Goal: Transaction & Acquisition: Purchase product/service

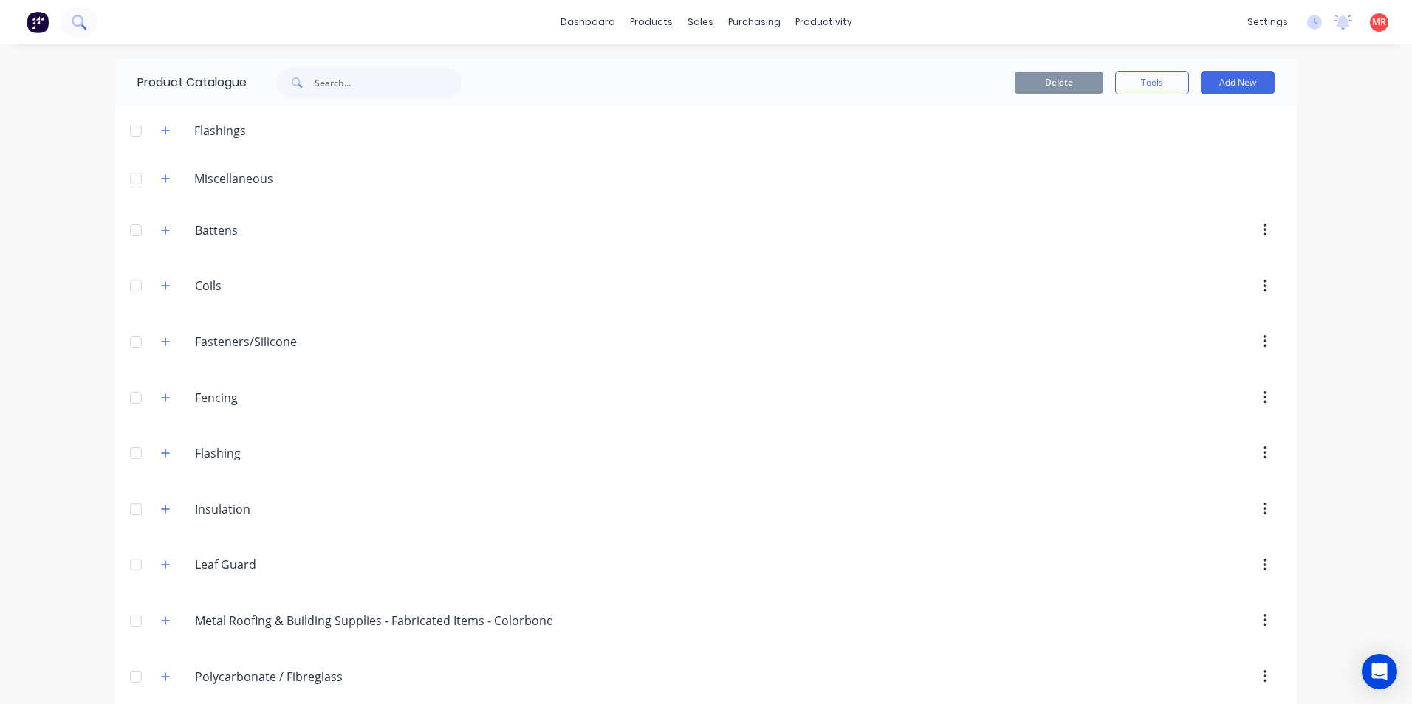
click at [78, 23] on icon at bounding box center [79, 22] width 14 height 14
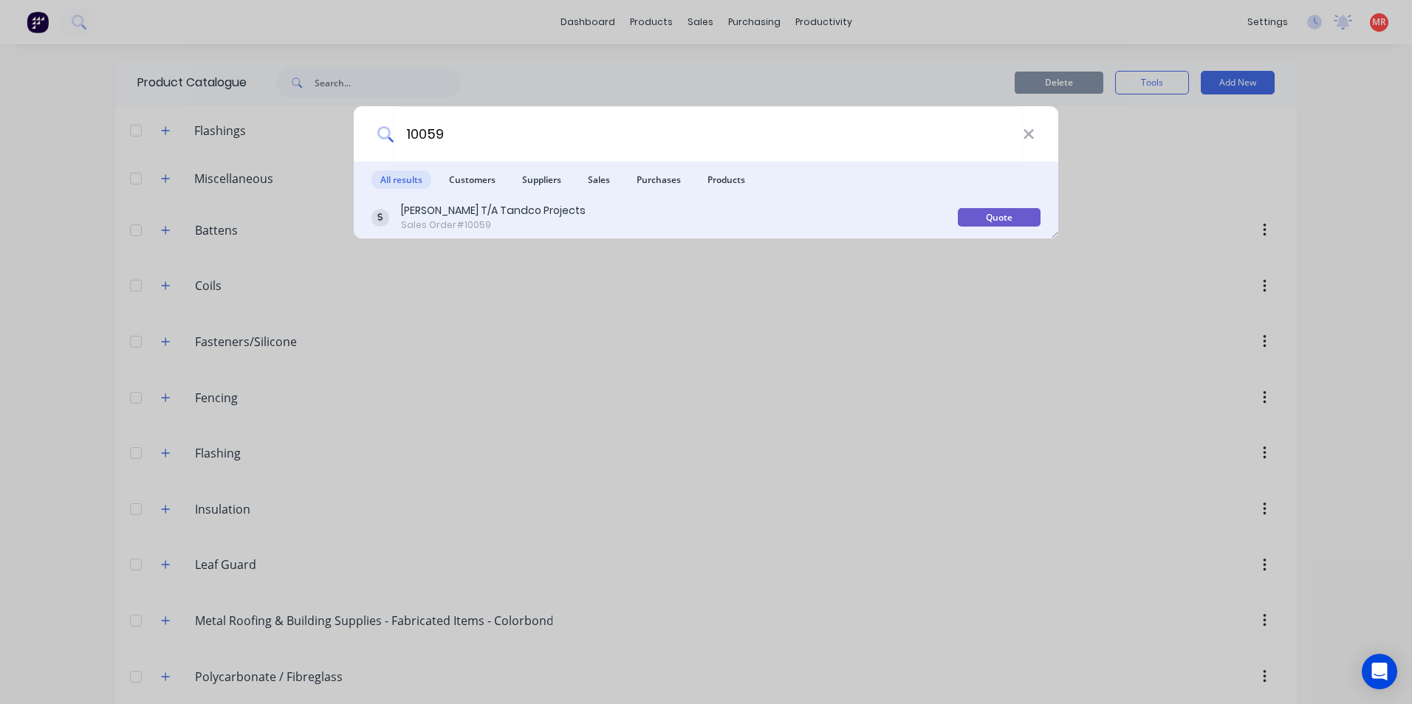
type input "10059"
click at [626, 226] on div "[PERSON_NAME] T/A Tandco Projects Sales Order #10059" at bounding box center [664, 217] width 586 height 29
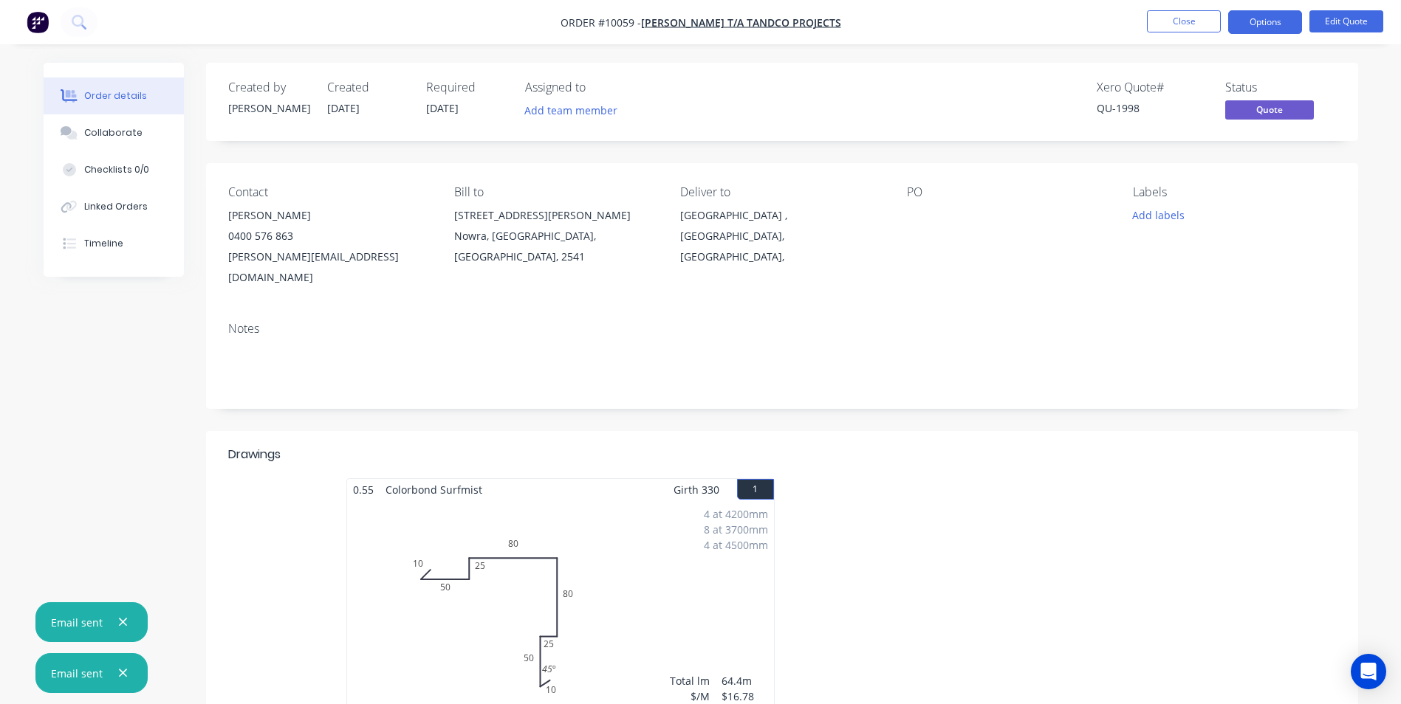
scroll to position [222, 0]
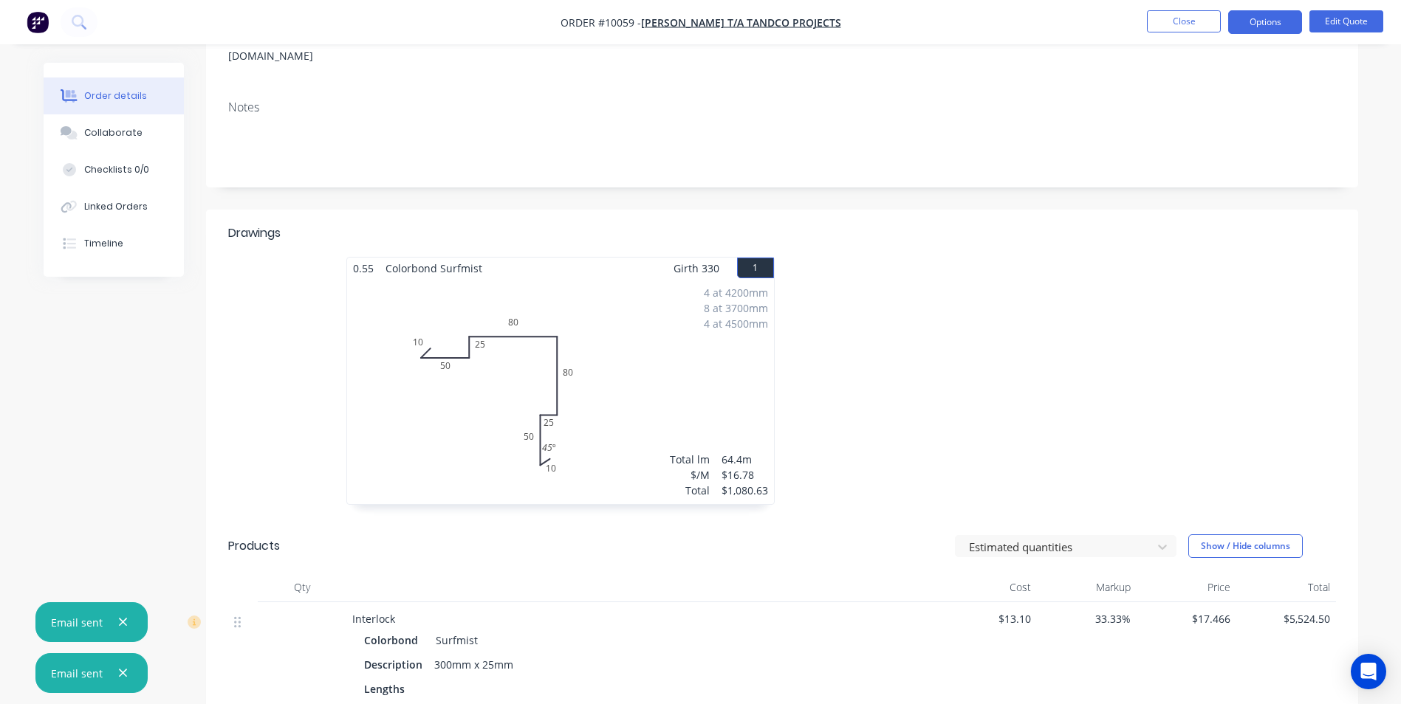
click at [699, 368] on div "4 at 4200mm 8 at 3700mm 4 at 4500mm Total lm $/M Total 64.4m $16.78 $1,080.63" at bounding box center [560, 391] width 427 height 225
click at [1328, 19] on button "Edit Quote" at bounding box center [1346, 21] width 74 height 22
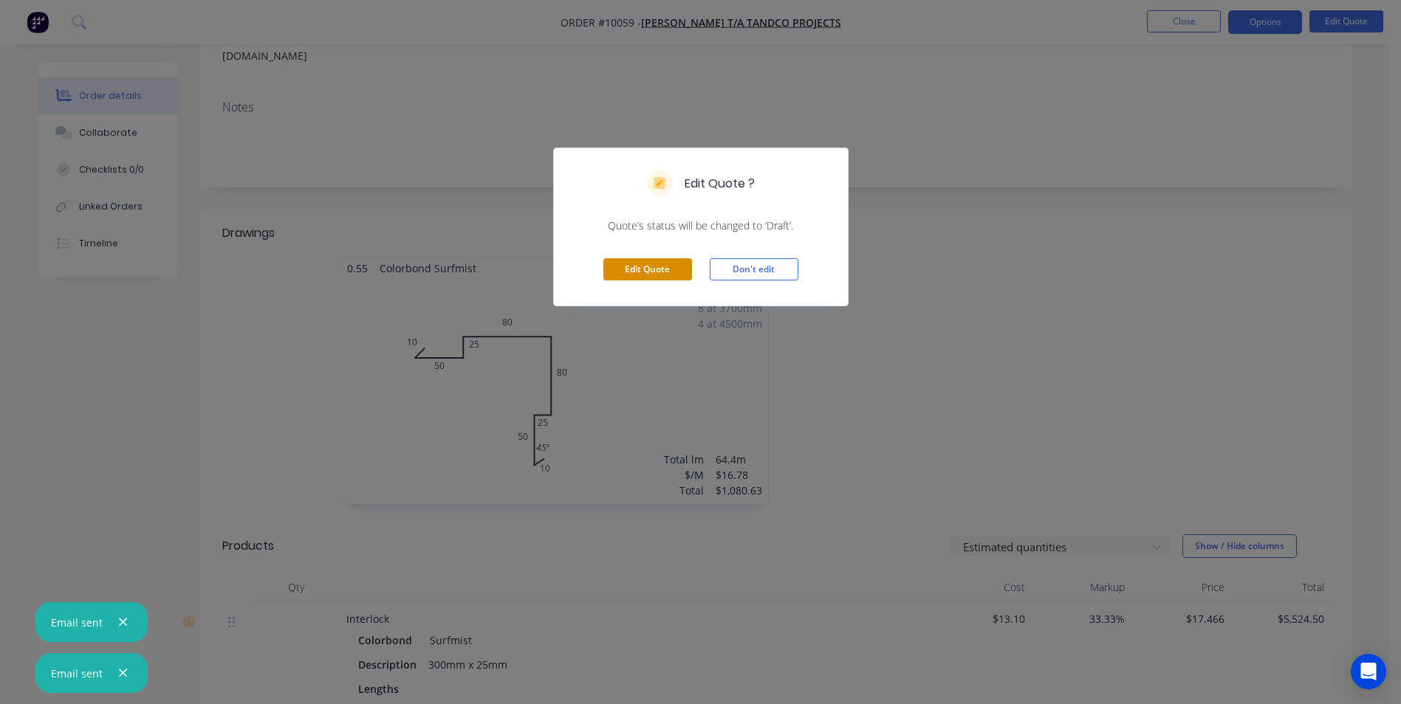
click at [640, 261] on button "Edit Quote" at bounding box center [647, 269] width 89 height 22
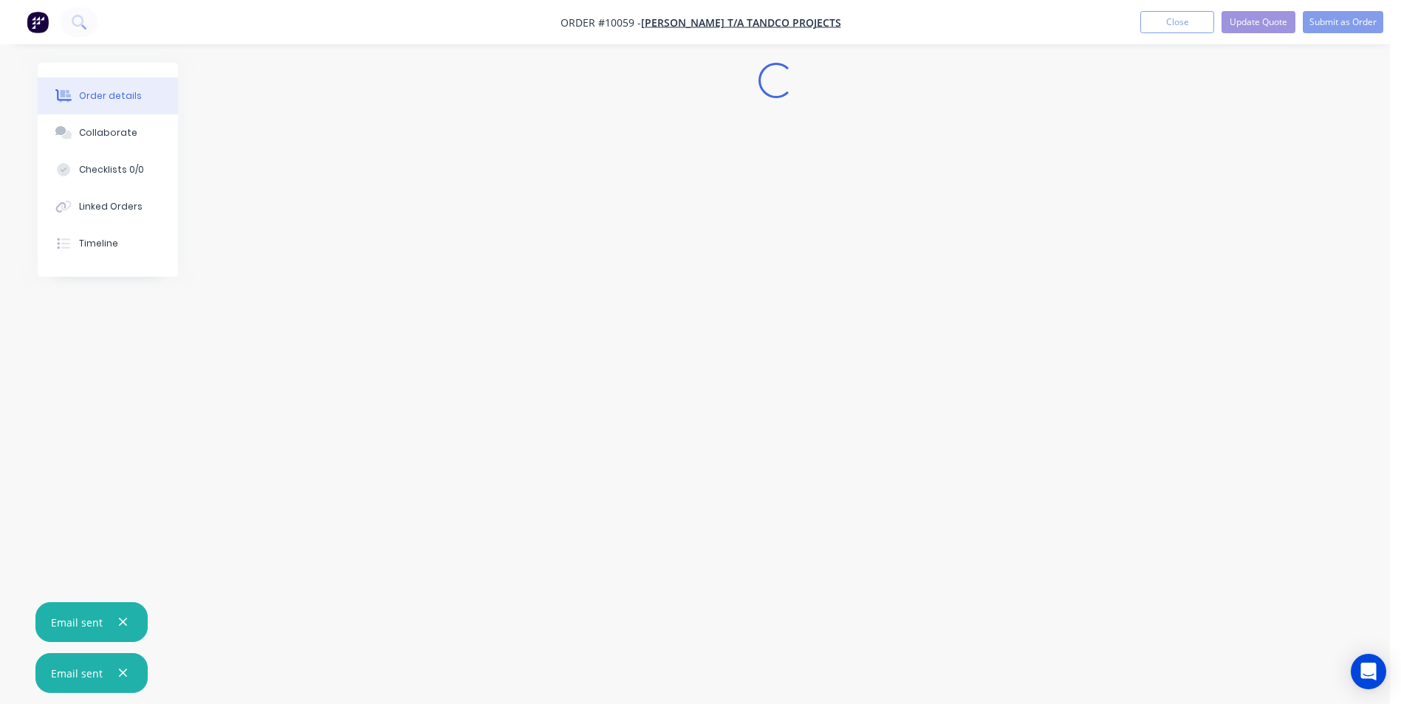
scroll to position [0, 0]
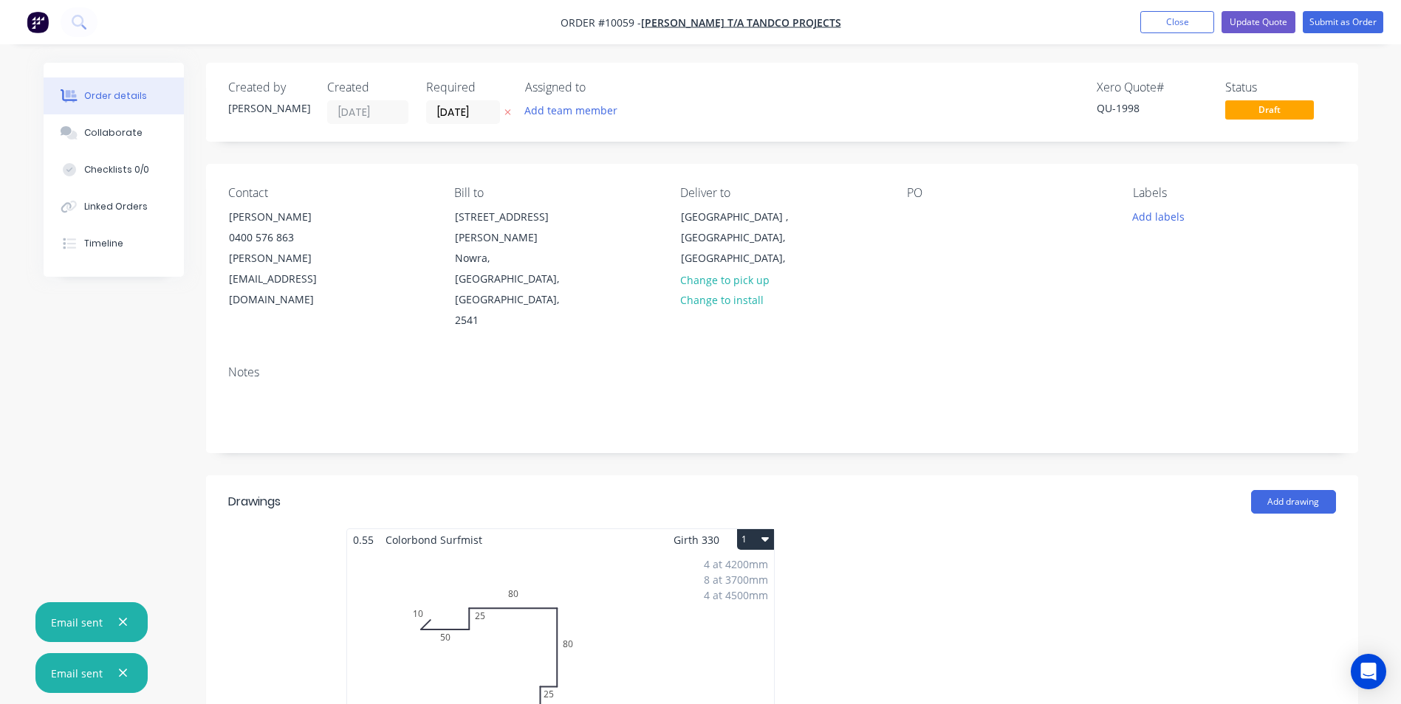
click at [442, 560] on div "4 at 4200mm 8 at 3700mm 4 at 4500mm Total lm $/M Total 64.4m $16.78 $1,080.63" at bounding box center [560, 663] width 427 height 225
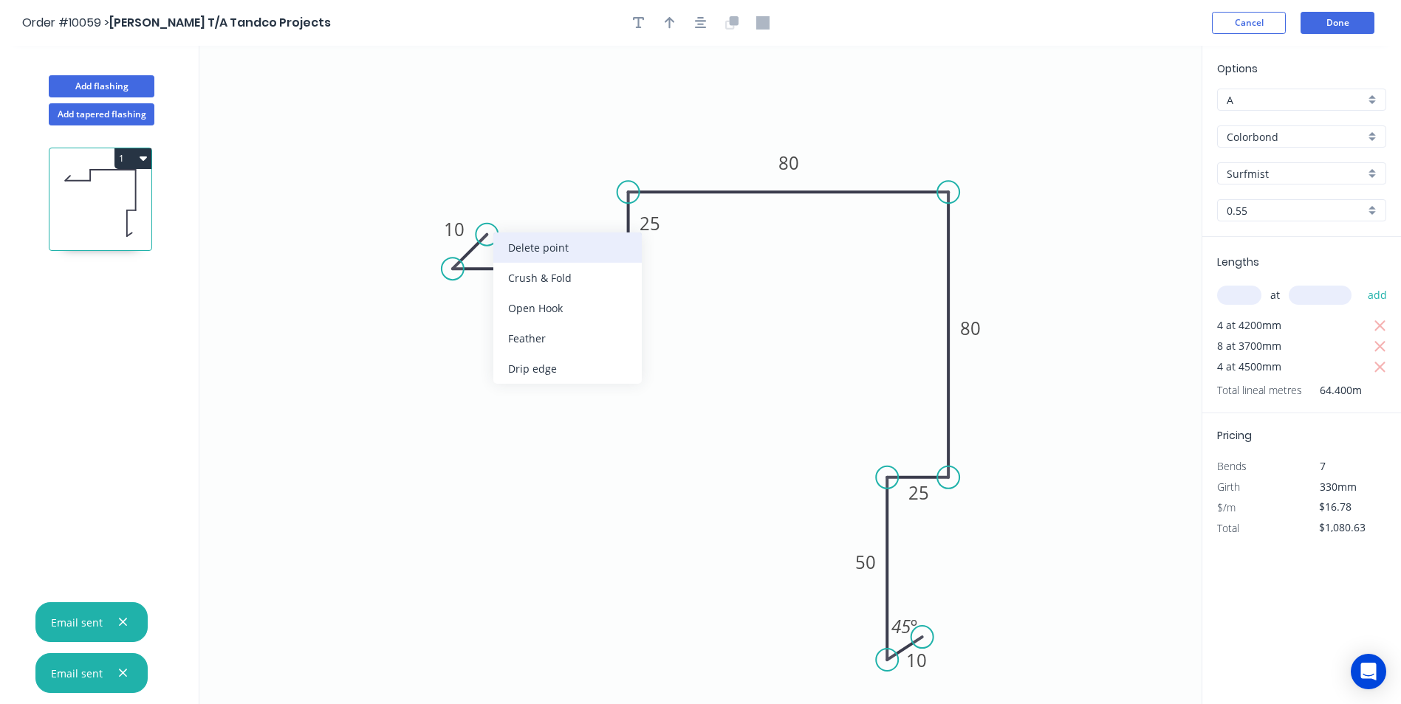
click at [534, 255] on div "Delete point" at bounding box center [567, 248] width 148 height 30
type input "$0.00"
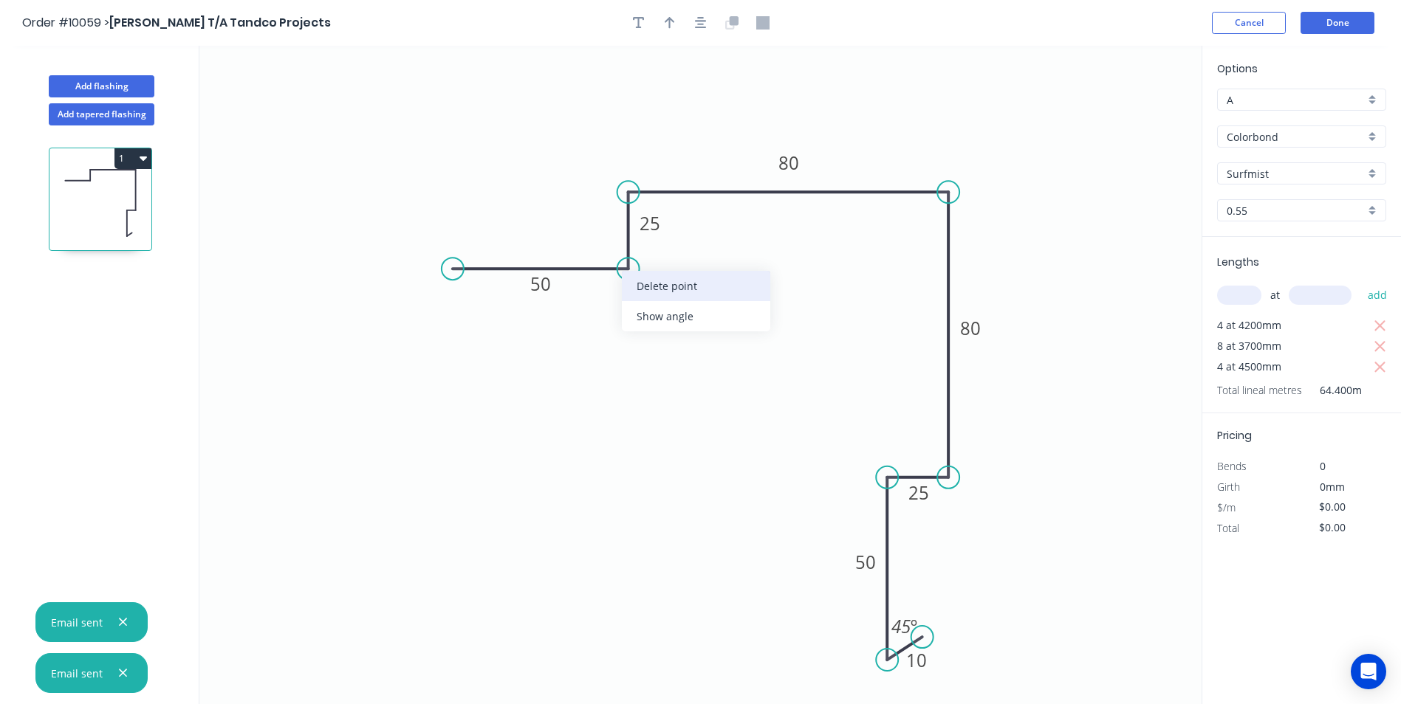
click at [664, 293] on div "Delete point" at bounding box center [696, 286] width 148 height 30
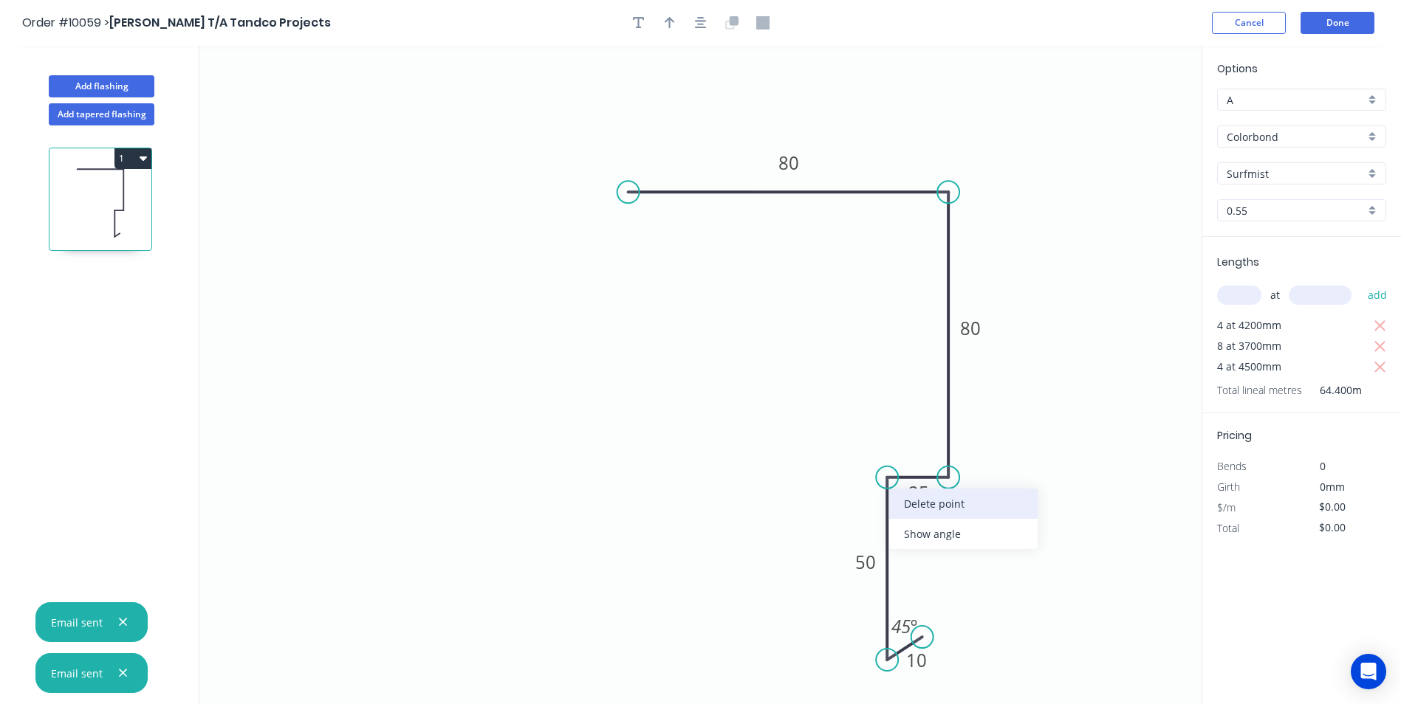
click at [929, 512] on div "Delete point" at bounding box center [963, 504] width 148 height 30
click at [924, 493] on div "Delete point" at bounding box center [964, 499] width 148 height 30
click at [955, 574] on div "Delete point" at bounding box center [998, 572] width 148 height 30
click at [911, 514] on div "Delete point" at bounding box center [961, 500] width 148 height 30
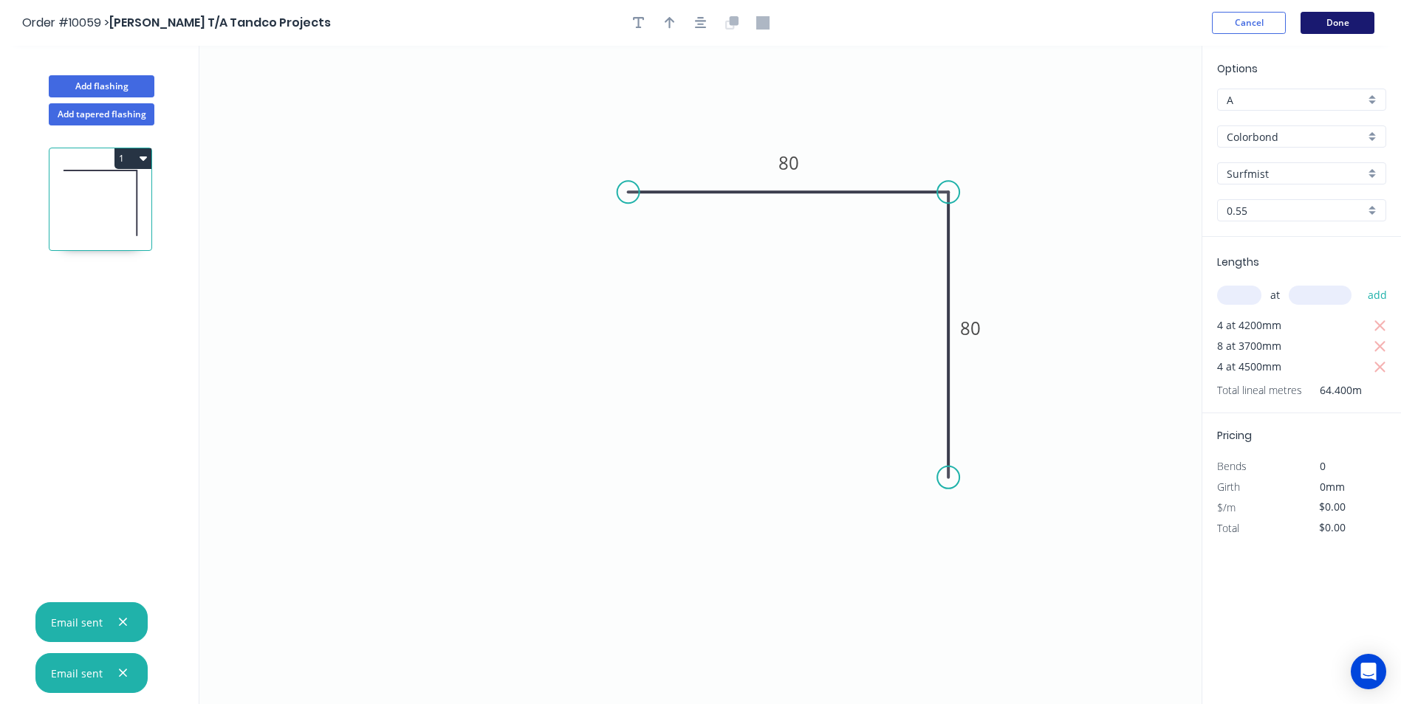
click at [1351, 18] on button "Done" at bounding box center [1337, 23] width 74 height 22
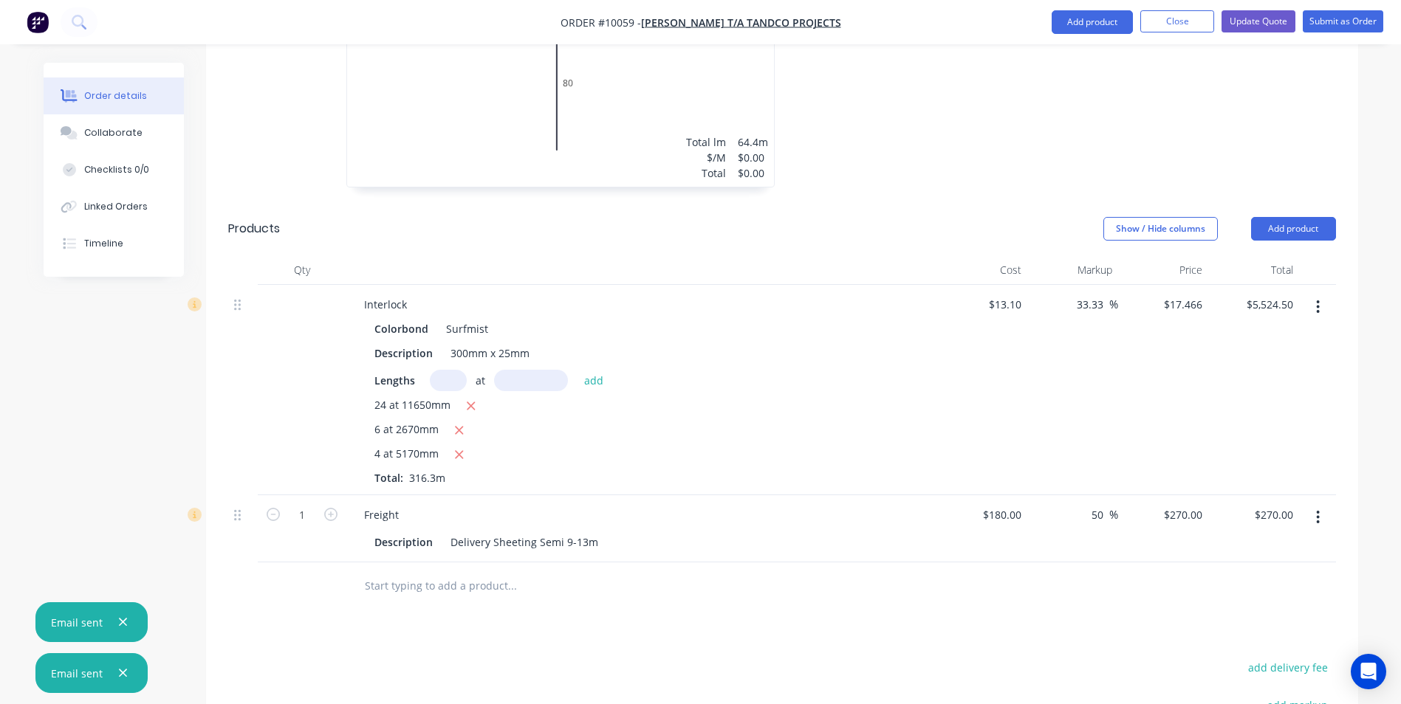
scroll to position [738, 0]
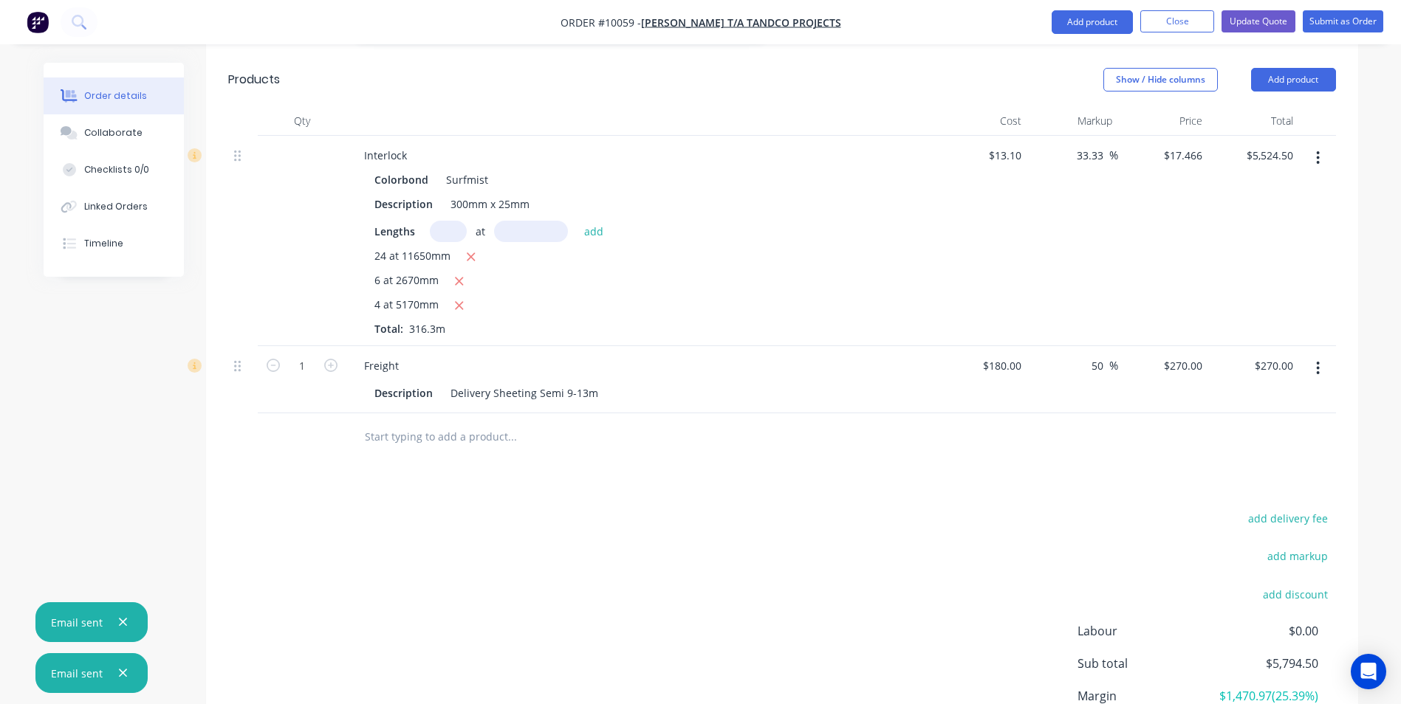
click at [445, 221] on input "text" at bounding box center [448, 231] width 37 height 21
type input "16"
type input "11650"
click at [577, 221] on button "add" at bounding box center [594, 231] width 35 height 20
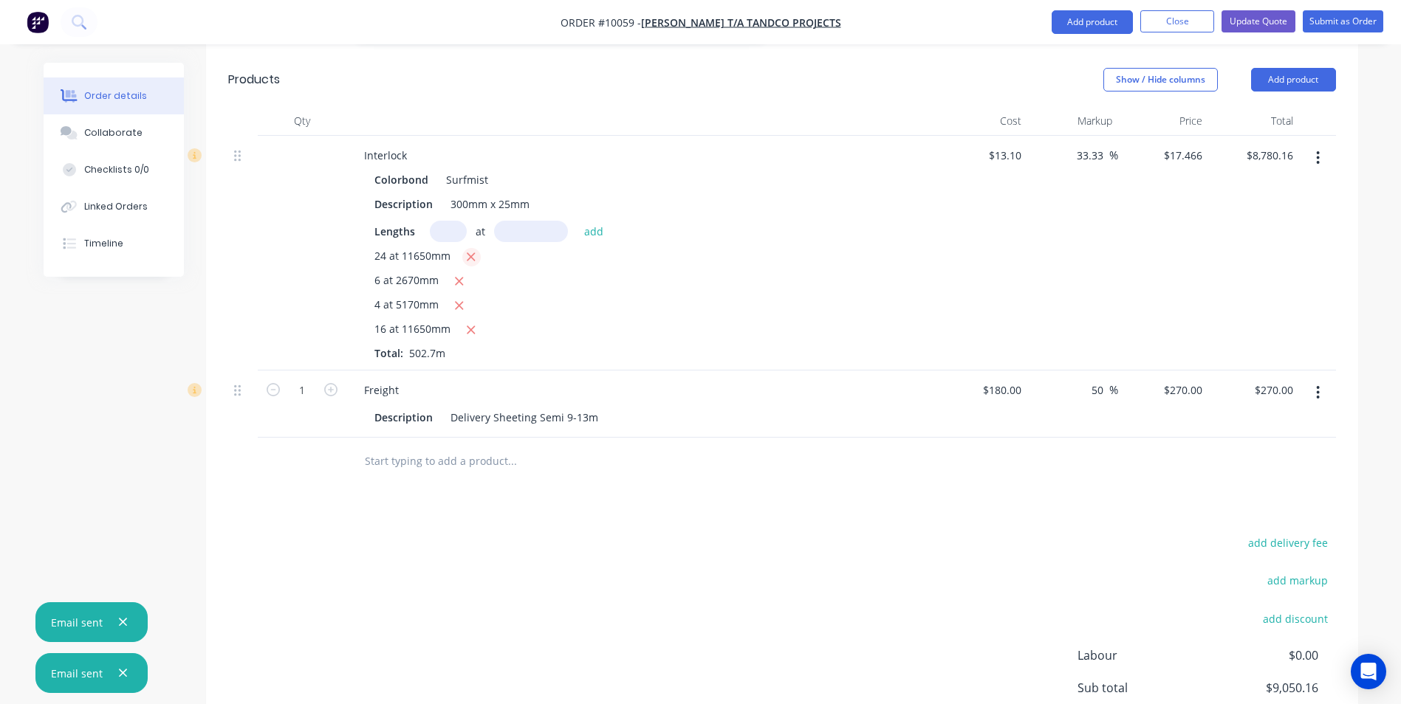
click at [473, 250] on icon "button" at bounding box center [471, 256] width 10 height 13
type input "$3,896.66"
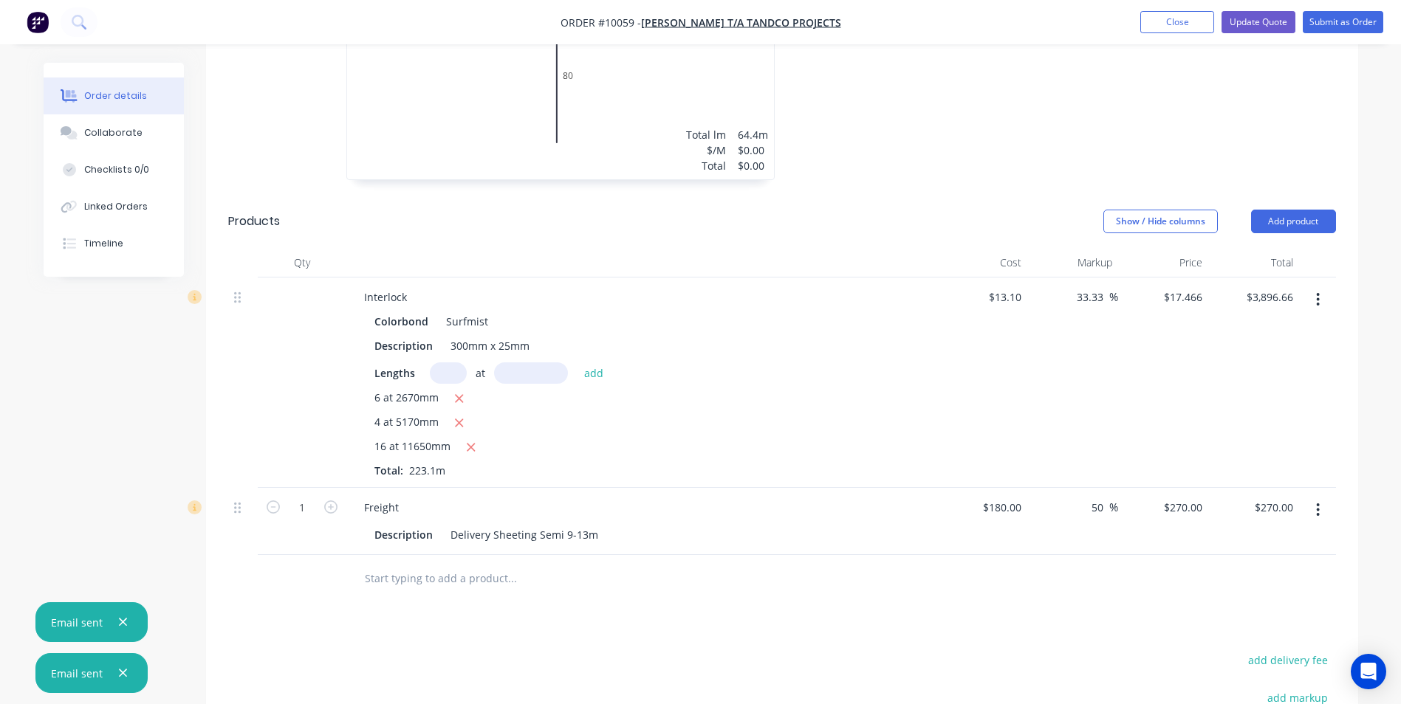
scroll to position [369, 0]
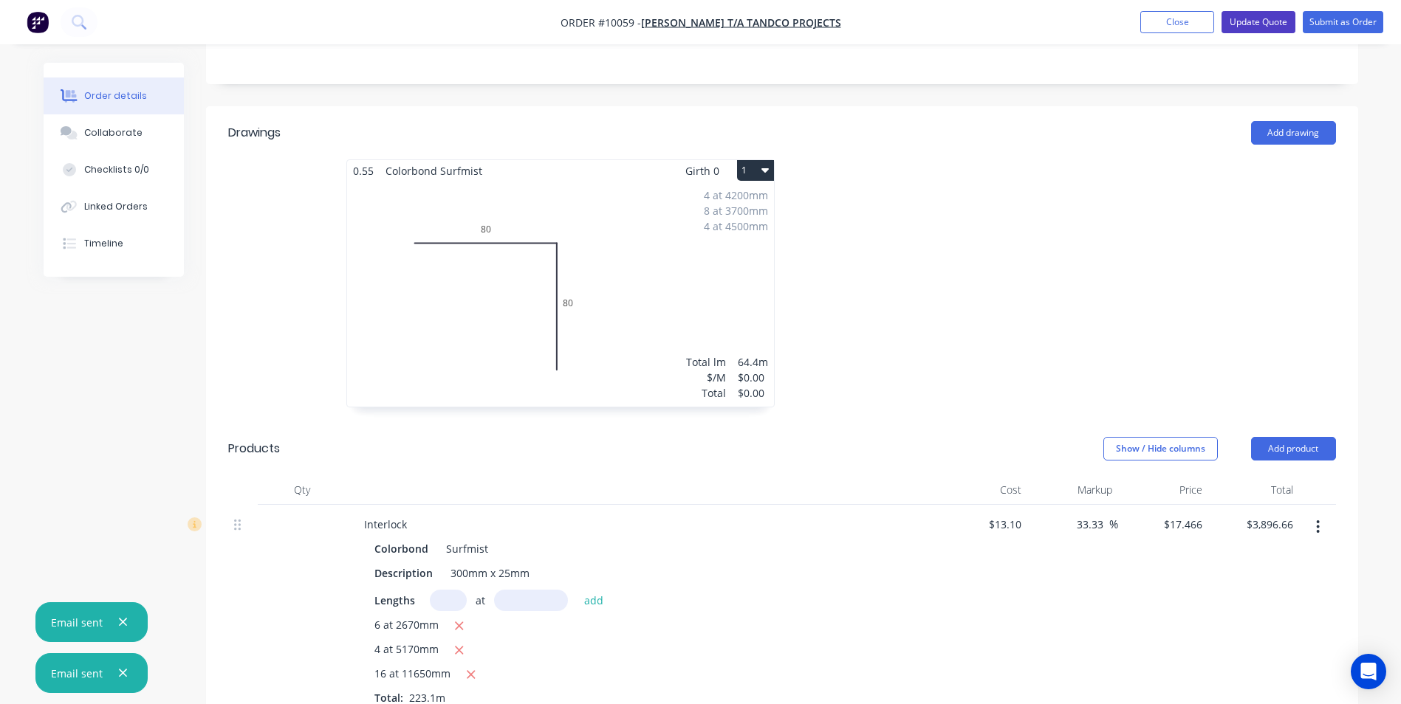
click at [1270, 18] on button "Update Quote" at bounding box center [1258, 22] width 74 height 22
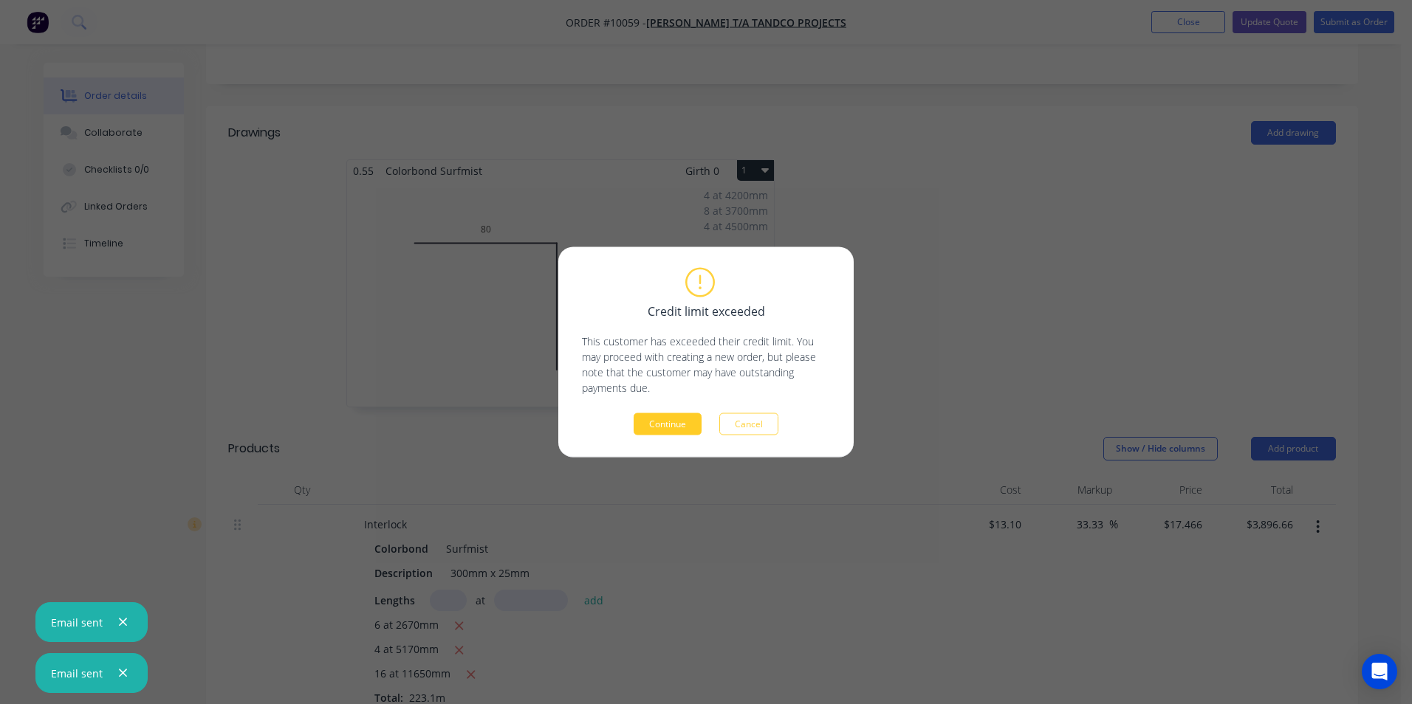
click at [670, 425] on button "Continue" at bounding box center [668, 424] width 68 height 22
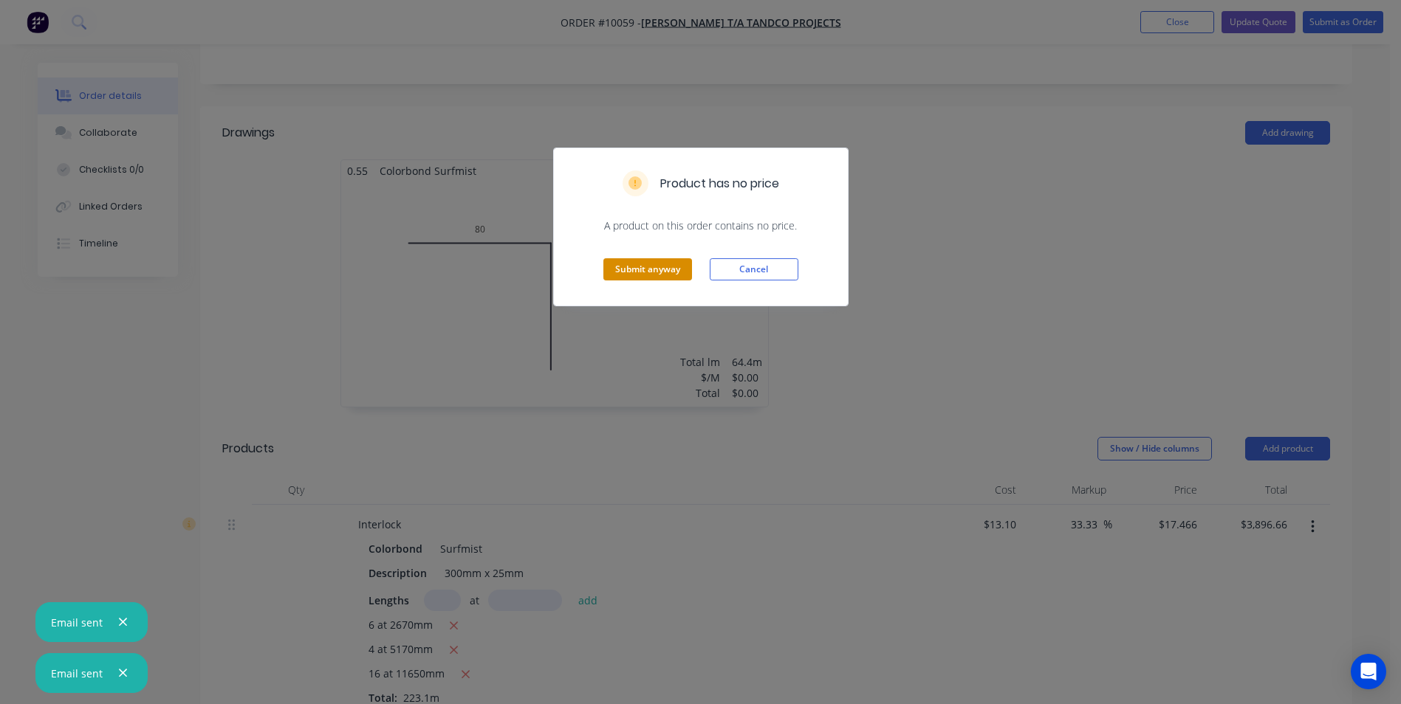
click at [641, 261] on button "Submit anyway" at bounding box center [647, 269] width 89 height 22
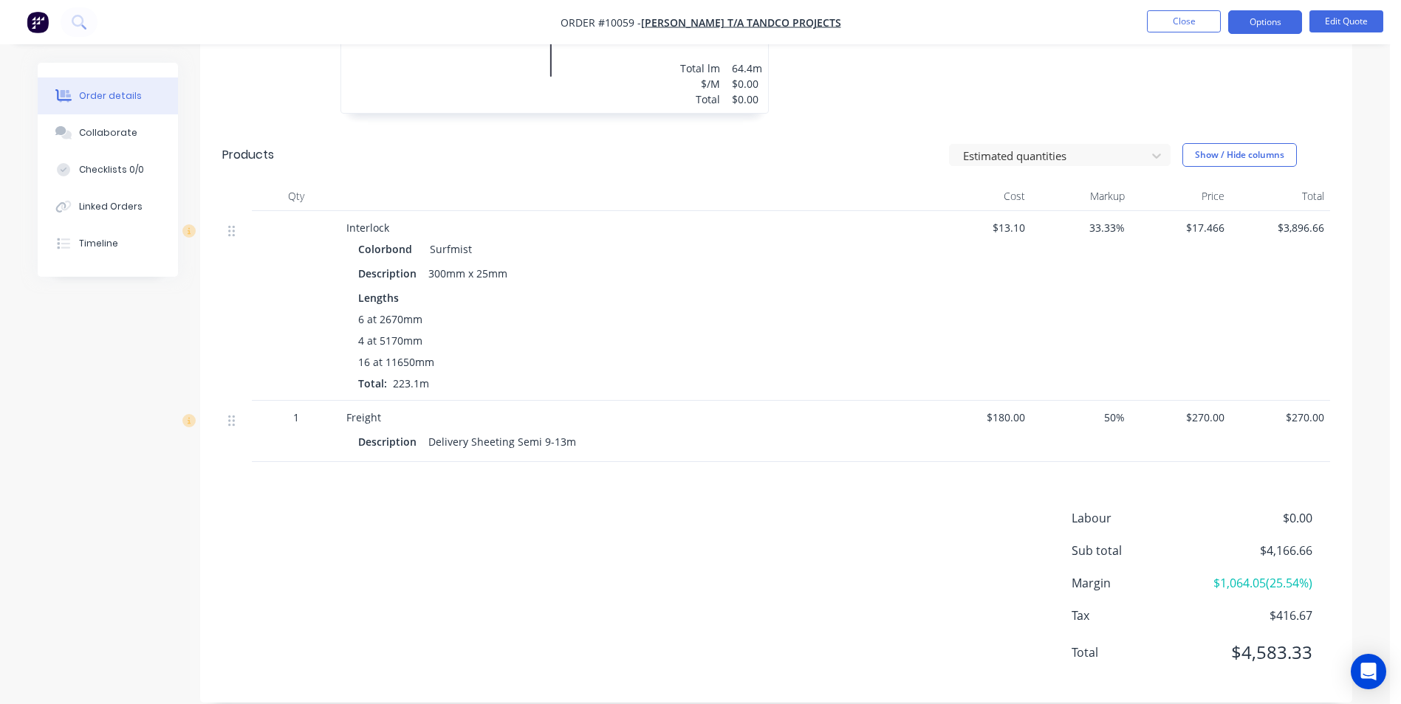
scroll to position [317, 0]
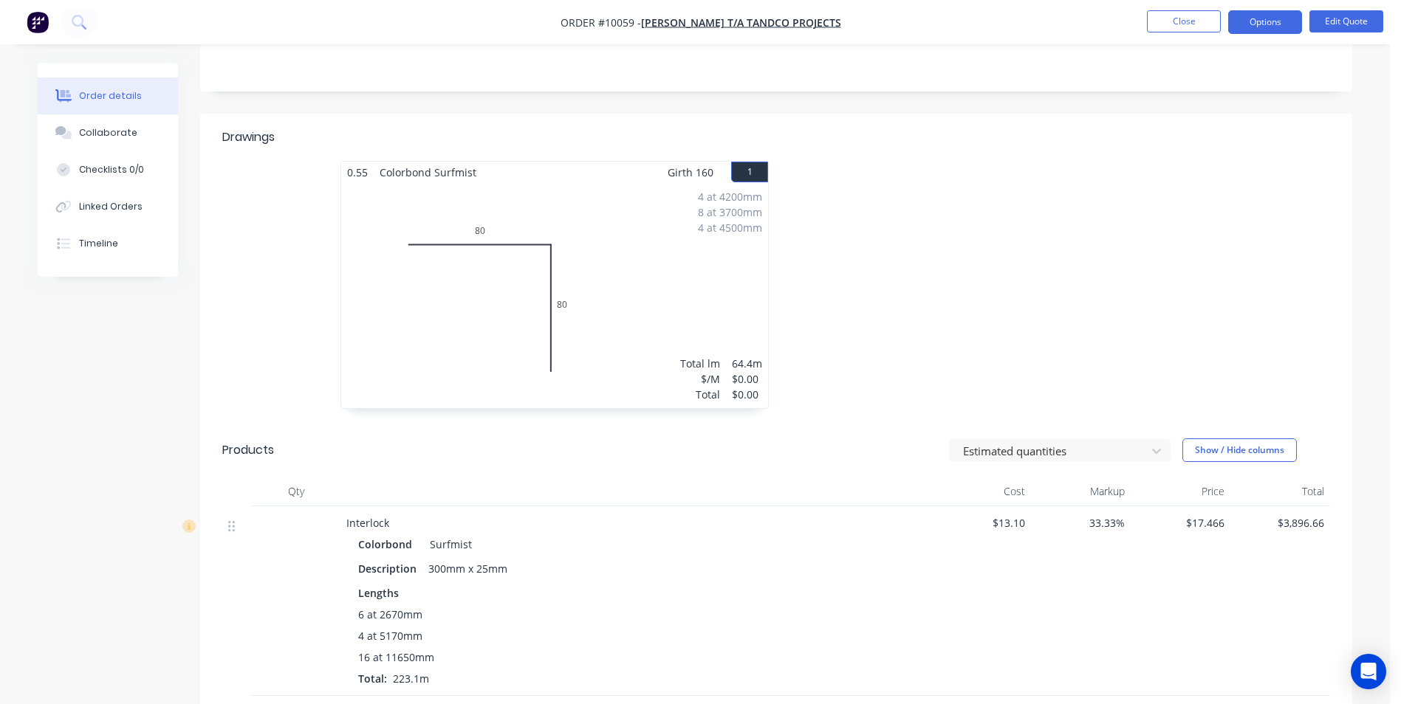
click at [652, 254] on div "4 at 4200mm 8 at 3700mm 4 at 4500mm Total lm $/M Total 64.4m $0.00 $0.00" at bounding box center [554, 295] width 427 height 225
click at [1321, 20] on button "Edit Quote" at bounding box center [1346, 21] width 74 height 22
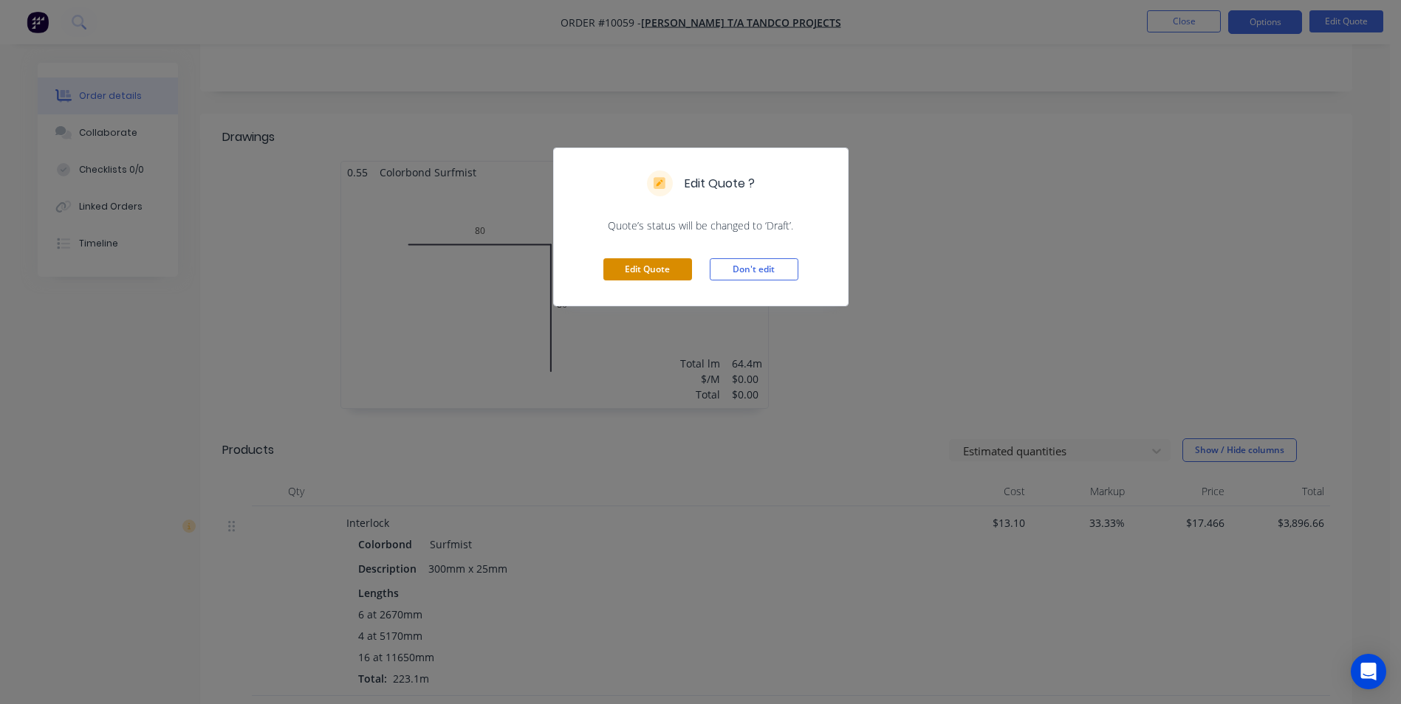
click at [665, 262] on button "Edit Quote" at bounding box center [647, 269] width 89 height 22
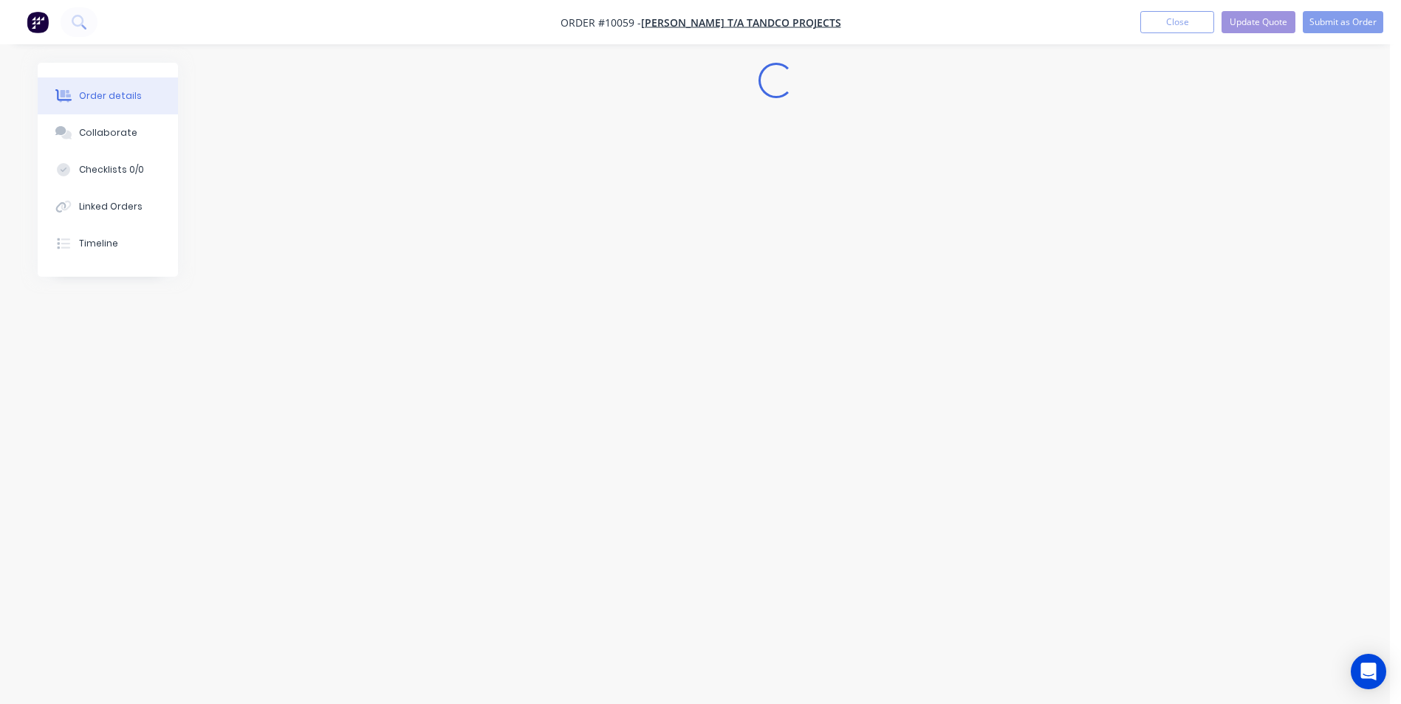
scroll to position [0, 0]
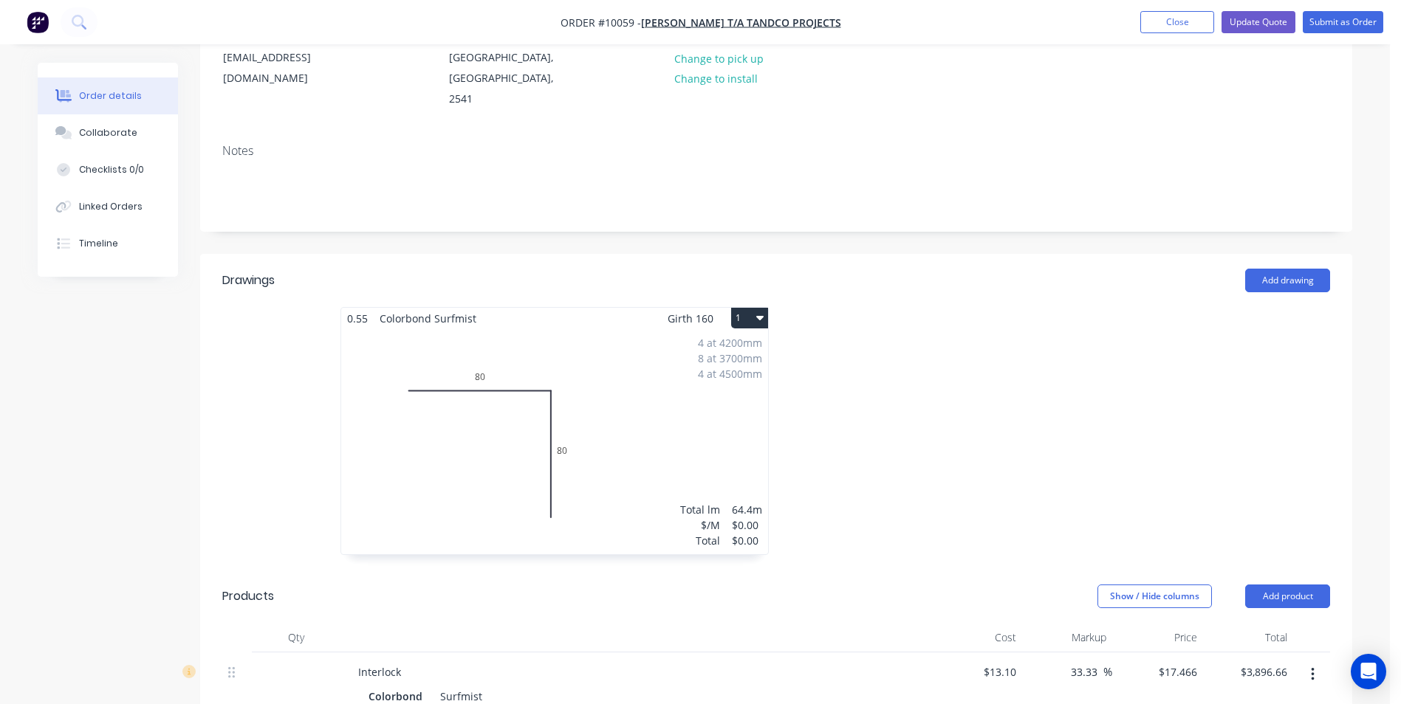
click at [605, 346] on div "4 at 4200mm 8 at 3700mm 4 at 4500mm Total lm $/M Total 64.4m $0.00 $0.00" at bounding box center [554, 441] width 427 height 225
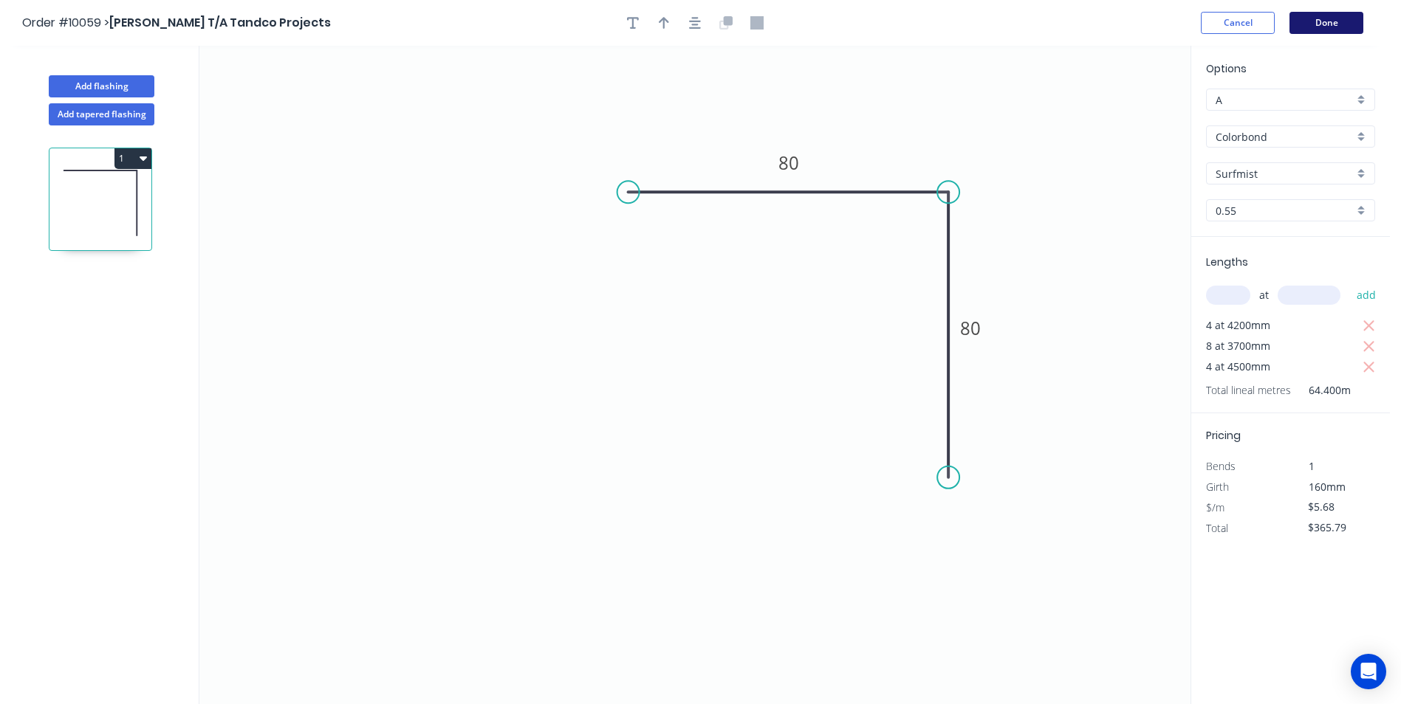
click at [1322, 13] on button "Done" at bounding box center [1326, 23] width 74 height 22
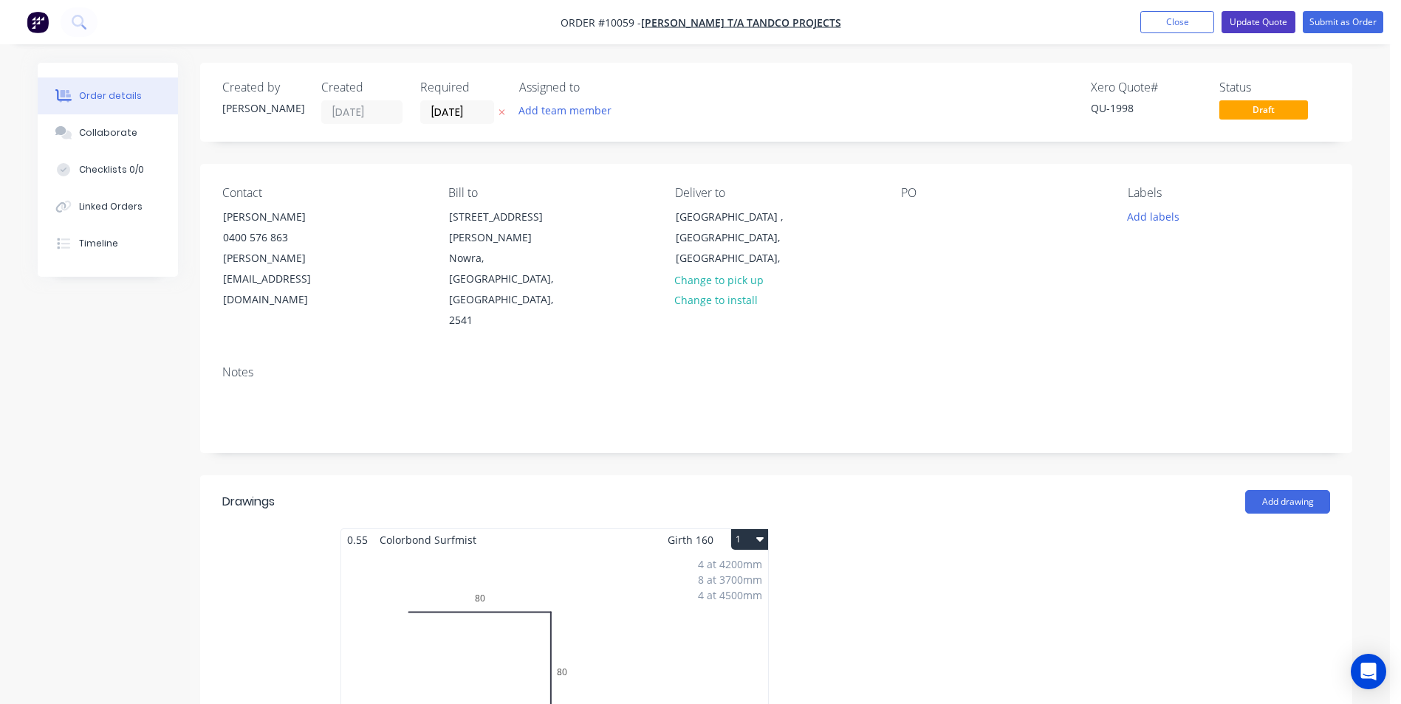
click at [1240, 16] on button "Update Quote" at bounding box center [1258, 22] width 74 height 22
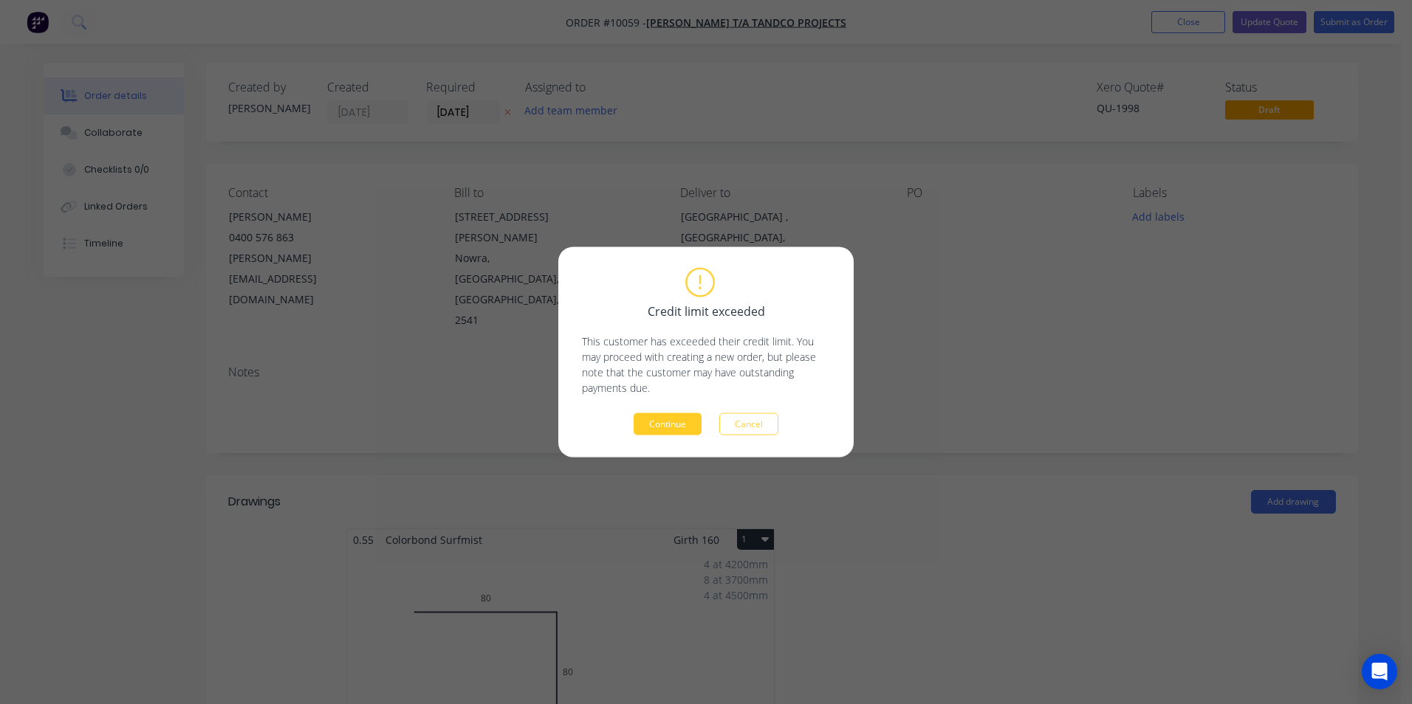
click at [649, 430] on button "Continue" at bounding box center [668, 424] width 68 height 22
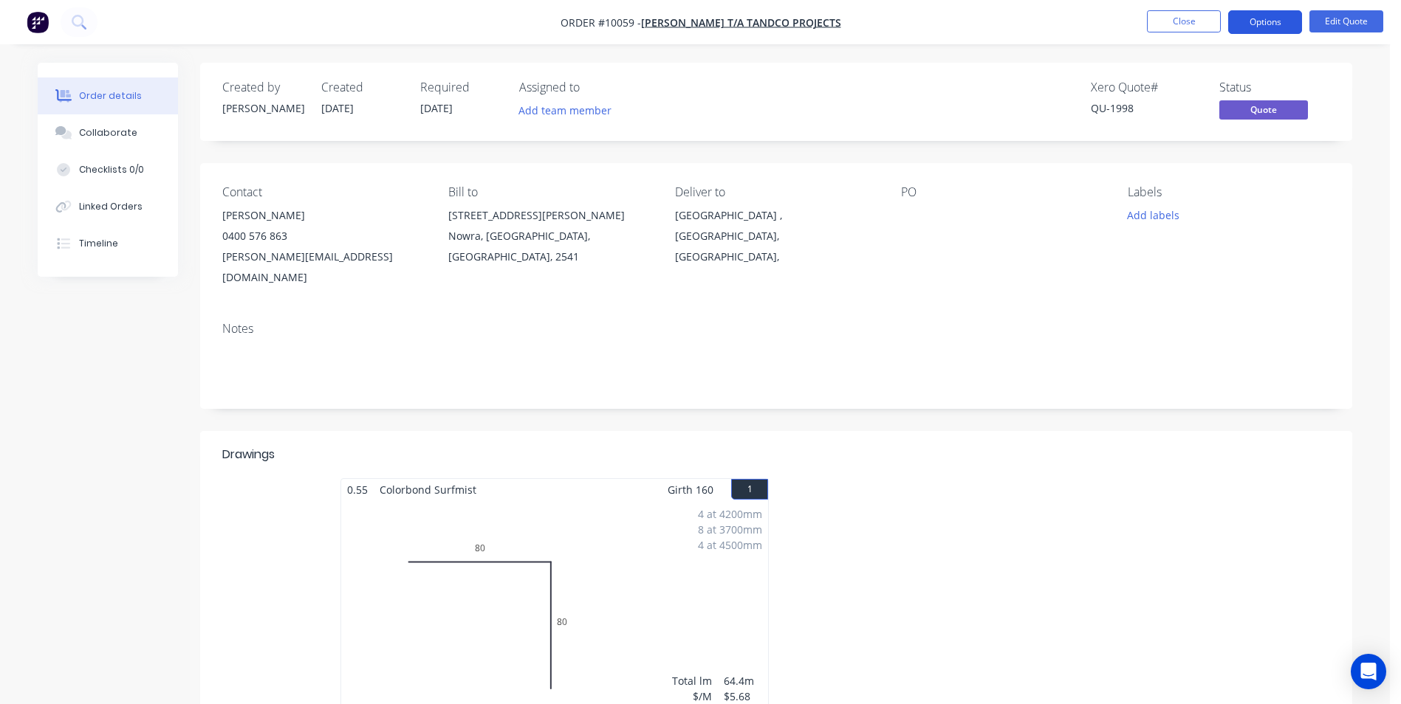
click at [1294, 16] on button "Options" at bounding box center [1265, 22] width 74 height 24
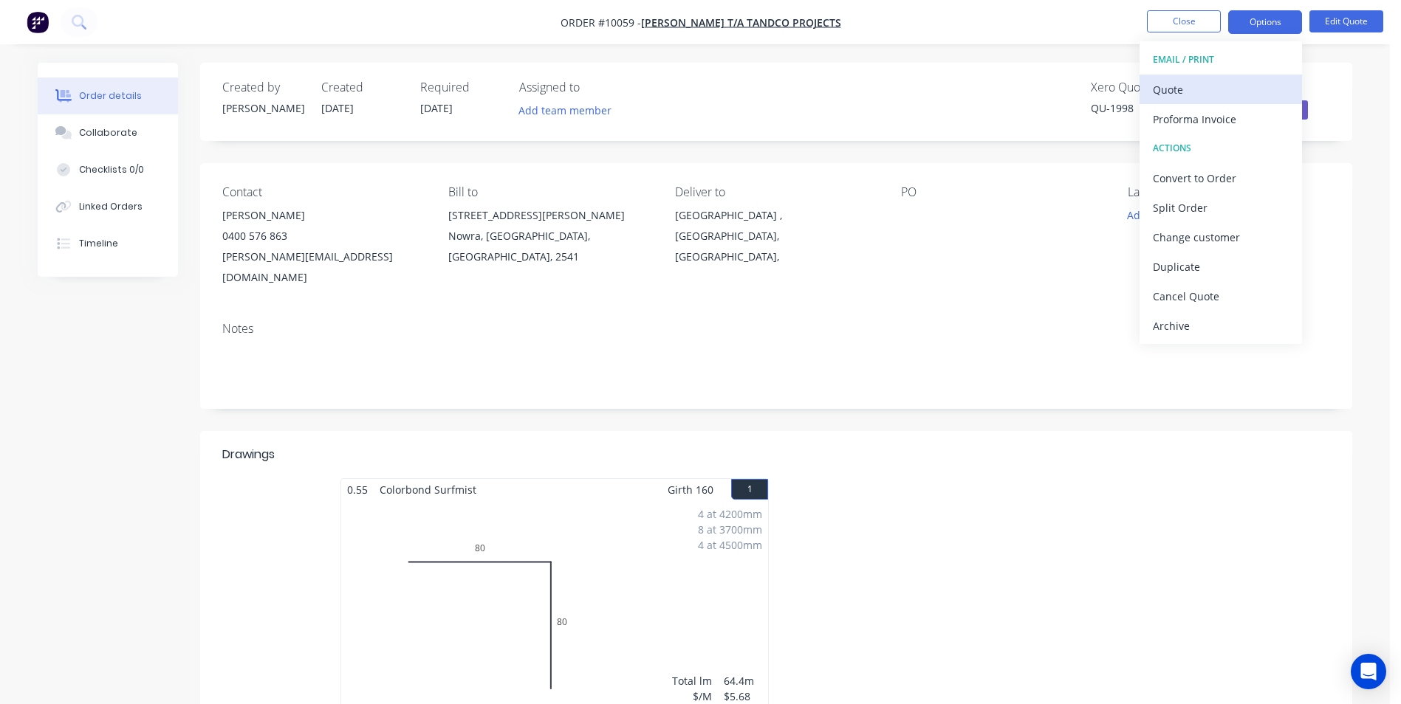
click at [1243, 80] on div "Quote" at bounding box center [1221, 89] width 136 height 21
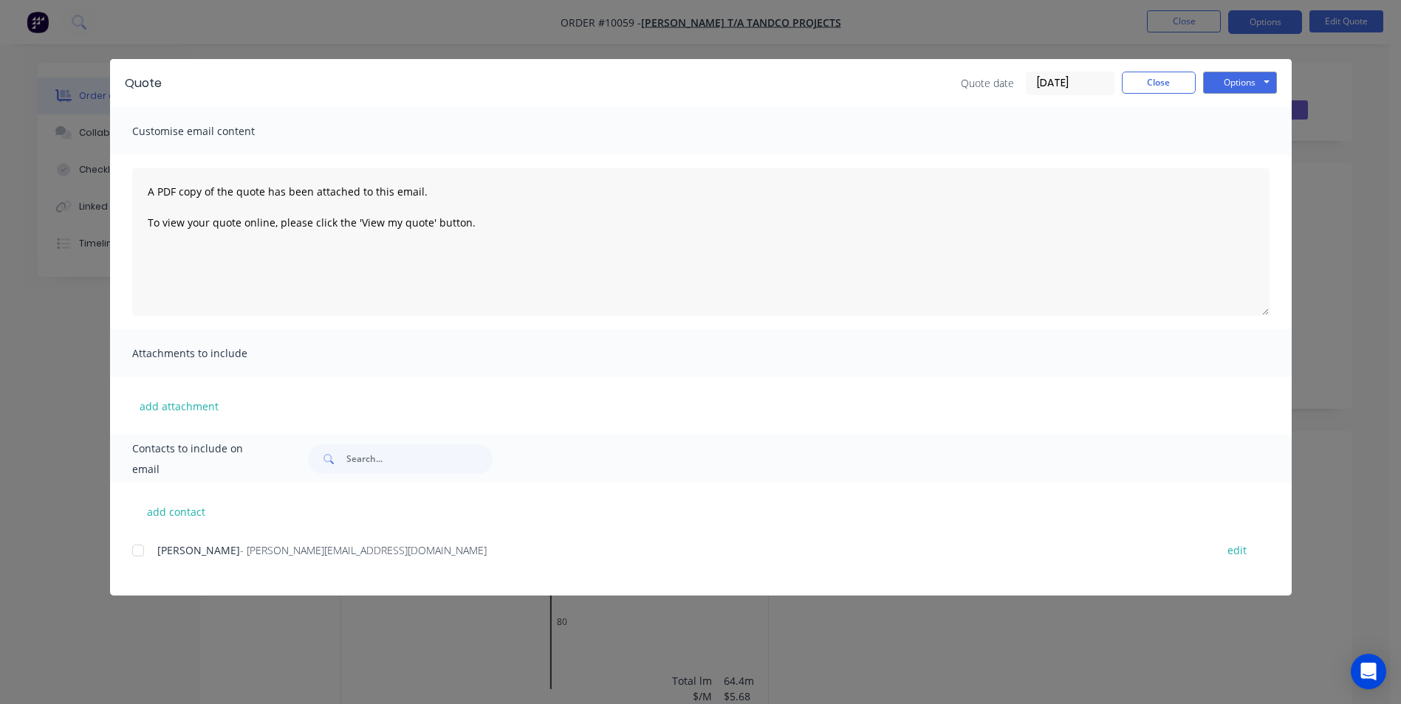
click at [145, 546] on div at bounding box center [138, 551] width 30 height 30
click at [1232, 88] on button "Options" at bounding box center [1240, 83] width 74 height 22
click at [1234, 155] on button "Email" at bounding box center [1250, 157] width 95 height 24
click at [1135, 86] on button "Close" at bounding box center [1159, 83] width 74 height 22
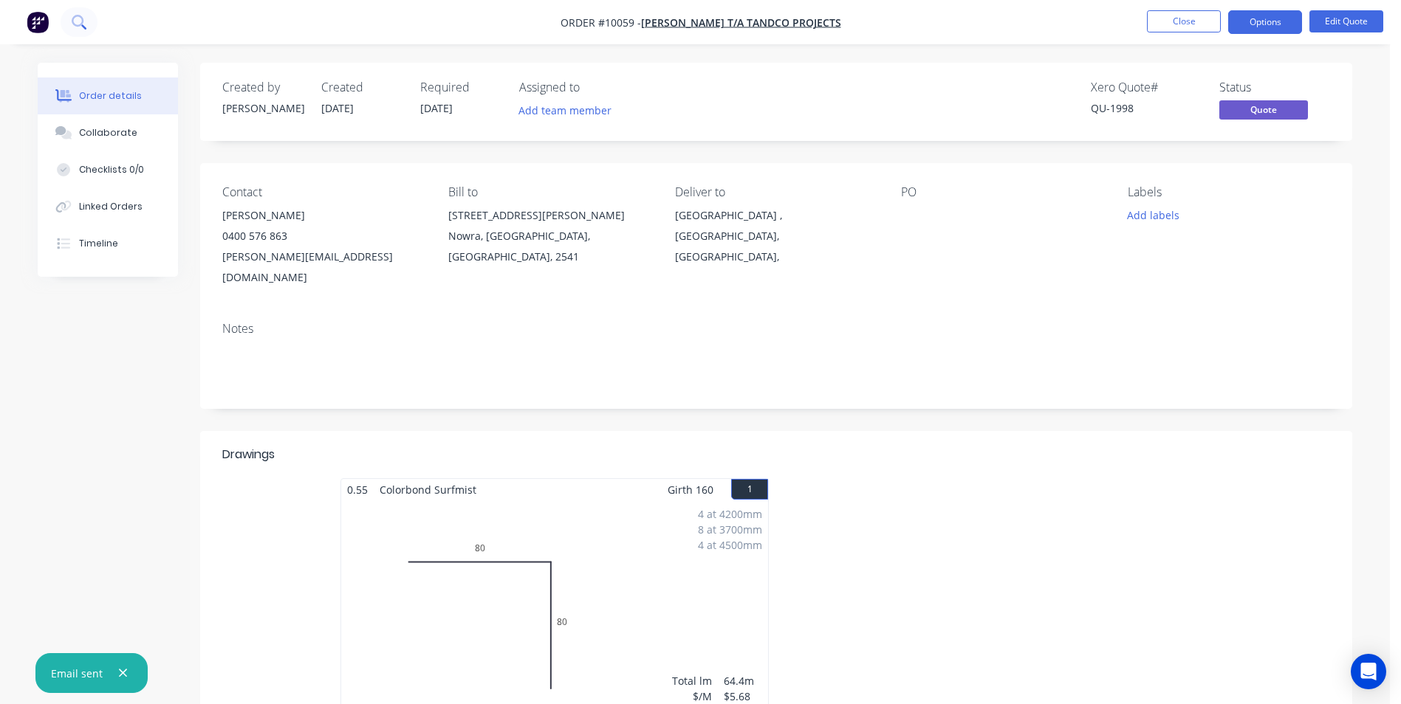
click at [89, 19] on button at bounding box center [79, 22] width 37 height 30
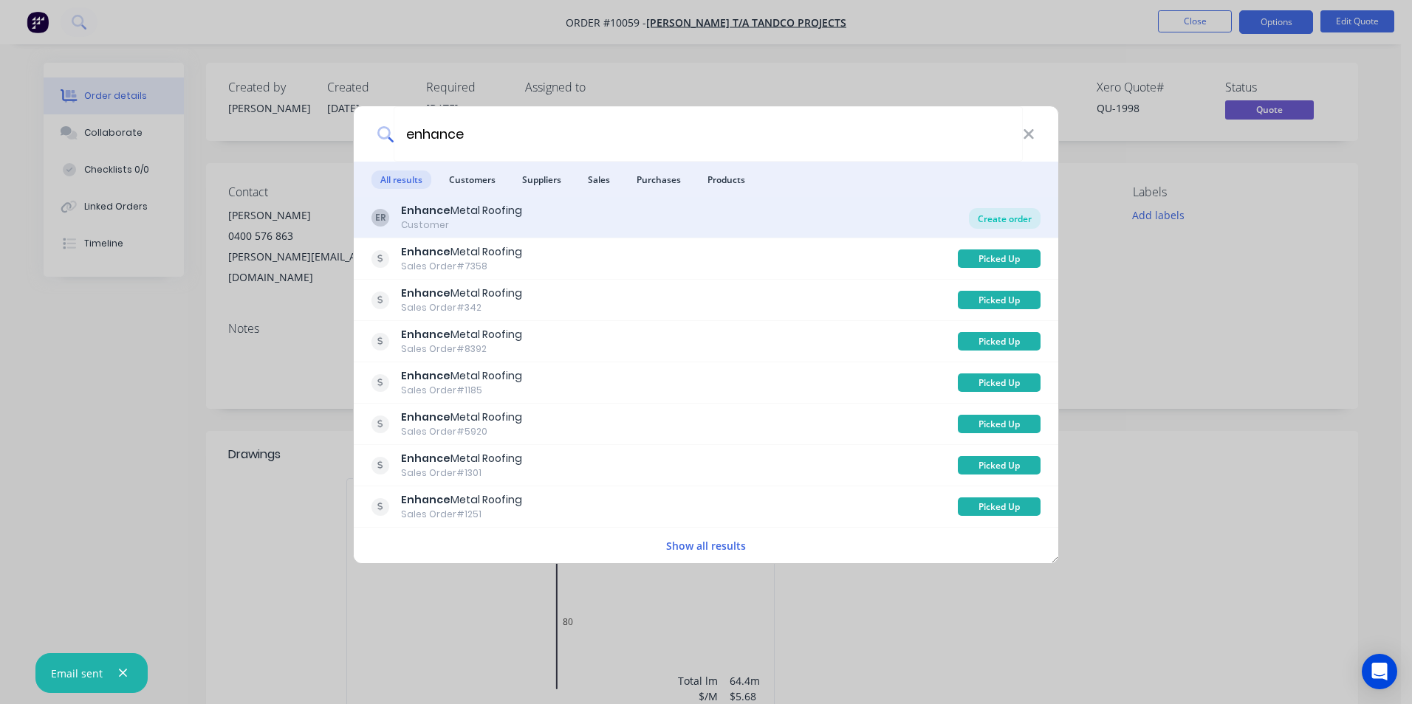
type input "enhance"
click at [986, 216] on div "Create order" at bounding box center [1005, 218] width 72 height 21
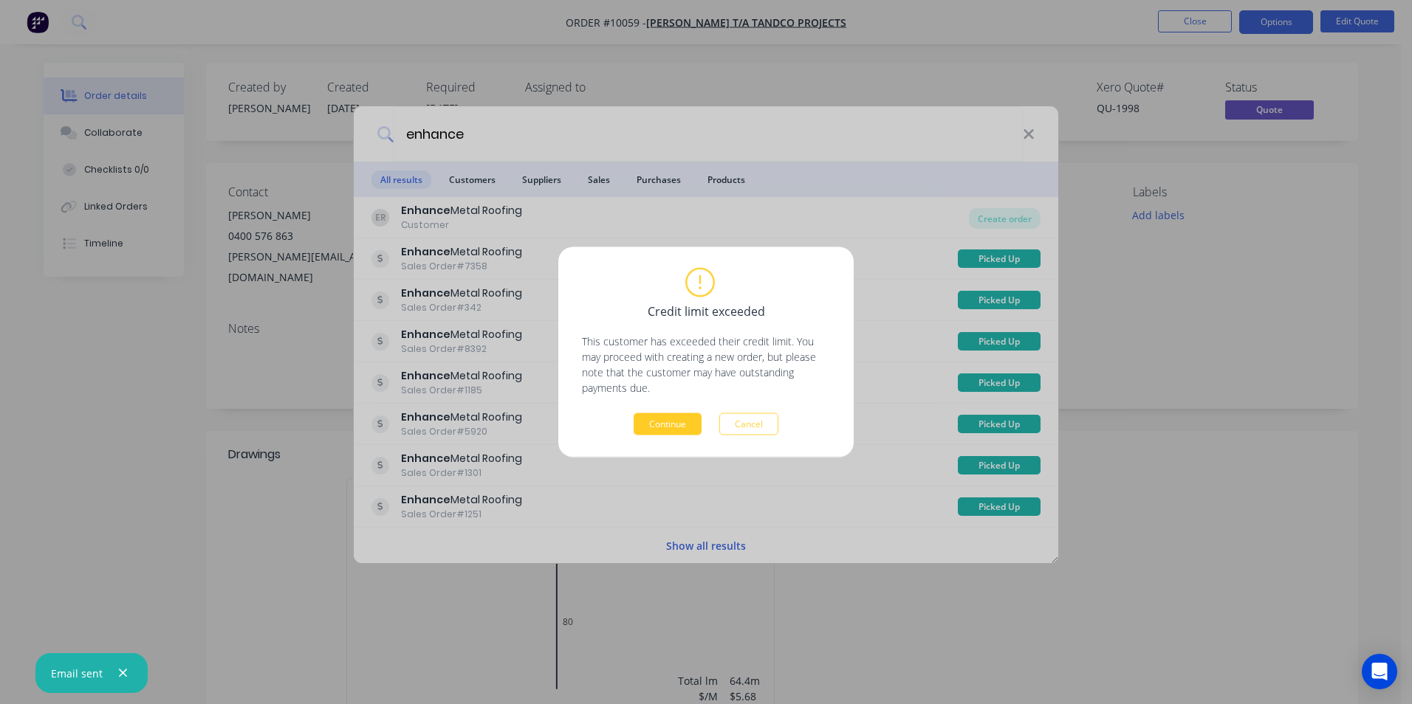
click at [667, 425] on button "Continue" at bounding box center [668, 424] width 68 height 22
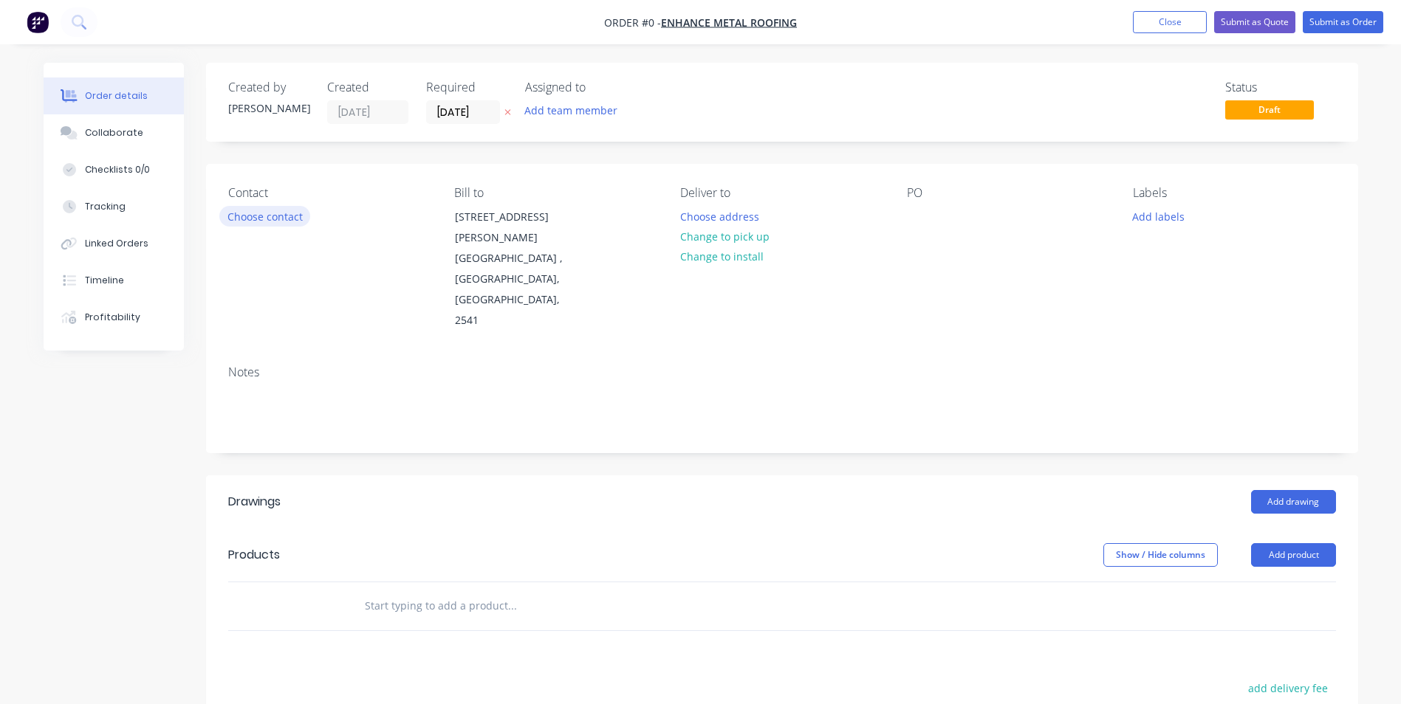
click at [237, 216] on button "Choose contact" at bounding box center [264, 216] width 91 height 20
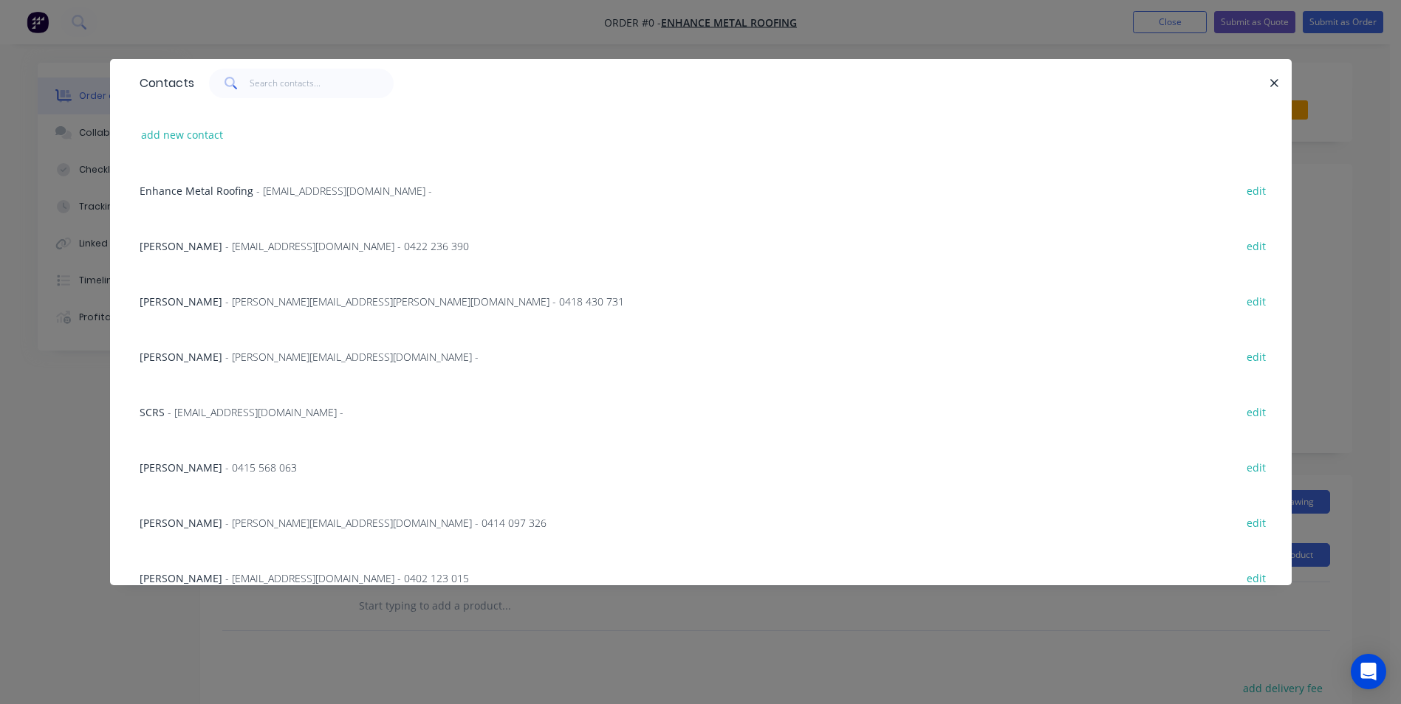
click at [252, 195] on div "Enhance Metal Roofing - info@enhanceroofing.com.au -" at bounding box center [286, 191] width 292 height 16
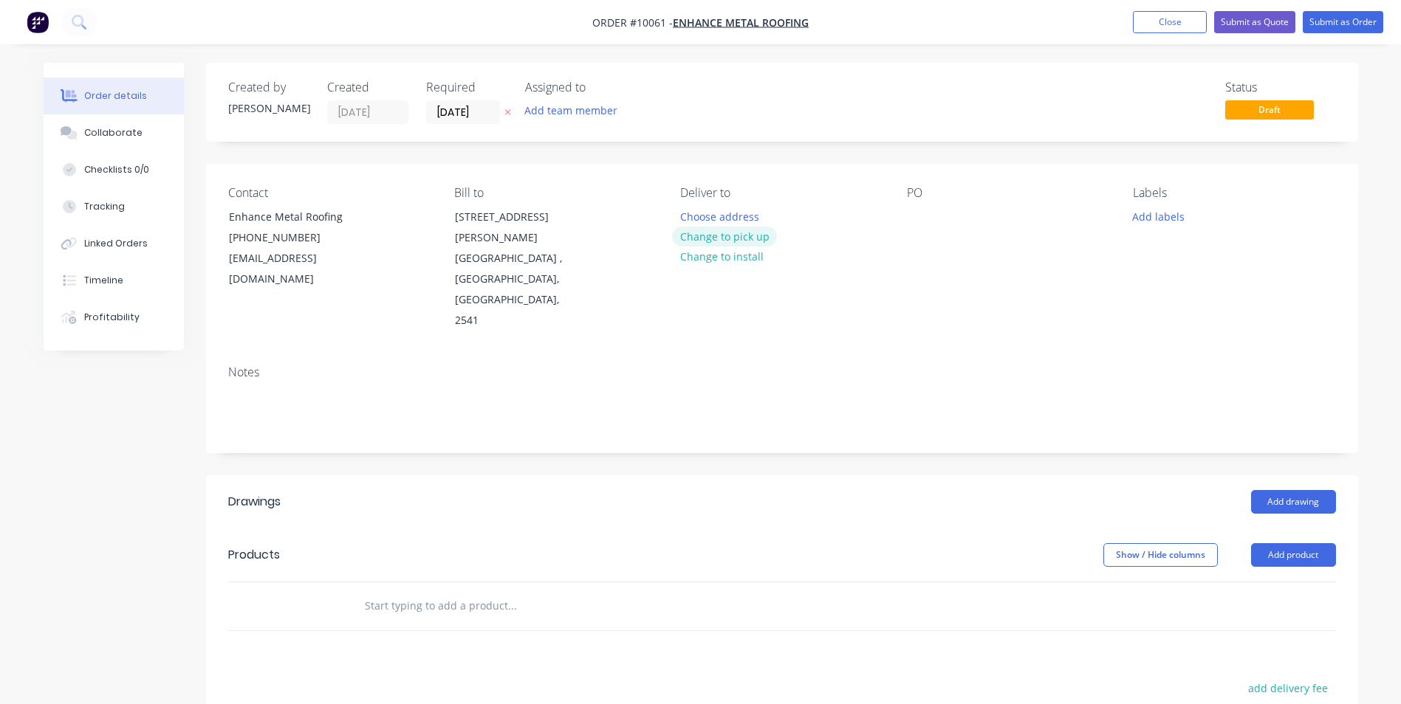
click at [747, 235] on button "Change to pick up" at bounding box center [724, 237] width 105 height 20
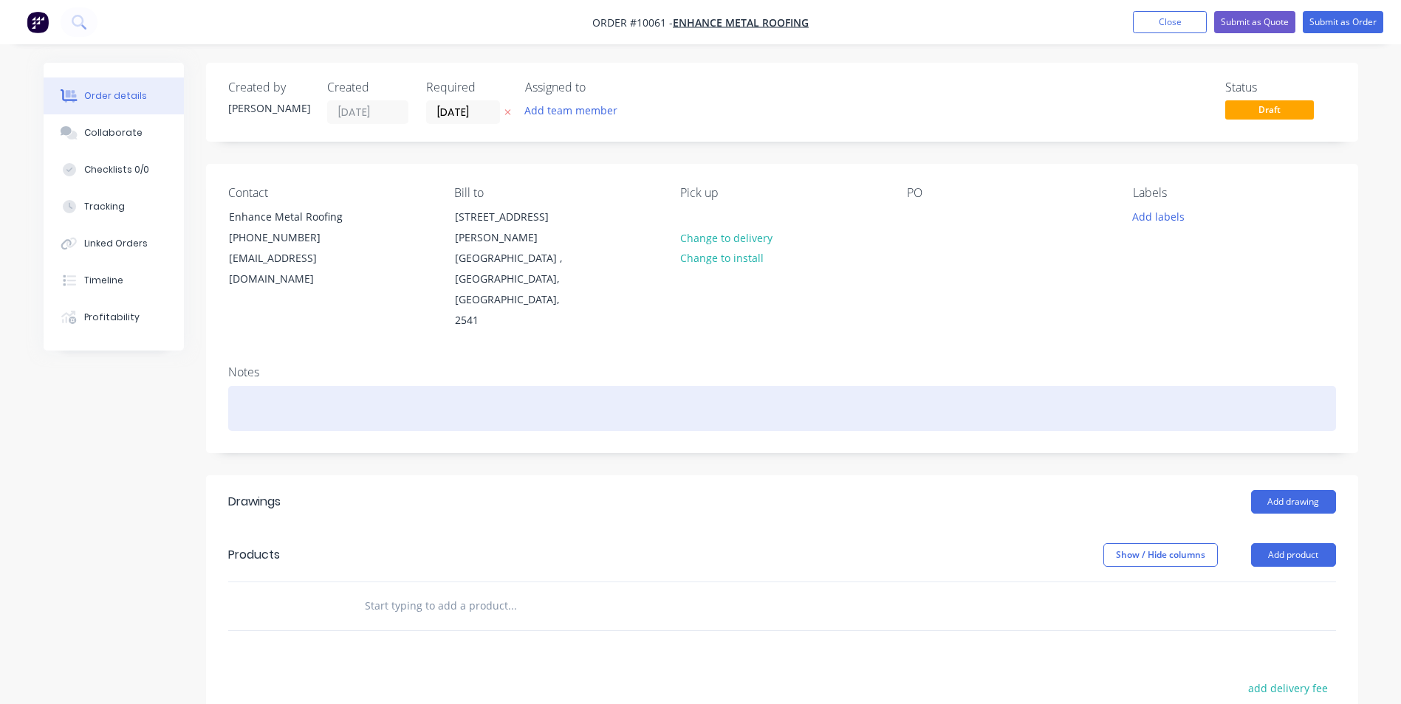
click at [279, 386] on div at bounding box center [782, 408] width 1108 height 45
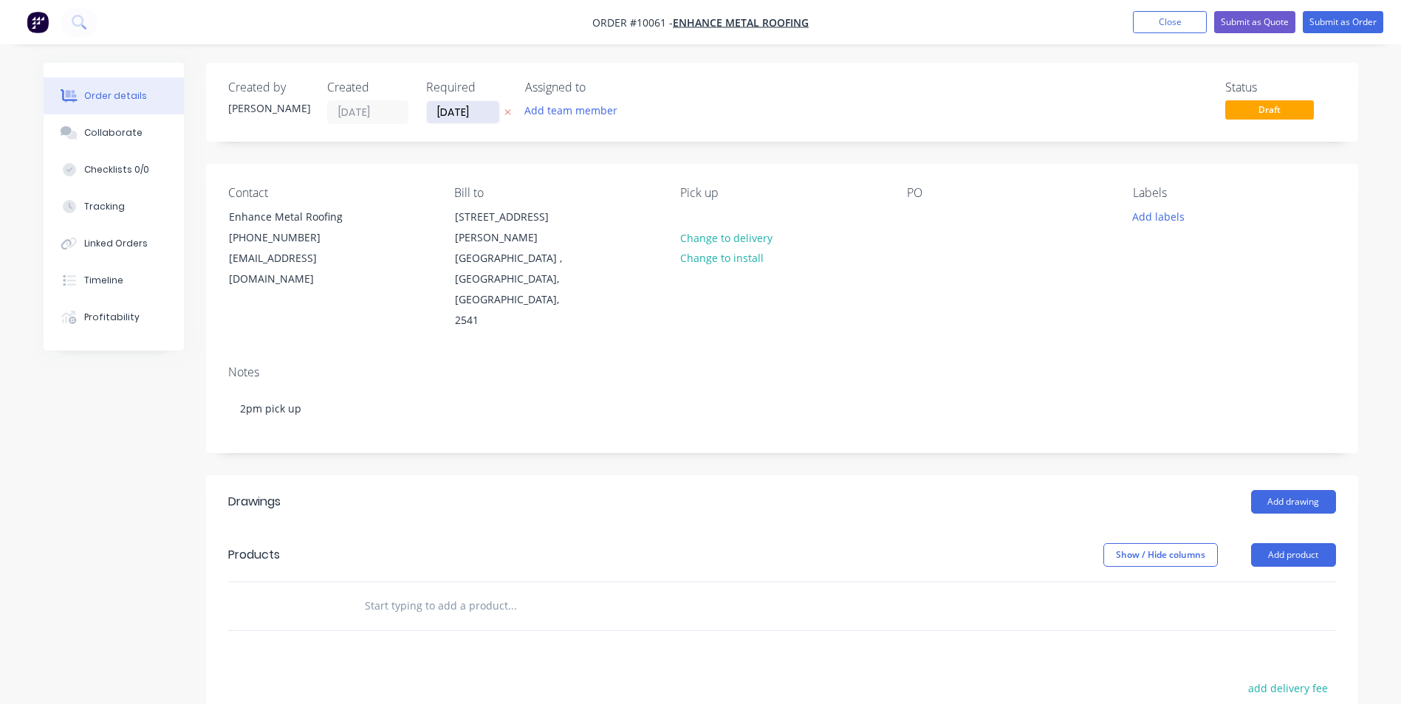
click at [466, 115] on input "[DATE]" at bounding box center [463, 112] width 72 height 22
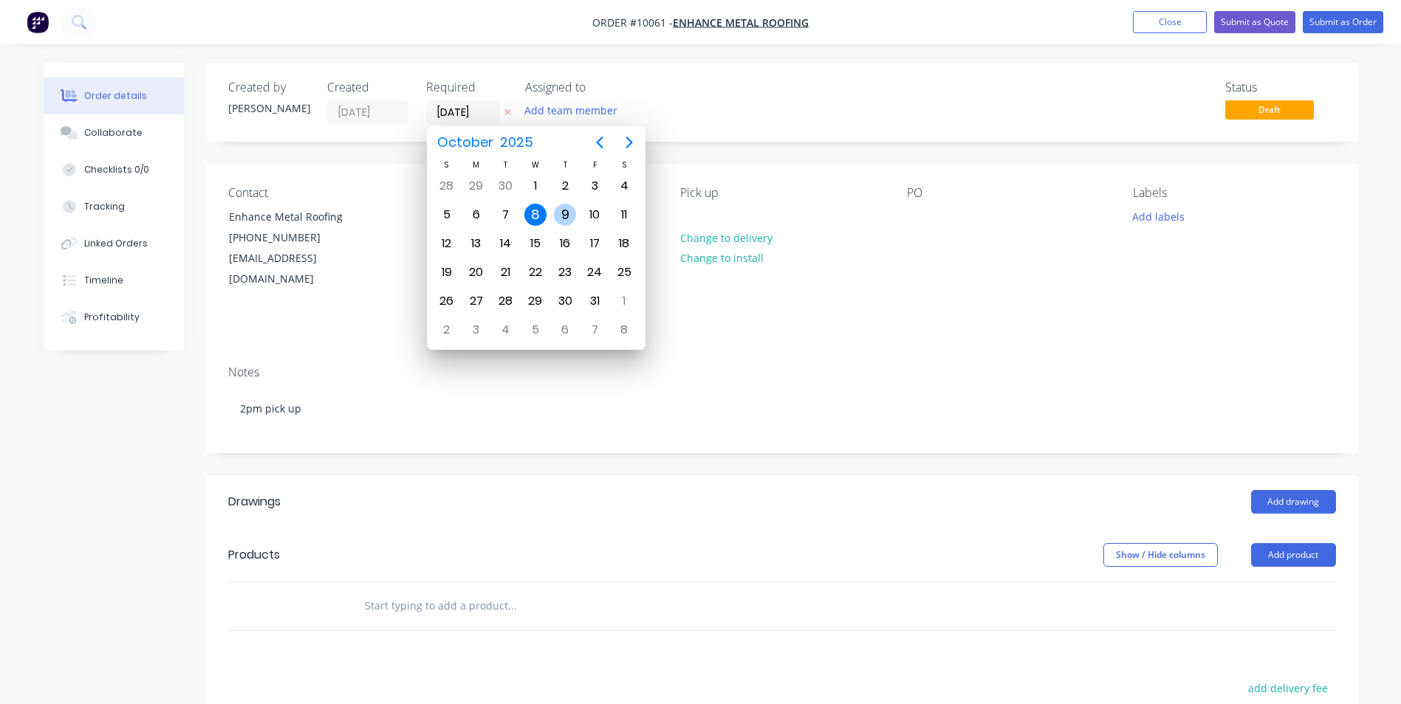
click at [564, 207] on div "9" at bounding box center [565, 215] width 22 height 22
type input "09/10/25"
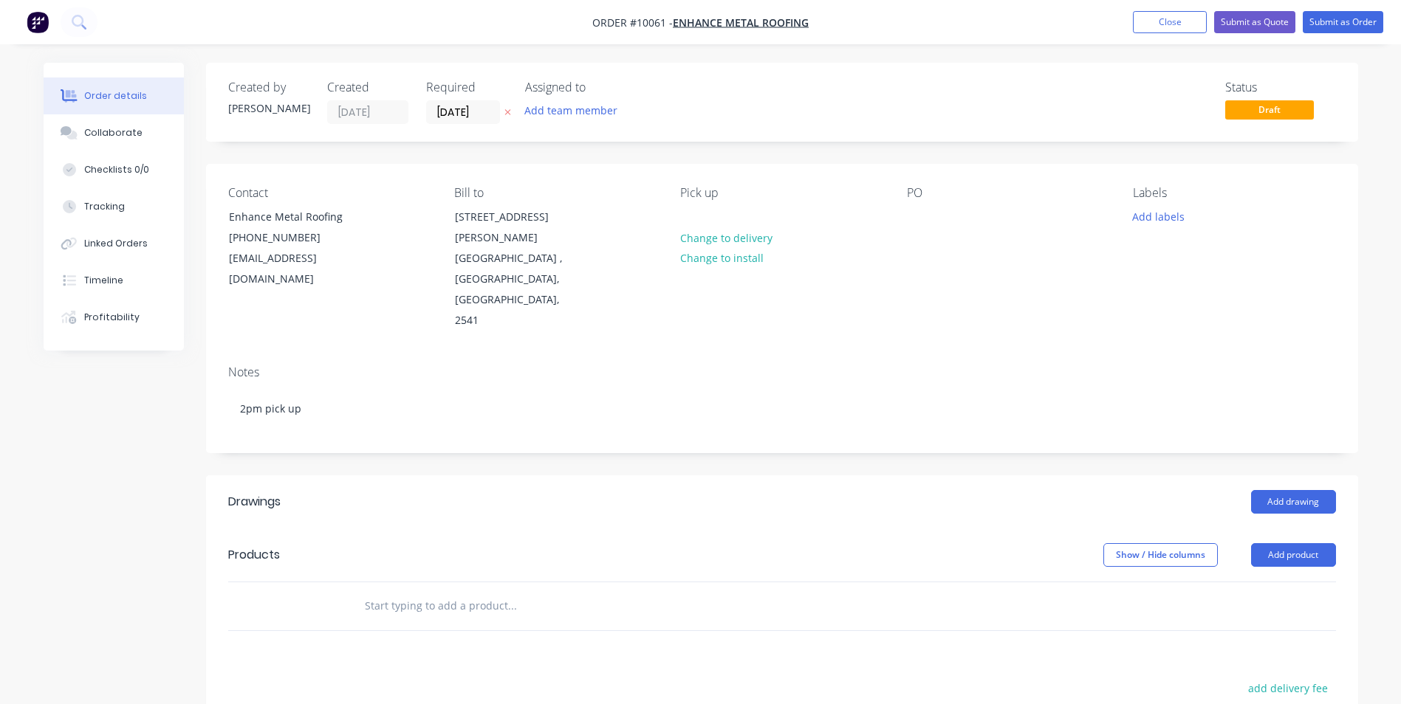
click at [433, 591] on input "text" at bounding box center [511, 606] width 295 height 30
click at [912, 218] on div at bounding box center [919, 216] width 24 height 21
click at [1274, 490] on button "Add drawing" at bounding box center [1293, 502] width 85 height 24
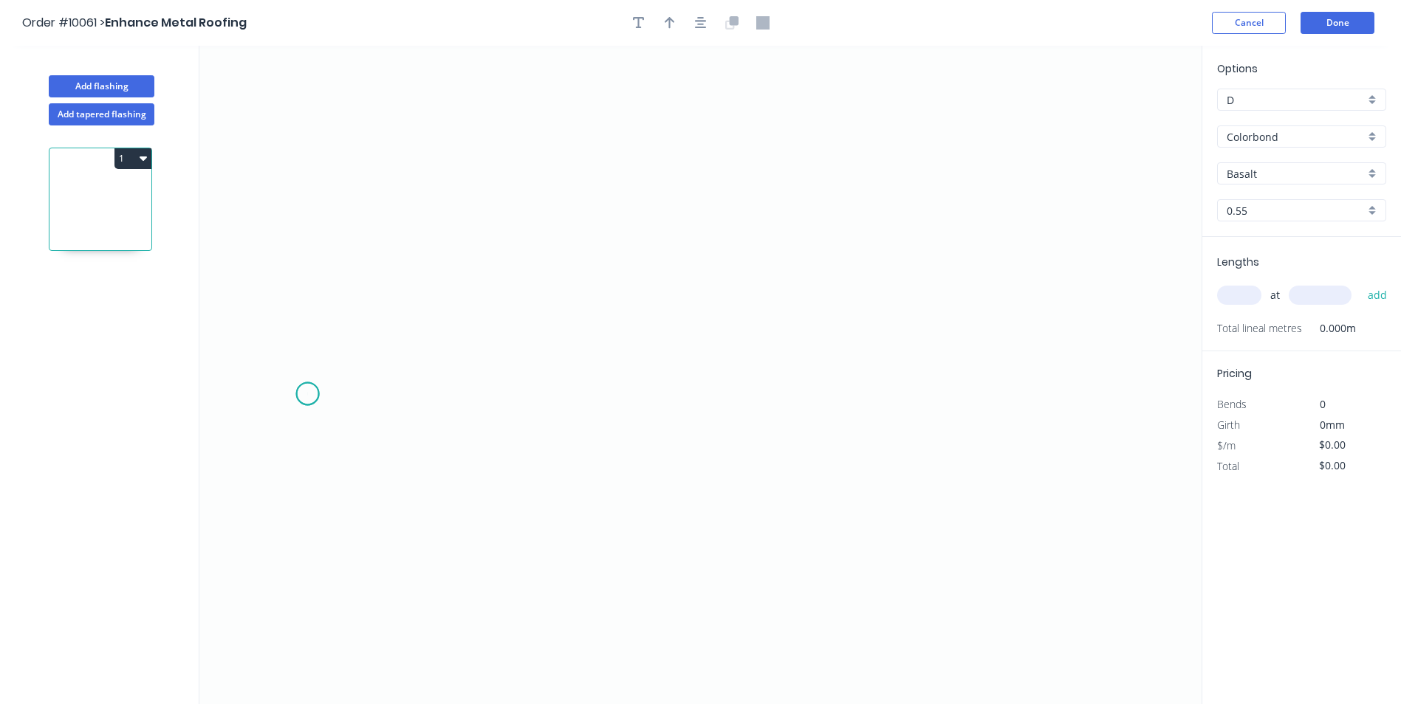
click at [307, 394] on icon "0" at bounding box center [700, 375] width 1002 height 659
click at [391, 396] on icon "0" at bounding box center [700, 375] width 1002 height 659
click at [441, 189] on icon at bounding box center [416, 291] width 50 height 205
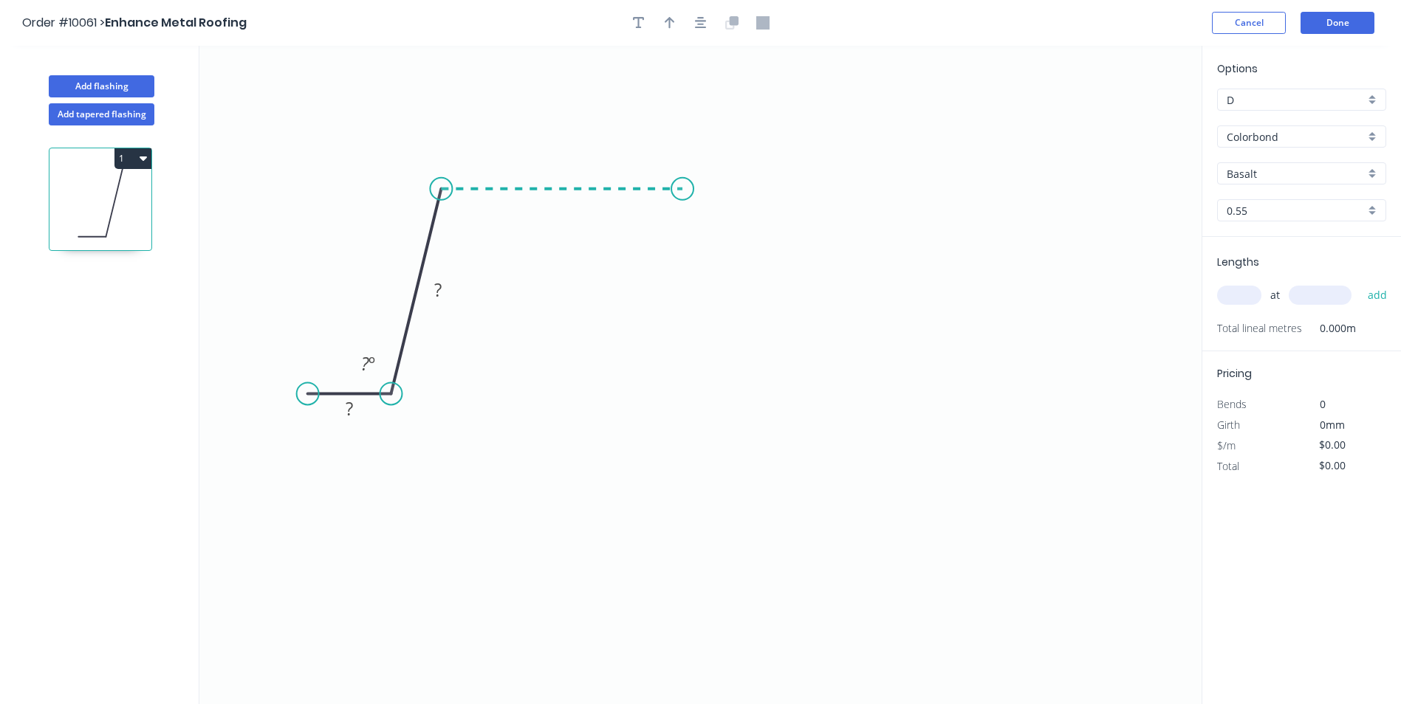
click at [682, 183] on icon "0 ? ? ? º" at bounding box center [700, 375] width 1002 height 659
click at [754, 391] on icon "0 ? ? ? ? º ? º" at bounding box center [700, 375] width 1002 height 659
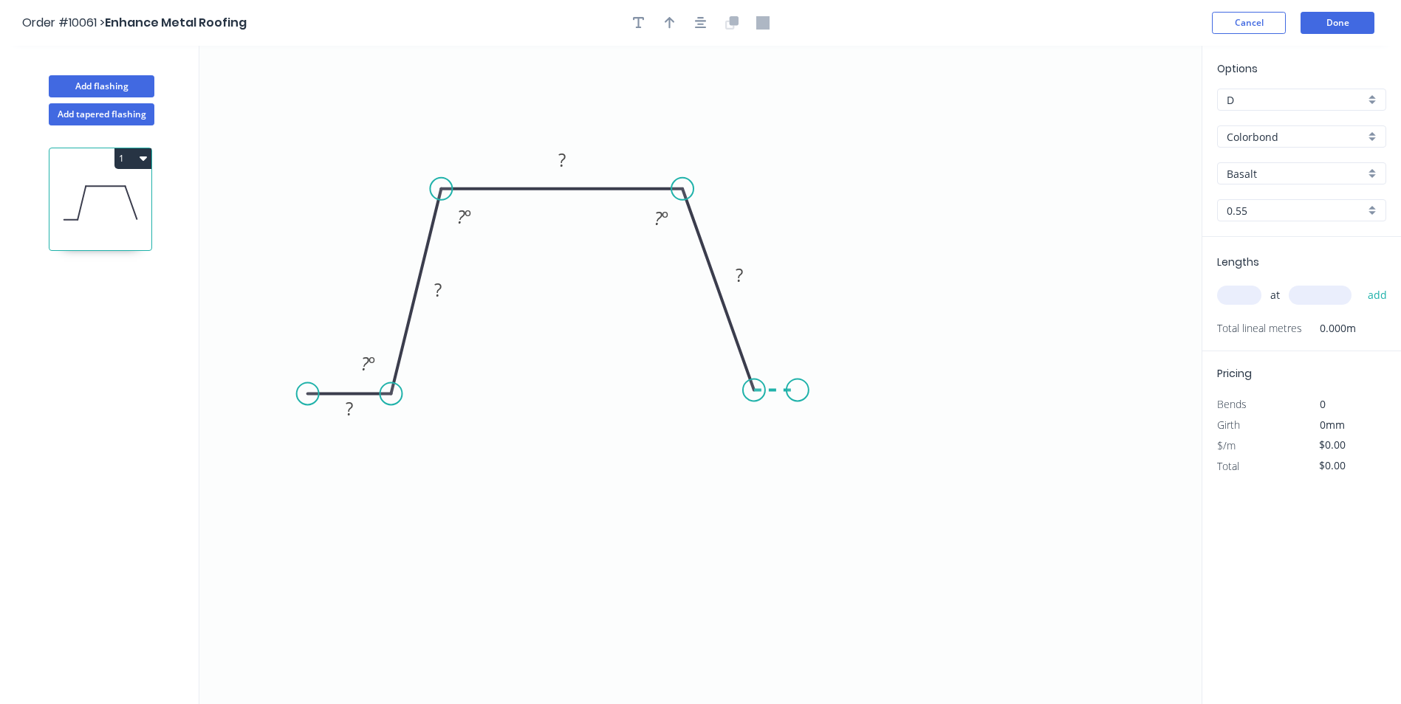
click at [797, 388] on icon "0 ? ? ? ? ? º ? º ? º" at bounding box center [700, 375] width 1002 height 659
click at [797, 388] on circle at bounding box center [797, 390] width 22 height 22
drag, startPoint x: 750, startPoint y: 391, endPoint x: 718, endPoint y: 390, distance: 31.8
click at [718, 390] on circle at bounding box center [718, 390] width 22 height 22
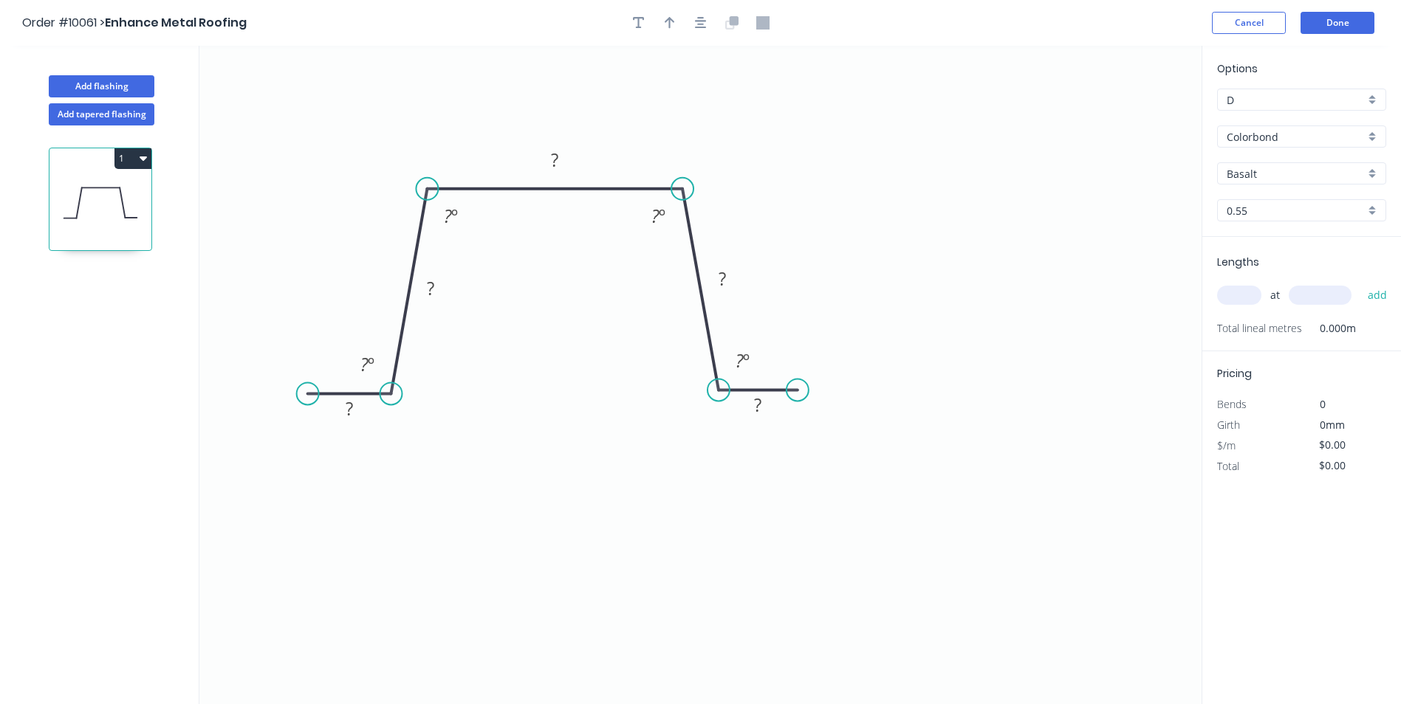
drag, startPoint x: 441, startPoint y: 193, endPoint x: 427, endPoint y: 193, distance: 14.0
click at [427, 193] on circle at bounding box center [427, 189] width 22 height 22
click at [346, 406] on tspan "?" at bounding box center [349, 408] width 7 height 24
click at [903, 167] on icon "0 10 45 25 45 10 115 º 115 º 115 º 115 º" at bounding box center [700, 375] width 1002 height 659
type input "$7.39"
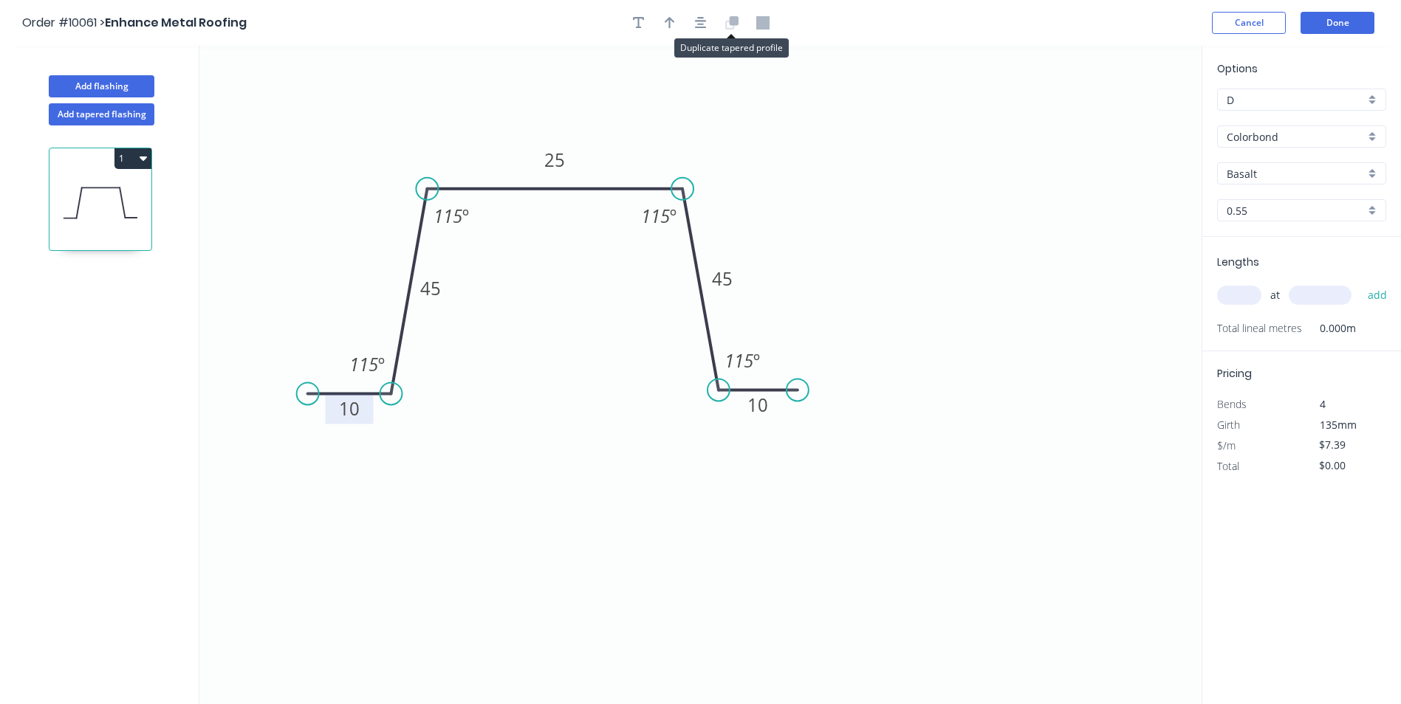
click at [727, 29] on icon at bounding box center [729, 24] width 9 height 9
click at [691, 28] on button "button" at bounding box center [701, 23] width 22 height 22
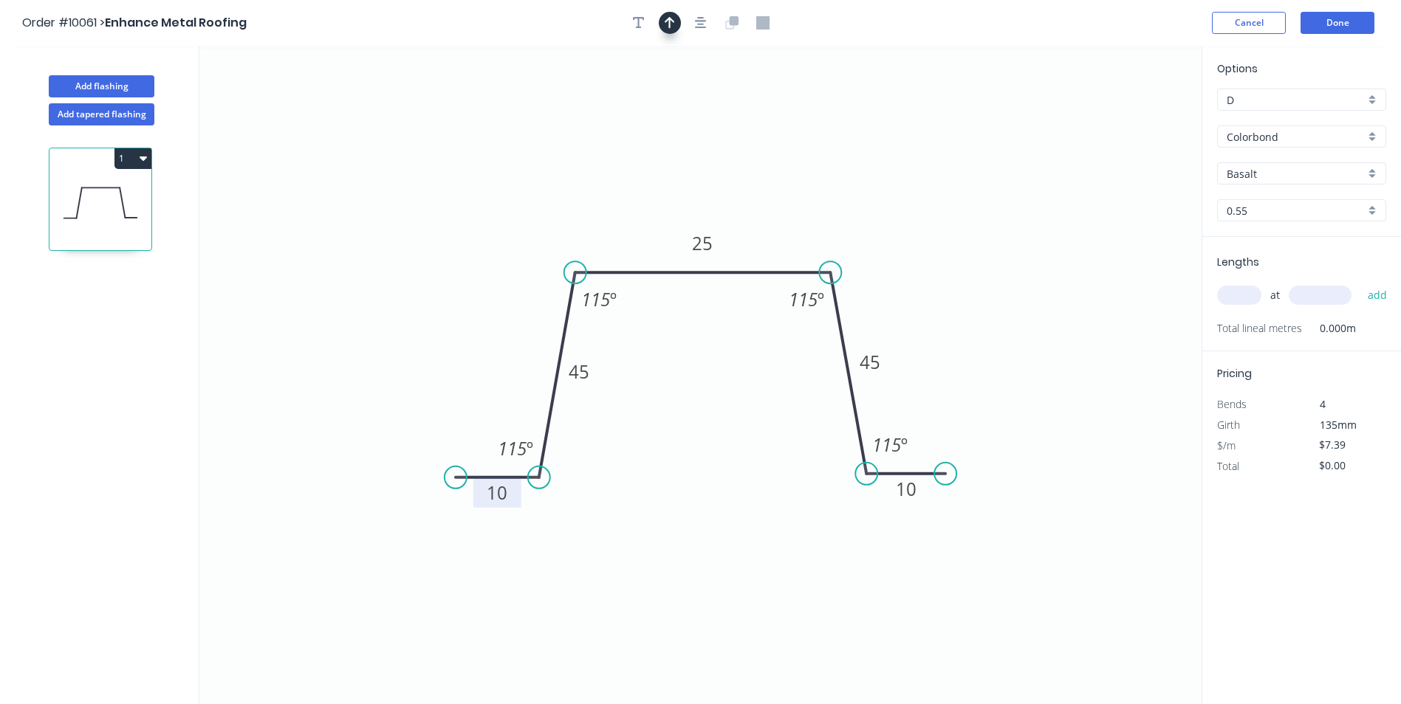
click at [675, 21] on button "button" at bounding box center [670, 23] width 22 height 22
drag, startPoint x: 1128, startPoint y: 112, endPoint x: 1095, endPoint y: 116, distance: 33.4
click at [751, 169] on icon "0 10 45 25 45 10 115 º 115 º 115 º 115 º" at bounding box center [700, 375] width 1002 height 659
drag, startPoint x: 1126, startPoint y: 120, endPoint x: 622, endPoint y: 200, distance: 510.7
click at [622, 200] on icon at bounding box center [621, 182] width 13 height 47
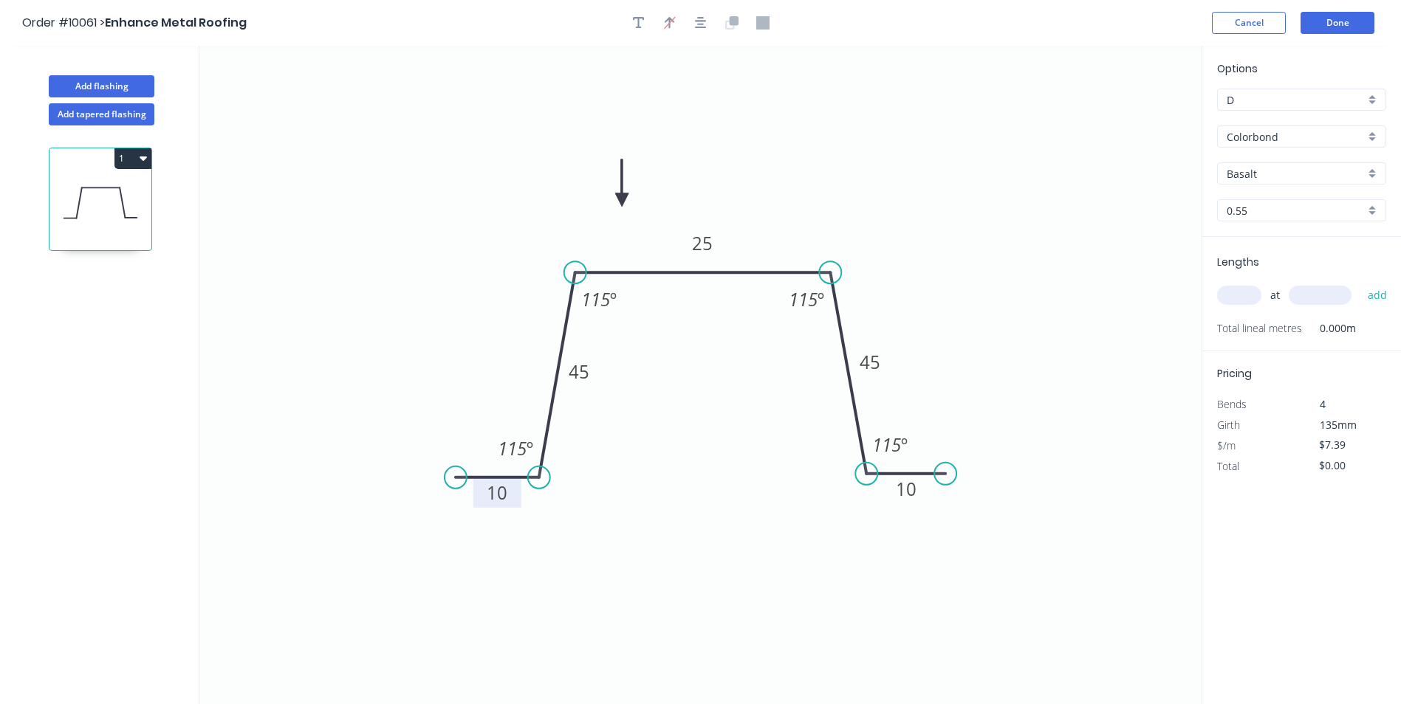
click at [1369, 135] on div "Colorbond" at bounding box center [1301, 137] width 169 height 22
click at [1254, 258] on div "Zincalume" at bounding box center [1302, 268] width 168 height 26
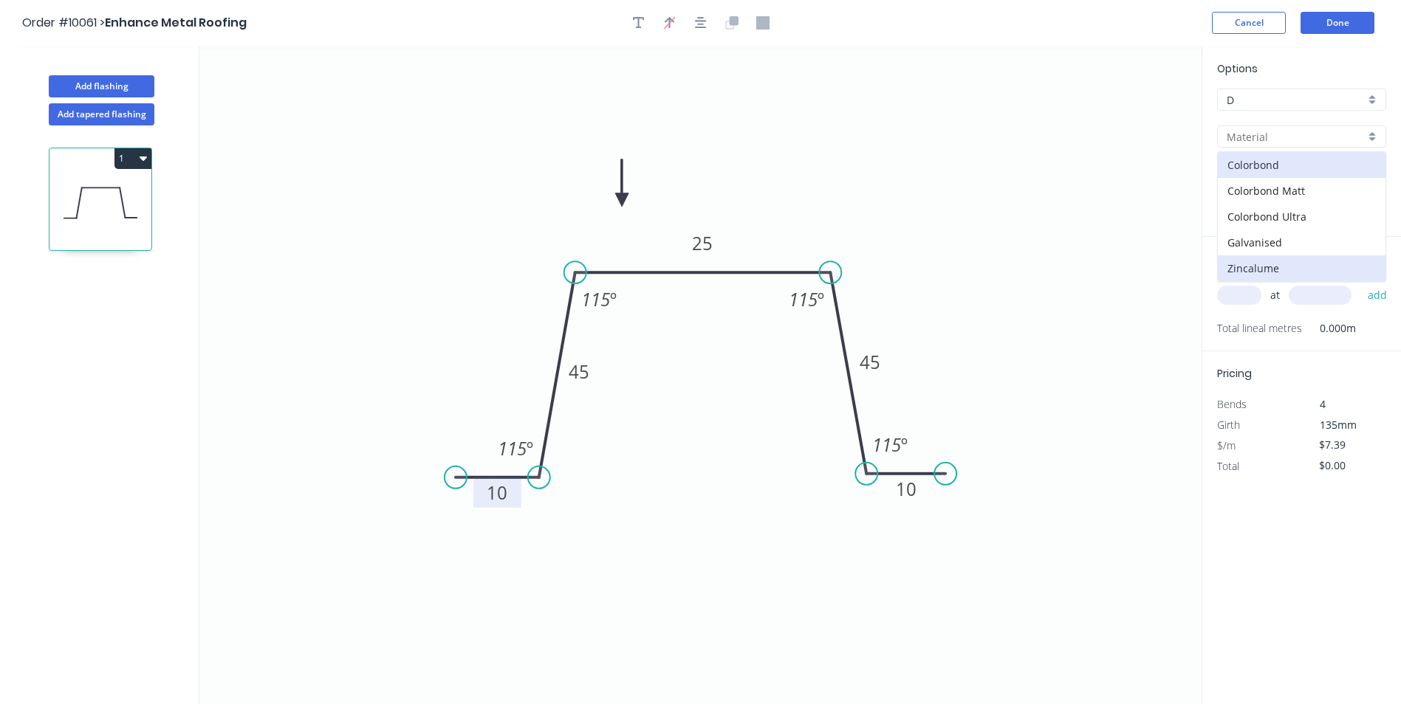
type input "Zincalume"
type input "Unpainted"
type input "$7.76"
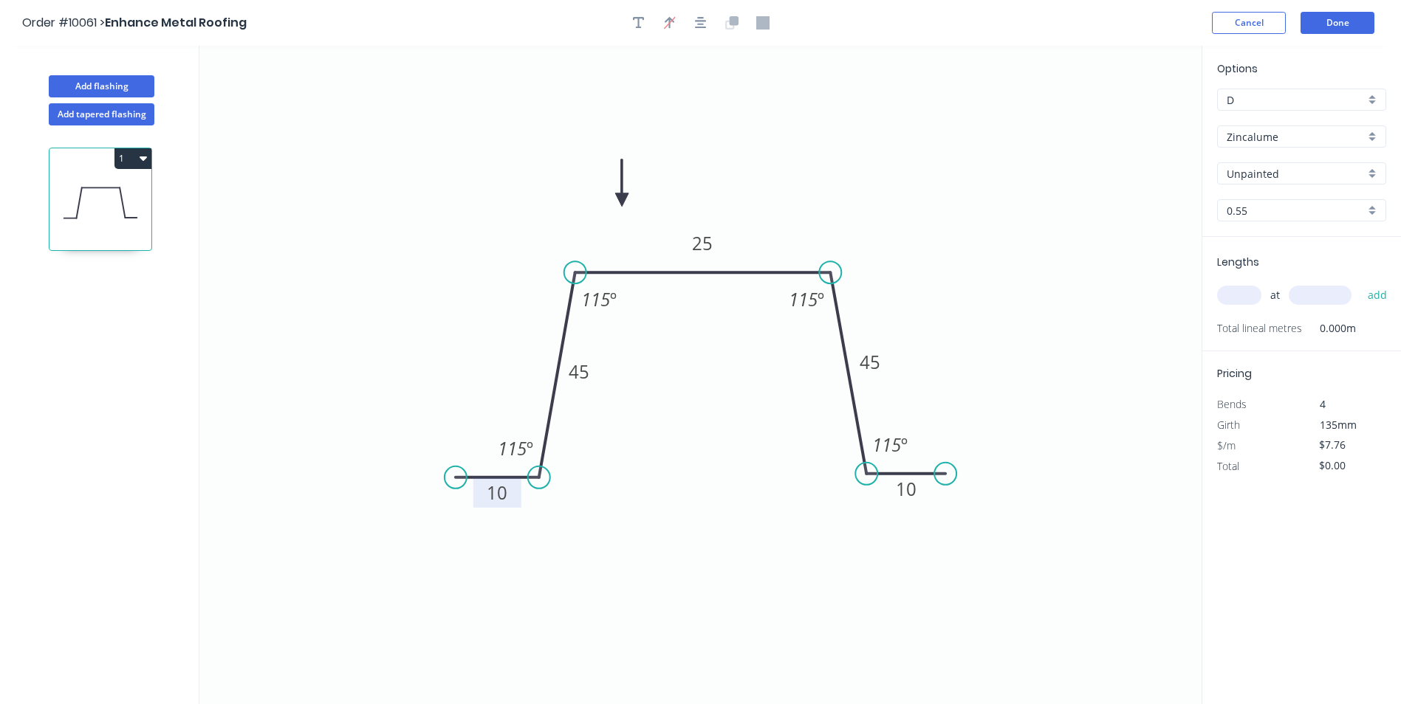
click at [1246, 286] on input "text" at bounding box center [1239, 295] width 44 height 19
type input "1"
type input "3000"
click at [1360, 283] on button "add" at bounding box center [1377, 295] width 35 height 25
type input "$23.28"
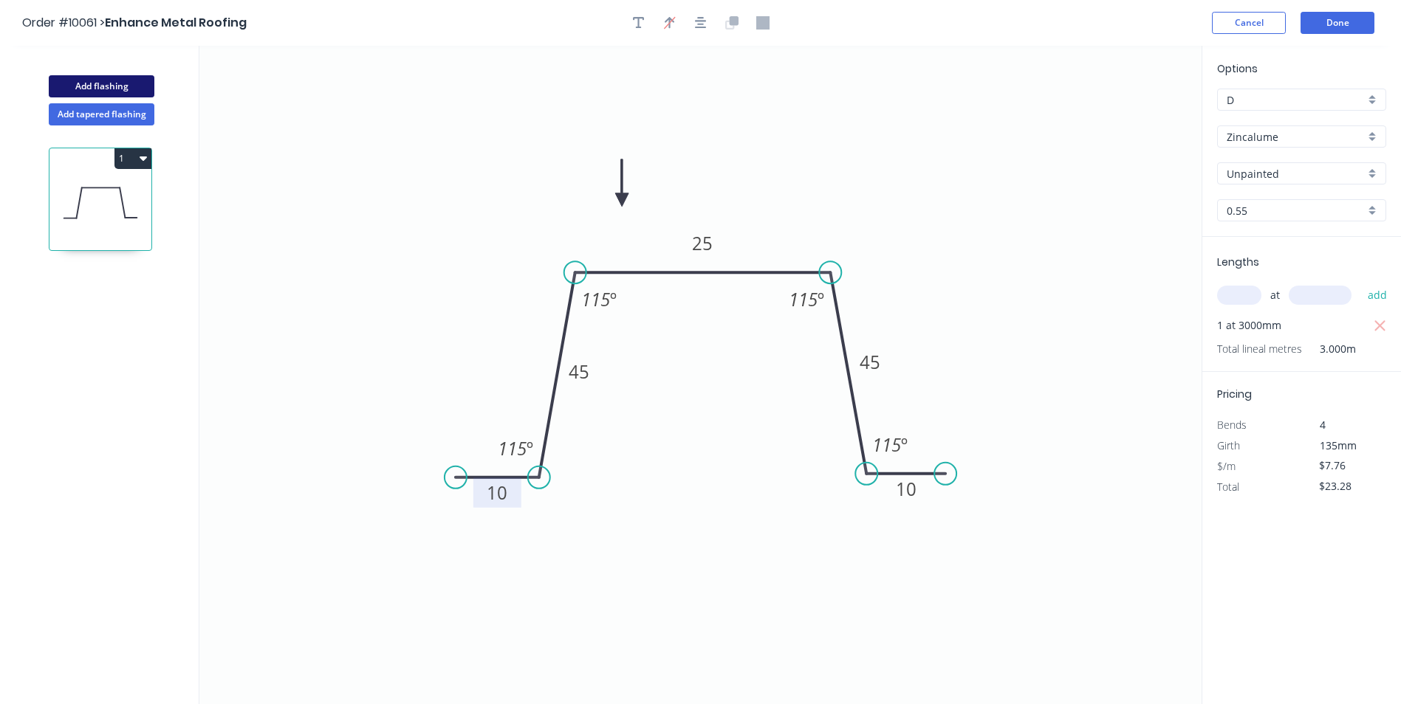
click at [100, 82] on button "Add flashing" at bounding box center [102, 86] width 106 height 22
type input "$0.00"
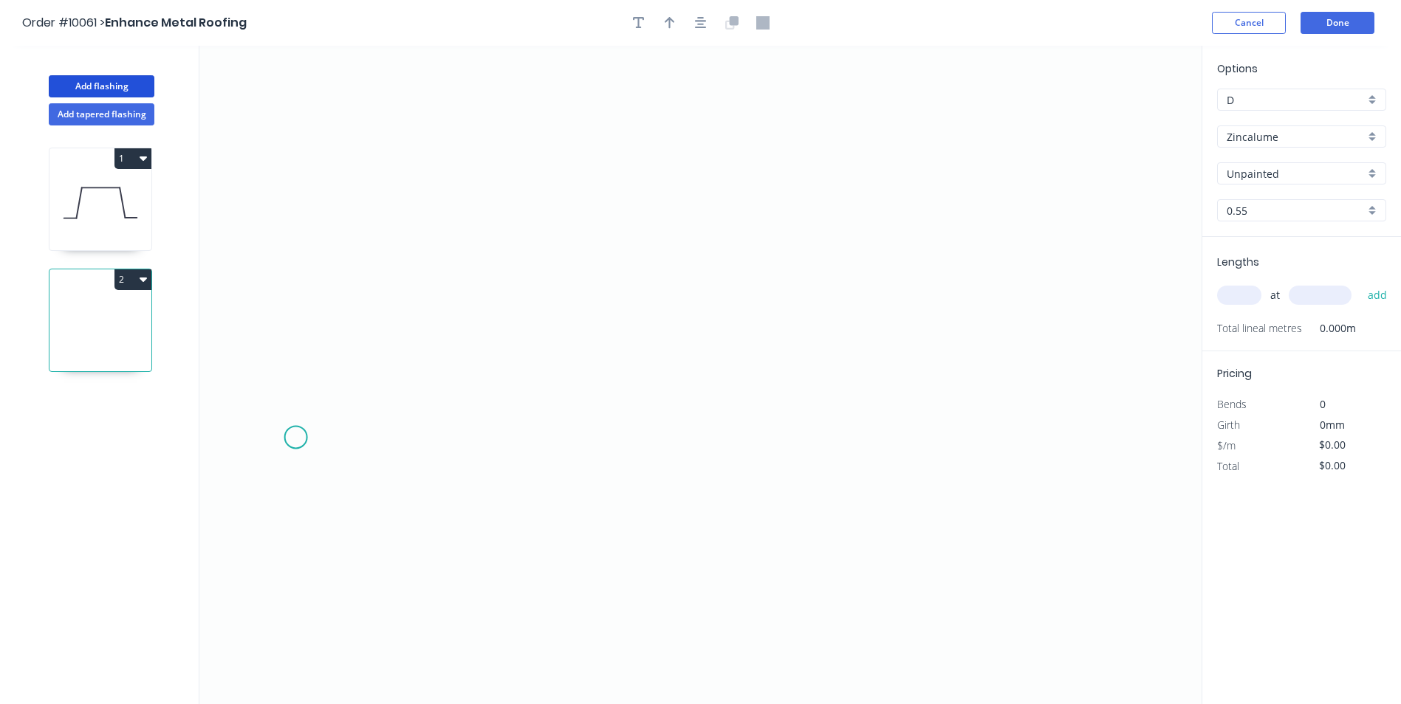
click at [297, 433] on icon "0" at bounding box center [700, 375] width 1002 height 659
click at [327, 405] on icon "0" at bounding box center [700, 375] width 1002 height 659
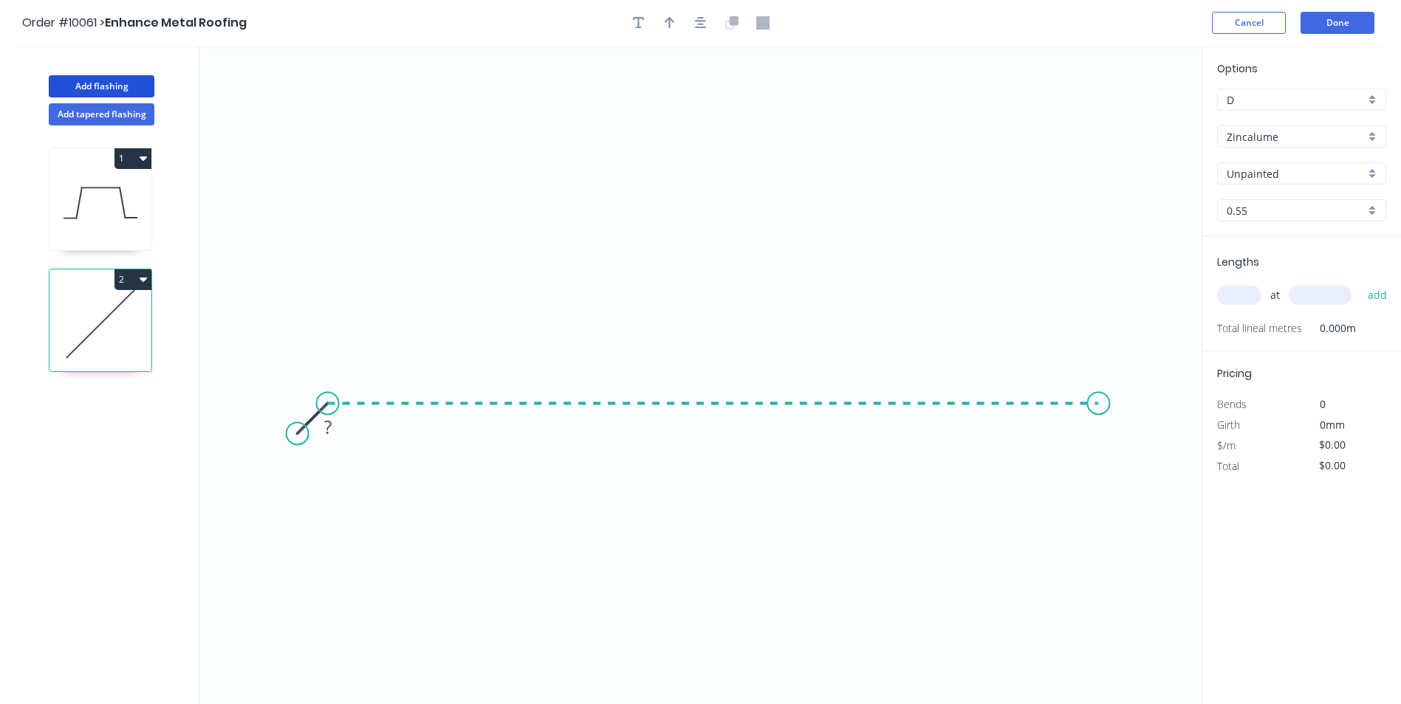
click at [1099, 393] on icon "0 ?" at bounding box center [700, 375] width 1002 height 659
click at [1123, 440] on icon "0 ? ?" at bounding box center [700, 375] width 1002 height 659
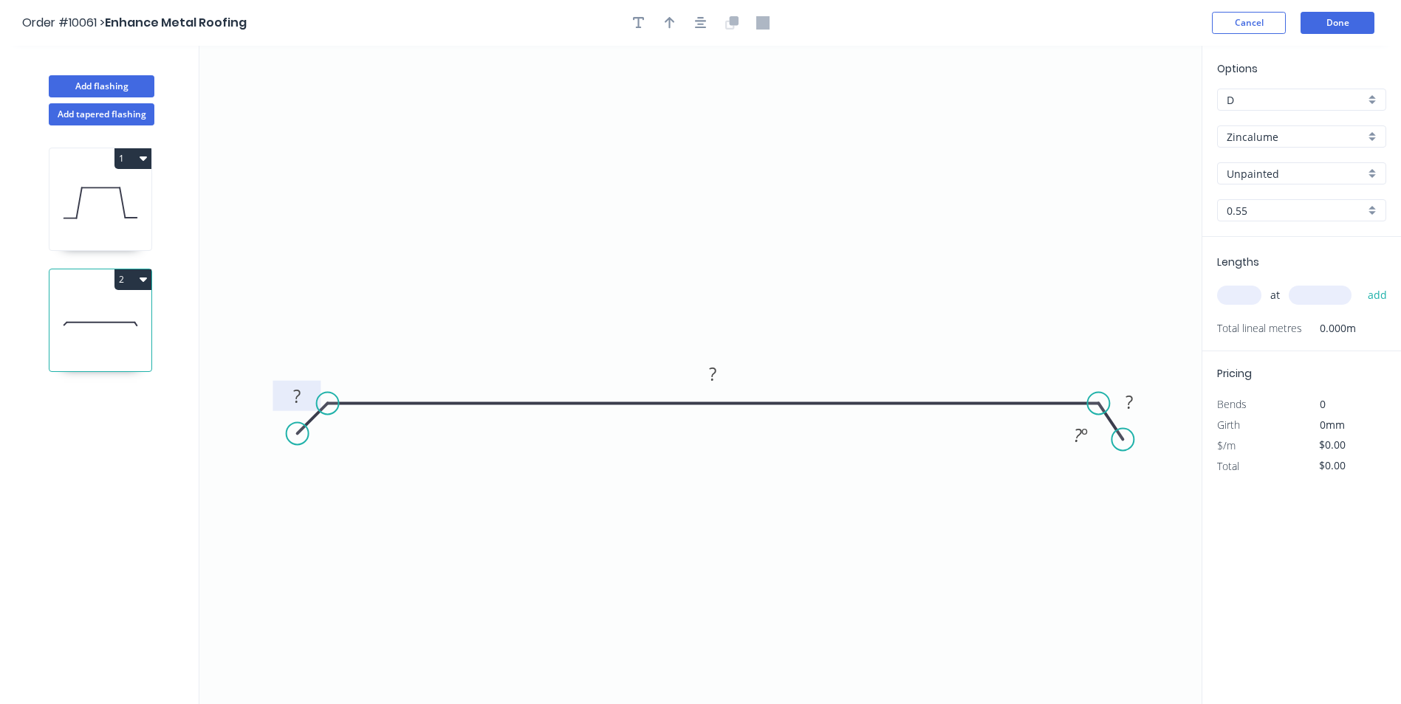
click at [289, 402] on rect at bounding box center [297, 397] width 30 height 21
click at [1379, 136] on div "Zincalume" at bounding box center [1301, 137] width 169 height 22
type input "$13.63"
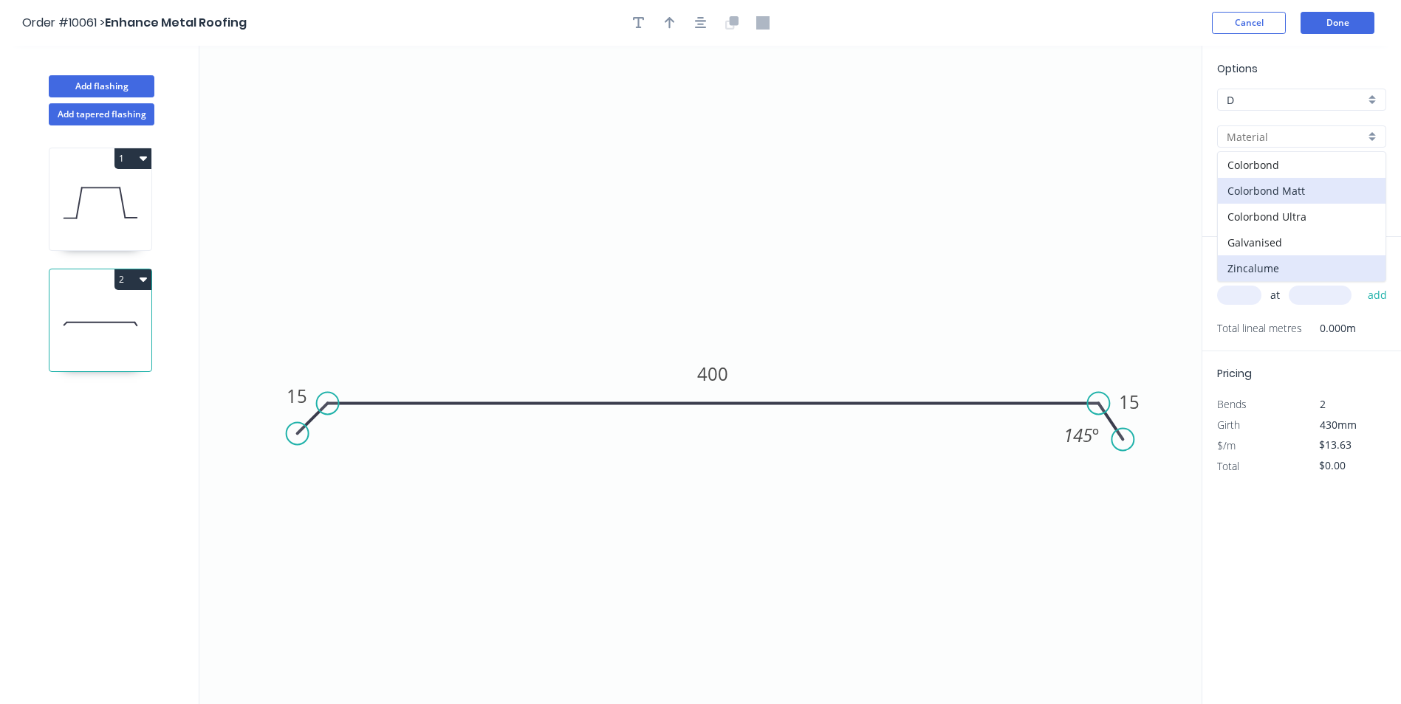
scroll to position [27, 0]
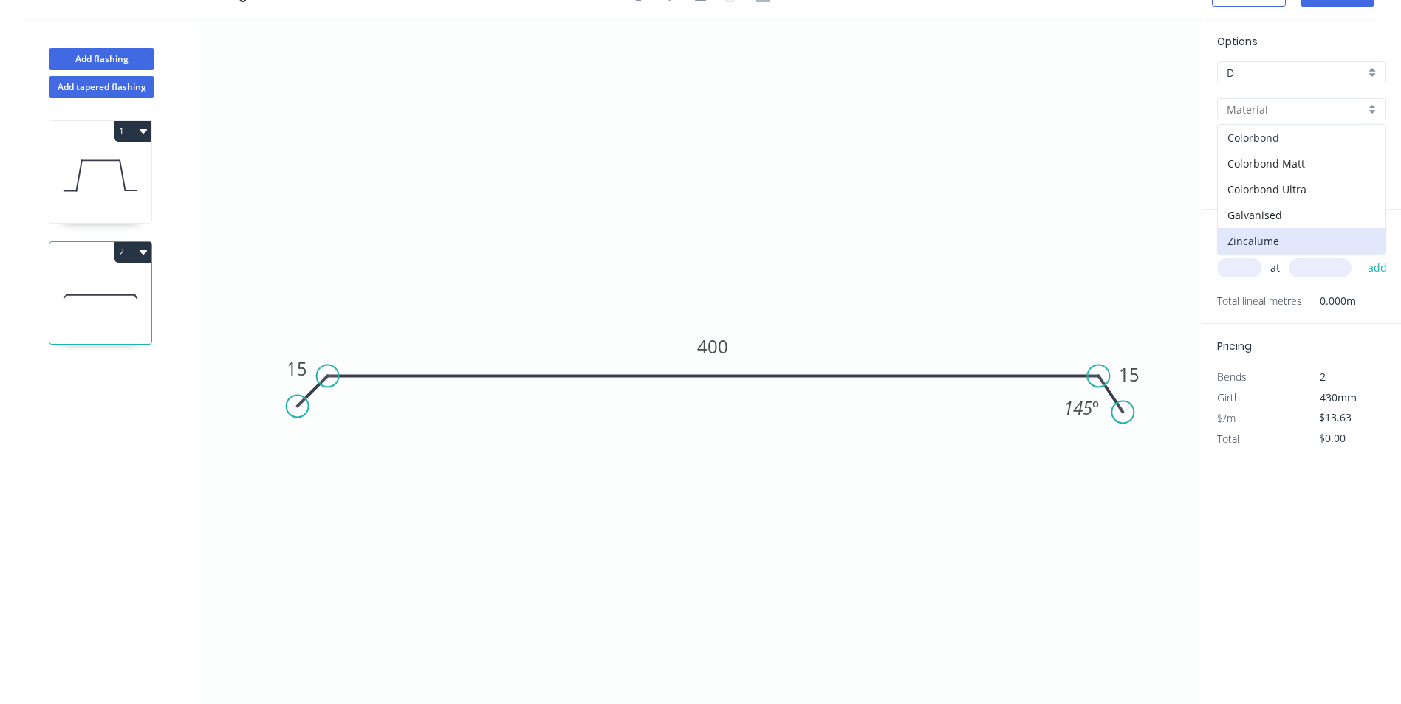
click at [1300, 147] on div "Colorbond" at bounding box center [1302, 138] width 168 height 26
type input "Colorbond"
type input "Basalt"
type input "$12.98"
click at [1376, 145] on div "Basalt" at bounding box center [1301, 146] width 169 height 22
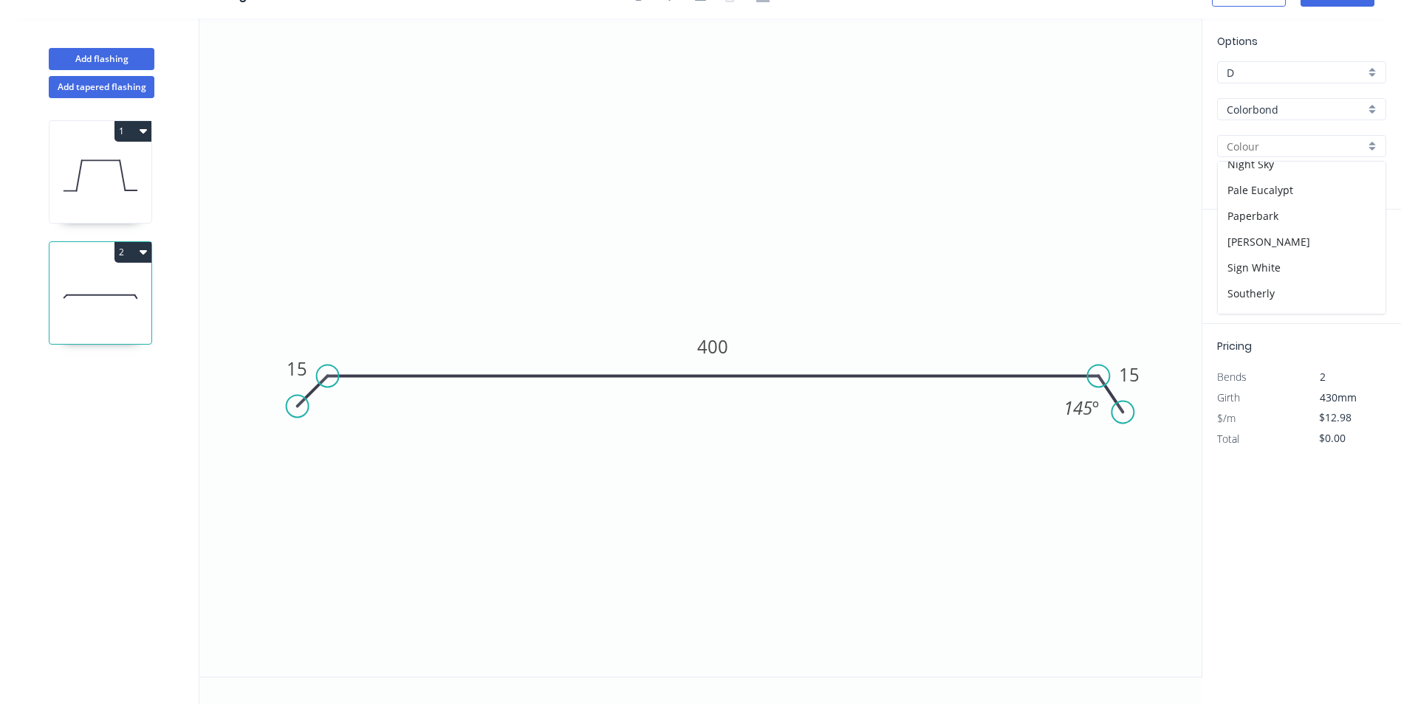
scroll to position [398, 0]
click at [1297, 292] on div "Surfmist" at bounding box center [1302, 294] width 168 height 26
type input "Surfmist"
click at [1232, 270] on input "text" at bounding box center [1239, 267] width 44 height 19
type input "1"
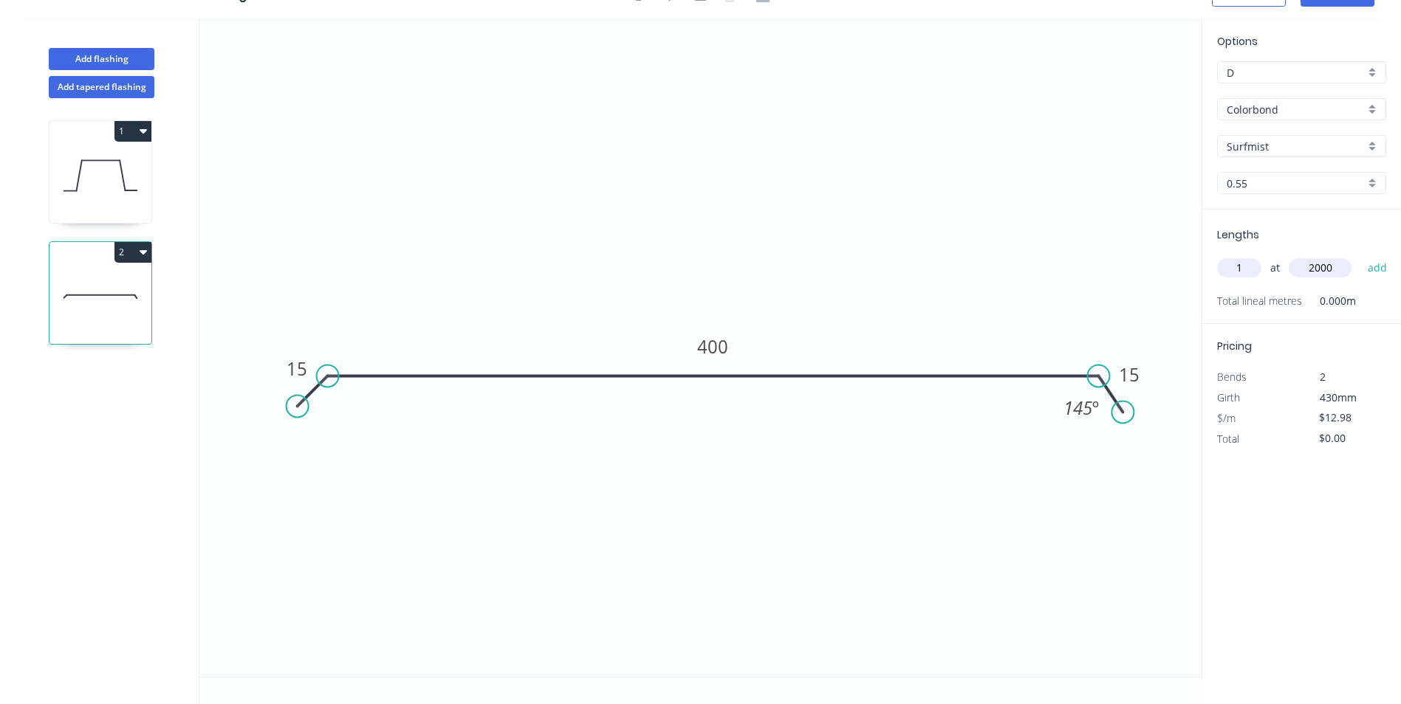
type input "2000"
click at [1360, 255] on button "add" at bounding box center [1377, 267] width 35 height 25
type input "$25.96"
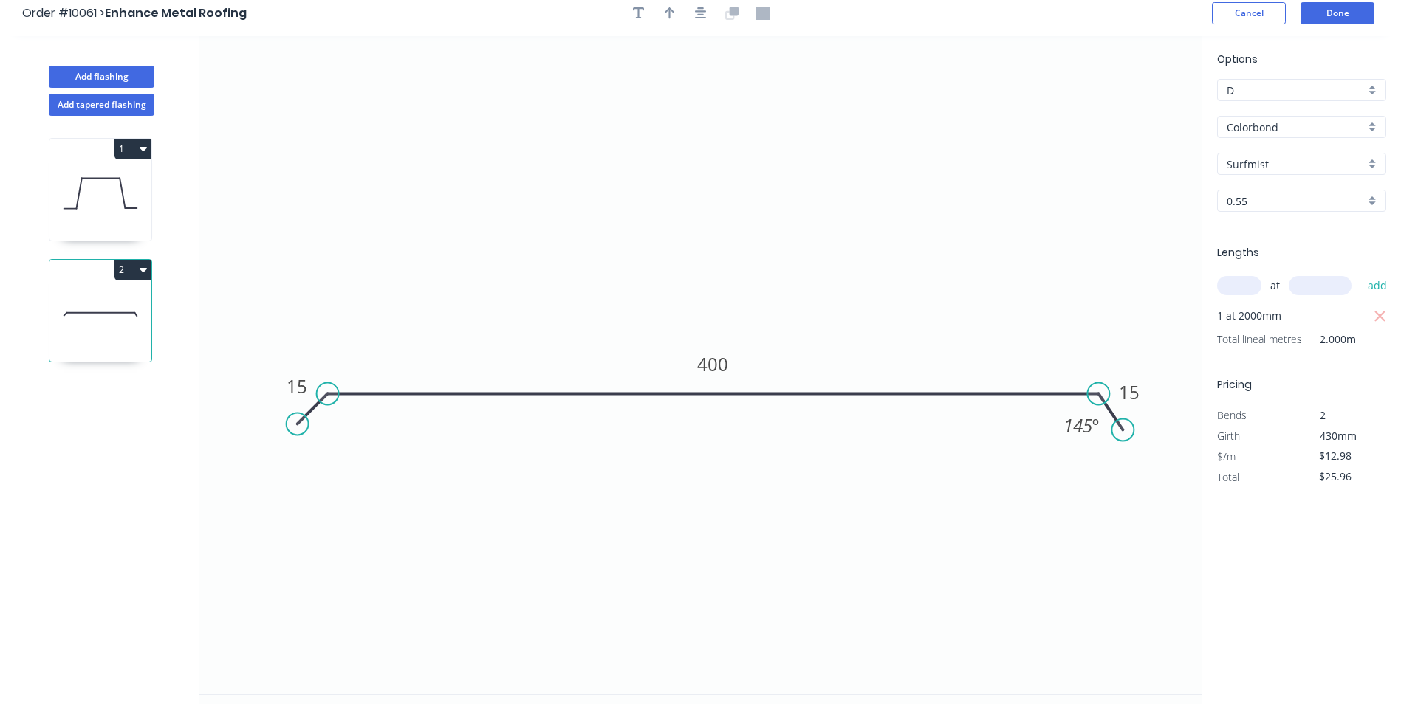
scroll to position [0, 0]
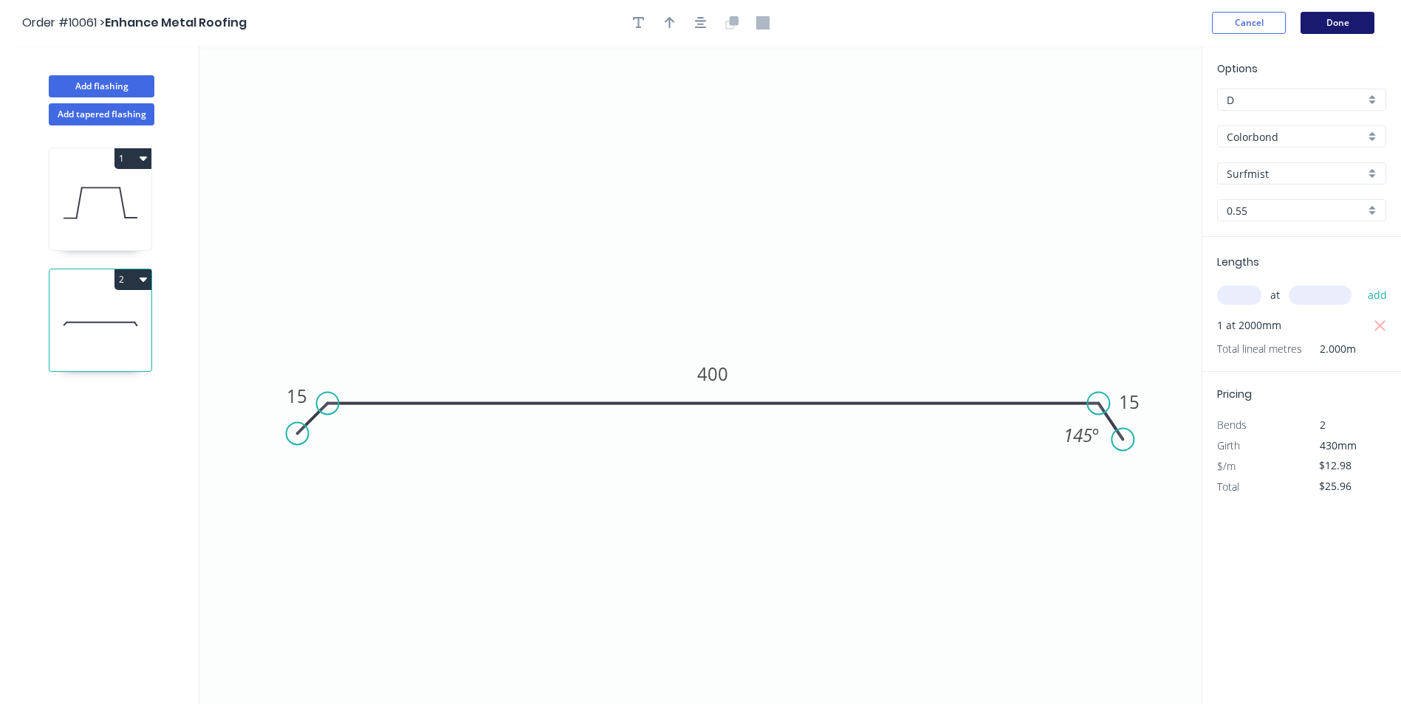
click at [1339, 18] on button "Done" at bounding box center [1337, 23] width 74 height 22
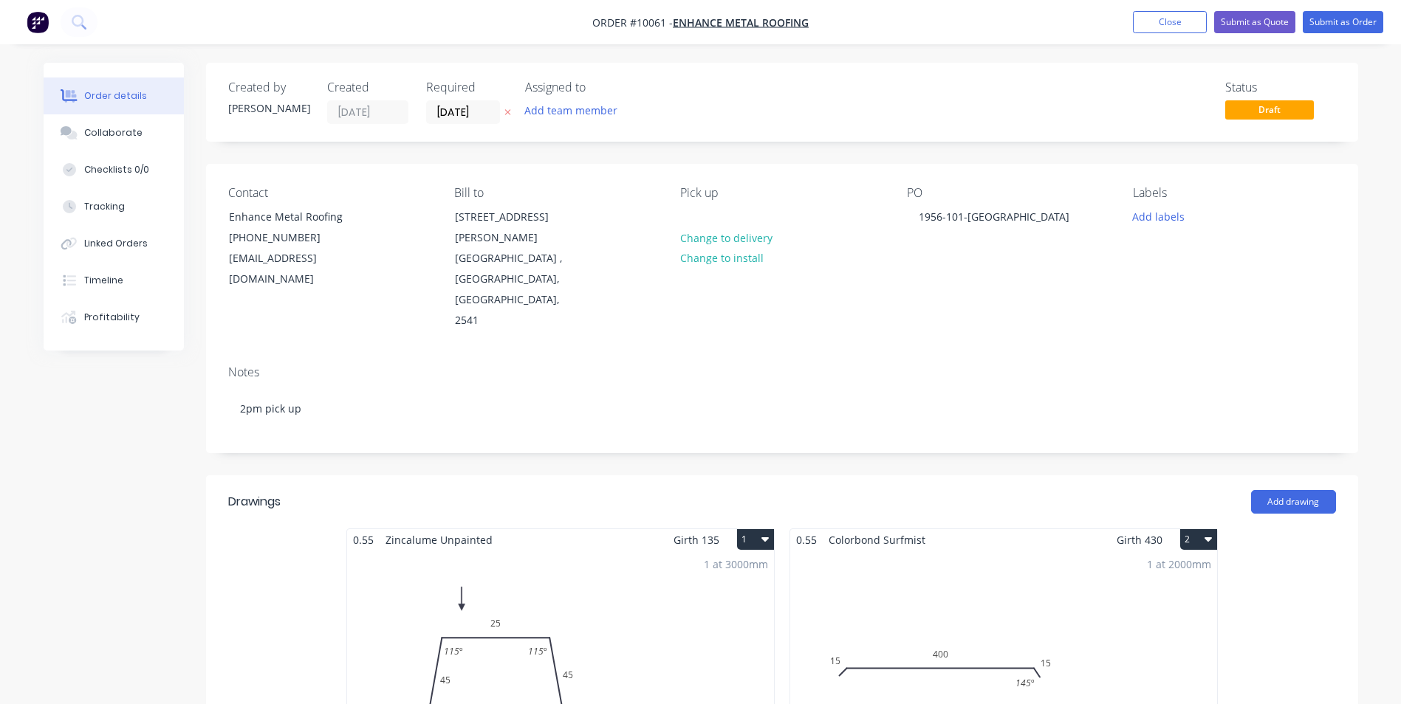
scroll to position [443, 0]
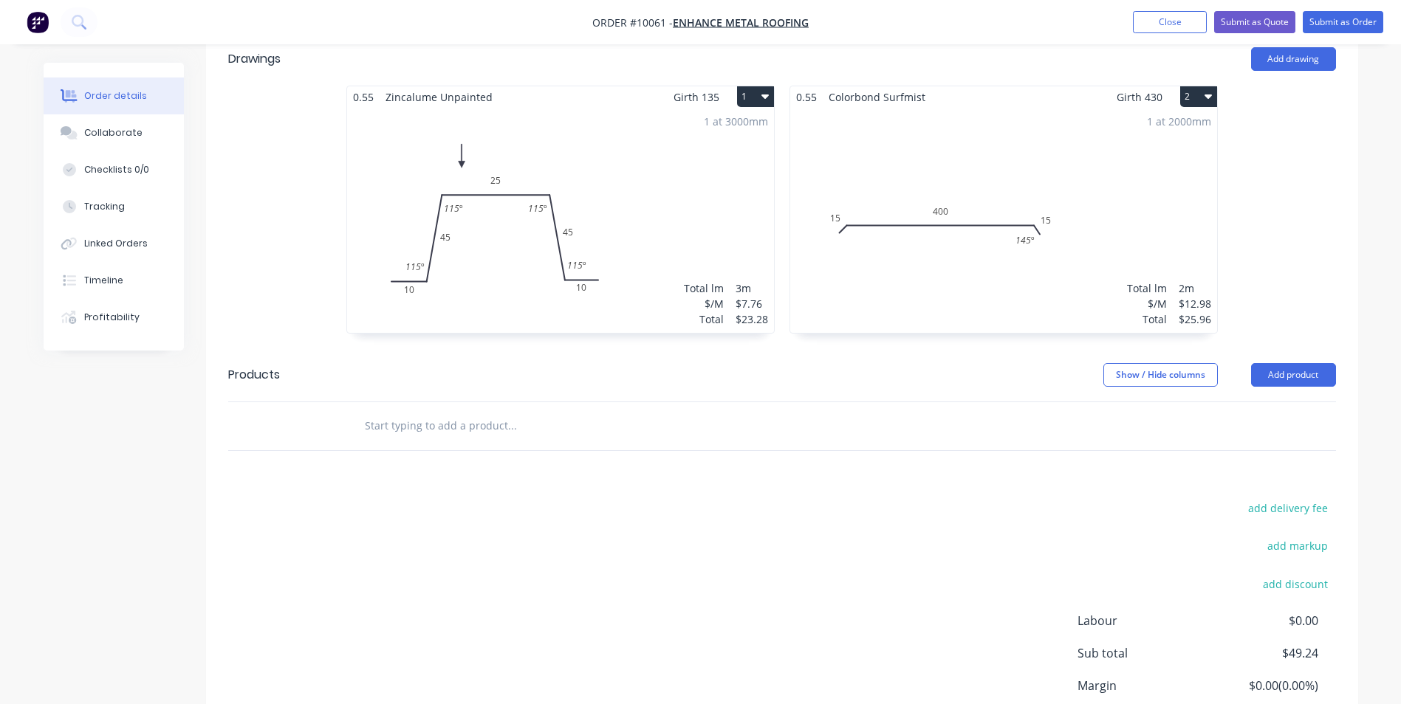
click at [425, 411] on input "text" at bounding box center [511, 426] width 295 height 30
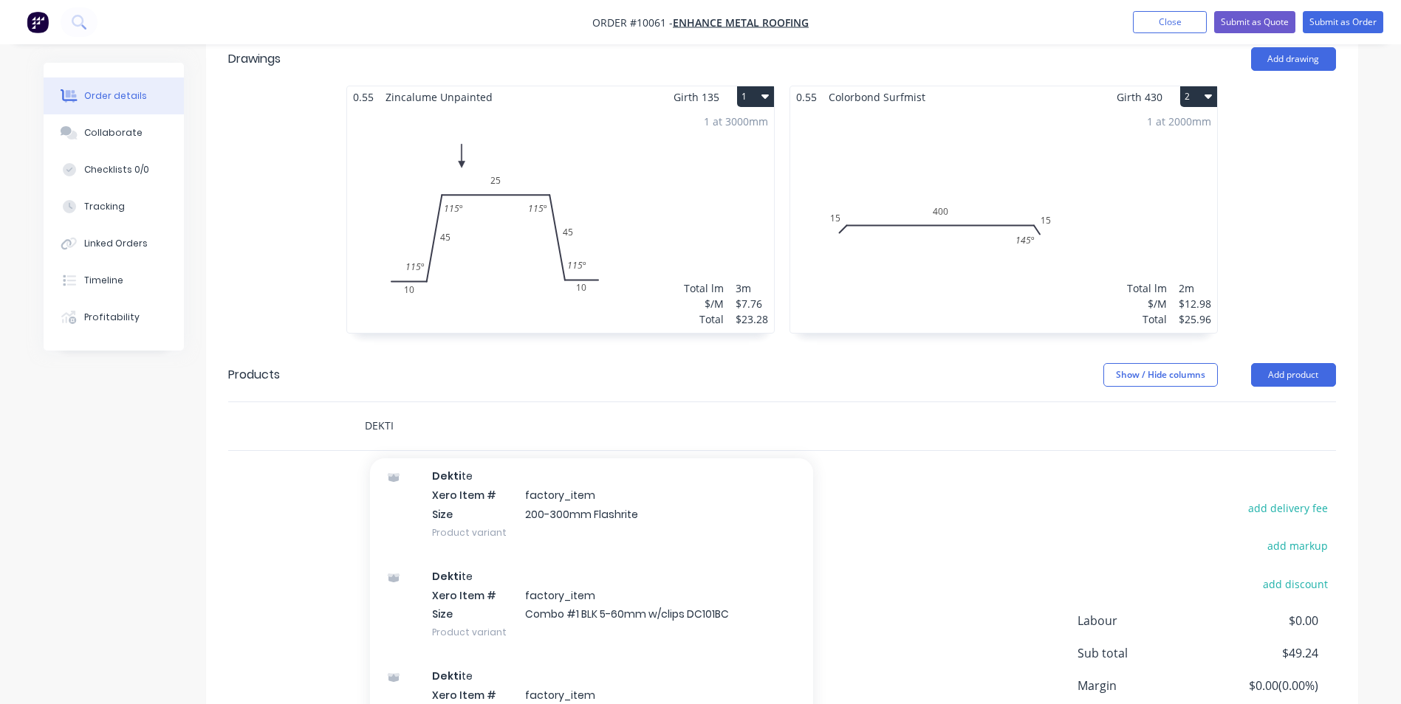
scroll to position [1624, 0]
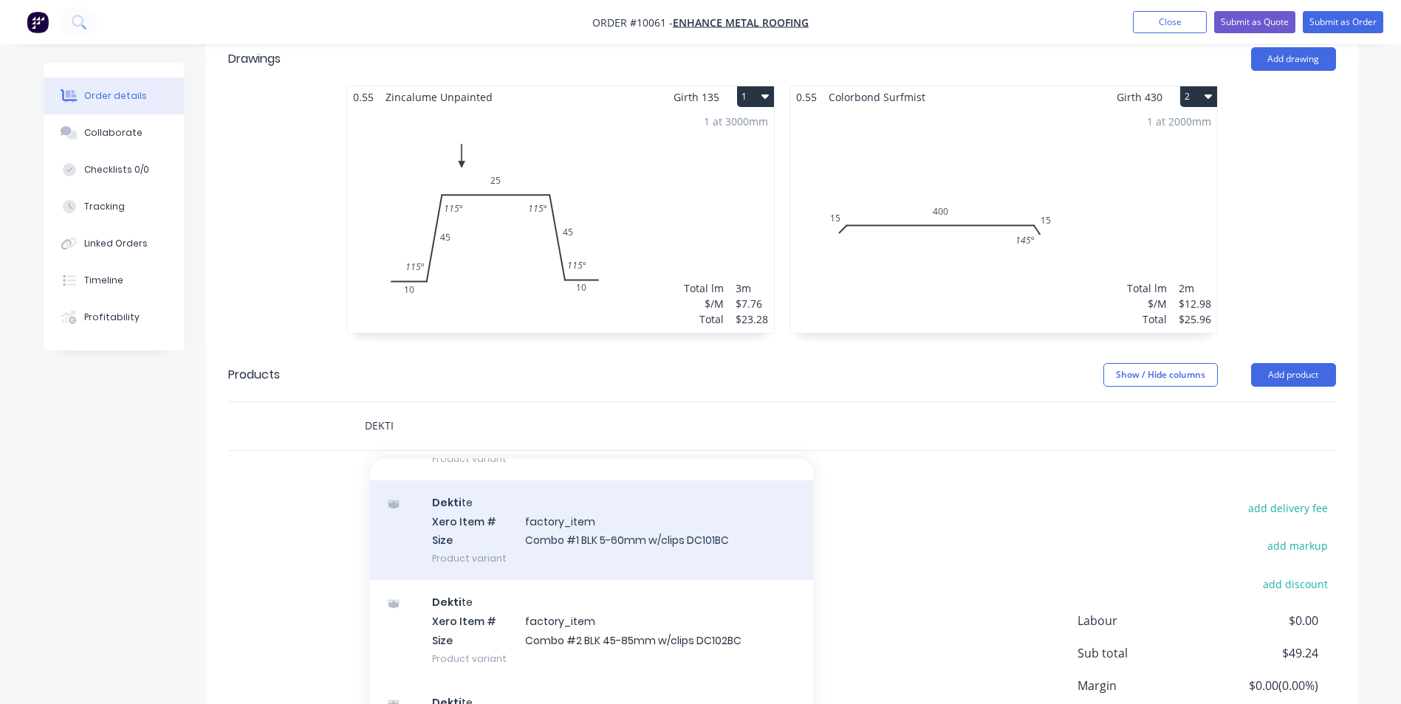
type input "DEKTI"
click at [530, 508] on div "Dekti te Xero Item # factory_item Size Combo #1 BLK 5-60mm w/clips DC101BC Prod…" at bounding box center [591, 531] width 443 height 100
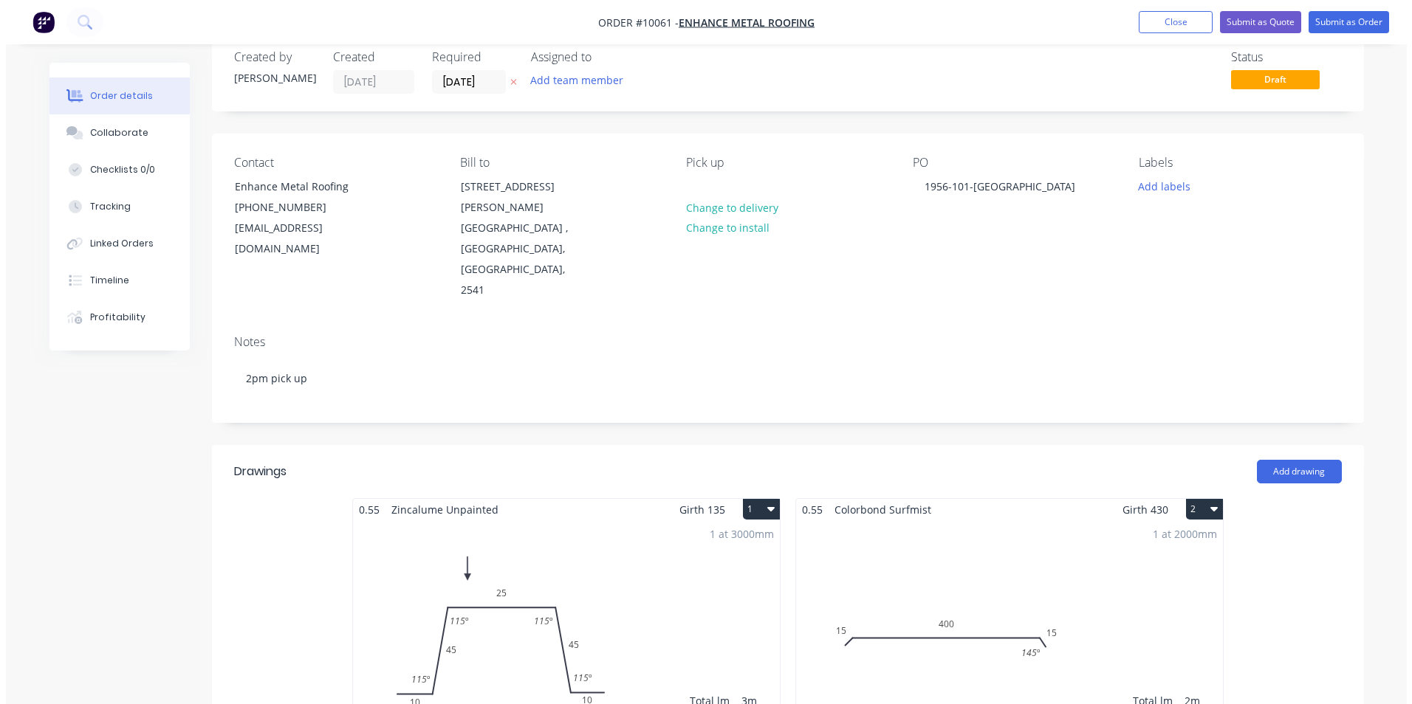
scroll to position [30, 0]
click at [1364, 24] on button "Submit as Order" at bounding box center [1342, 22] width 80 height 22
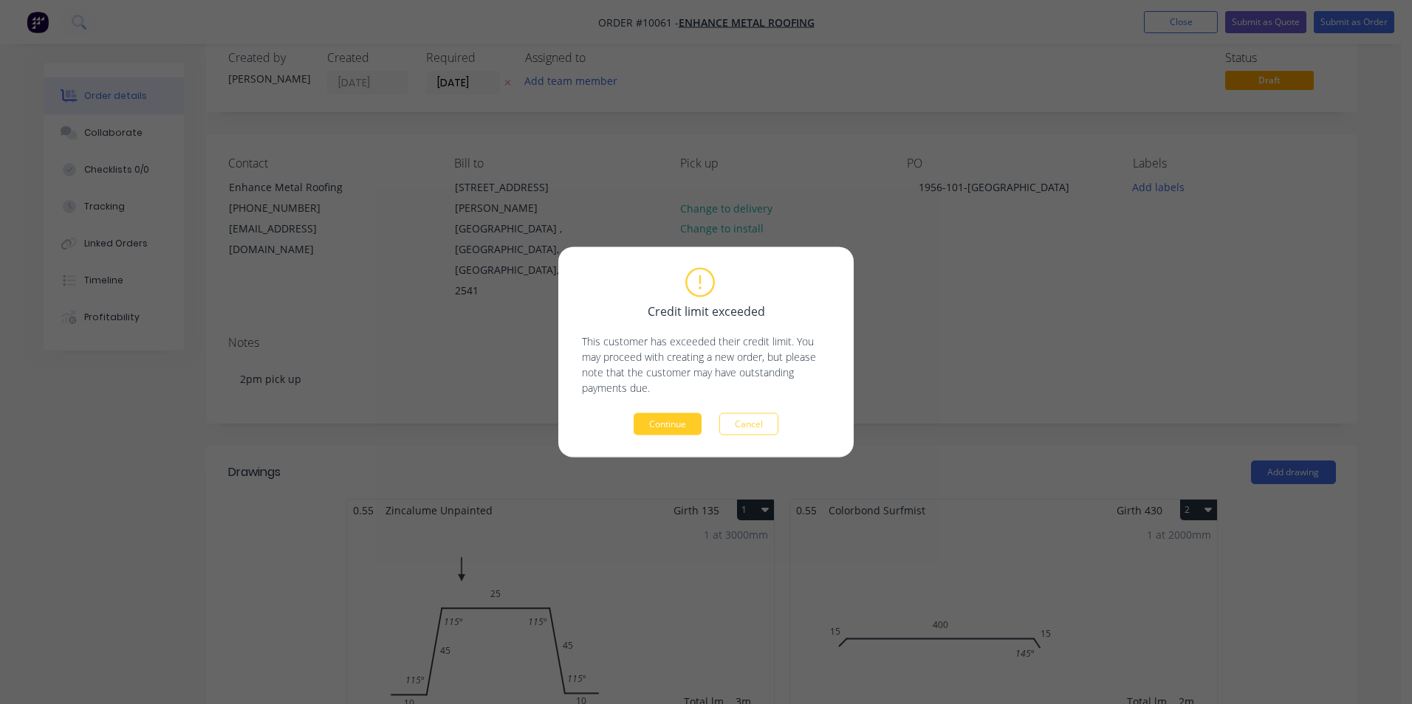
click at [676, 429] on button "Continue" at bounding box center [668, 424] width 68 height 22
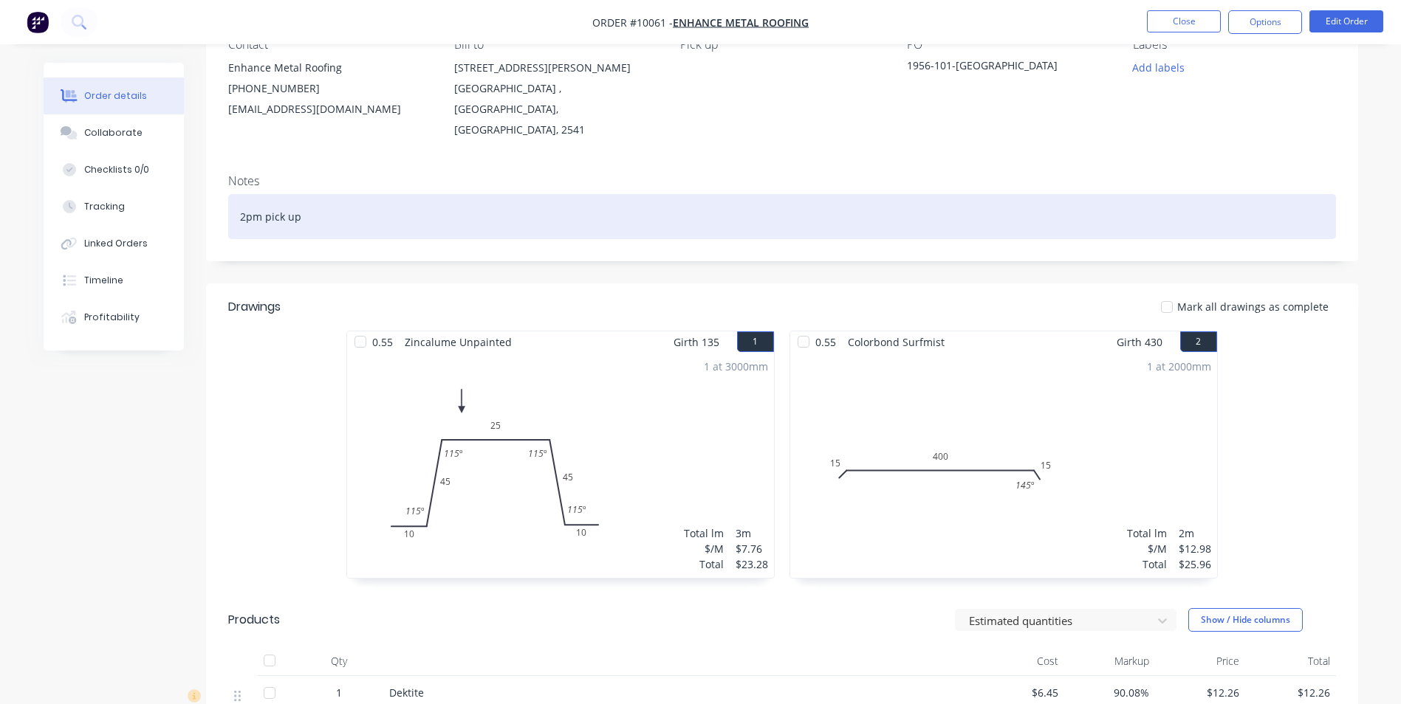
scroll to position [0, 0]
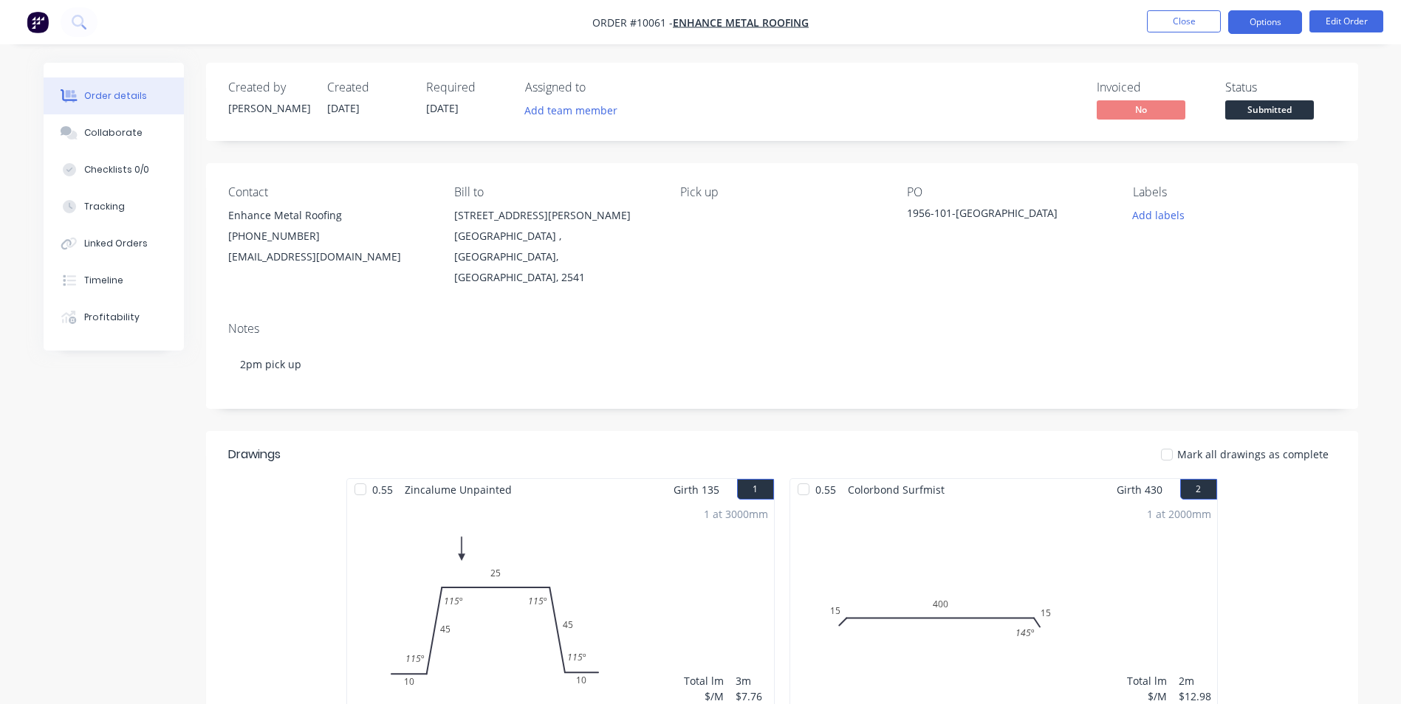
click at [1264, 17] on button "Options" at bounding box center [1265, 22] width 74 height 24
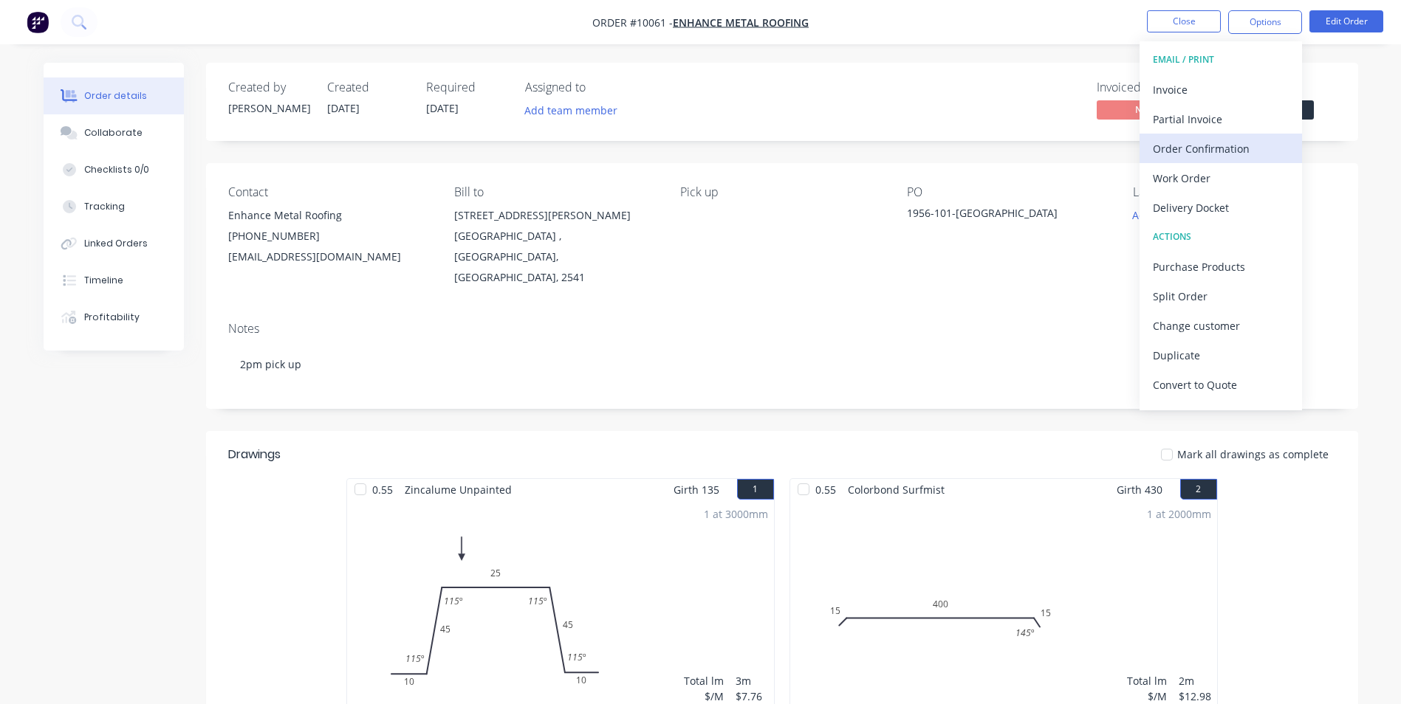
click at [1195, 148] on div "Order Confirmation" at bounding box center [1221, 148] width 136 height 21
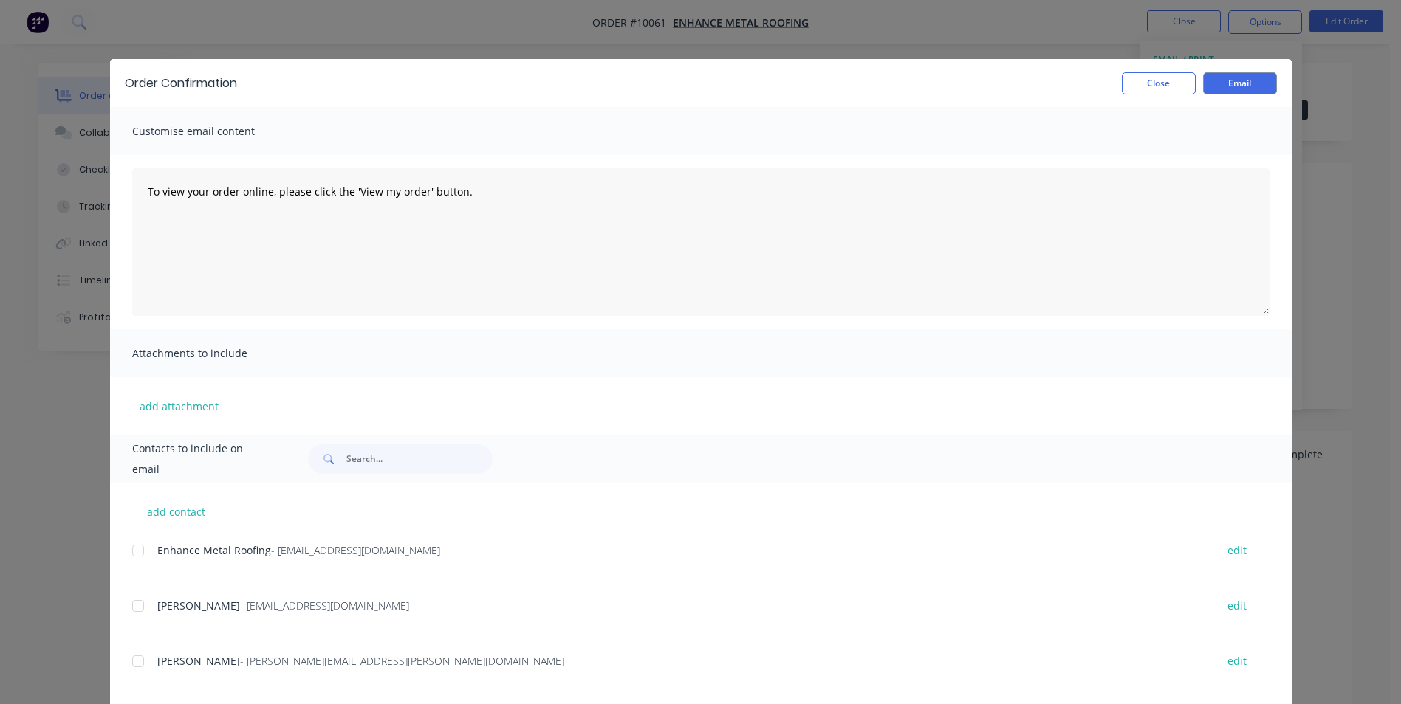
scroll to position [209, 0]
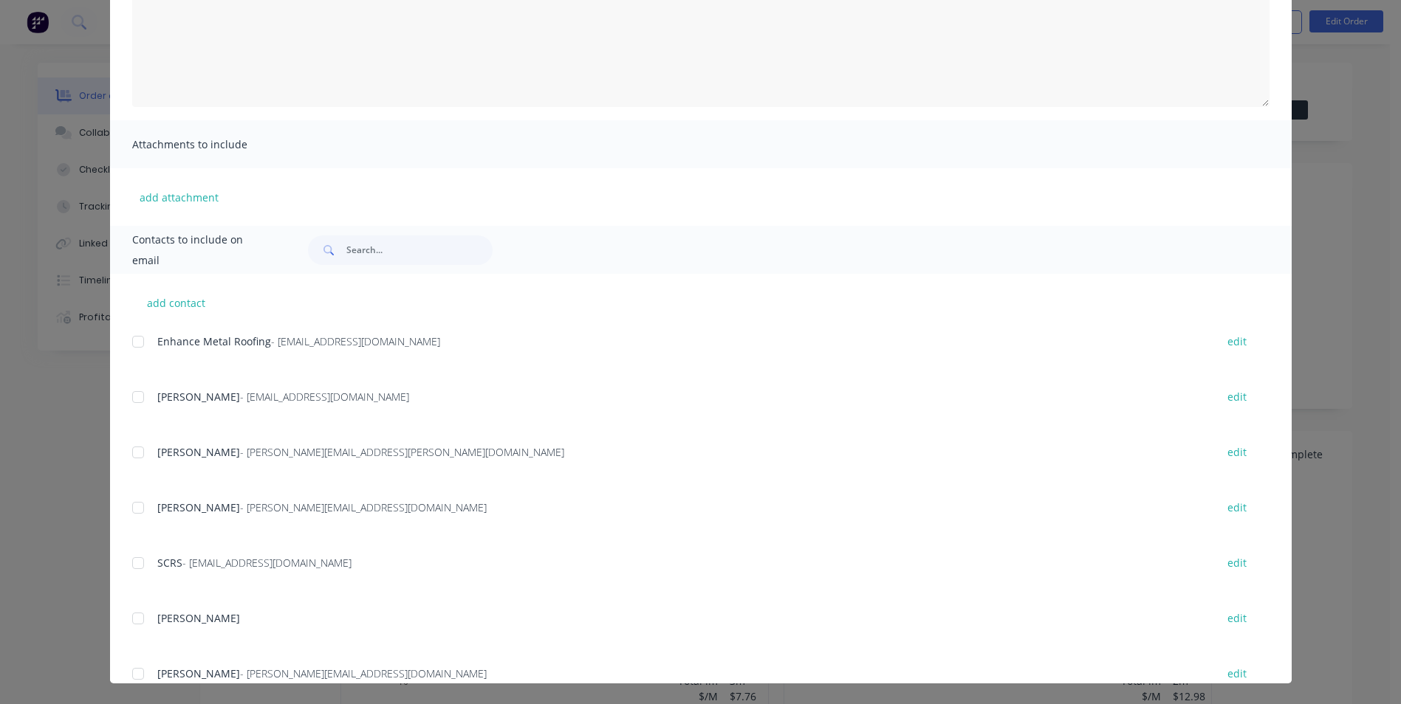
click at [134, 335] on div at bounding box center [138, 342] width 30 height 30
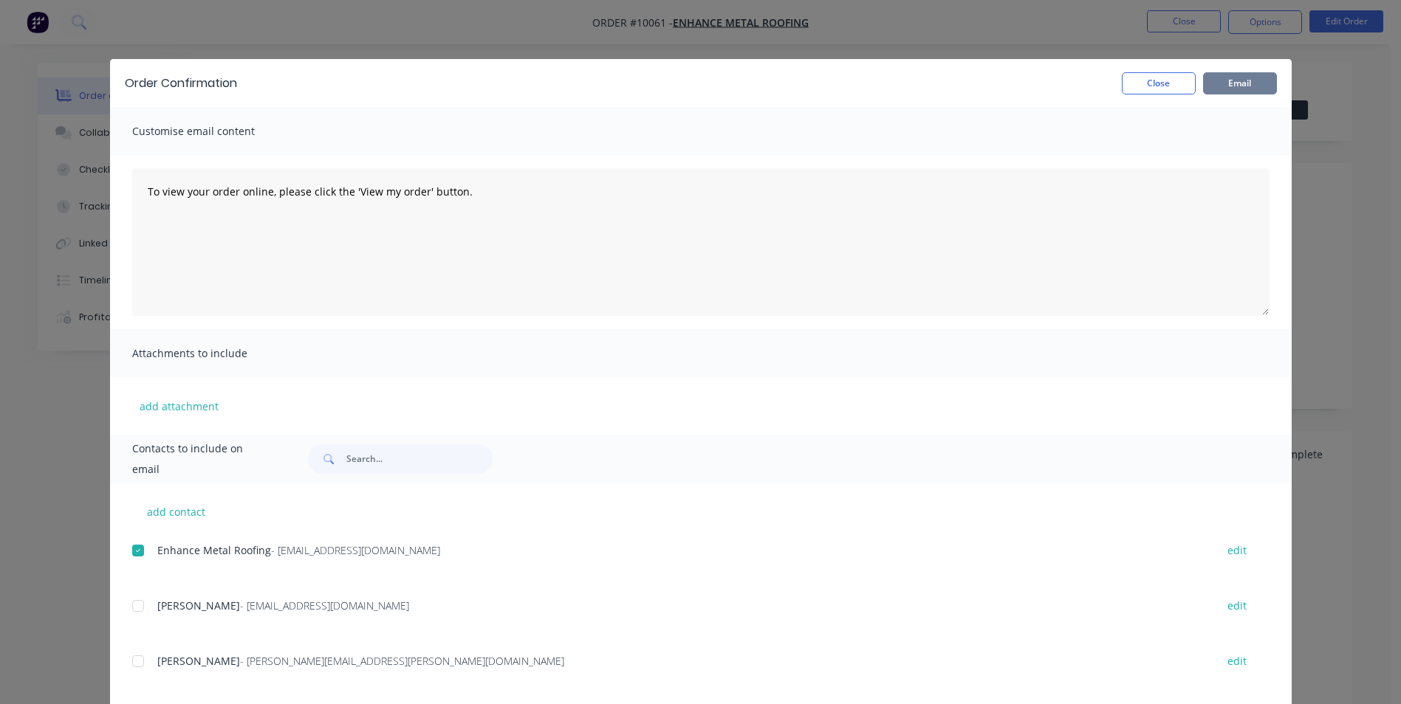
drag, startPoint x: 1229, startPoint y: 87, endPoint x: 1214, endPoint y: 86, distance: 15.5
click at [1227, 87] on button "Email" at bounding box center [1240, 83] width 74 height 22
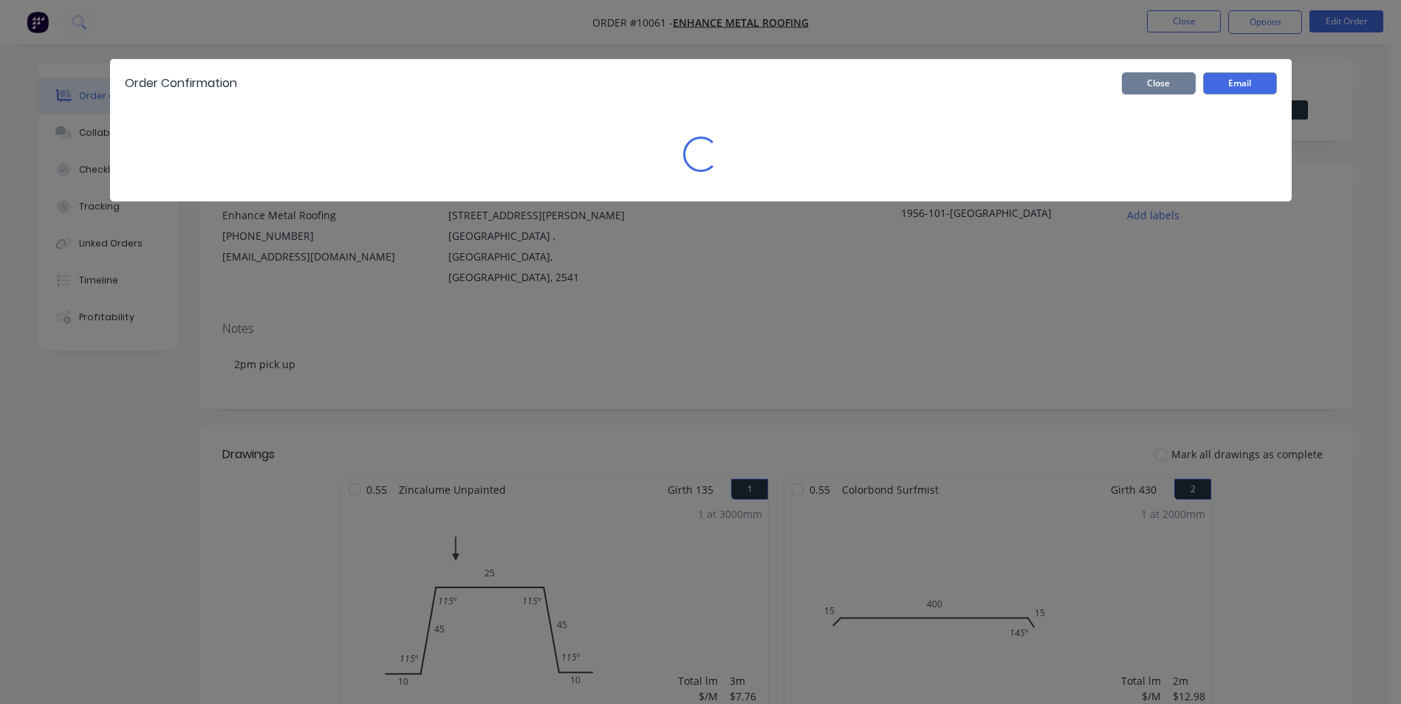
click at [1147, 83] on button "Close" at bounding box center [1159, 83] width 74 height 22
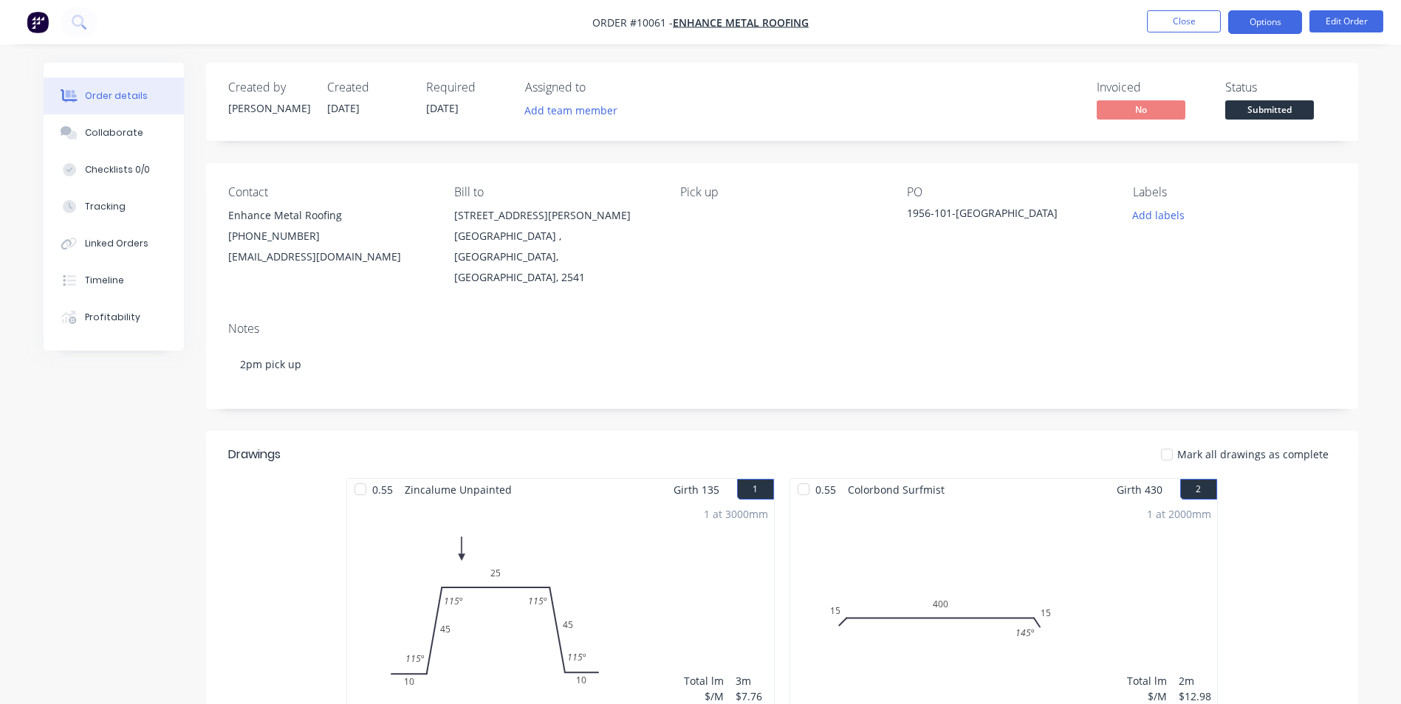
click at [1240, 21] on button "Options" at bounding box center [1265, 22] width 74 height 24
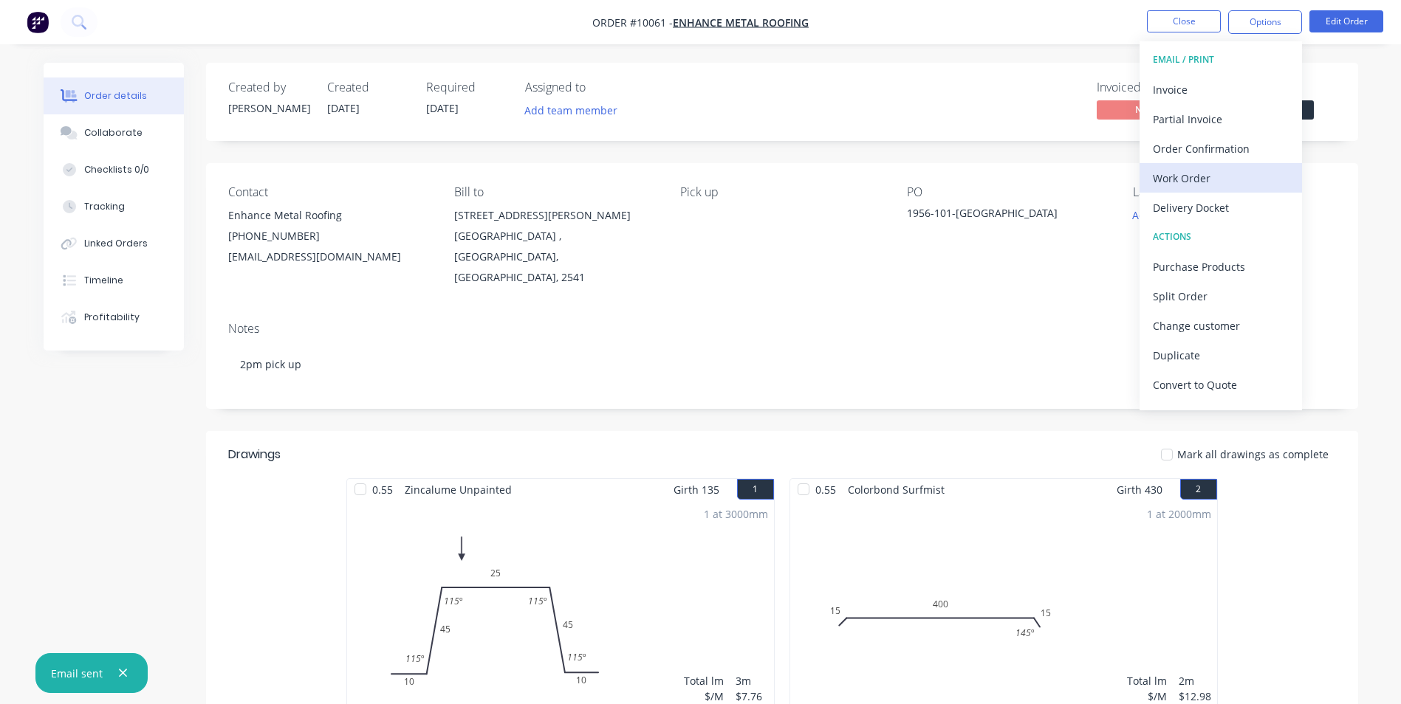
click at [1182, 181] on div "Work Order" at bounding box center [1221, 178] width 136 height 21
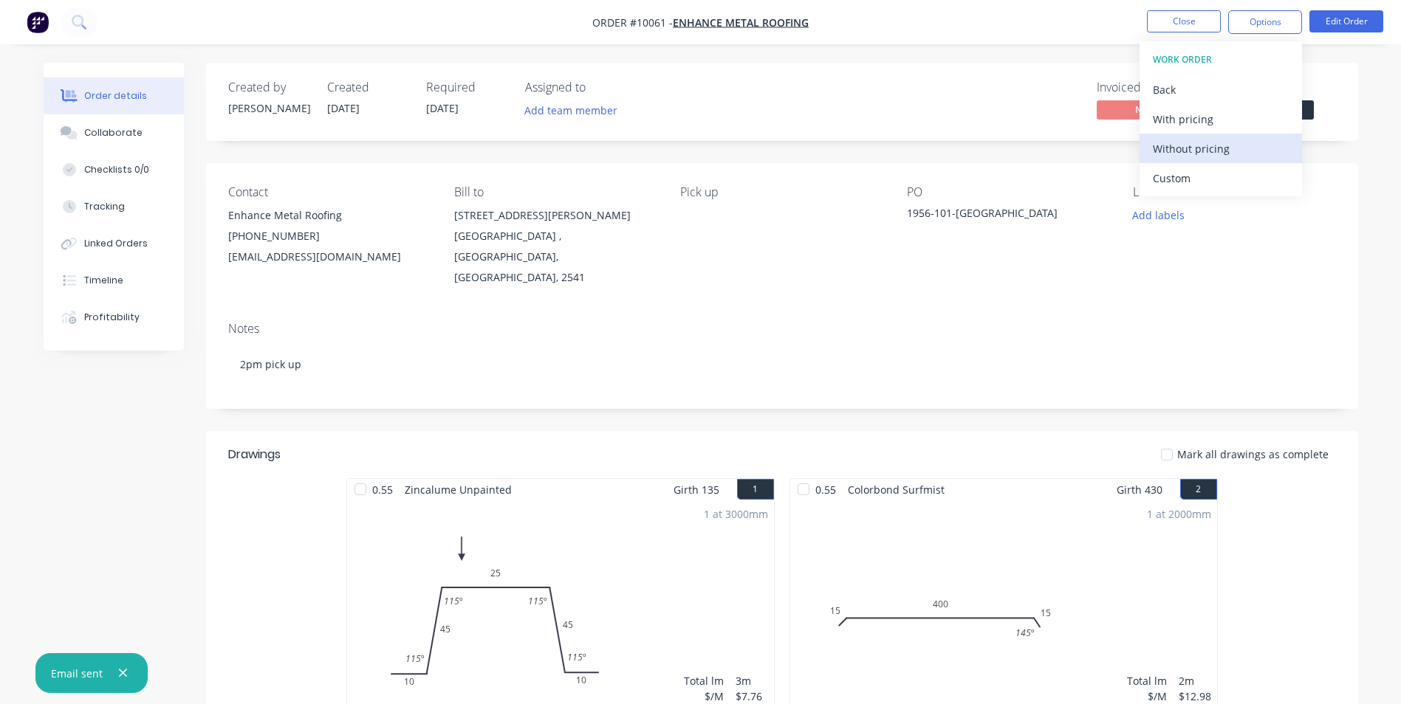
click at [1180, 146] on div "Without pricing" at bounding box center [1221, 148] width 136 height 21
click at [28, 22] on img "button" at bounding box center [38, 22] width 22 height 22
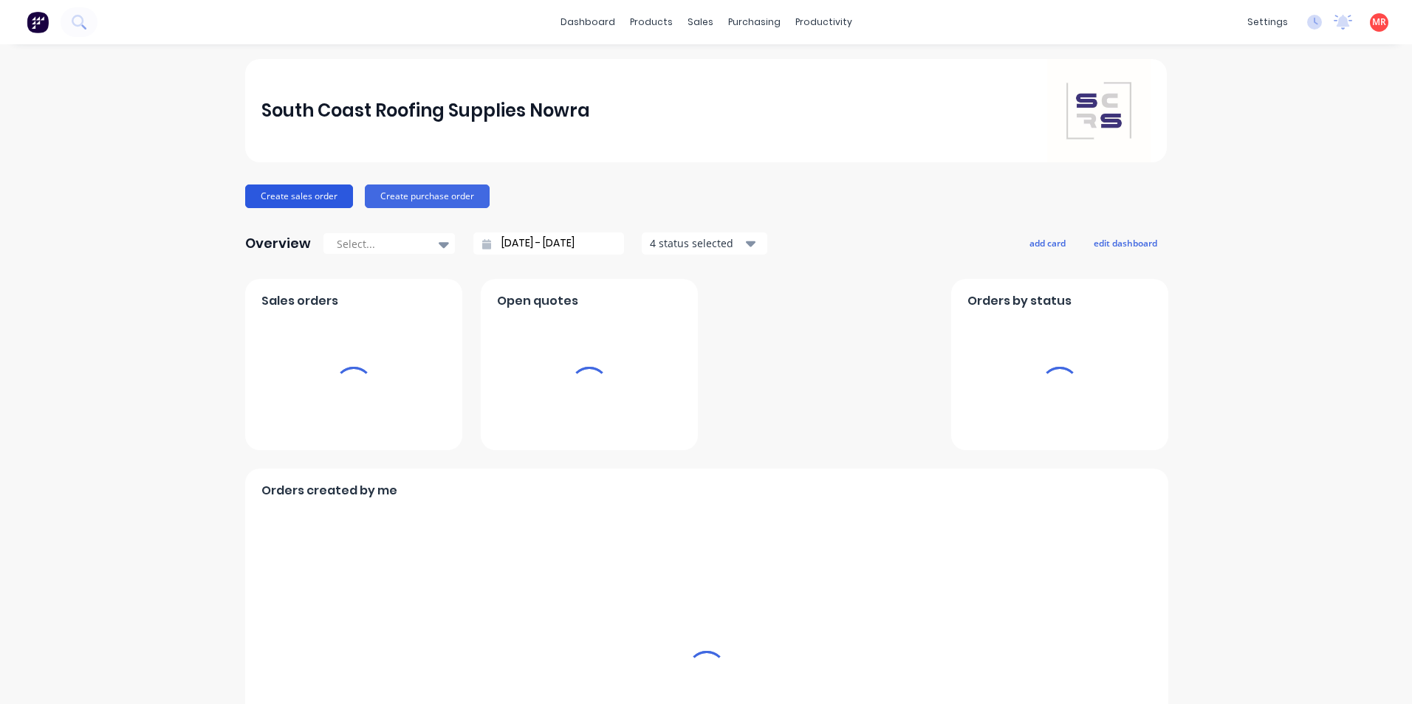
click at [312, 198] on button "Create sales order" at bounding box center [299, 197] width 108 height 24
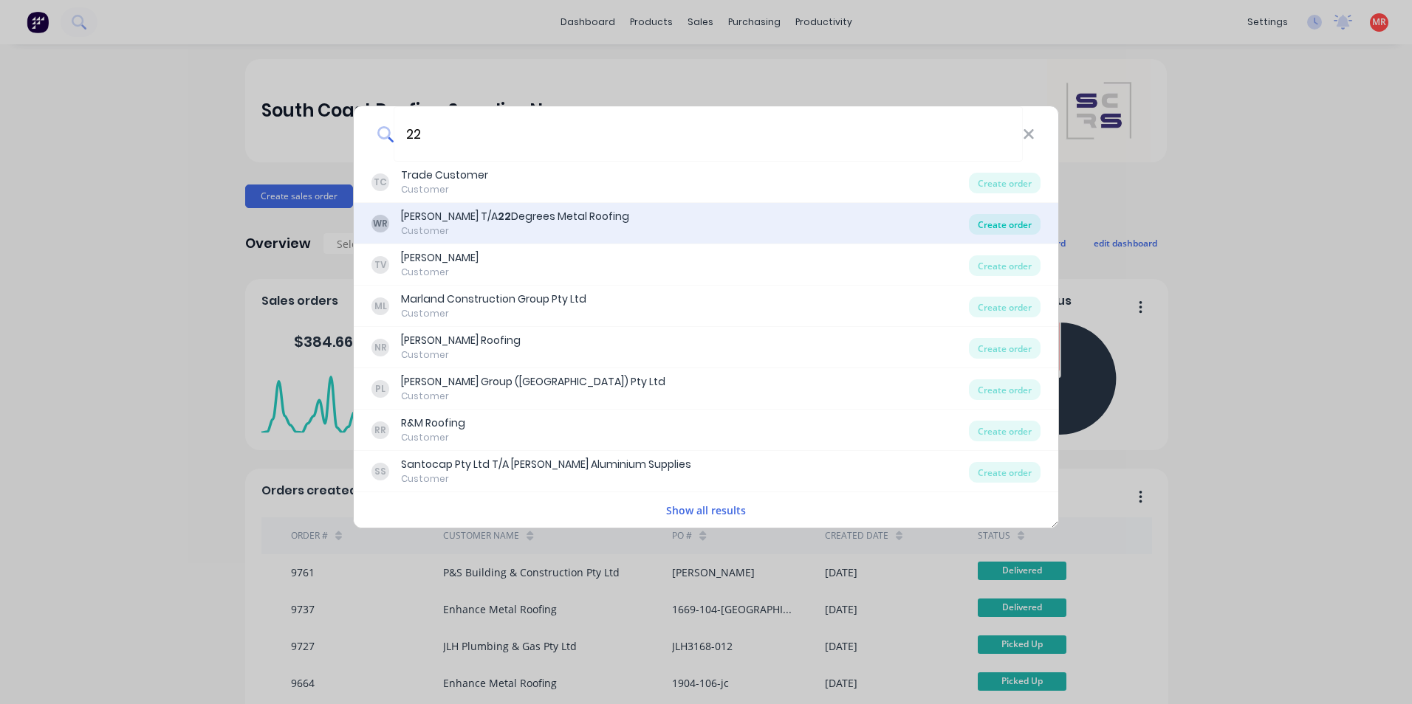
type input "22"
click at [993, 224] on div "Create order" at bounding box center [1005, 224] width 72 height 21
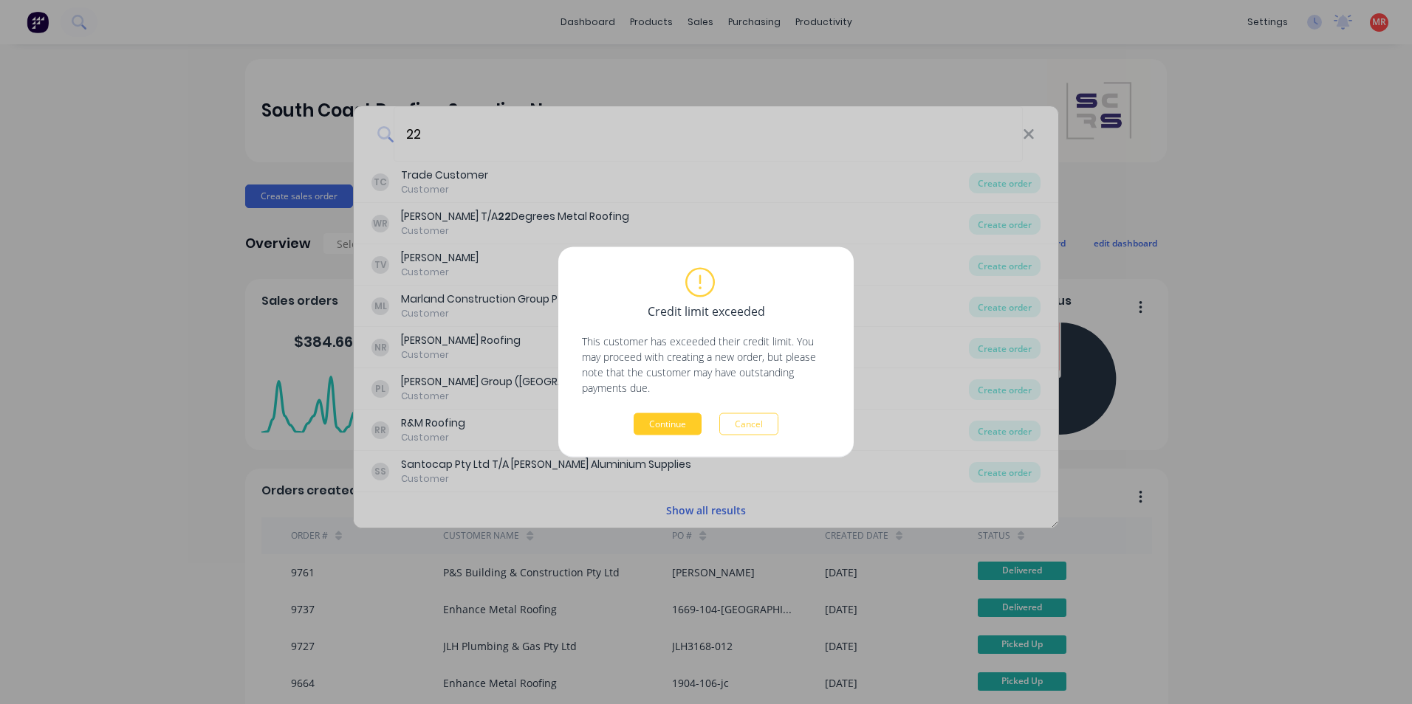
click at [661, 416] on button "Continue" at bounding box center [668, 424] width 68 height 22
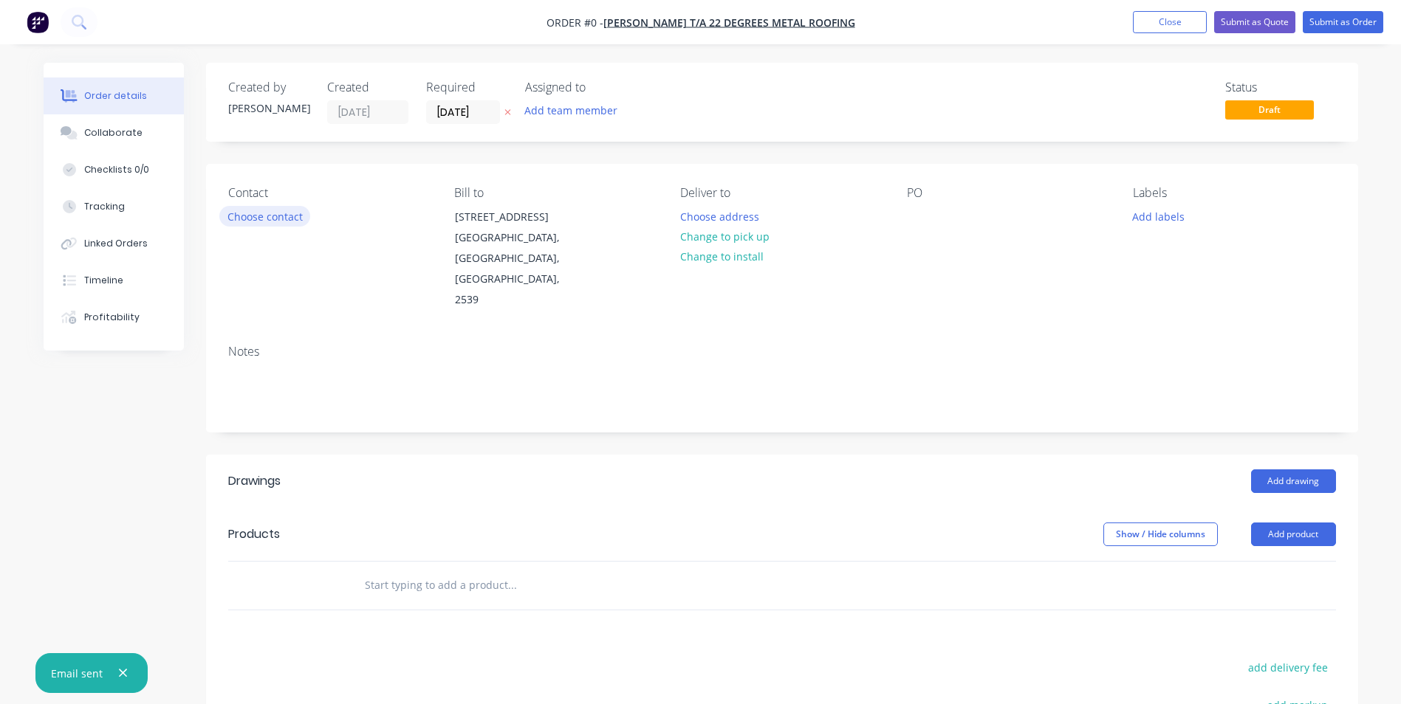
click at [265, 213] on button "Choose contact" at bounding box center [264, 216] width 91 height 20
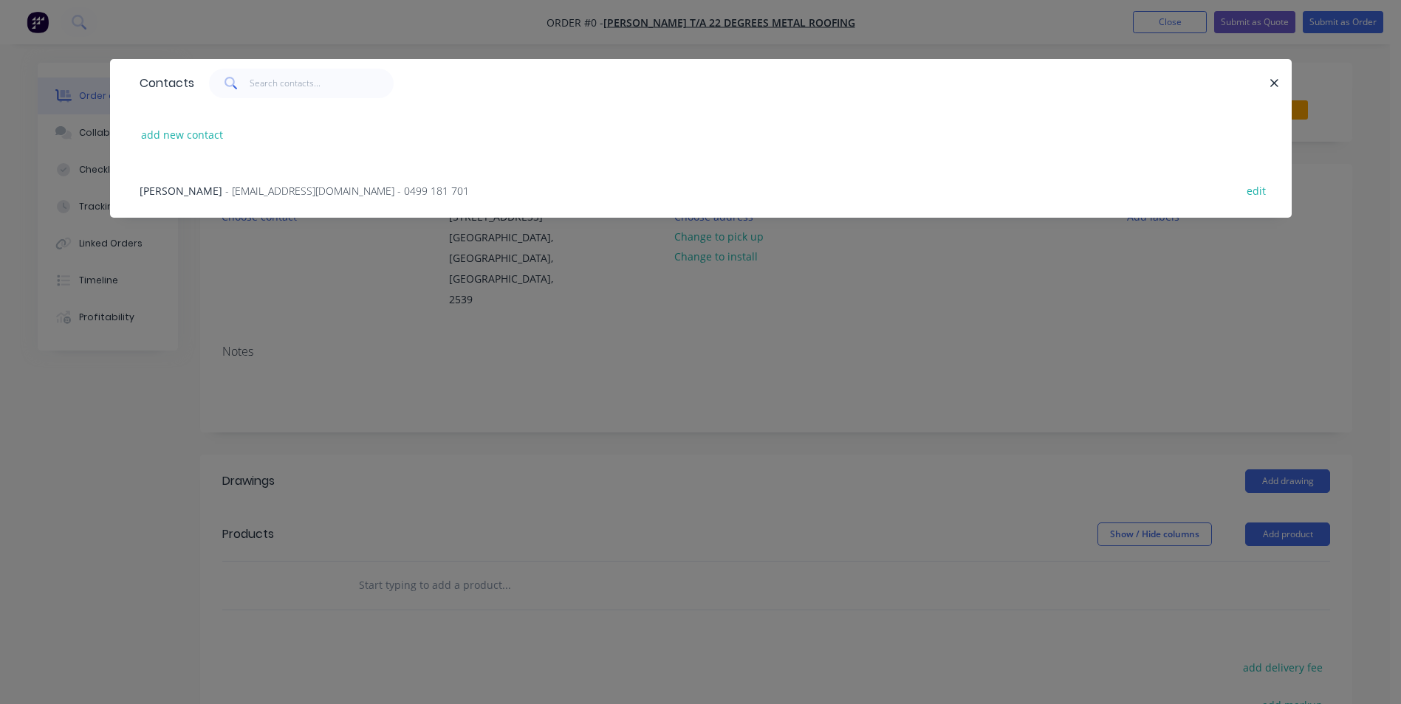
click at [259, 186] on span "- info@22degrees.au - 0499 181 701" at bounding box center [347, 191] width 244 height 14
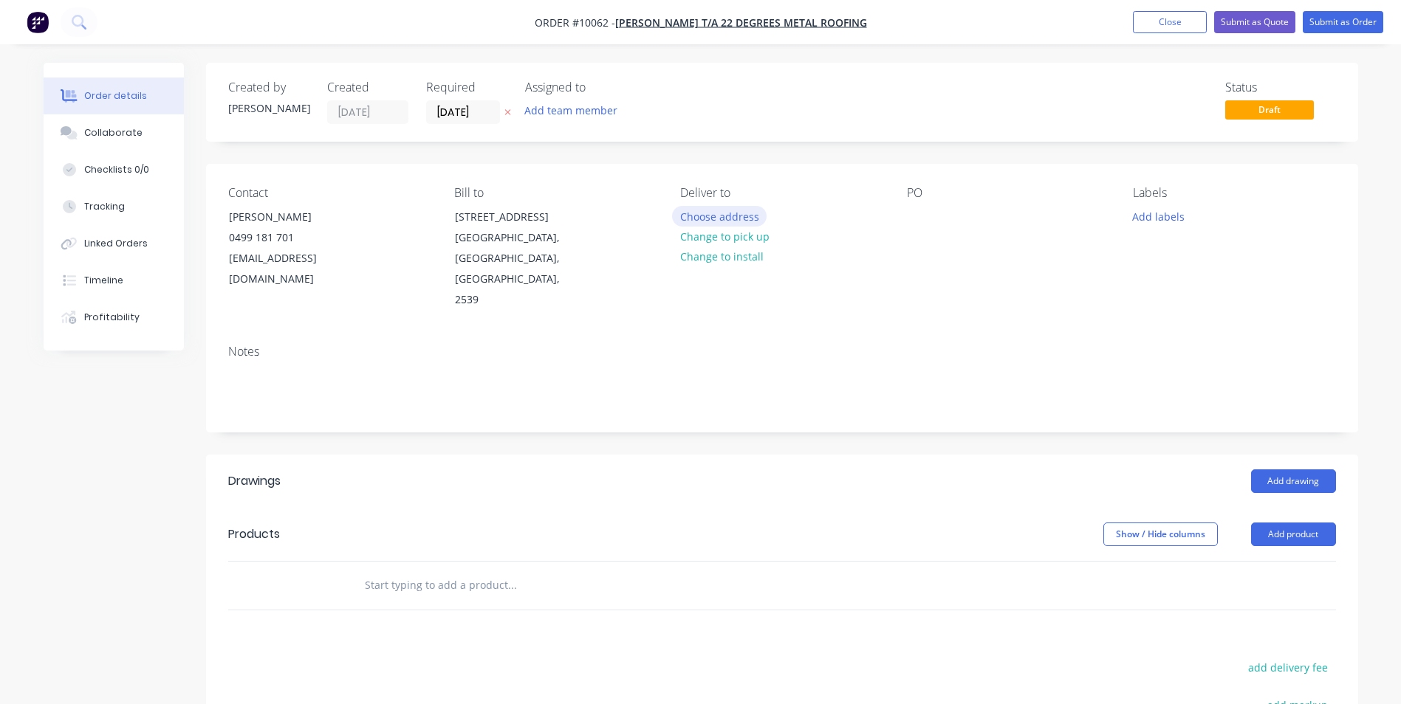
click at [710, 208] on button "Choose address" at bounding box center [719, 216] width 95 height 20
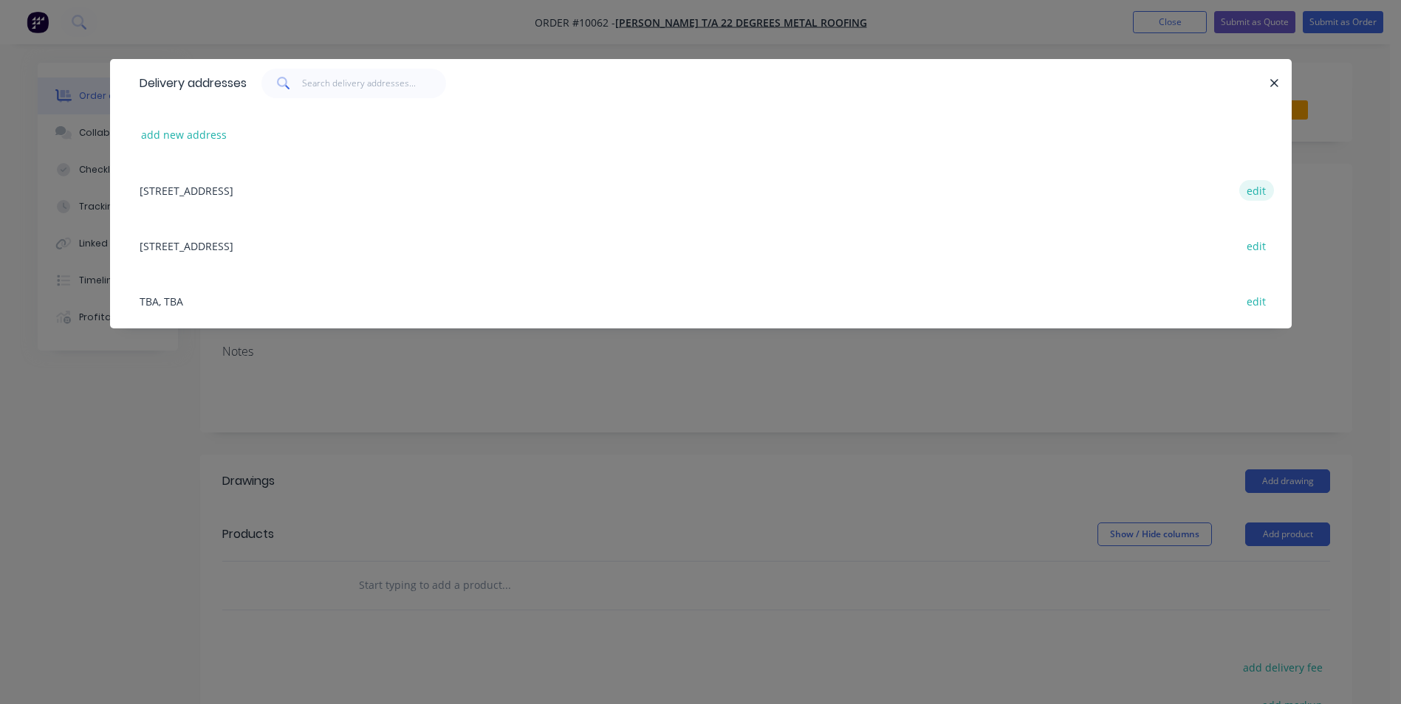
click at [1263, 193] on button "edit" at bounding box center [1256, 190] width 35 height 20
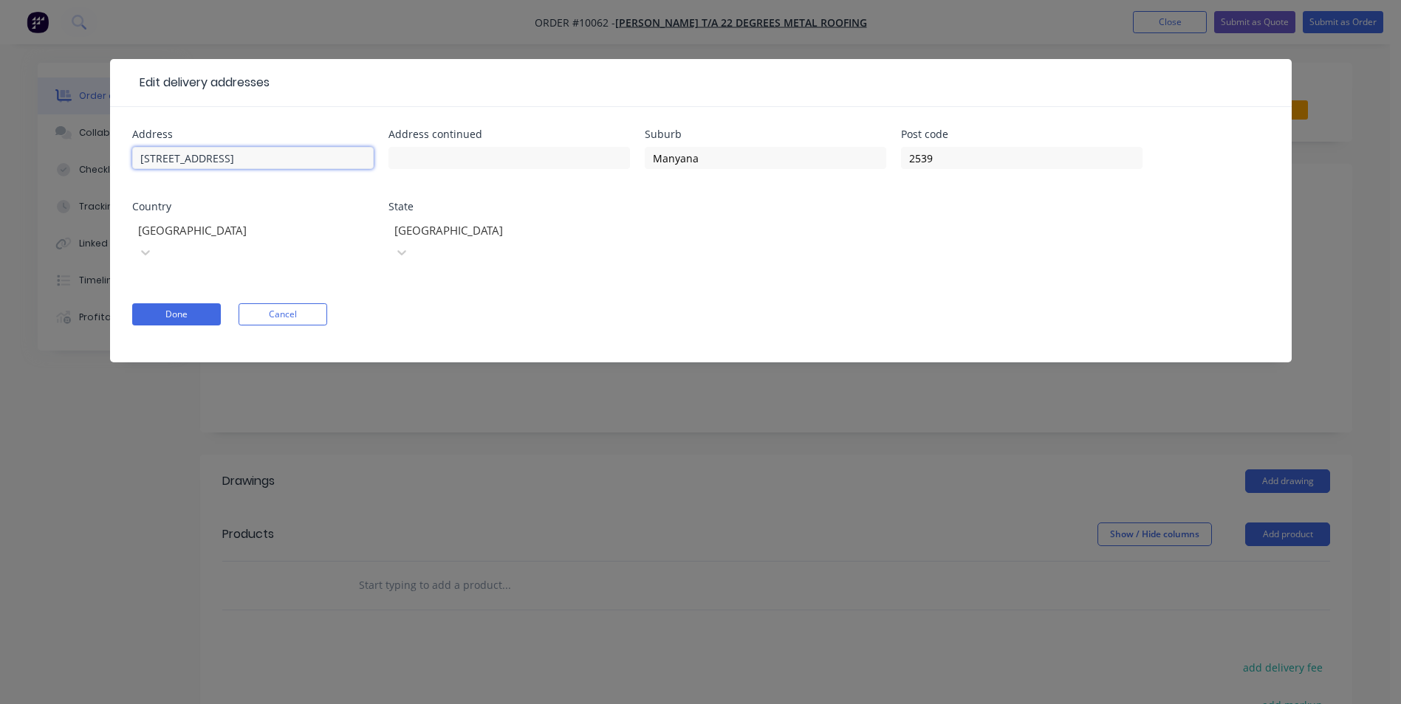
click at [148, 154] on input "98 Curvers Drive" at bounding box center [252, 158] width 241 height 22
type input "64 Curvers Drive"
click at [193, 303] on button "Done" at bounding box center [176, 314] width 89 height 22
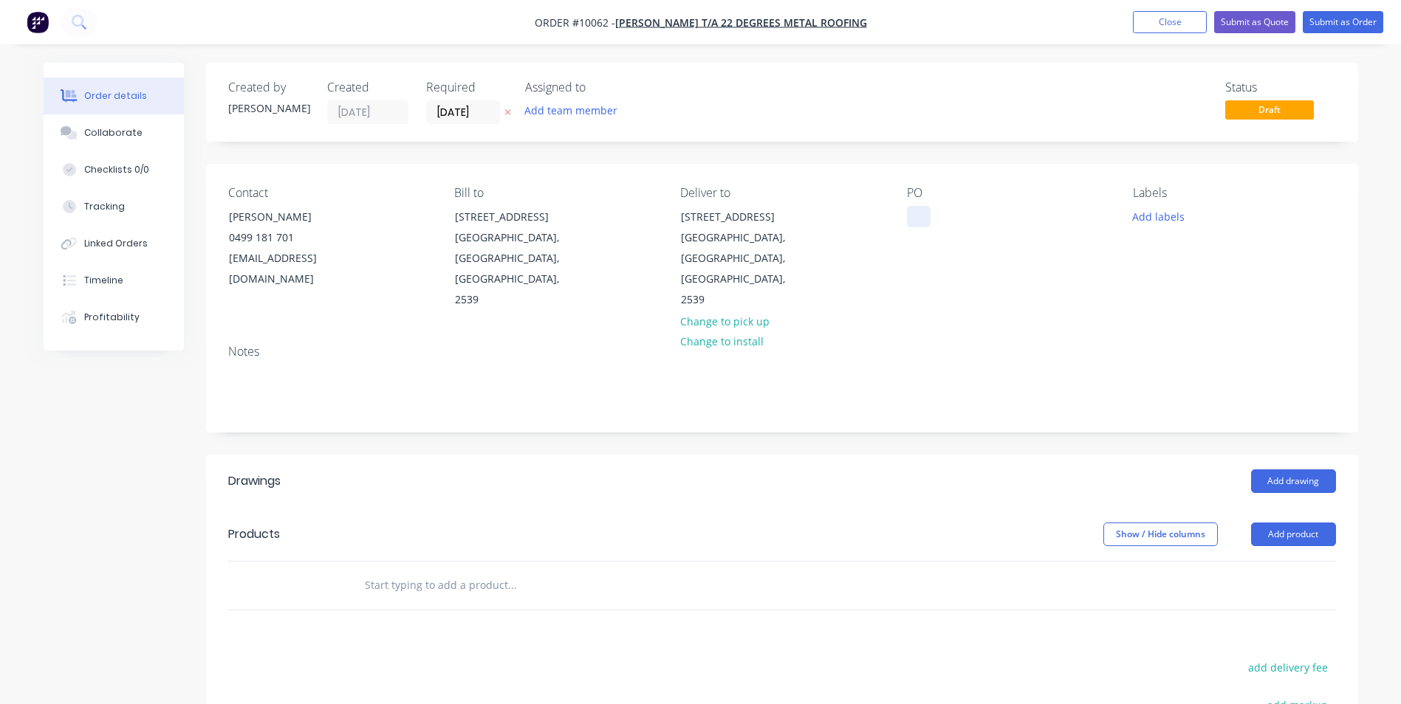
click at [918, 218] on div at bounding box center [919, 216] width 24 height 21
click at [461, 112] on input "[DATE]" at bounding box center [463, 112] width 72 height 22
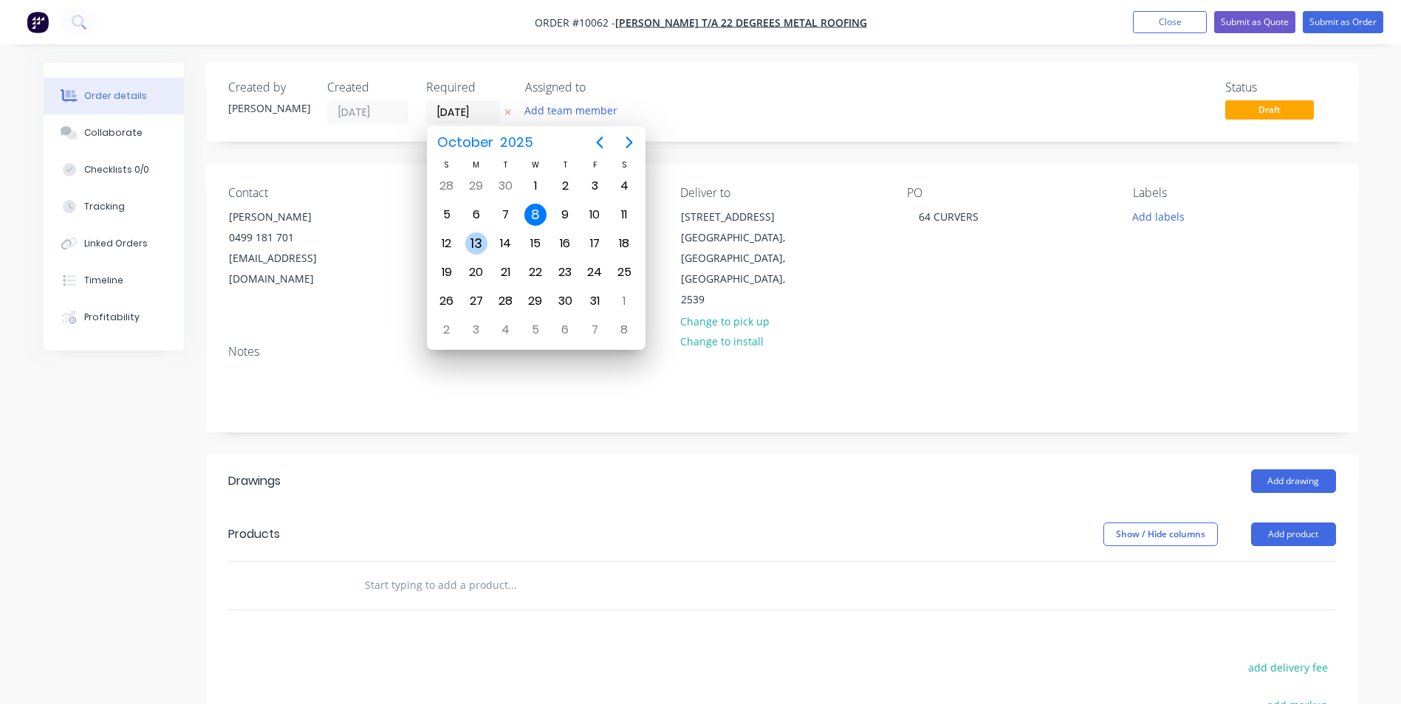
click at [483, 239] on div "13" at bounding box center [476, 244] width 22 height 22
type input "13/10/25"
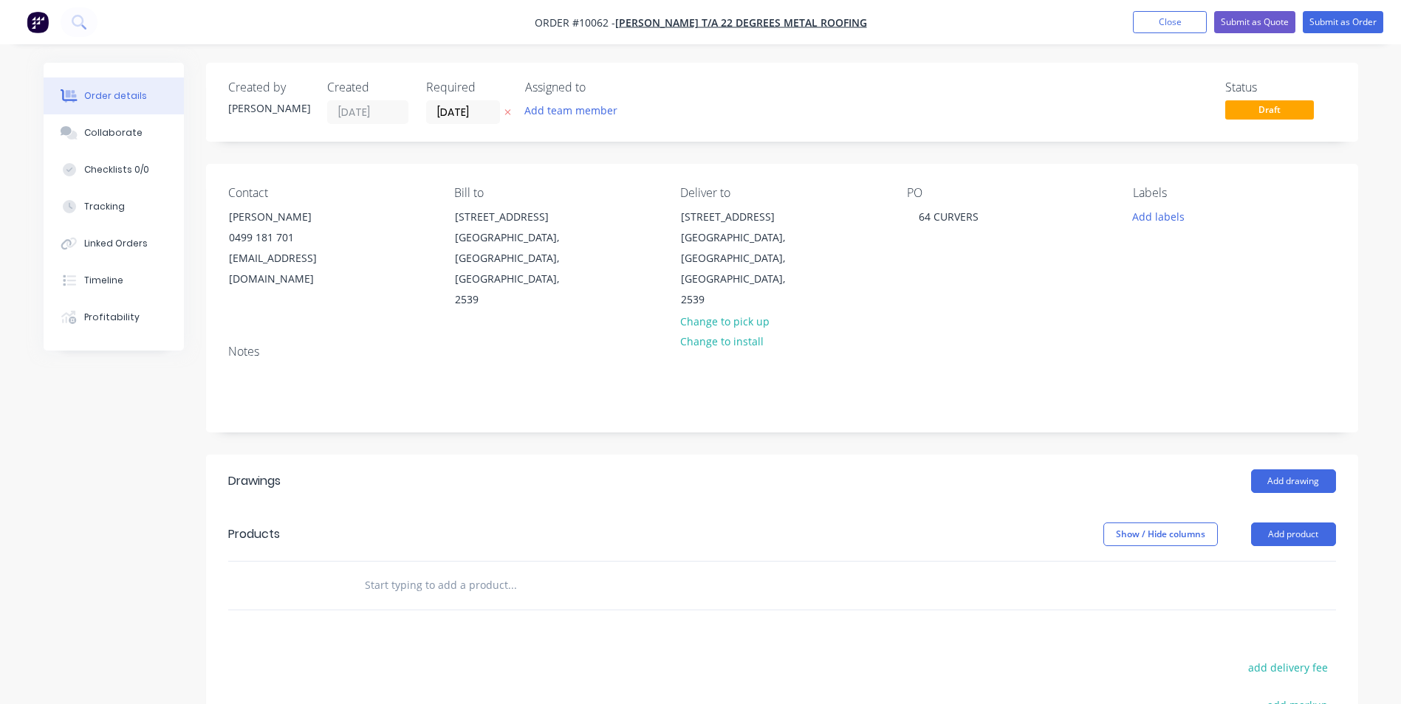
click at [422, 571] on input "text" at bounding box center [511, 586] width 295 height 30
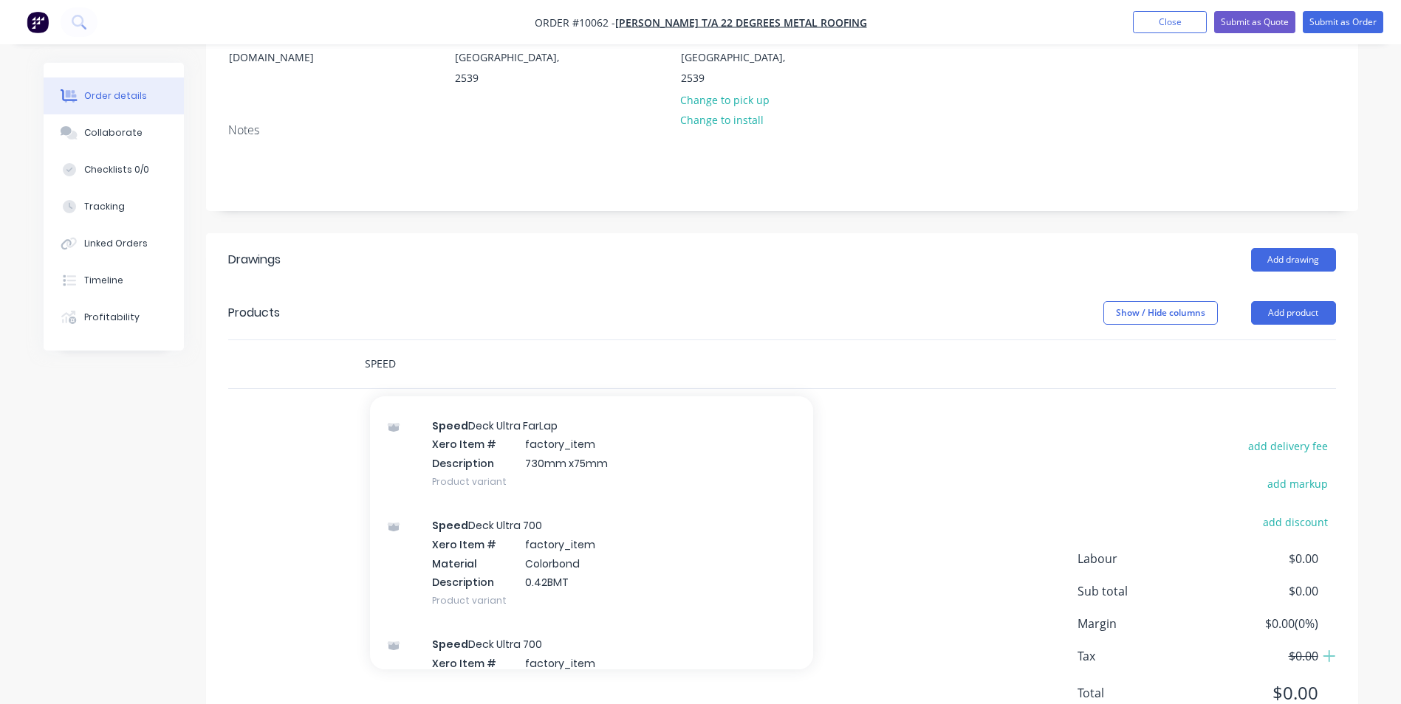
scroll to position [74, 0]
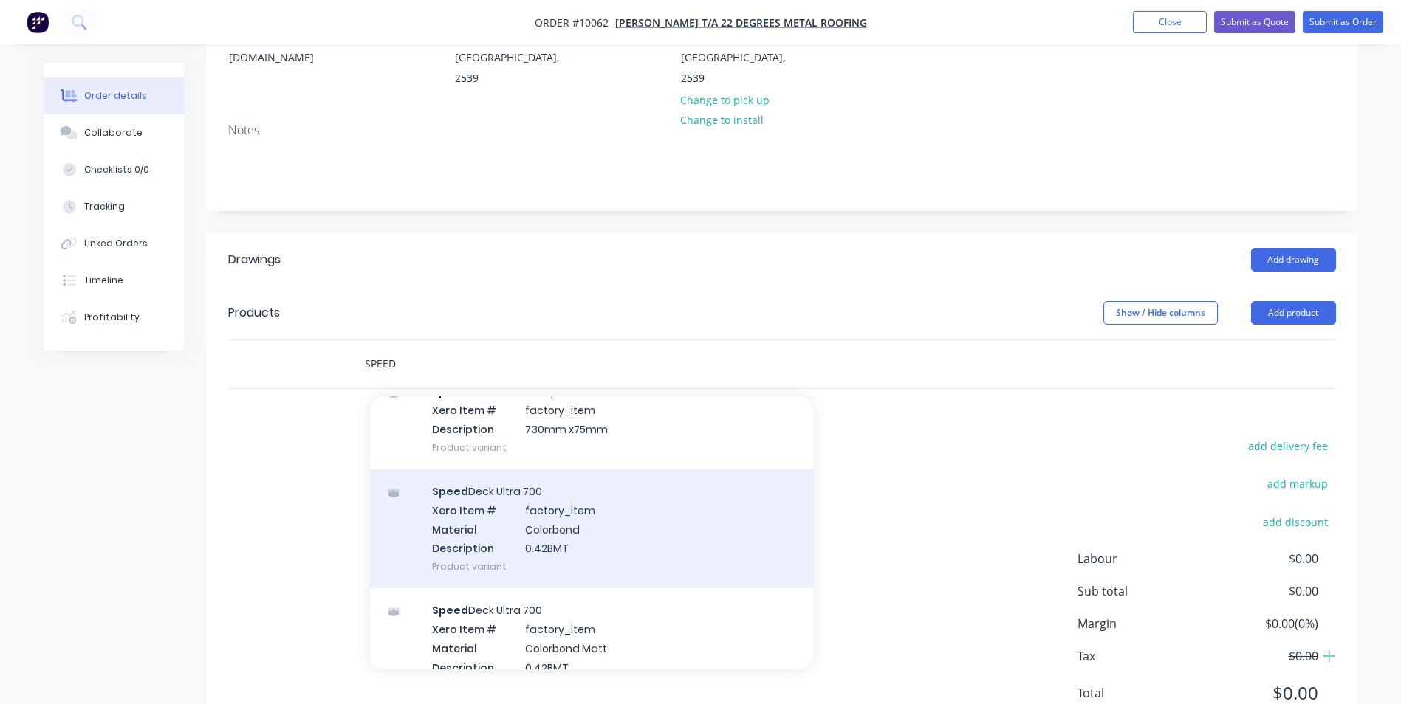
type input "SPEED"
click at [498, 509] on div "Speed Deck Ultra 700 Xero Item # factory_item Material Colorbond Description 0.…" at bounding box center [591, 529] width 443 height 119
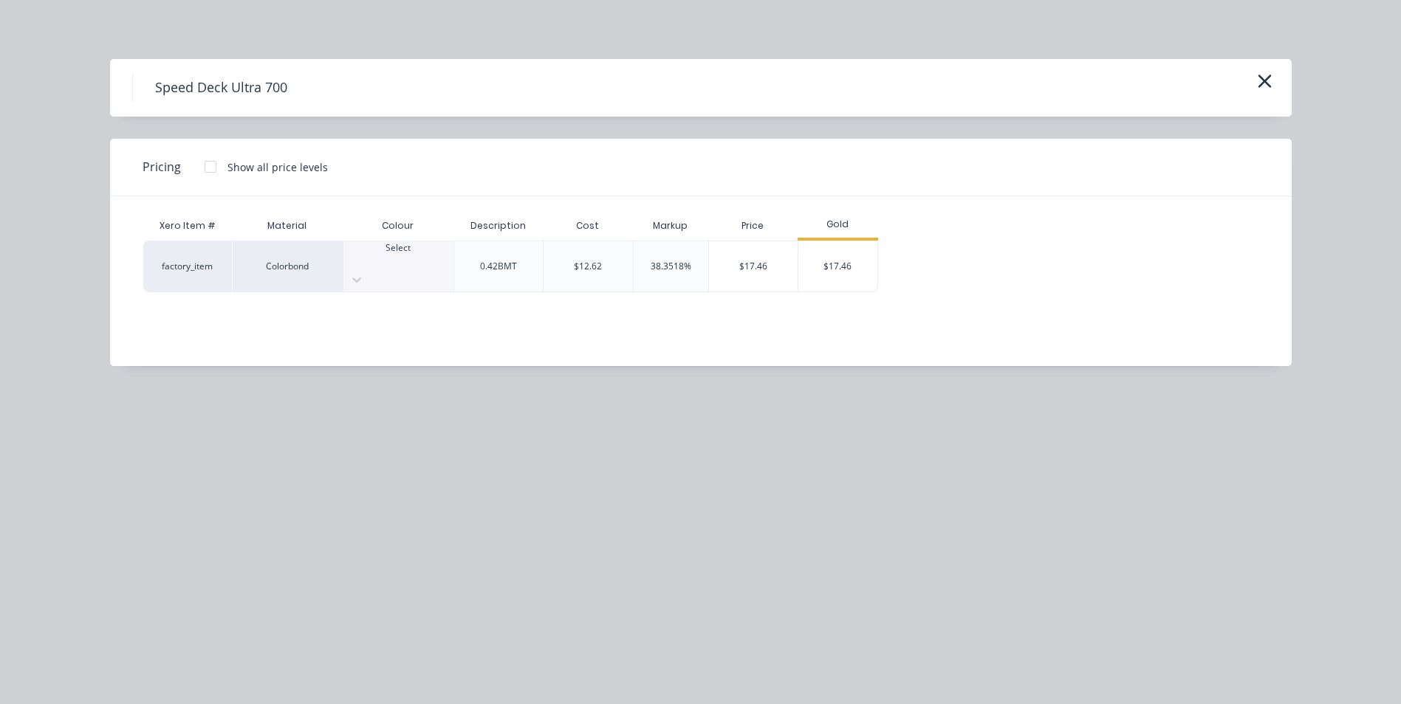
click at [387, 272] on div "Select" at bounding box center [398, 266] width 110 height 50
click at [828, 264] on div "$17.46" at bounding box center [837, 266] width 79 height 50
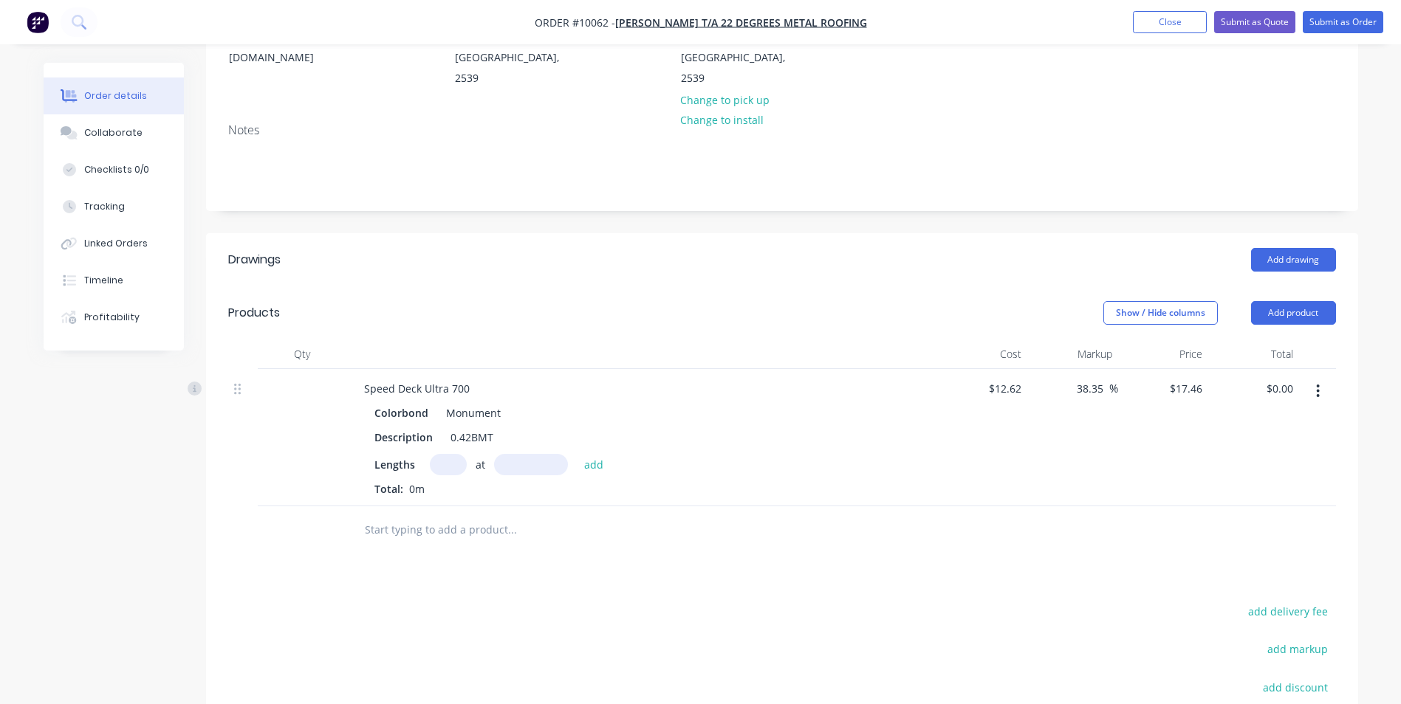
click at [442, 454] on input "text" at bounding box center [448, 464] width 37 height 21
type input "15"
type input "5950"
click at [577, 454] on button "add" at bounding box center [594, 464] width 35 height 20
type input "$1,558.31"
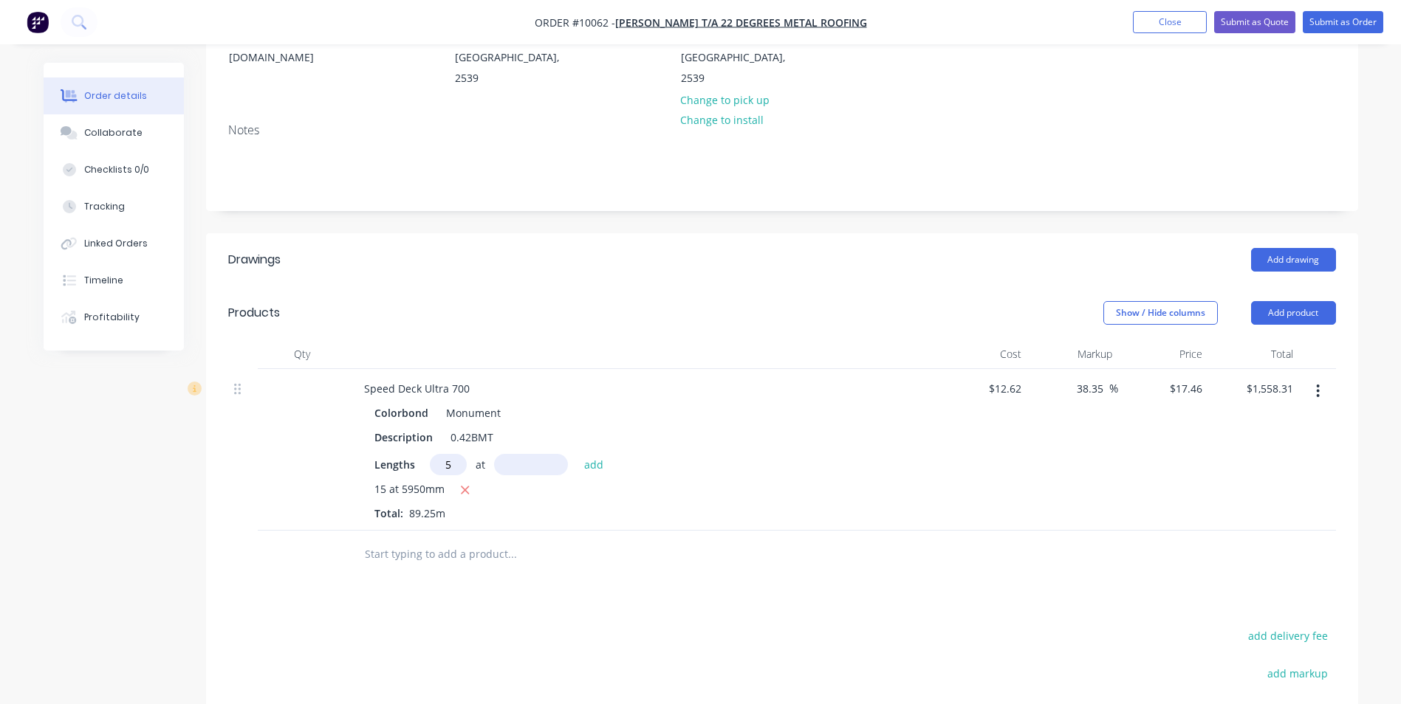
type input "5"
type input "3750"
click at [577, 454] on button "add" at bounding box center [594, 464] width 35 height 20
type input "$1,885.68"
click at [422, 564] on input "text" at bounding box center [511, 579] width 295 height 30
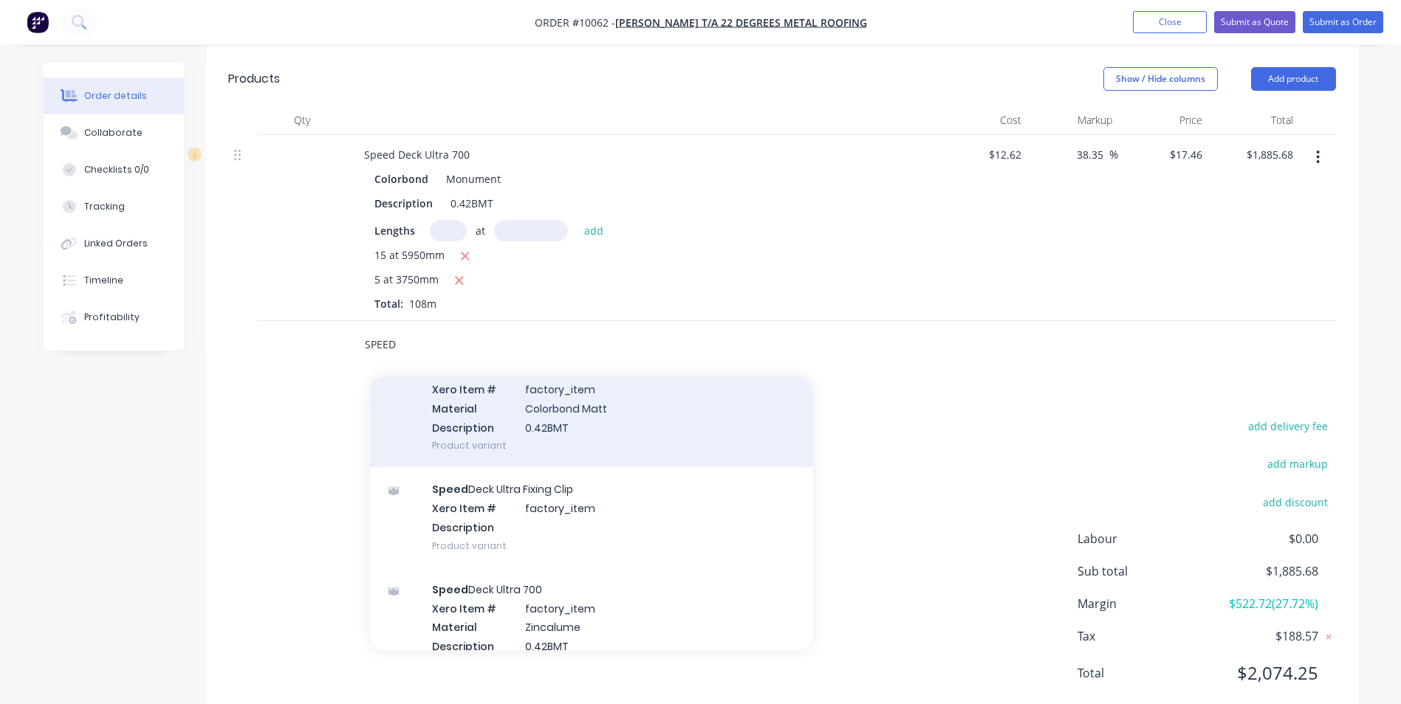
scroll to position [295, 0]
type input "SPEED"
click at [586, 493] on div "Speed Deck Ultra Fixing Clip Xero Item # factory_item Description Product varia…" at bounding box center [591, 517] width 443 height 100
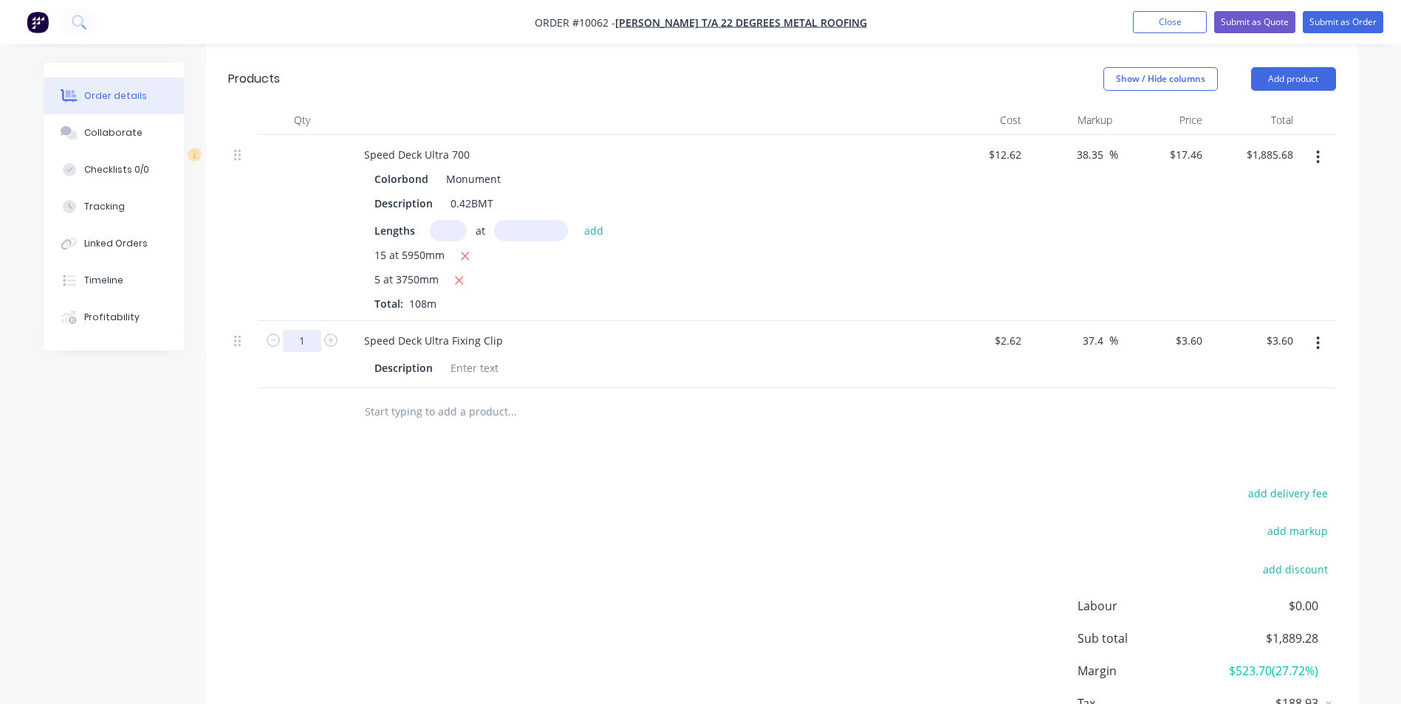
click at [310, 330] on input "1" at bounding box center [302, 341] width 38 height 22
type input "115"
type input "$414.00"
click at [389, 397] on input "text" at bounding box center [511, 412] width 295 height 30
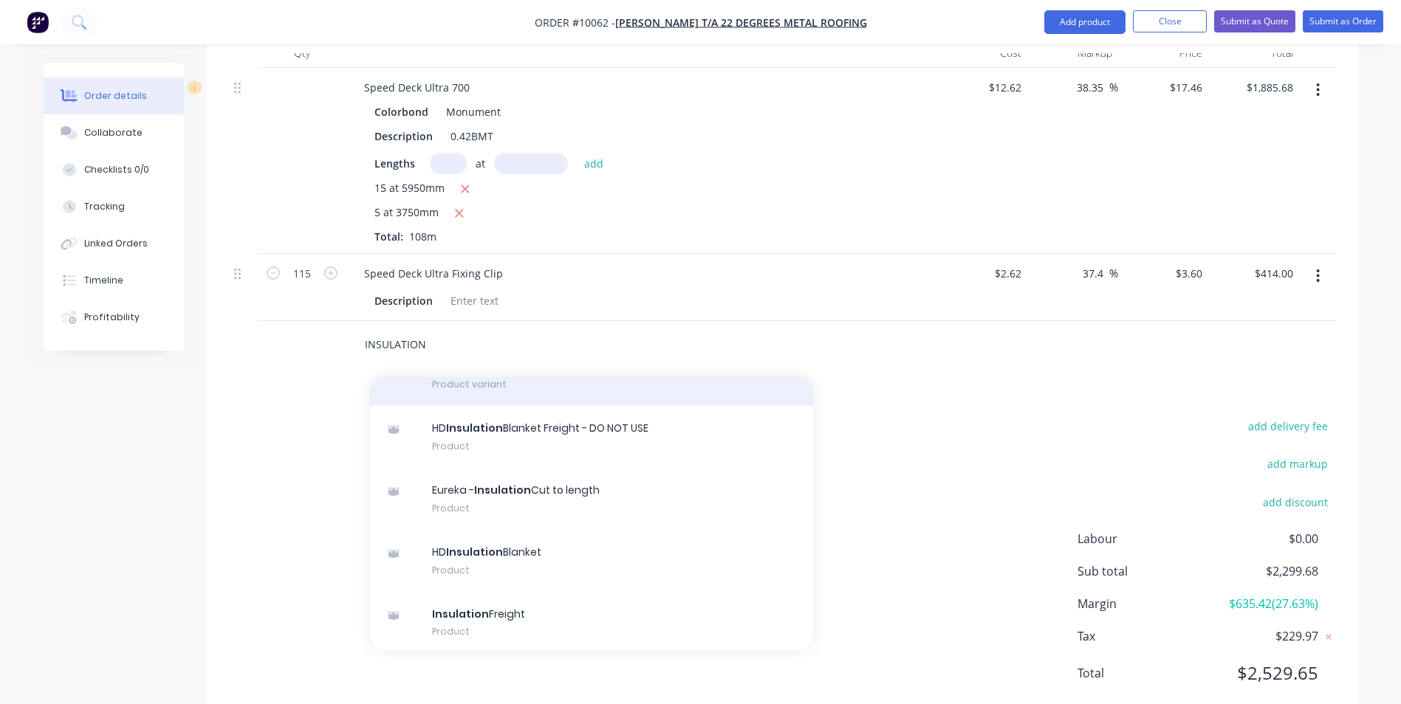
scroll to position [1772, 0]
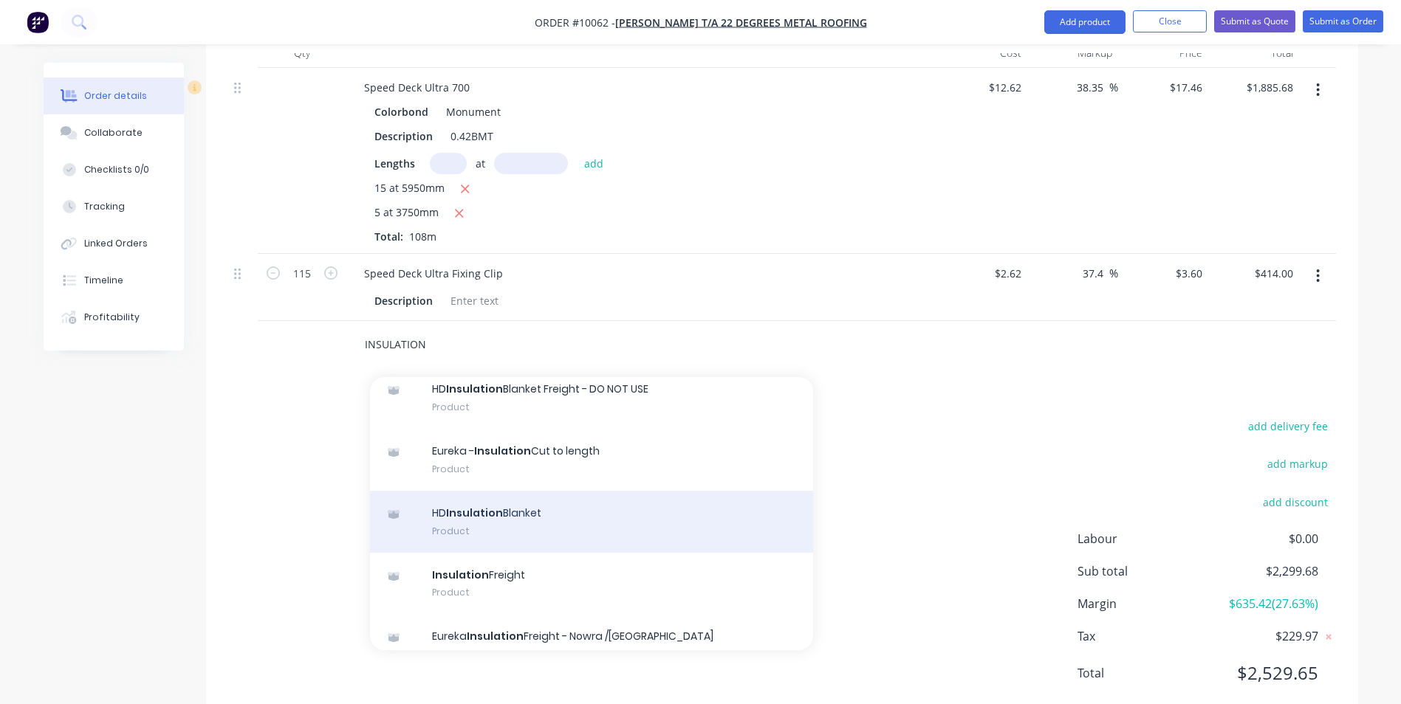
type input "INSULATION"
click at [546, 491] on div "HD Insulation Blanket Product" at bounding box center [591, 522] width 443 height 62
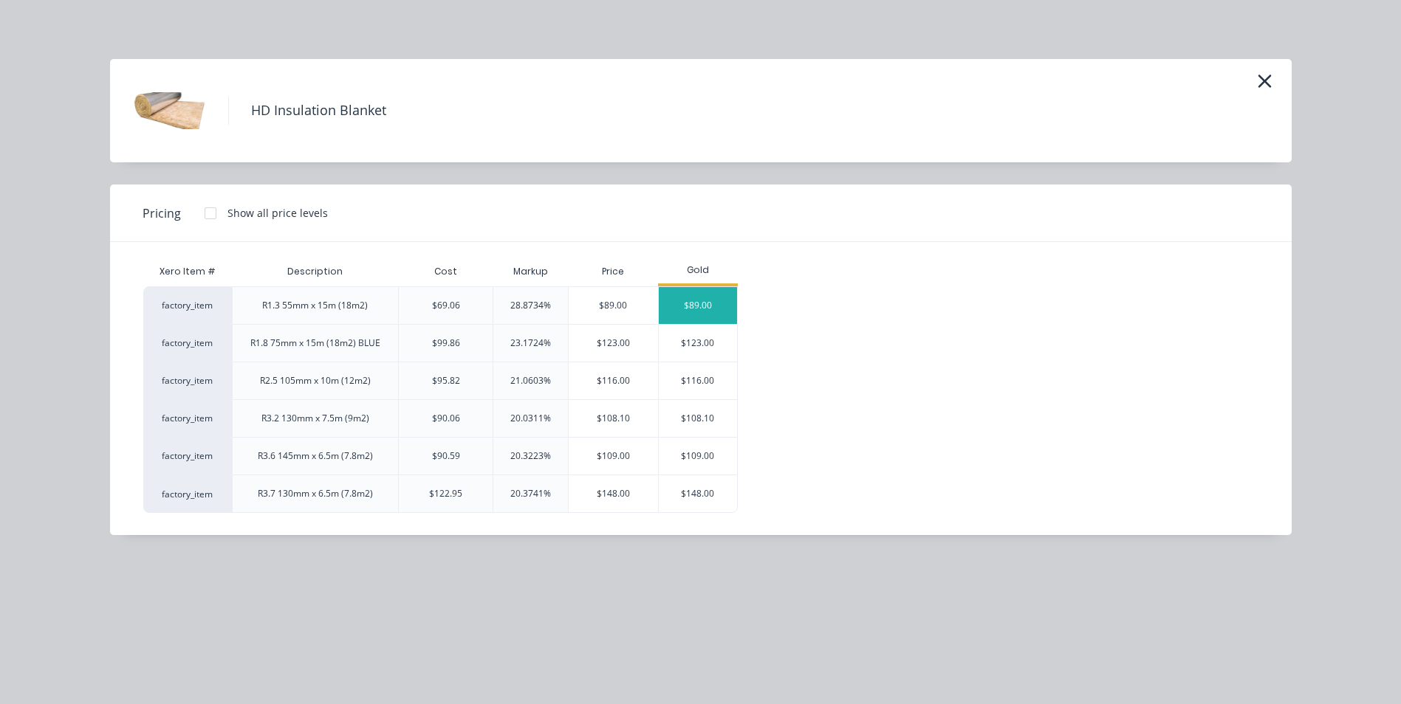
click at [701, 303] on div "$89.00" at bounding box center [698, 305] width 79 height 37
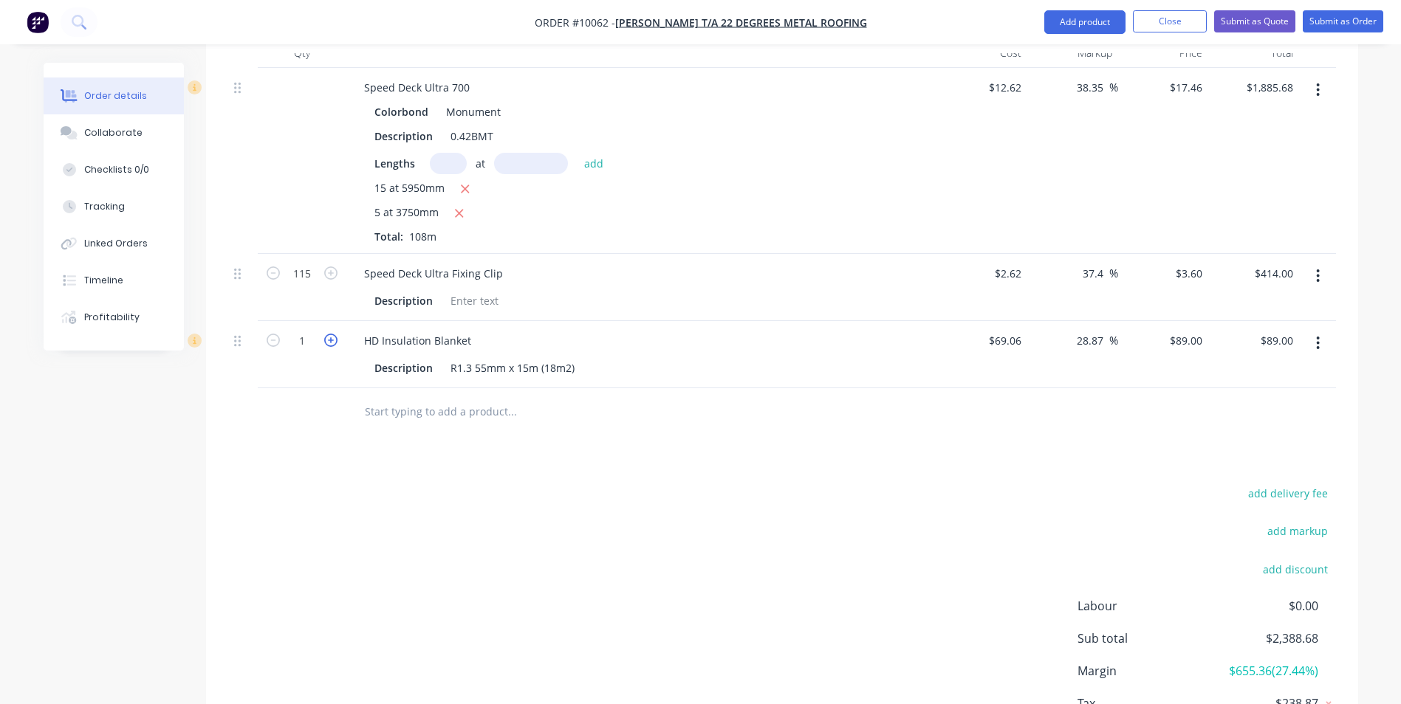
click at [331, 334] on icon "button" at bounding box center [330, 340] width 13 height 13
type input "2"
type input "$178.00"
click at [331, 334] on icon "button" at bounding box center [330, 340] width 13 height 13
type input "3"
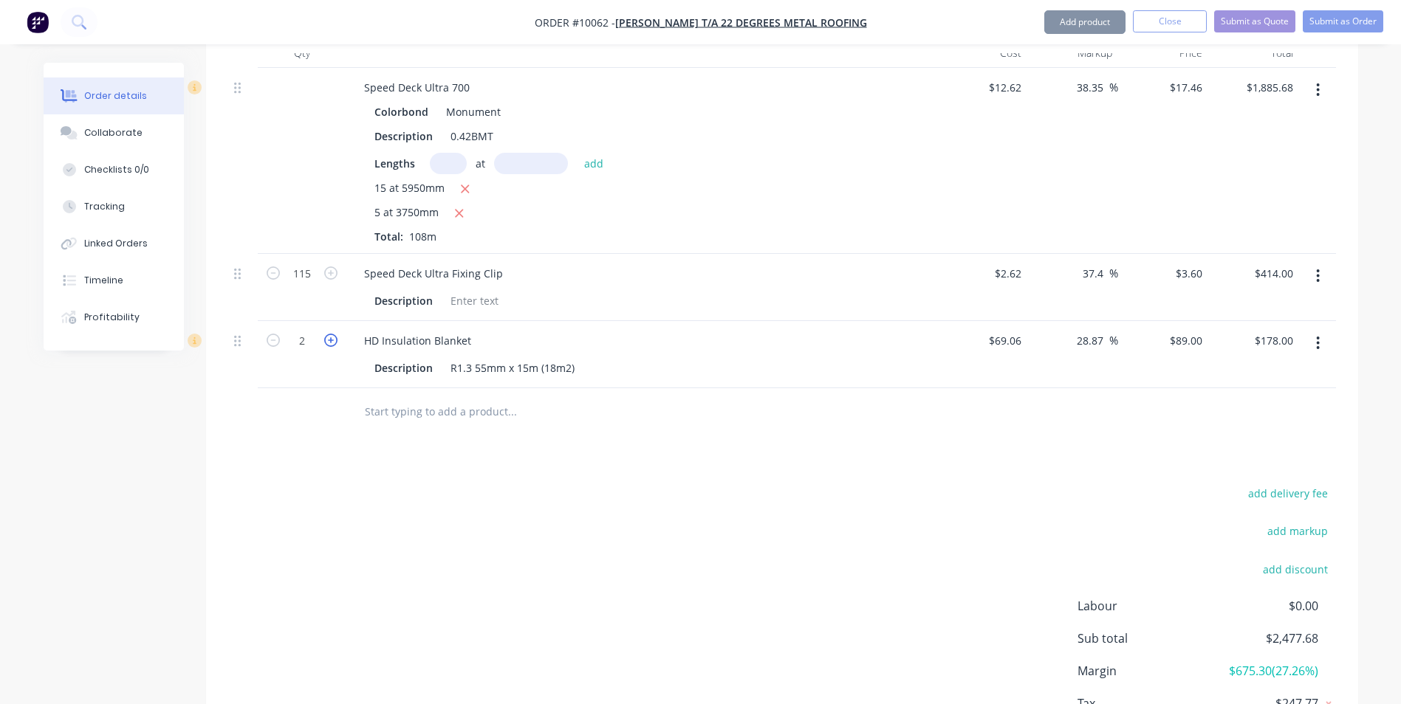
type input "$267.00"
click at [331, 334] on icon "button" at bounding box center [330, 340] width 13 height 13
type input "4"
type input "$356.00"
click at [331, 334] on icon "button" at bounding box center [330, 340] width 13 height 13
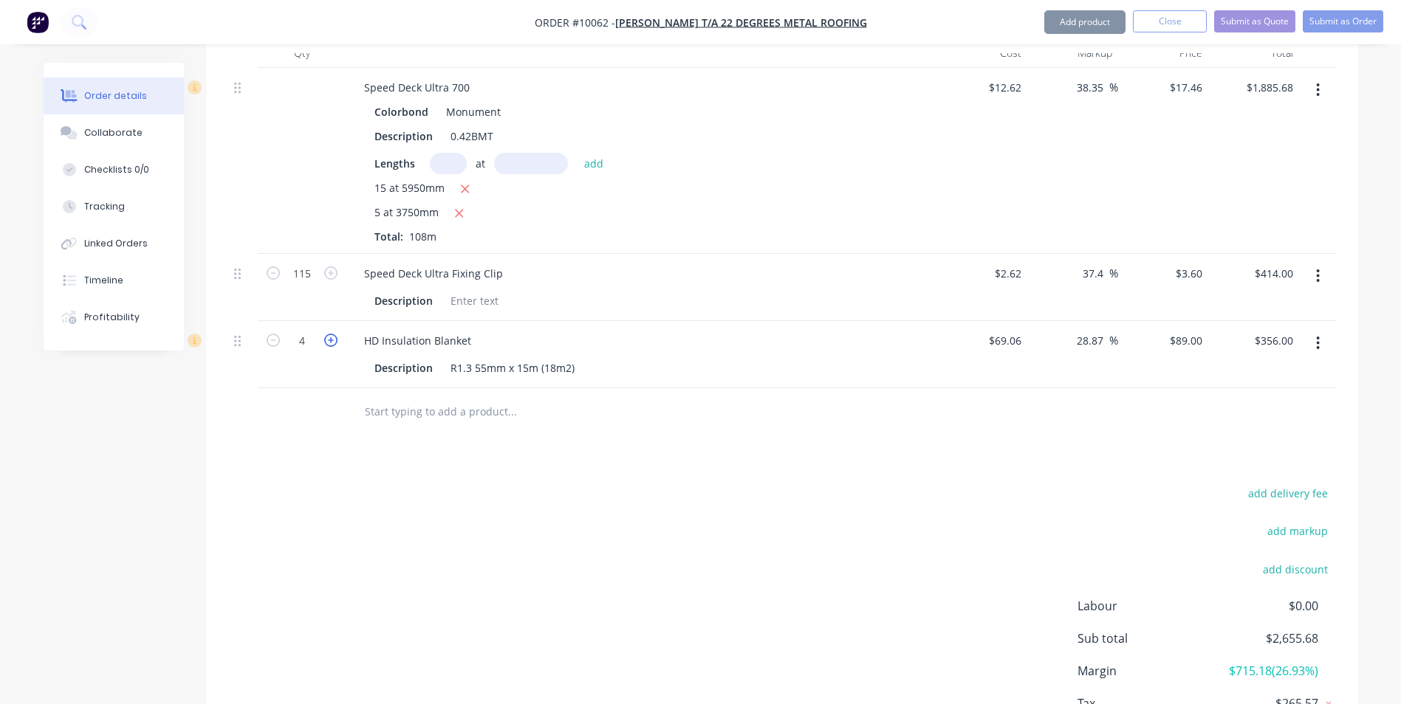
type input "5"
type input "$445.00"
click at [379, 397] on input "text" at bounding box center [511, 412] width 295 height 30
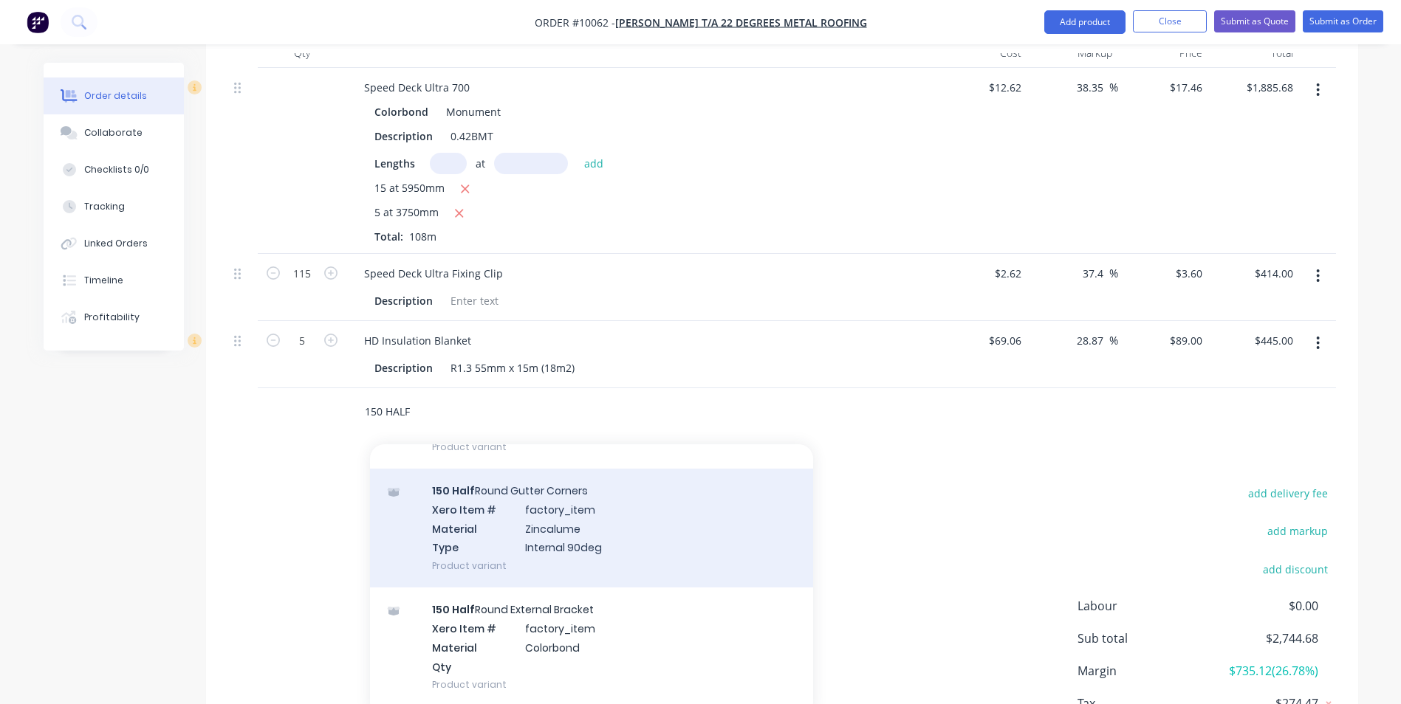
scroll to position [295, 0]
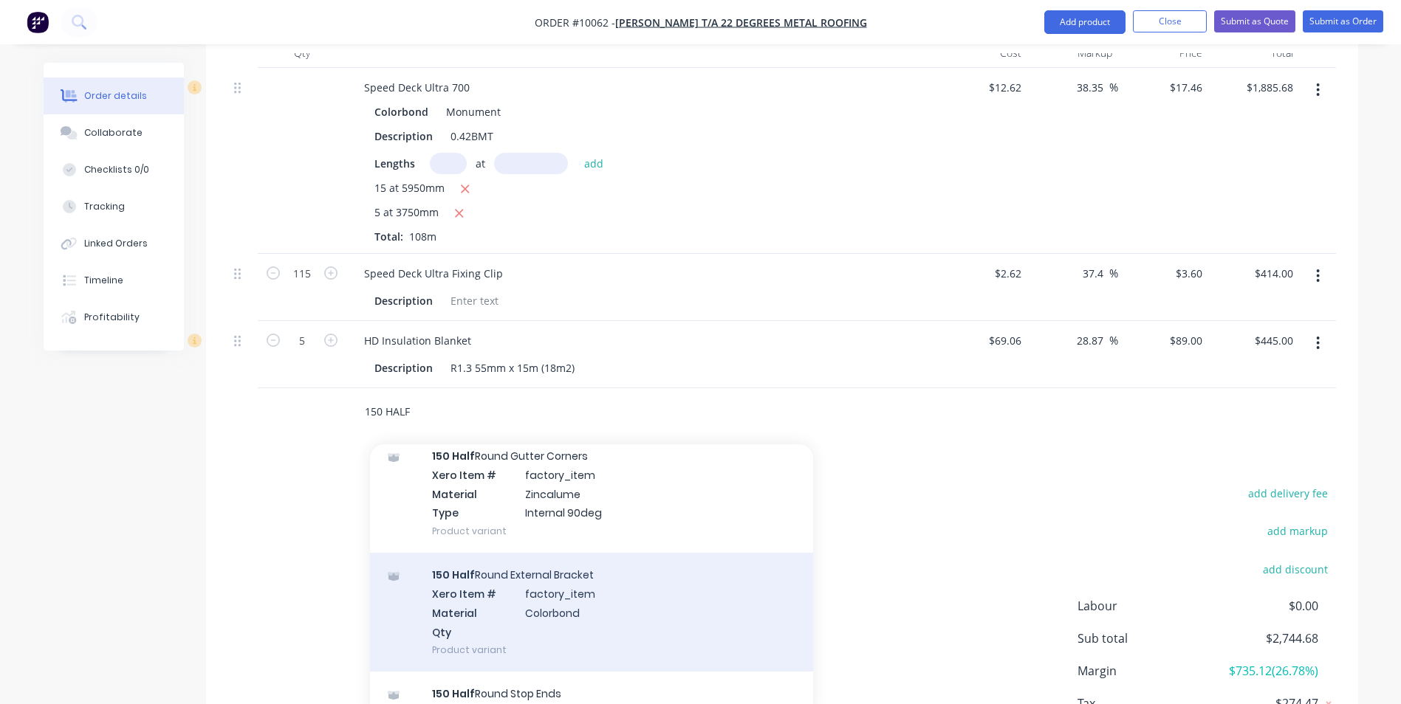
type input "150 HALF"
click at [574, 555] on div "150 Half Round External Bracket Xero Item # factory_item Material Colorbond Qty…" at bounding box center [591, 612] width 443 height 119
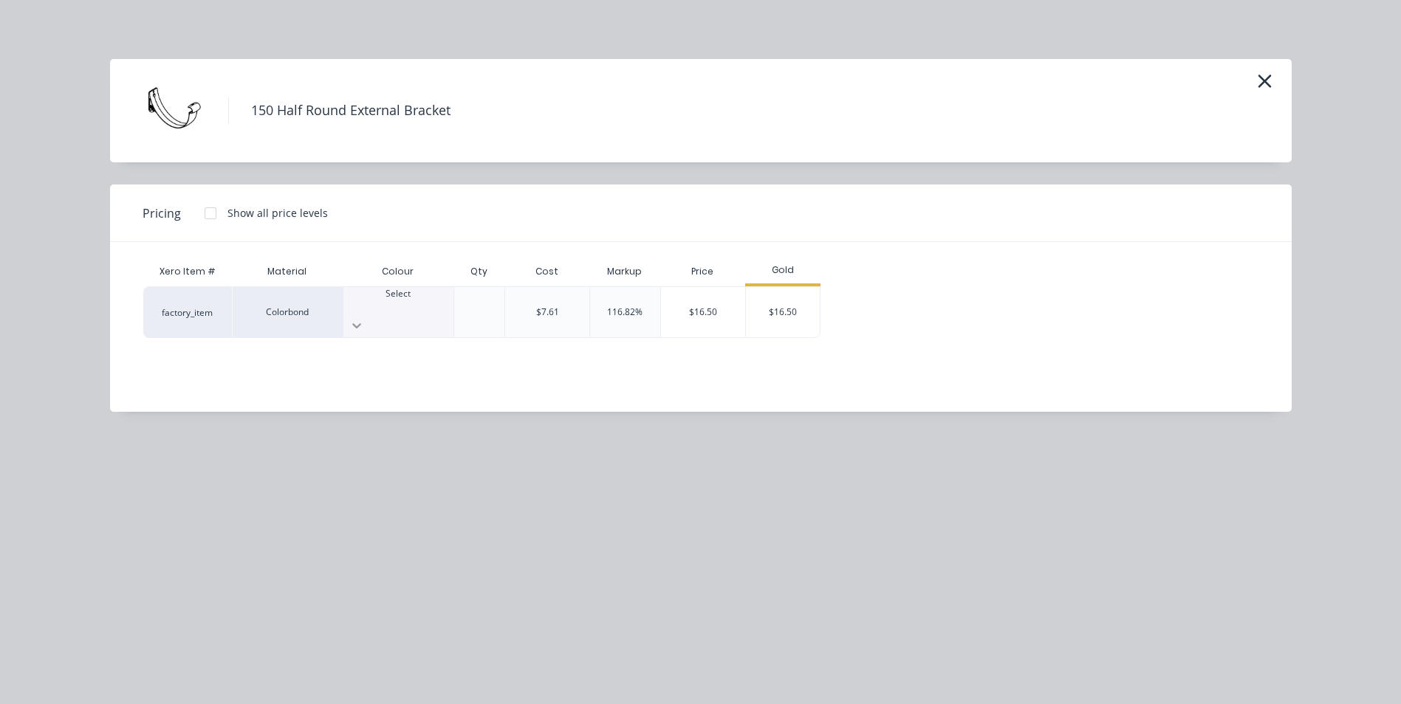
click at [436, 314] on div at bounding box center [398, 326] width 110 height 24
click at [792, 315] on div "$16.50" at bounding box center [783, 312] width 74 height 50
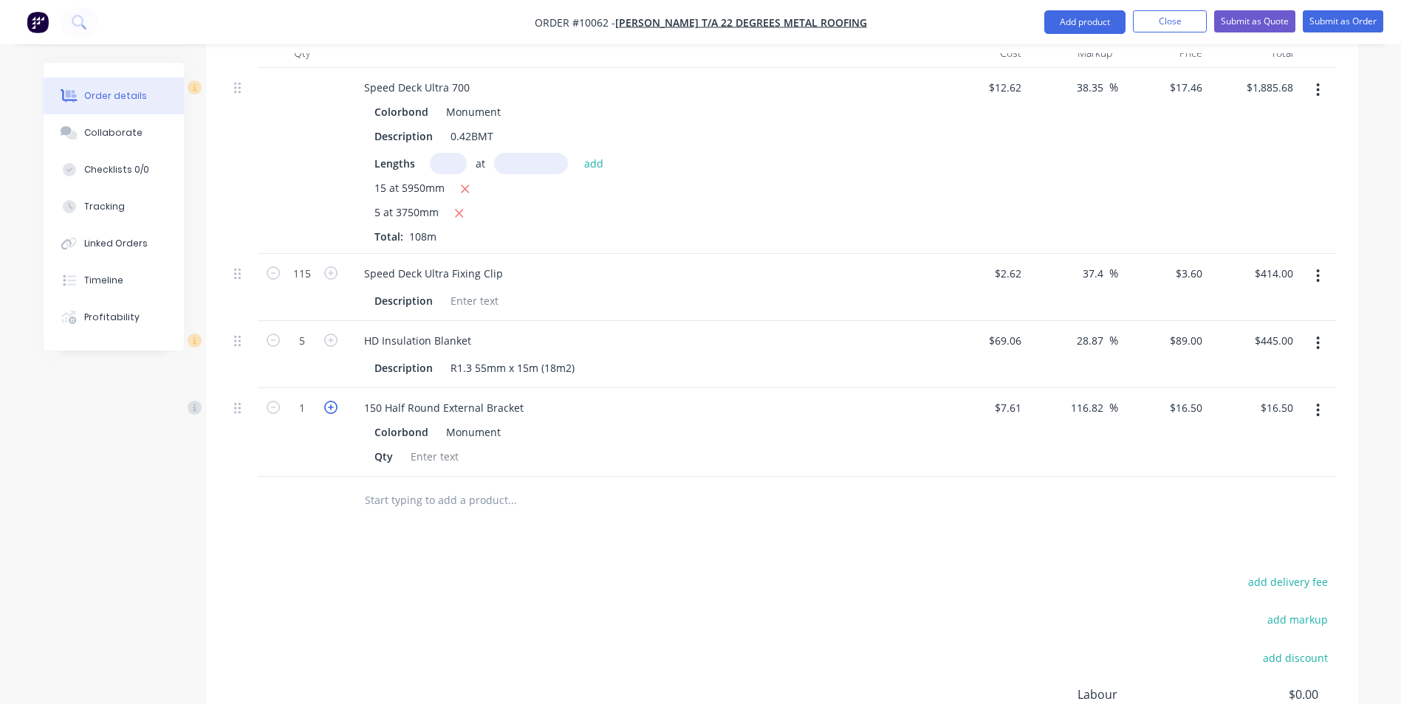
click at [328, 401] on icon "button" at bounding box center [330, 407] width 13 height 13
type input "2"
type input "$33.00"
click at [328, 401] on icon "button" at bounding box center [330, 407] width 13 height 13
type input "3"
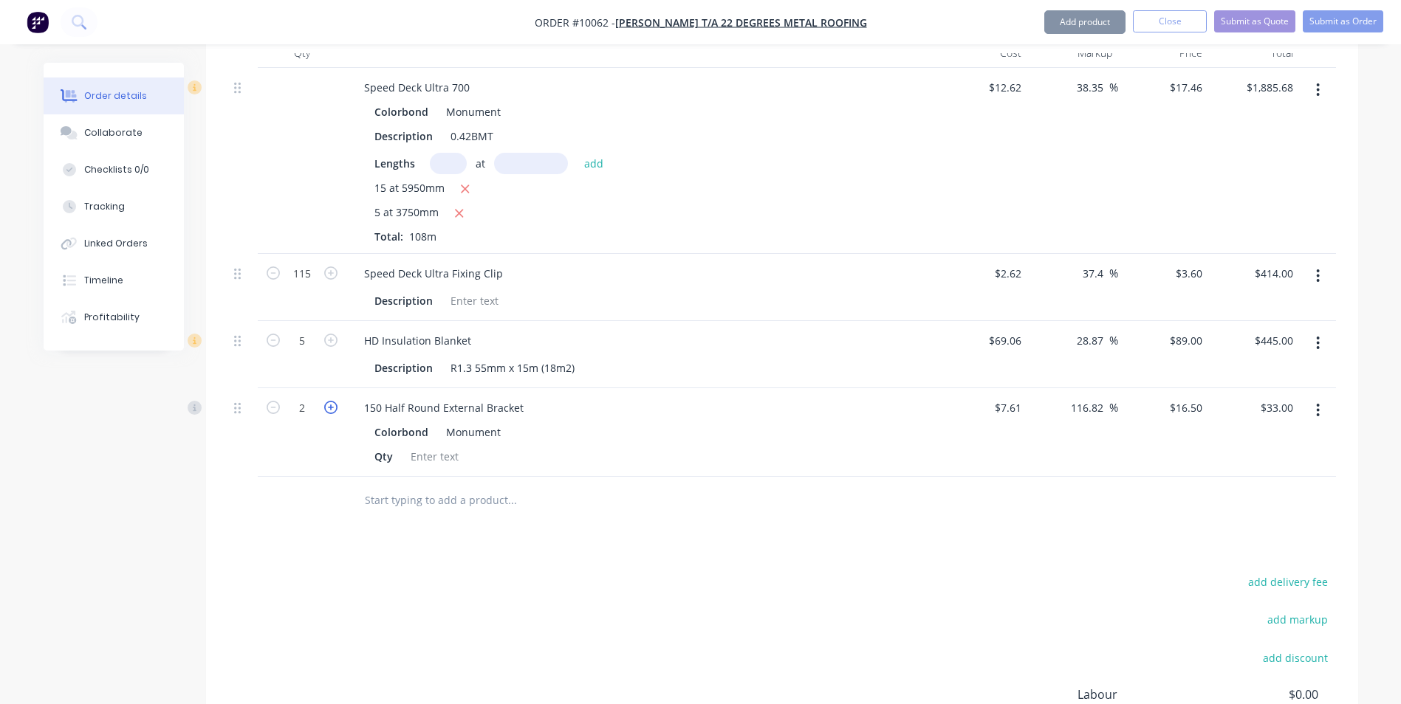
type input "$49.50"
click at [328, 401] on icon "button" at bounding box center [330, 407] width 13 height 13
type input "4"
type input "$66.00"
click at [328, 401] on icon "button" at bounding box center [330, 407] width 13 height 13
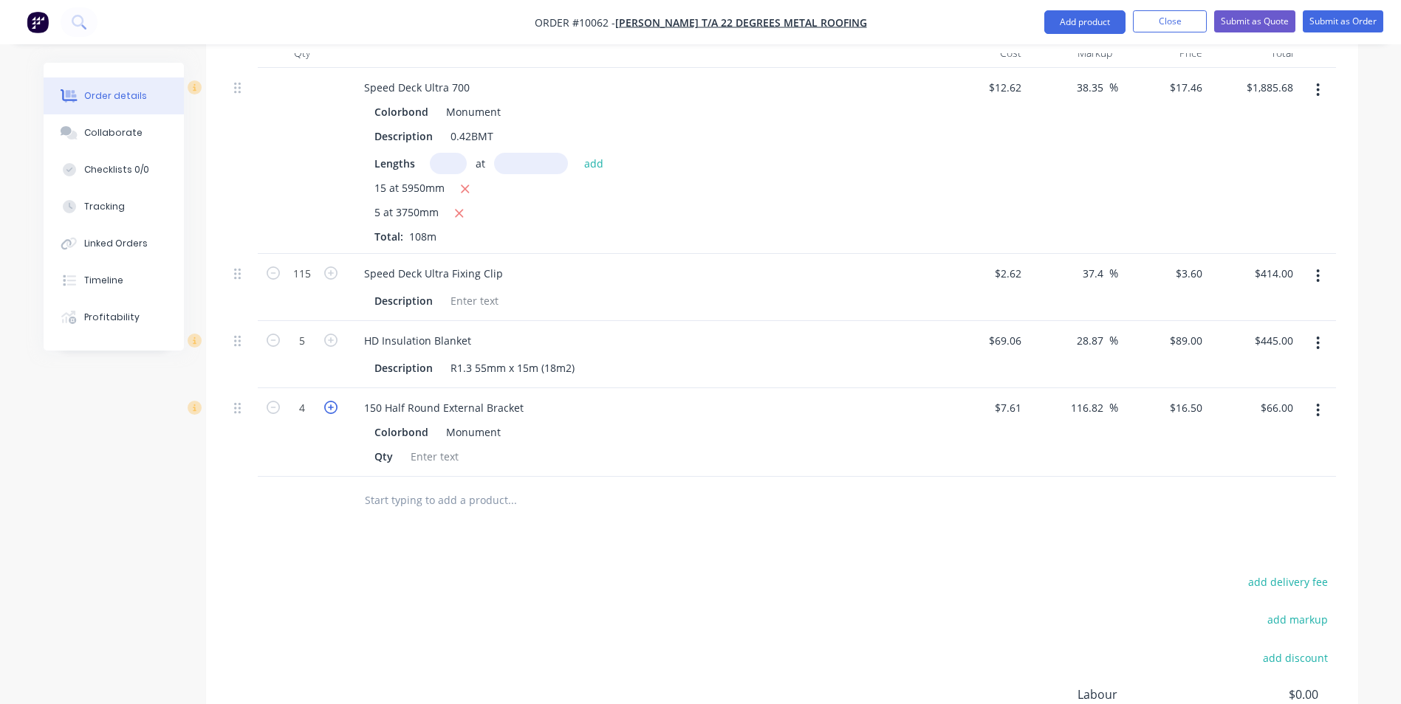
type input "5"
type input "$82.50"
click at [328, 401] on icon "button" at bounding box center [330, 407] width 13 height 13
type input "6"
type input "$99.00"
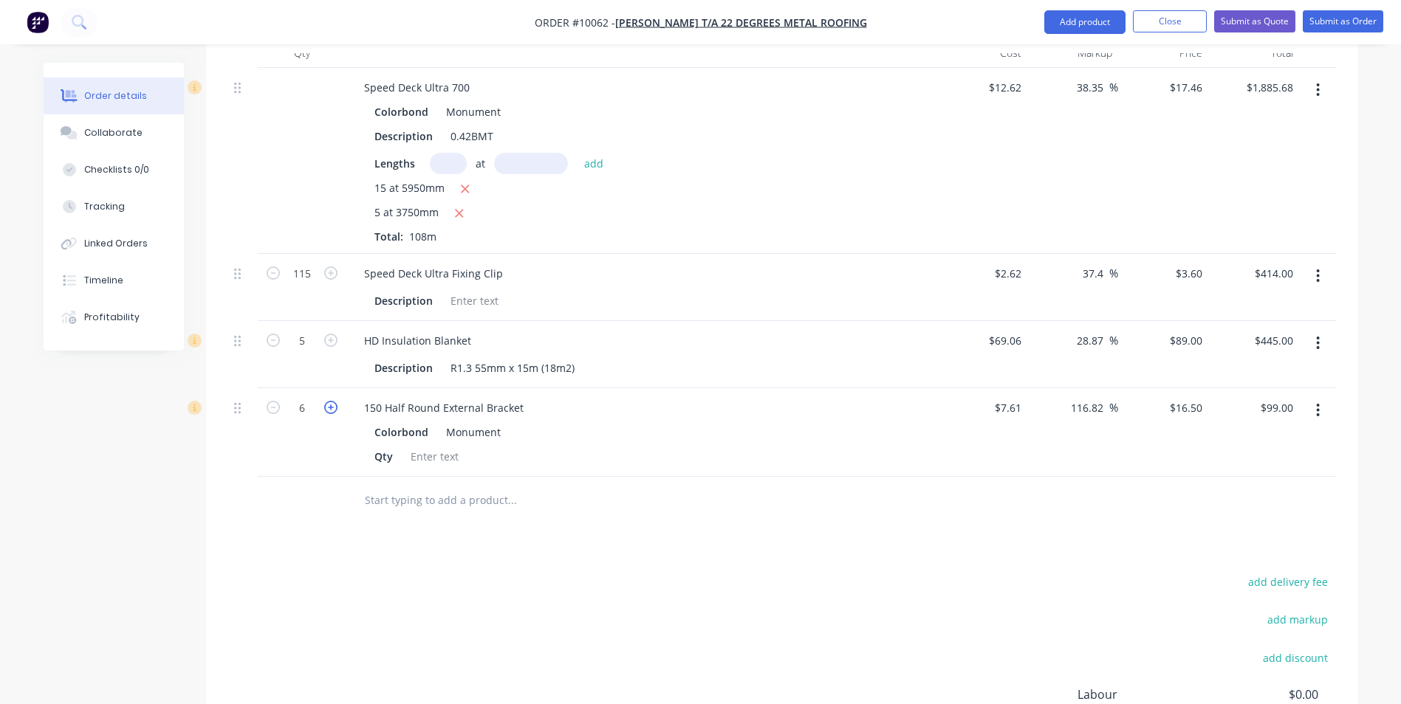
click at [328, 401] on icon "button" at bounding box center [330, 407] width 13 height 13
type input "7"
type input "$115.50"
click at [328, 401] on icon "button" at bounding box center [330, 407] width 13 height 13
type input "8"
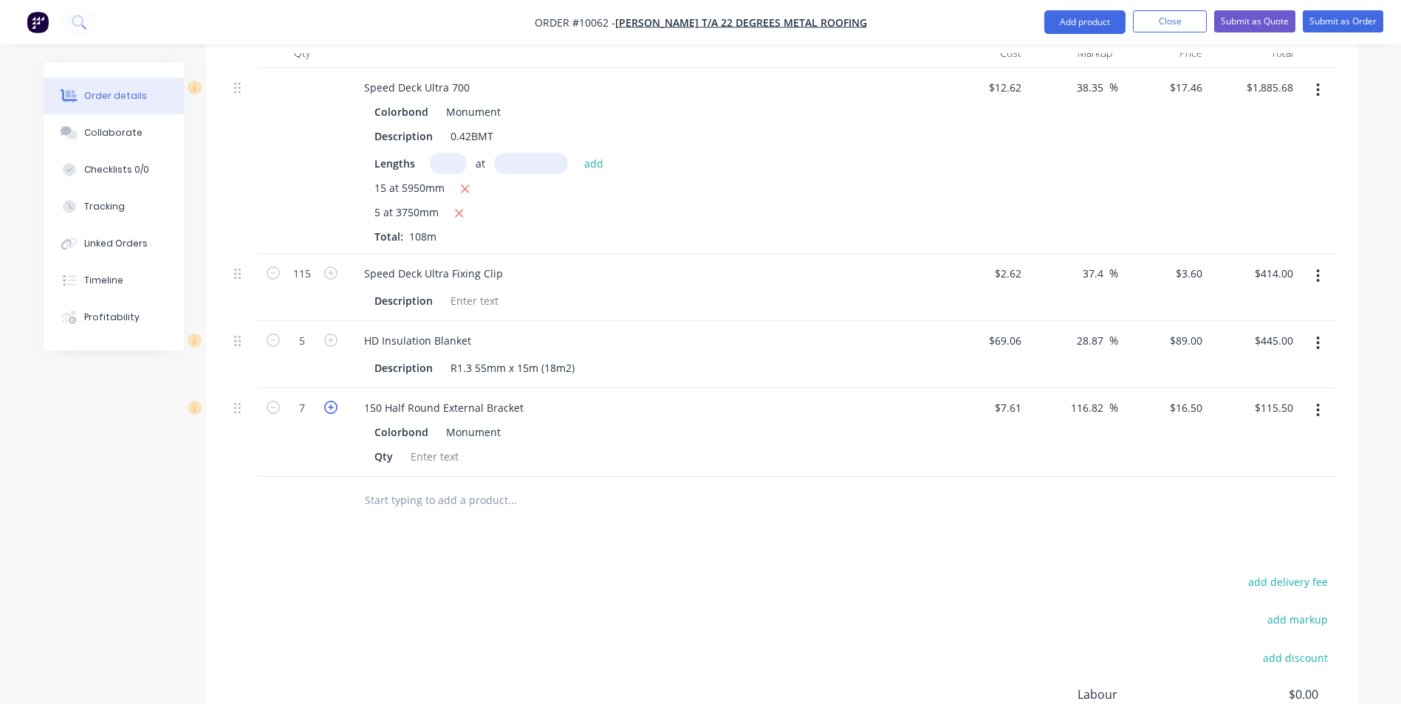
type input "$132.00"
click at [328, 401] on icon "button" at bounding box center [330, 407] width 13 height 13
type input "9"
type input "$148.50"
click at [328, 401] on icon "button" at bounding box center [330, 407] width 13 height 13
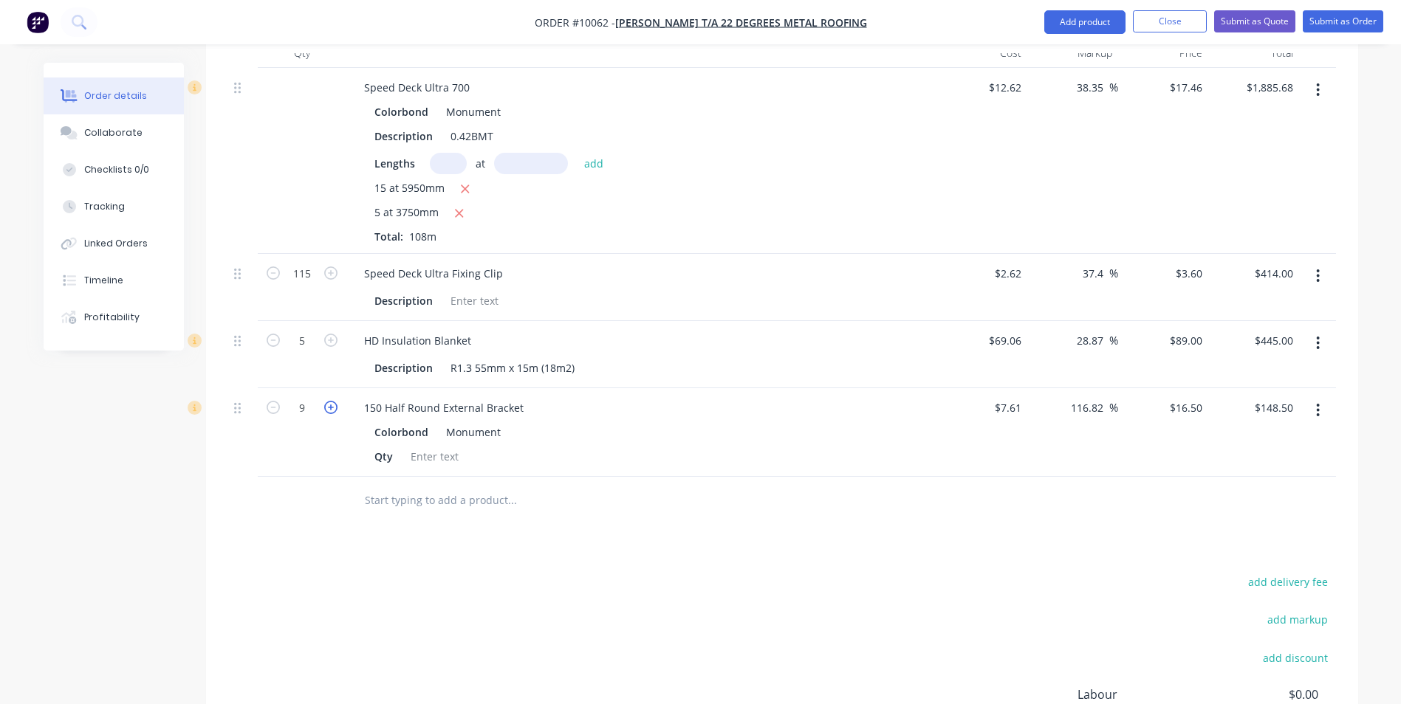
type input "10"
type input "$165.00"
click at [330, 401] on icon "button" at bounding box center [330, 407] width 13 height 13
type input "11"
type input "$181.50"
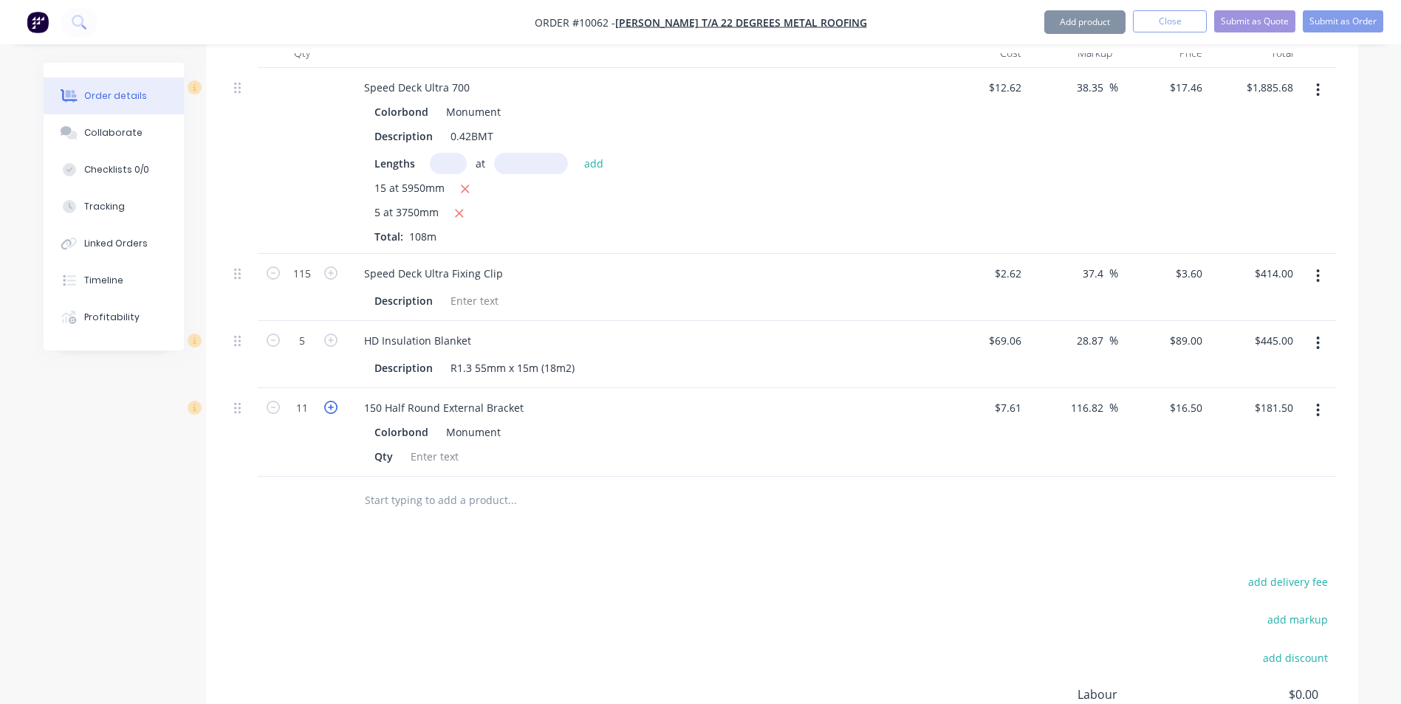
click at [330, 401] on icon "button" at bounding box center [330, 407] width 13 height 13
type input "12"
type input "$198.00"
click at [330, 401] on icon "button" at bounding box center [330, 407] width 13 height 13
type input "13"
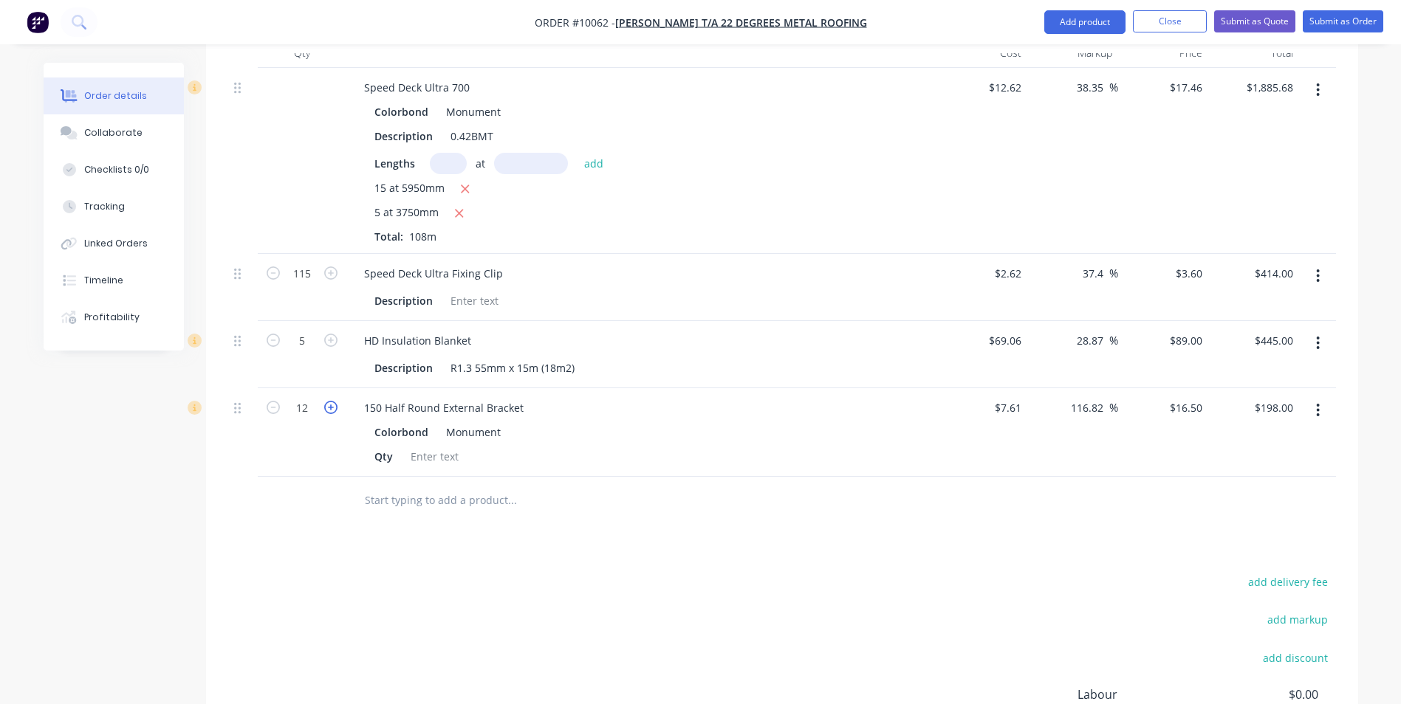
type input "$214.50"
click at [330, 401] on icon "button" at bounding box center [330, 407] width 13 height 13
type input "14"
type input "$231.00"
click at [330, 401] on icon "button" at bounding box center [330, 407] width 13 height 13
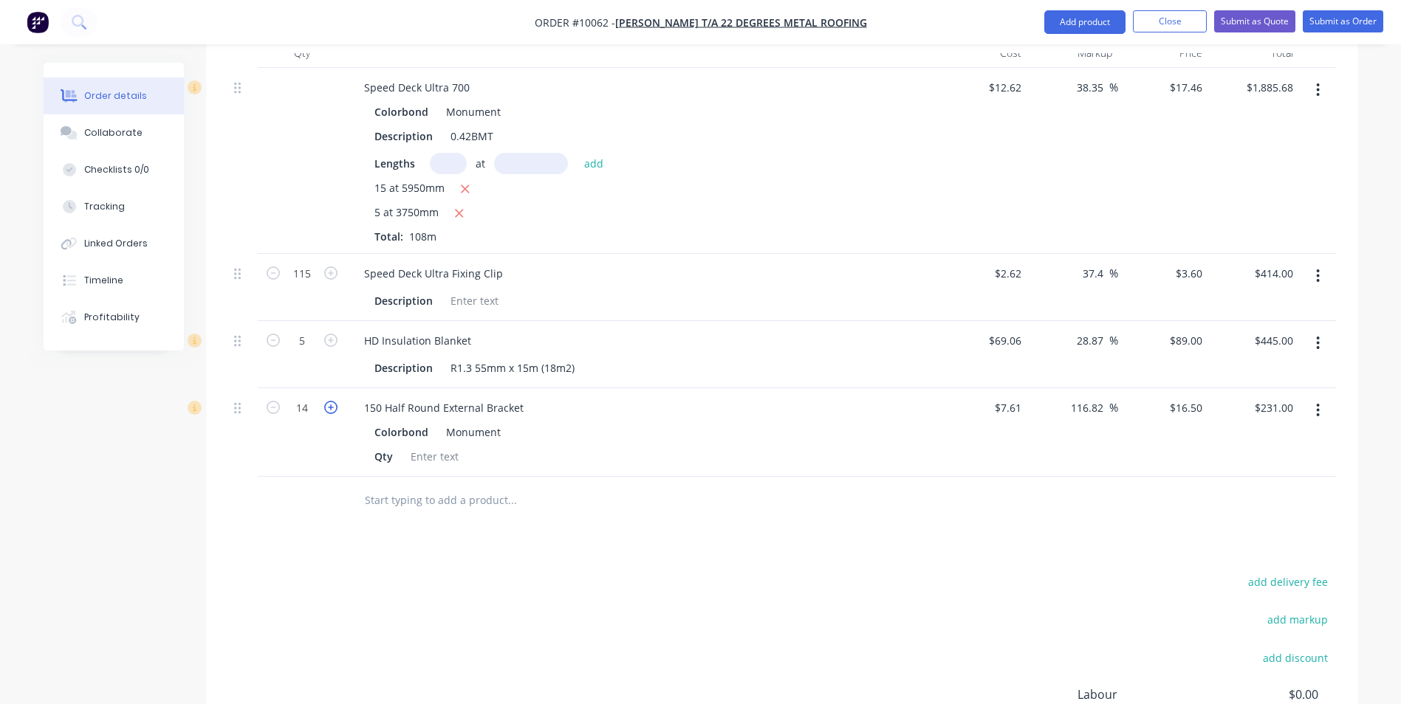
type input "15"
type input "$247.50"
click at [330, 401] on icon "button" at bounding box center [330, 407] width 13 height 13
type input "16"
type input "$264.00"
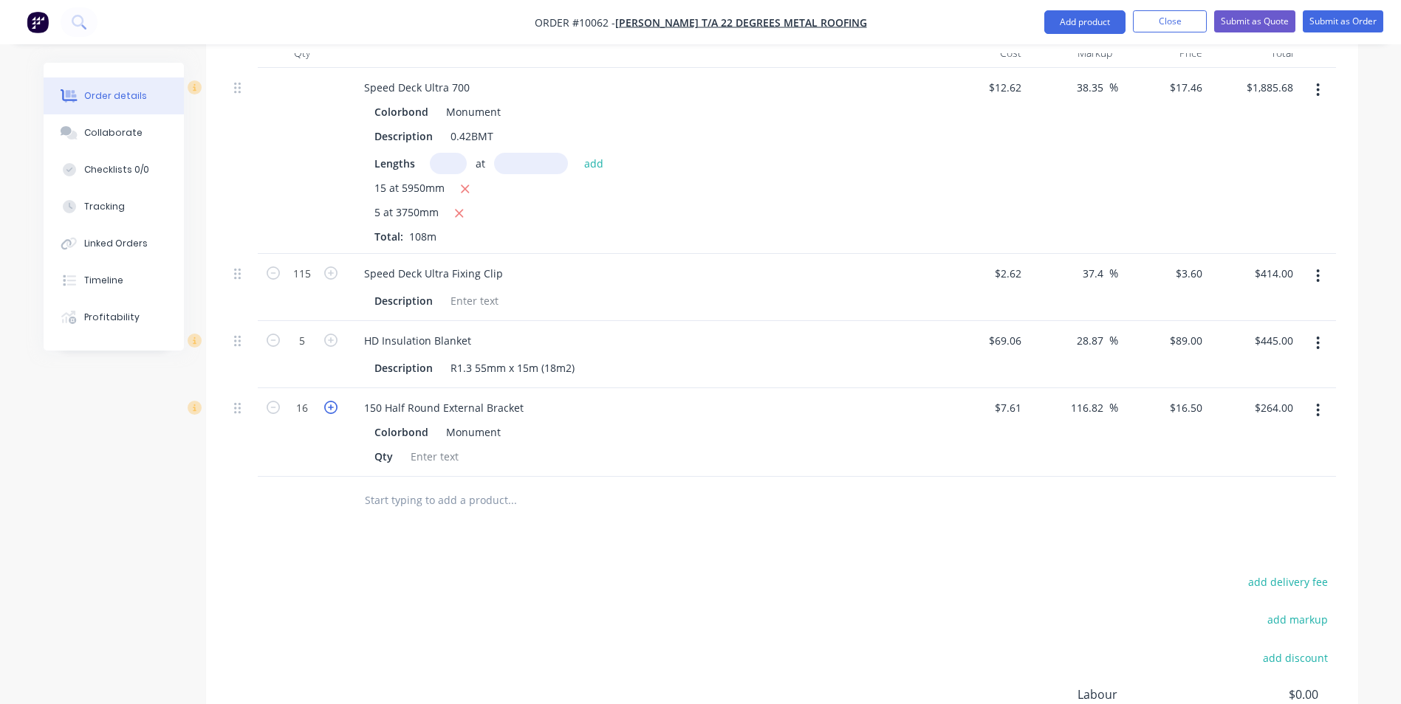
click at [330, 401] on icon "button" at bounding box center [330, 407] width 13 height 13
type input "17"
type input "$280.50"
click at [330, 401] on icon "button" at bounding box center [330, 407] width 13 height 13
type input "18"
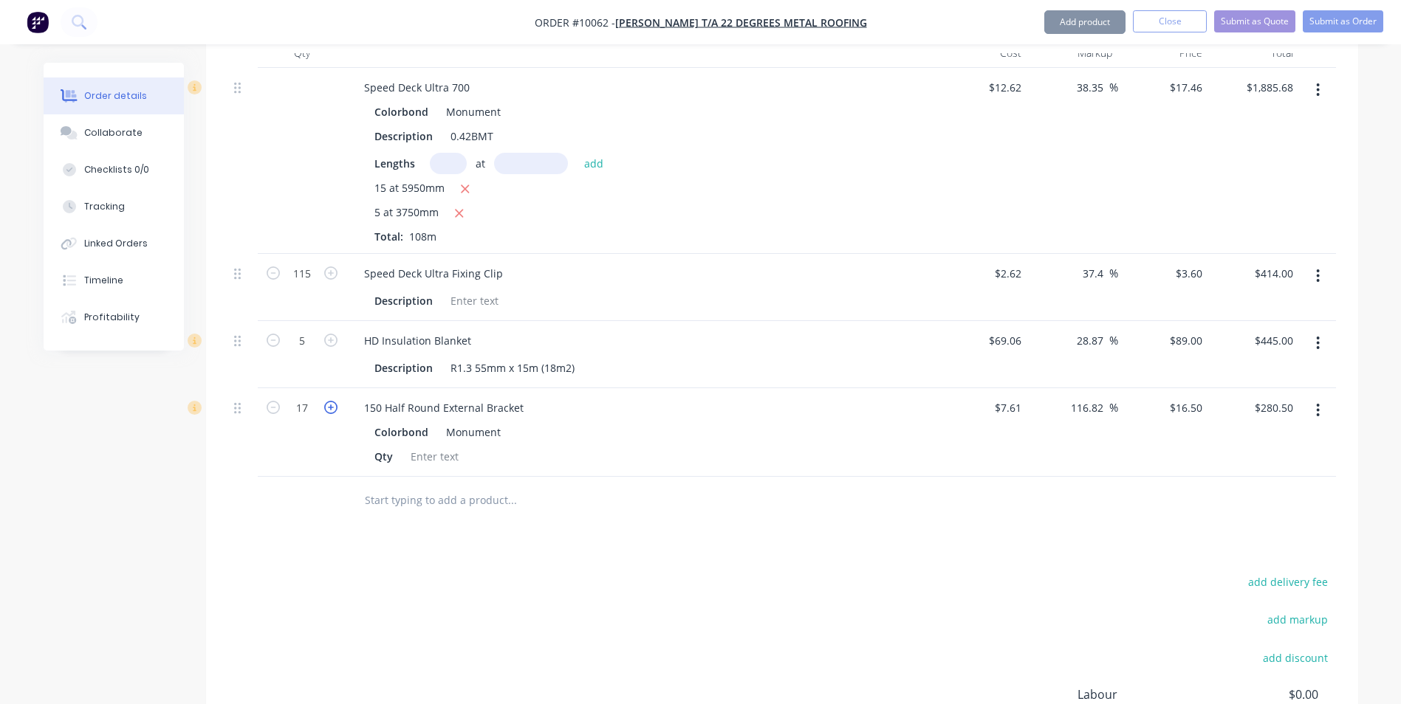
type input "$297.00"
click at [330, 401] on icon "button" at bounding box center [330, 407] width 13 height 13
type input "19"
type input "$313.50"
click at [330, 401] on icon "button" at bounding box center [330, 407] width 13 height 13
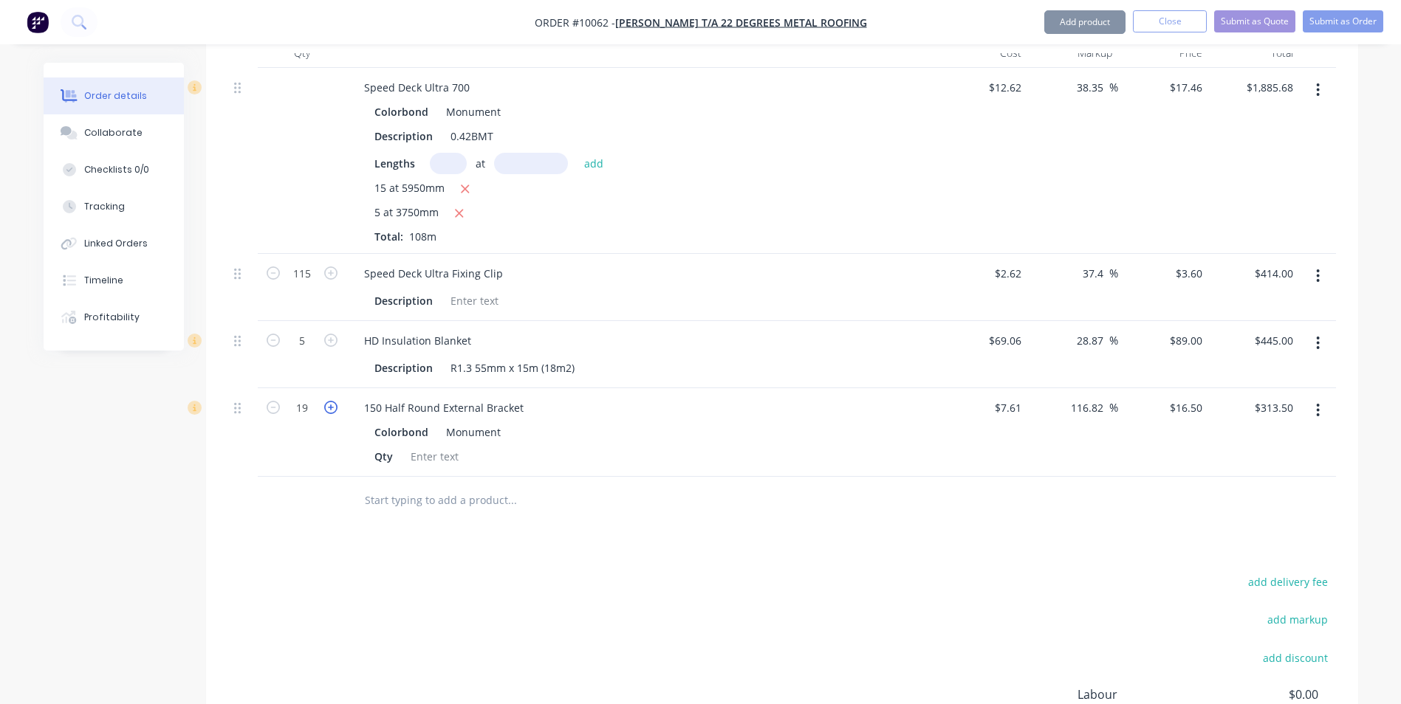
type input "20"
type input "$330.00"
click at [406, 486] on input "text" at bounding box center [511, 501] width 295 height 30
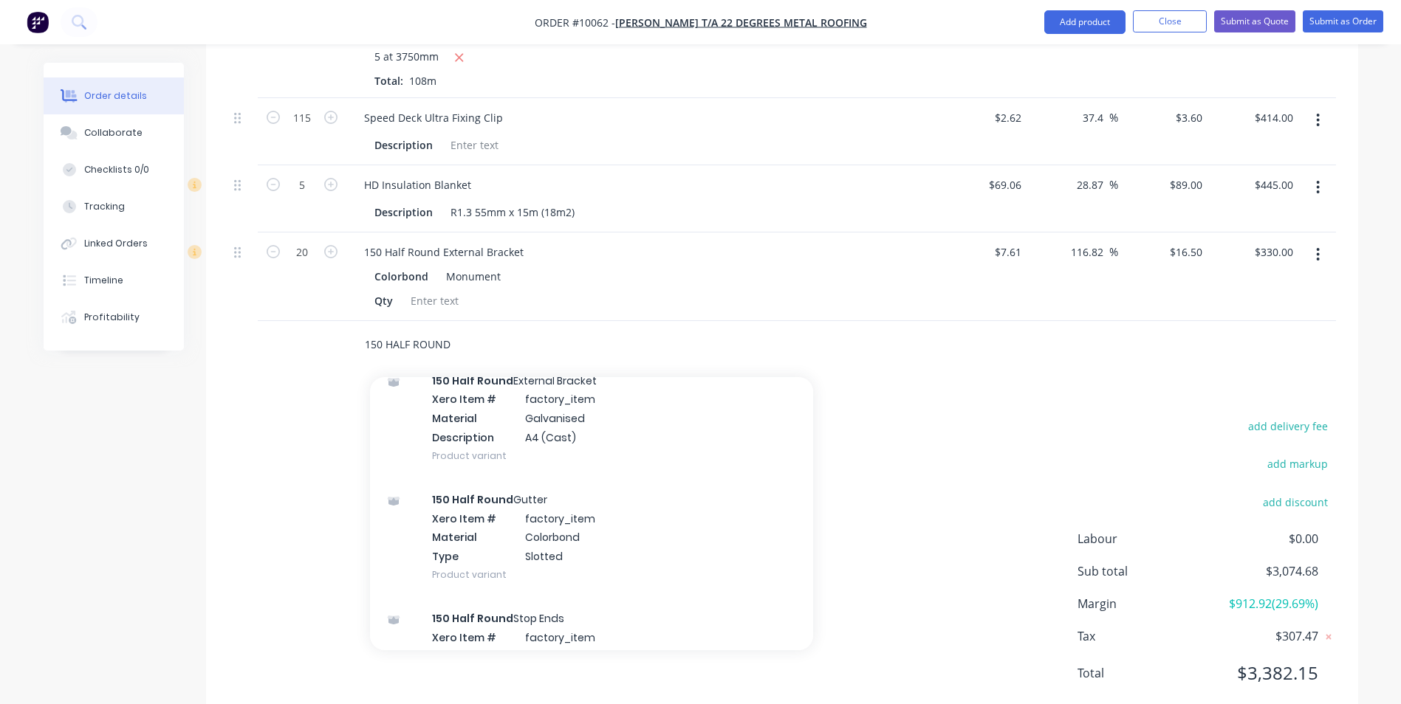
scroll to position [812, 0]
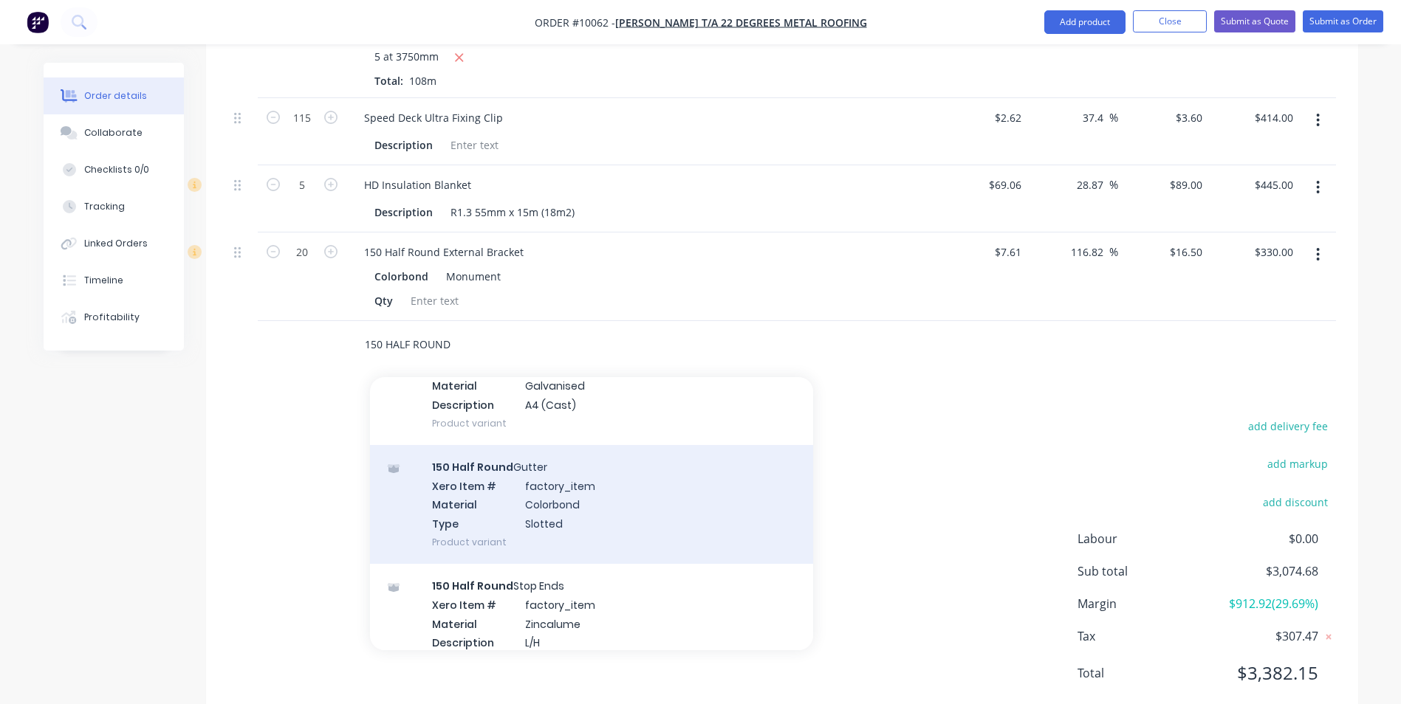
type input "150 HALF ROUND"
click at [584, 485] on div "150 Half Round Gutter Xero Item # factory_item Material Colorbond Type Slotted …" at bounding box center [591, 504] width 443 height 119
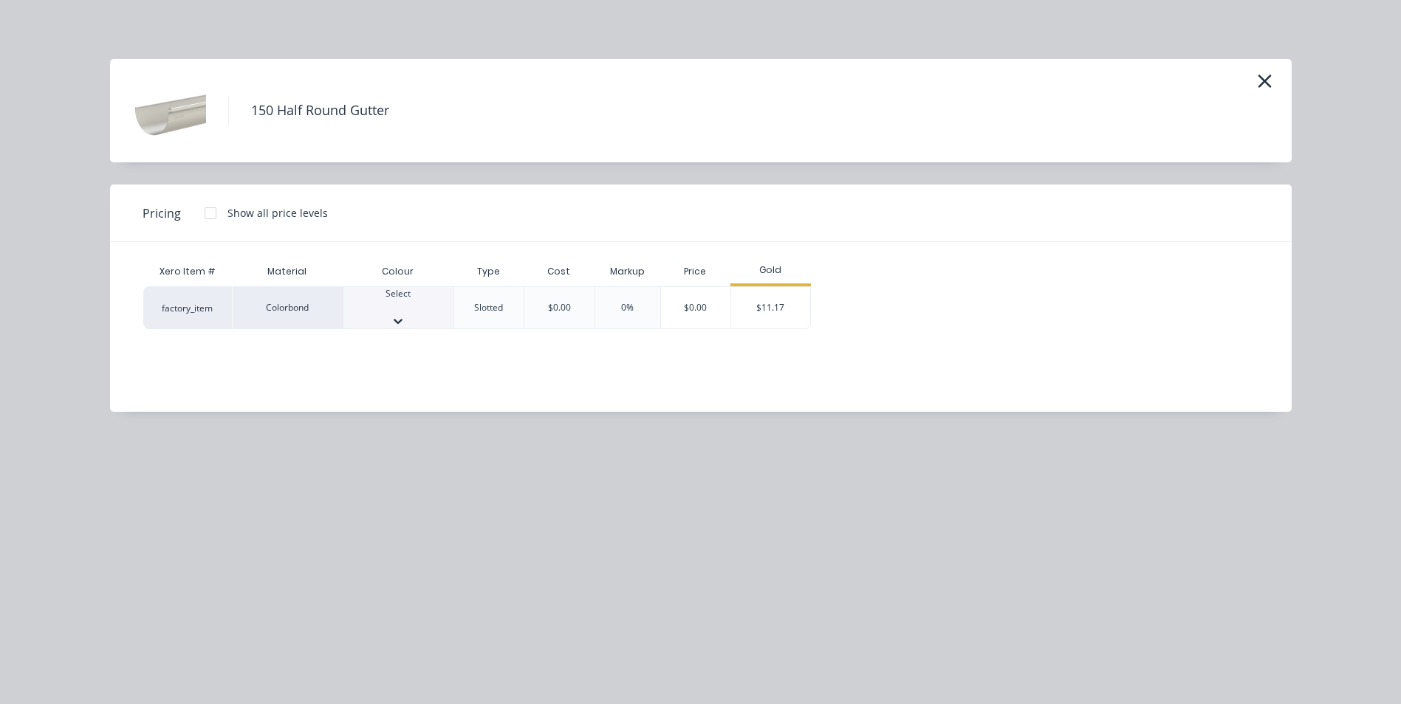
click at [416, 309] on div at bounding box center [398, 307] width 110 height 13
click at [749, 303] on div "$11.17" at bounding box center [770, 312] width 79 height 50
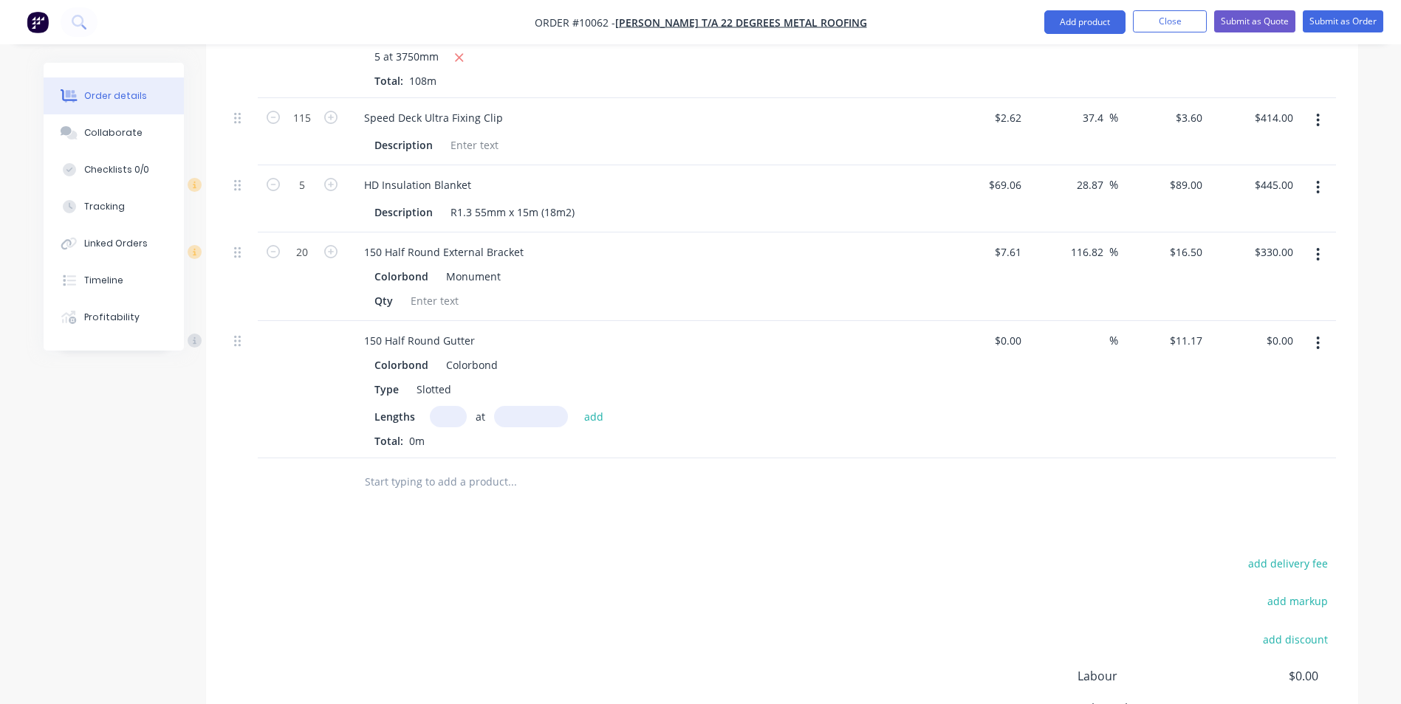
click at [1324, 330] on button "button" at bounding box center [1317, 343] width 35 height 27
click at [1271, 371] on div "Edit" at bounding box center [1266, 381] width 114 height 21
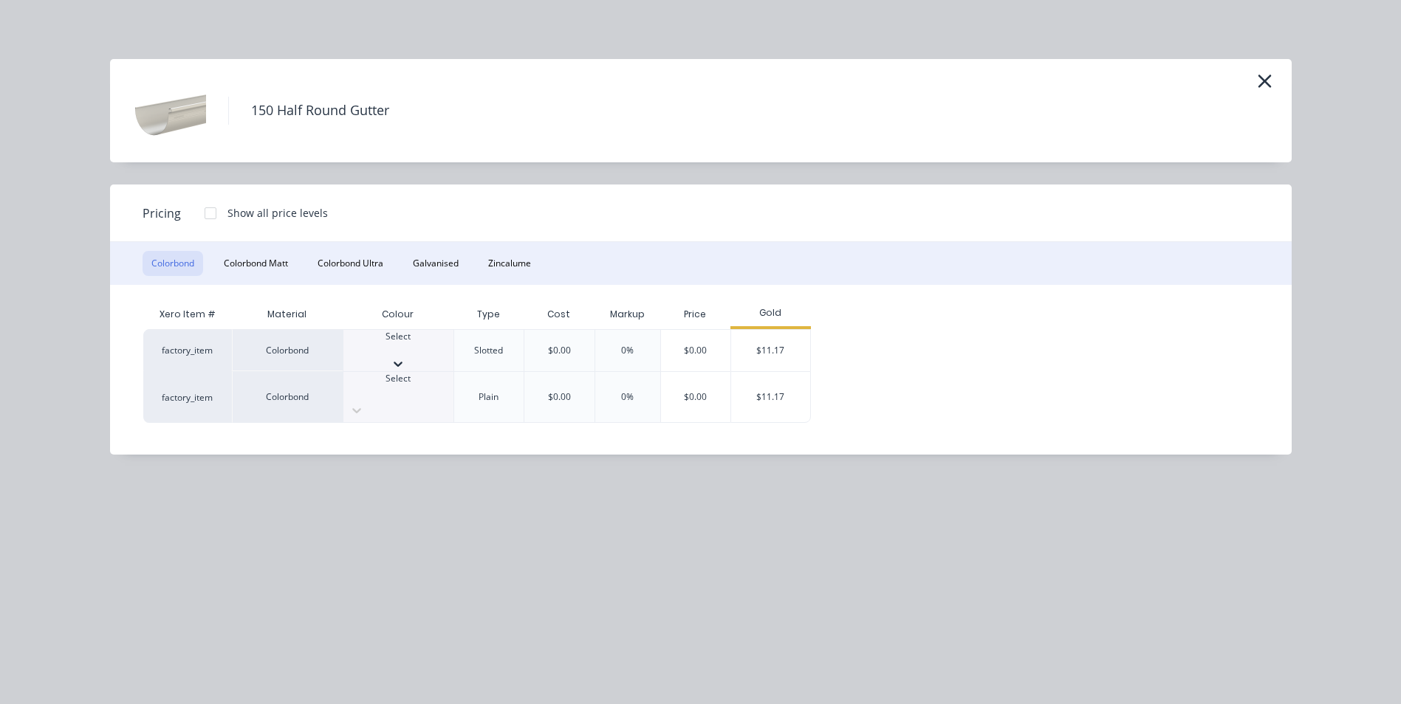
click at [403, 352] on div at bounding box center [398, 349] width 110 height 13
click at [781, 346] on div "$11.17" at bounding box center [770, 355] width 79 height 50
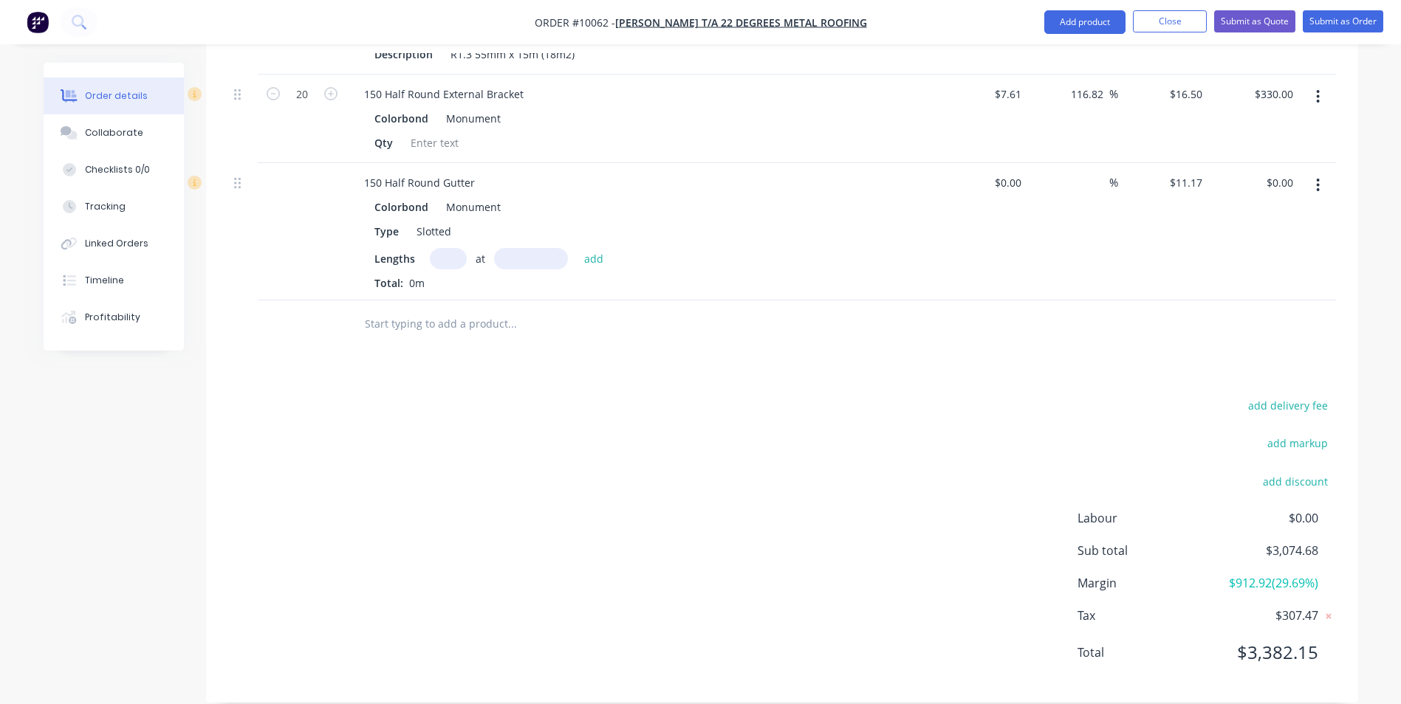
scroll to position [816, 0]
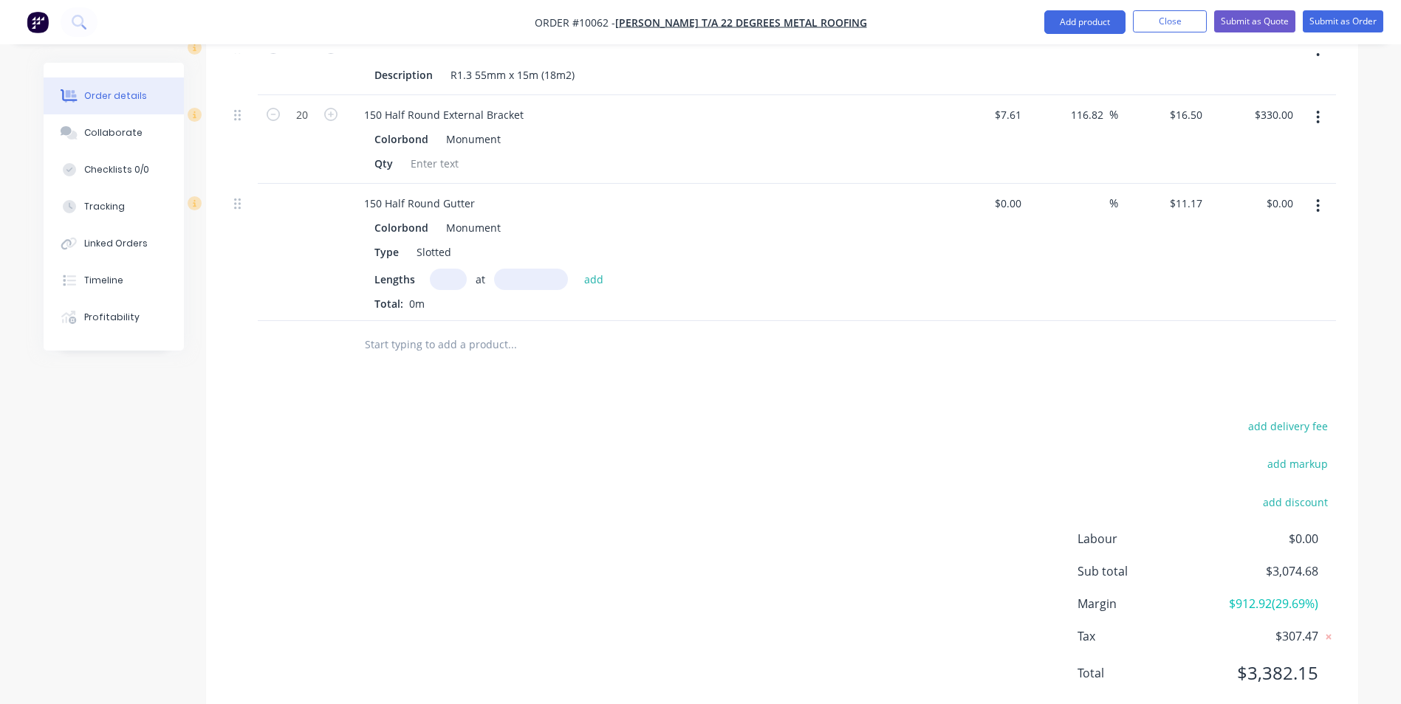
click at [440, 269] on input "text" at bounding box center [448, 279] width 37 height 21
type input "1"
type input "6400"
click at [577, 269] on button "add" at bounding box center [594, 279] width 35 height 20
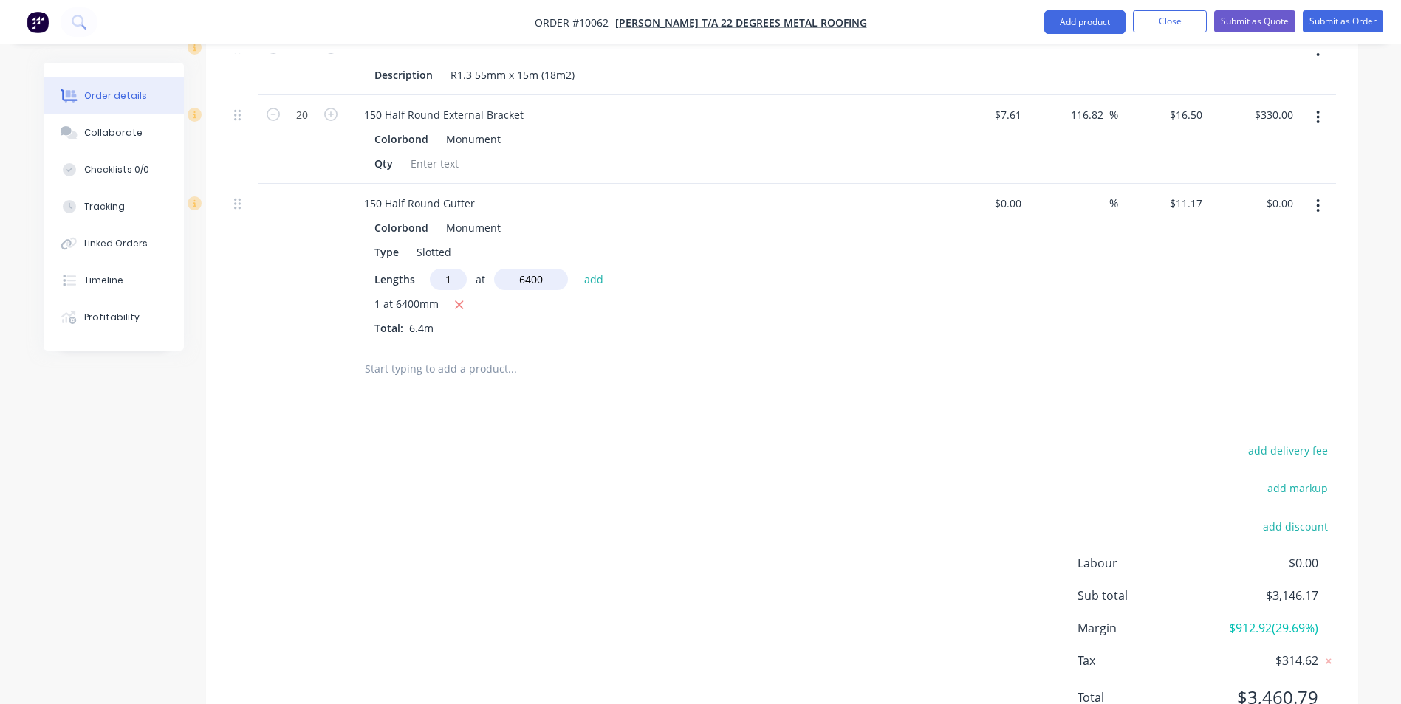
type input "$71.49"
type input "1"
type input "5000"
click at [577, 269] on button "add" at bounding box center [594, 279] width 35 height 20
type input "$127.34"
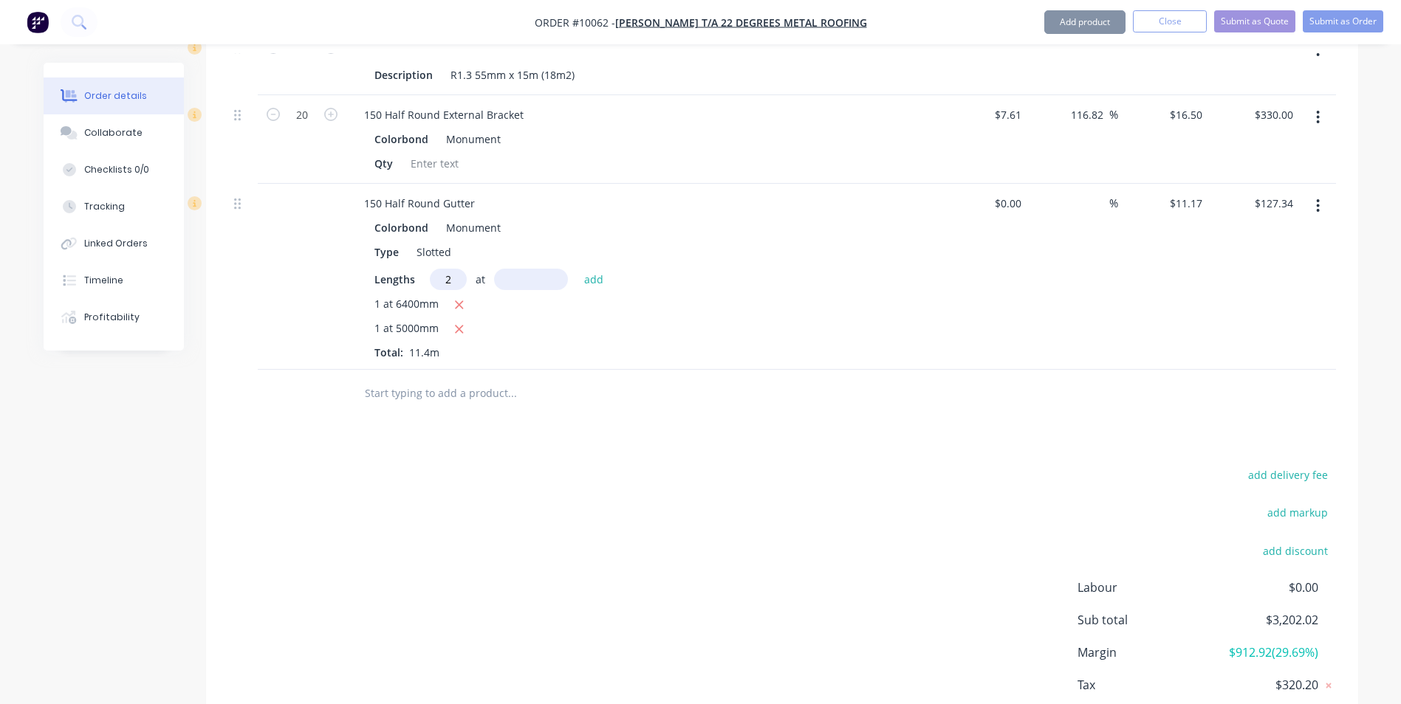
type input "2"
type input "4000"
click at [577, 269] on button "add" at bounding box center [594, 279] width 35 height 20
type input "$216.70"
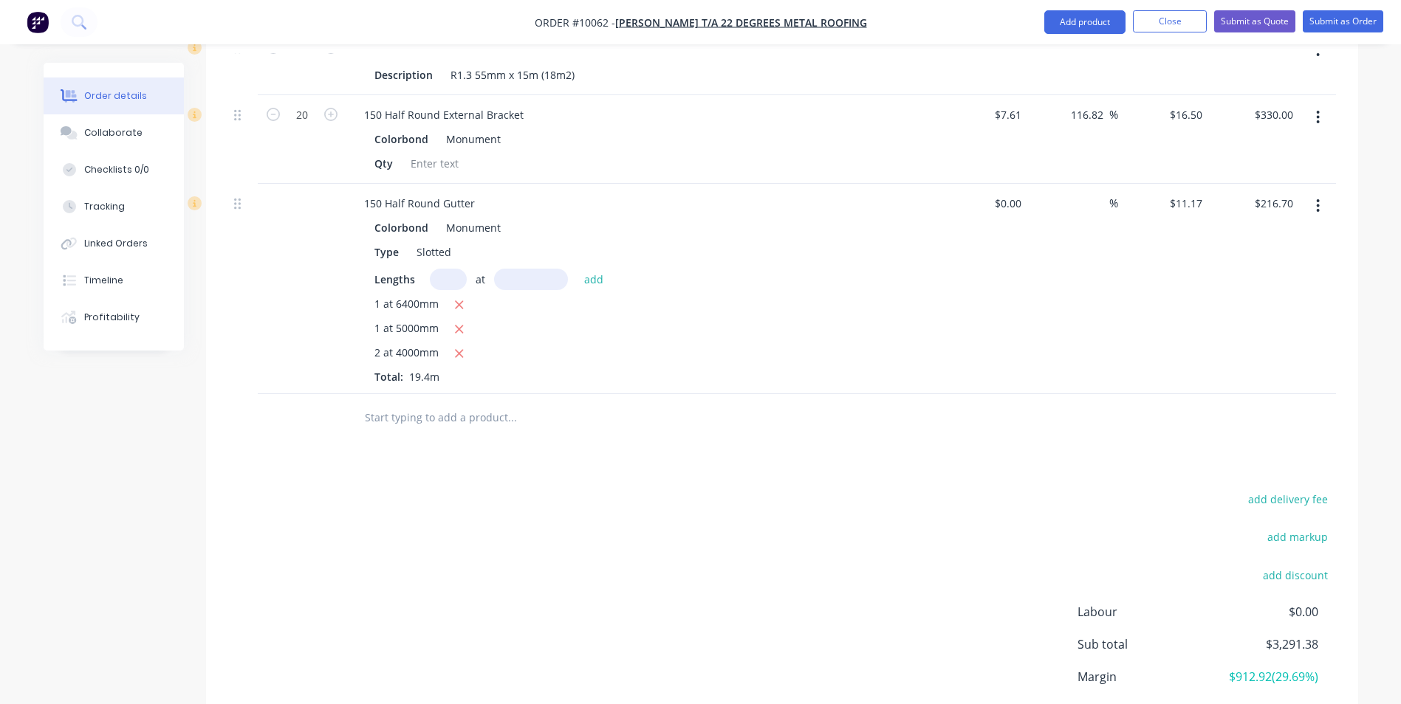
click at [436, 403] on input "text" at bounding box center [511, 418] width 295 height 30
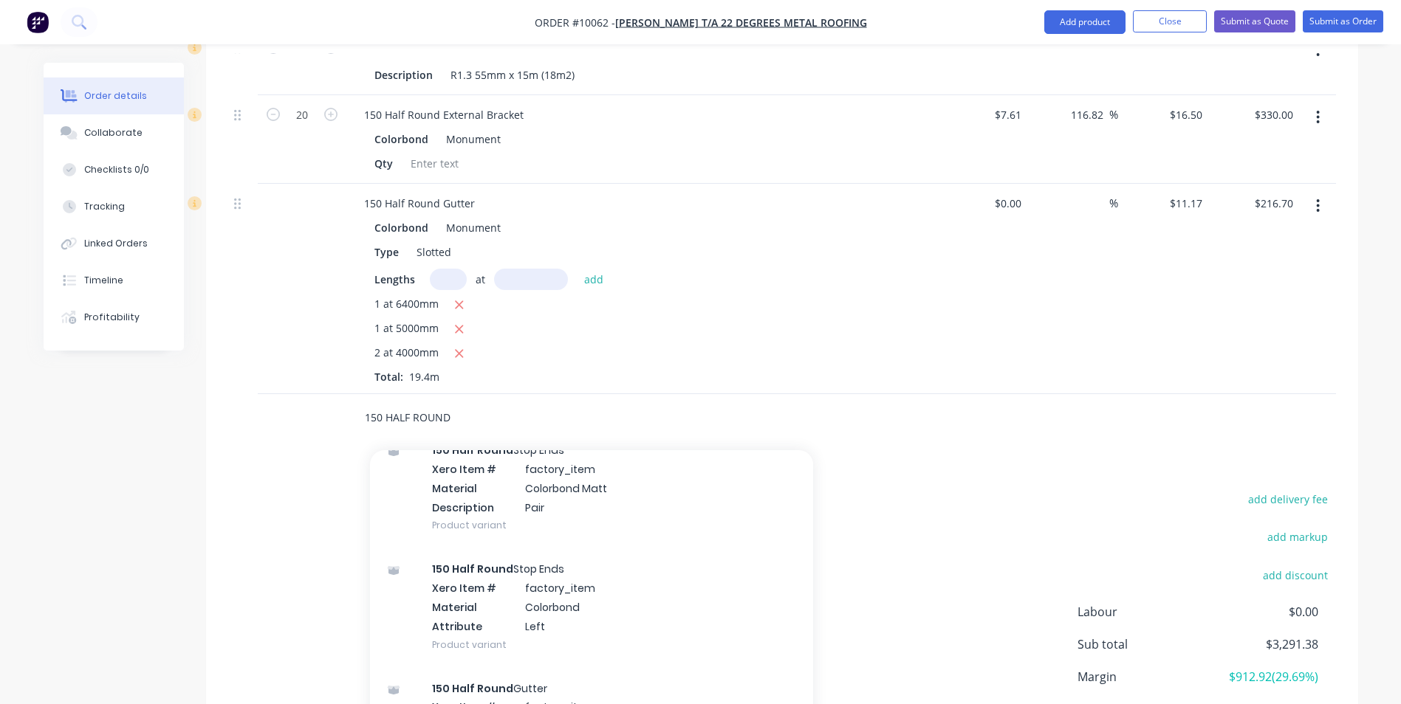
scroll to position [1772, 0]
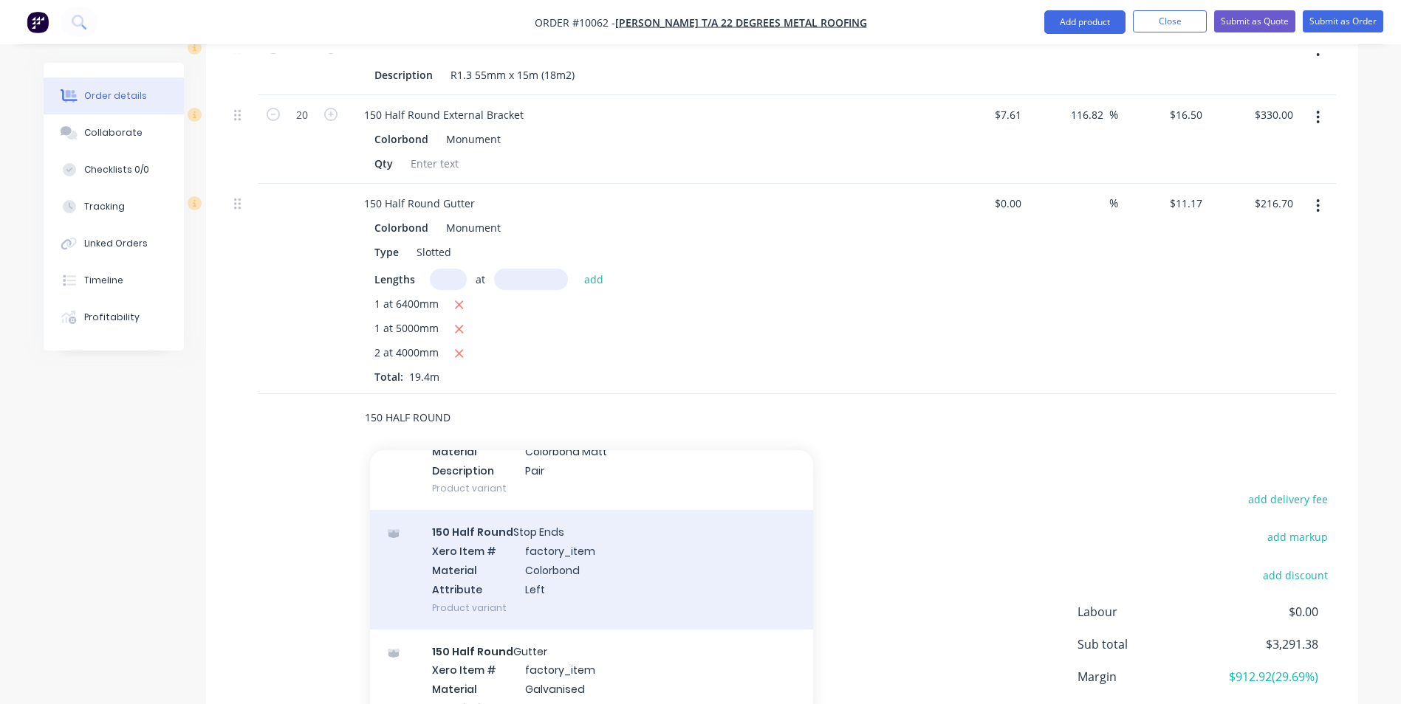
type input "150 HALF ROUND"
click at [492, 540] on div "150 Half Round Stop Ends Xero Item # factory_item Material Colorbond Attribute …" at bounding box center [591, 569] width 443 height 119
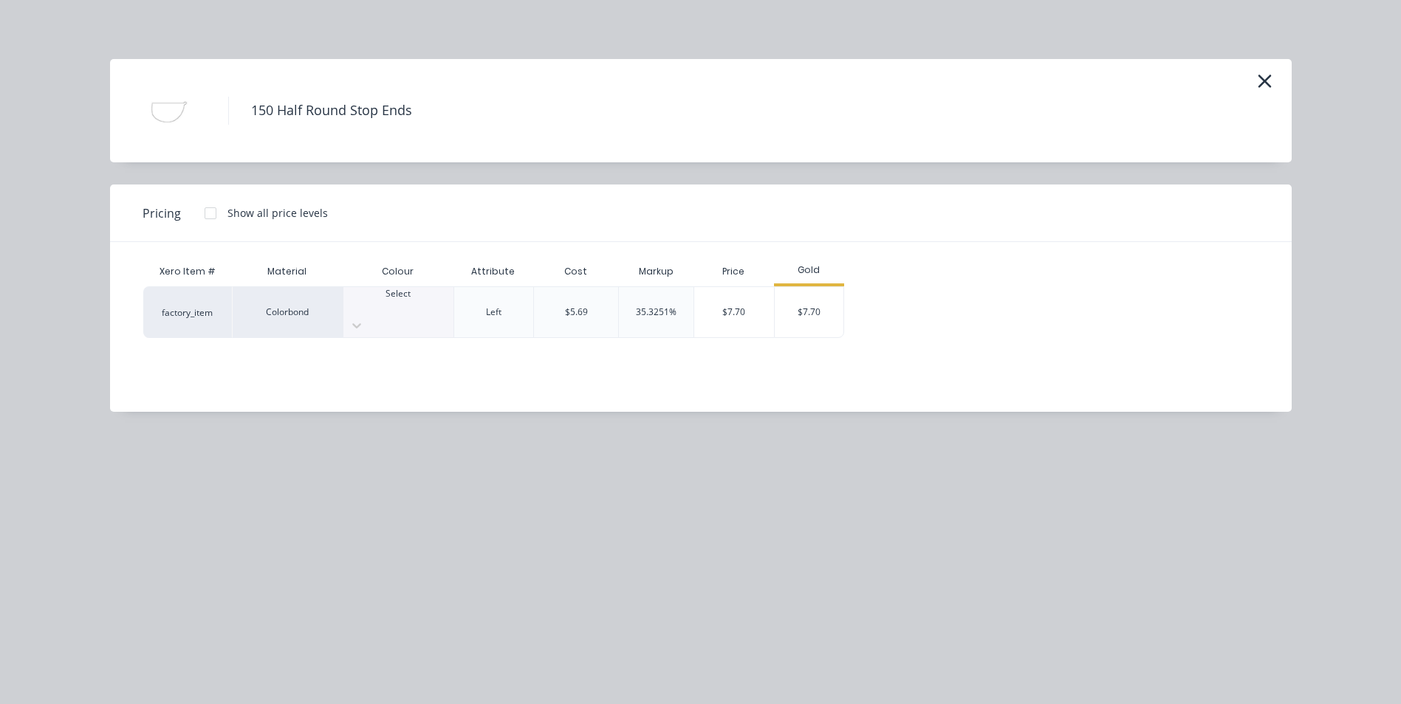
click at [402, 314] on div "Select" at bounding box center [398, 300] width 110 height 27
click at [788, 295] on div "$7.70" at bounding box center [809, 312] width 69 height 50
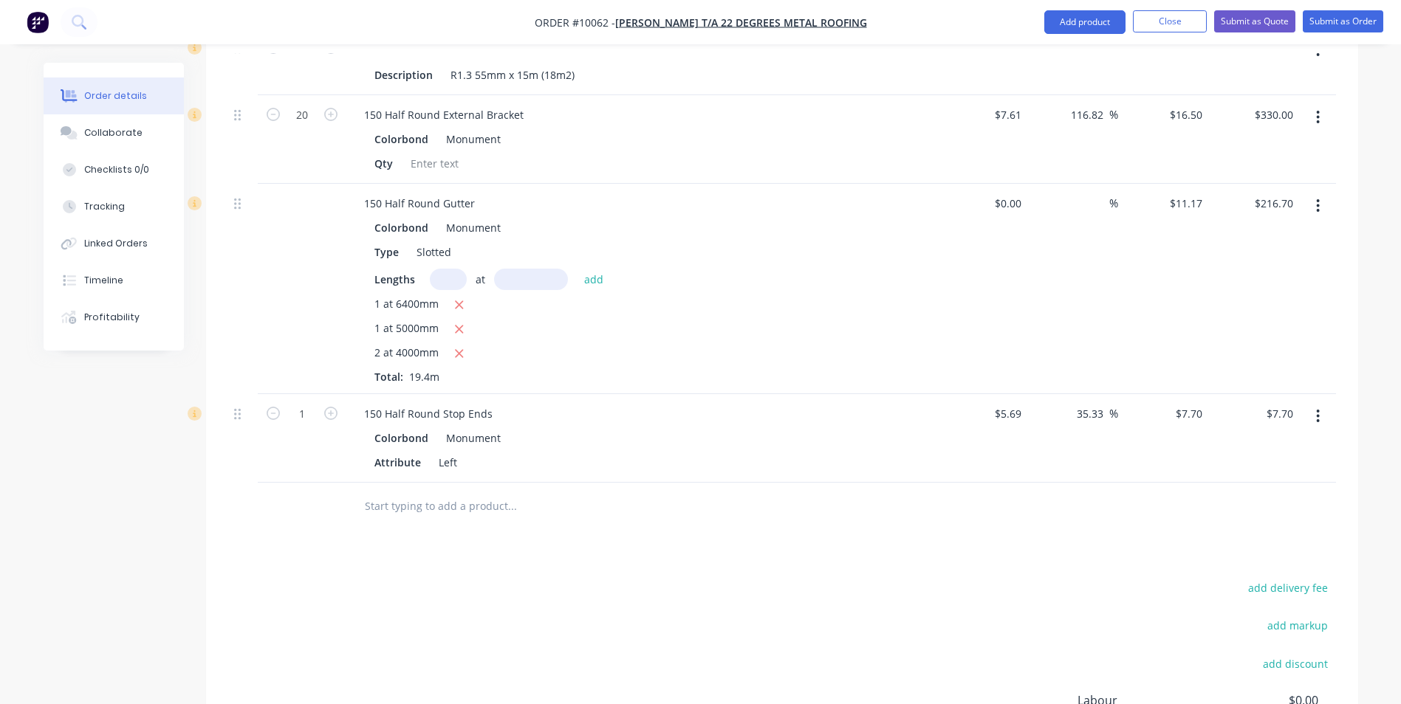
click at [430, 492] on input "text" at bounding box center [511, 507] width 295 height 30
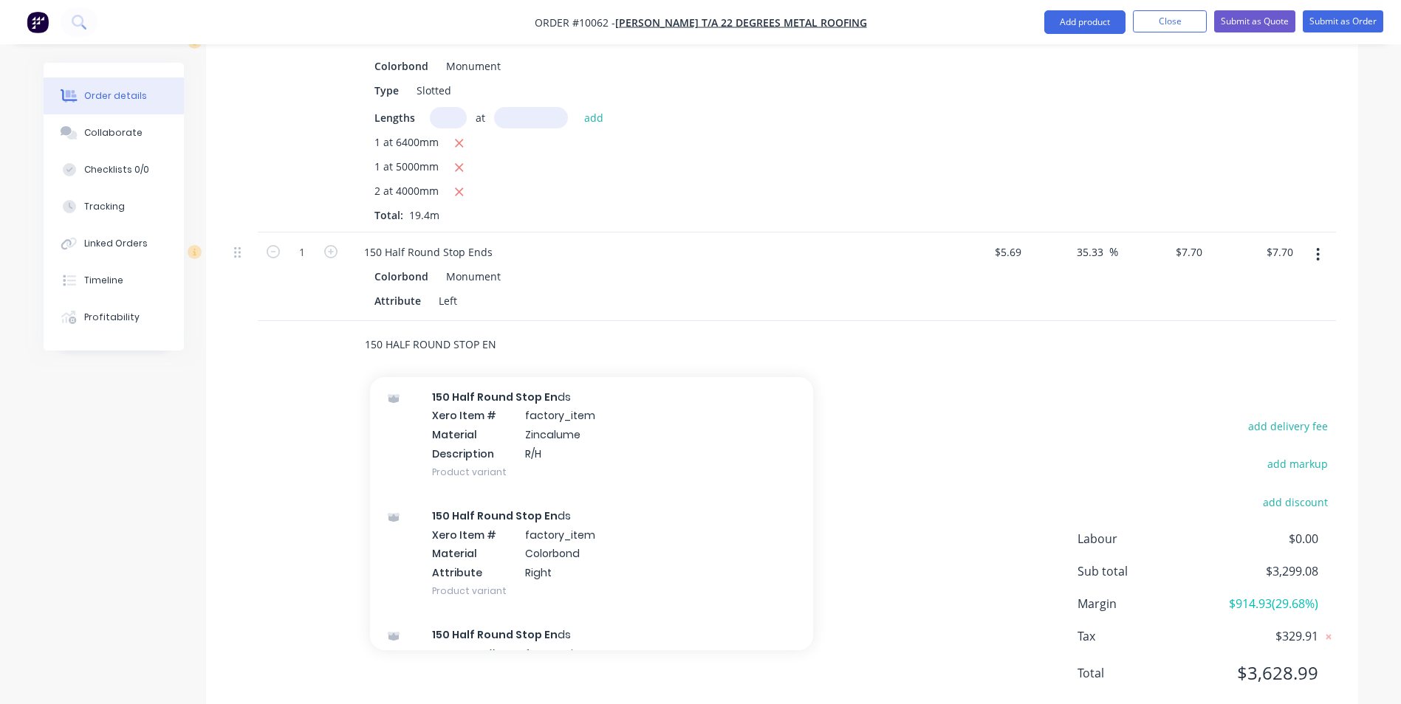
scroll to position [812, 0]
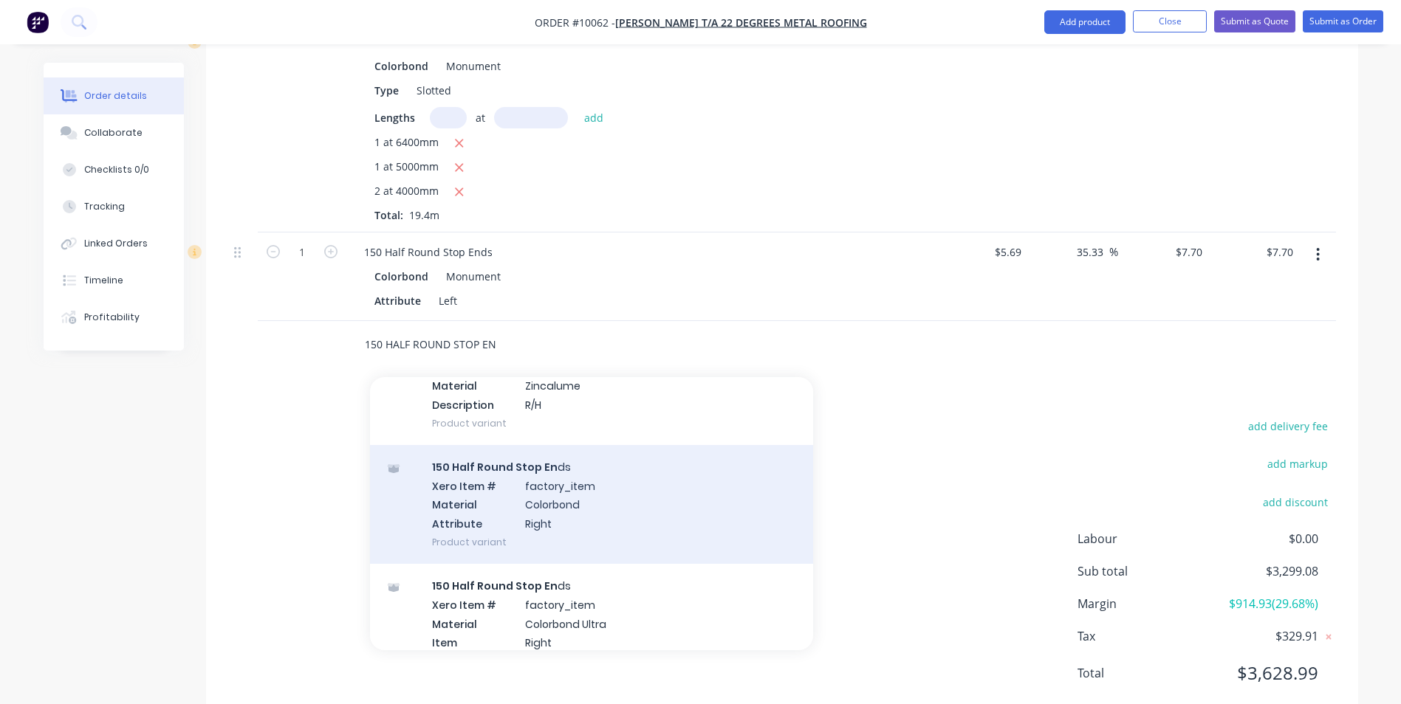
type input "150 HALF ROUND STOP EN"
click at [607, 477] on div "150 Half Round Stop En ds Xero Item # factory_item Material Colorbond Attribute…" at bounding box center [591, 504] width 443 height 119
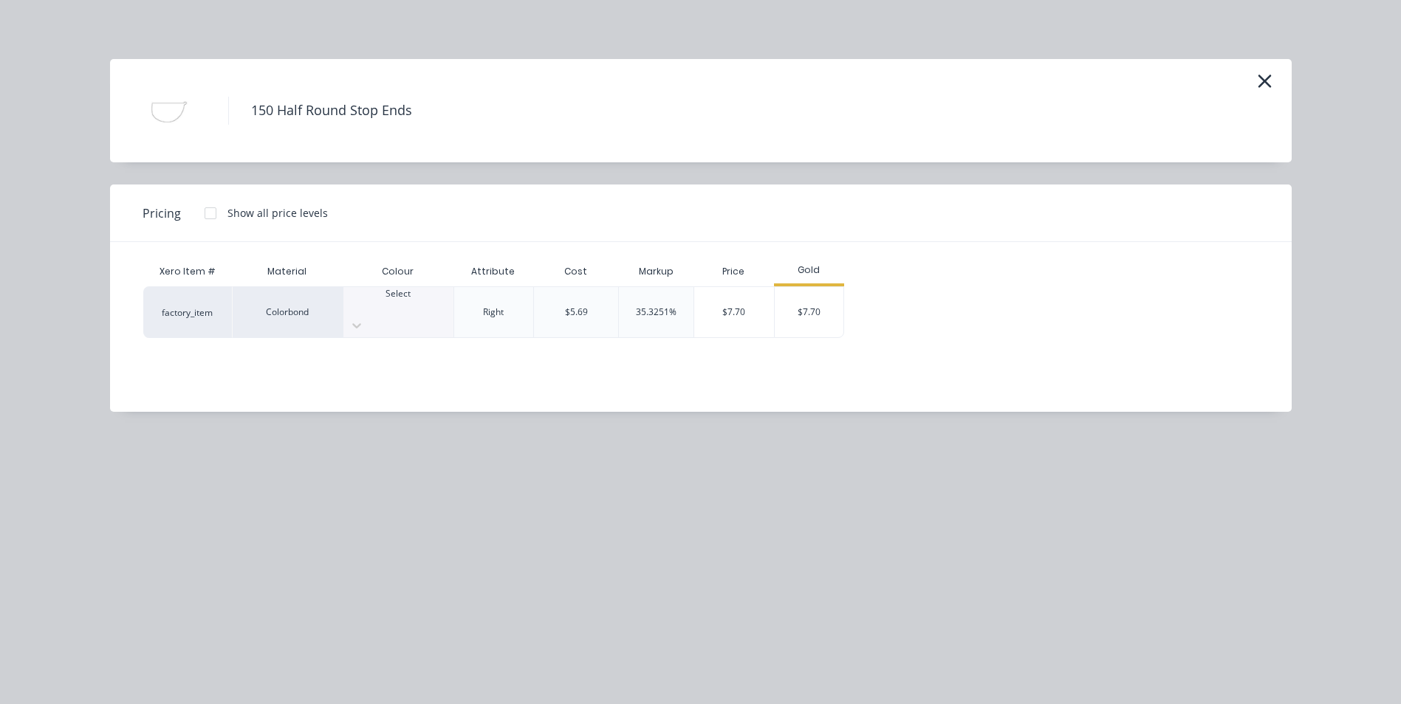
click at [422, 298] on div "Select" at bounding box center [398, 300] width 110 height 27
click at [823, 293] on div "$7.70" at bounding box center [809, 312] width 69 height 50
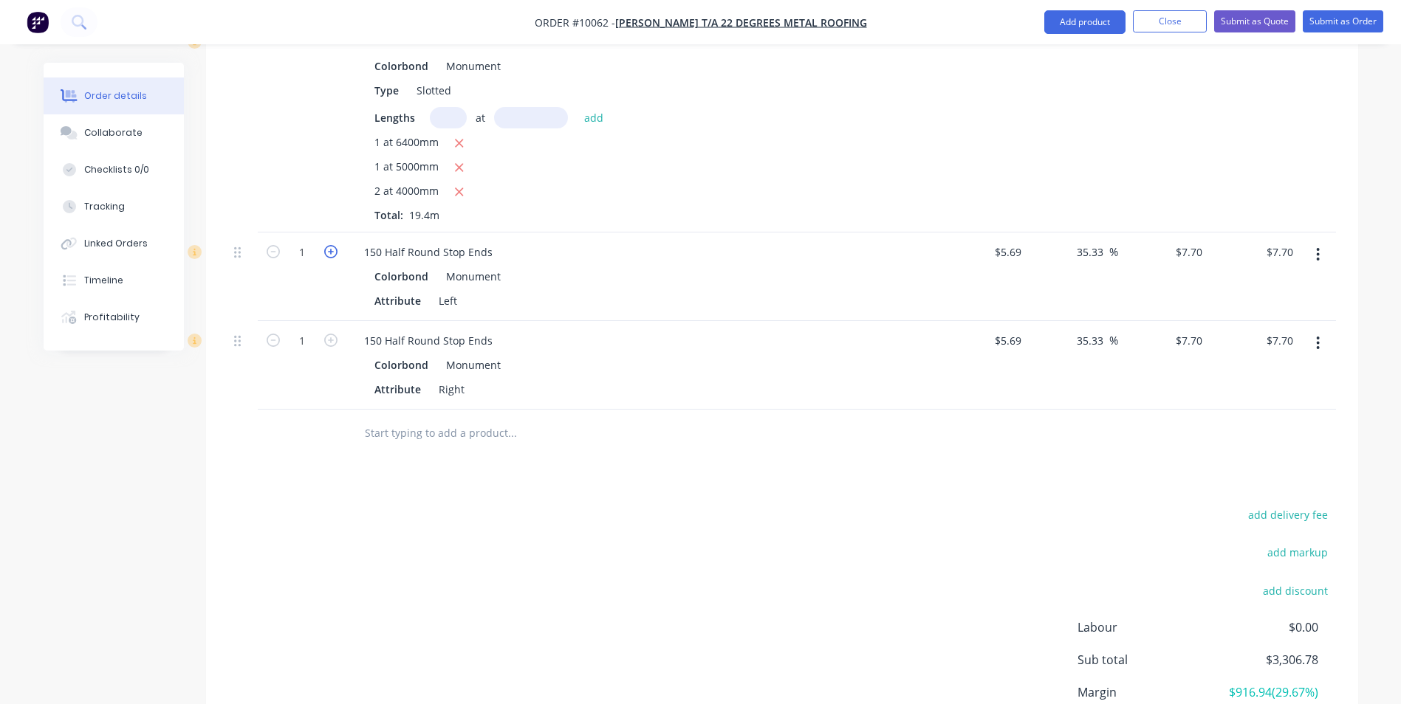
click at [335, 245] on icon "button" at bounding box center [330, 251] width 13 height 13
type input "2"
type input "$15.40"
click at [328, 332] on button "button" at bounding box center [330, 340] width 19 height 16
type input "2"
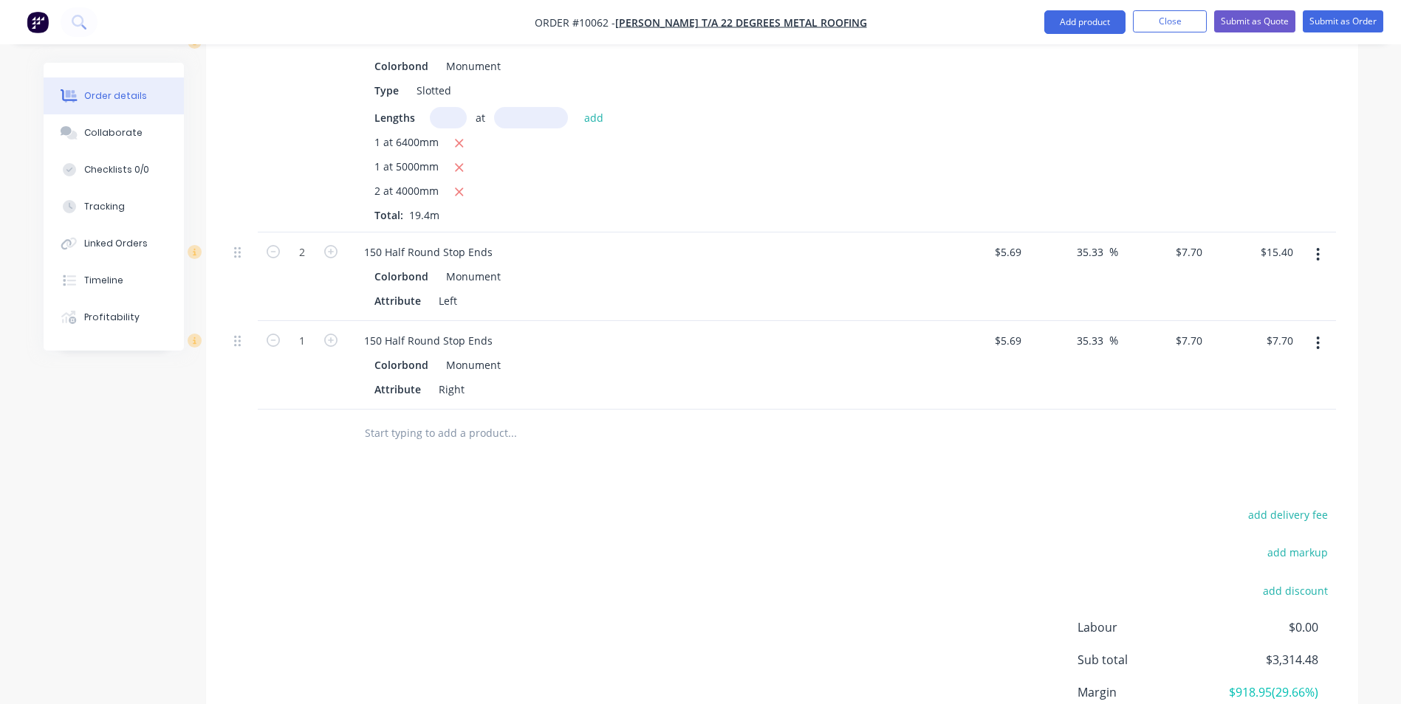
type input "$15.40"
click at [418, 419] on input "text" at bounding box center [511, 434] width 295 height 30
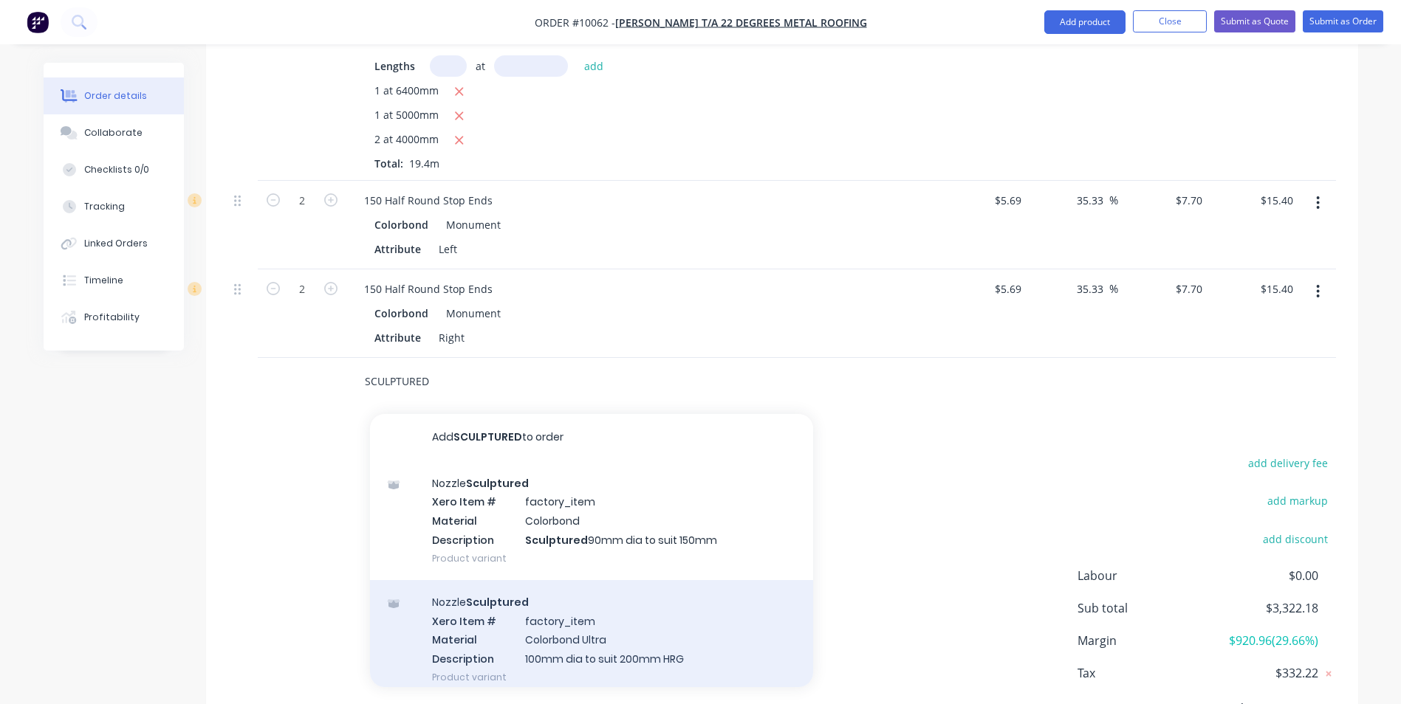
scroll to position [1051, 0]
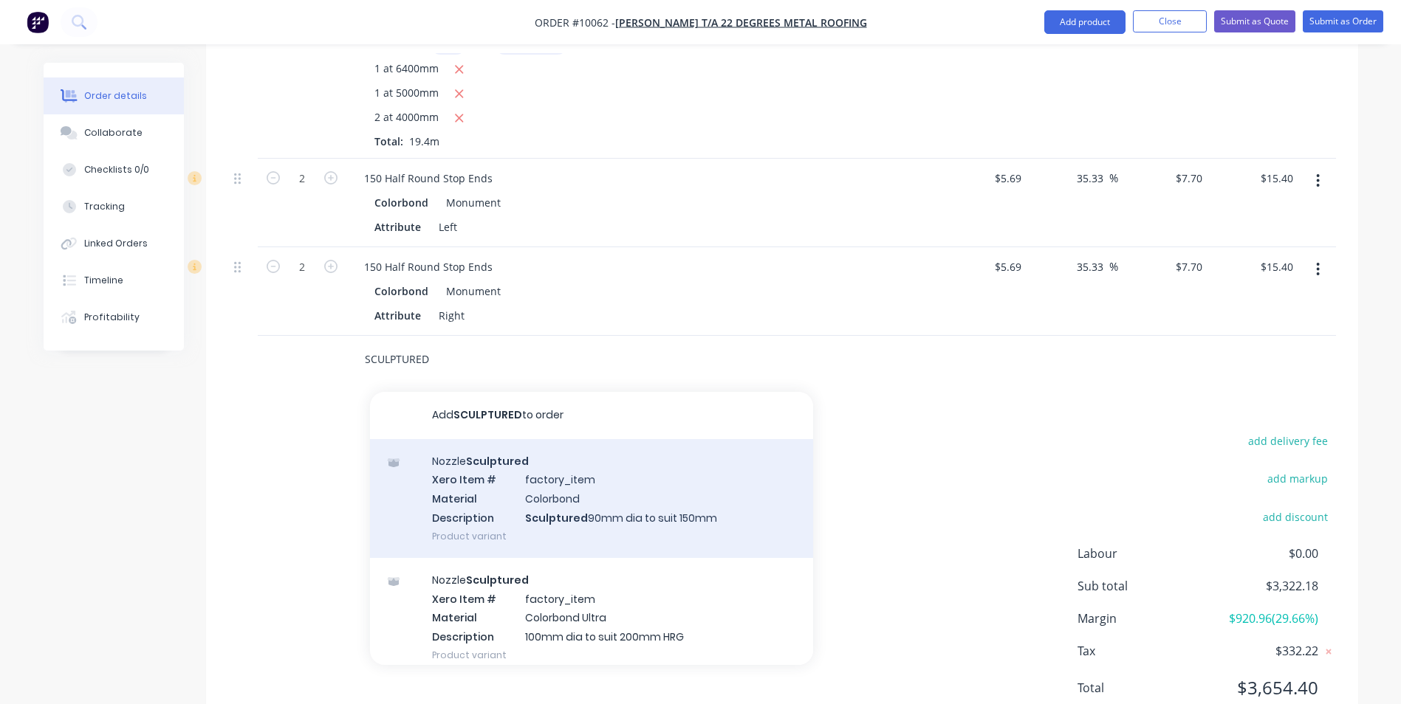
type input "SCULPTURED"
click at [554, 460] on div "Nozzle Sculptured Xero Item # factory_item Material Colorbond Description Sculp…" at bounding box center [591, 498] width 443 height 119
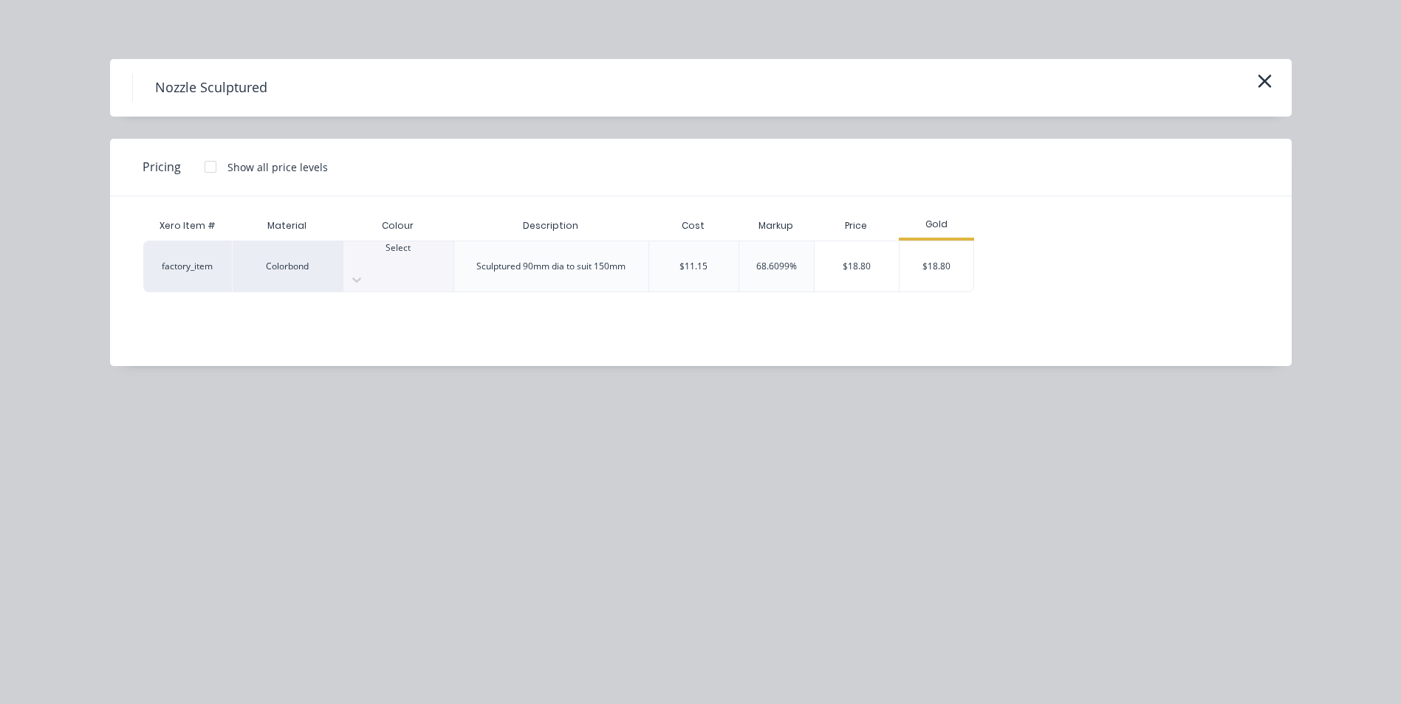
click at [397, 257] on div at bounding box center [398, 261] width 110 height 13
click at [951, 273] on div "$18.80" at bounding box center [936, 266] width 74 height 50
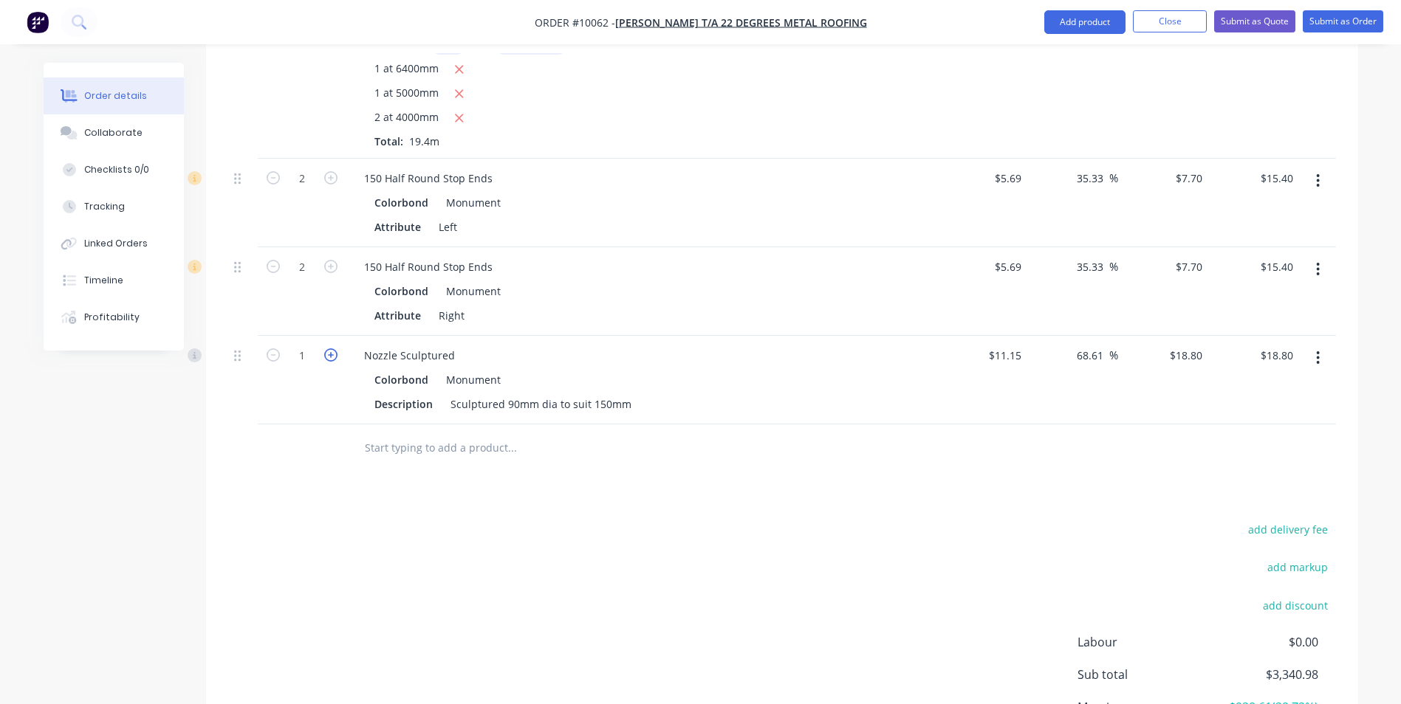
click at [329, 349] on icon "button" at bounding box center [330, 355] width 13 height 13
type input "2"
type input "$37.60"
click at [372, 433] on input "text" at bounding box center [511, 448] width 295 height 30
click at [416, 433] on input "text" at bounding box center [511, 448] width 295 height 30
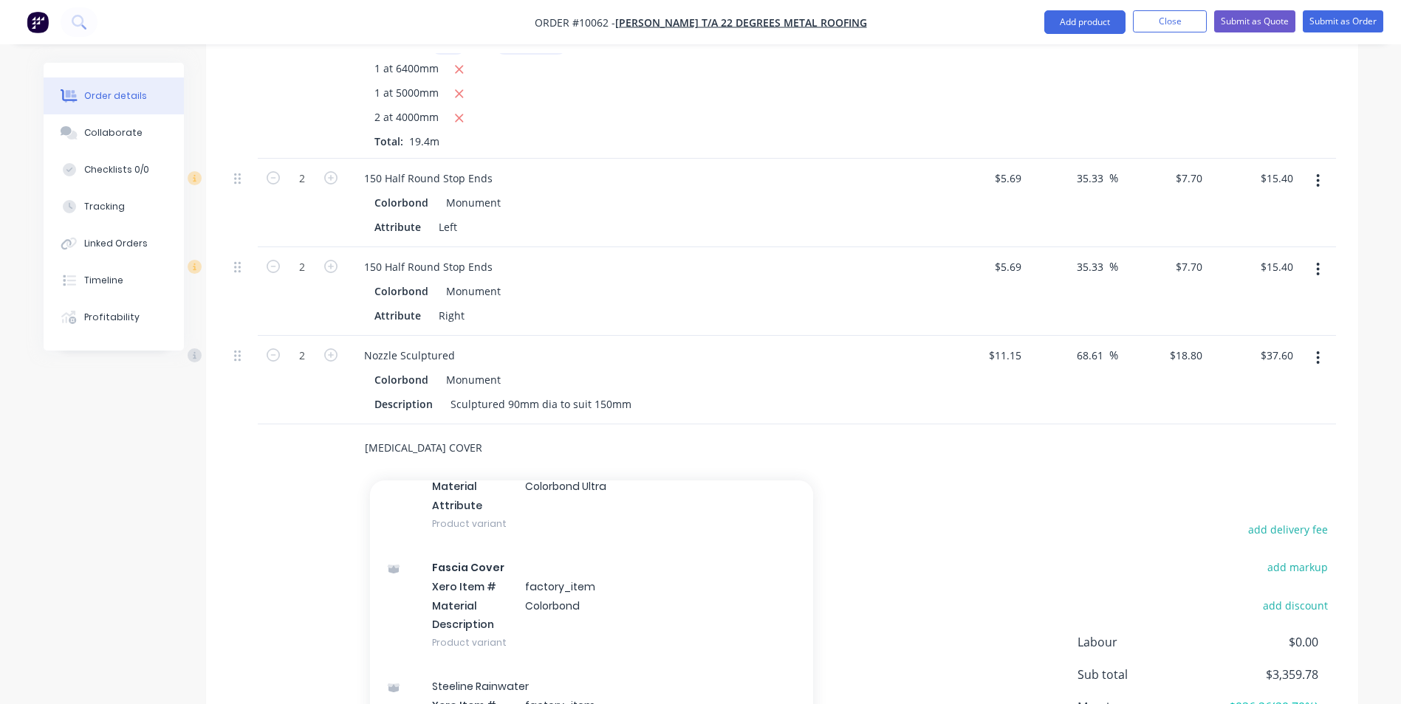
scroll to position [222, 0]
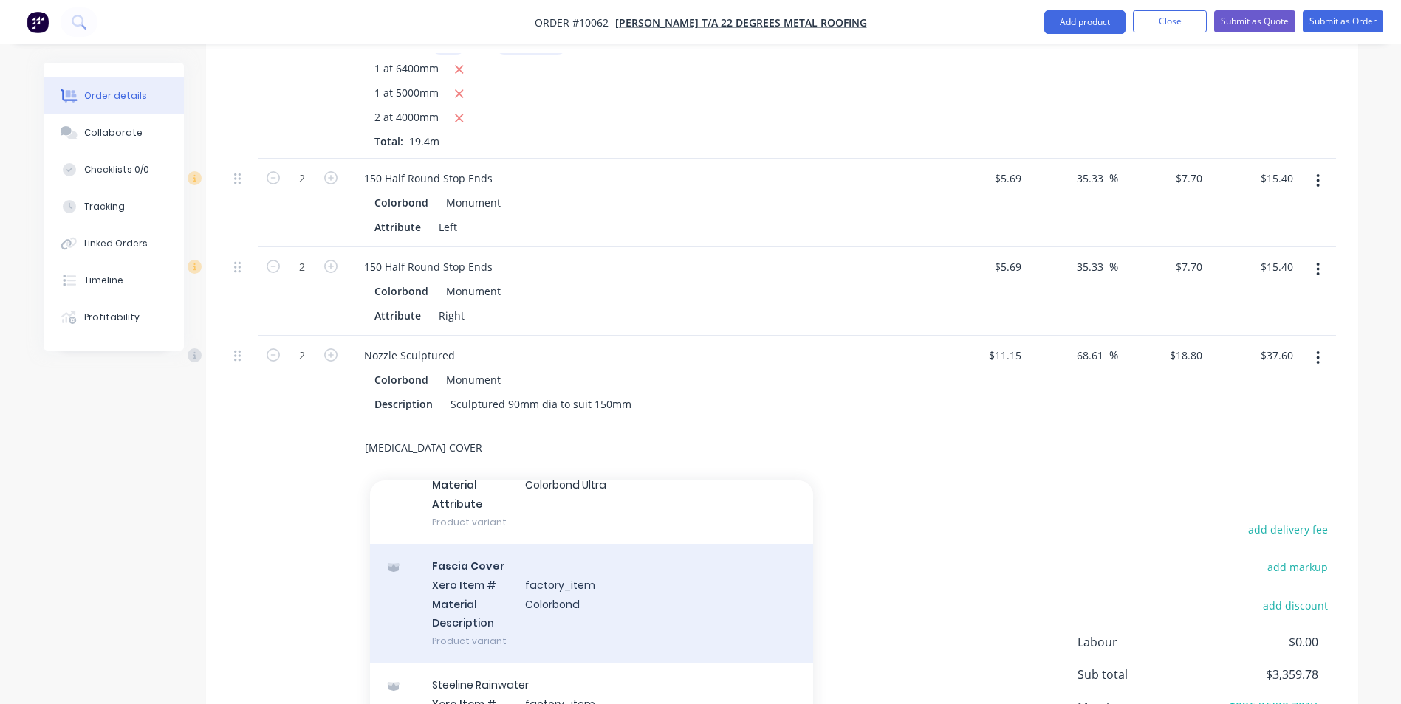
type input "FASCIA COVER"
click at [536, 544] on div "Fascia Cover Xero Item # factory_item Material Colorbond Description Product va…" at bounding box center [591, 603] width 443 height 119
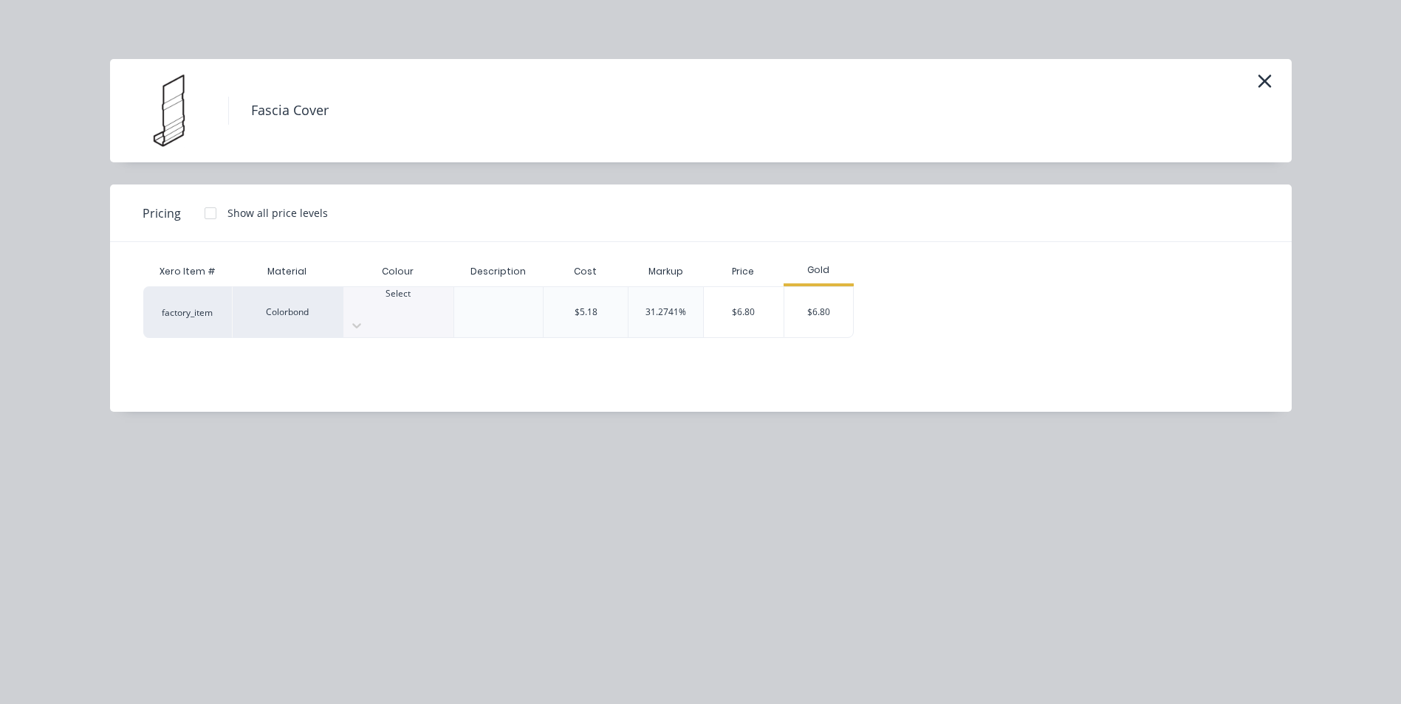
click at [359, 293] on div "Select" at bounding box center [398, 312] width 110 height 50
click at [819, 299] on div "$6.80" at bounding box center [818, 312] width 69 height 50
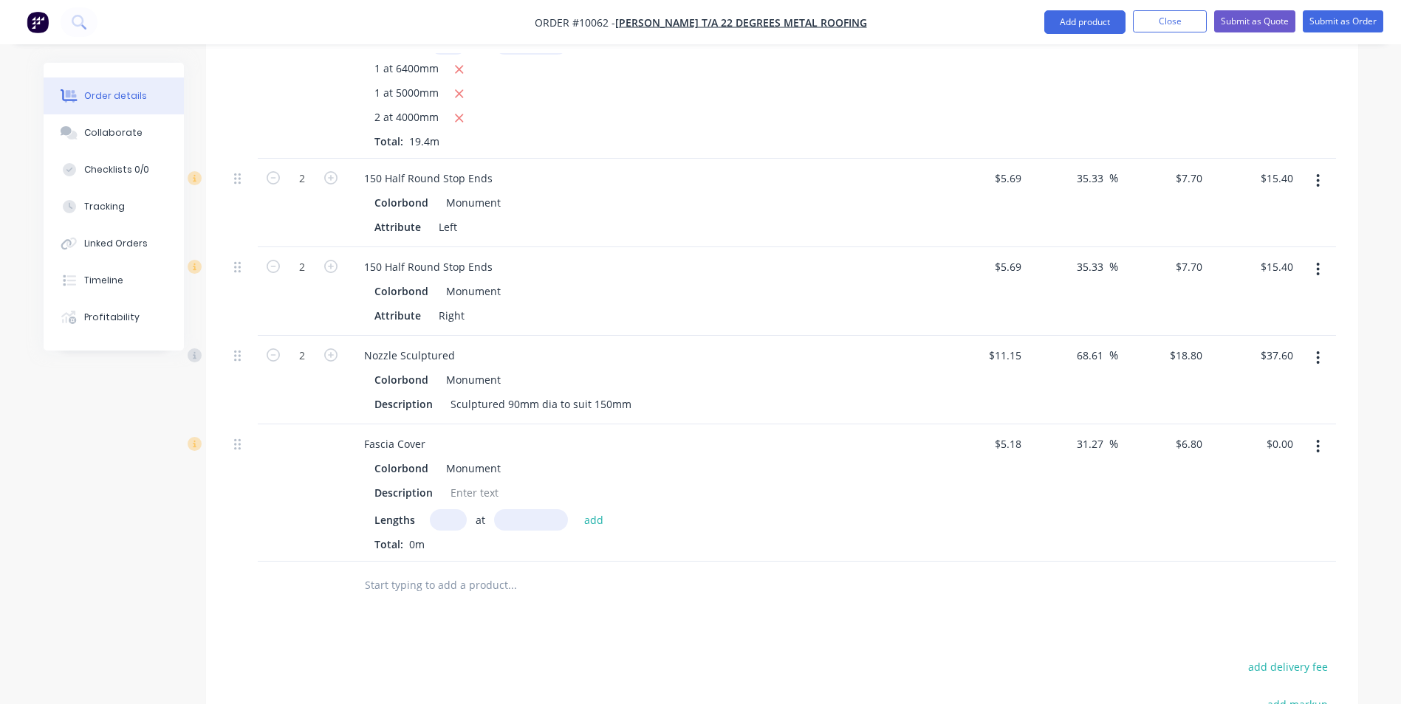
click at [450, 509] on input "text" at bounding box center [448, 519] width 37 height 21
type input "1"
type input "6300"
click at [577, 509] on button "add" at bounding box center [594, 519] width 35 height 20
type input "$42.84"
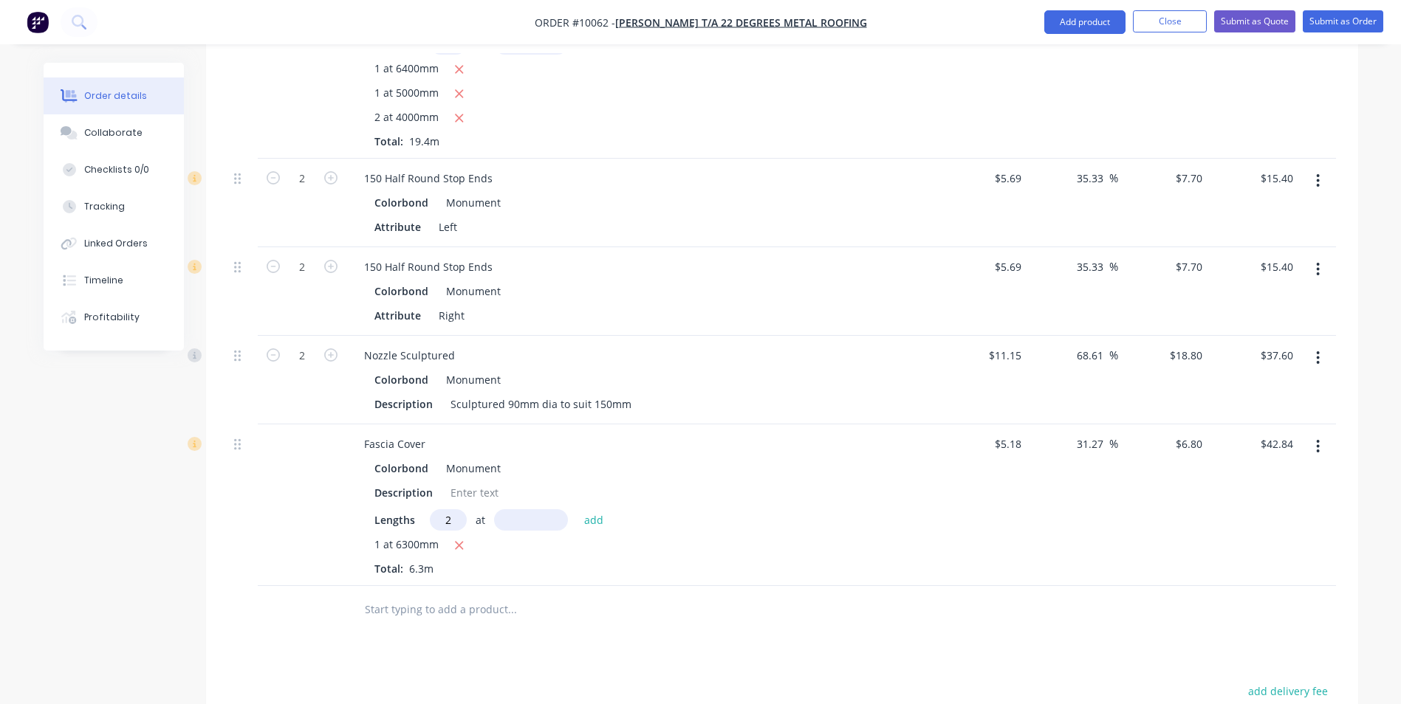
type input "2"
type input "5100"
click at [577, 509] on button "add" at bounding box center [594, 519] width 35 height 20
type input "$112.20"
type input "1"
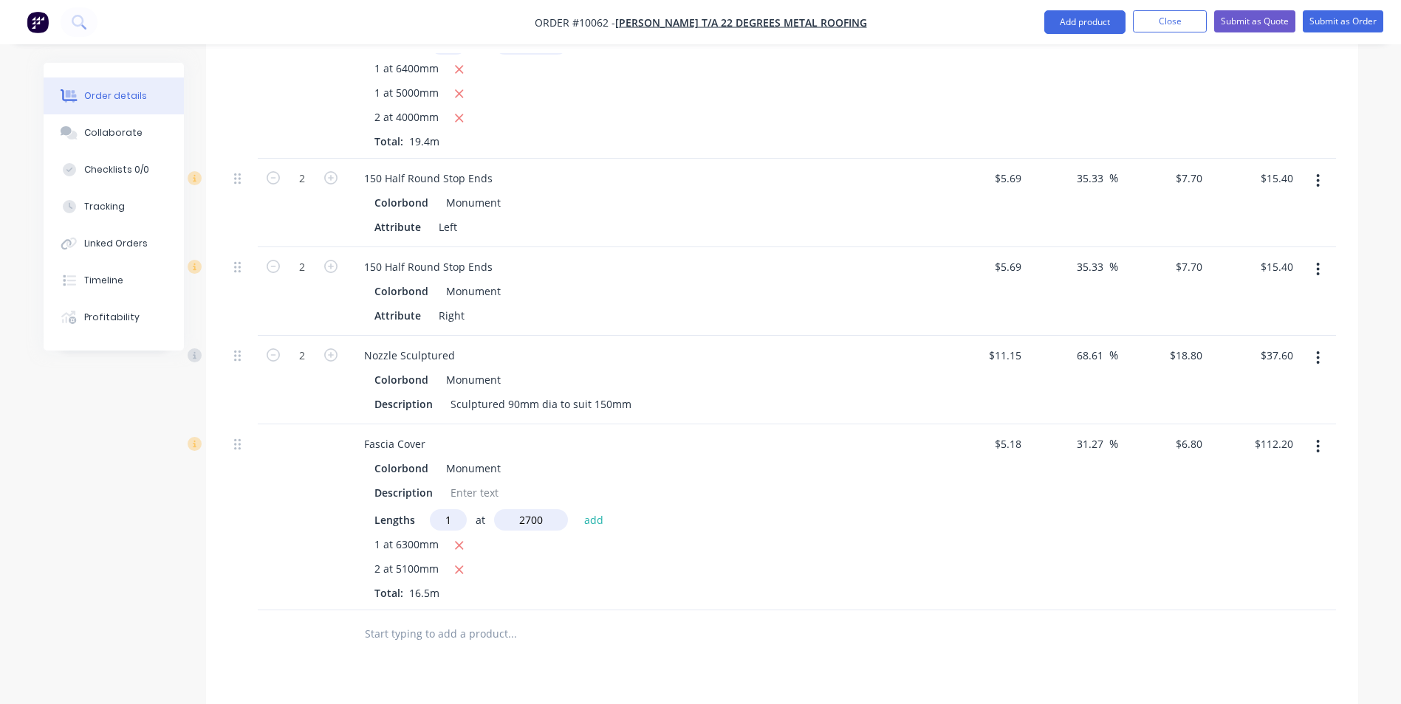
type input "2700"
click at [577, 509] on button "add" at bounding box center [594, 519] width 35 height 20
type input "$130.56"
type input "2"
type input "4000"
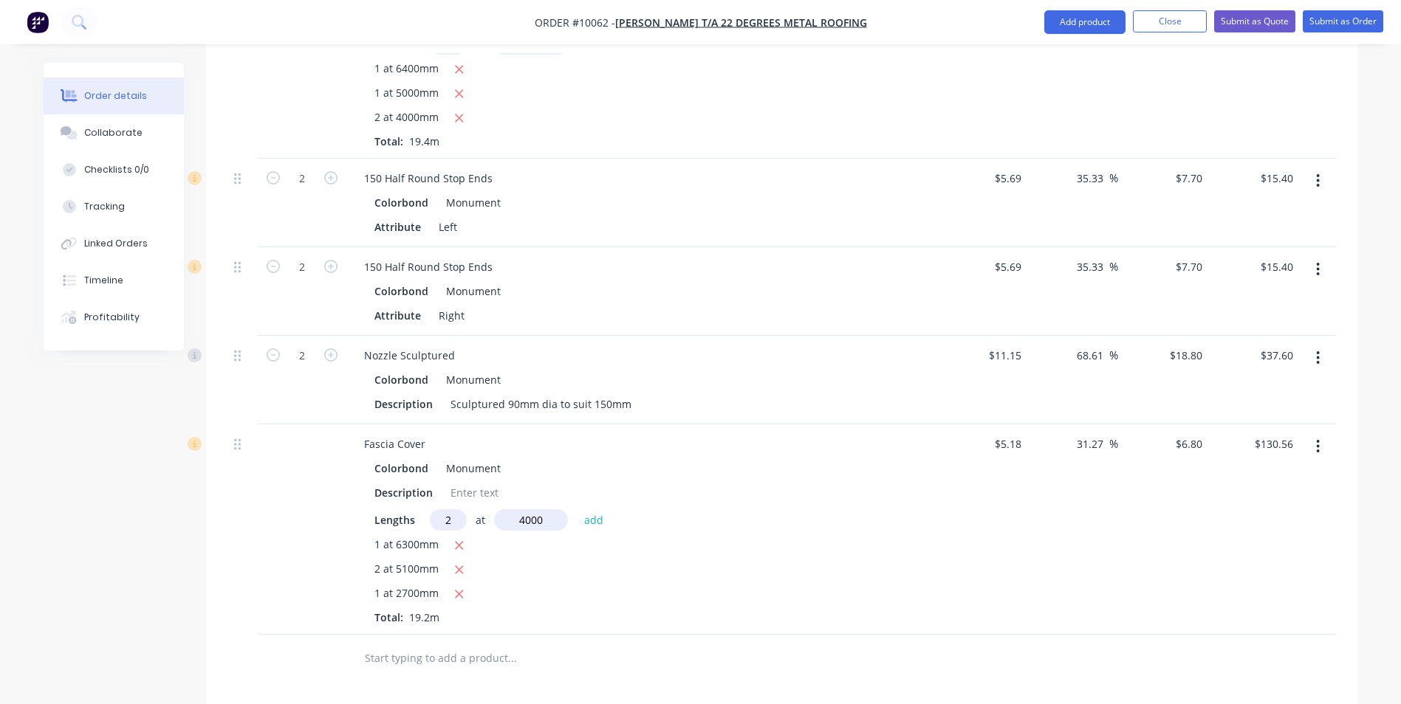
click at [577, 509] on button "add" at bounding box center [594, 519] width 35 height 20
type input "$184.96"
click at [450, 668] on input "text" at bounding box center [511, 683] width 295 height 30
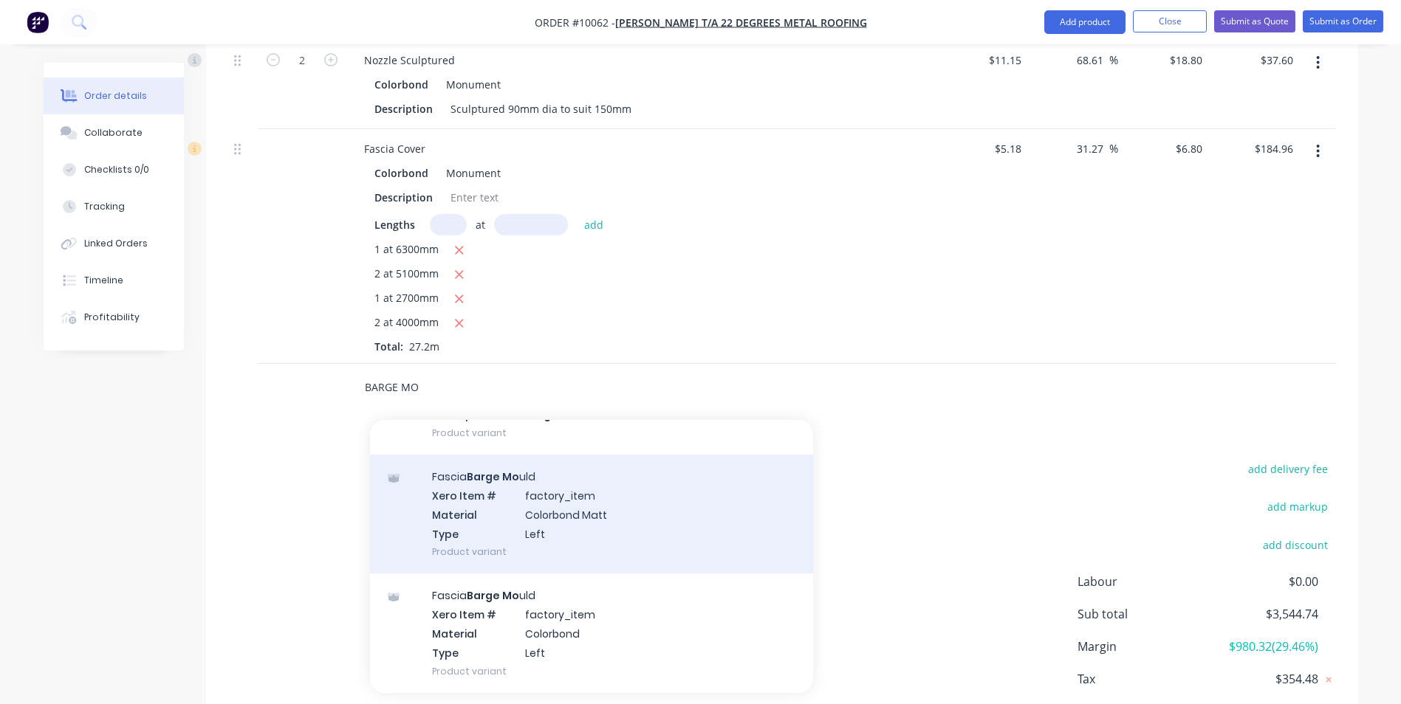
scroll to position [443, 0]
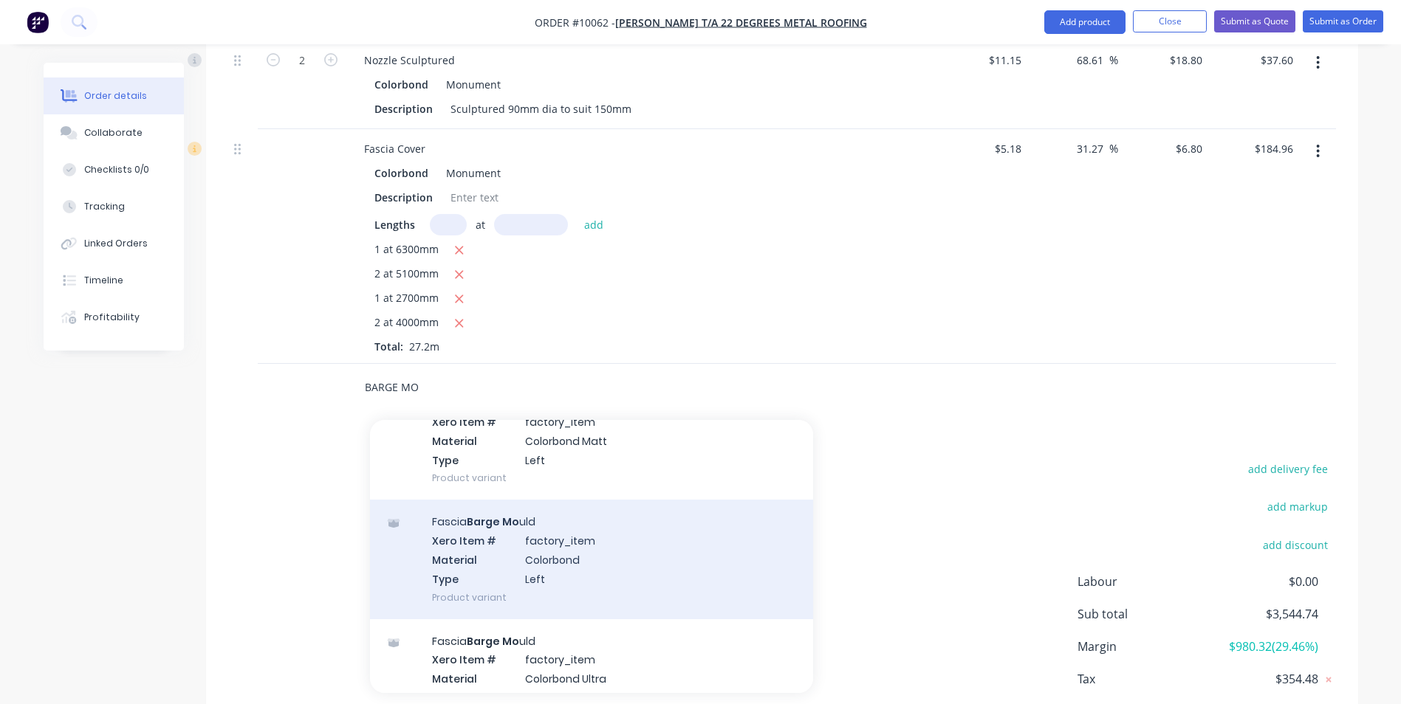
type input "BARGE MO"
click at [560, 512] on div "Fascia Barge Mo uld Xero Item # factory_item Material Colorbond Type Left Produ…" at bounding box center [591, 559] width 443 height 119
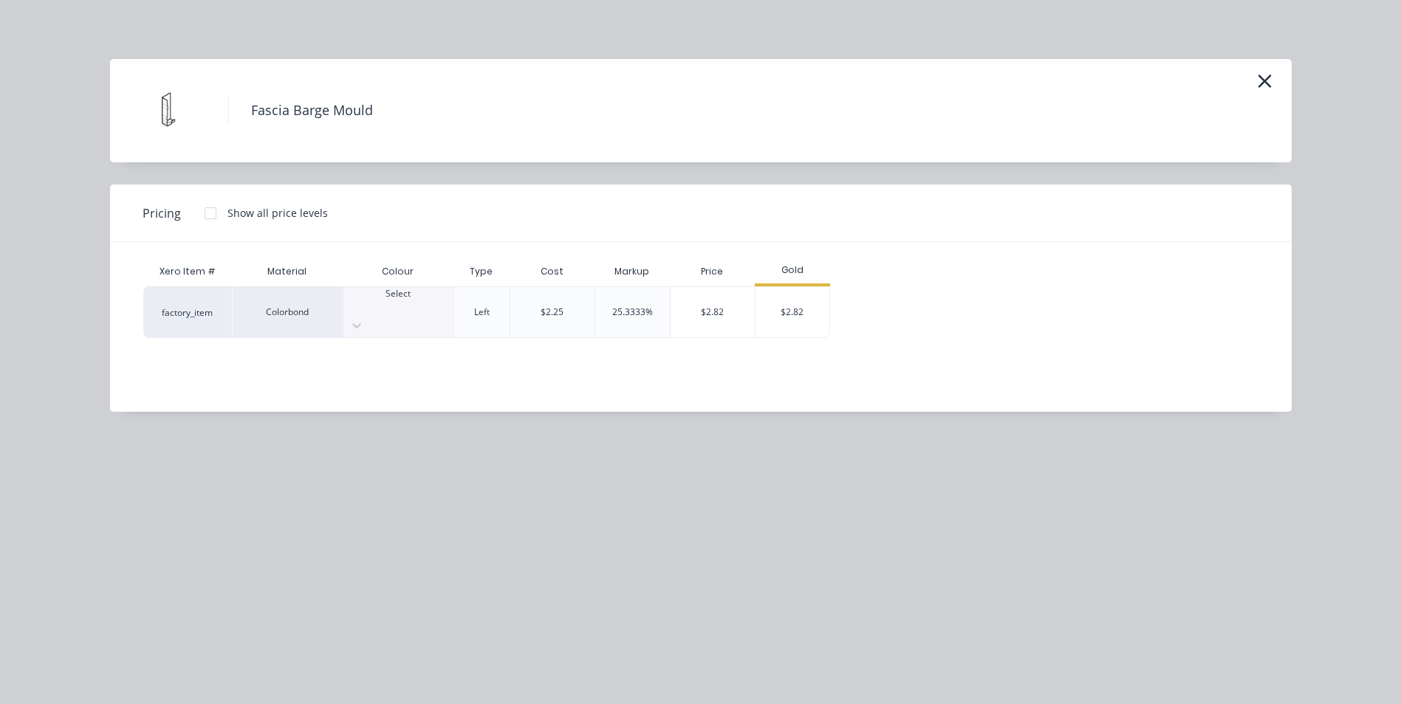
click at [394, 301] on div at bounding box center [398, 307] width 110 height 13
click at [774, 291] on div "$2.82" at bounding box center [792, 312] width 74 height 50
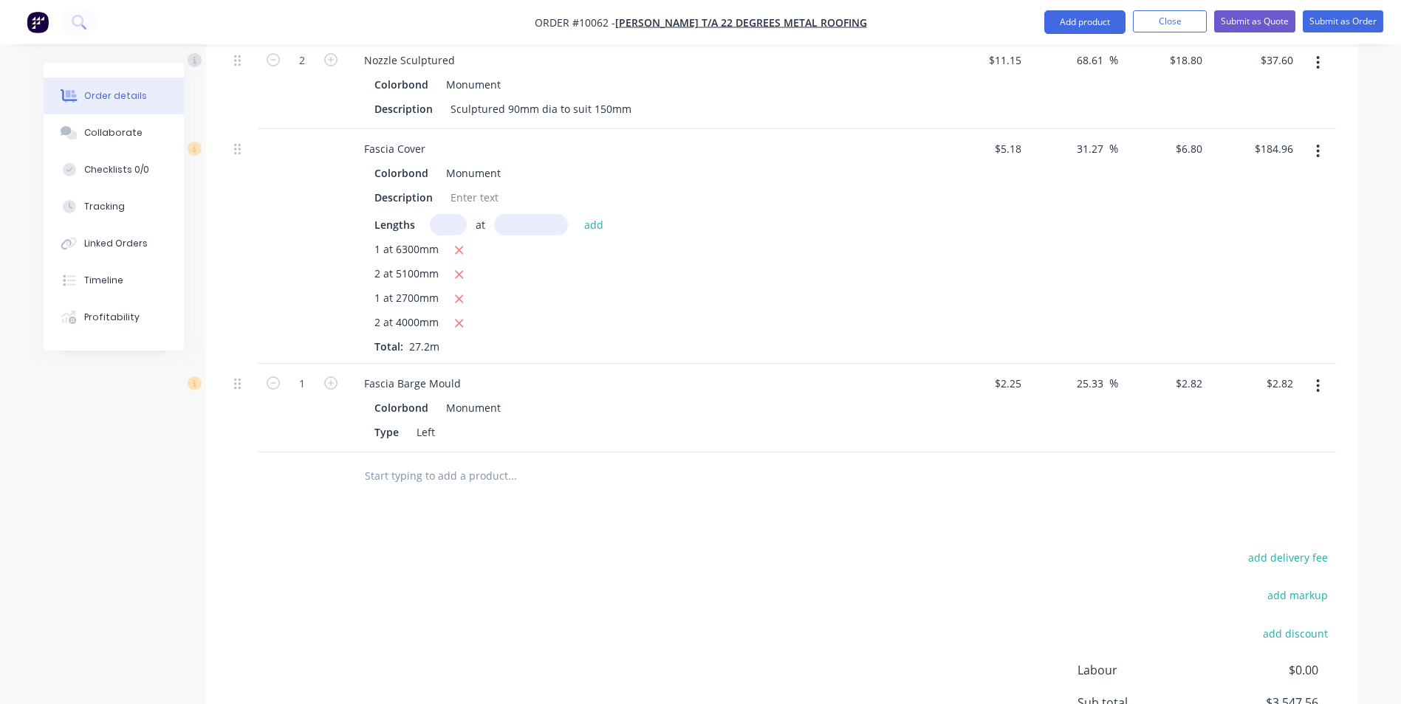
click at [1317, 378] on icon "button" at bounding box center [1318, 386] width 4 height 16
click at [1274, 444] on div "Duplicate" at bounding box center [1266, 454] width 114 height 21
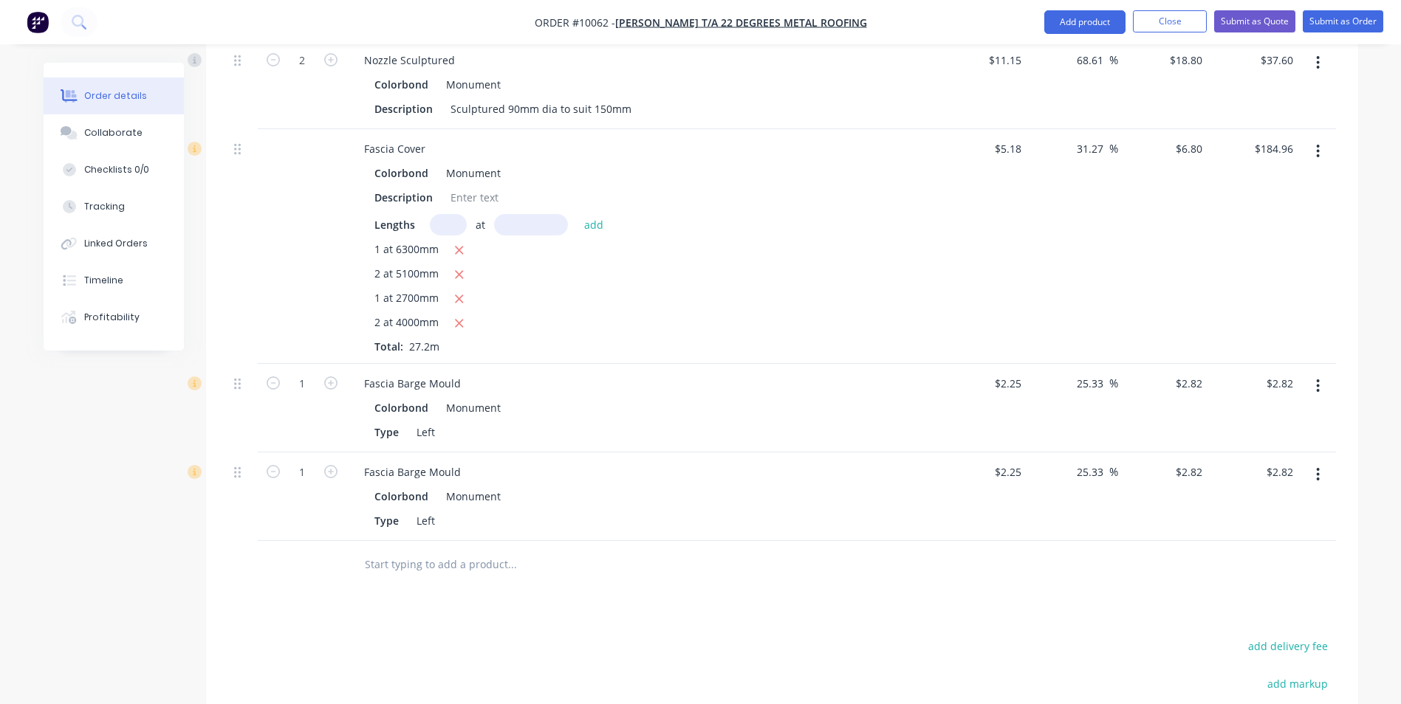
click at [1314, 461] on button "button" at bounding box center [1317, 474] width 35 height 27
click at [1258, 503] on div "Edit" at bounding box center [1266, 513] width 114 height 21
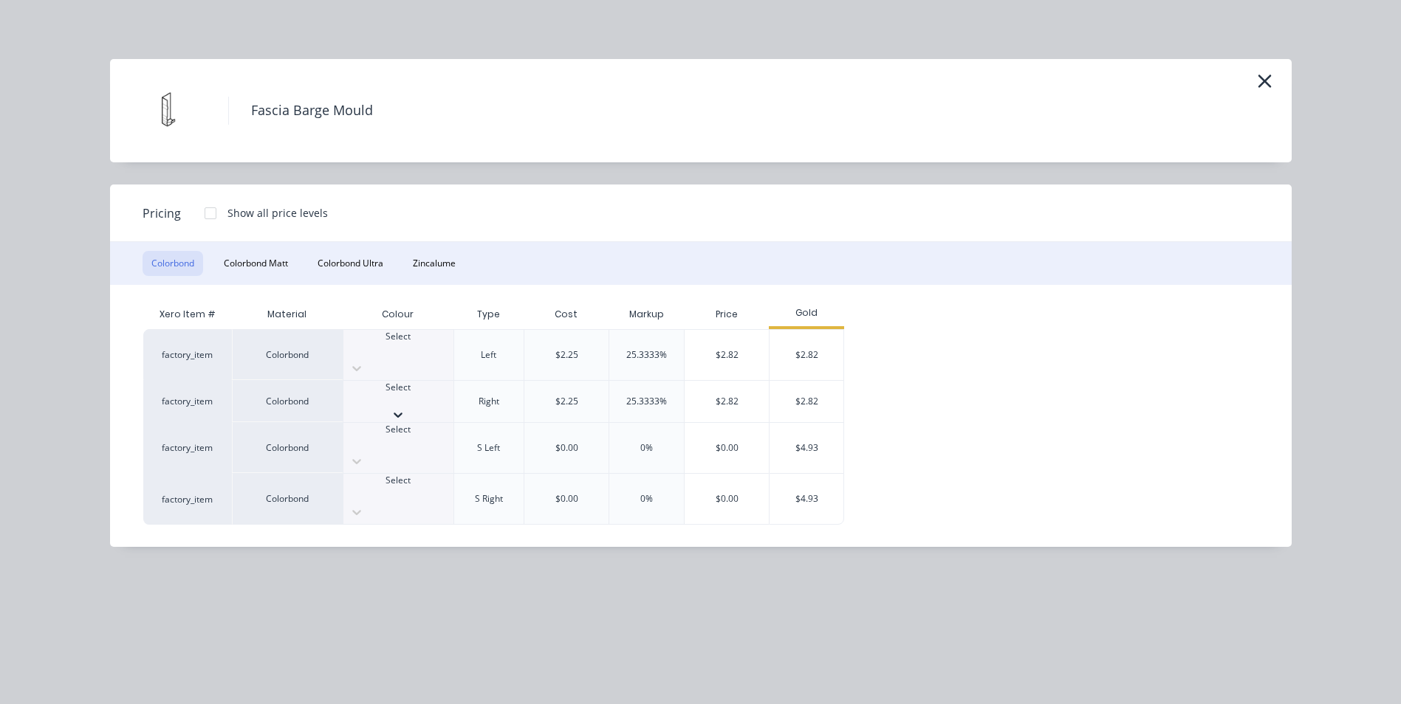
click at [417, 394] on div at bounding box center [398, 400] width 110 height 13
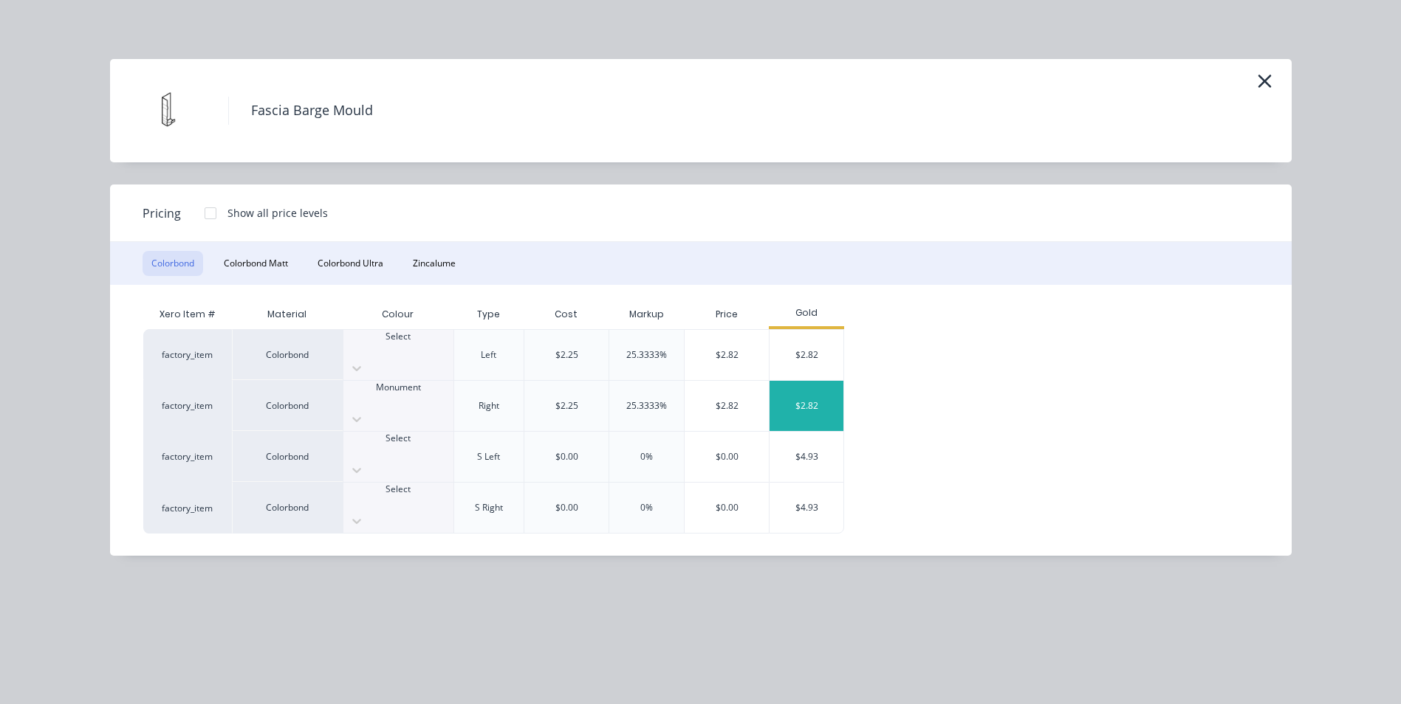
click at [814, 391] on div "$2.82" at bounding box center [806, 406] width 74 height 50
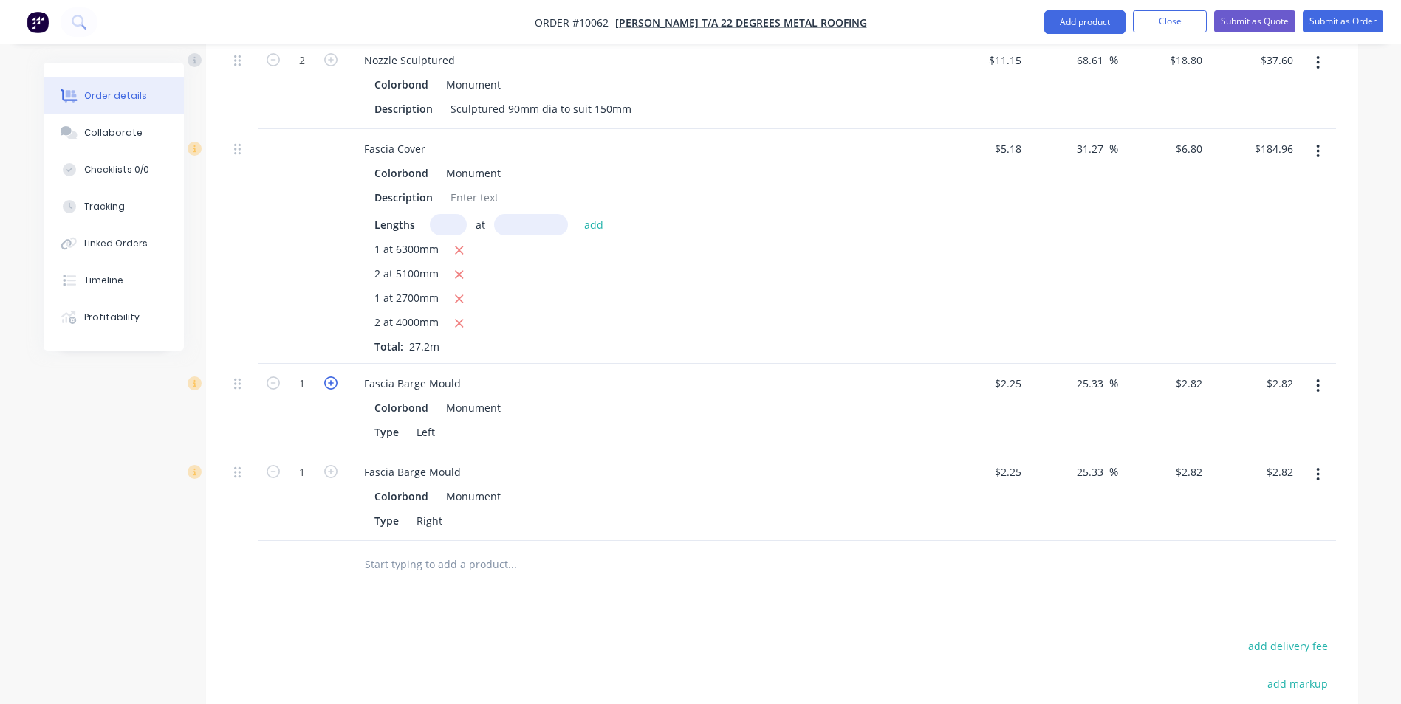
click at [329, 377] on icon "button" at bounding box center [330, 383] width 13 height 13
type input "2"
type input "$5.64"
click at [329, 377] on icon "button" at bounding box center [330, 383] width 13 height 13
type input "3"
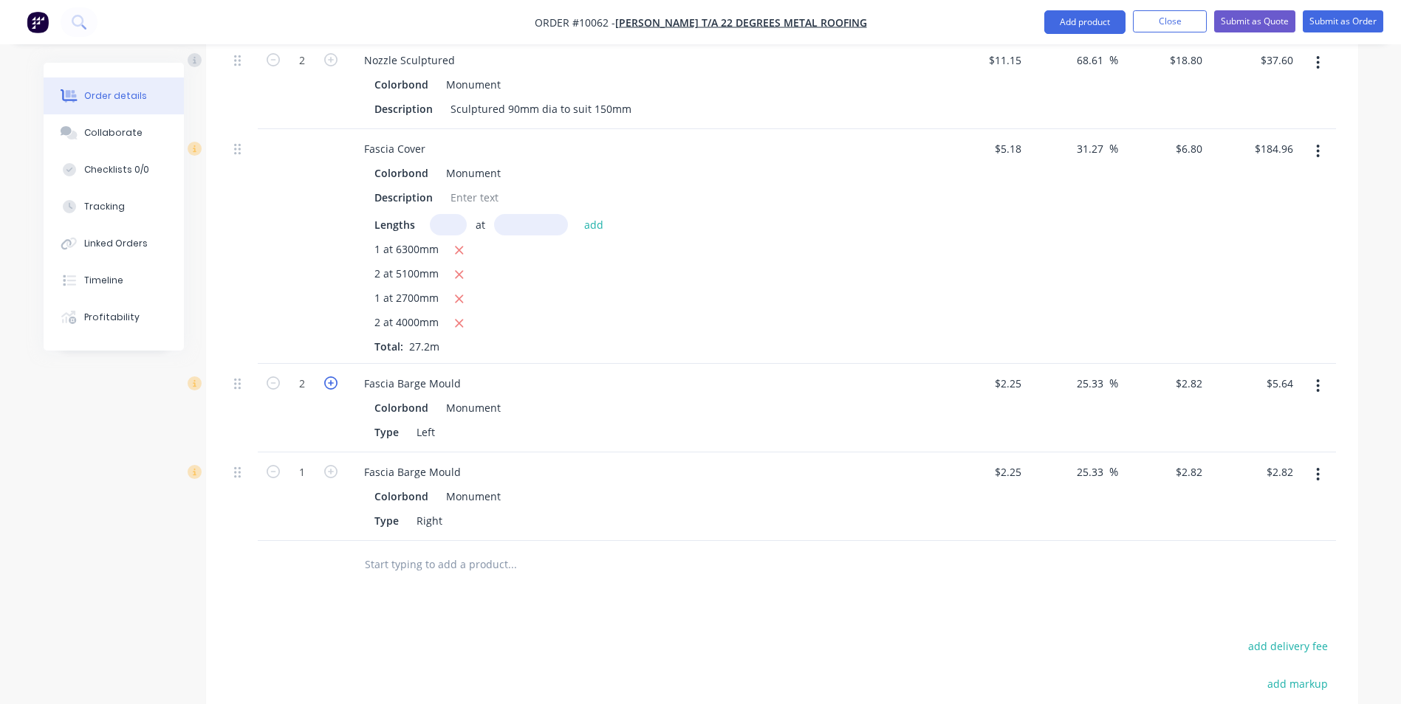
type input "$8.46"
click at [328, 465] on icon "button" at bounding box center [330, 471] width 13 height 13
type input "2"
type input "$5.64"
click at [328, 465] on icon "button" at bounding box center [330, 471] width 13 height 13
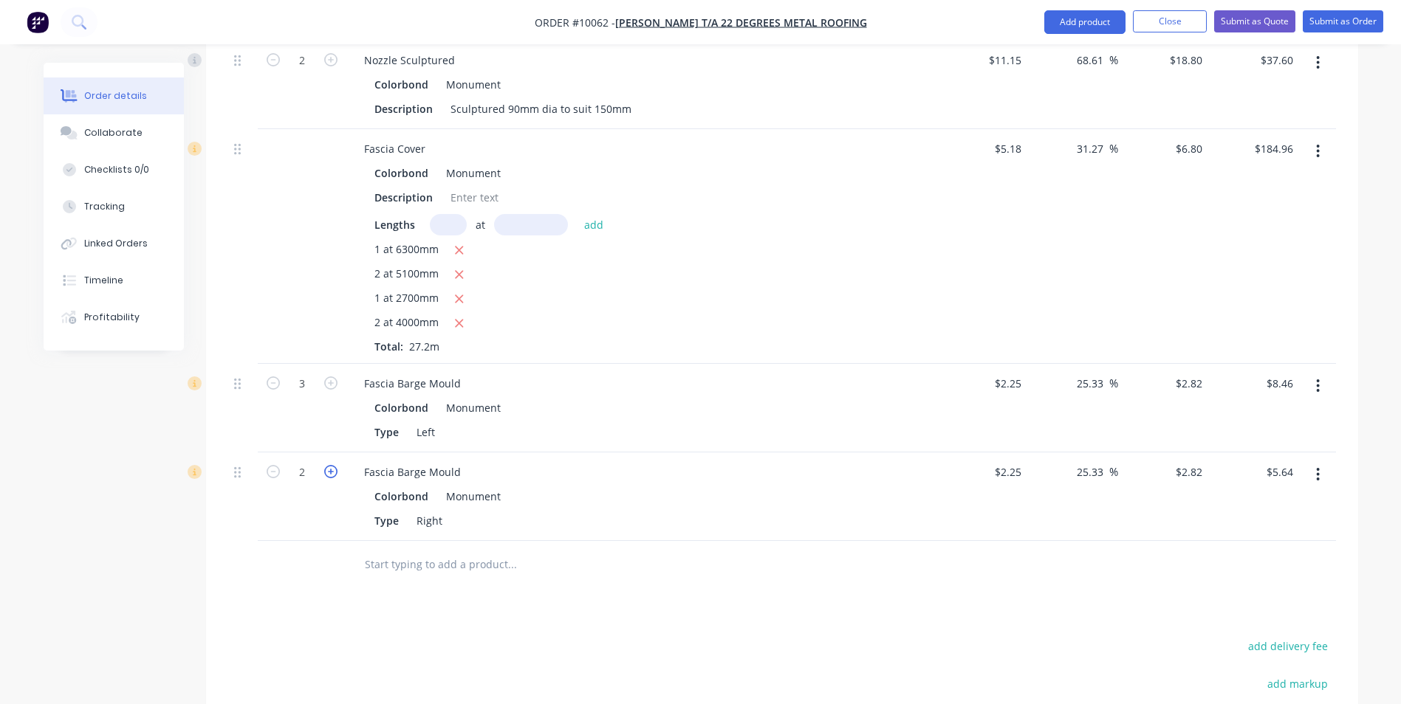
type input "3"
type input "$8.46"
click at [424, 550] on input "text" at bounding box center [511, 565] width 295 height 30
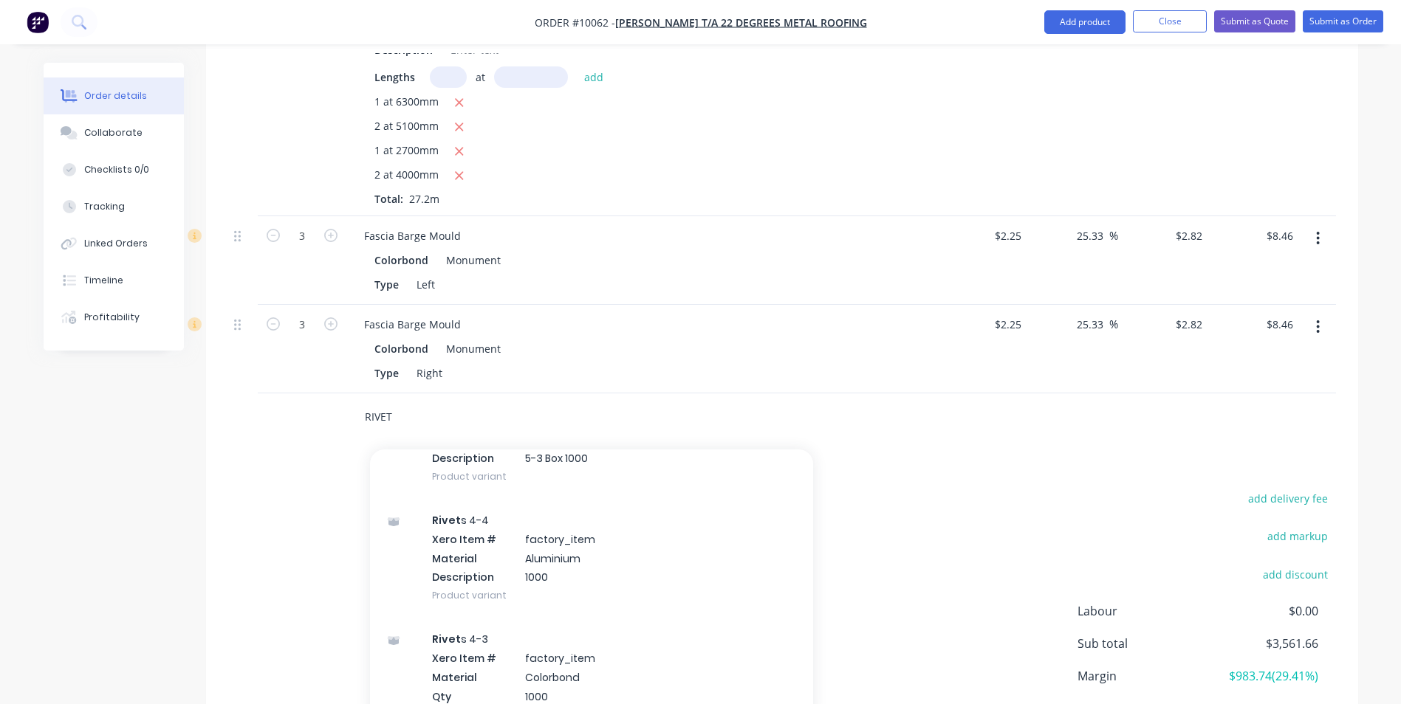
scroll to position [886, 0]
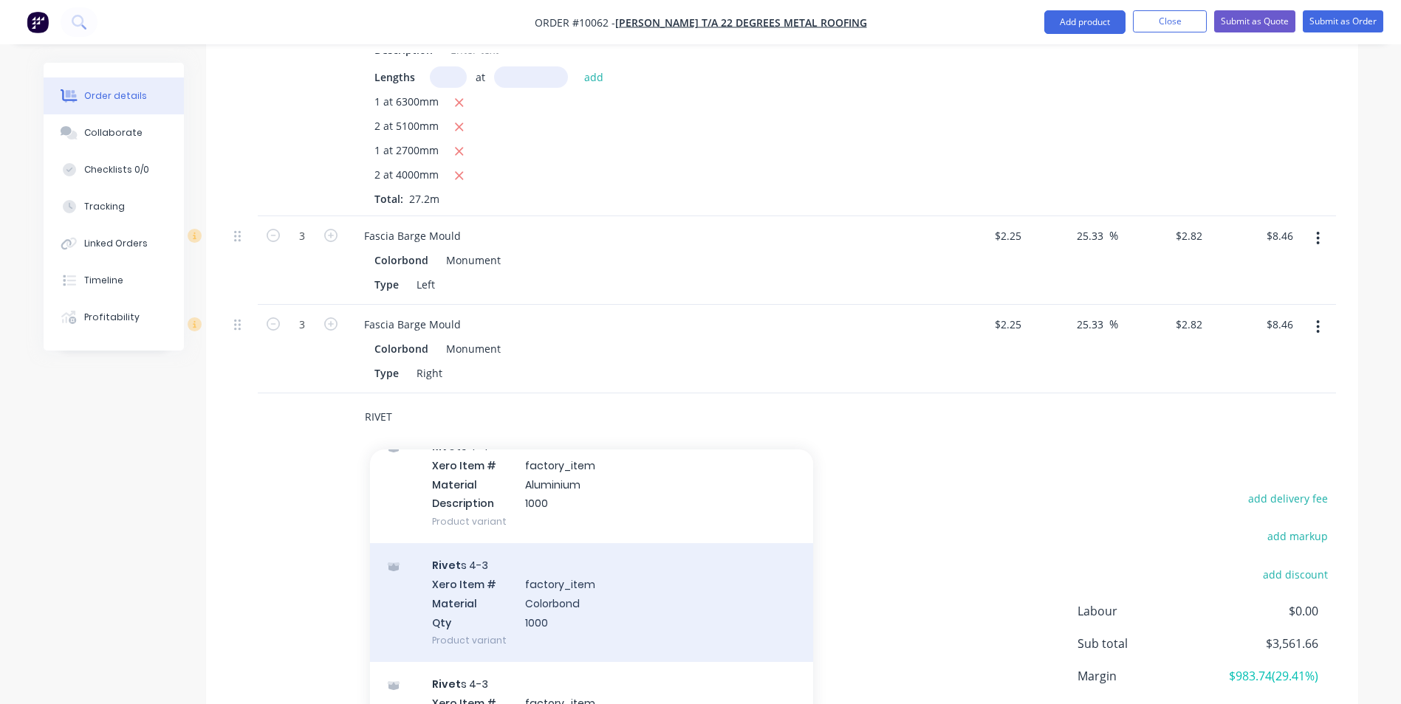
type input "RIVET"
click at [576, 560] on div "Rivet s 4-3 Xero Item # factory_item Material Colorbond Qty 1000 Product variant" at bounding box center [591, 602] width 443 height 119
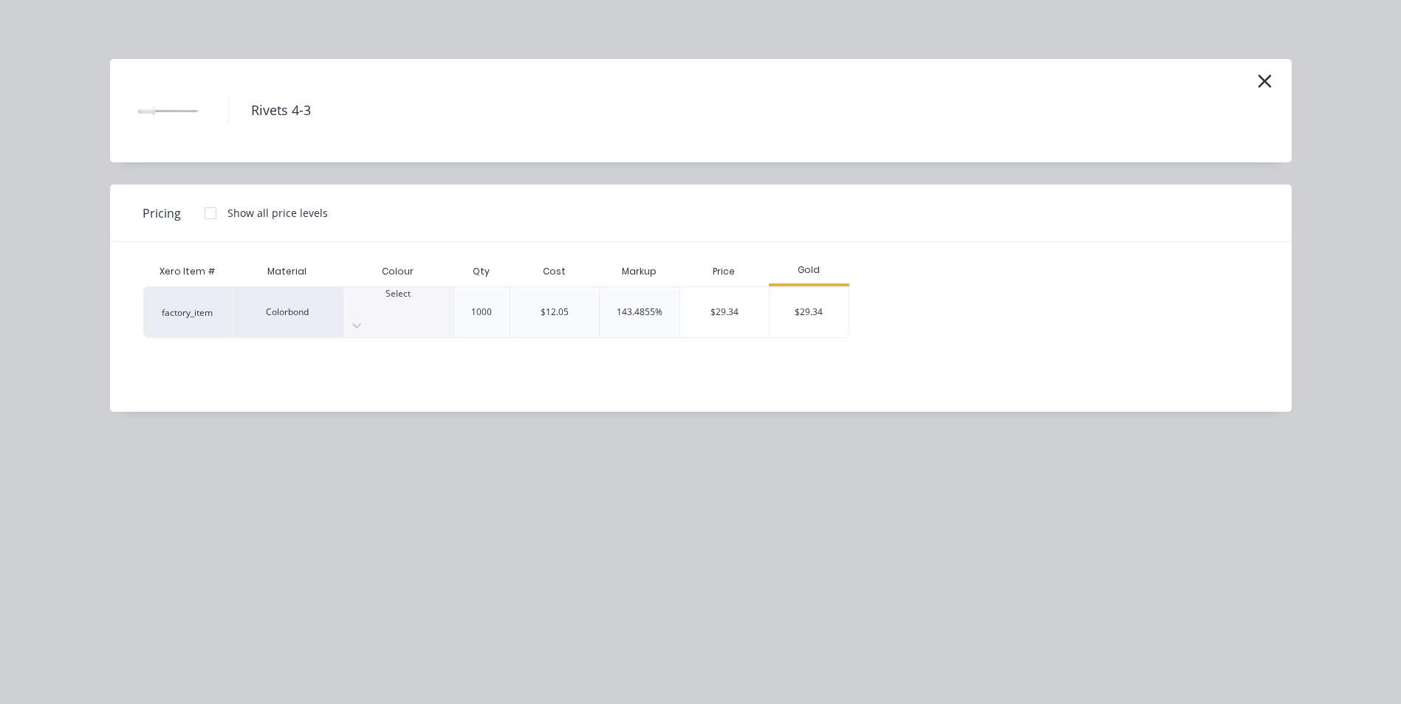
click at [383, 306] on div at bounding box center [398, 307] width 110 height 13
click at [785, 309] on div "$29.34" at bounding box center [808, 312] width 79 height 50
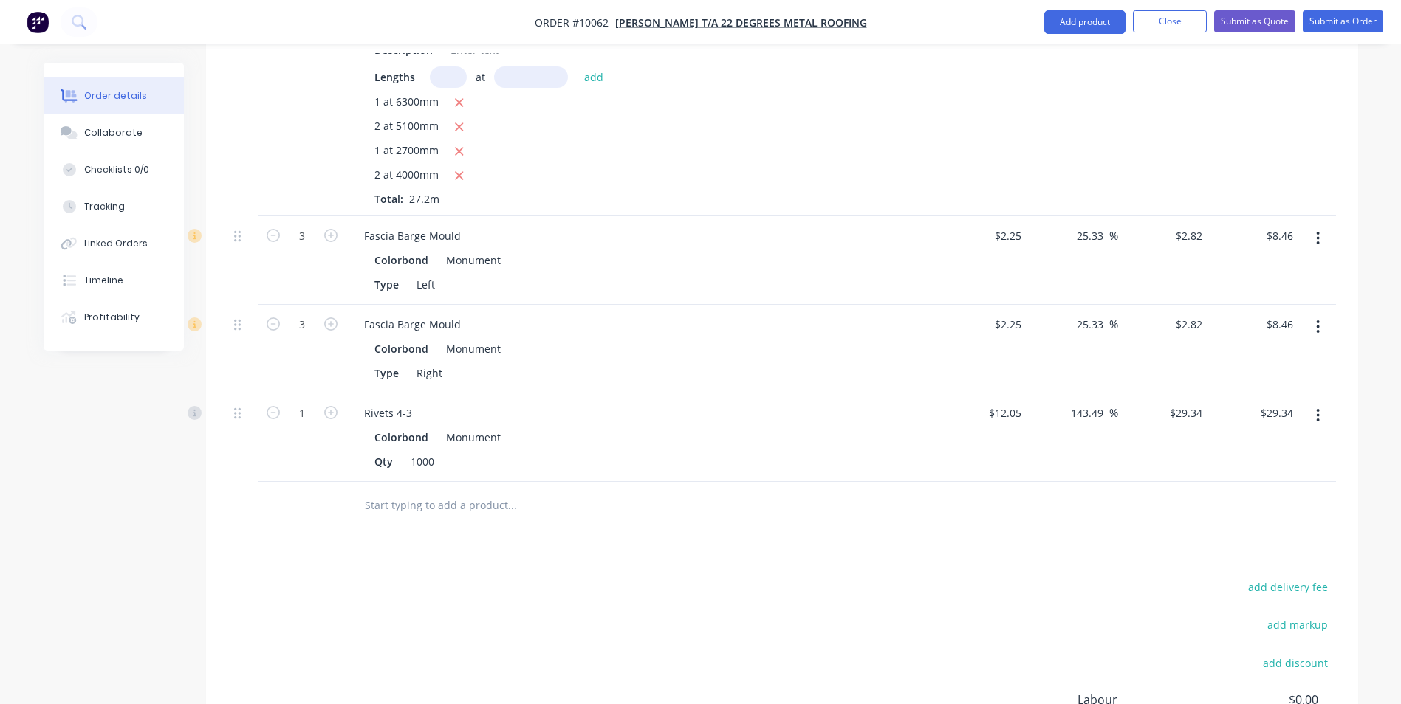
click at [394, 491] on input "text" at bounding box center [511, 506] width 295 height 30
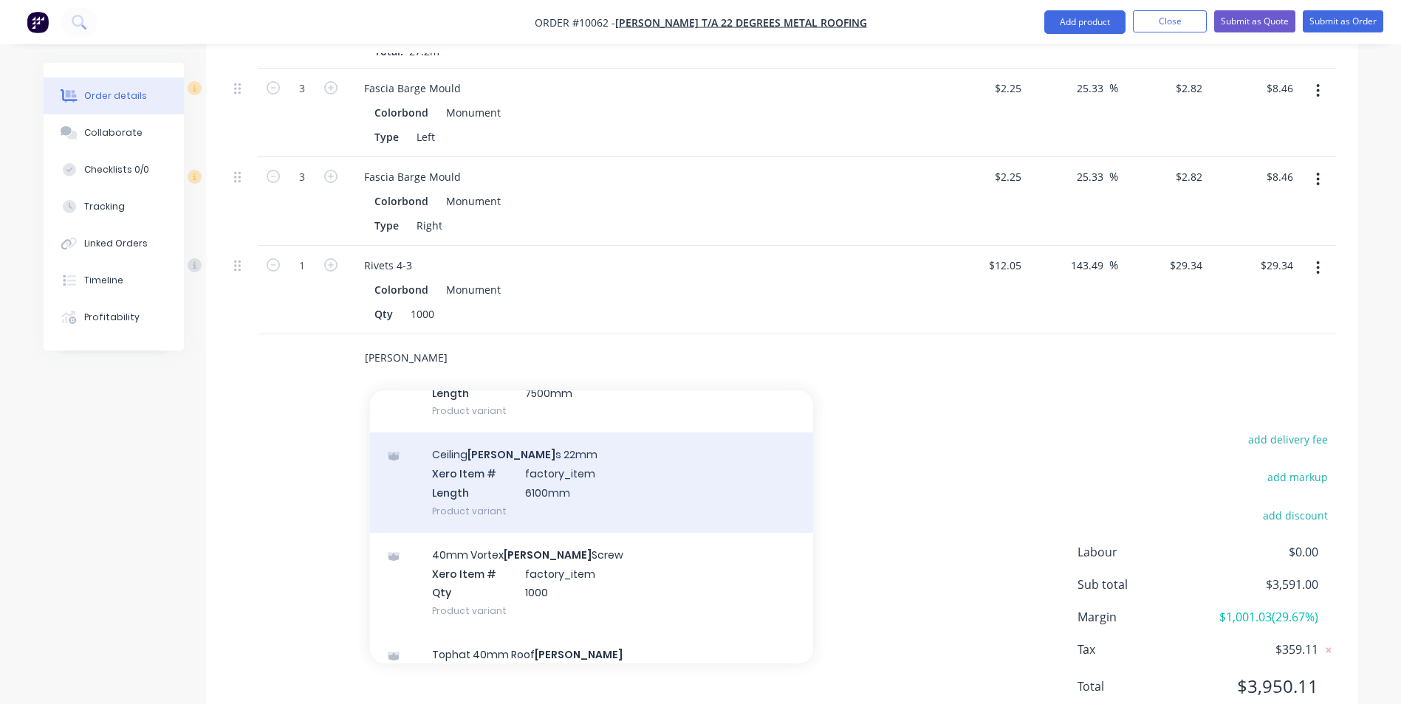
scroll to position [222, 0]
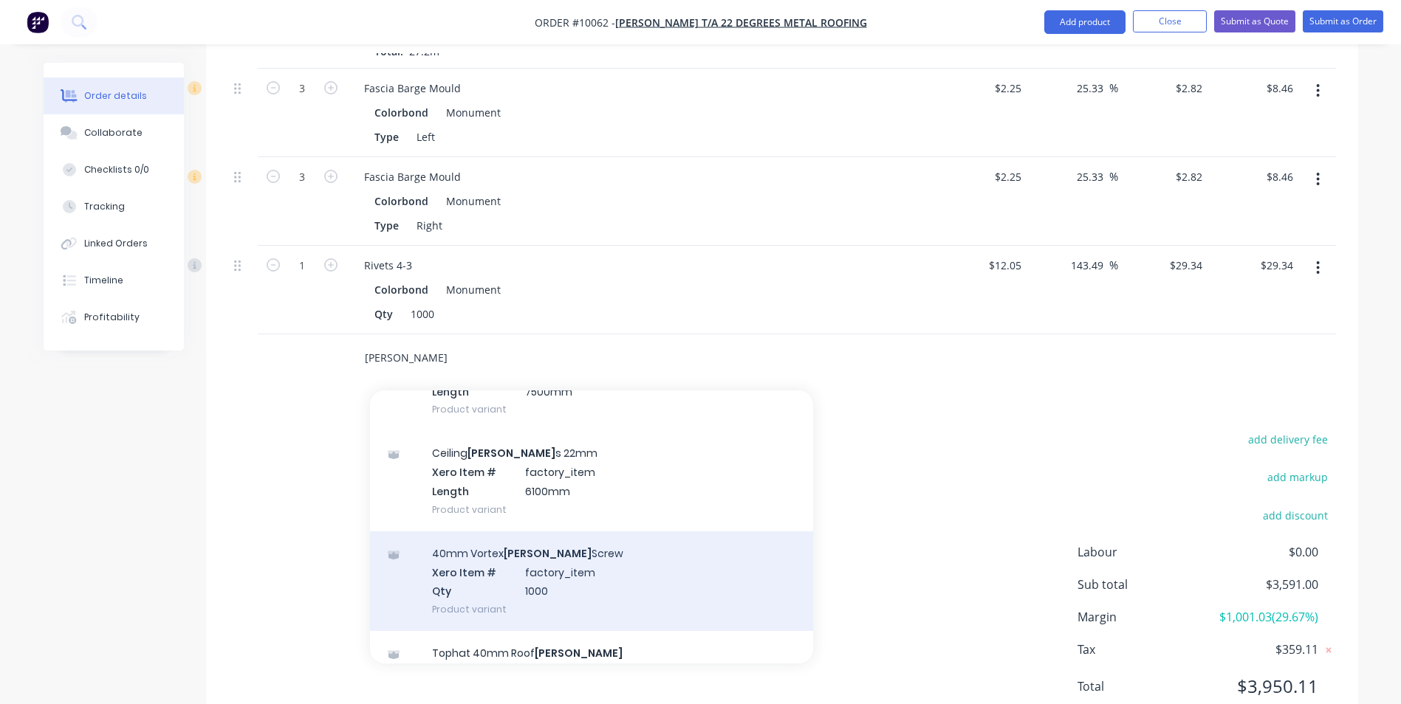
type input "BATTEN"
click at [628, 554] on div "40mm Vortex Batten Screw Xero Item # factory_item Qty 1000 Product variant" at bounding box center [591, 582] width 443 height 100
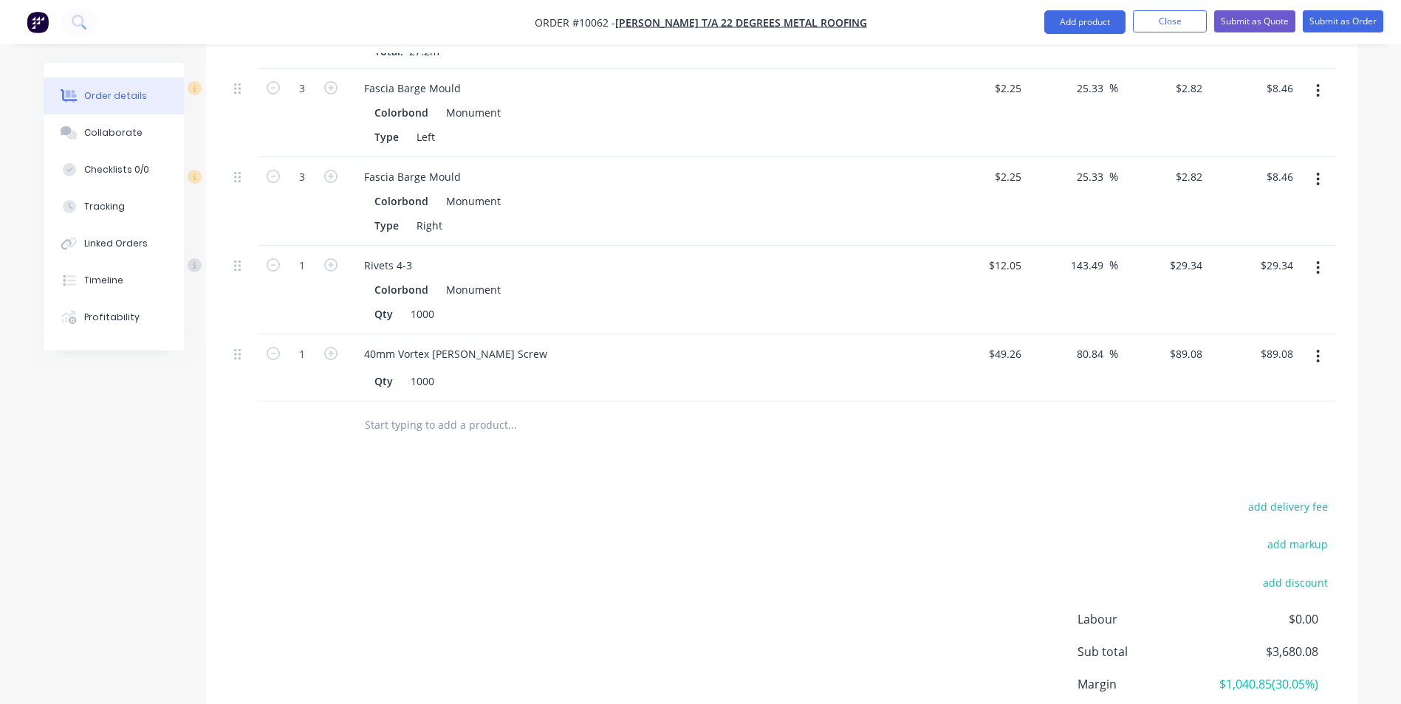
click at [417, 411] on input "text" at bounding box center [511, 426] width 295 height 30
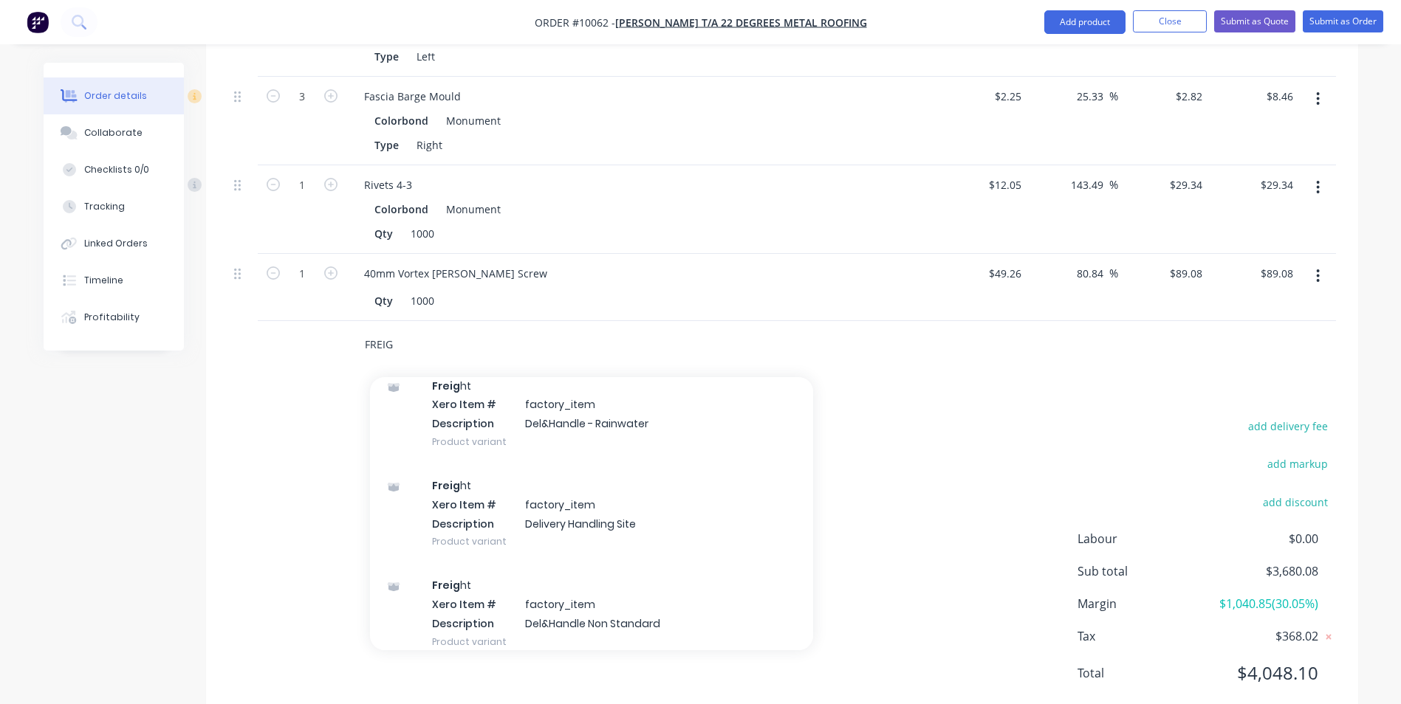
scroll to position [3323, 0]
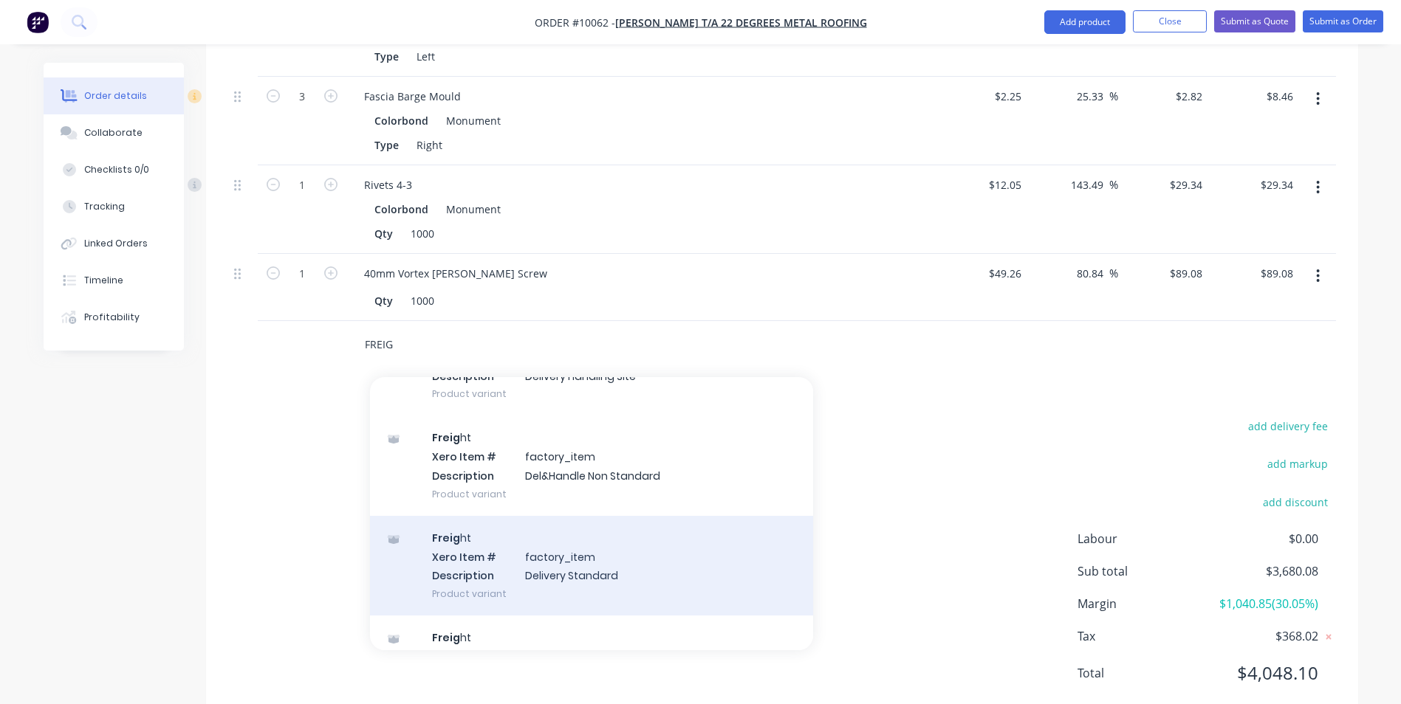
type input "FREIG"
click at [620, 516] on div "Freig ht Xero Item # factory_item Description Delivery Standard Product variant" at bounding box center [591, 566] width 443 height 100
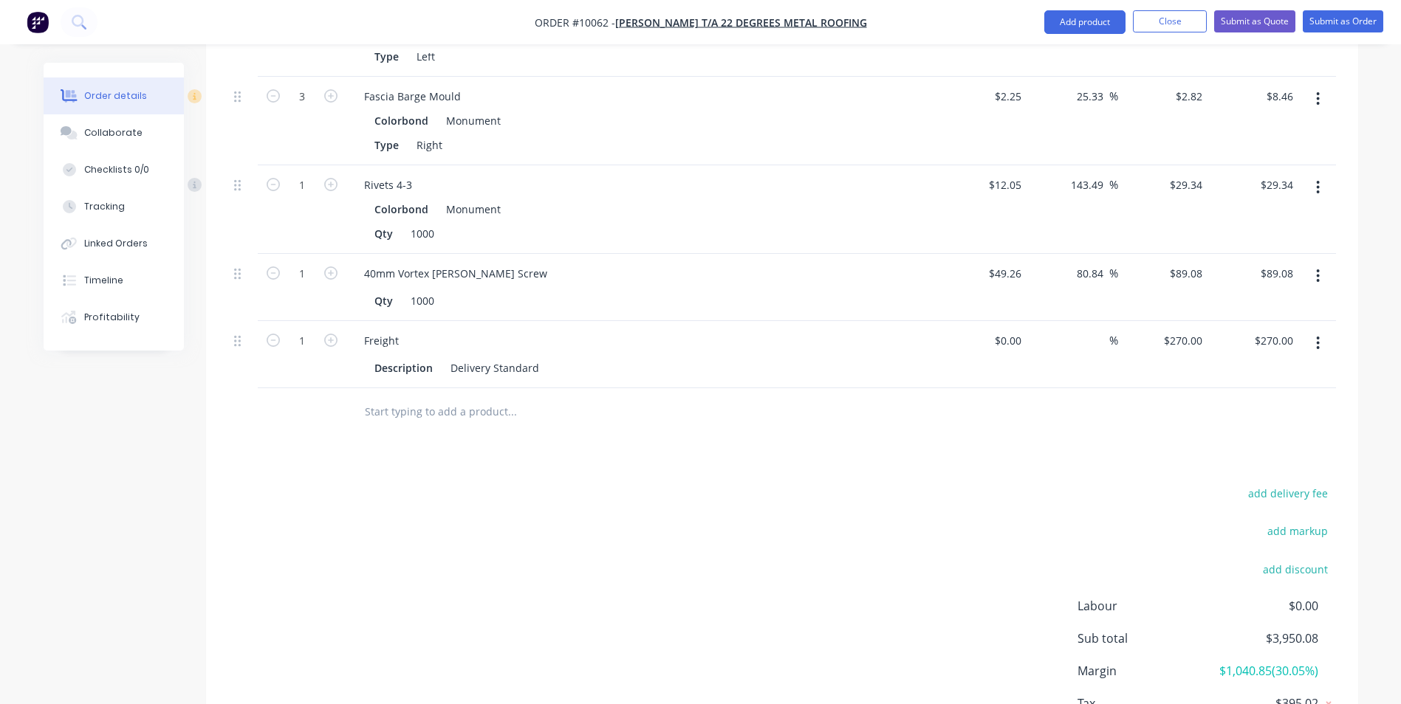
click at [410, 397] on input "text" at bounding box center [511, 412] width 295 height 30
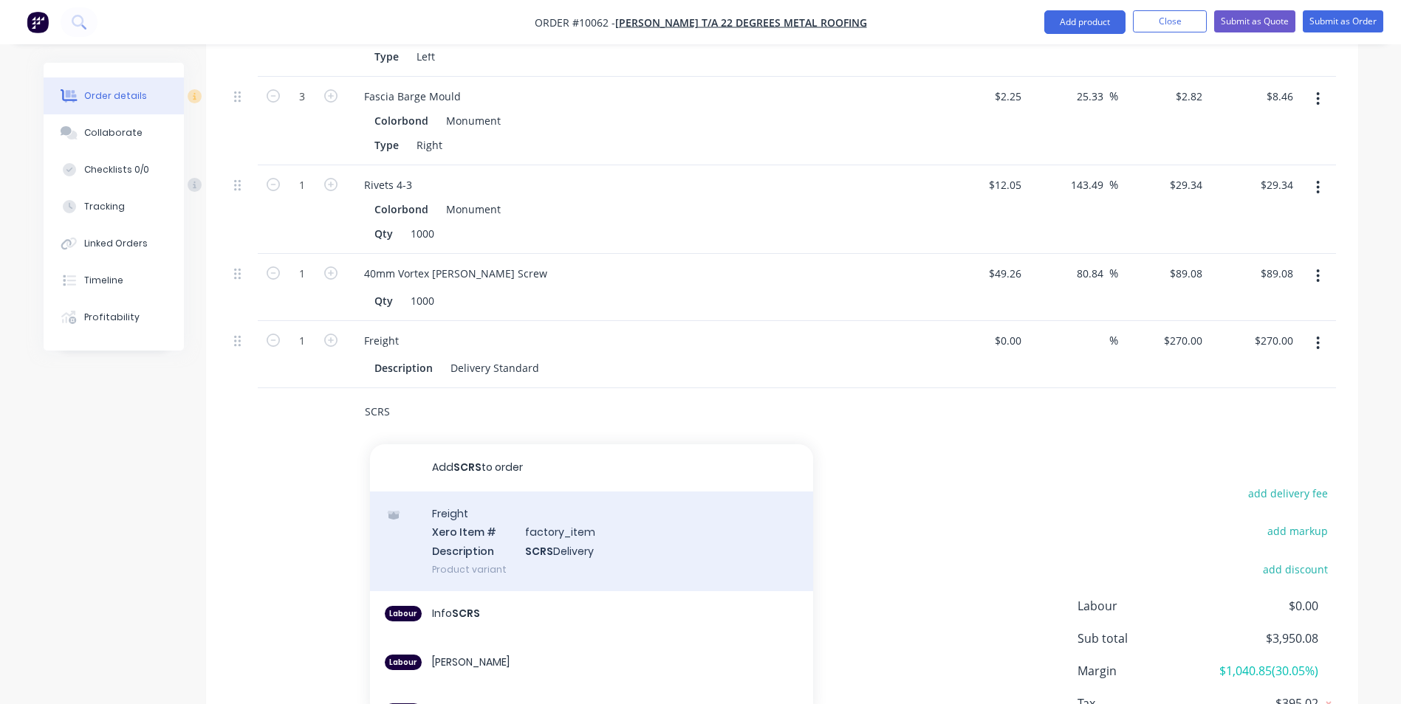
type input "SCRS"
click at [492, 522] on div "Freight Xero Item # factory_item Description SCRS Delivery Product variant" at bounding box center [591, 542] width 443 height 100
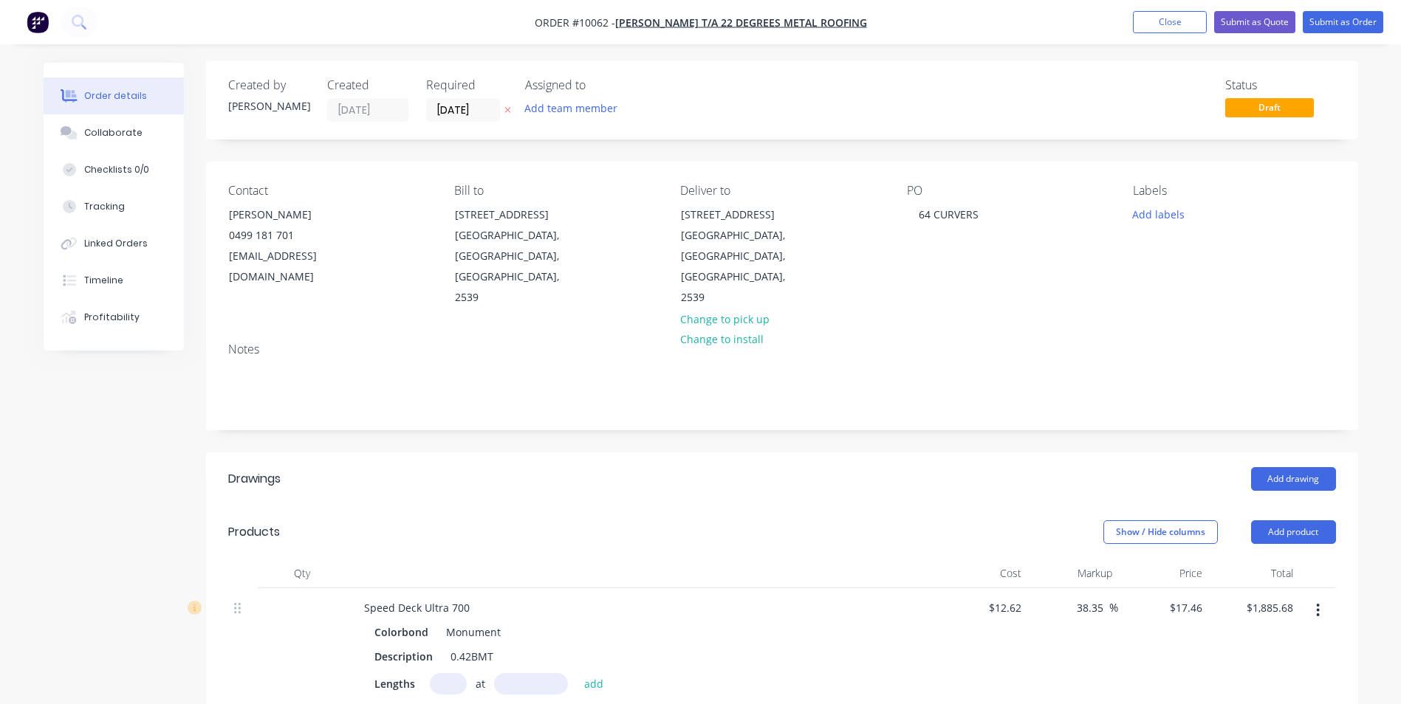
scroll to position [0, 0]
click at [1317, 24] on button "Submit as Order" at bounding box center [1342, 22] width 80 height 22
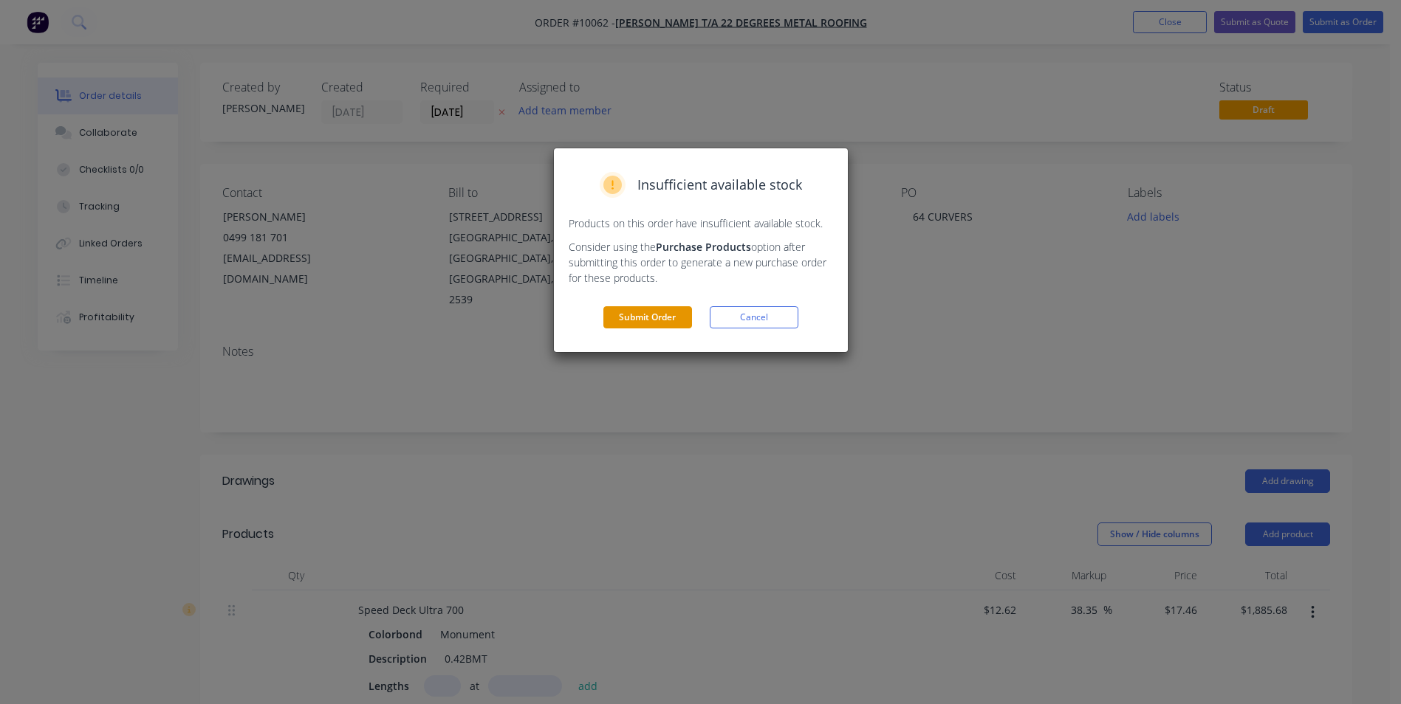
click at [633, 318] on button "Submit Order" at bounding box center [647, 317] width 89 height 22
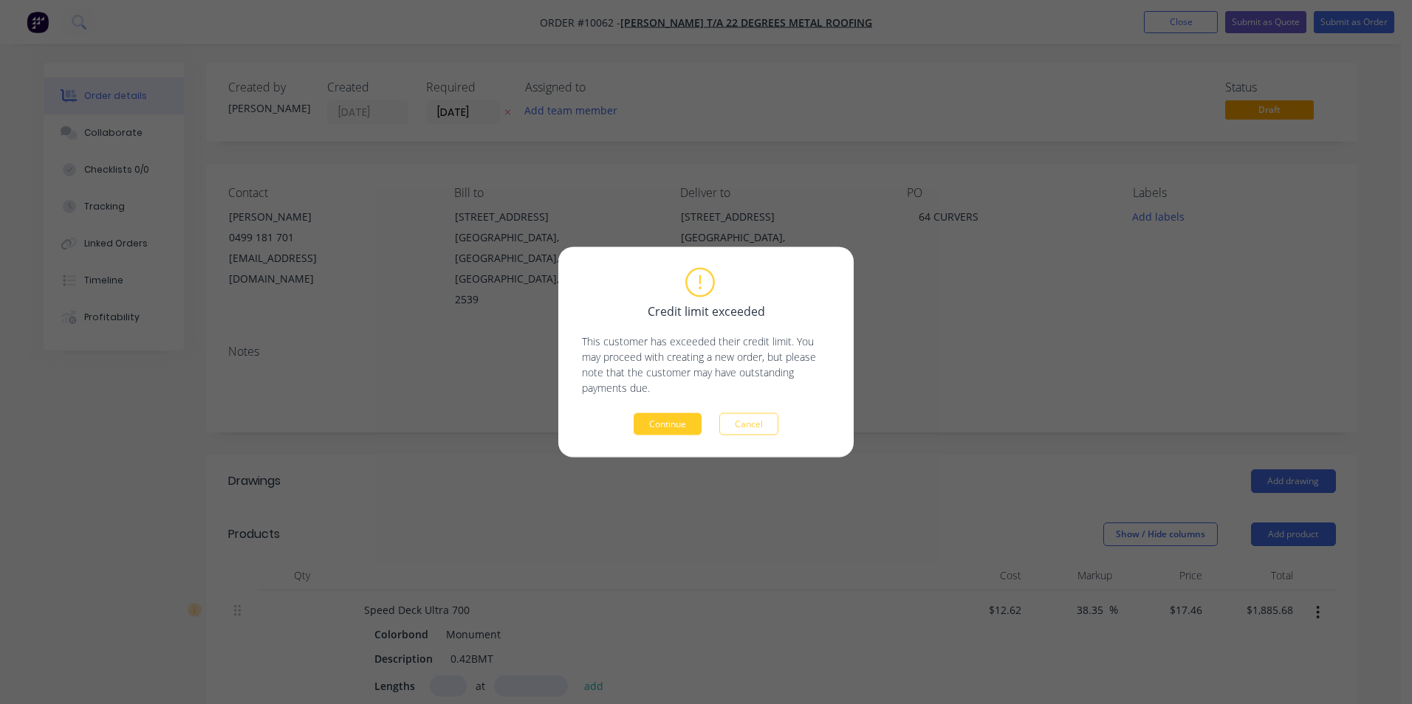
click at [680, 425] on button "Continue" at bounding box center [668, 424] width 68 height 22
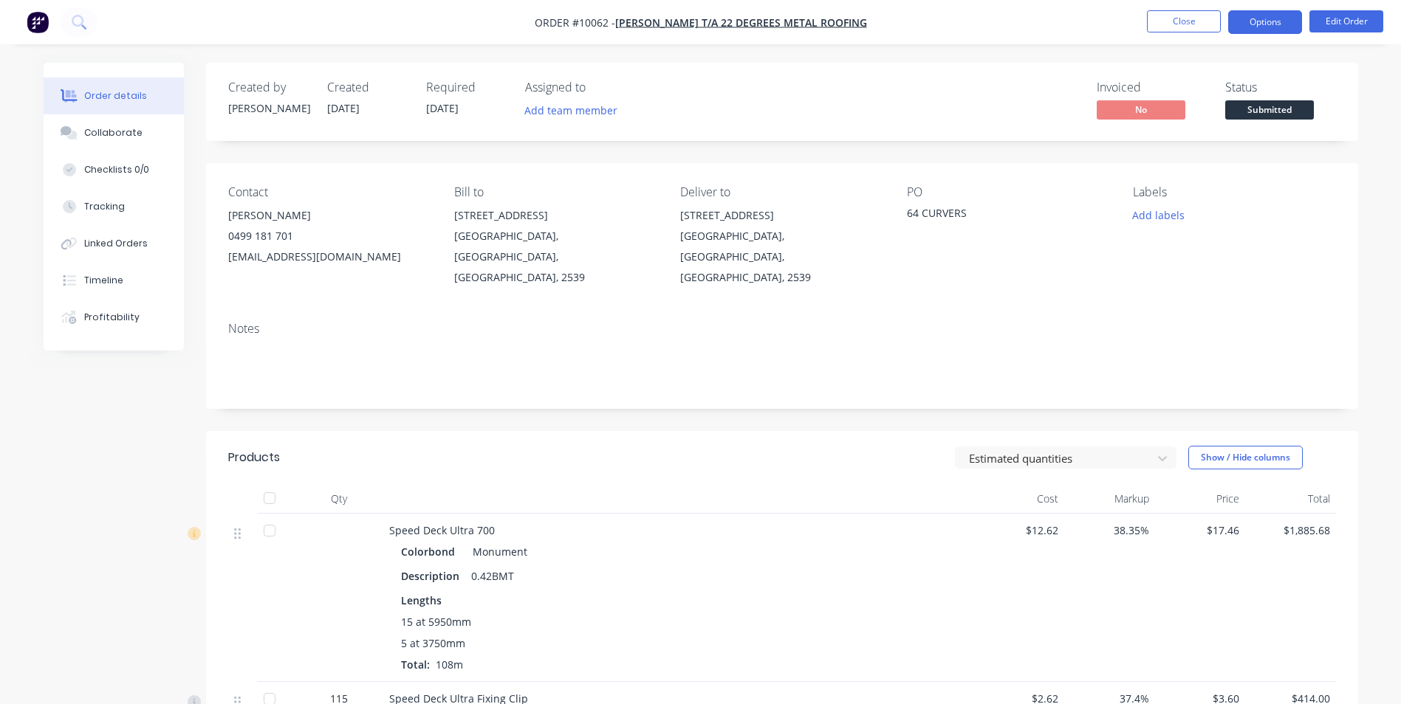
click at [1237, 28] on button "Options" at bounding box center [1265, 22] width 74 height 24
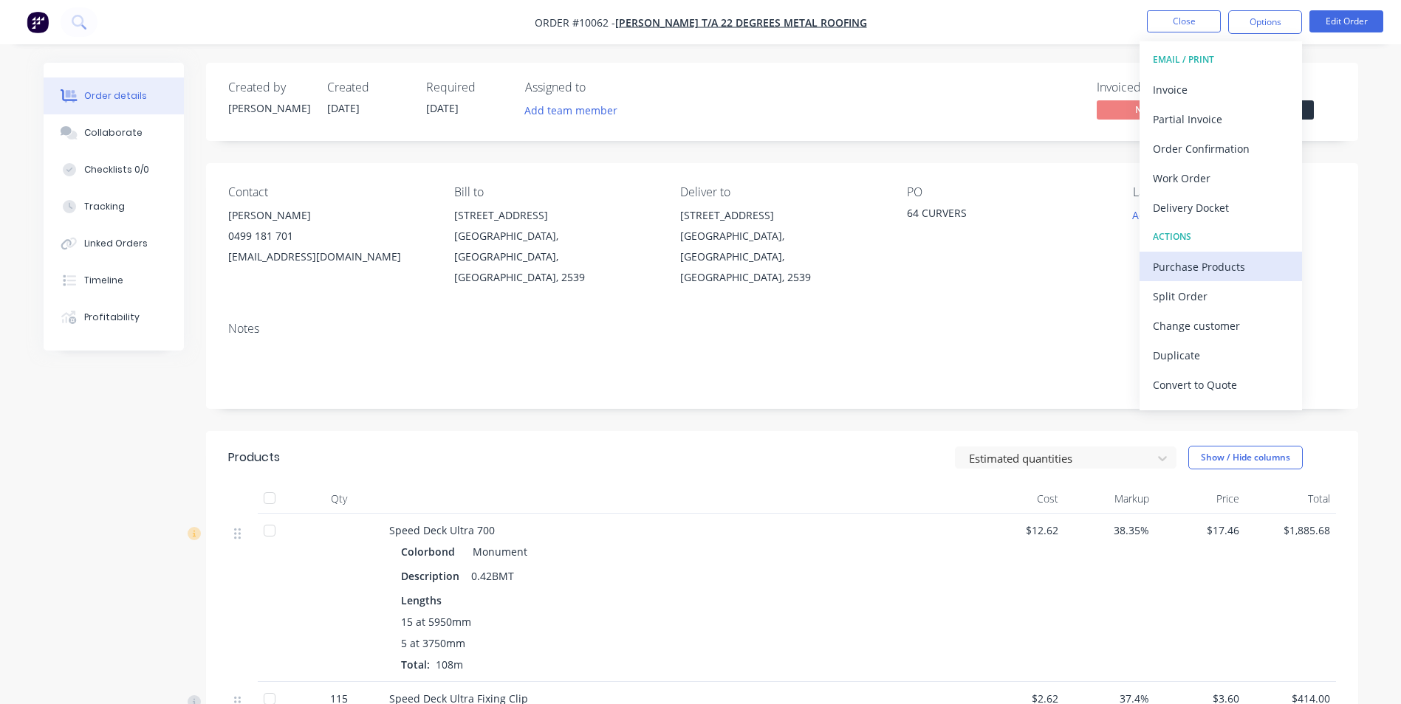
click at [1186, 278] on button "Purchase Products" at bounding box center [1220, 267] width 162 height 30
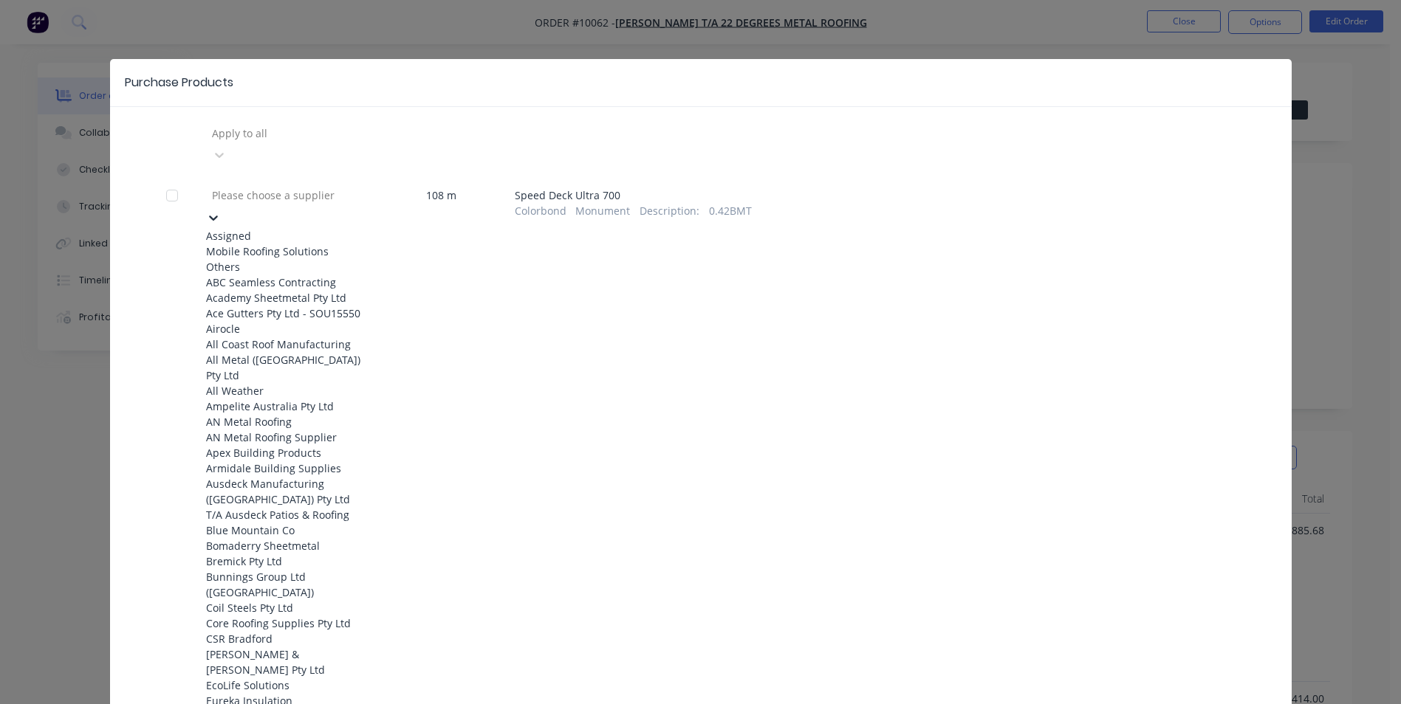
click at [304, 186] on div at bounding box center [316, 195] width 213 height 18
click at [294, 244] on div "Mobile Roofing Solutions" at bounding box center [287, 252] width 162 height 16
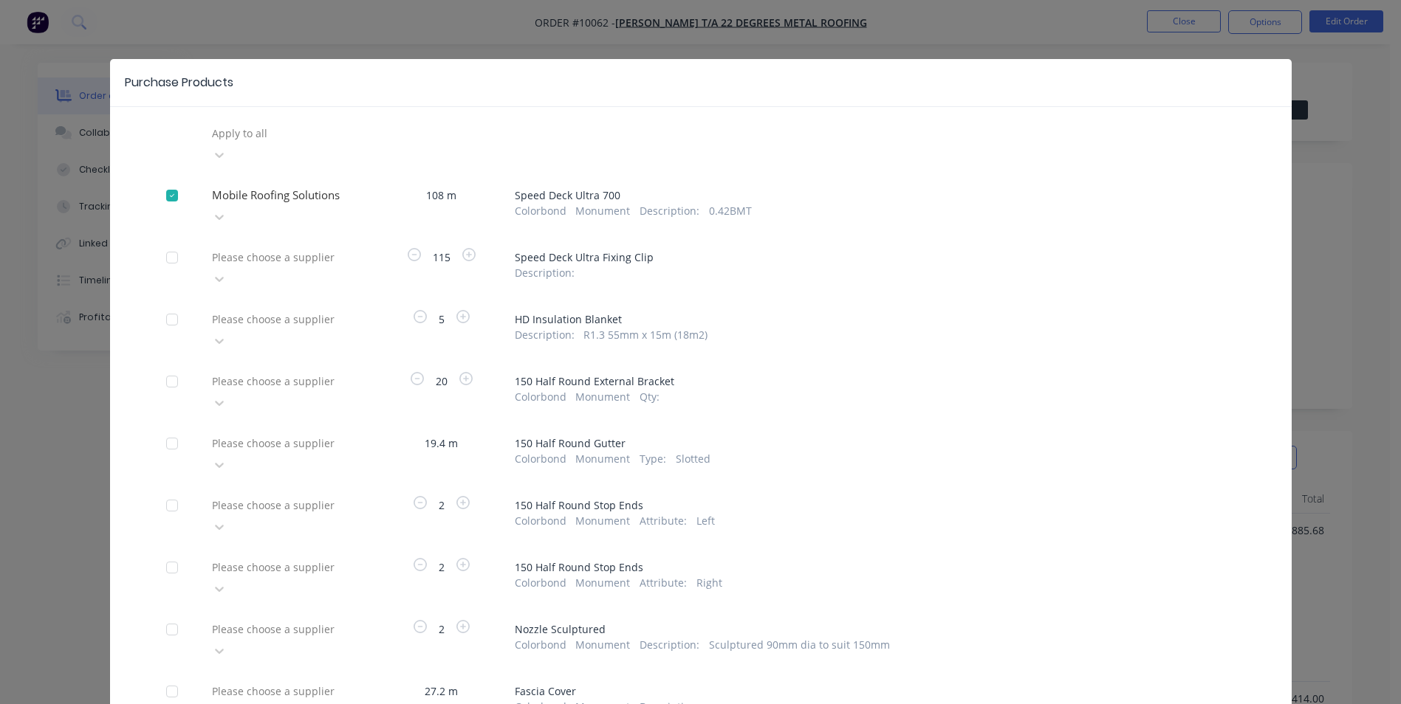
click at [294, 248] on div at bounding box center [316, 257] width 213 height 18
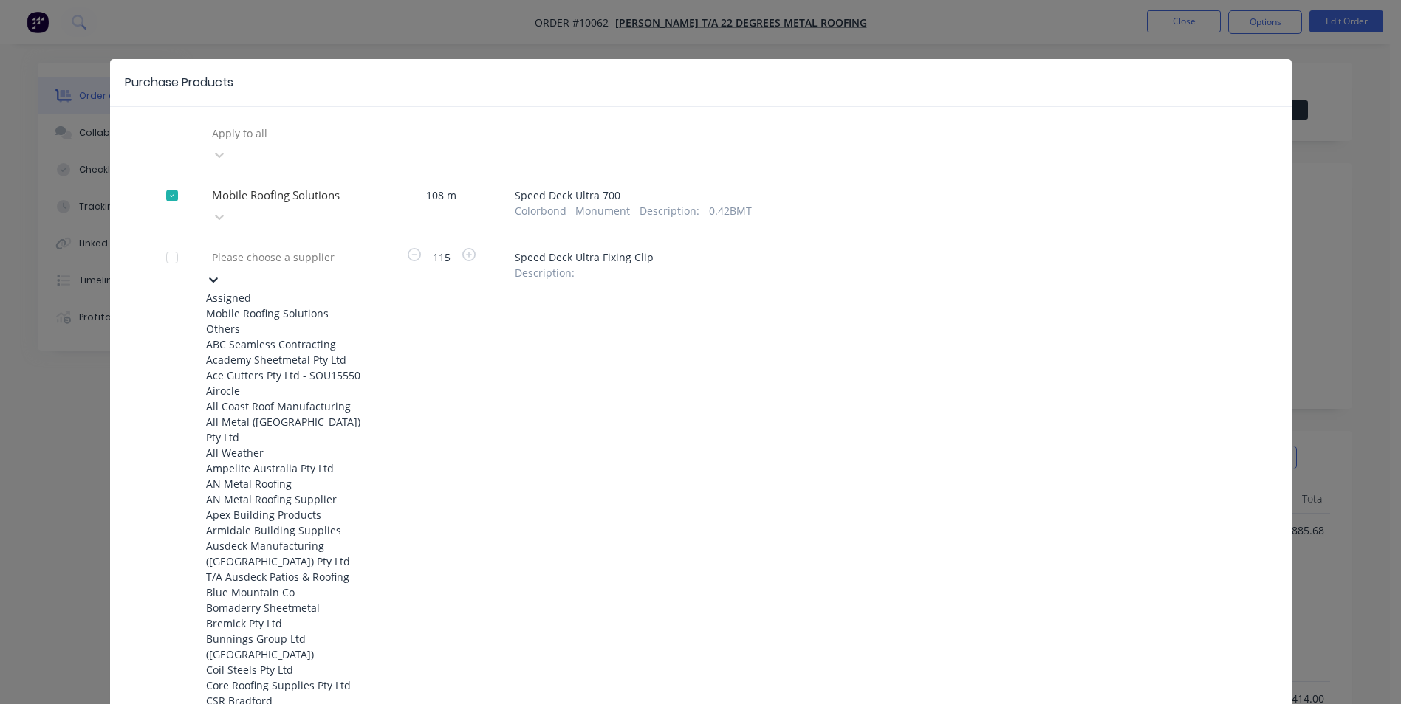
click at [291, 306] on div "Mobile Roofing Solutions" at bounding box center [287, 314] width 162 height 16
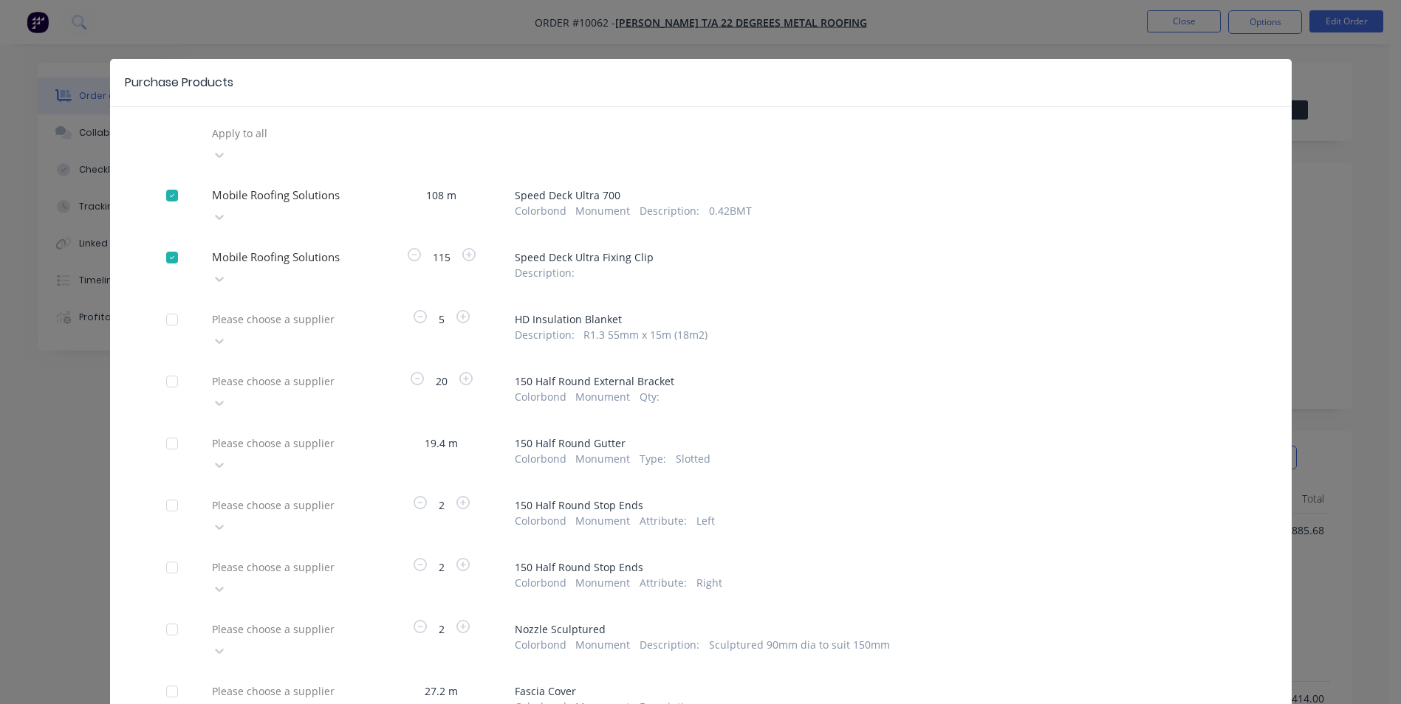
click at [291, 310] on div at bounding box center [316, 319] width 213 height 18
click at [295, 372] on div at bounding box center [316, 381] width 213 height 18
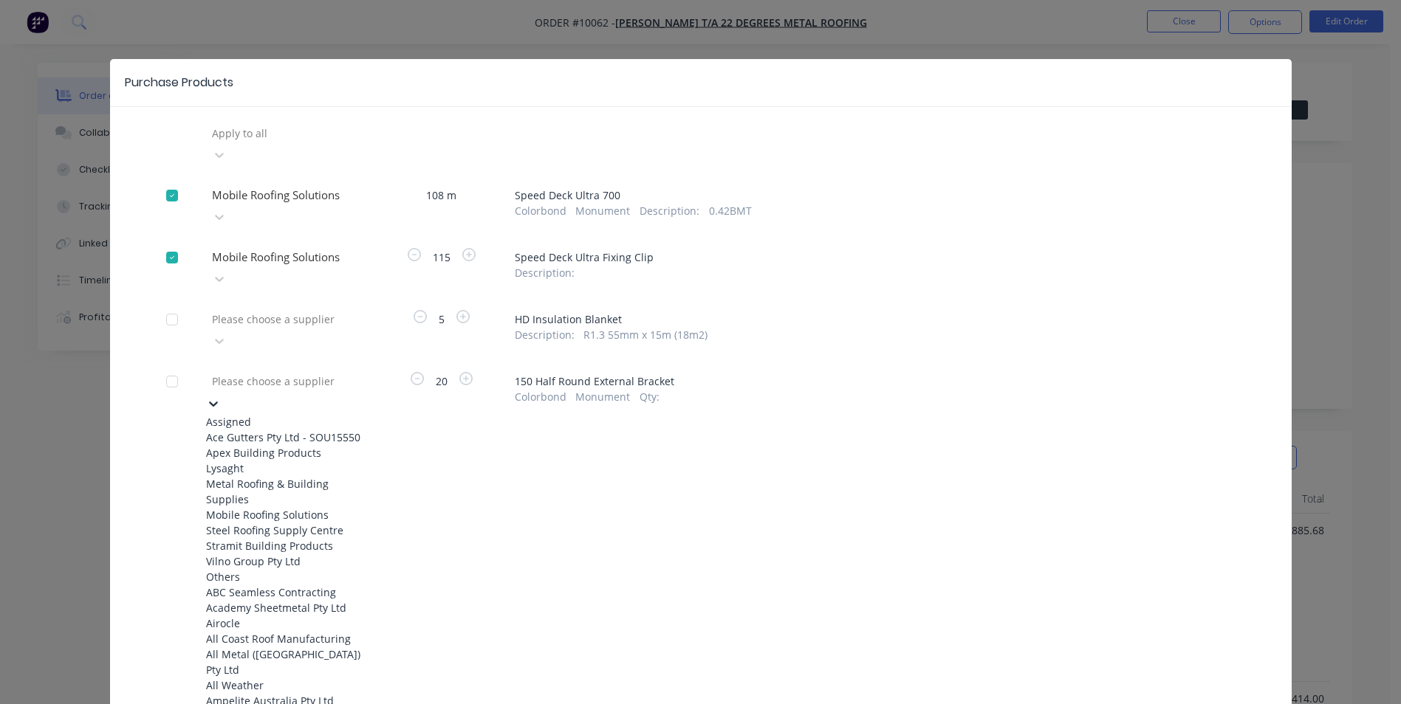
click at [270, 523] on div "Mobile Roofing Solutions" at bounding box center [287, 515] width 162 height 16
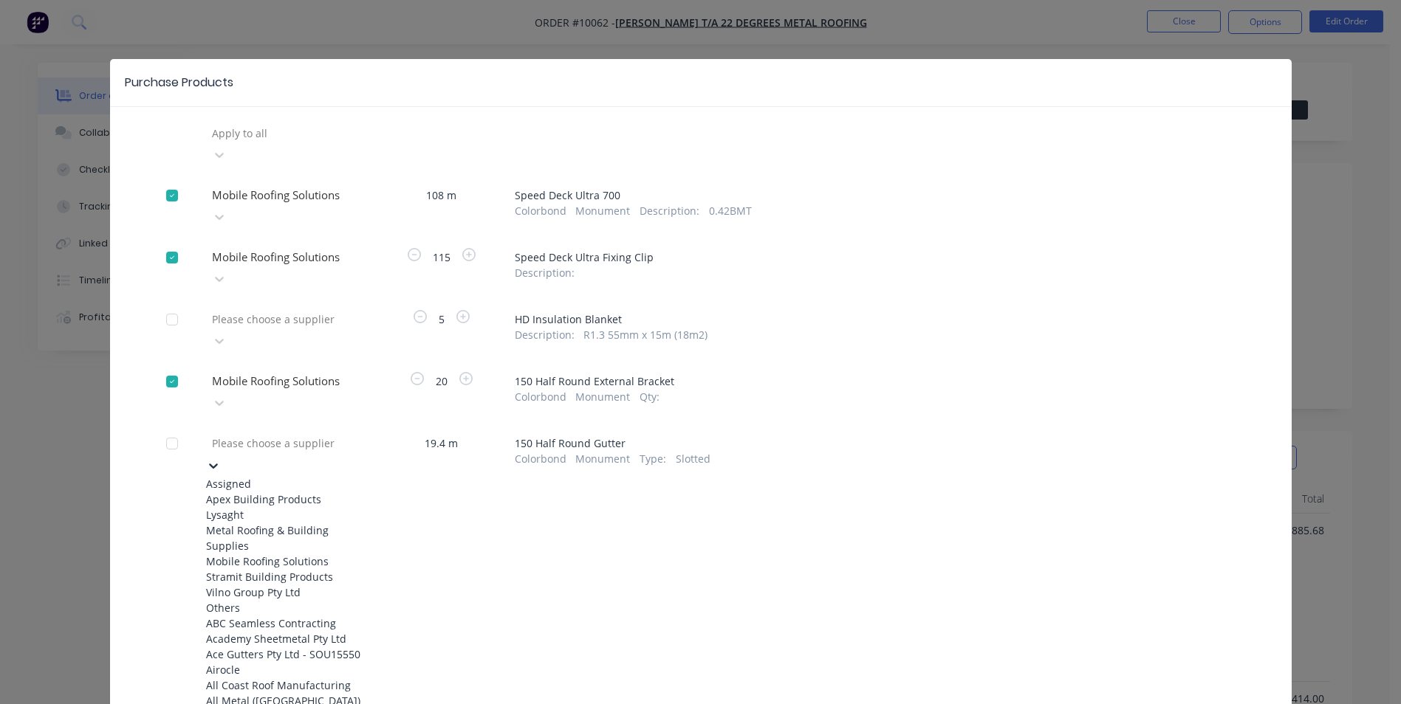
click at [284, 432] on div "Please choose a supplier" at bounding box center [317, 443] width 222 height 22
click at [260, 554] on div "Mobile Roofing Solutions" at bounding box center [287, 562] width 162 height 16
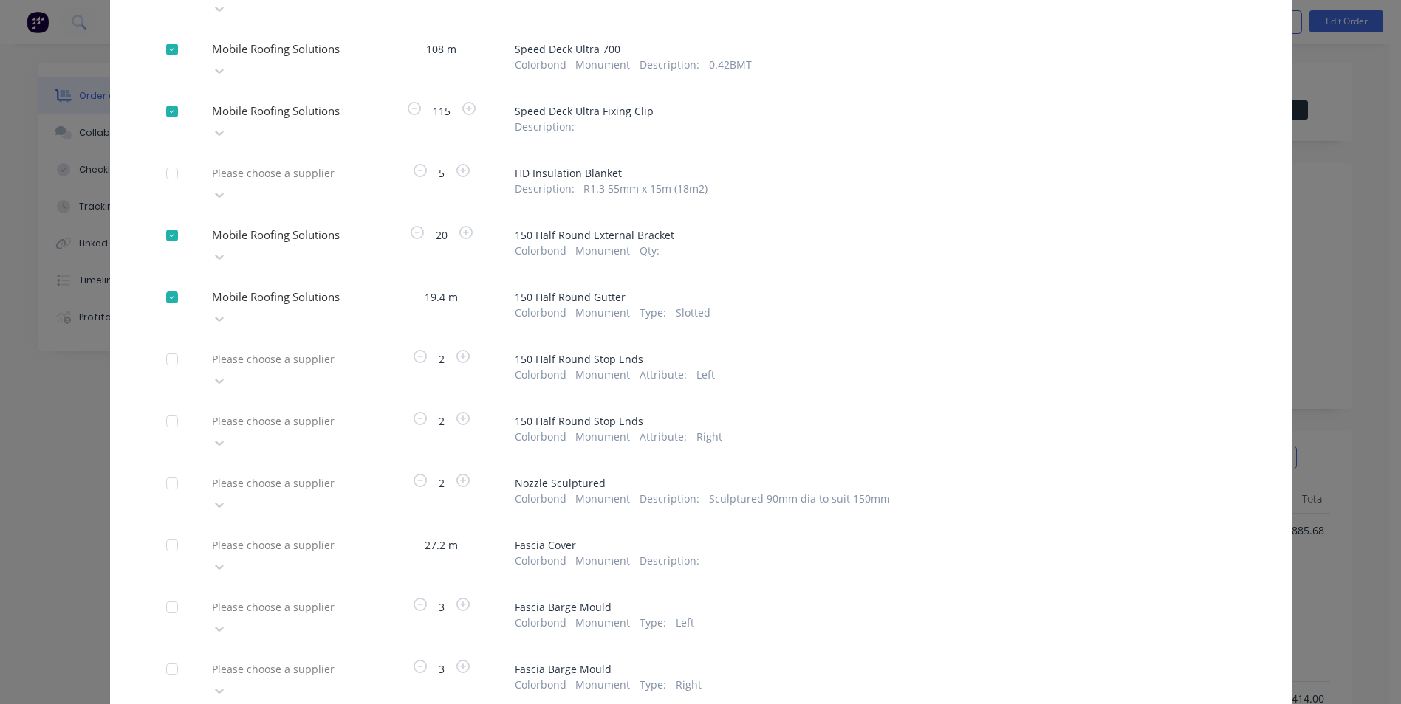
scroll to position [148, 0]
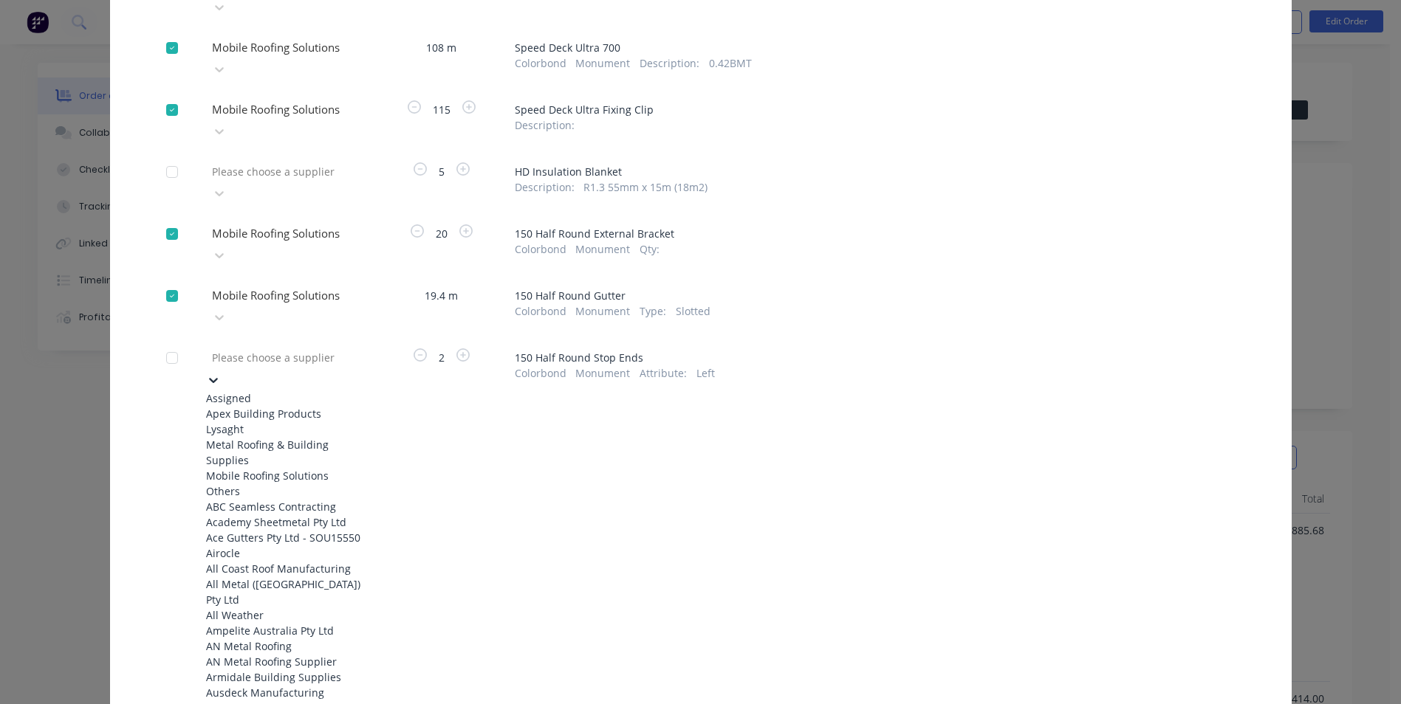
click at [300, 349] on div at bounding box center [316, 358] width 213 height 18
click at [261, 468] on div "Mobile Roofing Solutions" at bounding box center [287, 476] width 162 height 16
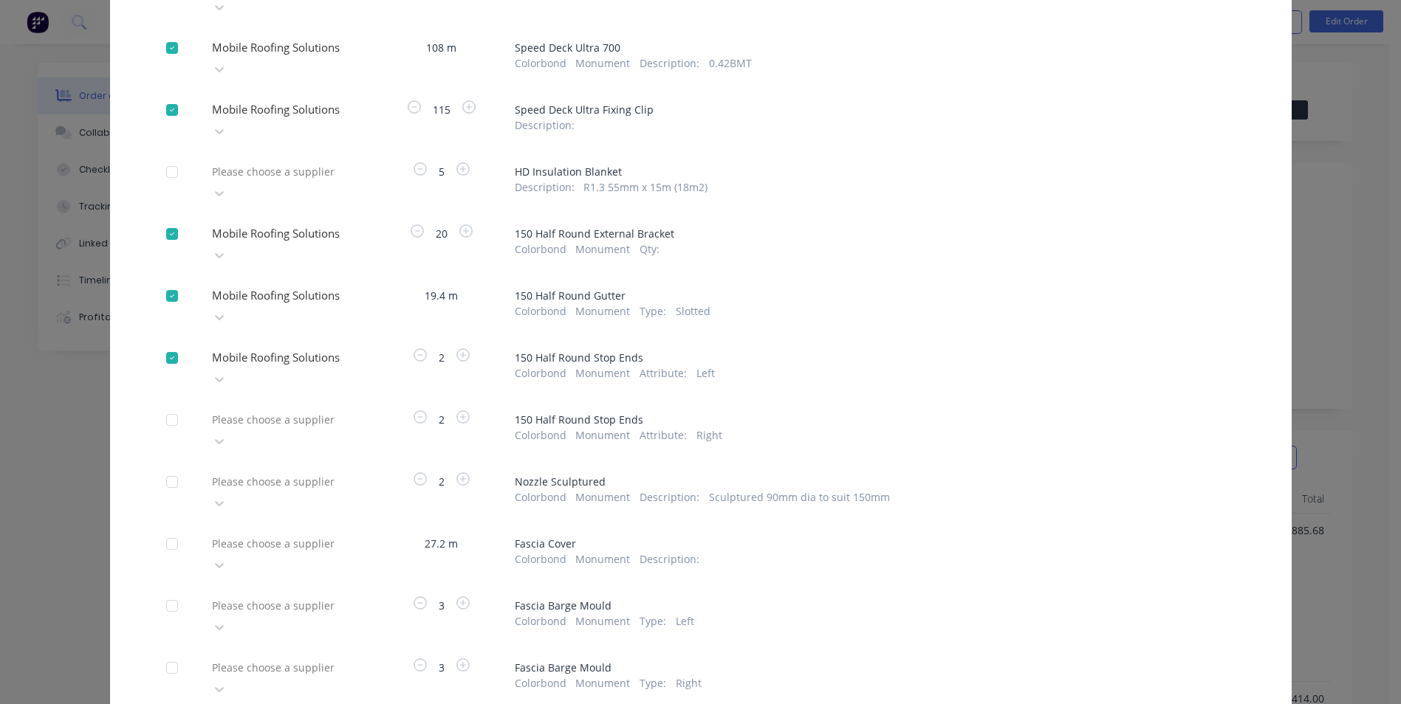
click at [284, 411] on div at bounding box center [316, 420] width 213 height 18
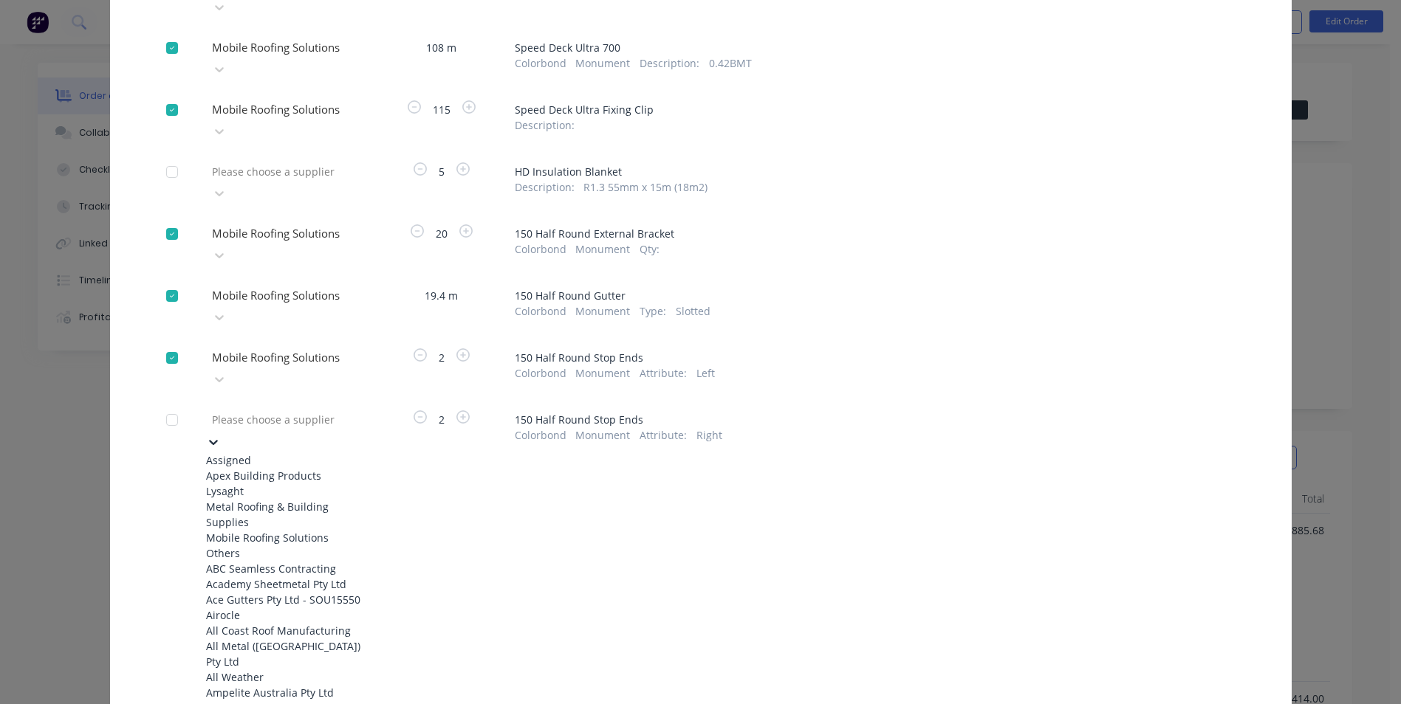
click at [277, 530] on div "Mobile Roofing Solutions" at bounding box center [287, 538] width 162 height 16
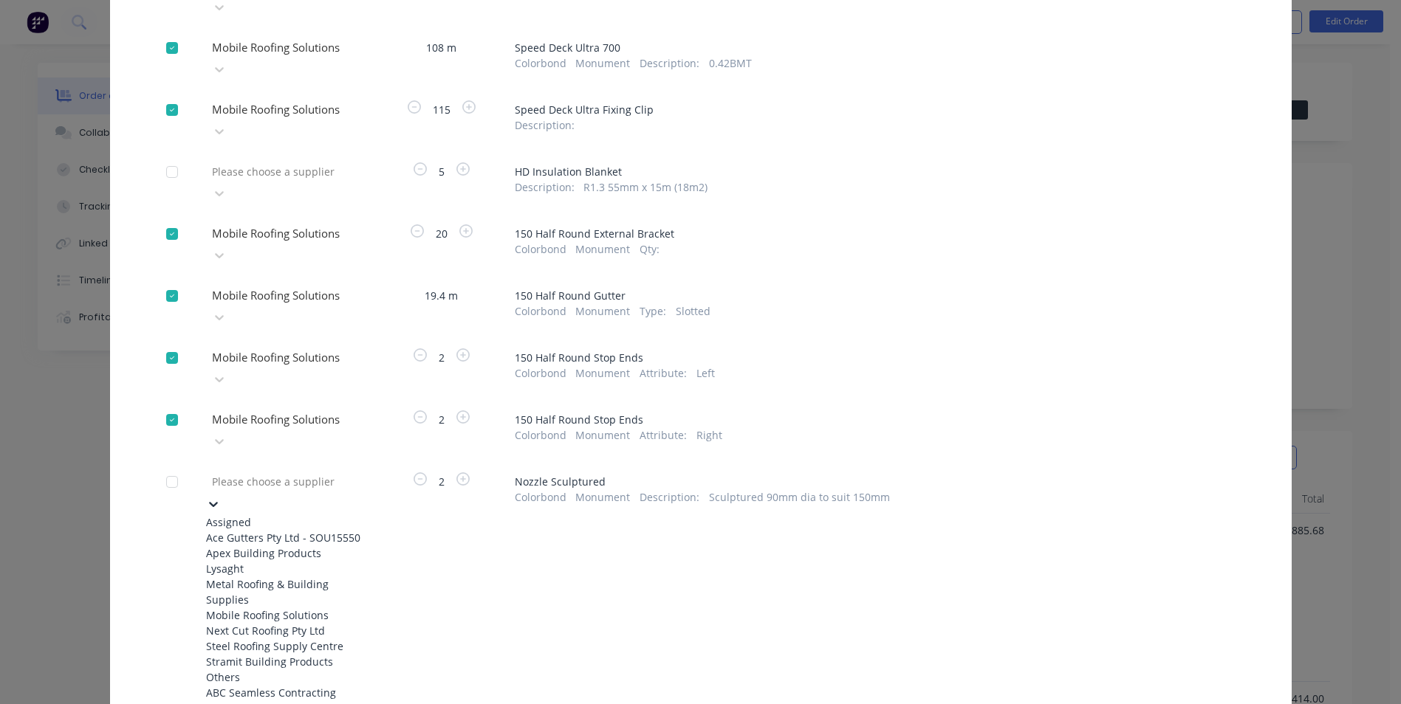
click at [270, 473] on div at bounding box center [316, 482] width 213 height 18
click at [255, 608] on div "Mobile Roofing Solutions" at bounding box center [287, 616] width 162 height 16
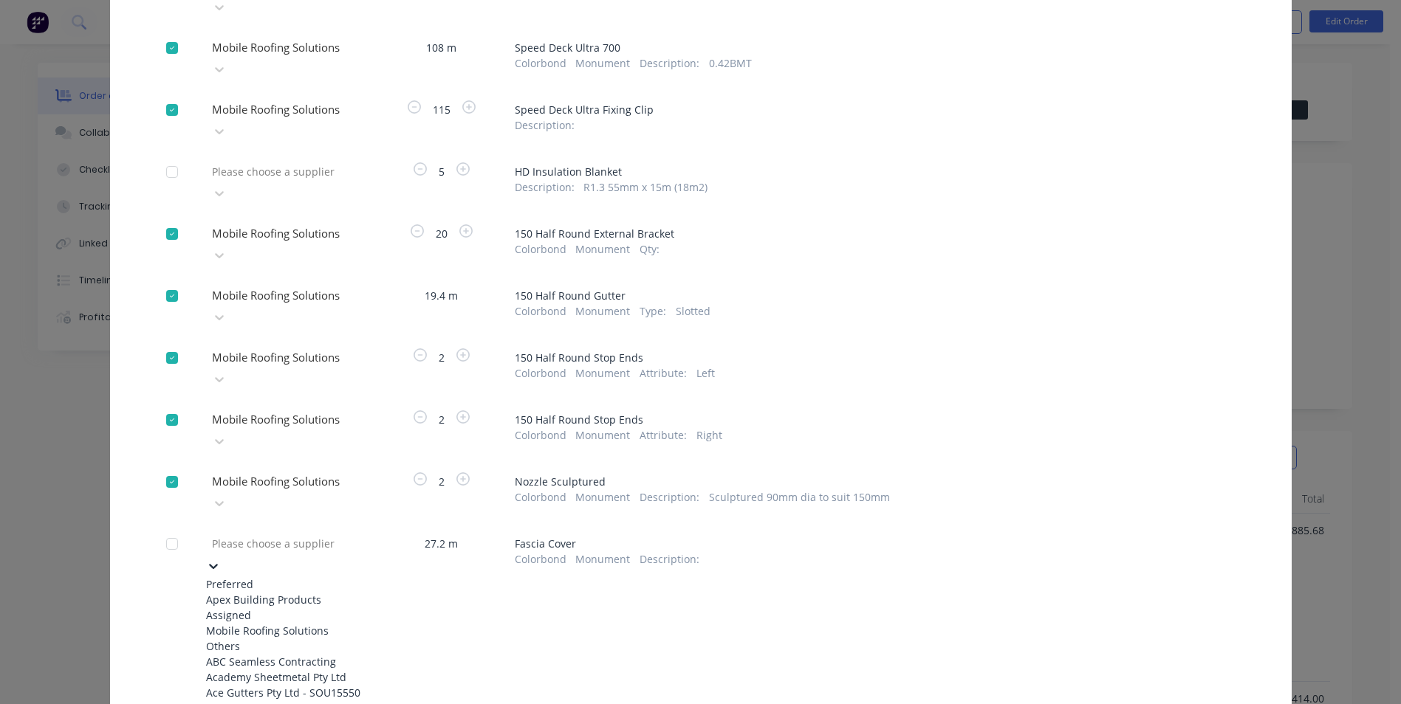
click at [269, 535] on div at bounding box center [316, 544] width 213 height 18
click at [268, 623] on div "Mobile Roofing Solutions" at bounding box center [287, 631] width 162 height 16
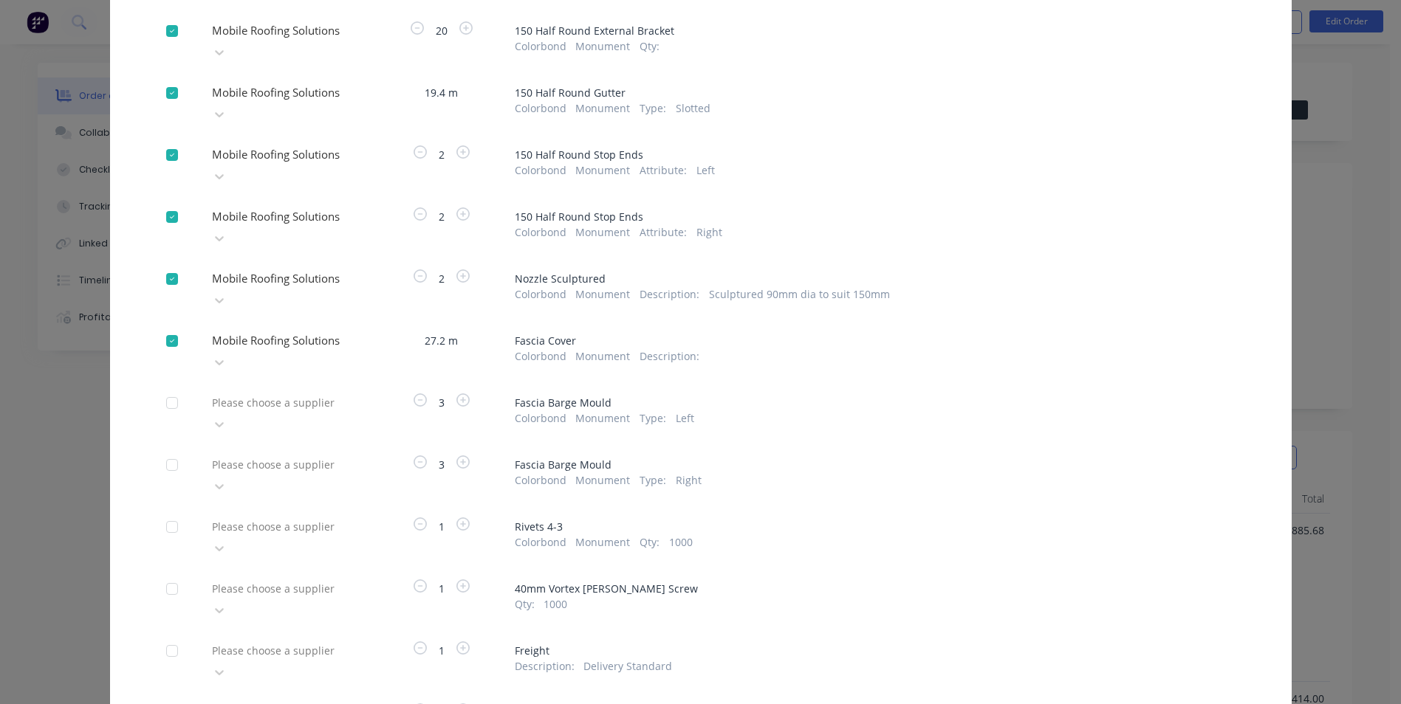
scroll to position [369, 0]
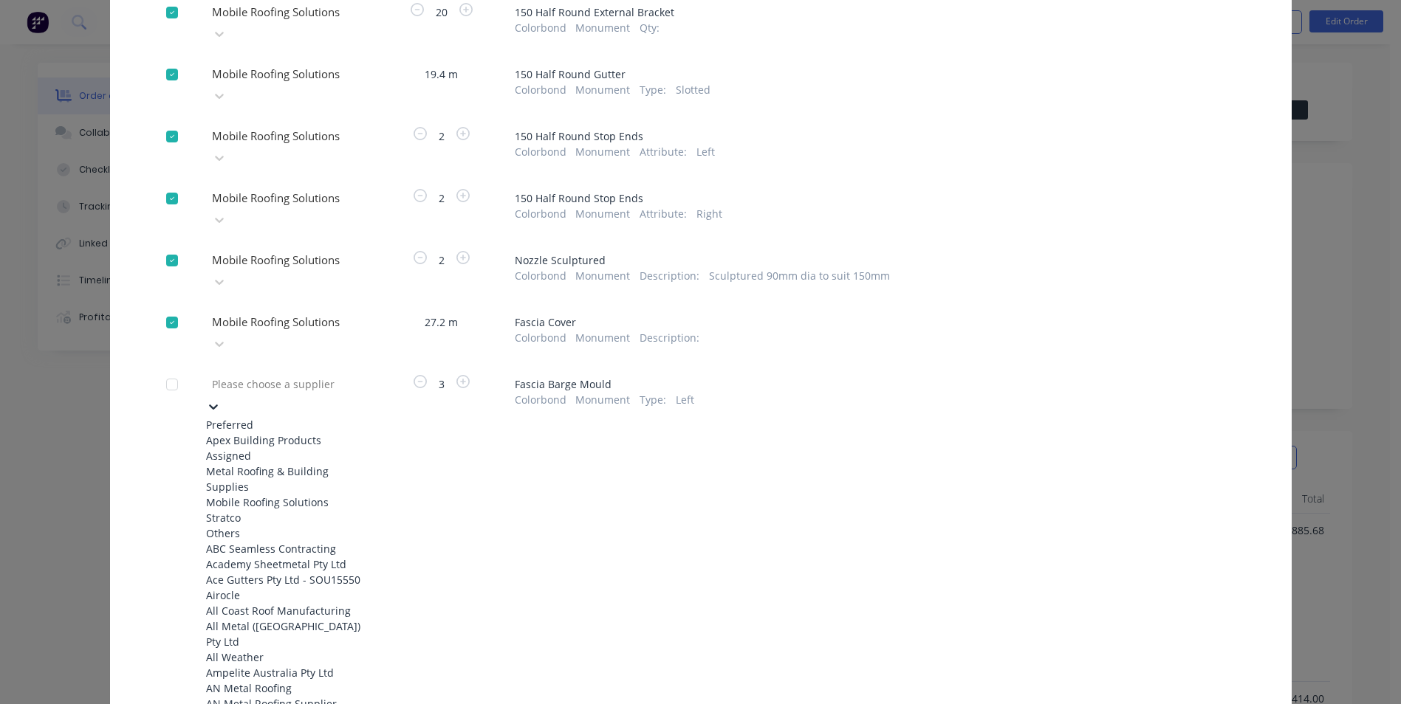
click at [282, 375] on div at bounding box center [316, 384] width 213 height 18
click at [286, 495] on div "Mobile Roofing Solutions" at bounding box center [287, 503] width 162 height 16
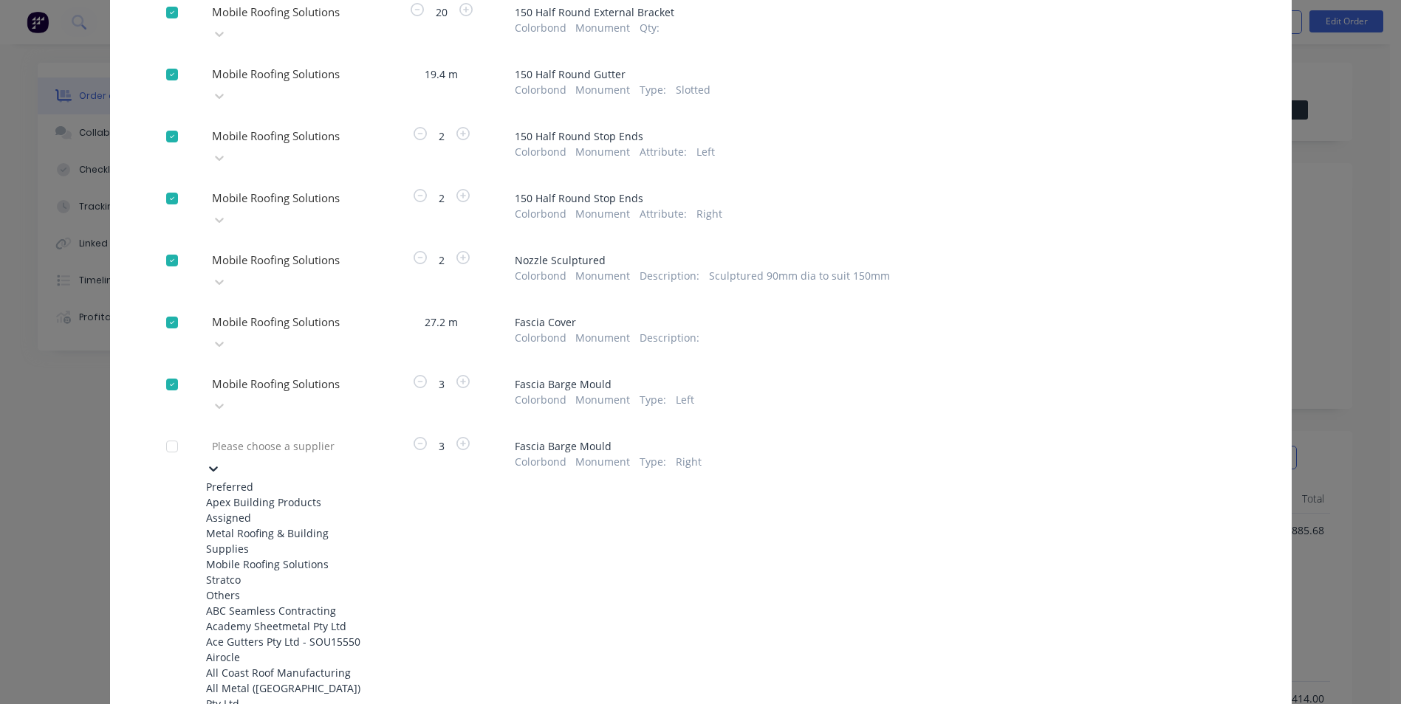
click at [289, 435] on div "Please choose a supplier" at bounding box center [317, 446] width 222 height 22
click at [289, 557] on div "Mobile Roofing Solutions" at bounding box center [287, 565] width 162 height 16
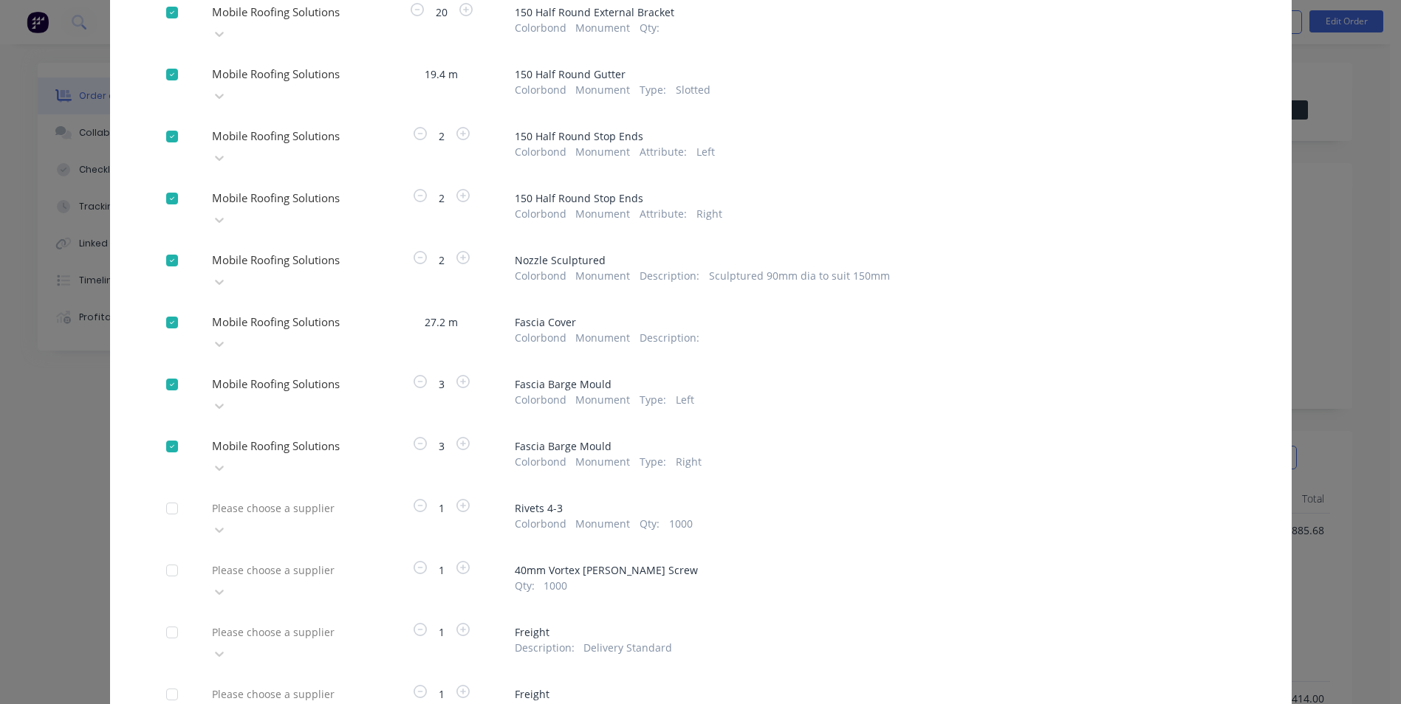
scroll to position [388, 0]
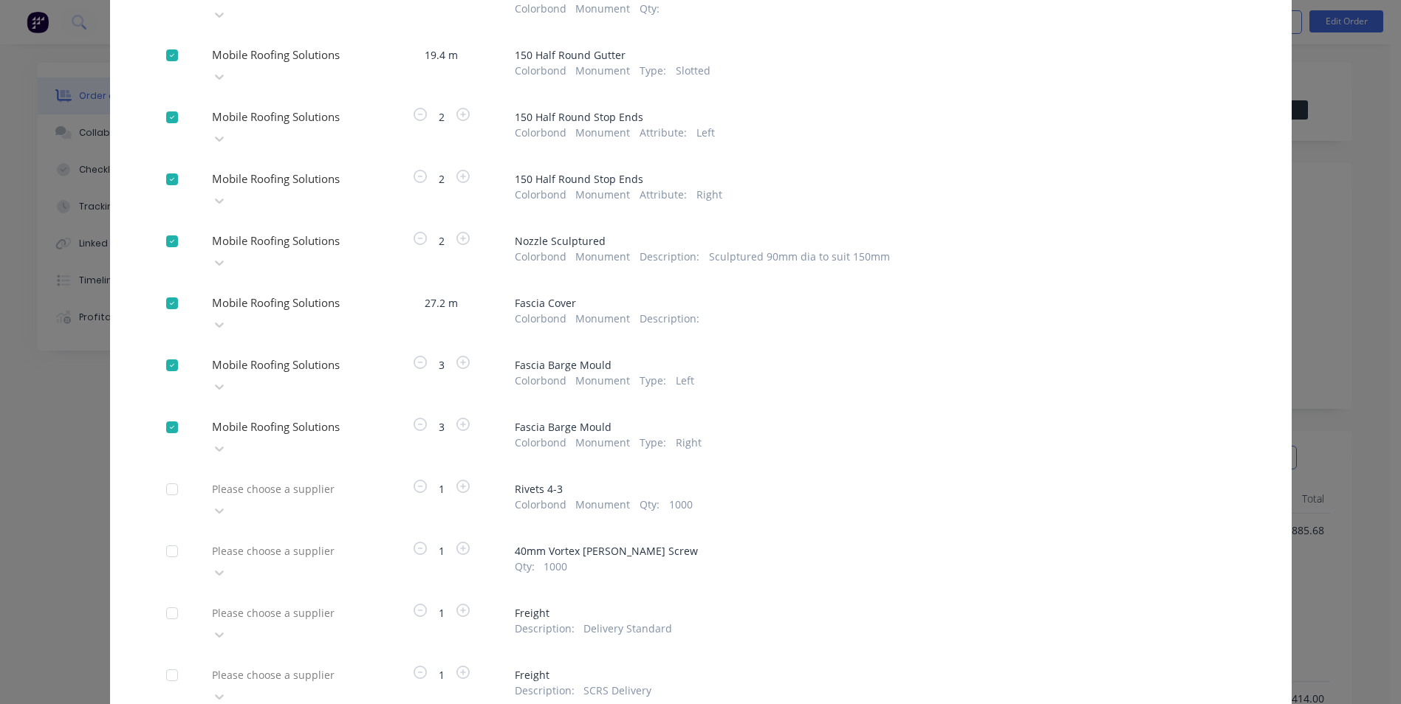
click at [335, 602] on div "Please choose a supplier" at bounding box center [287, 624] width 162 height 44
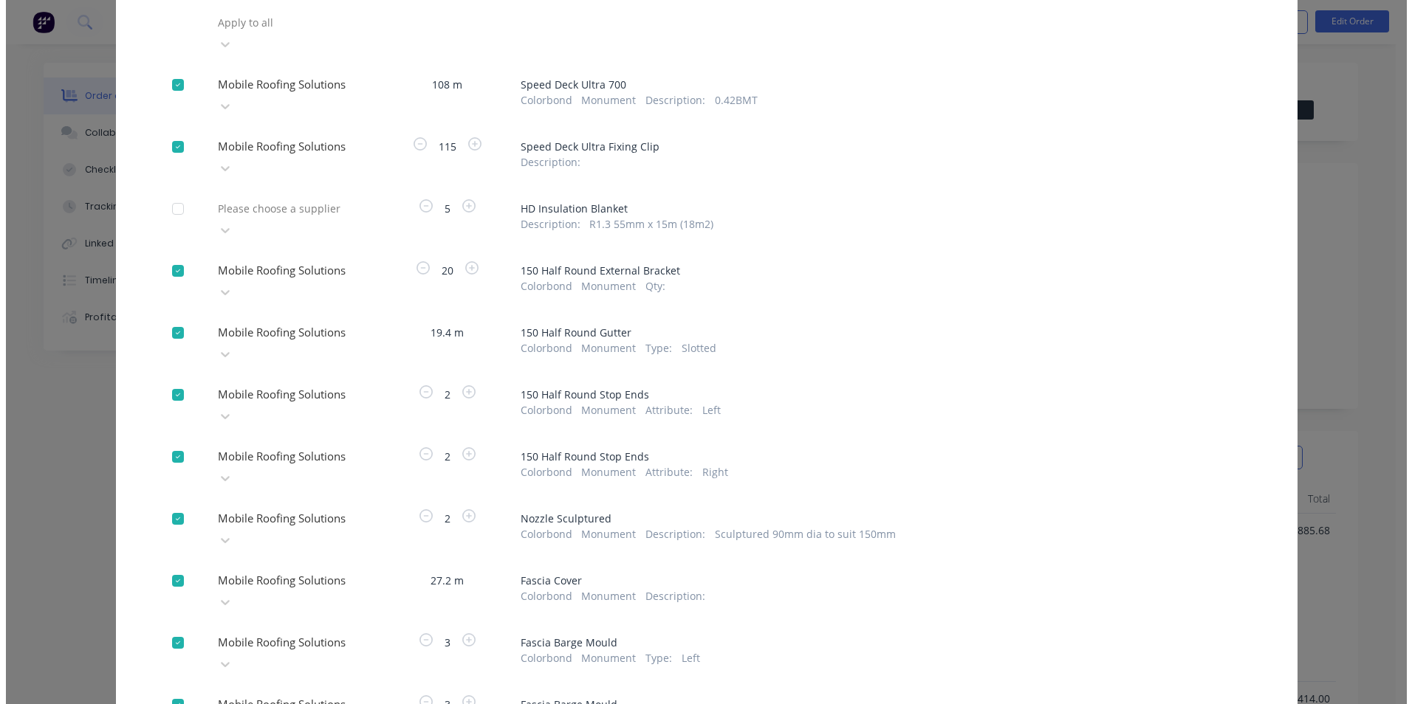
scroll to position [383, 0]
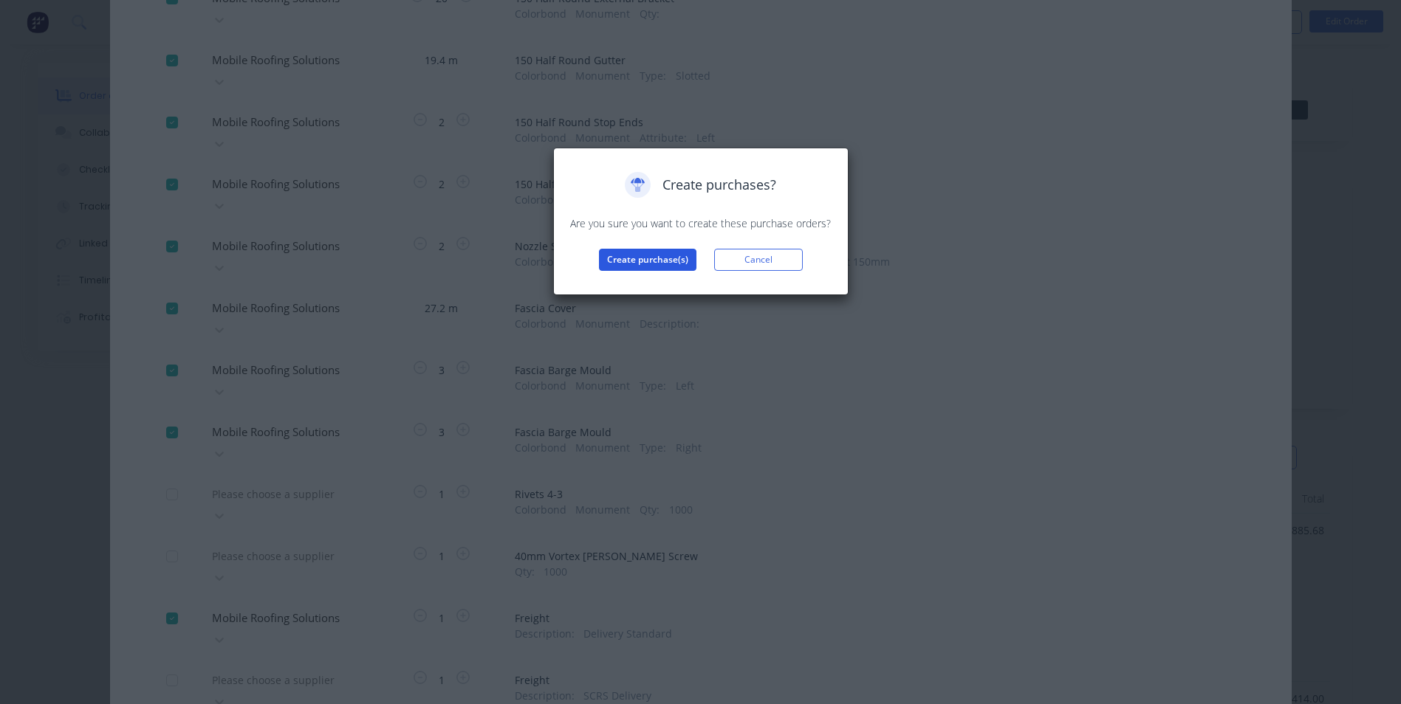
click at [615, 265] on button "Create purchase(s)" at bounding box center [647, 260] width 97 height 22
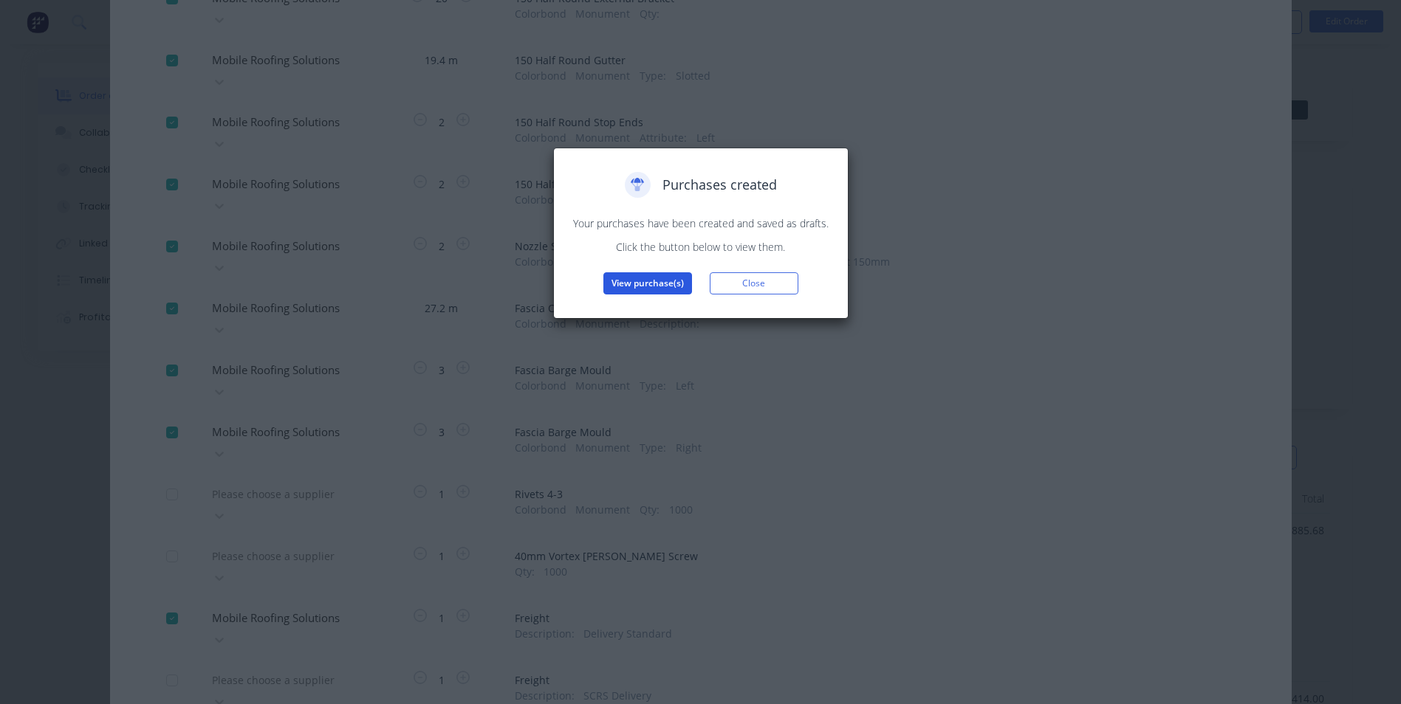
click at [648, 286] on button "View purchase(s)" at bounding box center [647, 283] width 89 height 22
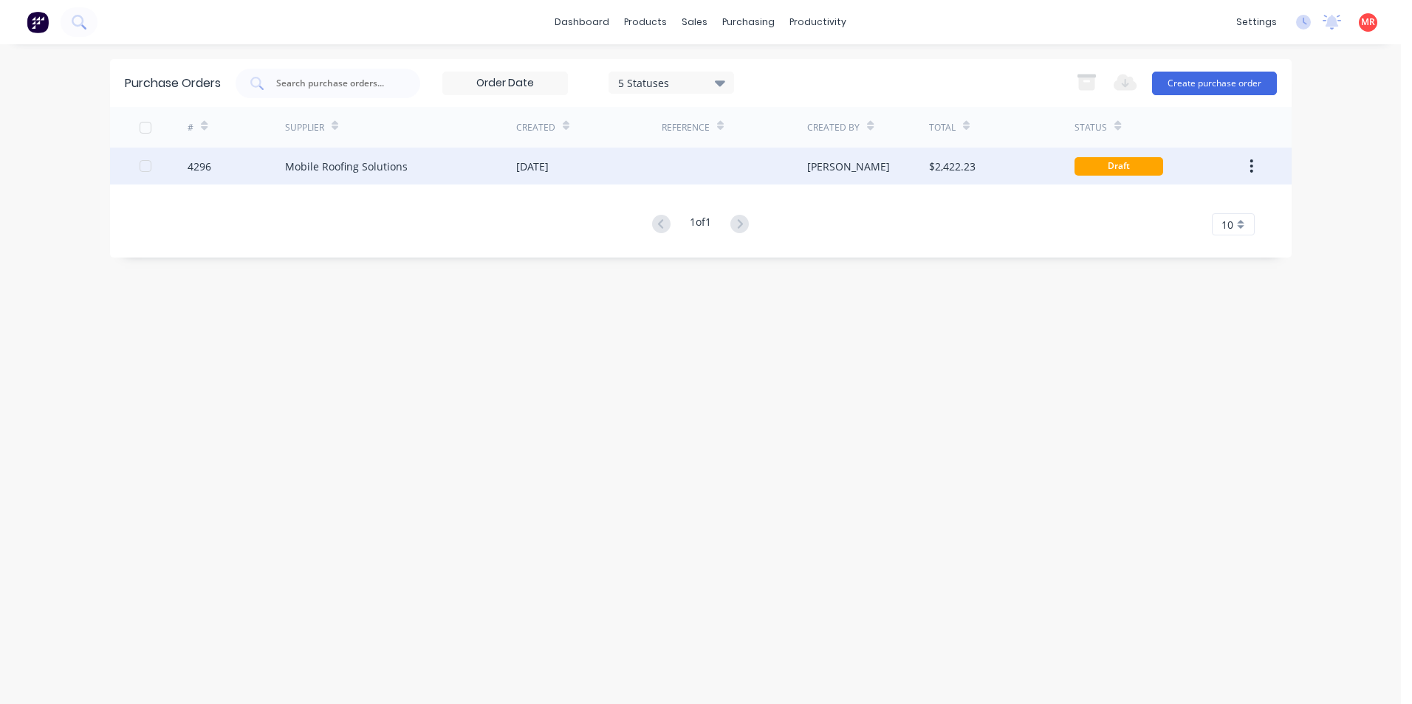
click at [806, 181] on div at bounding box center [734, 166] width 145 height 37
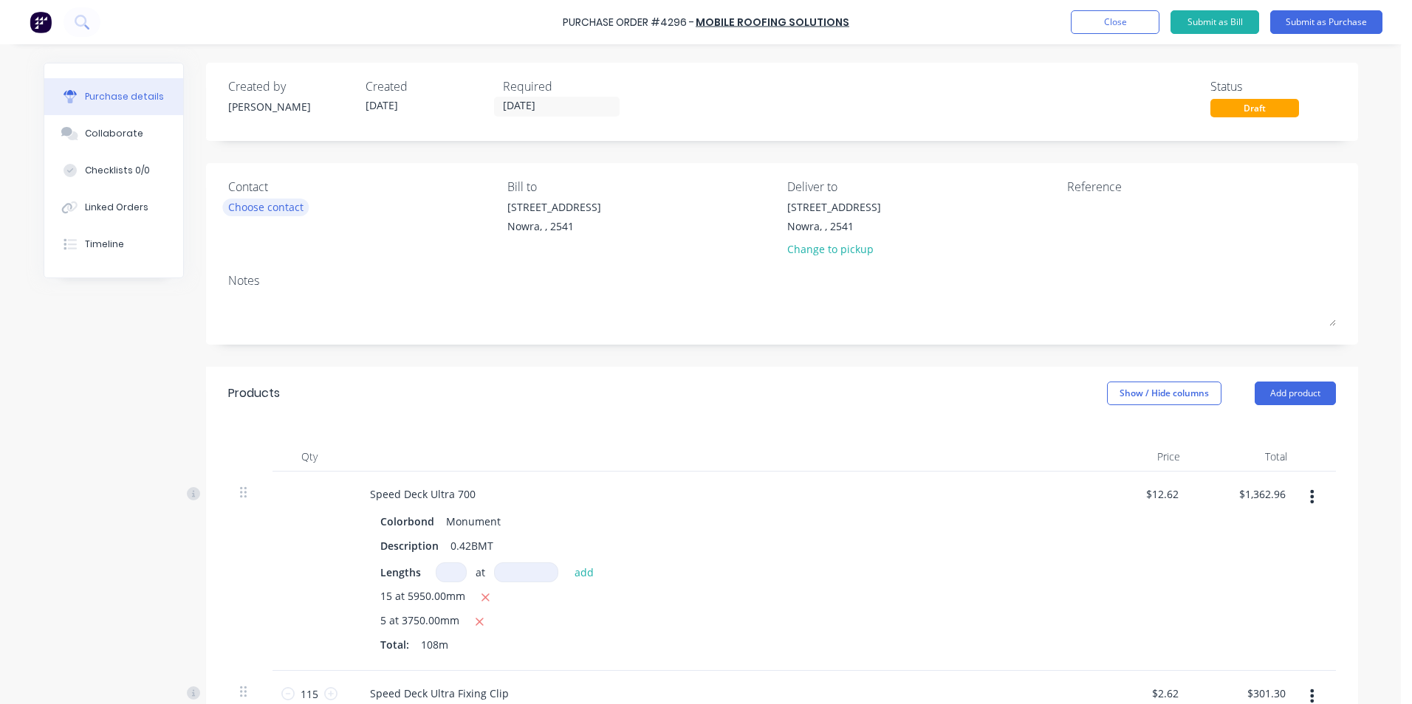
click at [262, 205] on div "Choose contact" at bounding box center [265, 207] width 75 height 16
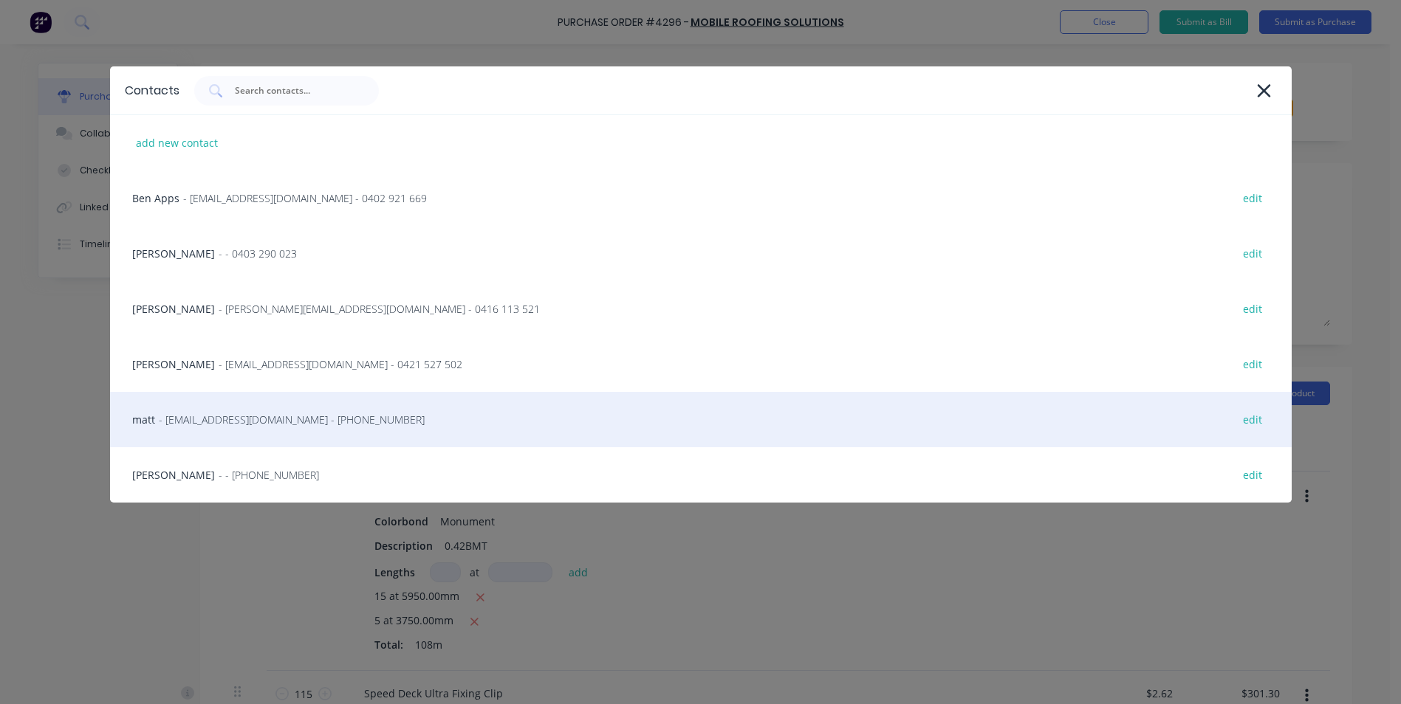
click at [241, 418] on span "- info@scrs.net.au - (02) 4411 1090" at bounding box center [292, 420] width 266 height 16
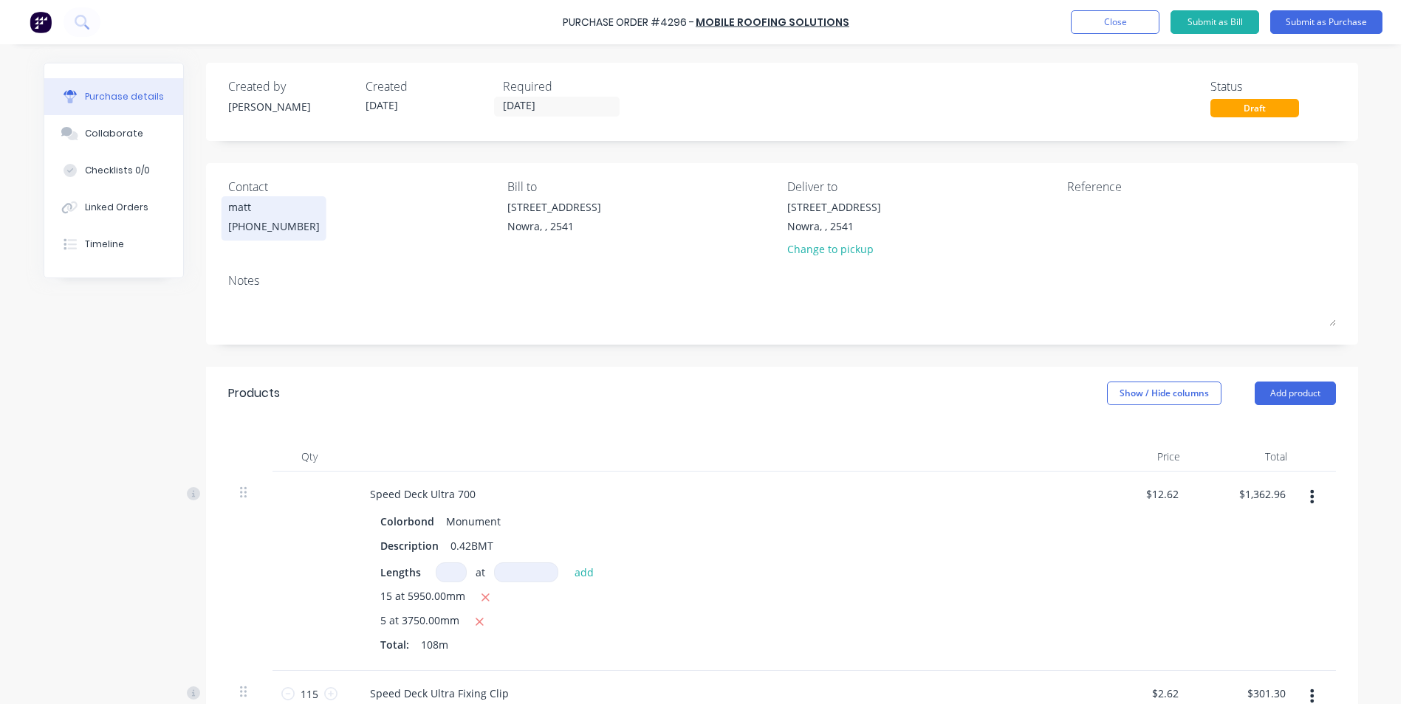
click at [250, 223] on div "(02) 4411 1090" at bounding box center [274, 227] width 92 height 16
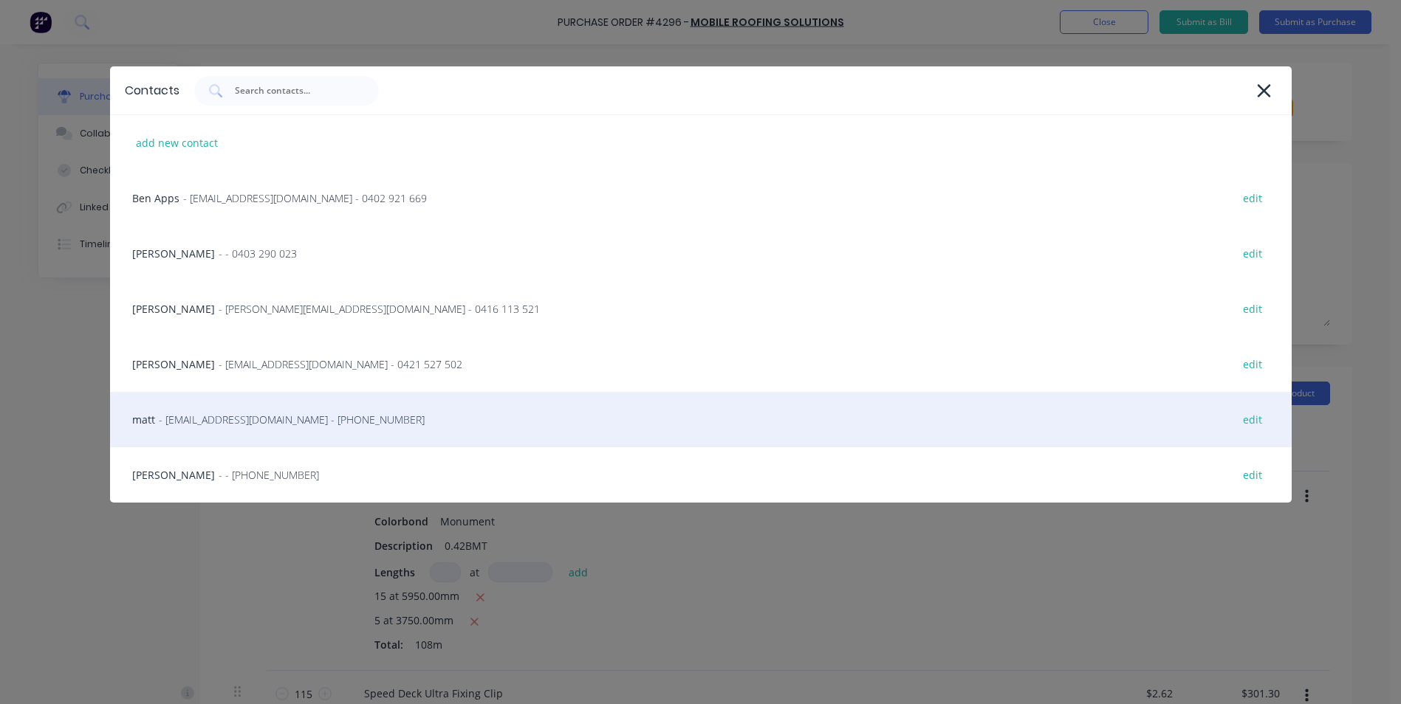
click at [257, 420] on span "- info@scrs.net.au - (02) 4411 1090" at bounding box center [292, 420] width 266 height 16
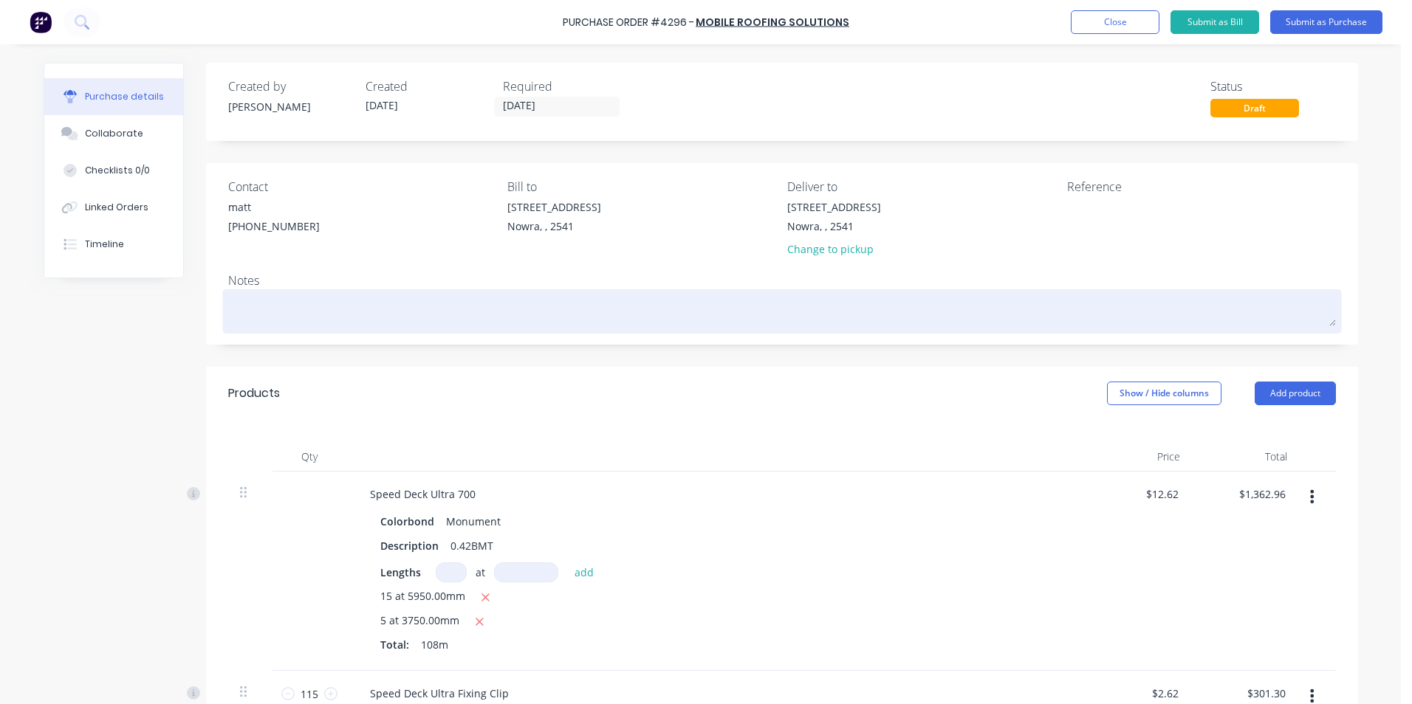
click at [264, 309] on textarea at bounding box center [782, 309] width 1108 height 33
type textarea "0"
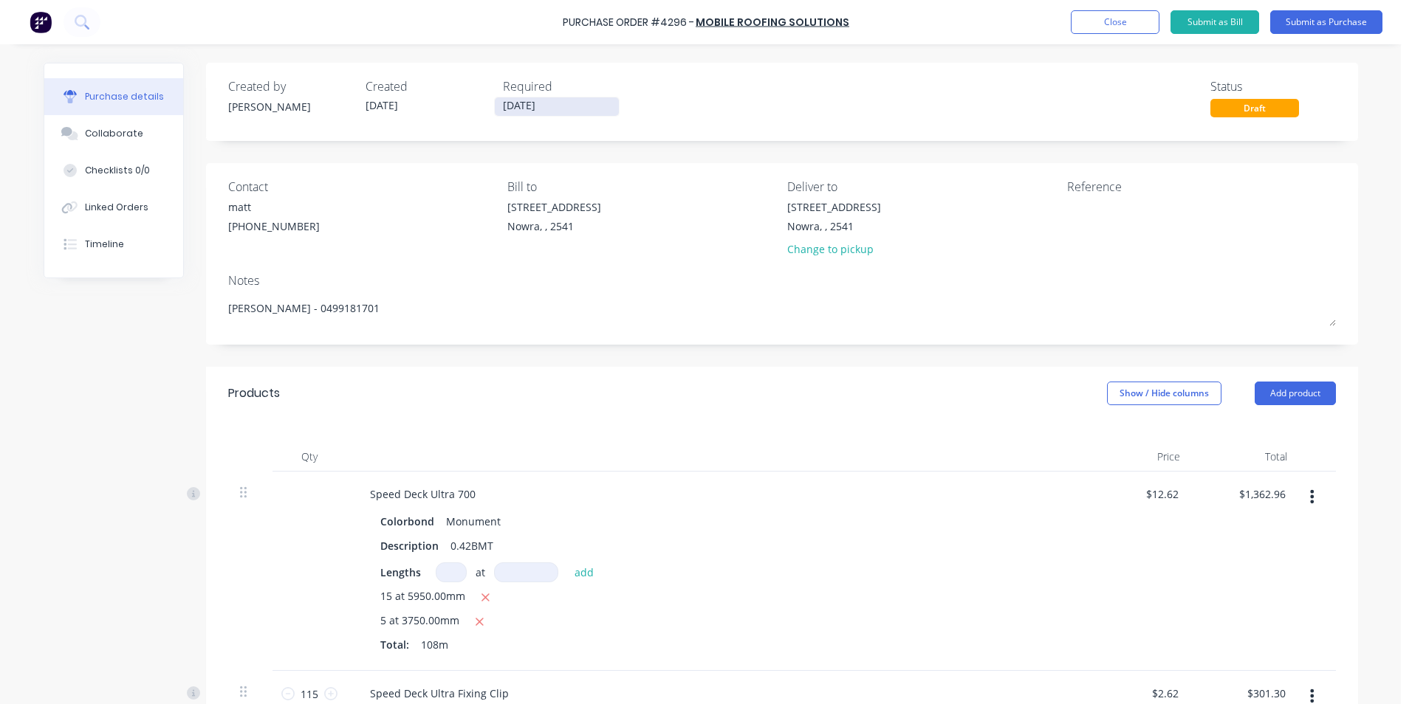
type textarea "WAYNE - 0499181701"
click at [514, 112] on input "[DATE]" at bounding box center [557, 106] width 124 height 18
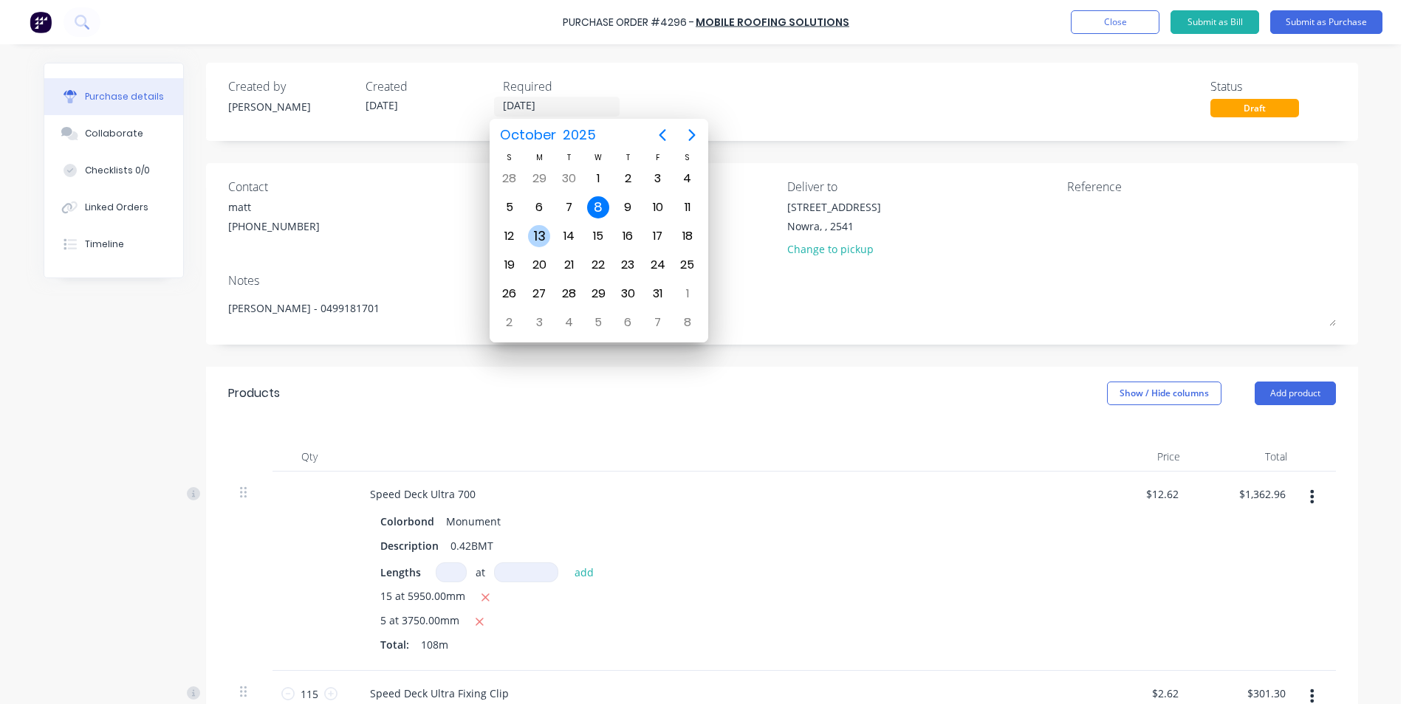
click at [544, 244] on div "13" at bounding box center [539, 236] width 22 height 22
type input "13/10/25"
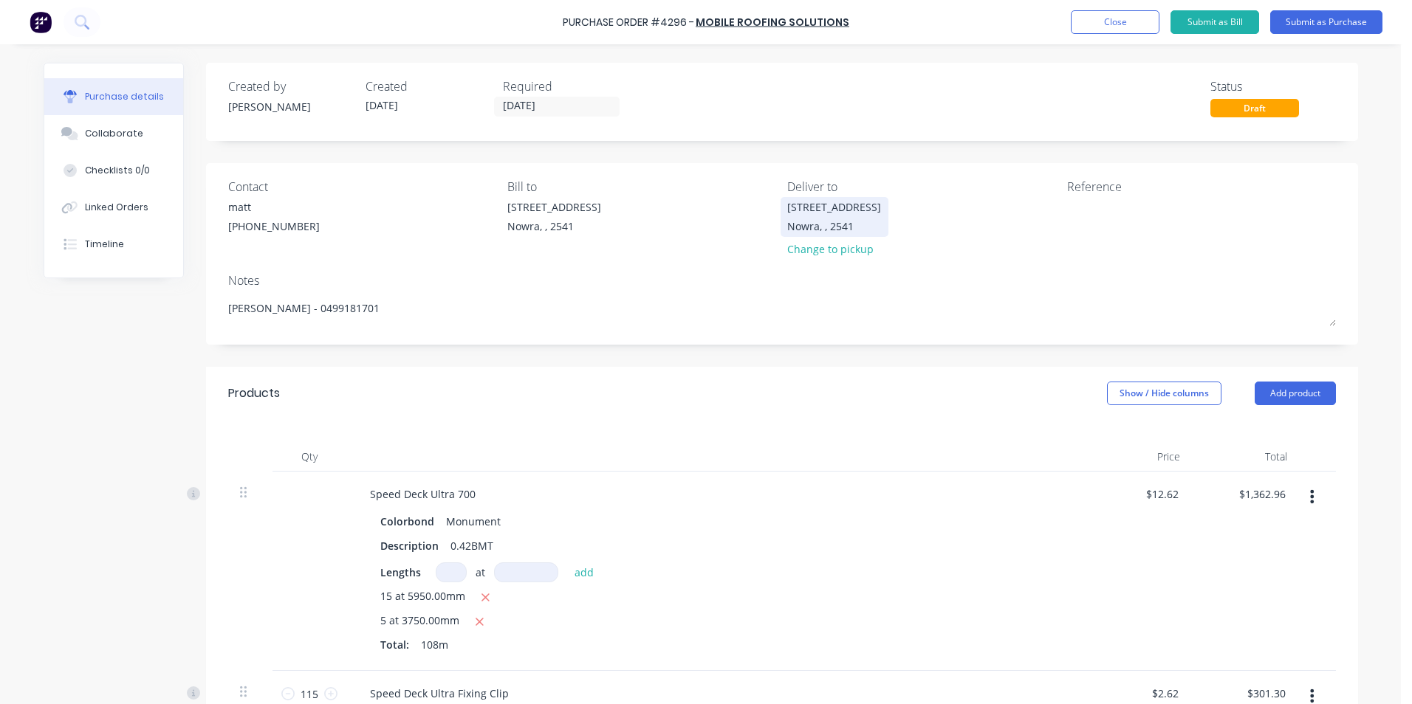
click at [840, 219] on div "Nowra, , 2541" at bounding box center [834, 227] width 94 height 16
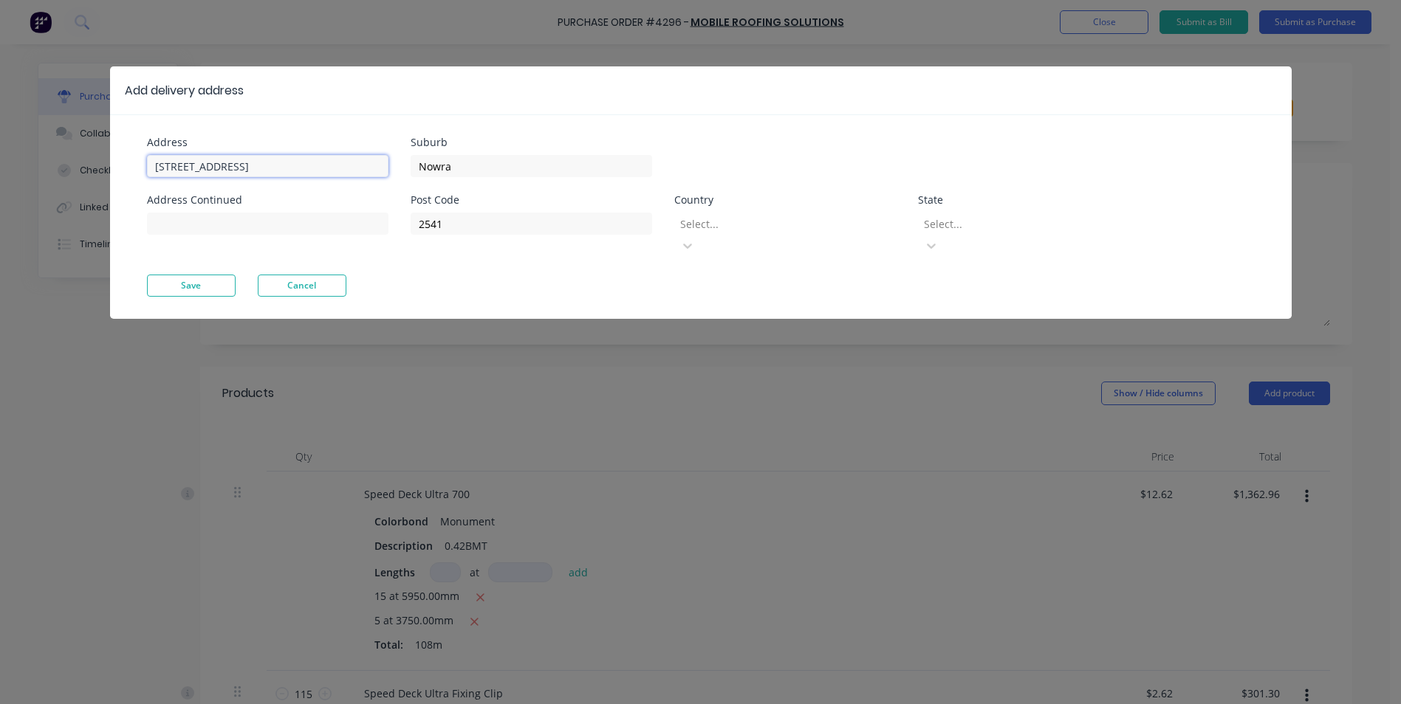
drag, startPoint x: 282, startPoint y: 168, endPoint x: -3, endPoint y: 168, distance: 285.0
click at [0, 168] on html "Purchase Order #4296 - Mobile Roofing Solutions Add product Close Submit as Bil…" at bounding box center [700, 389] width 1401 height 778
type input "64 CURVERS DR"
type input "N"
type input "MANYANA"
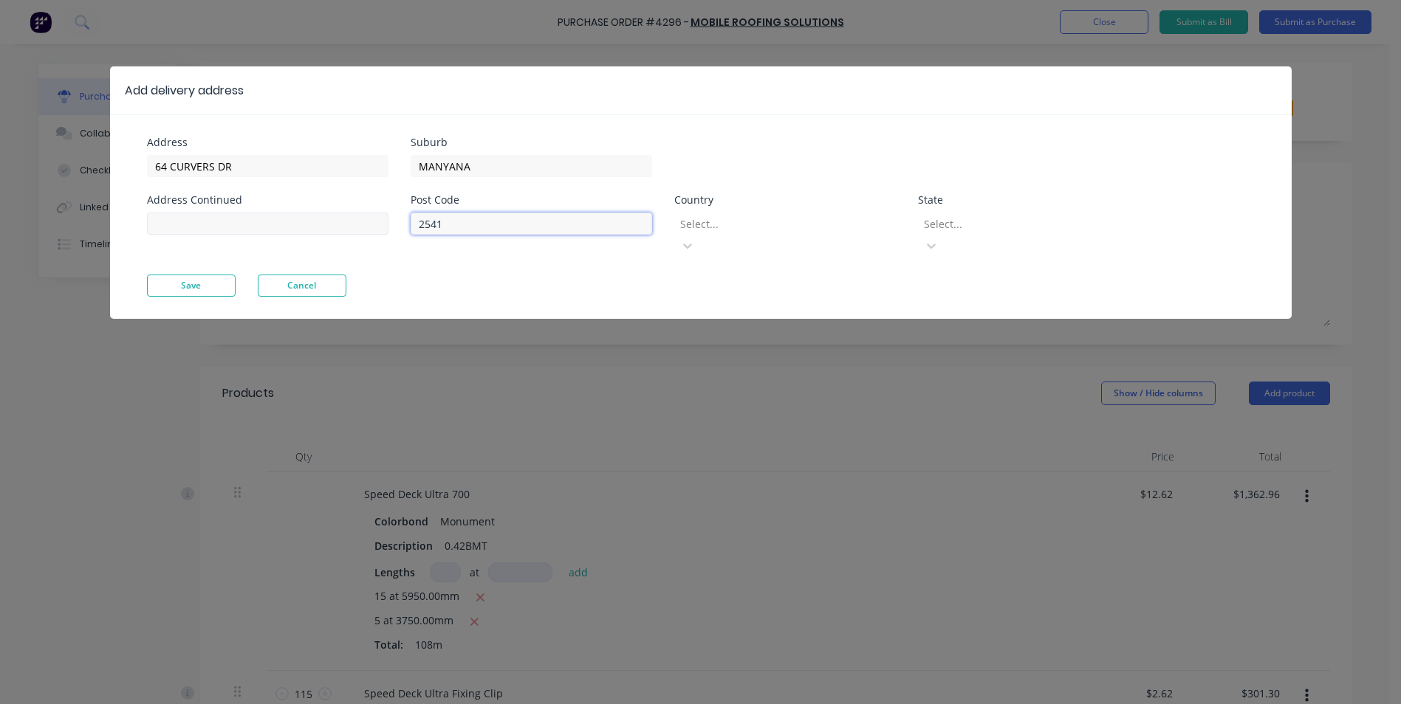
drag, startPoint x: 459, startPoint y: 219, endPoint x: 377, endPoint y: 219, distance: 82.0
click at [377, 219] on div "Address 64 CURVERS DR Address Continued Suburb MANYANA Post Code 2541 Country S…" at bounding box center [424, 205] width 554 height 137
click at [206, 275] on button "Save" at bounding box center [191, 286] width 89 height 22
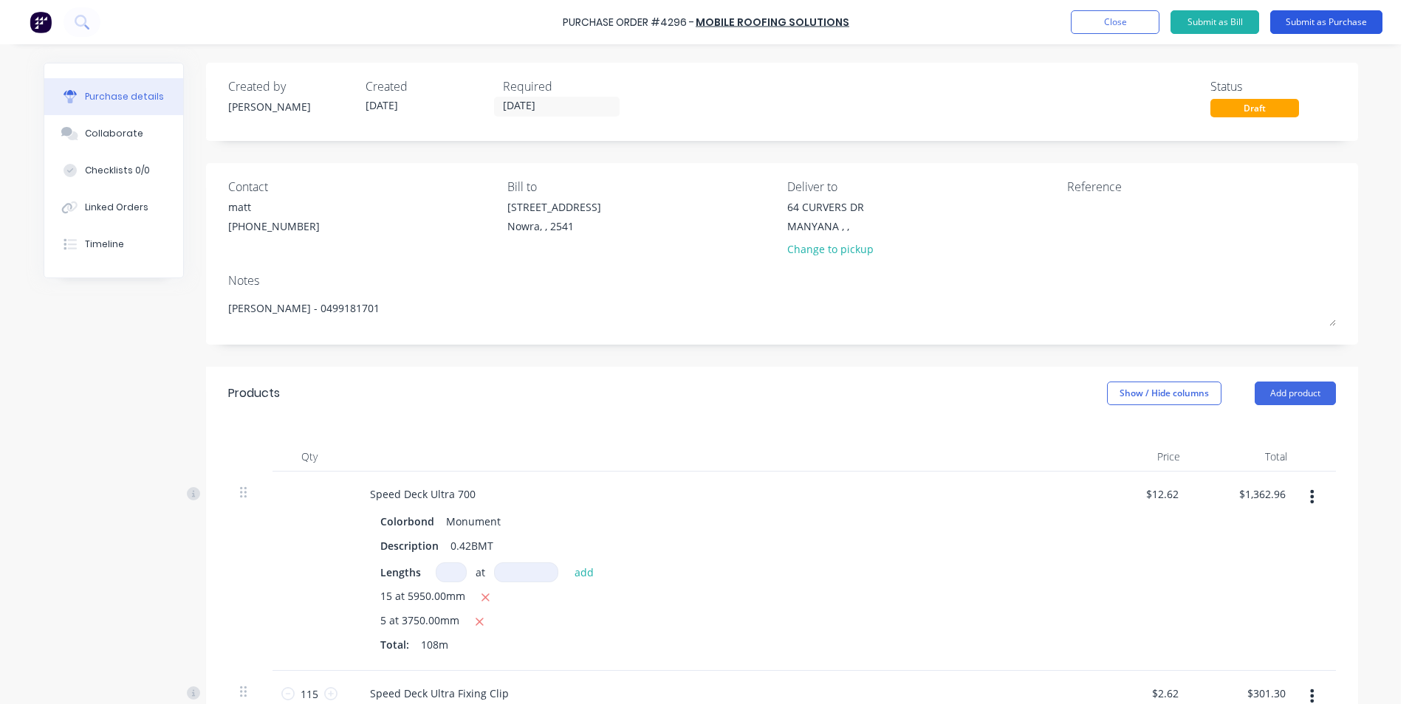
click at [1305, 23] on button "Submit as Purchase" at bounding box center [1326, 22] width 112 height 24
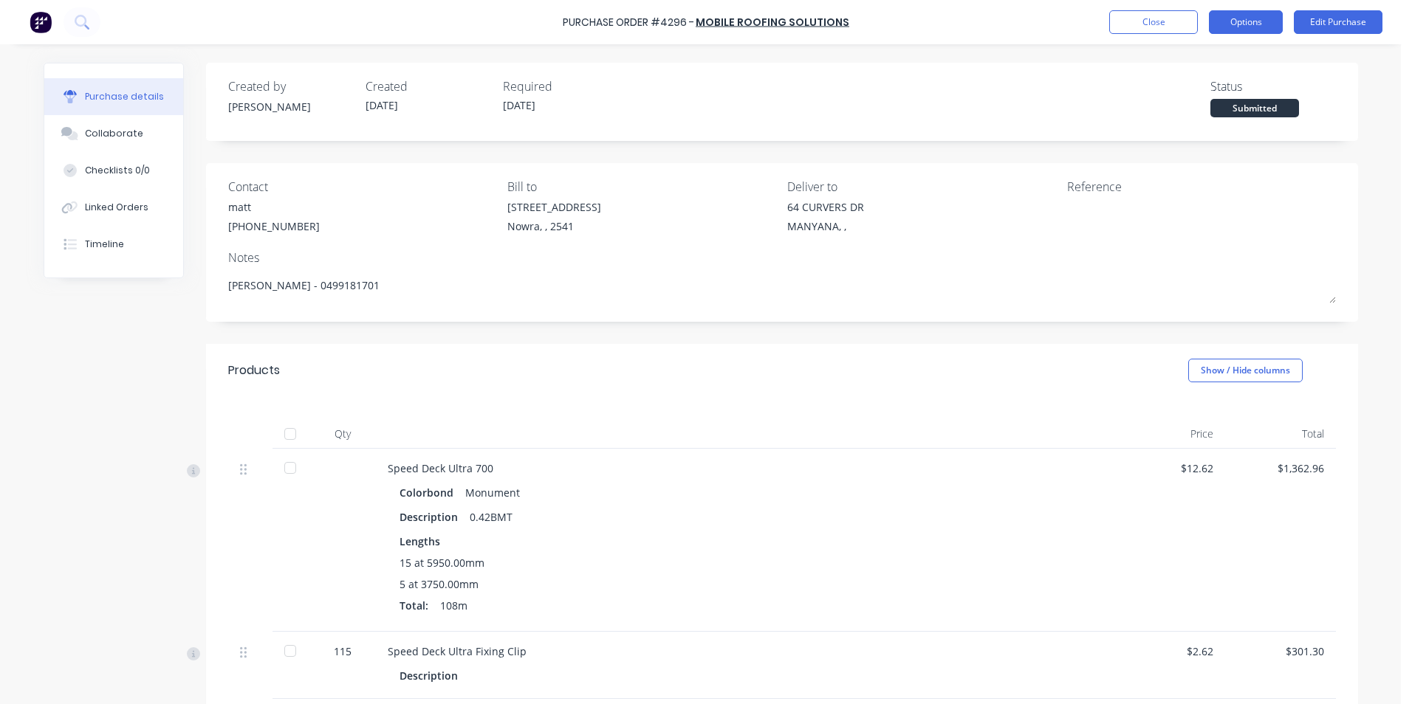
click at [1226, 22] on button "Options" at bounding box center [1246, 22] width 74 height 24
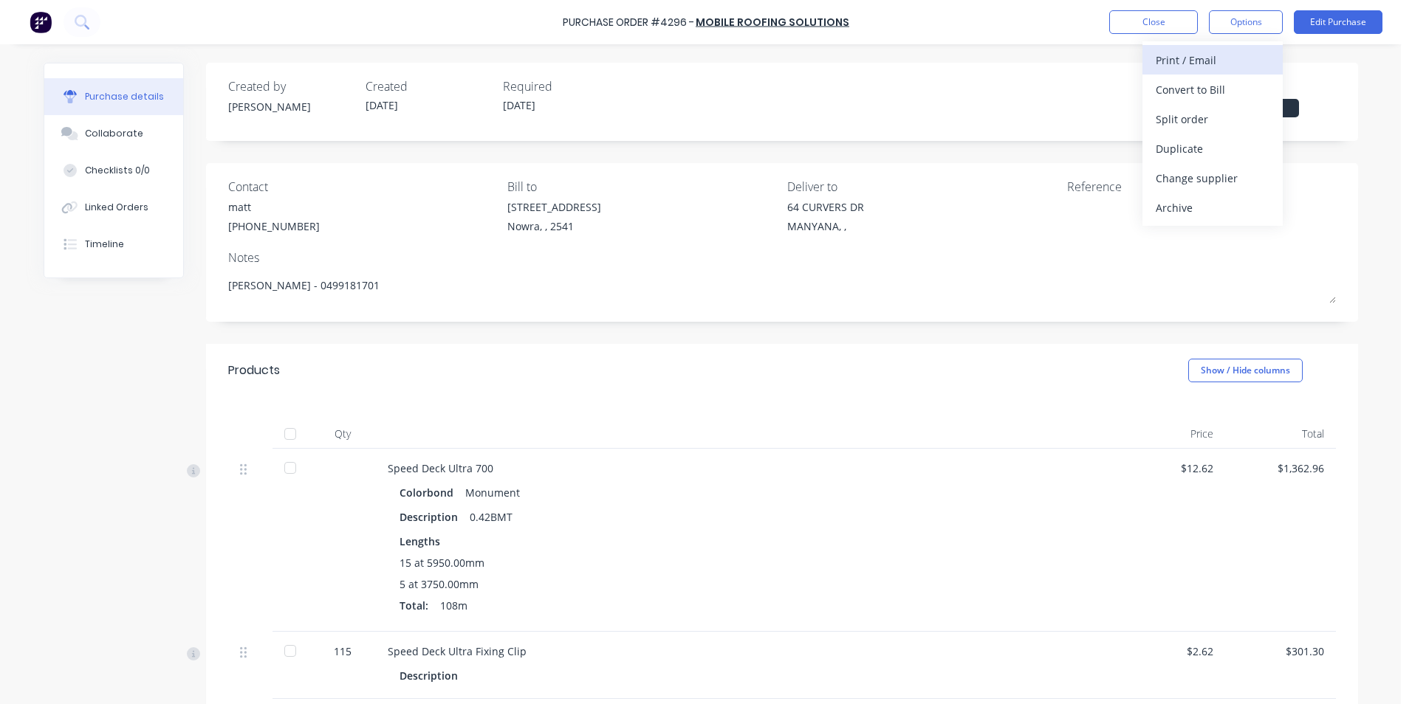
click at [1196, 62] on div "Print / Email" at bounding box center [1213, 59] width 114 height 21
click at [1201, 87] on div "With pricing" at bounding box center [1213, 89] width 114 height 21
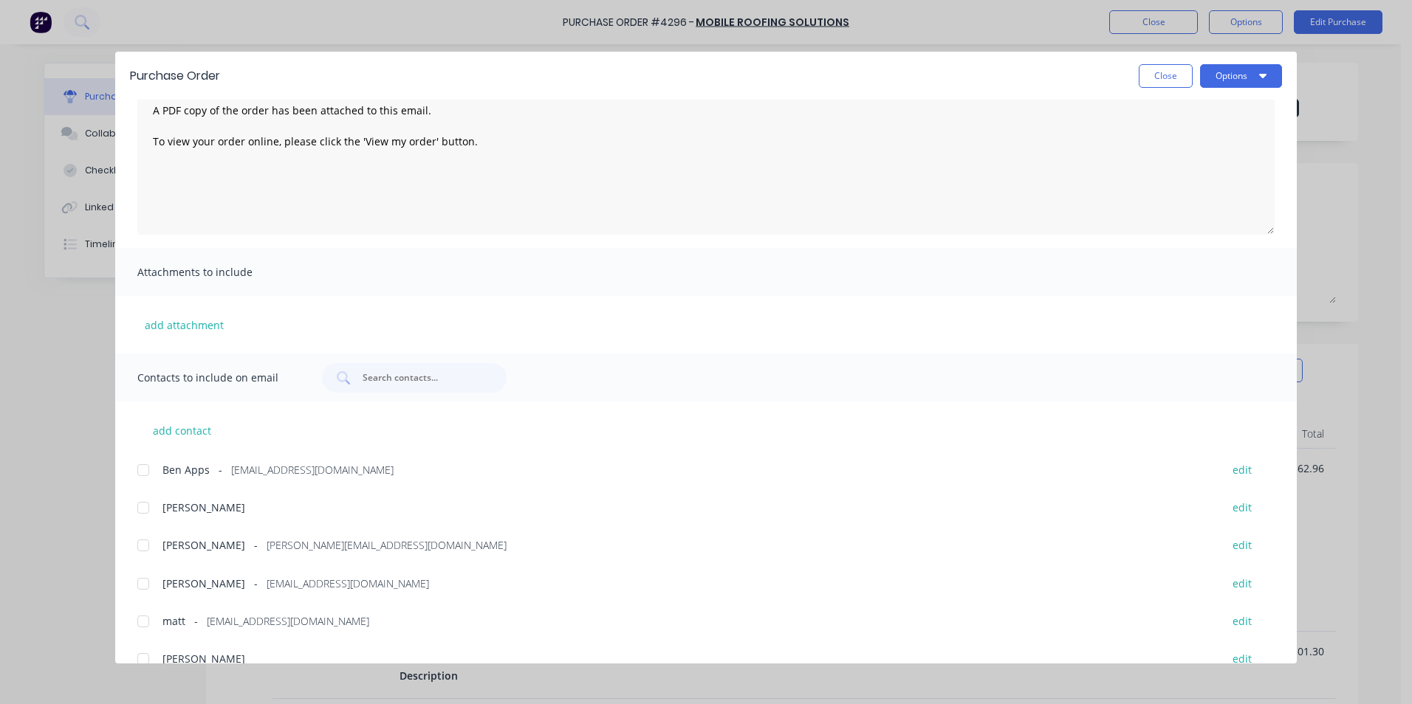
scroll to position [97, 0]
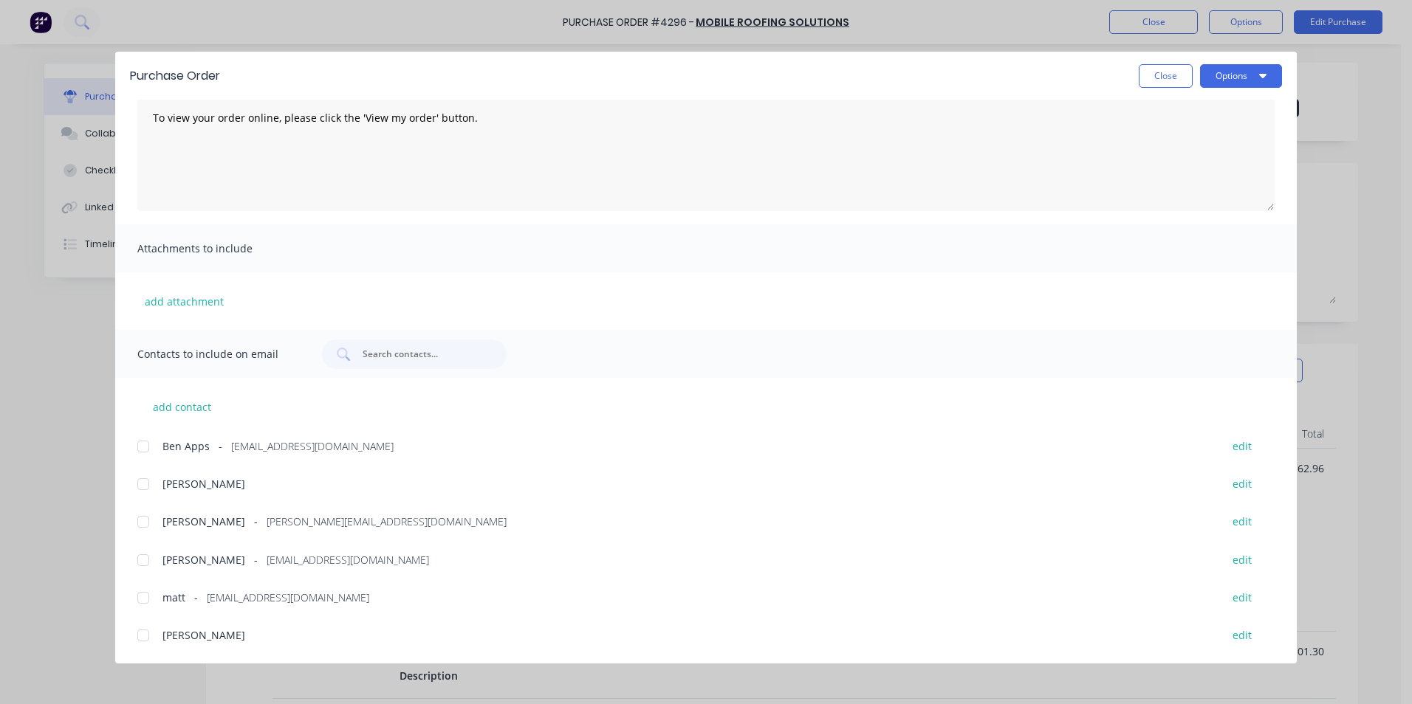
click at [132, 559] on div at bounding box center [143, 561] width 30 height 30
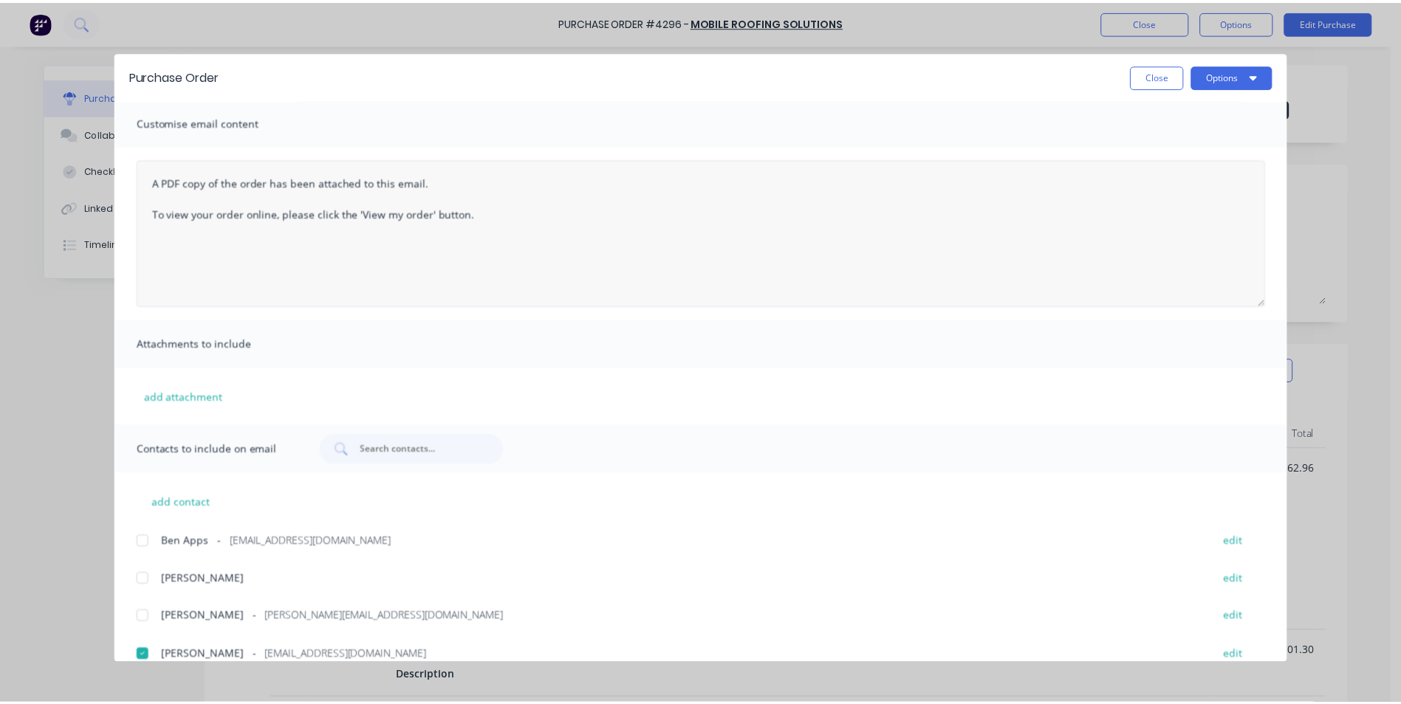
scroll to position [0, 0]
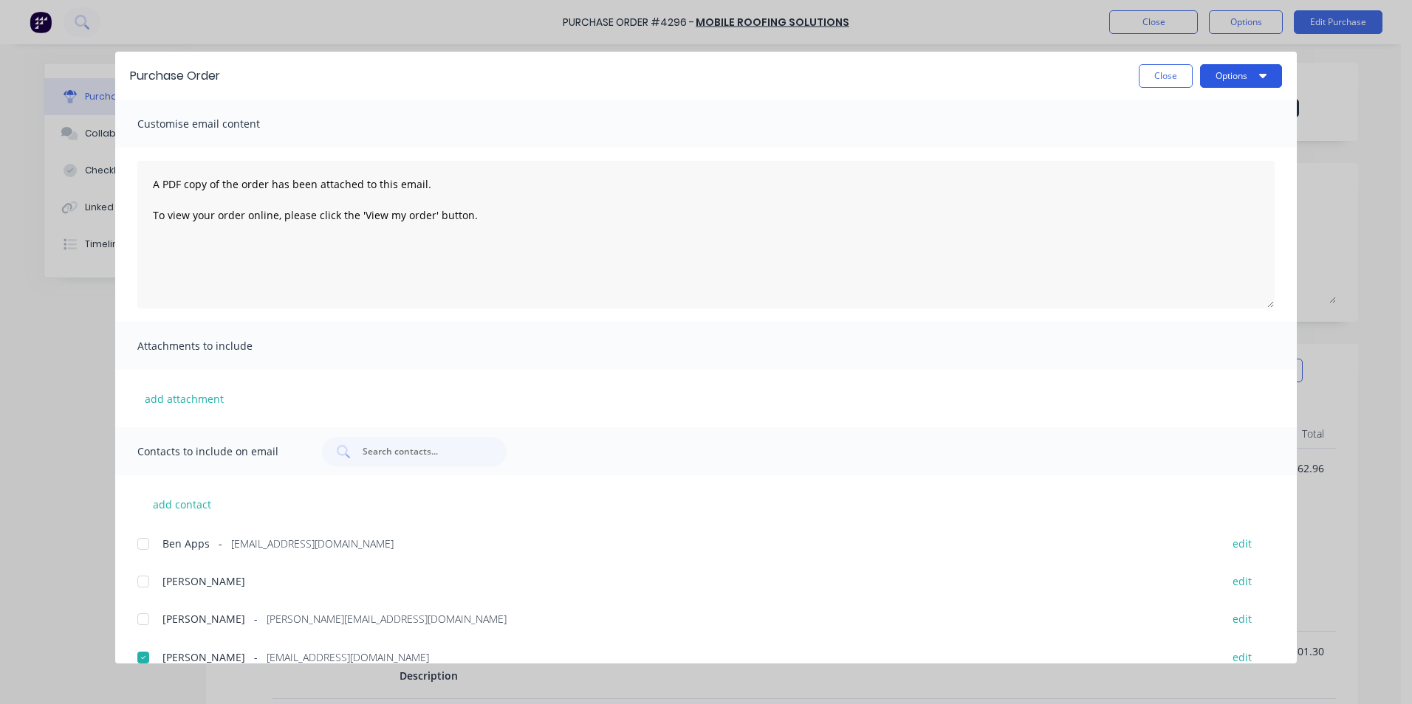
click at [1255, 82] on button "Options" at bounding box center [1241, 76] width 82 height 24
click at [1218, 166] on div "Email" at bounding box center [1212, 172] width 114 height 21
click at [1178, 72] on button "Close" at bounding box center [1166, 76] width 54 height 24
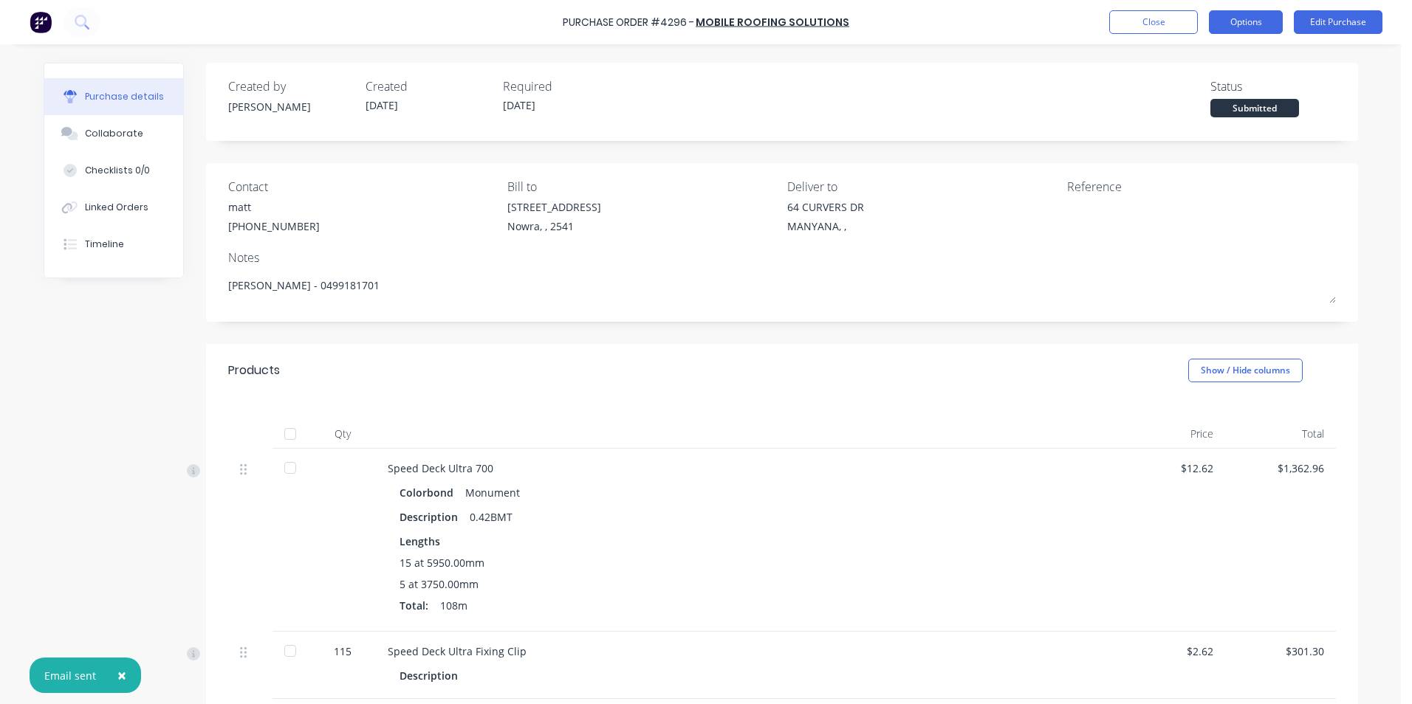
click at [1209, 26] on button "Options" at bounding box center [1246, 22] width 74 height 24
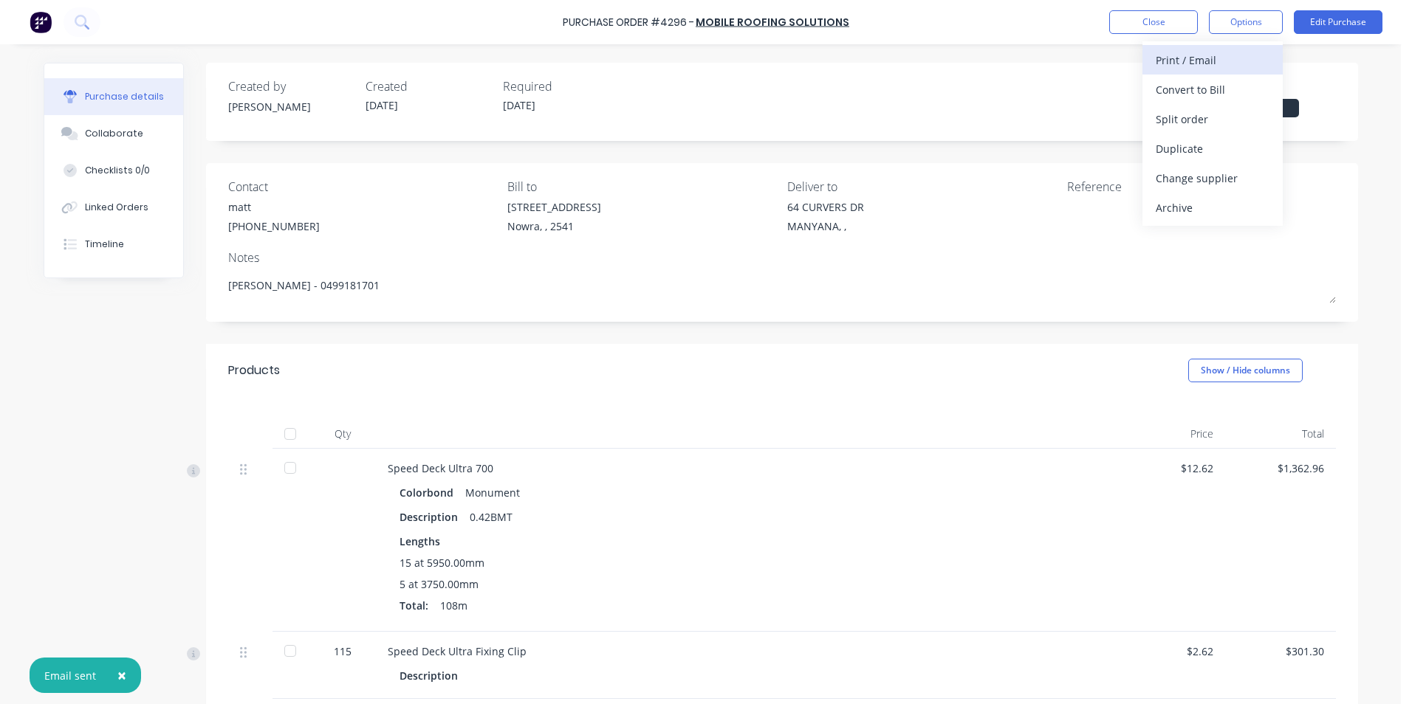
click at [1190, 57] on div "Print / Email" at bounding box center [1213, 59] width 114 height 21
click at [1192, 109] on div "Without pricing" at bounding box center [1213, 119] width 114 height 21
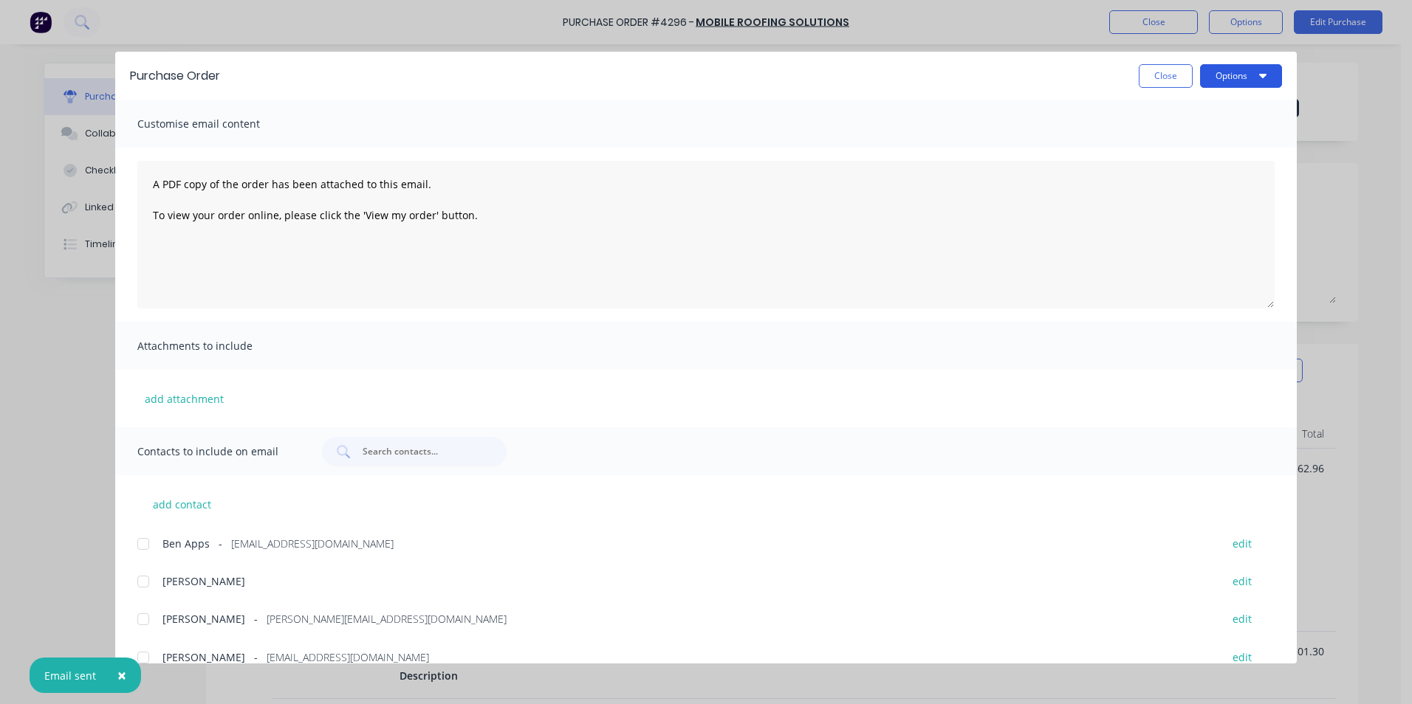
click at [1212, 74] on button "Options" at bounding box center [1241, 76] width 82 height 24
click at [1209, 136] on div "Print" at bounding box center [1212, 142] width 114 height 21
click at [1178, 71] on button "Close" at bounding box center [1166, 76] width 54 height 24
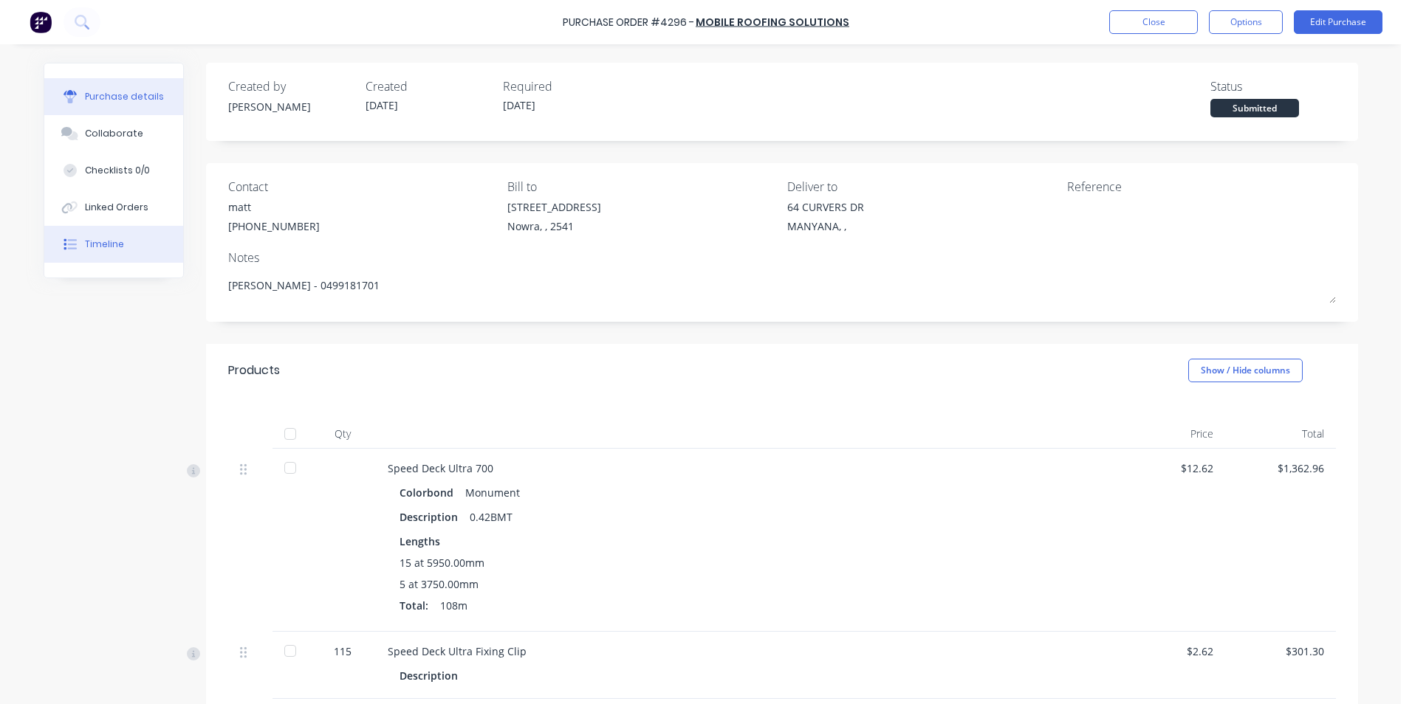
click at [117, 232] on button "Timeline" at bounding box center [113, 244] width 139 height 37
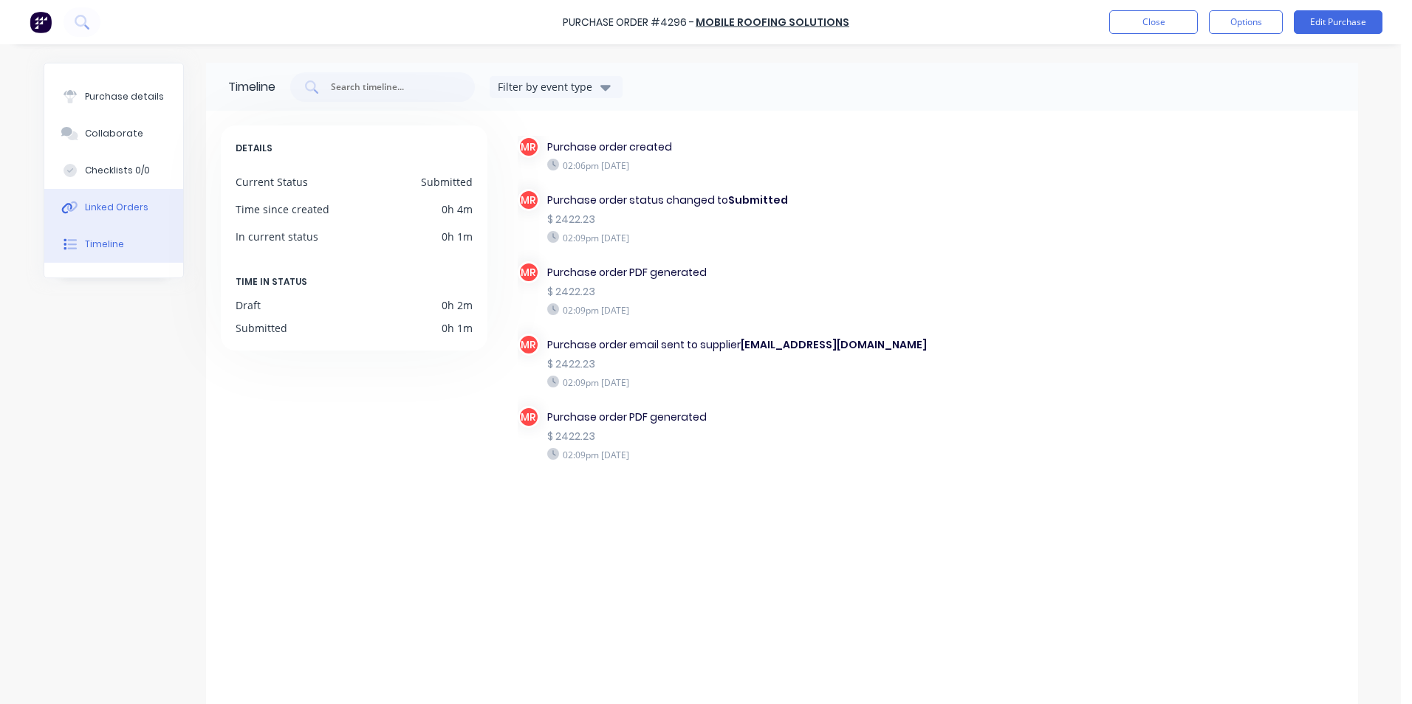
click at [121, 213] on div "Linked Orders" at bounding box center [116, 207] width 63 height 13
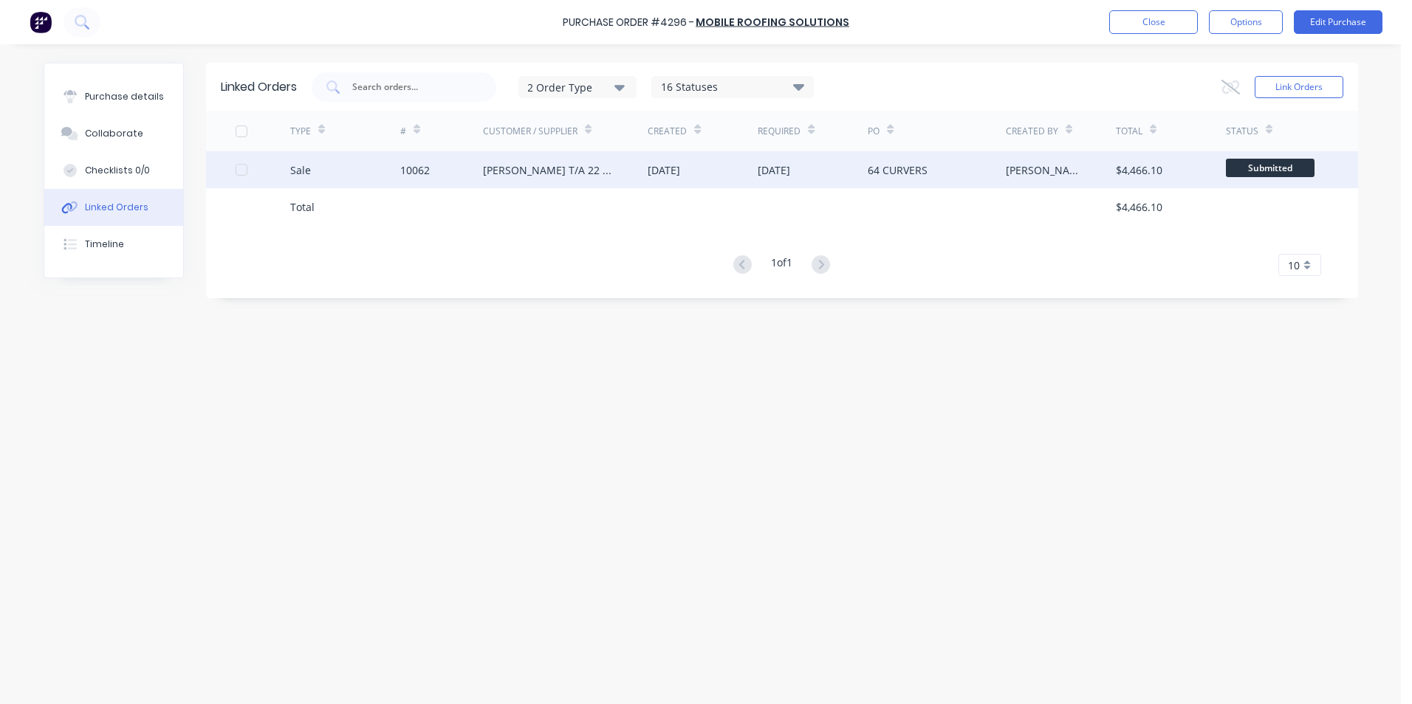
click at [457, 172] on div "10062" at bounding box center [441, 169] width 83 height 37
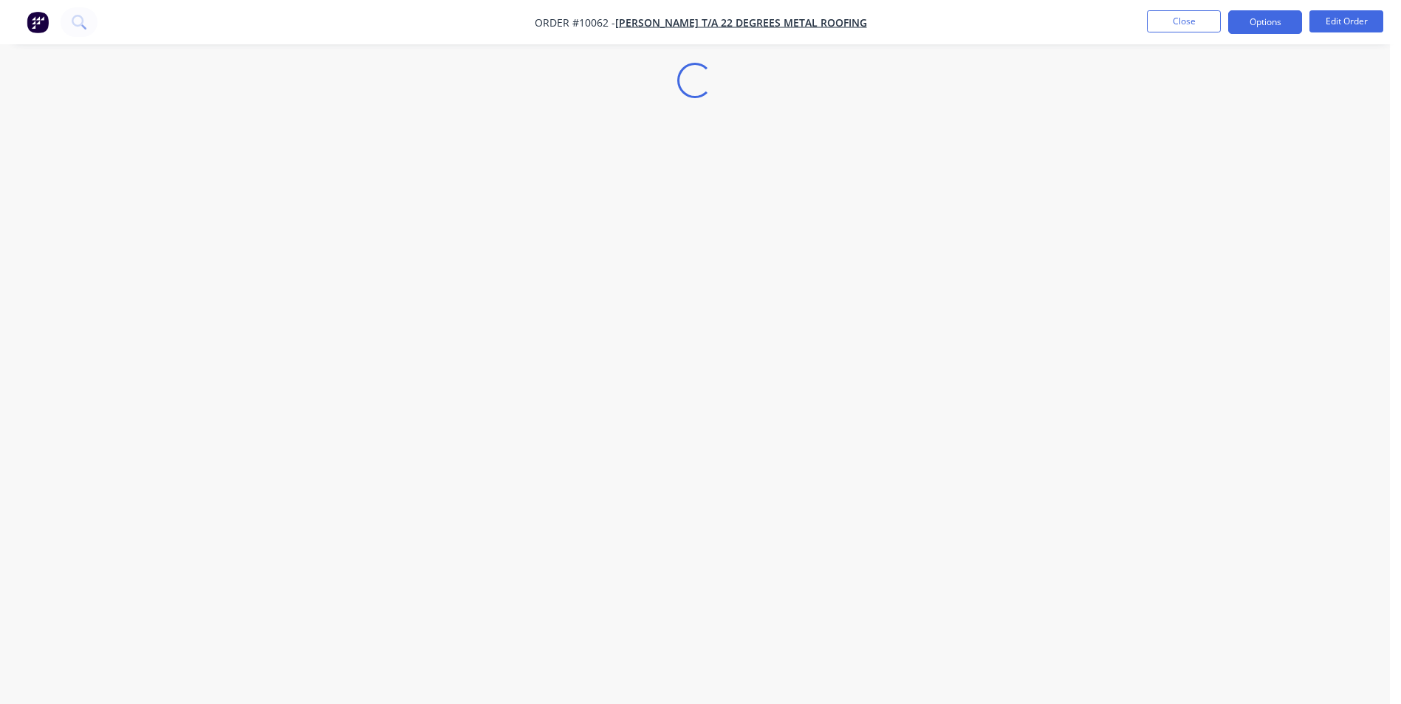
click at [1241, 27] on button "Options" at bounding box center [1265, 22] width 74 height 24
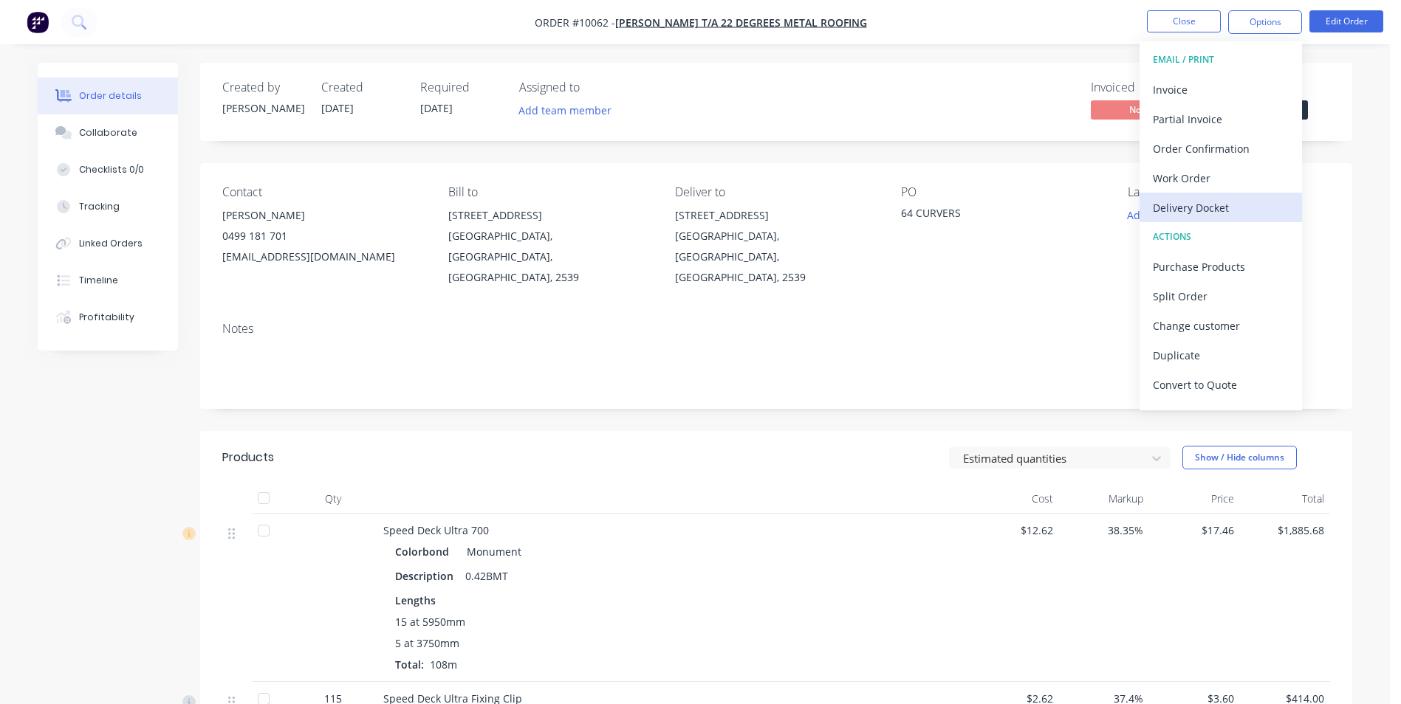
click at [1200, 203] on div "Delivery Docket" at bounding box center [1221, 207] width 136 height 21
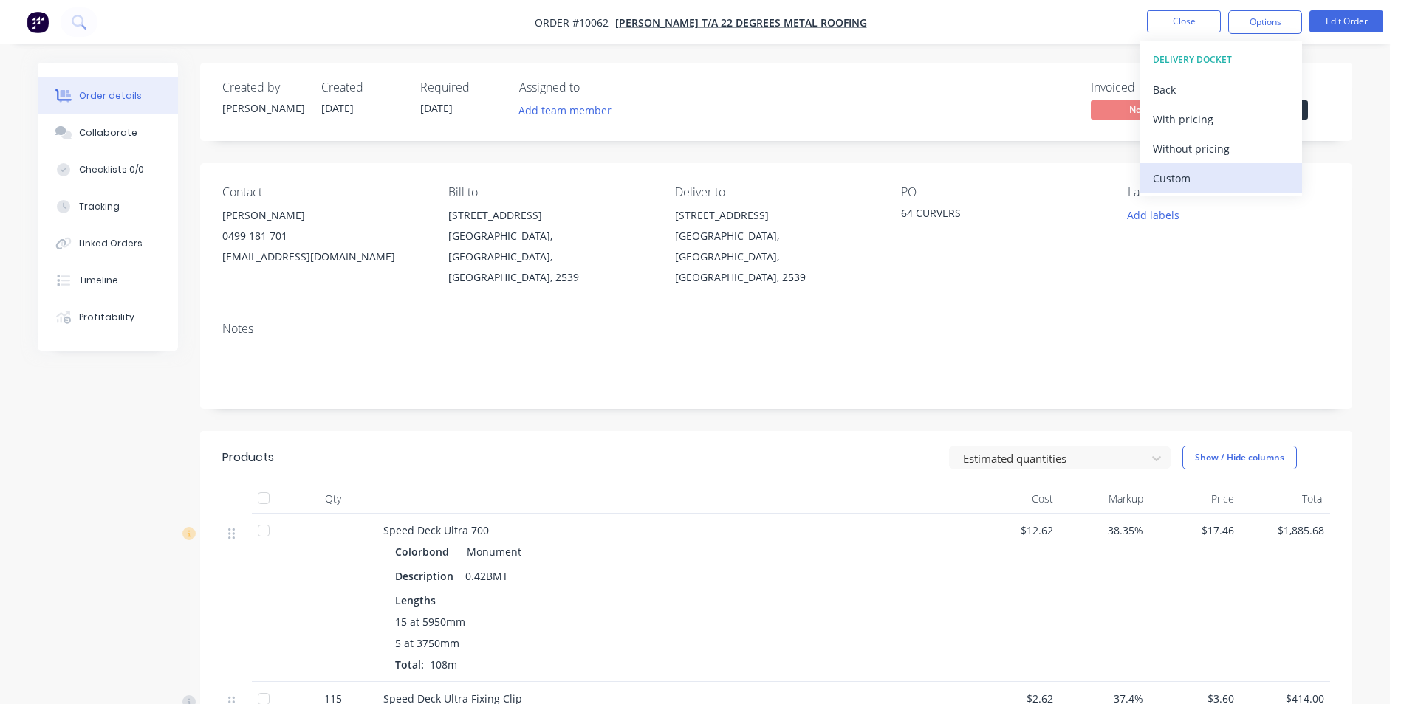
click at [1195, 180] on div "Custom" at bounding box center [1221, 178] width 136 height 21
click at [1203, 146] on div "Without pricing" at bounding box center [1221, 148] width 136 height 21
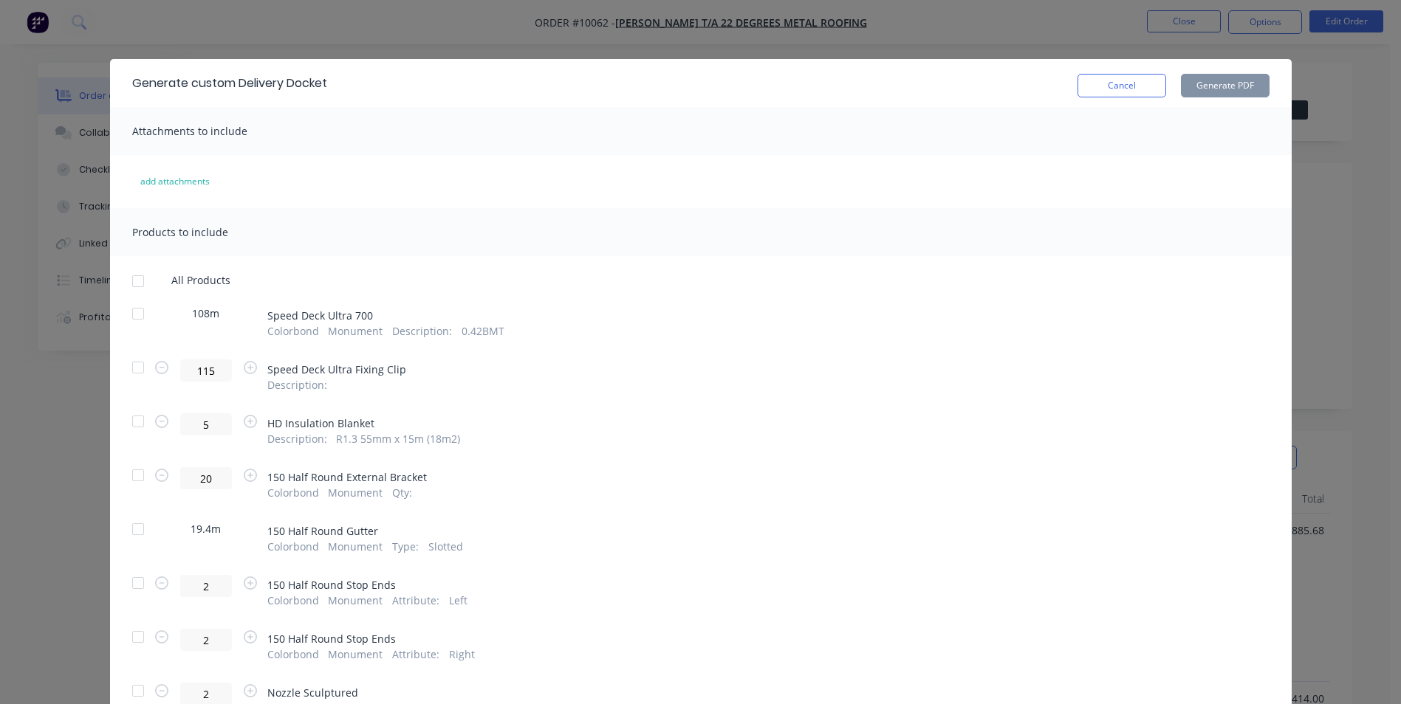
click at [133, 425] on div at bounding box center [138, 422] width 30 height 30
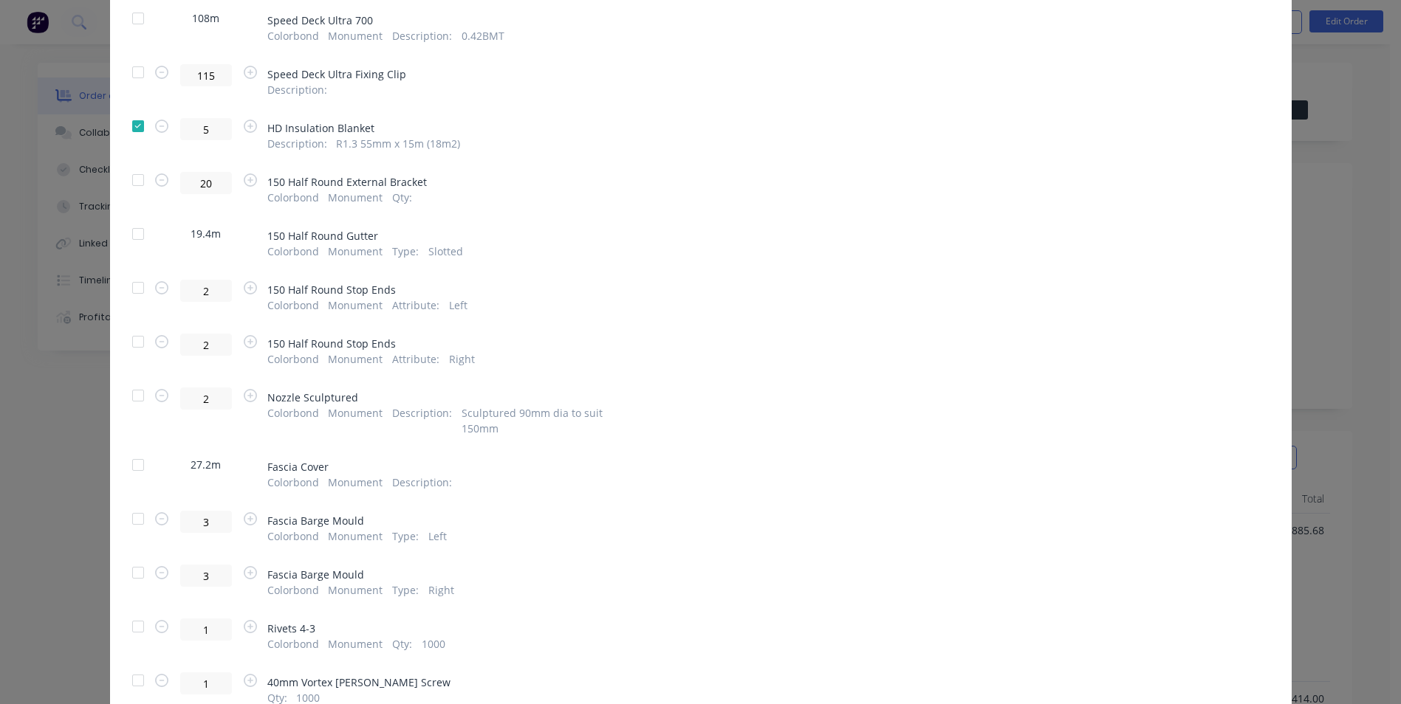
scroll to position [369, 0]
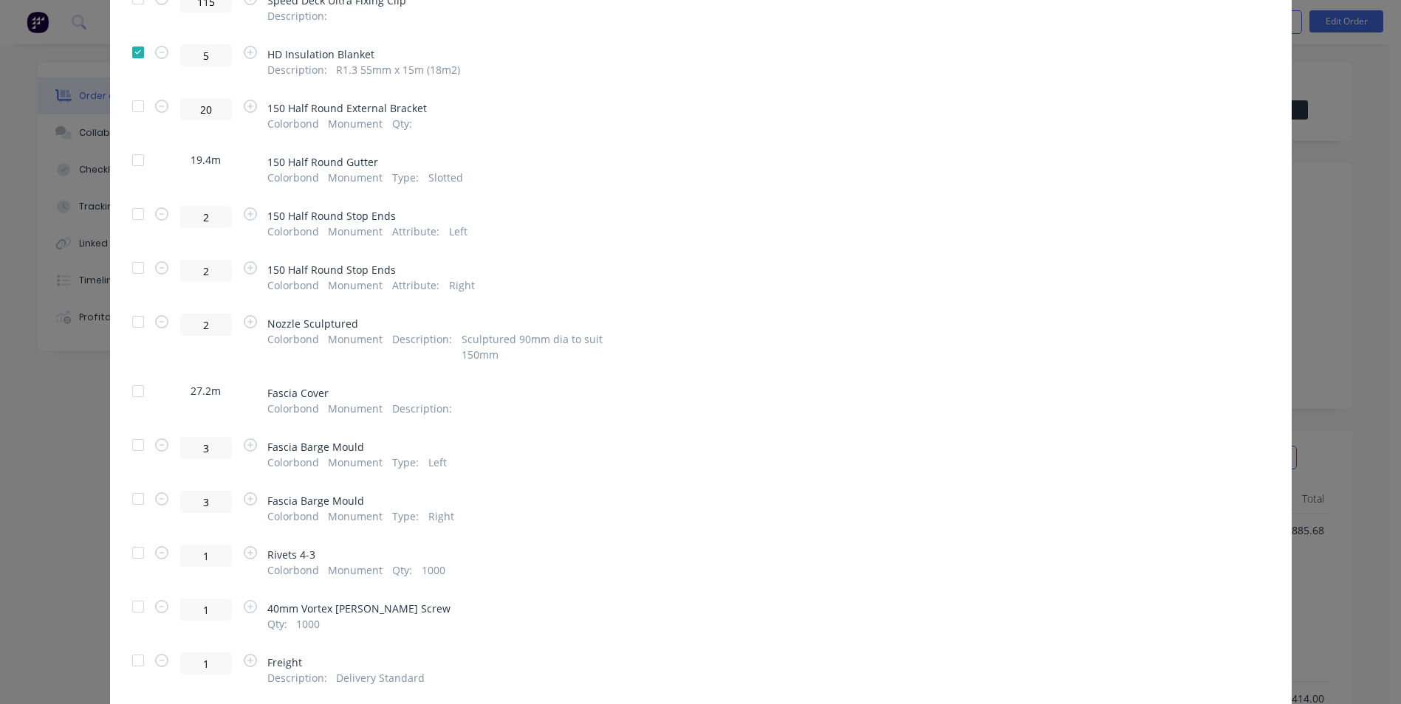
click at [128, 543] on div at bounding box center [138, 553] width 30 height 30
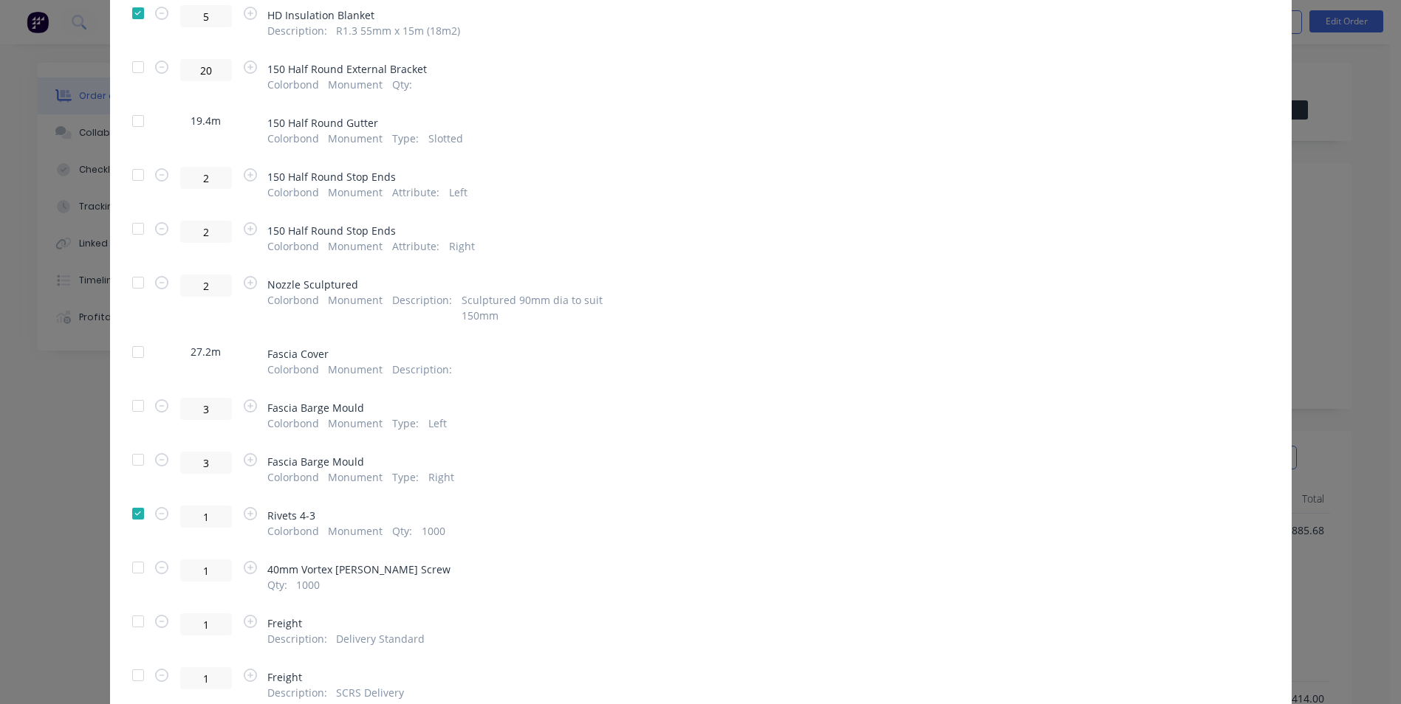
scroll to position [443, 0]
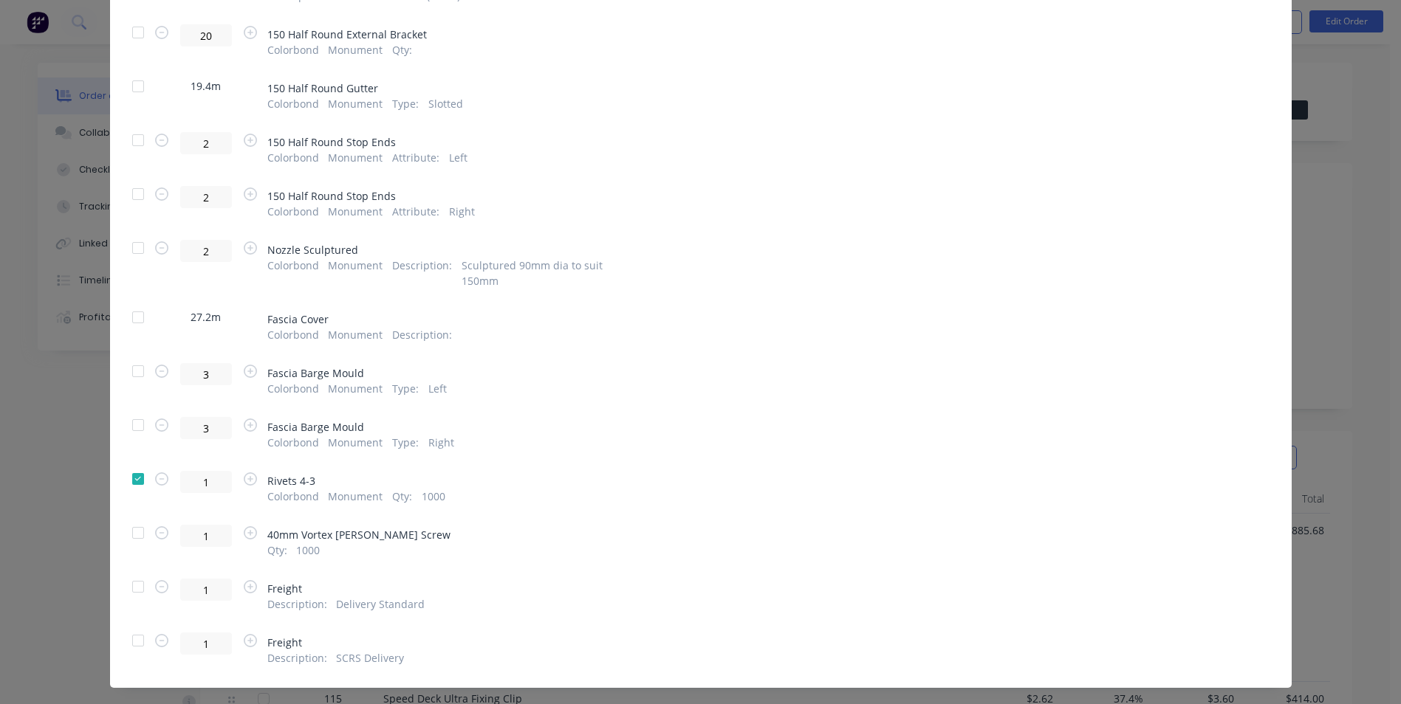
click at [130, 521] on div at bounding box center [138, 533] width 30 height 30
click at [141, 626] on div at bounding box center [138, 641] width 30 height 30
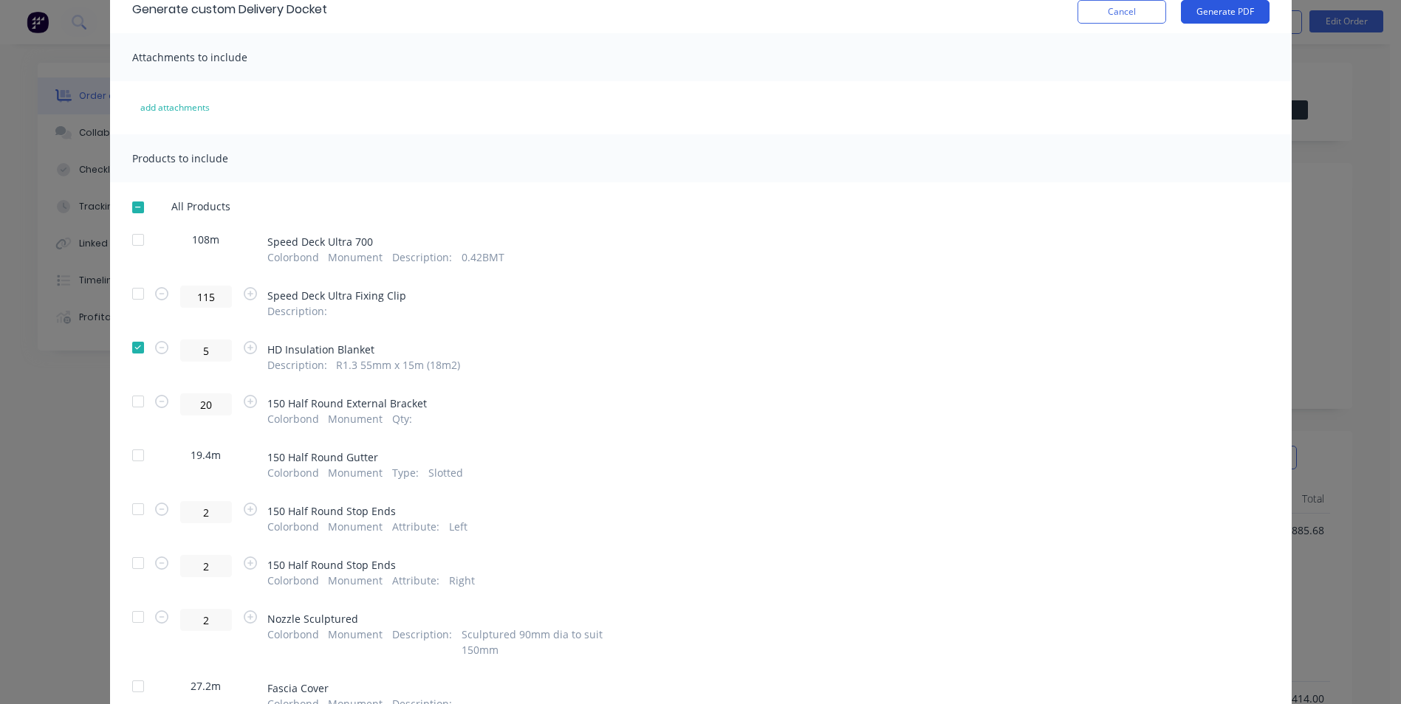
click at [1203, 19] on button "Generate PDF" at bounding box center [1225, 12] width 89 height 24
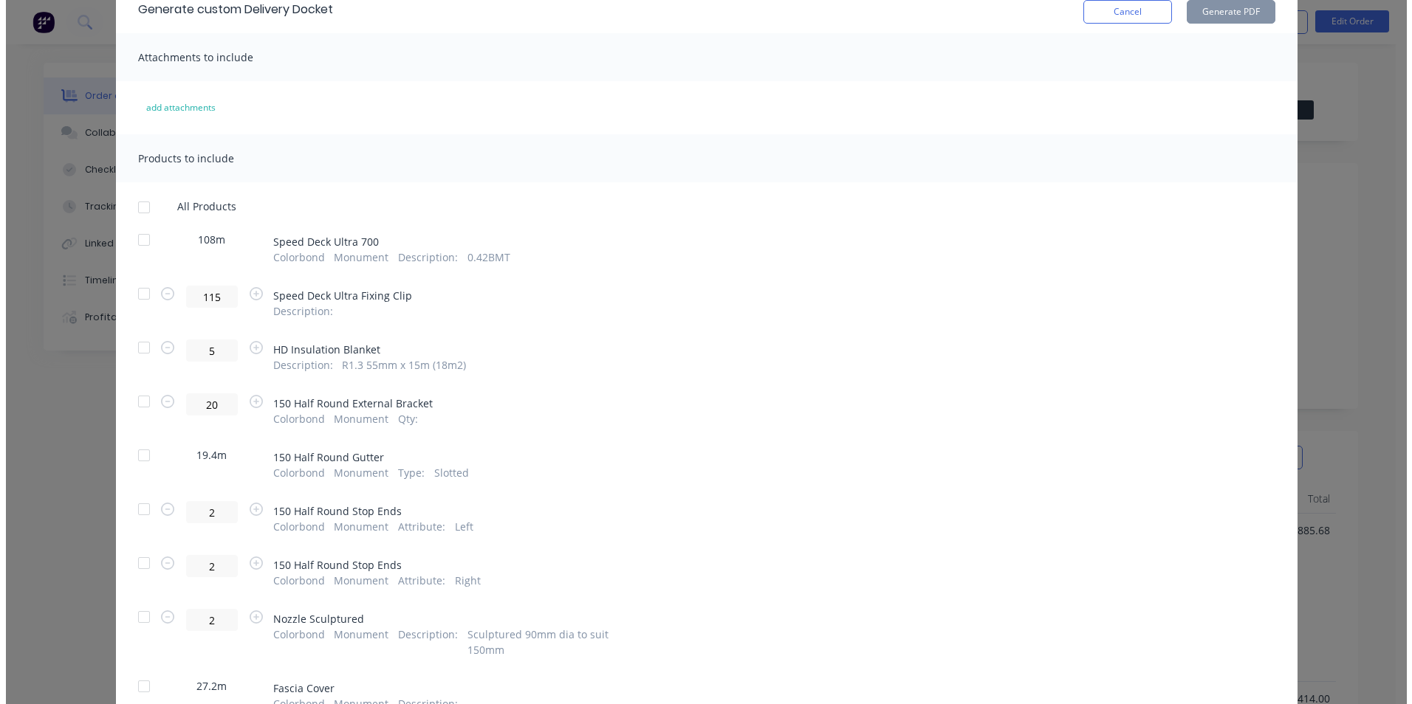
scroll to position [0, 0]
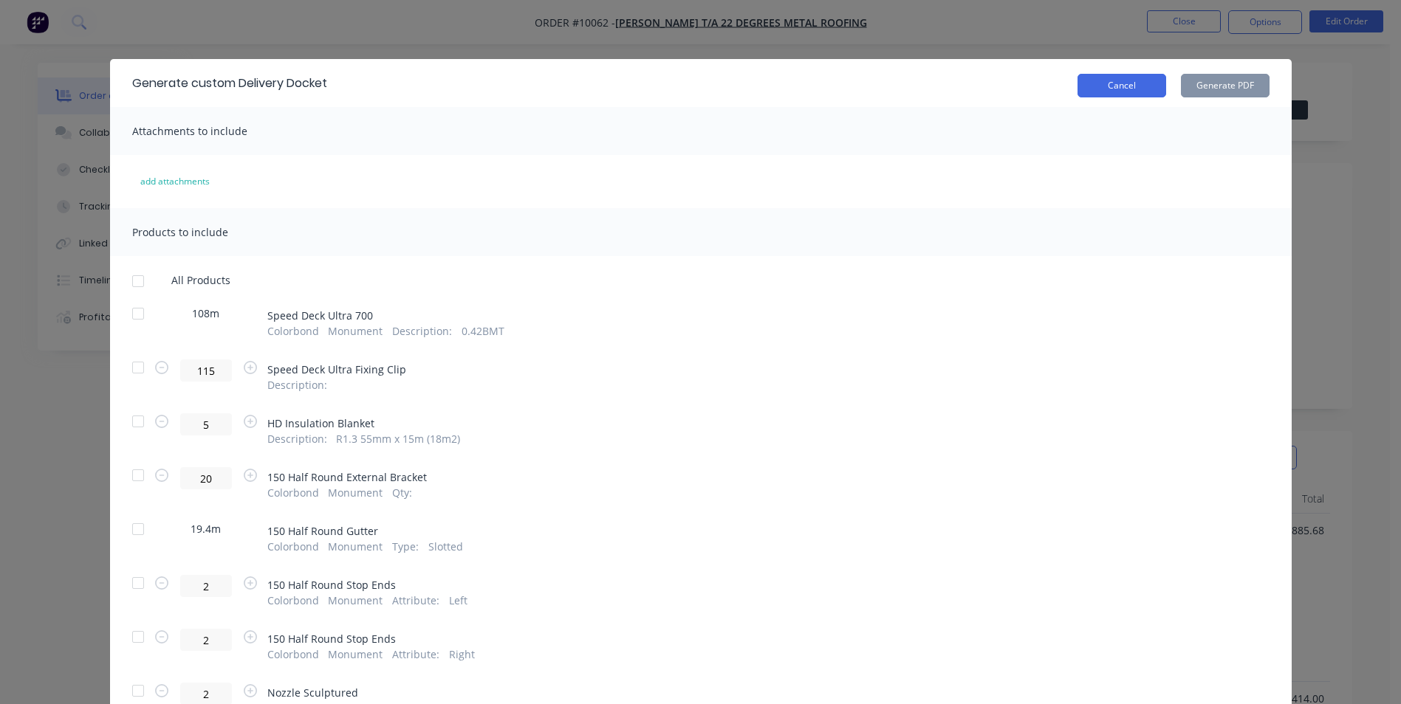
click at [1115, 83] on button "Cancel" at bounding box center [1121, 86] width 89 height 24
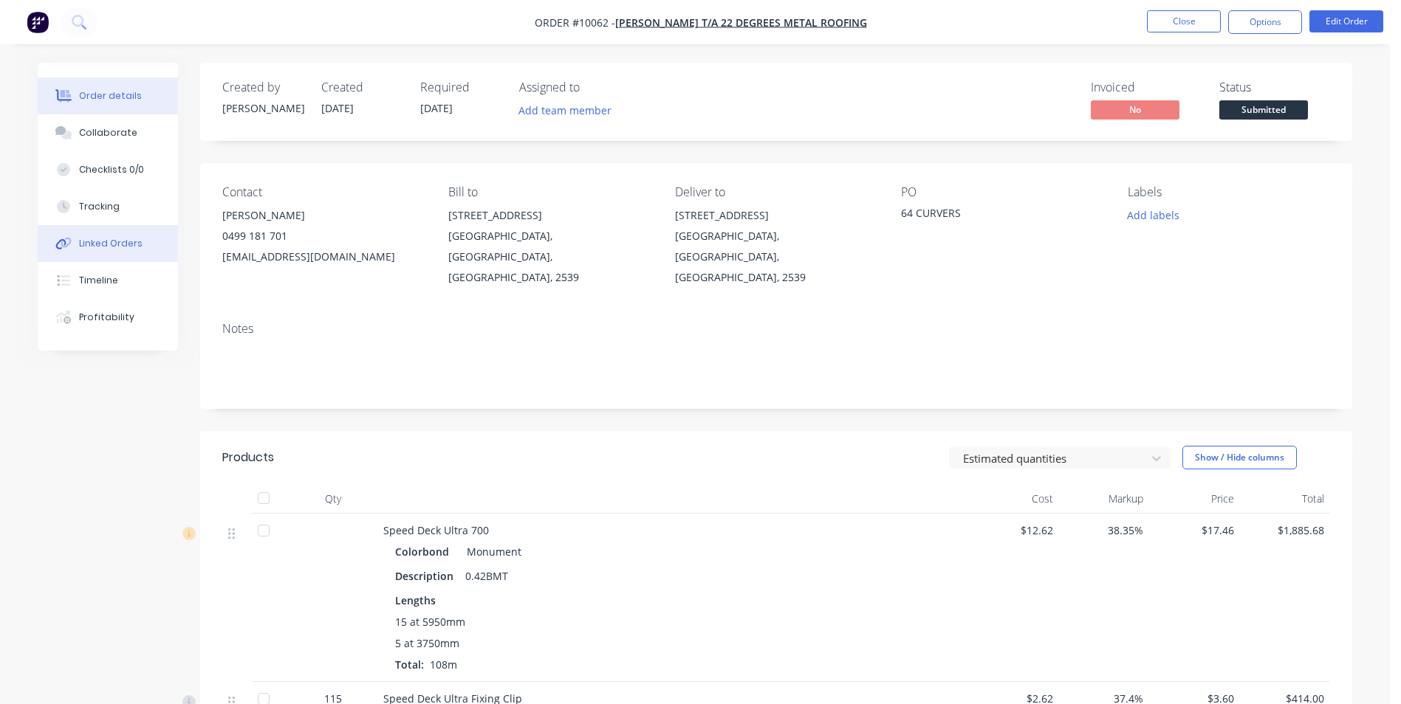
click at [136, 245] on div "Linked Orders" at bounding box center [110, 243] width 63 height 13
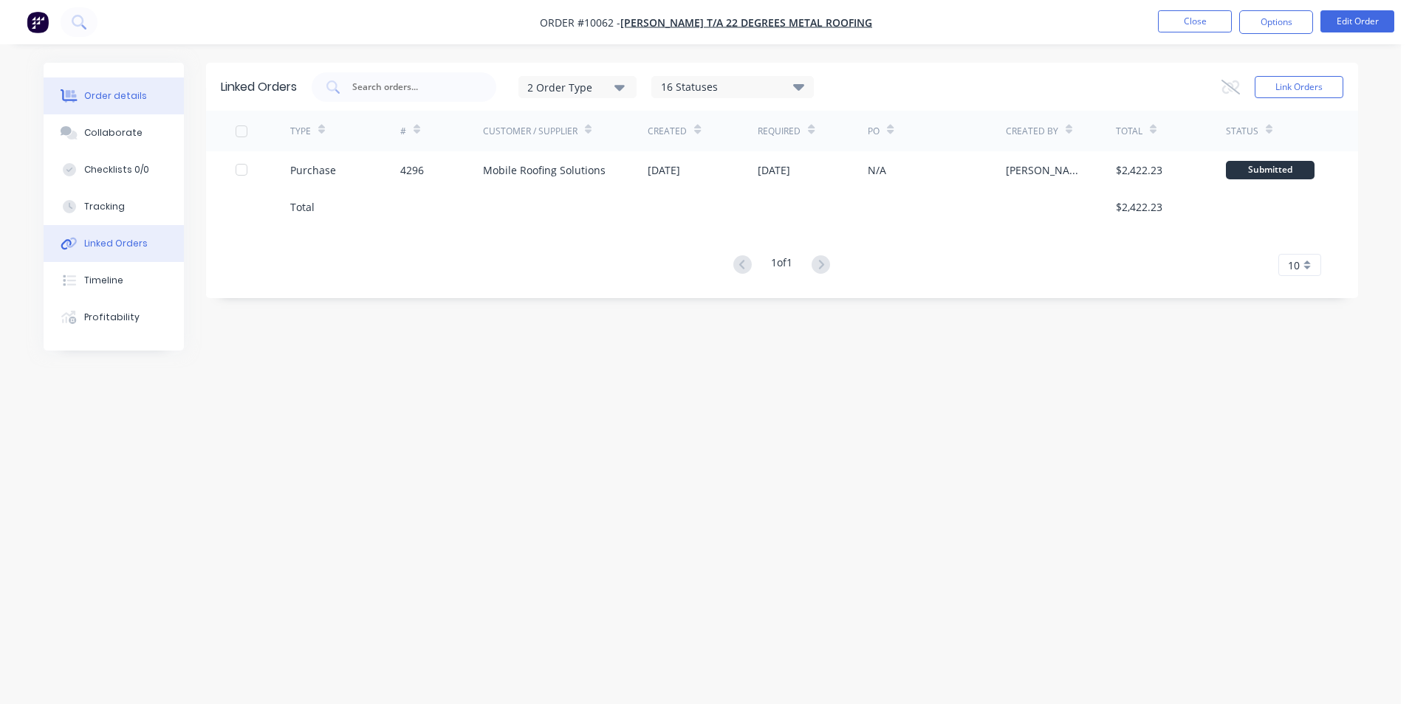
click at [86, 95] on div "Order details" at bounding box center [115, 95] width 63 height 13
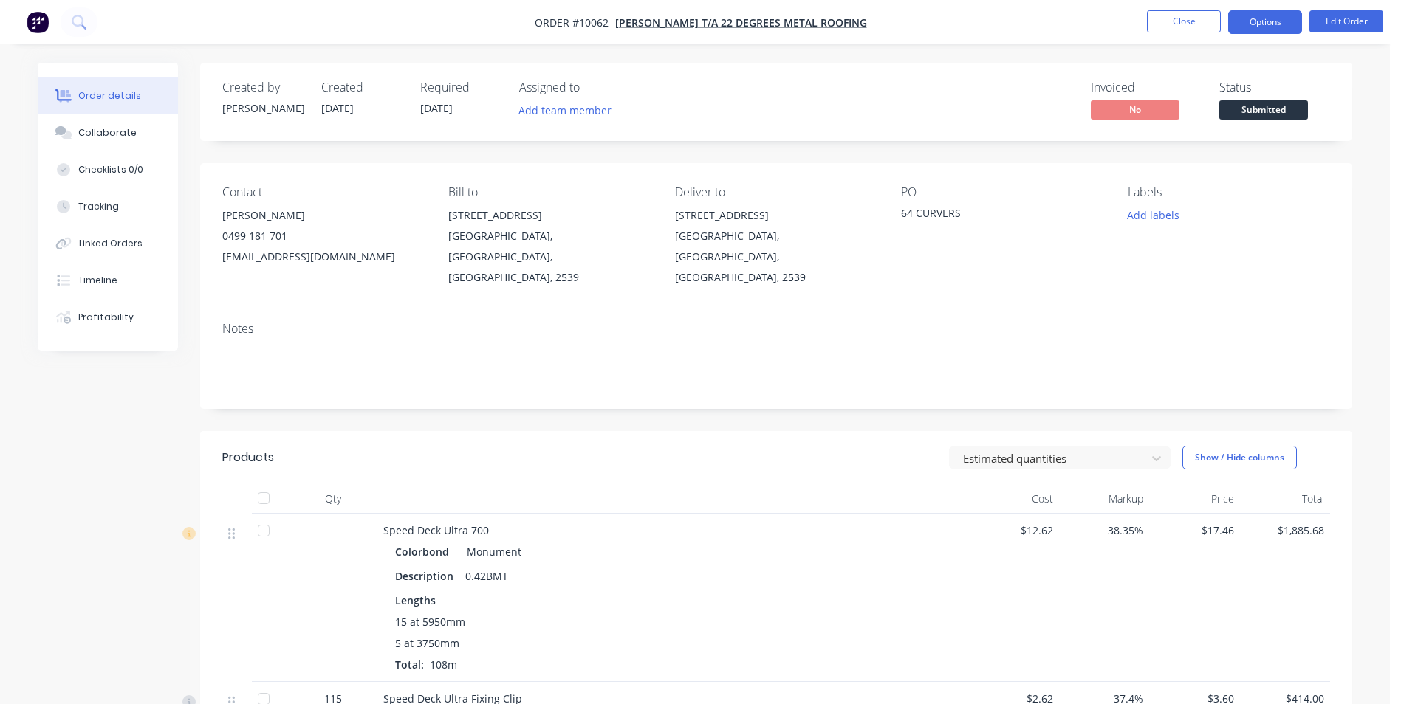
click at [1267, 16] on button "Options" at bounding box center [1265, 22] width 74 height 24
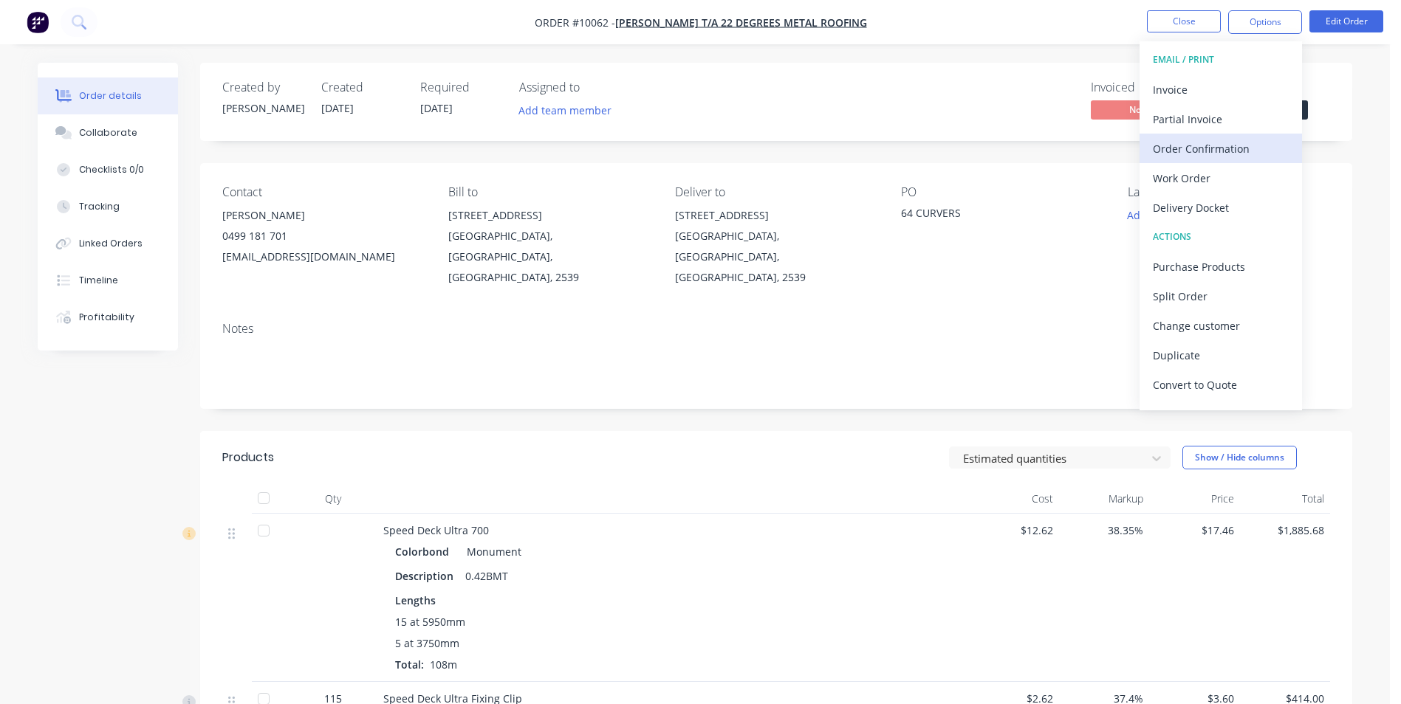
click at [1201, 159] on button "Order Confirmation" at bounding box center [1220, 149] width 162 height 30
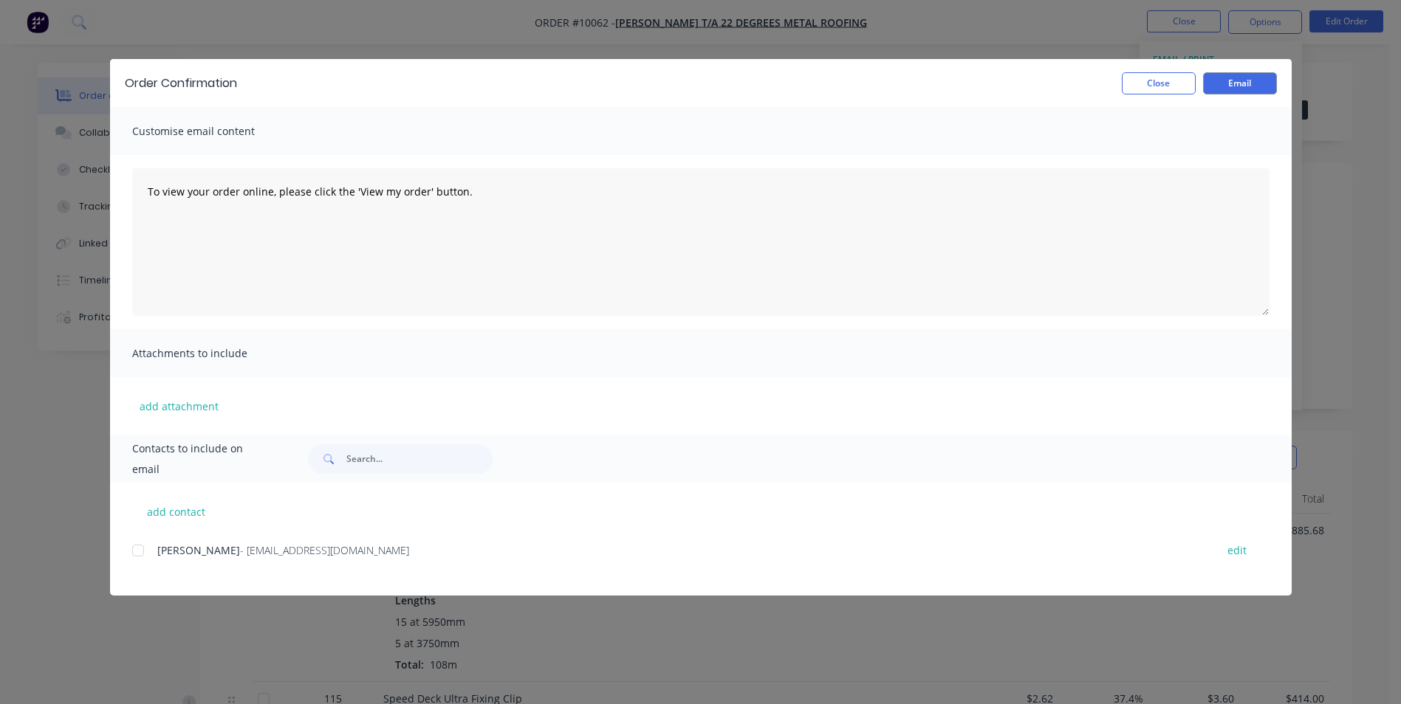
click at [153, 546] on div "Wayne Calford - info@22degrees.au edit" at bounding box center [711, 550] width 1159 height 20
click at [151, 547] on div at bounding box center [138, 551] width 30 height 30
click at [1261, 75] on button "Email" at bounding box center [1240, 83] width 74 height 22
click at [1165, 77] on button "Close" at bounding box center [1159, 83] width 74 height 22
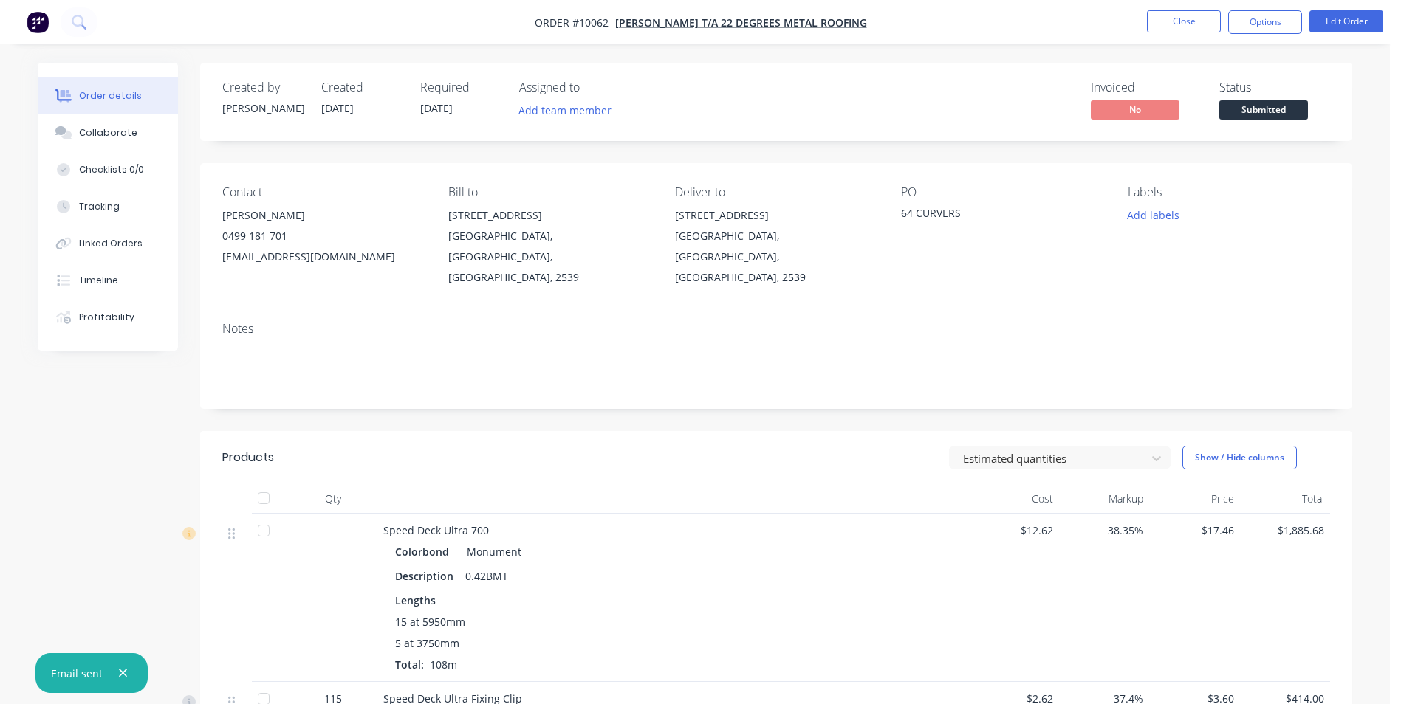
click at [49, 23] on button "button" at bounding box center [37, 22] width 31 height 24
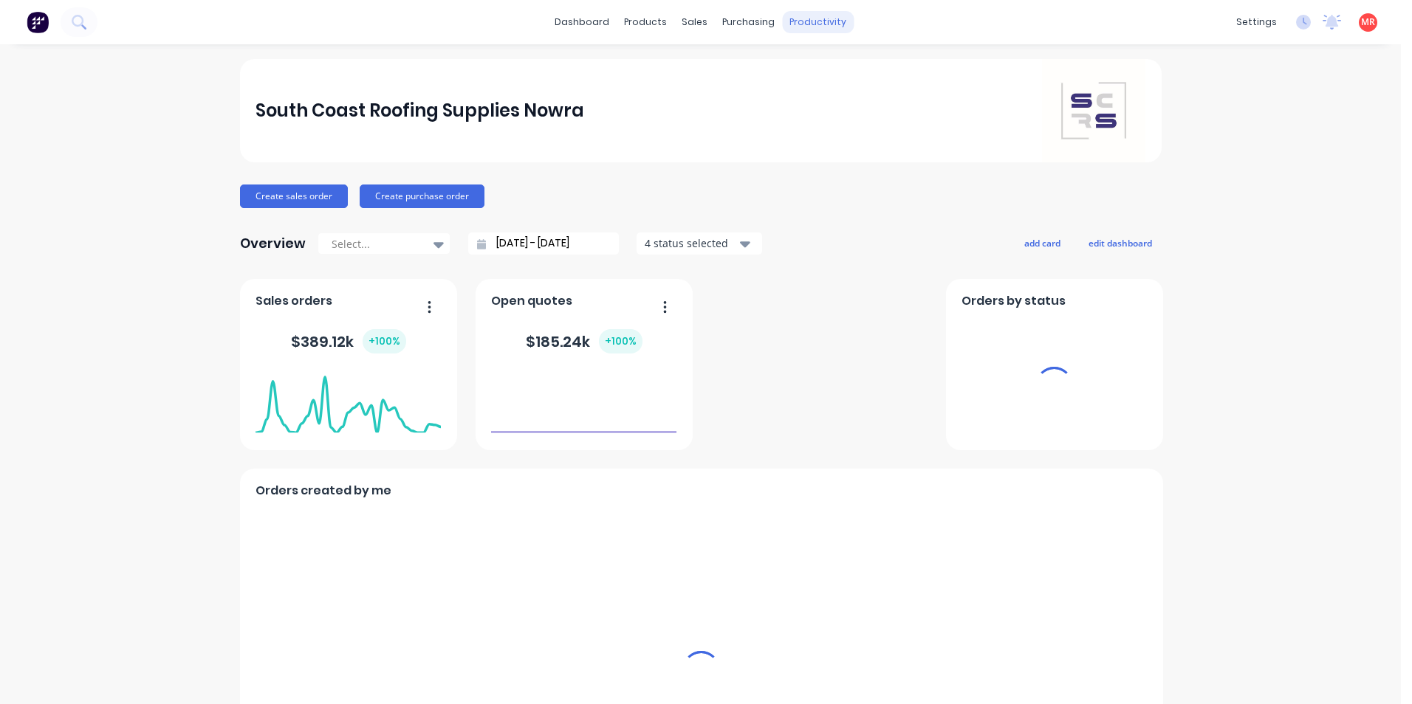
click at [782, 22] on div "productivity" at bounding box center [818, 22] width 72 height 22
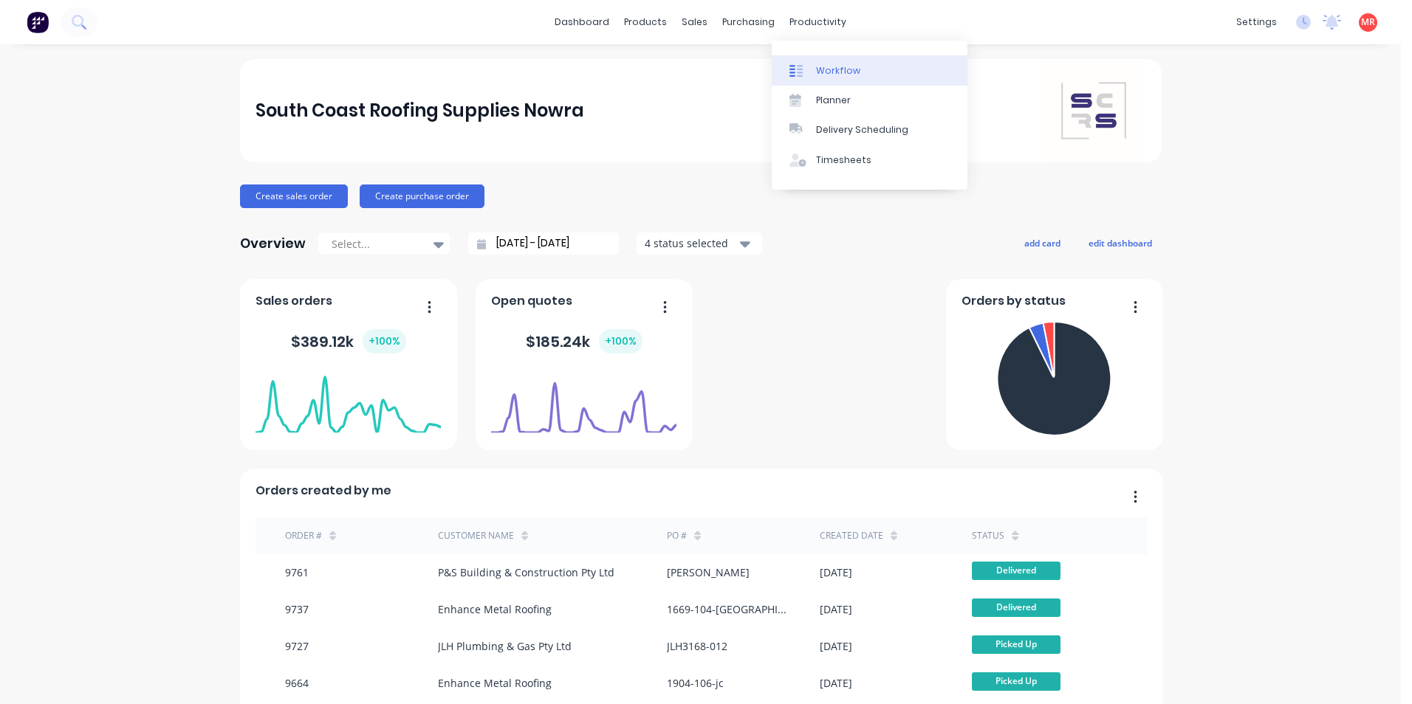
click at [809, 75] on div at bounding box center [800, 70] width 22 height 13
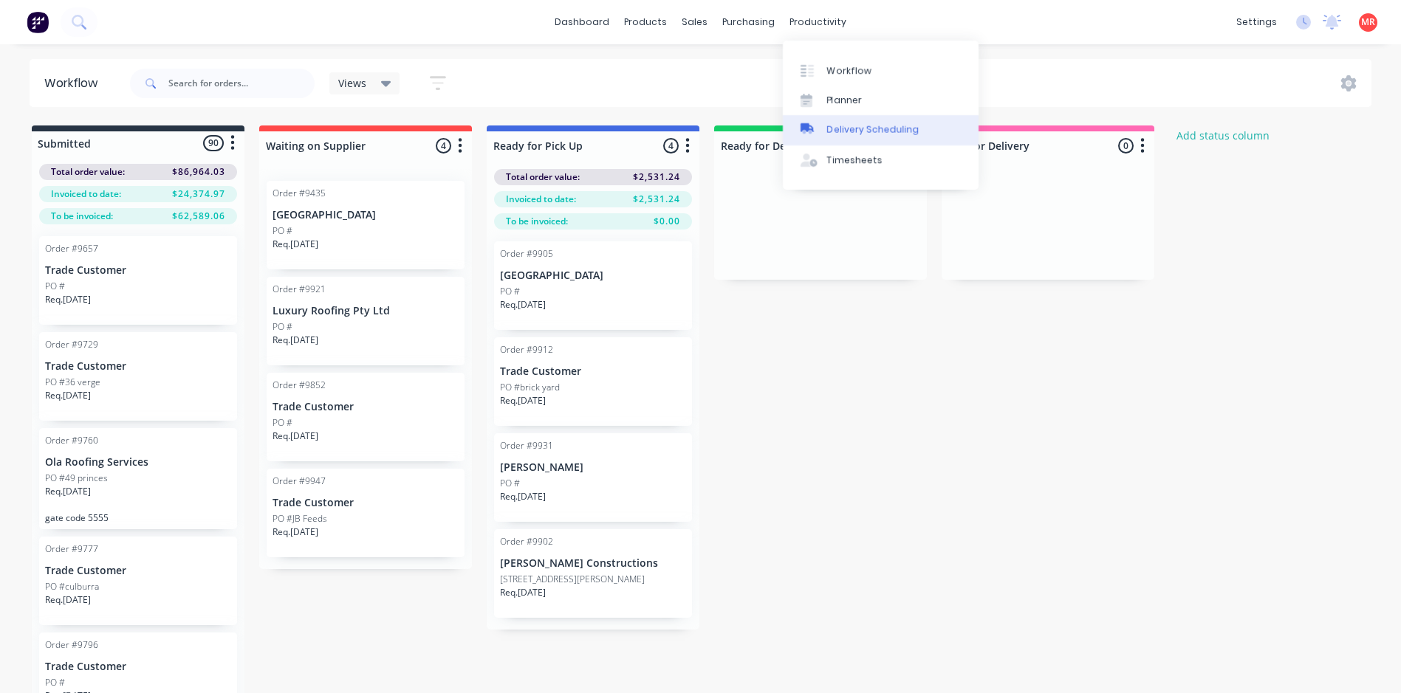
click at [816, 132] on div at bounding box center [811, 129] width 22 height 13
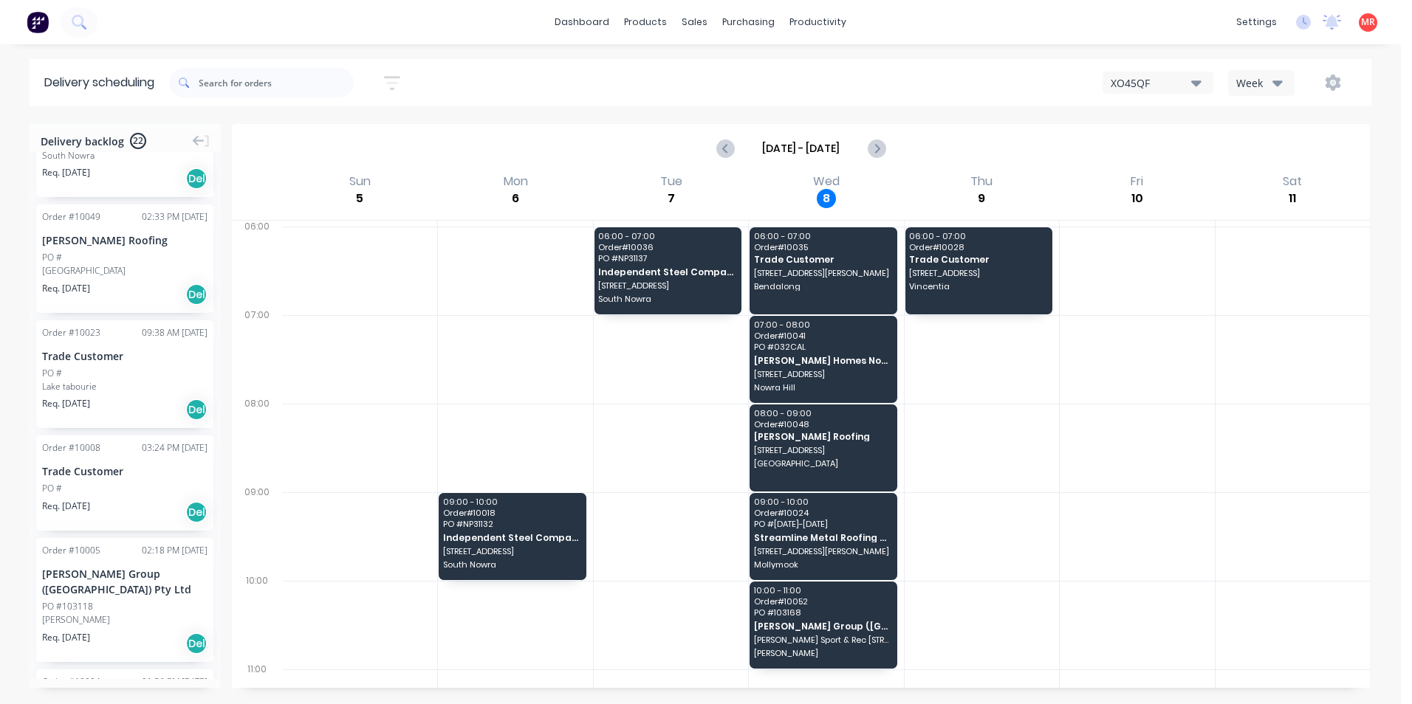
click at [95, 264] on div "BURILL LAKE" at bounding box center [124, 270] width 165 height 13
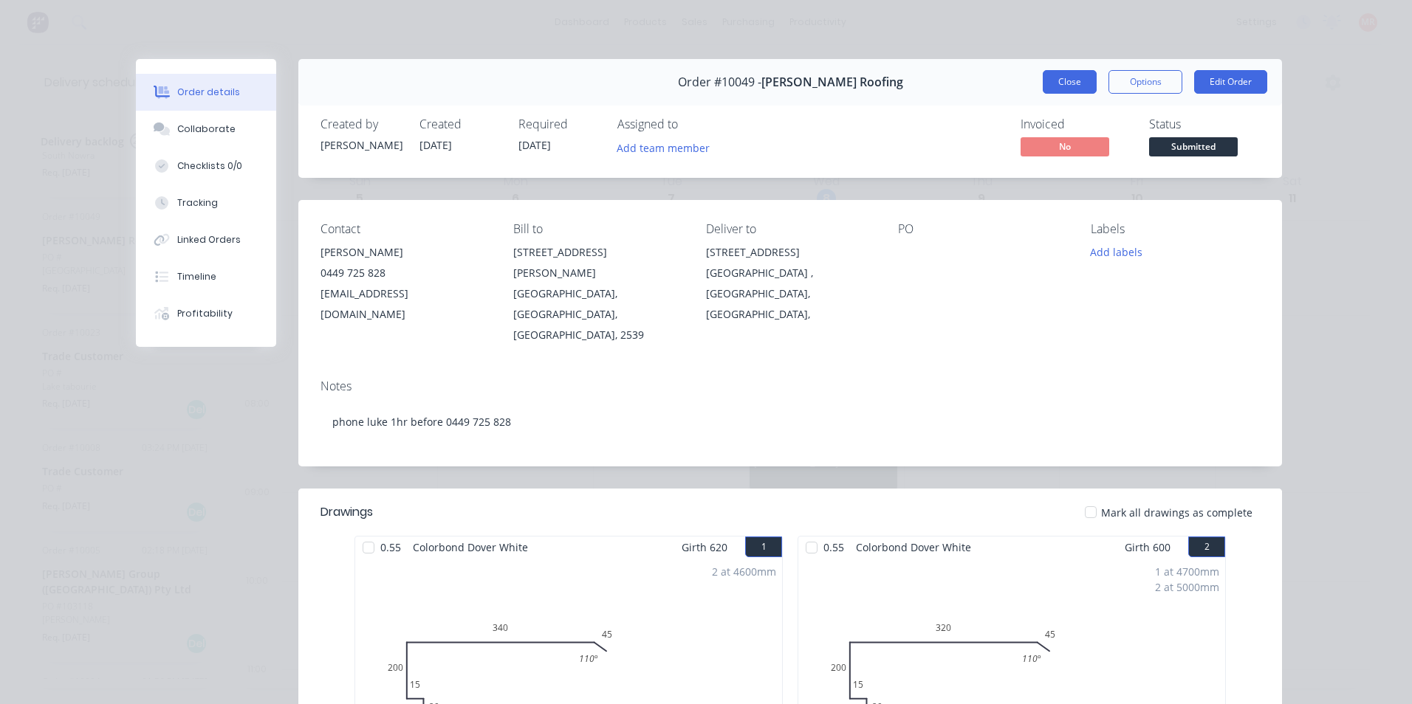
click at [1088, 87] on button "Close" at bounding box center [1070, 82] width 54 height 24
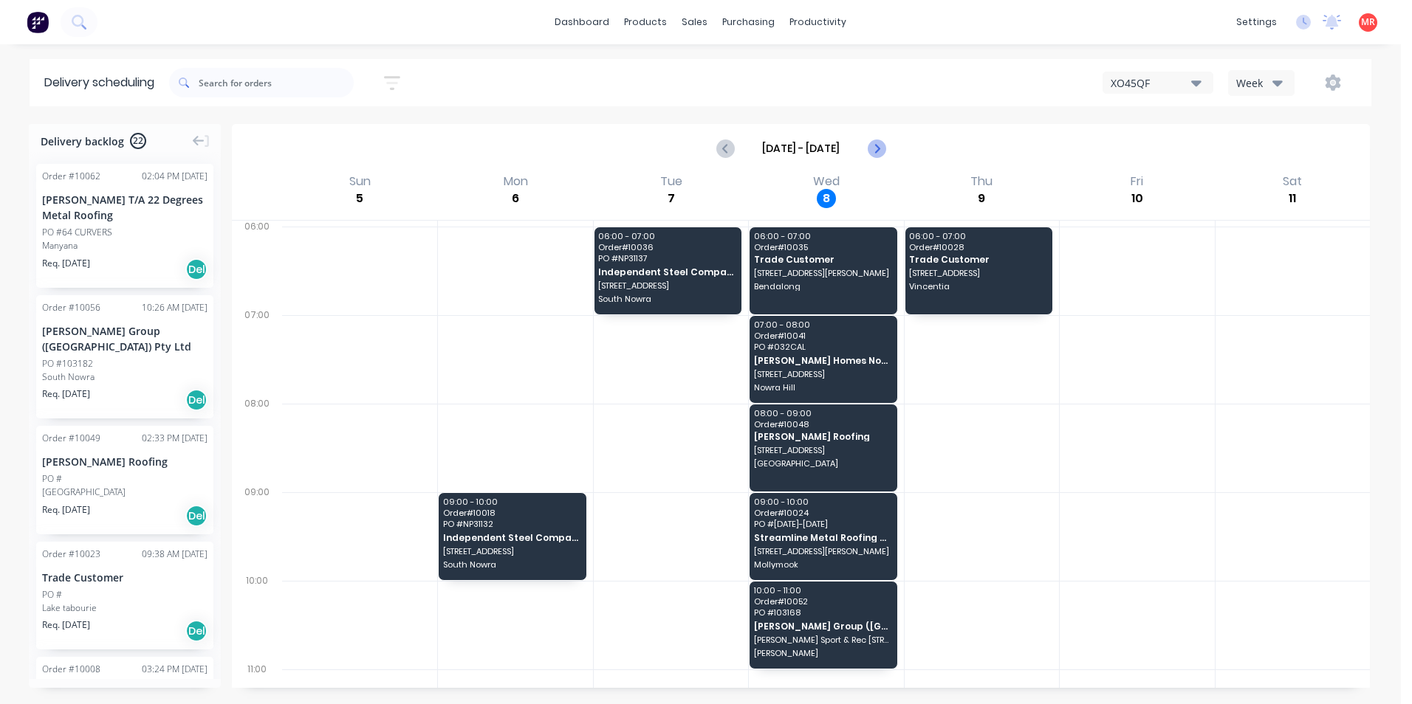
click at [871, 151] on icon "Next page" at bounding box center [876, 149] width 18 height 18
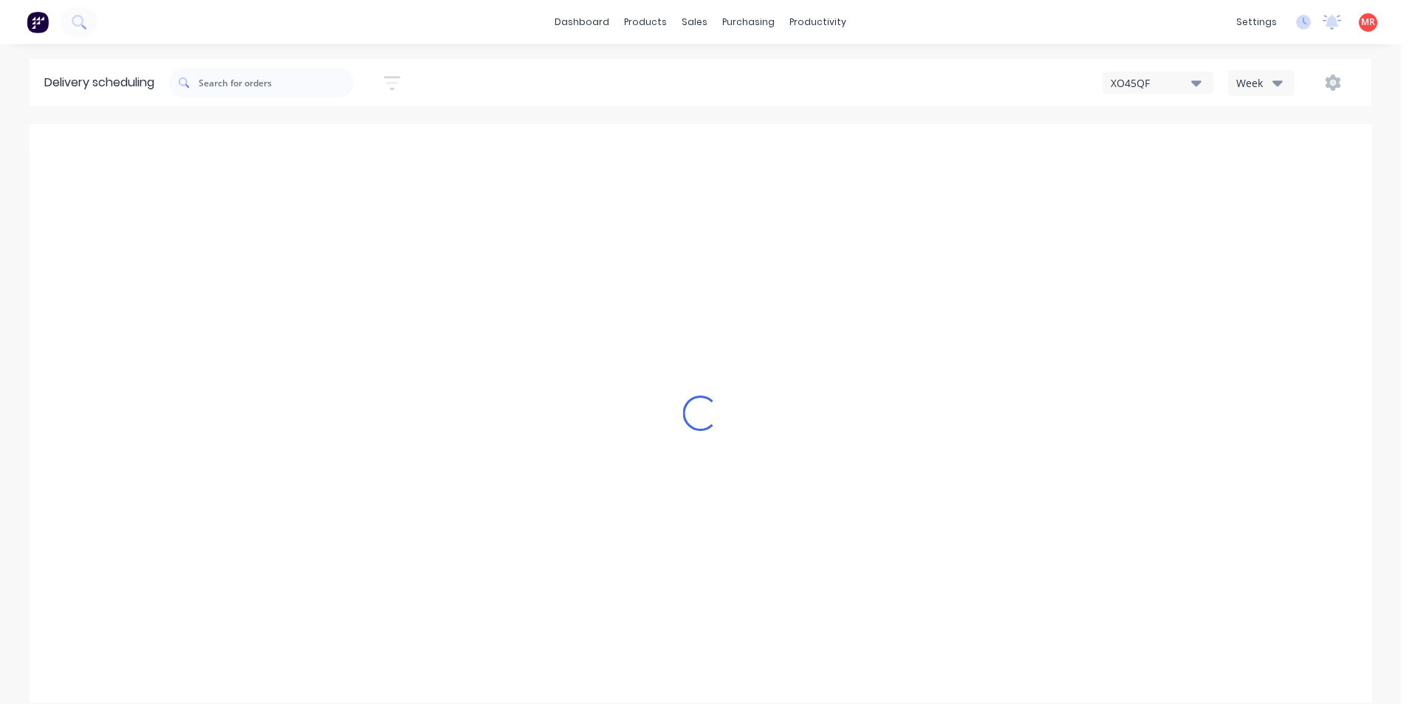
type input "Oct 12 - Oct 18"
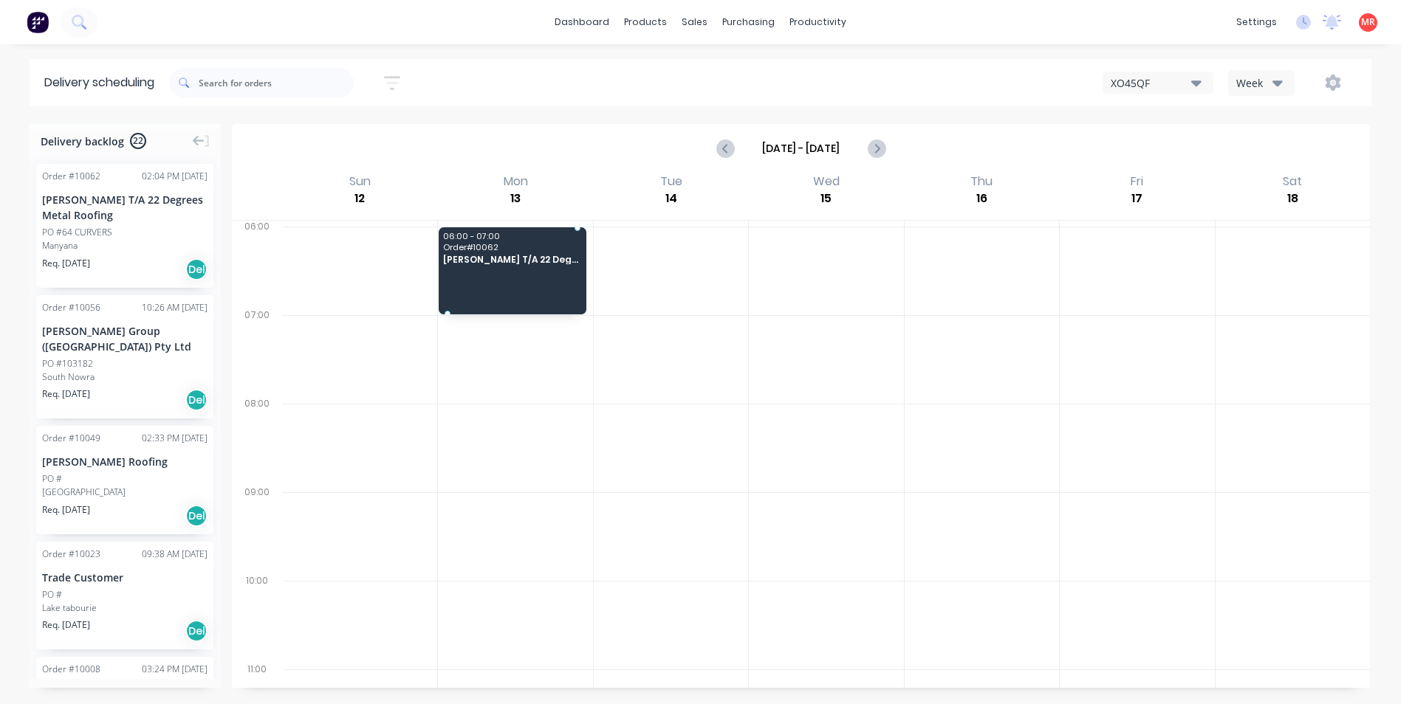
drag, startPoint x: 154, startPoint y: 255, endPoint x: 568, endPoint y: 270, distance: 413.7
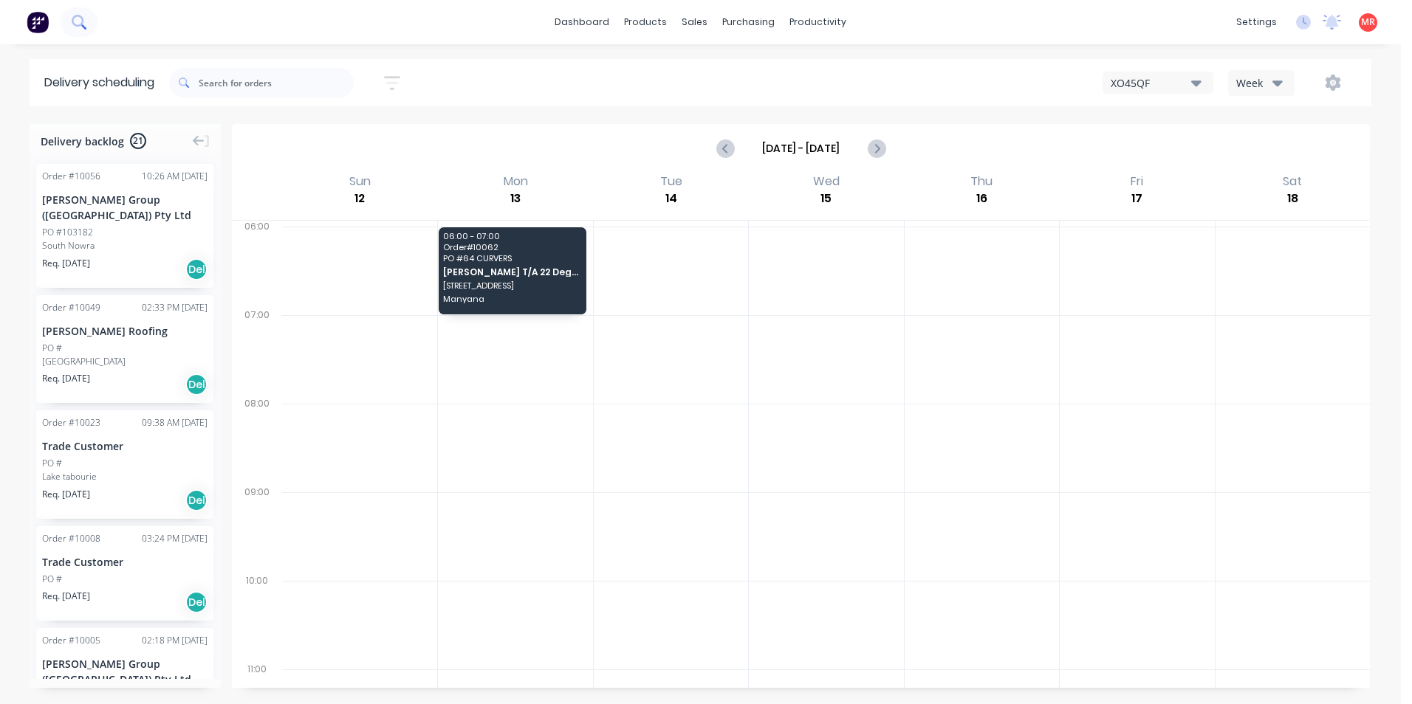
click at [78, 30] on button at bounding box center [79, 22] width 37 height 30
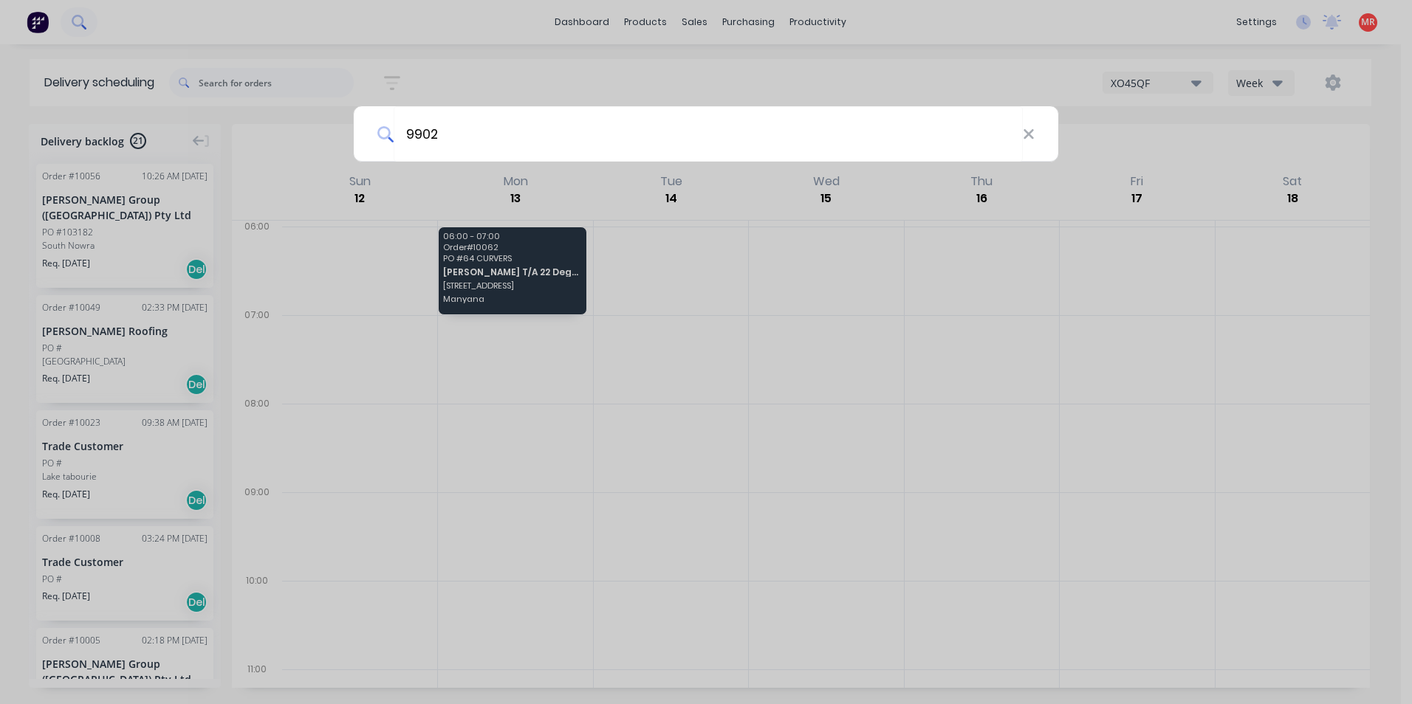
type input "9902"
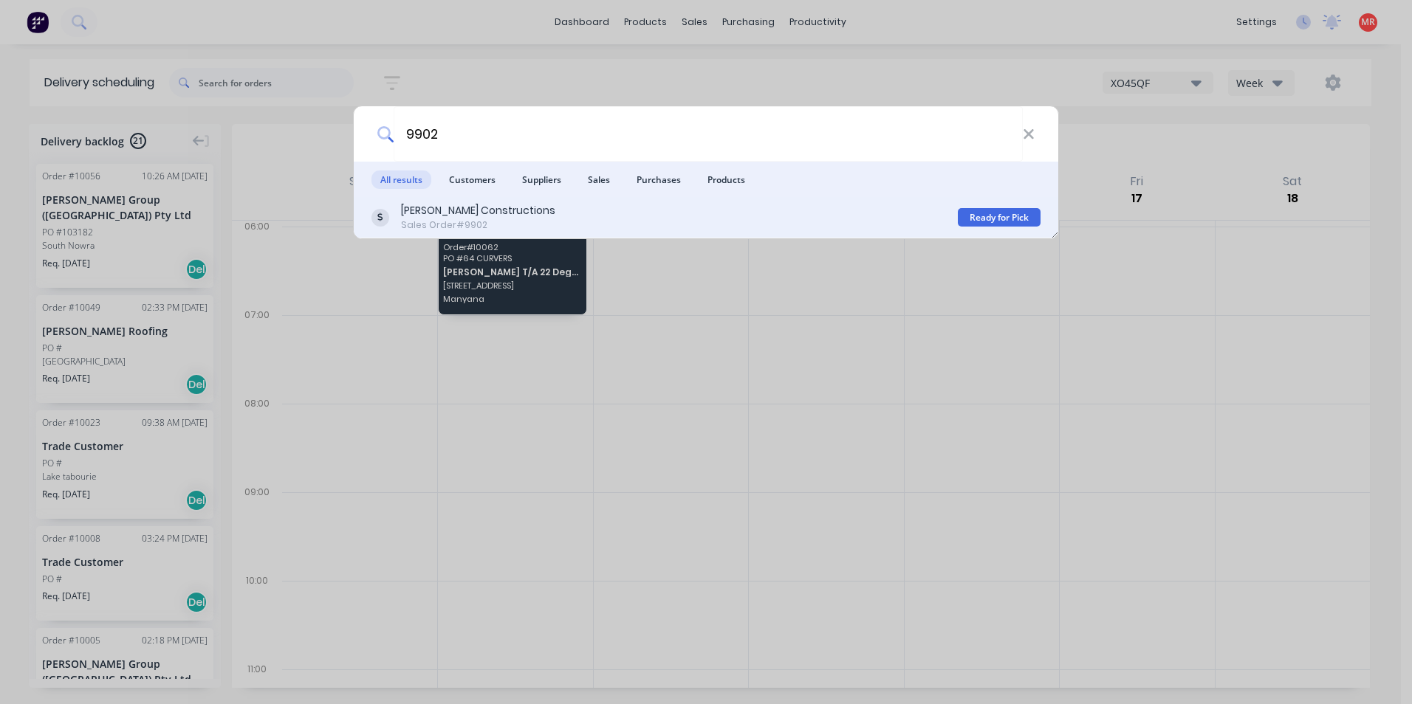
click at [587, 207] on div "Hobbs Constructions Sales Order #9902" at bounding box center [664, 217] width 586 height 29
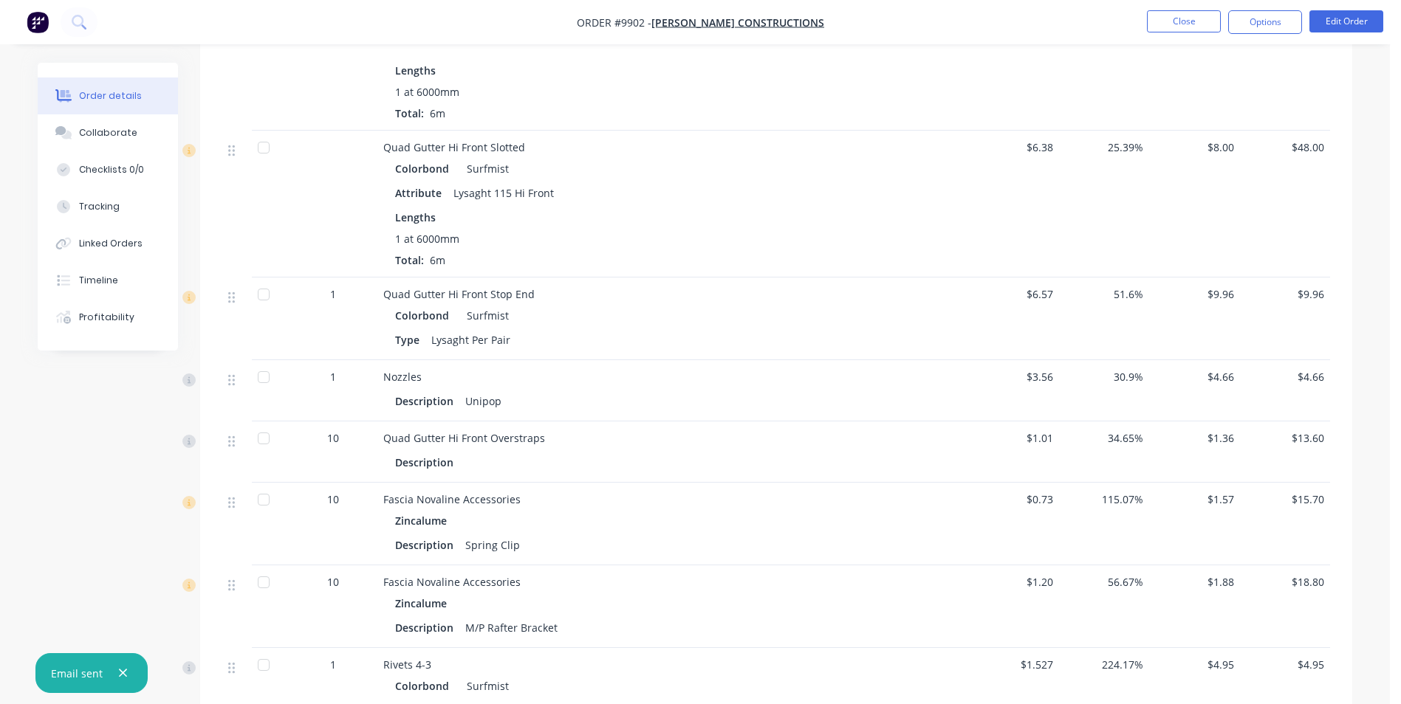
scroll to position [591, 0]
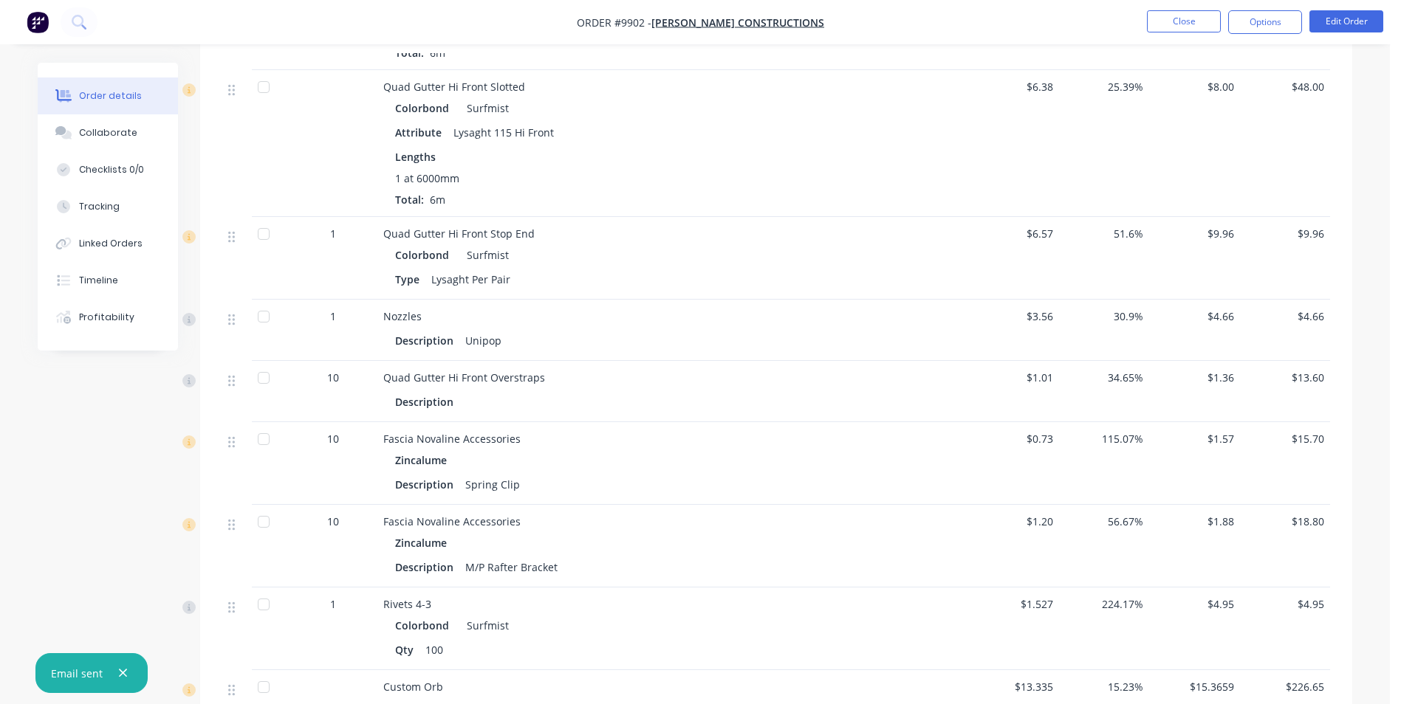
drag, startPoint x: 646, startPoint y: 289, endPoint x: 567, endPoint y: 586, distance: 307.9
click at [567, 597] on div "Rivets 4-3" at bounding box center [672, 605] width 579 height 16
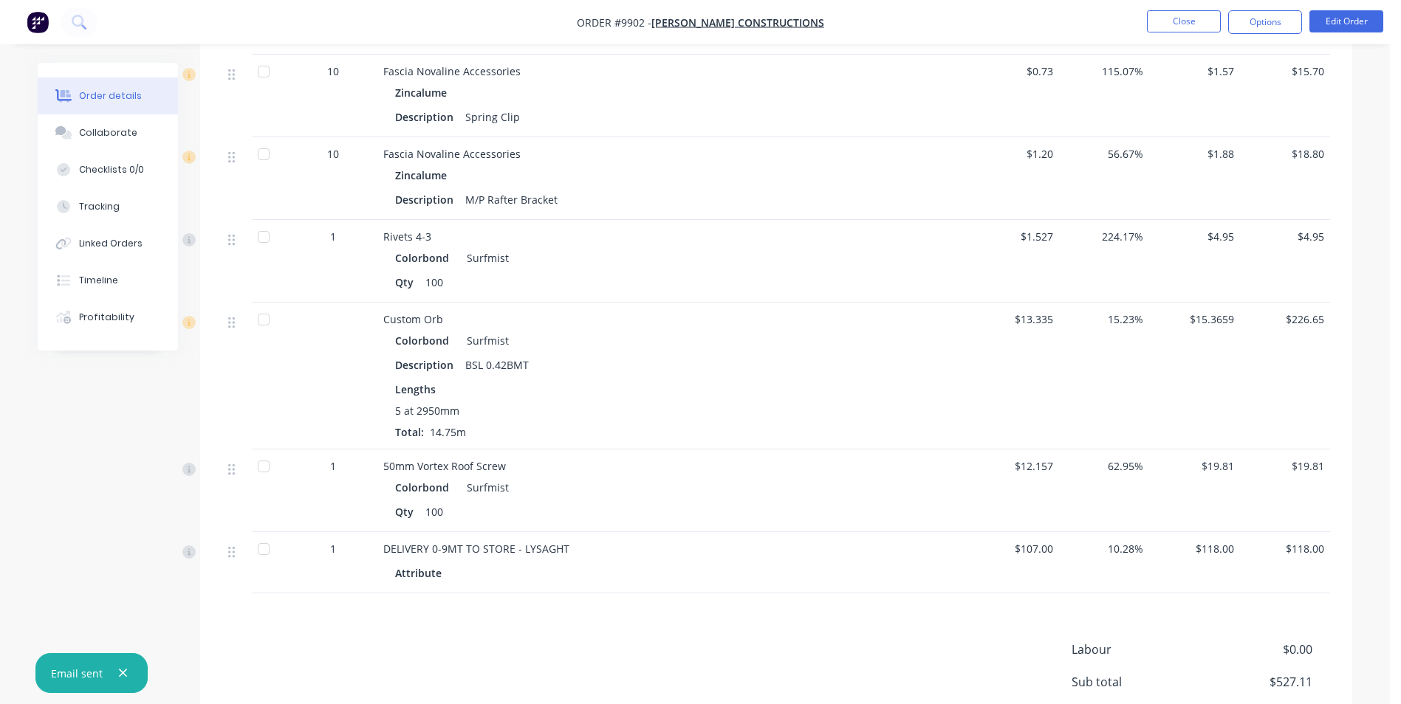
scroll to position [960, 0]
click at [1181, 23] on button "Close" at bounding box center [1184, 21] width 74 height 22
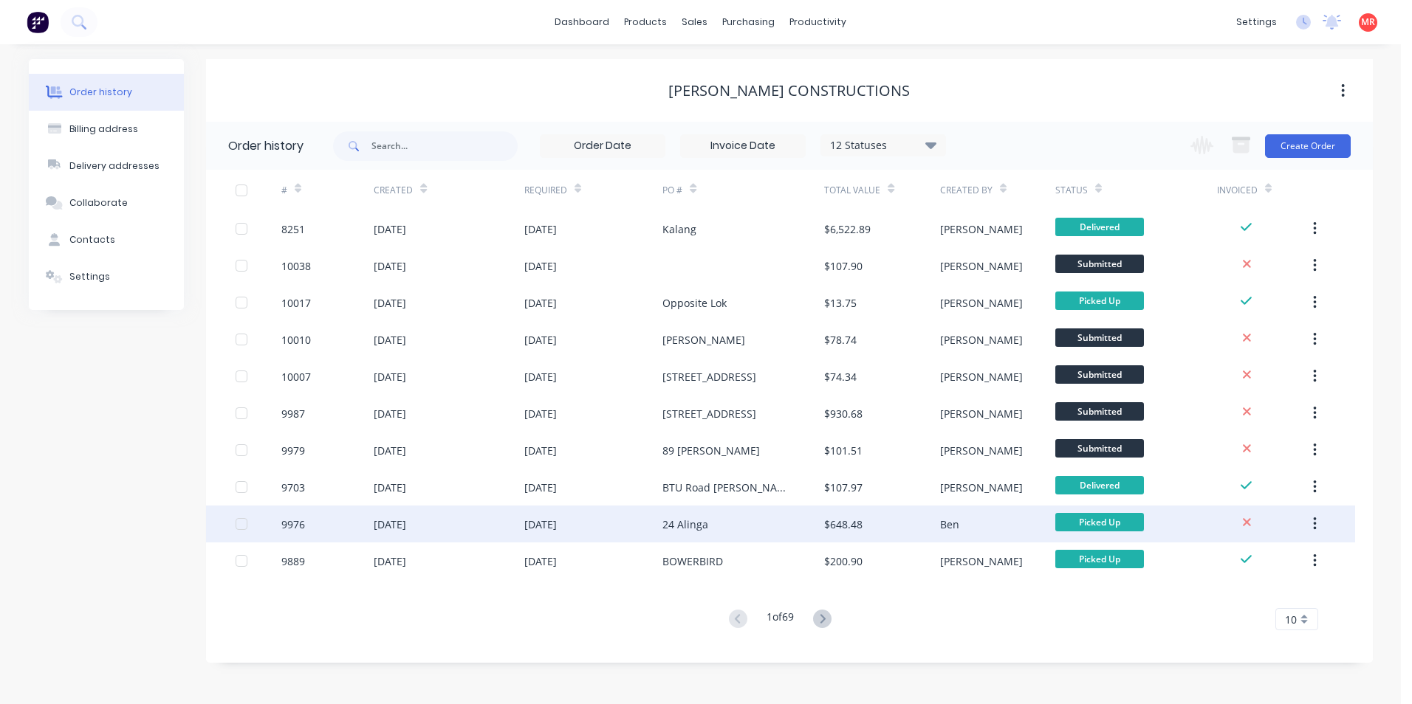
click at [777, 527] on div "24 Alinga" at bounding box center [743, 524] width 162 height 37
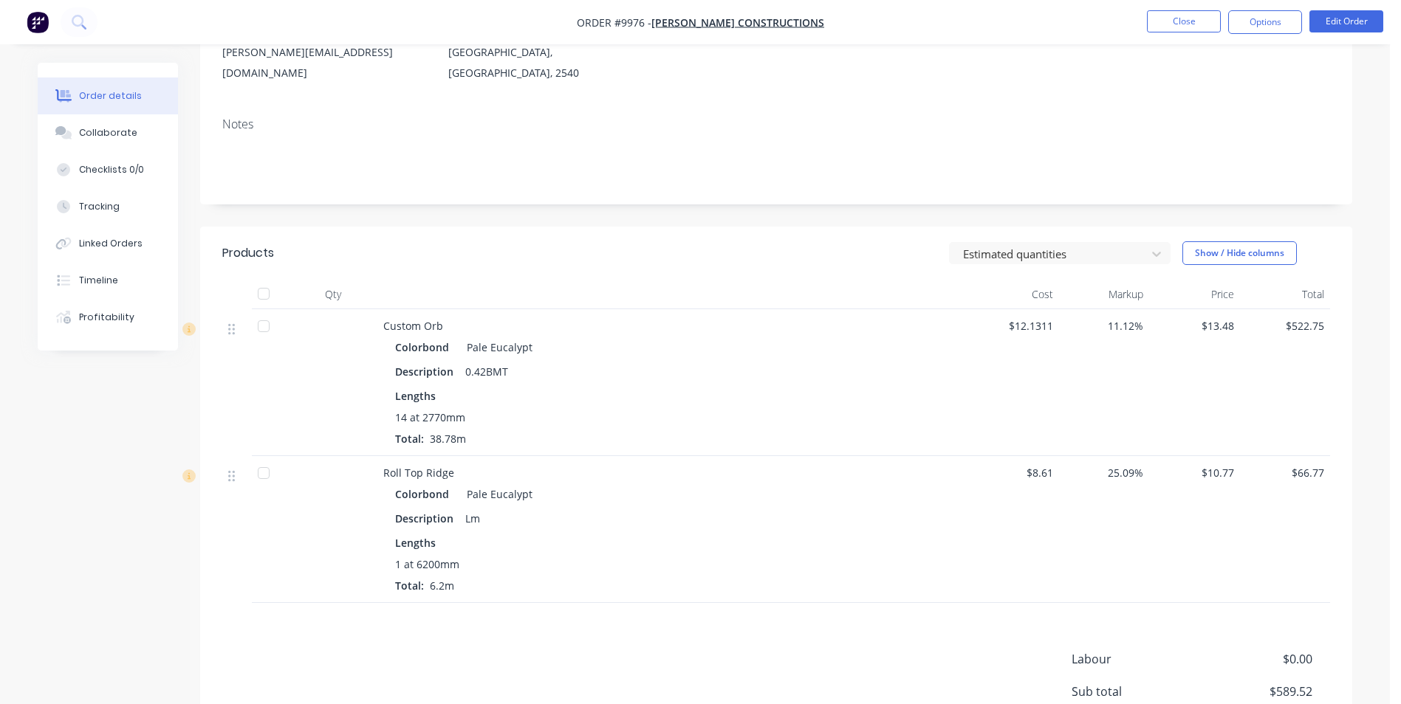
scroll to position [222, 0]
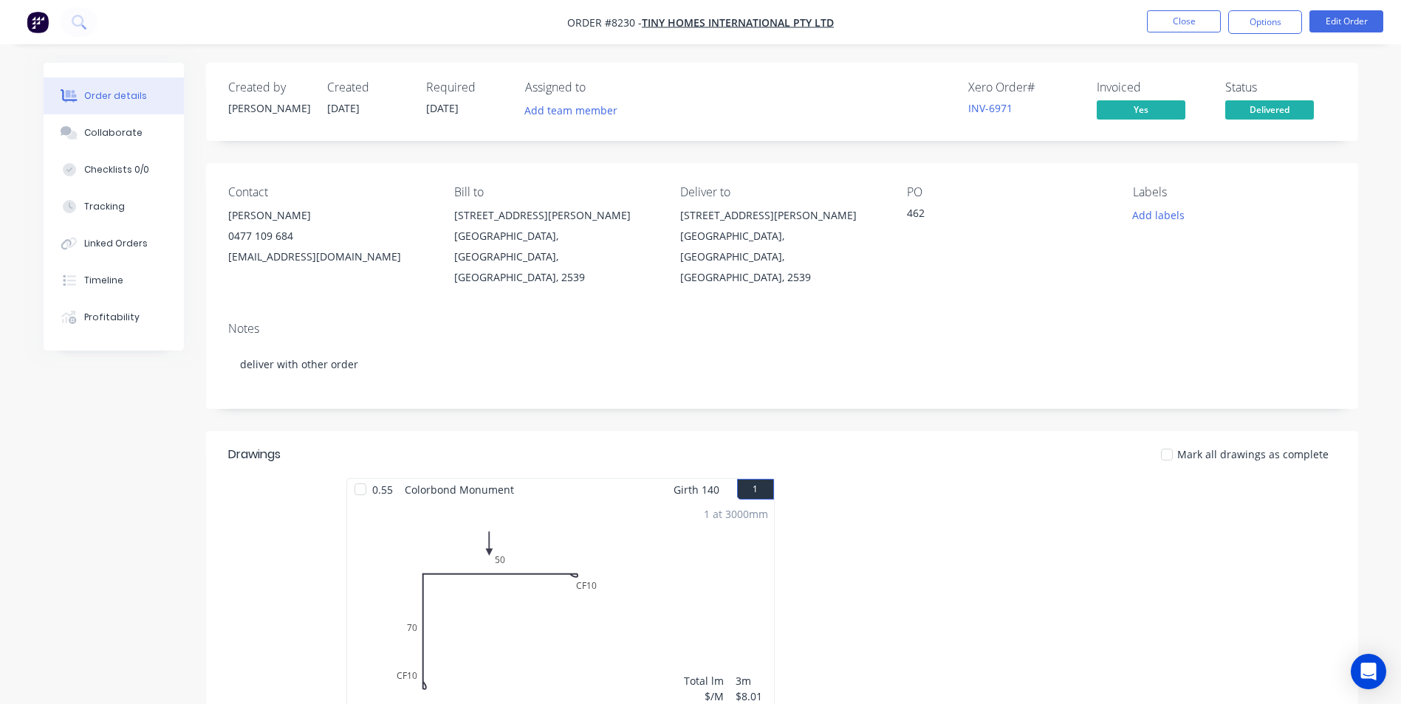
click at [39, 24] on img "button" at bounding box center [38, 22] width 22 height 22
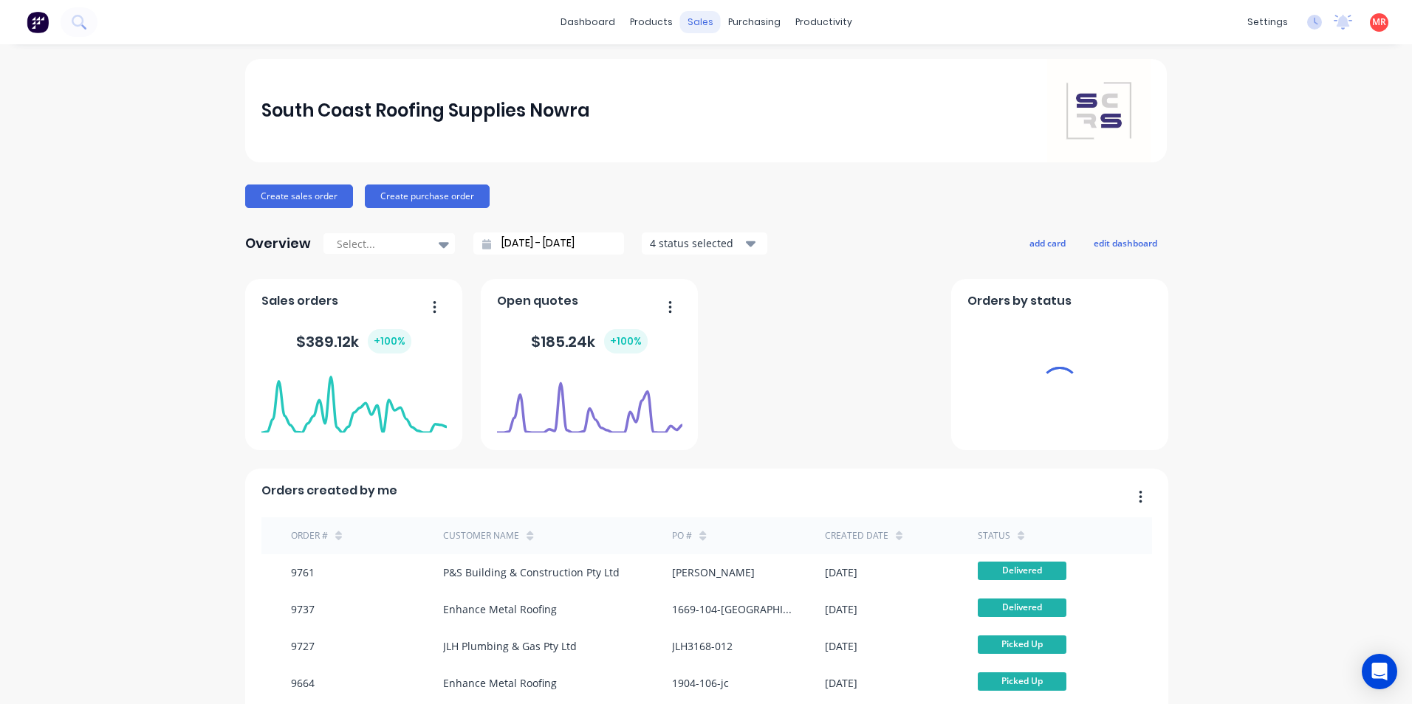
click at [701, 23] on div "sales" at bounding box center [700, 22] width 41 height 22
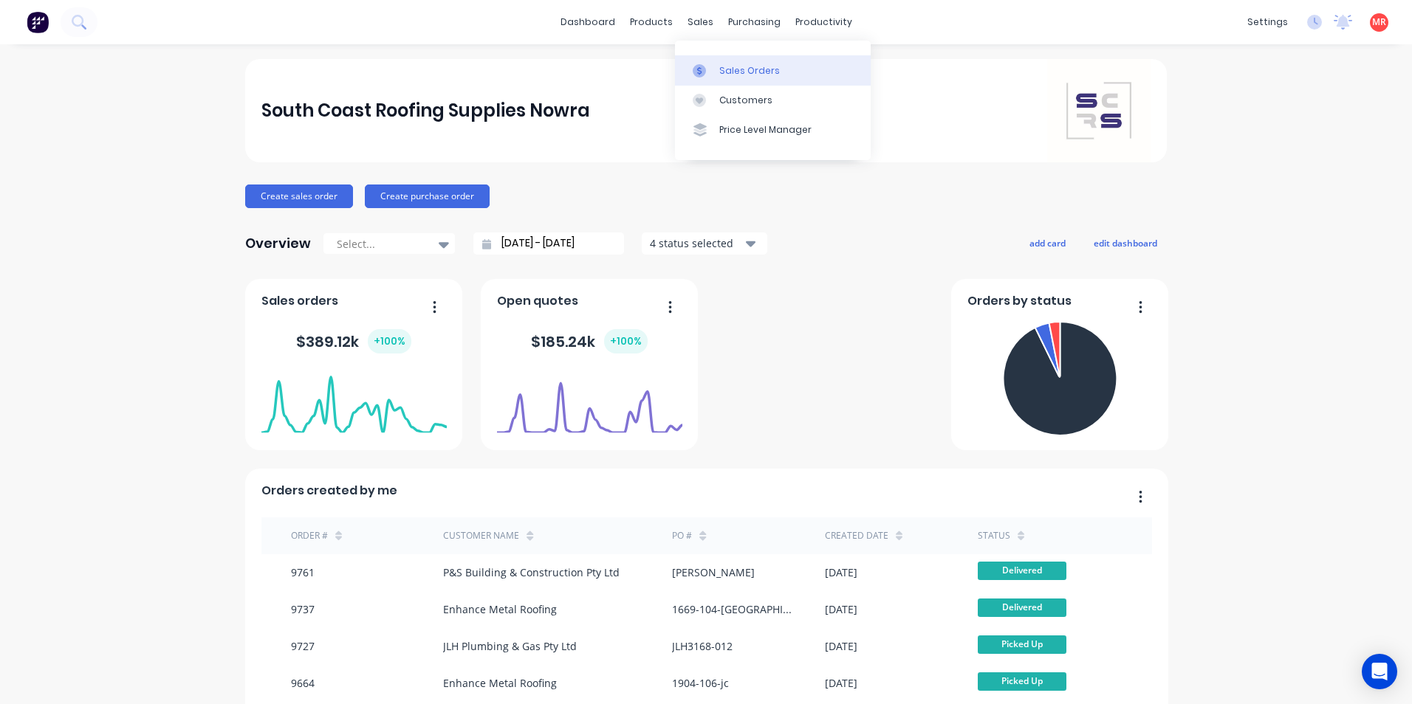
click at [715, 58] on link "Sales Orders" at bounding box center [773, 70] width 196 height 30
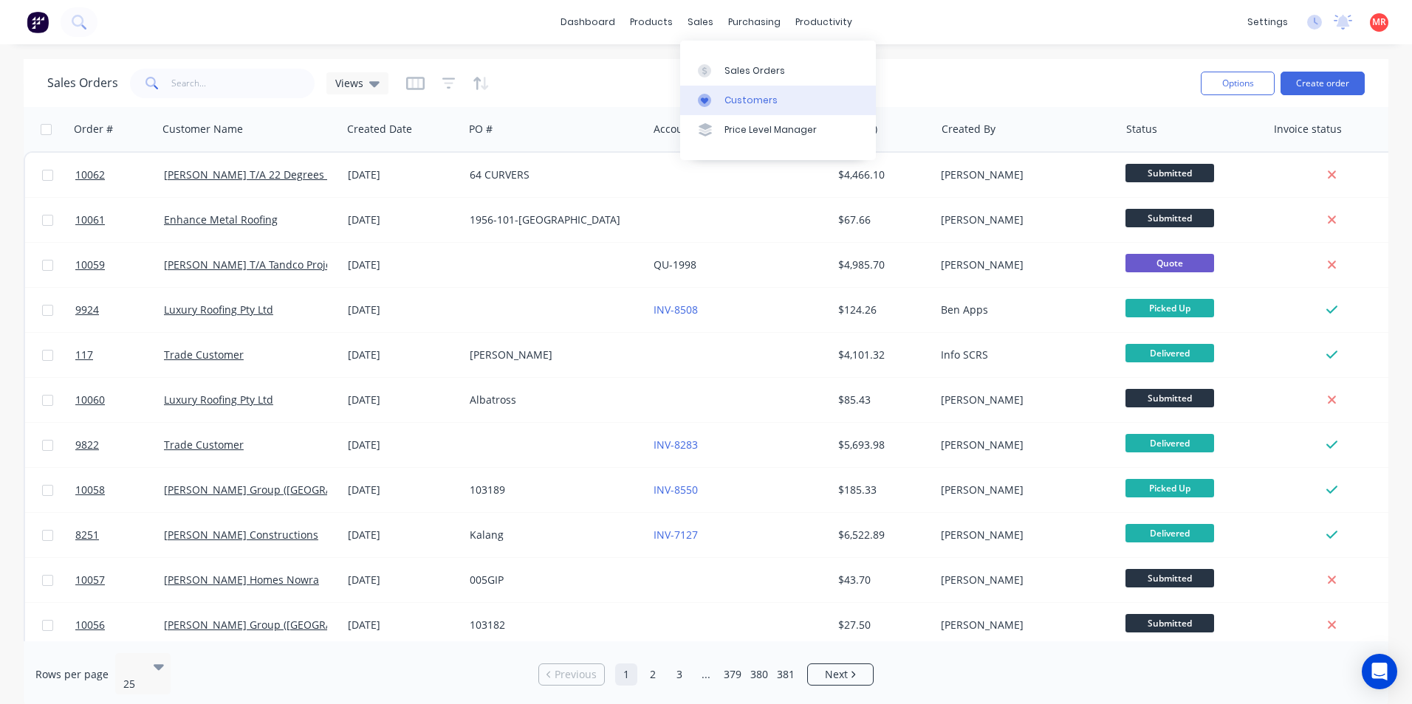
click at [723, 95] on link "Customers" at bounding box center [778, 101] width 196 height 30
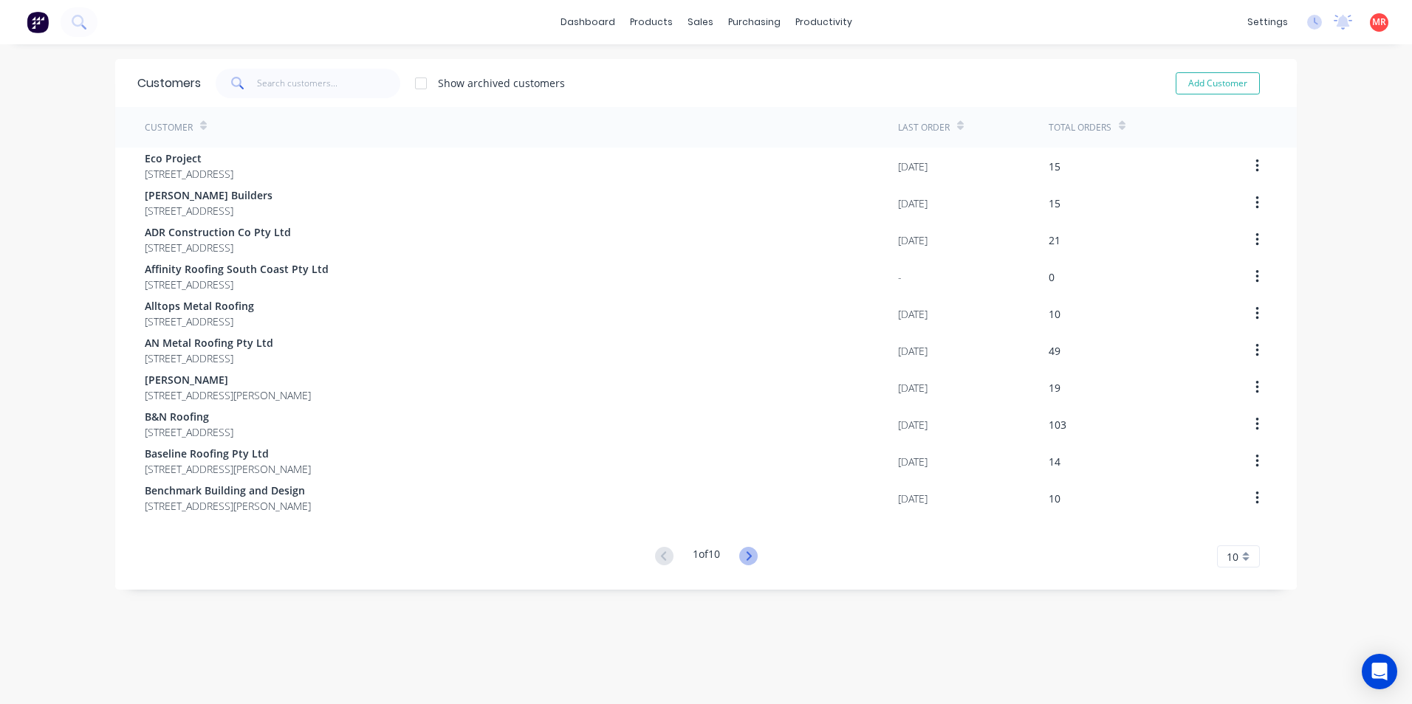
click at [743, 552] on g at bounding box center [748, 556] width 18 height 18
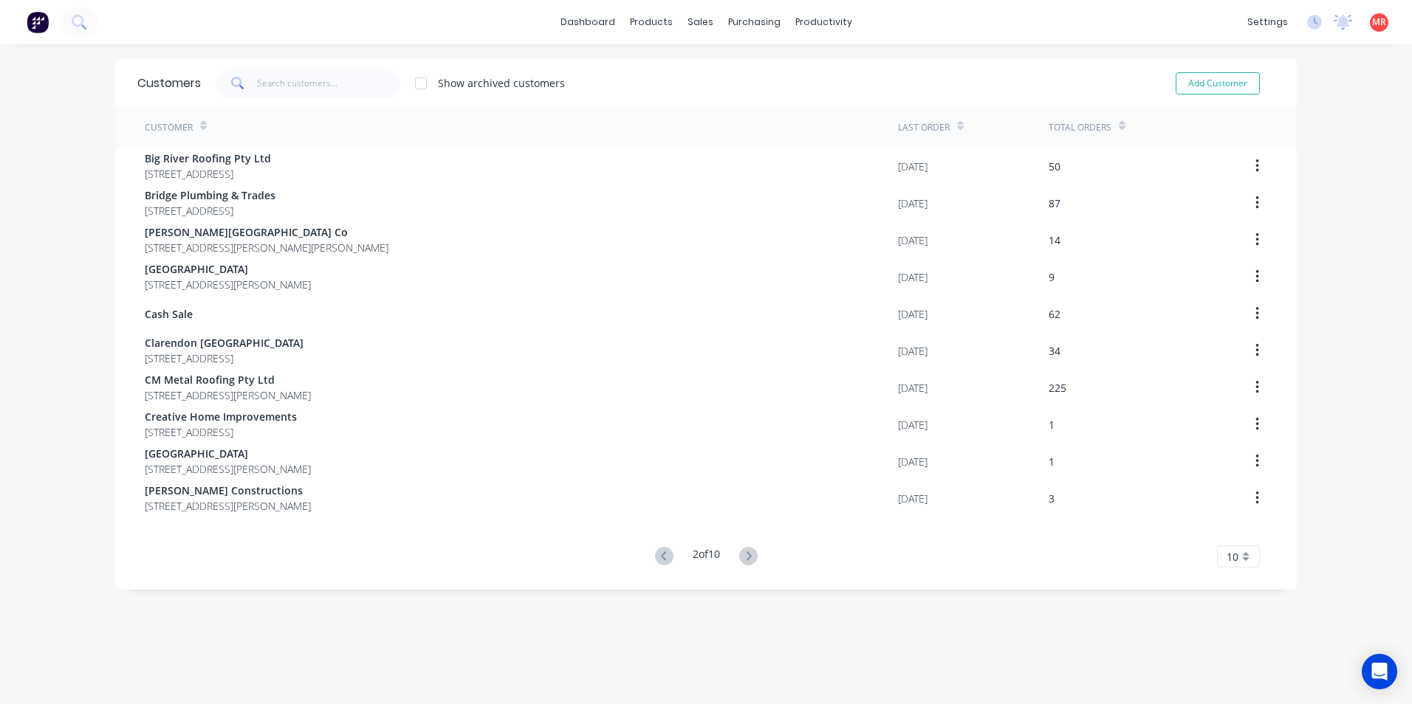
click at [743, 552] on icon at bounding box center [748, 556] width 18 height 18
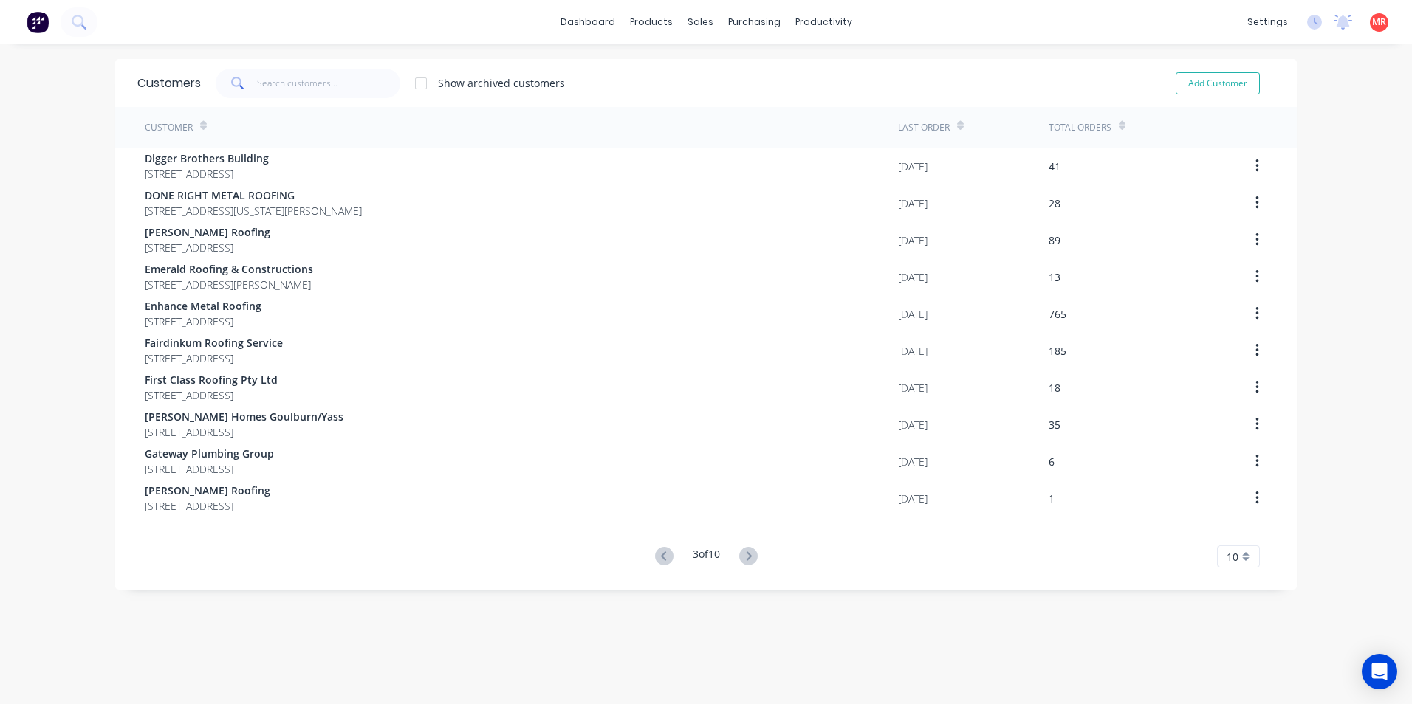
click at [743, 552] on icon at bounding box center [748, 556] width 18 height 18
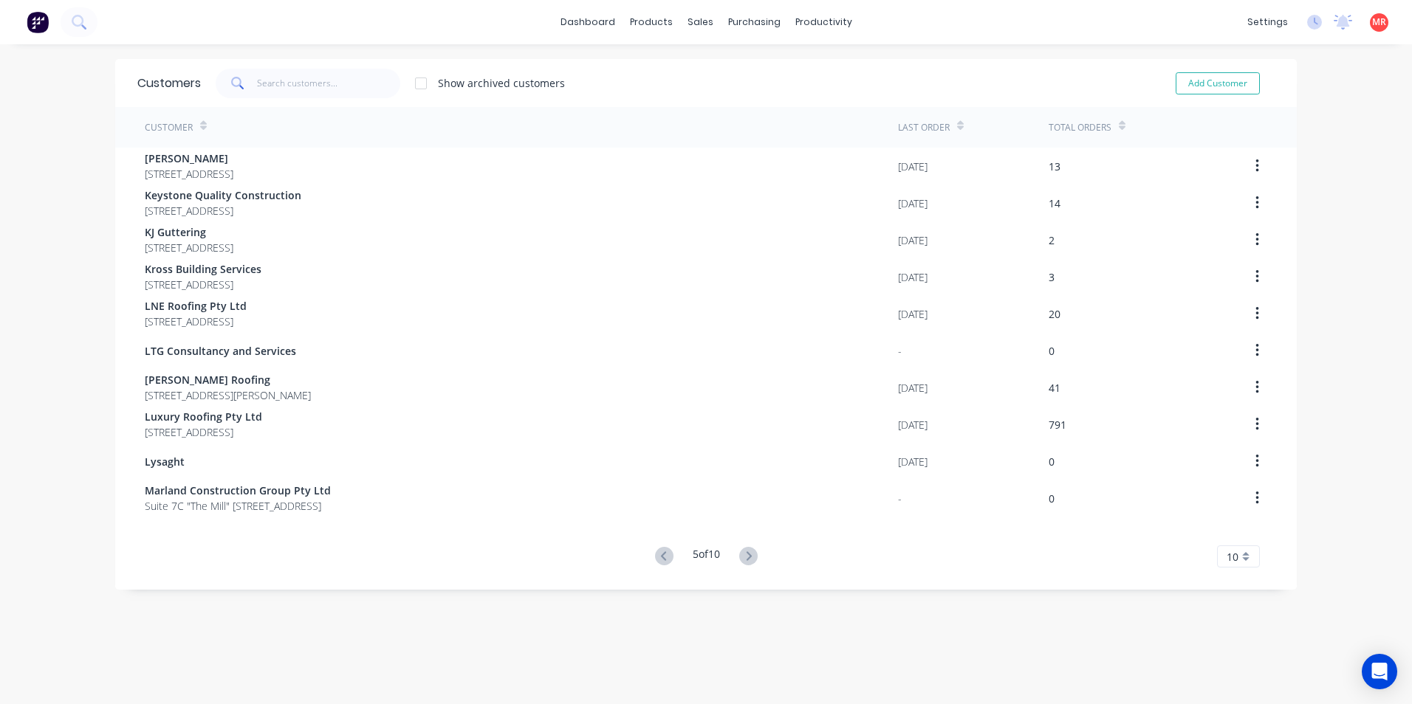
click at [743, 553] on icon at bounding box center [748, 556] width 18 height 18
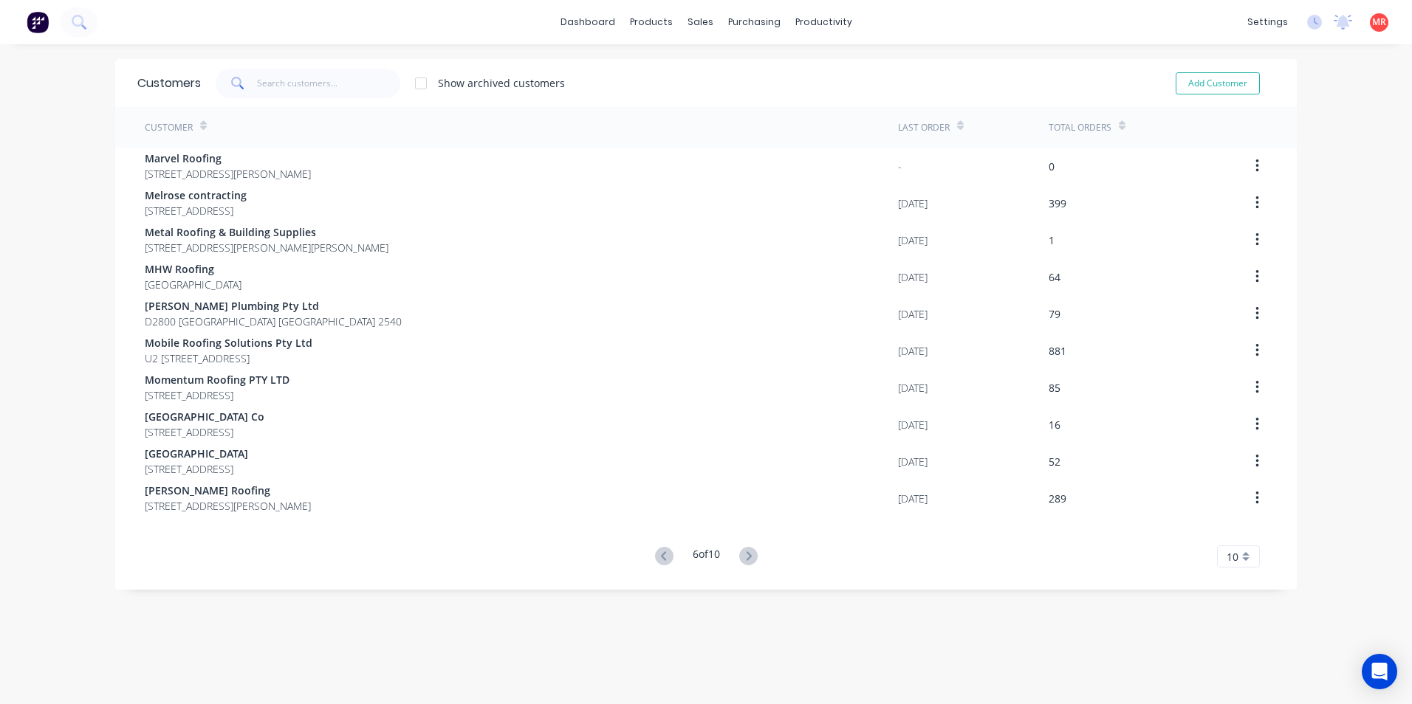
click at [743, 553] on icon at bounding box center [748, 556] width 18 height 18
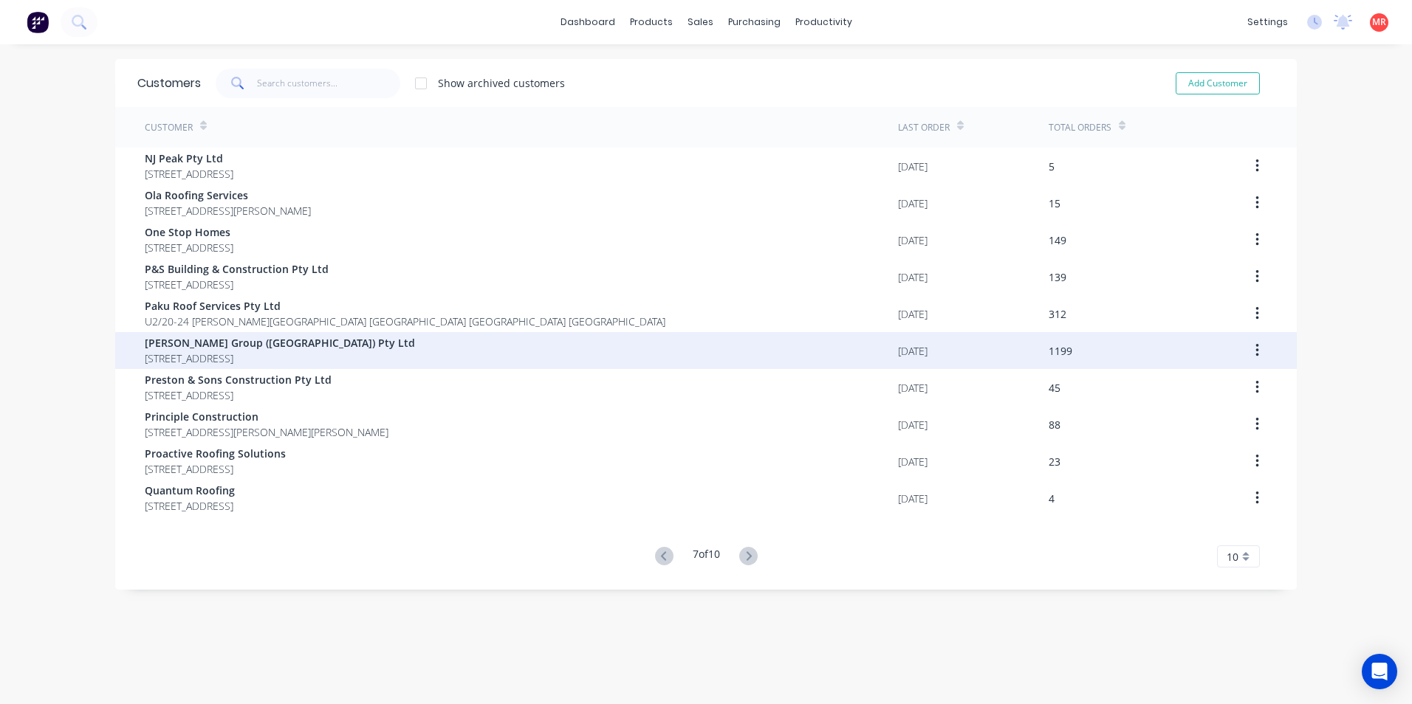
click at [281, 349] on span "Parrish Group (NSW) Pty Ltd" at bounding box center [280, 343] width 270 height 16
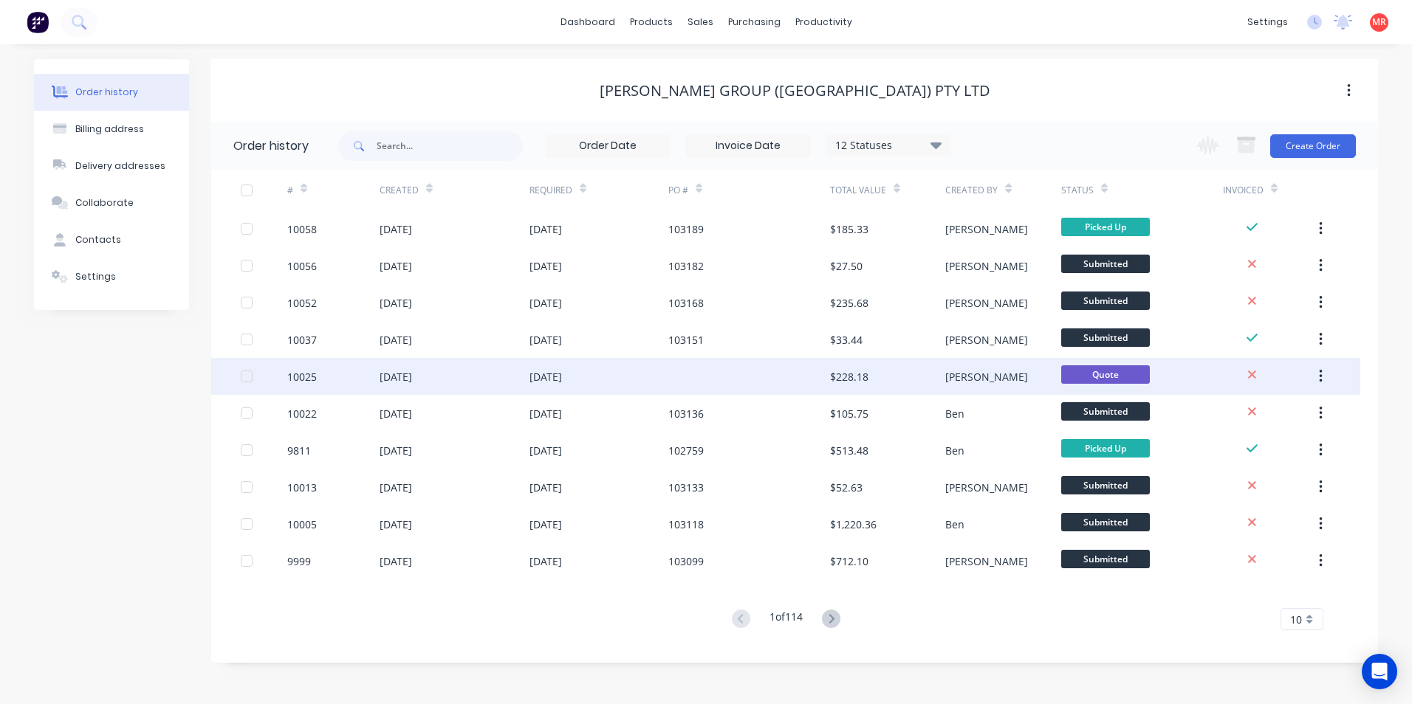
click at [645, 368] on div "03 Oct 2025" at bounding box center [598, 376] width 139 height 37
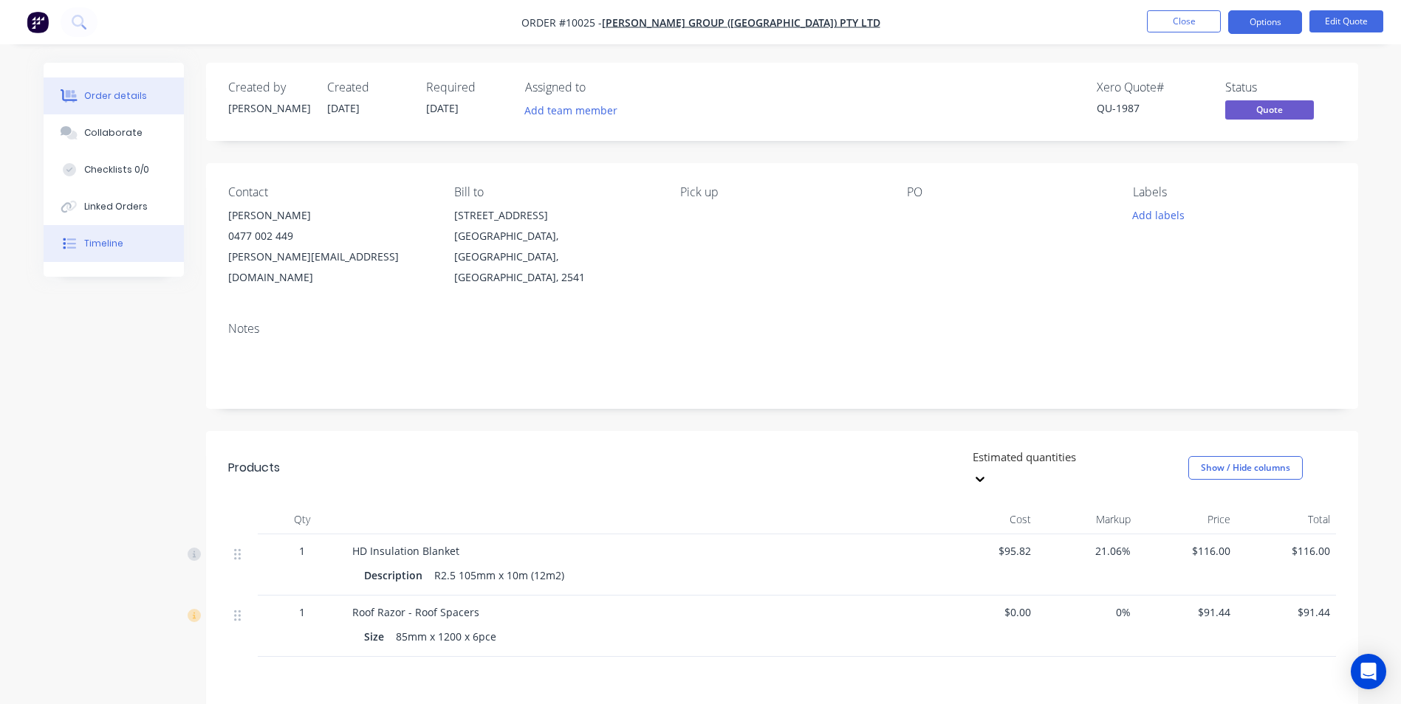
click at [136, 236] on button "Timeline" at bounding box center [114, 243] width 140 height 37
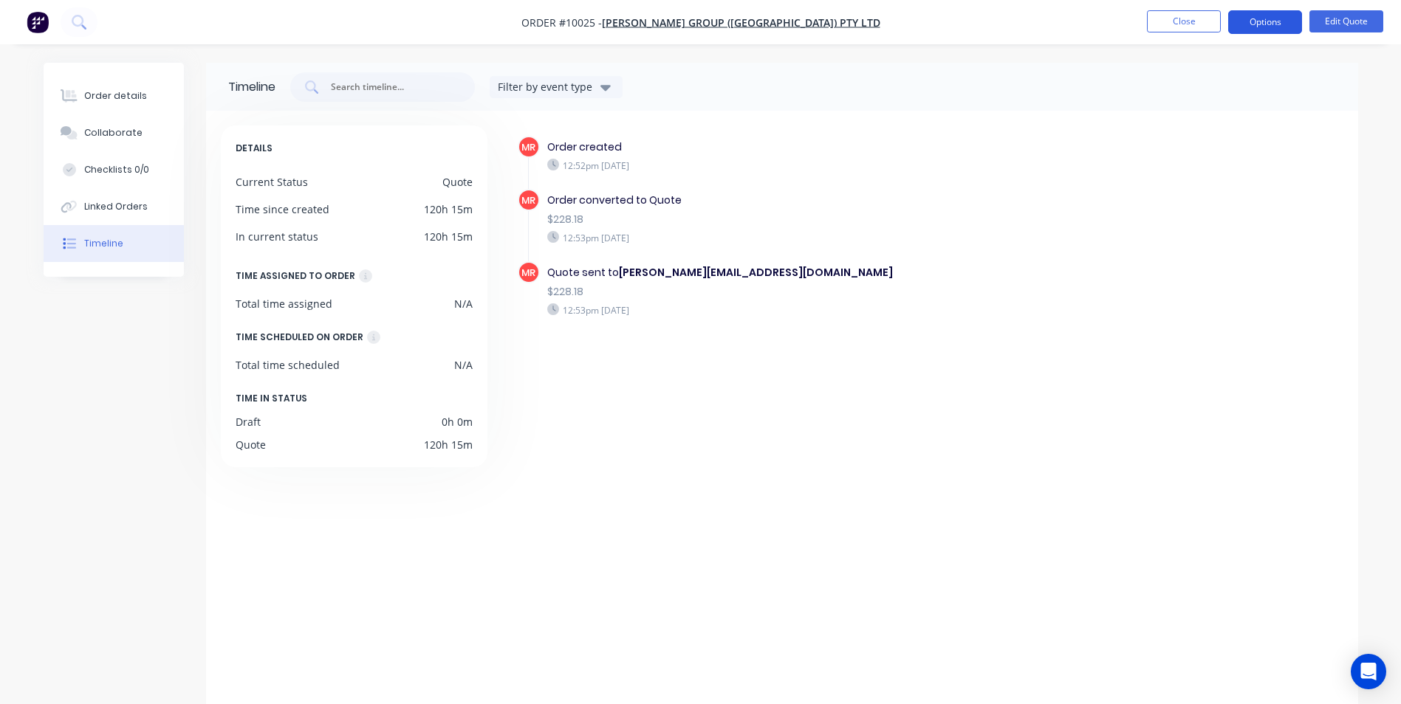
click at [1283, 21] on button "Options" at bounding box center [1265, 22] width 74 height 24
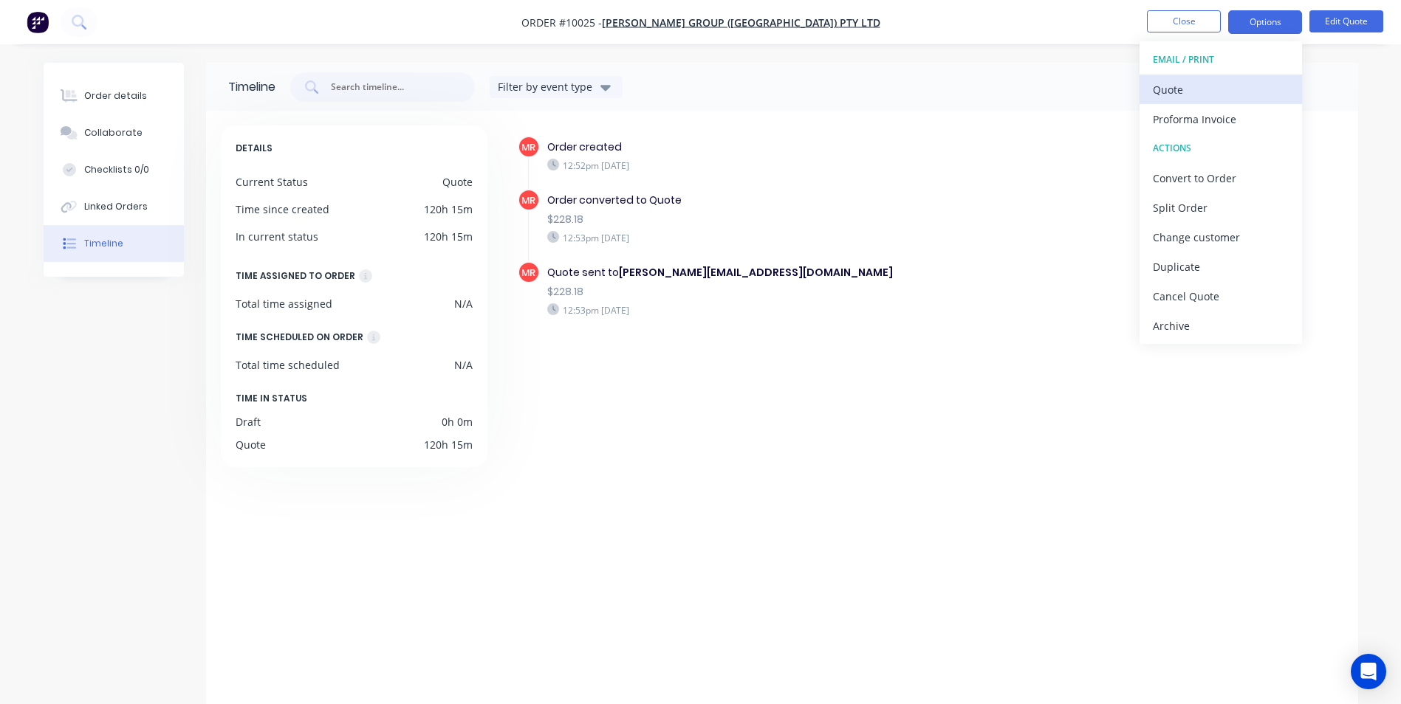
click at [1183, 96] on div "Quote" at bounding box center [1221, 89] width 136 height 21
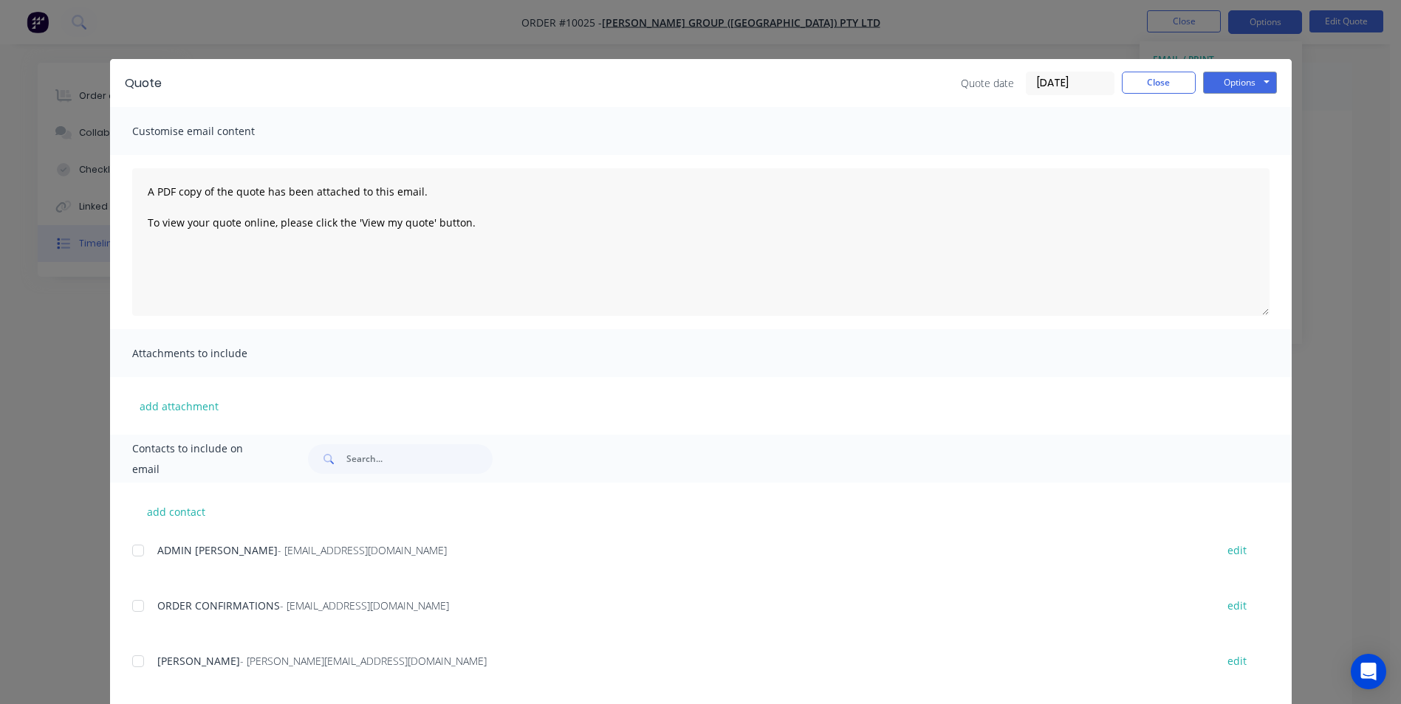
scroll to position [411, 0]
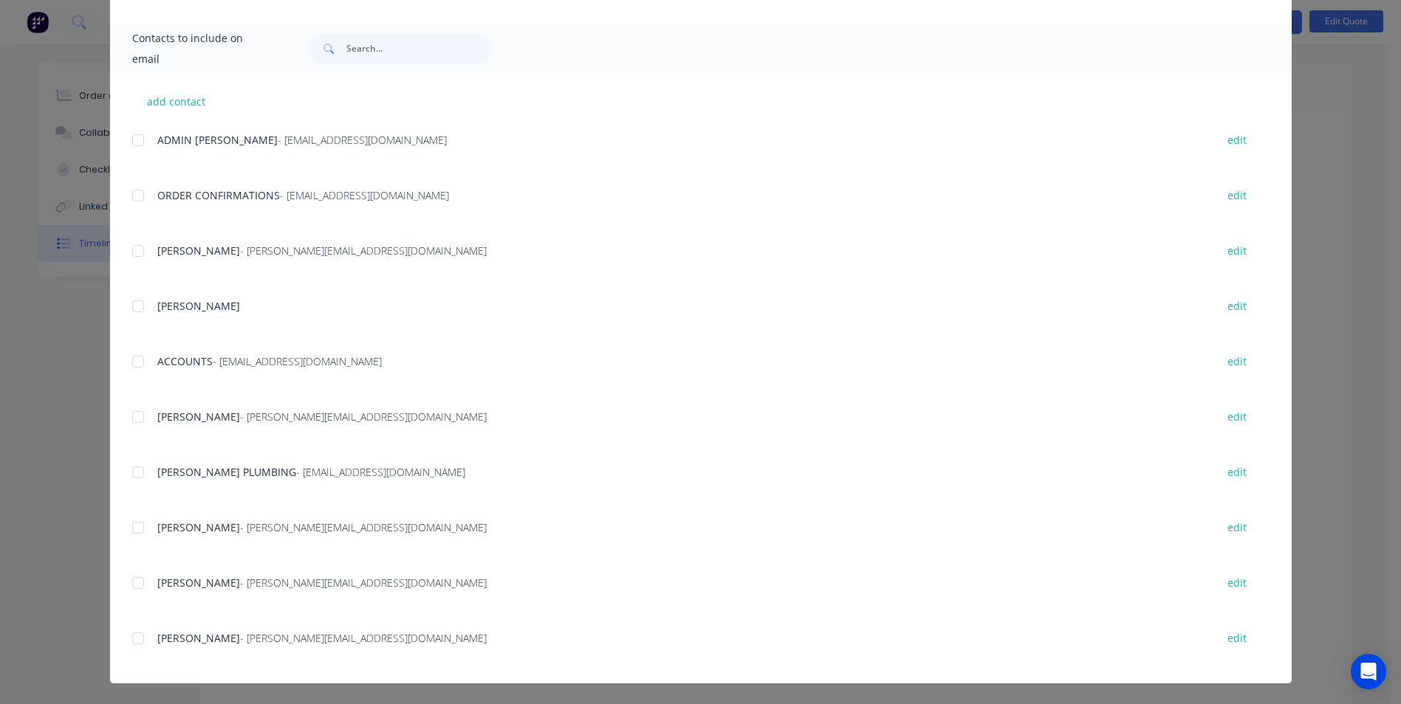
click at [132, 425] on div at bounding box center [138, 417] width 30 height 30
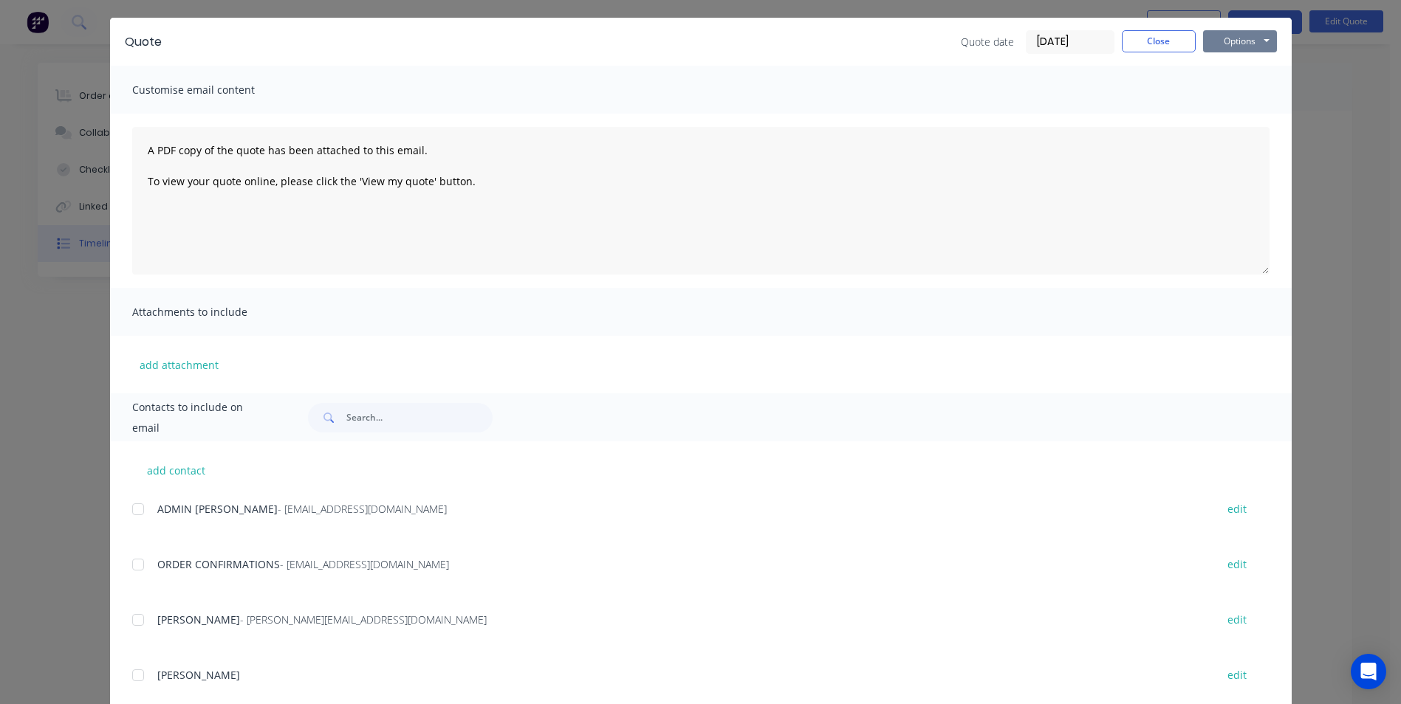
click at [1246, 36] on button "Options" at bounding box center [1240, 41] width 74 height 22
click at [1235, 114] on button "Email" at bounding box center [1250, 116] width 95 height 24
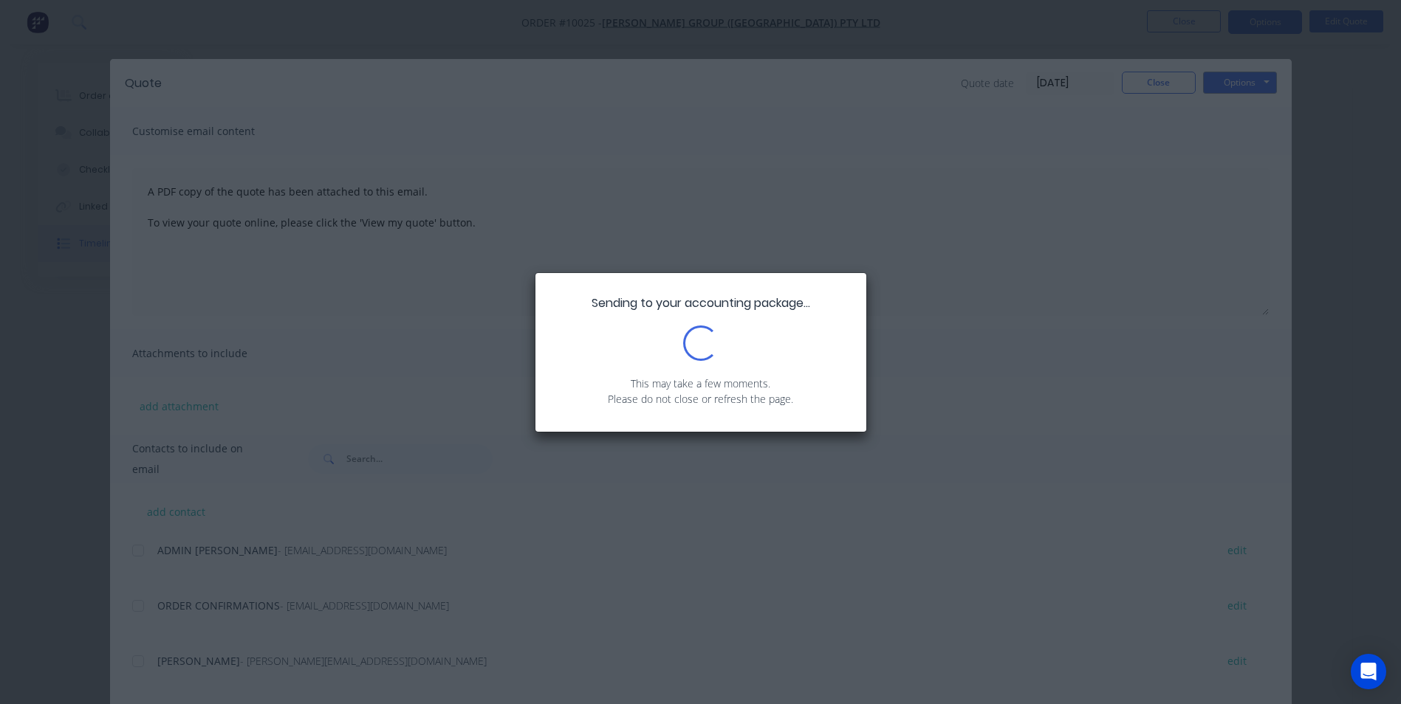
click at [761, 360] on div "Sending to your accounting package... Loading... This may take a few moments. P…" at bounding box center [700, 352] width 331 height 159
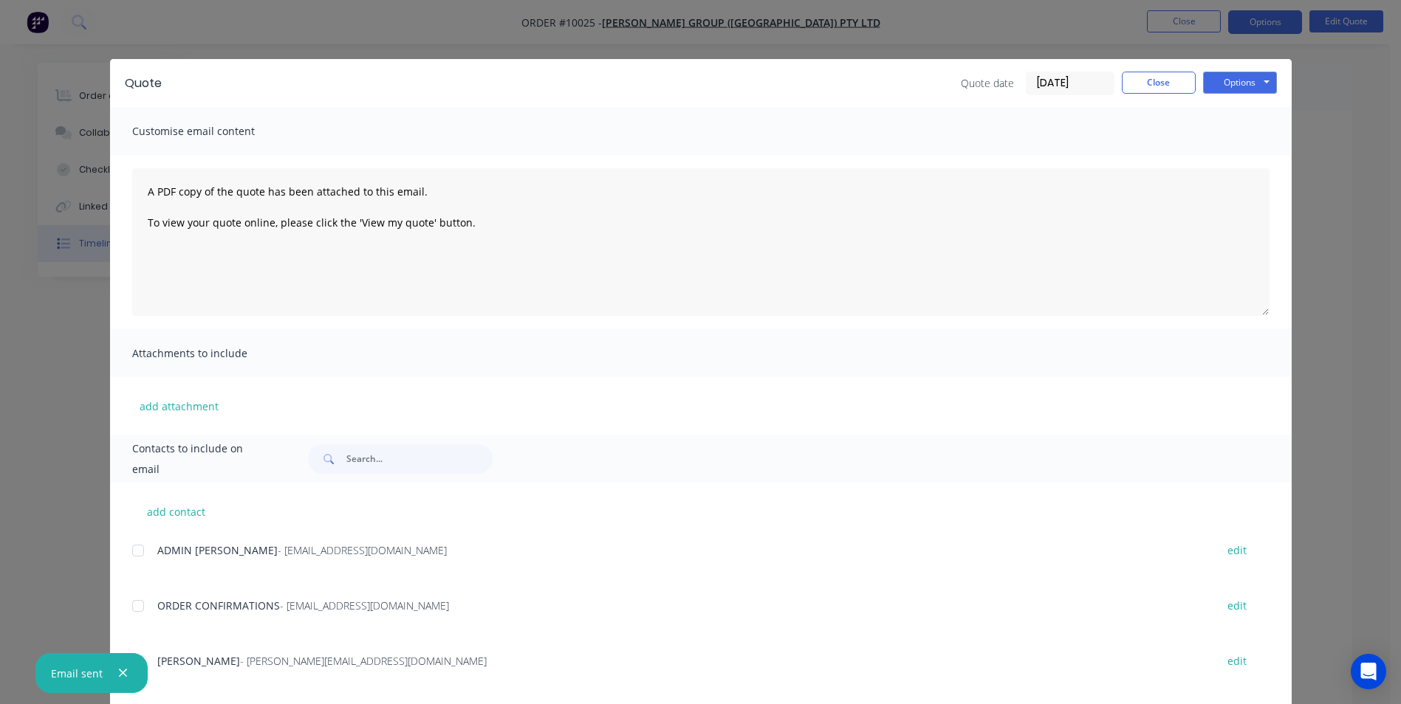
scroll to position [148, 0]
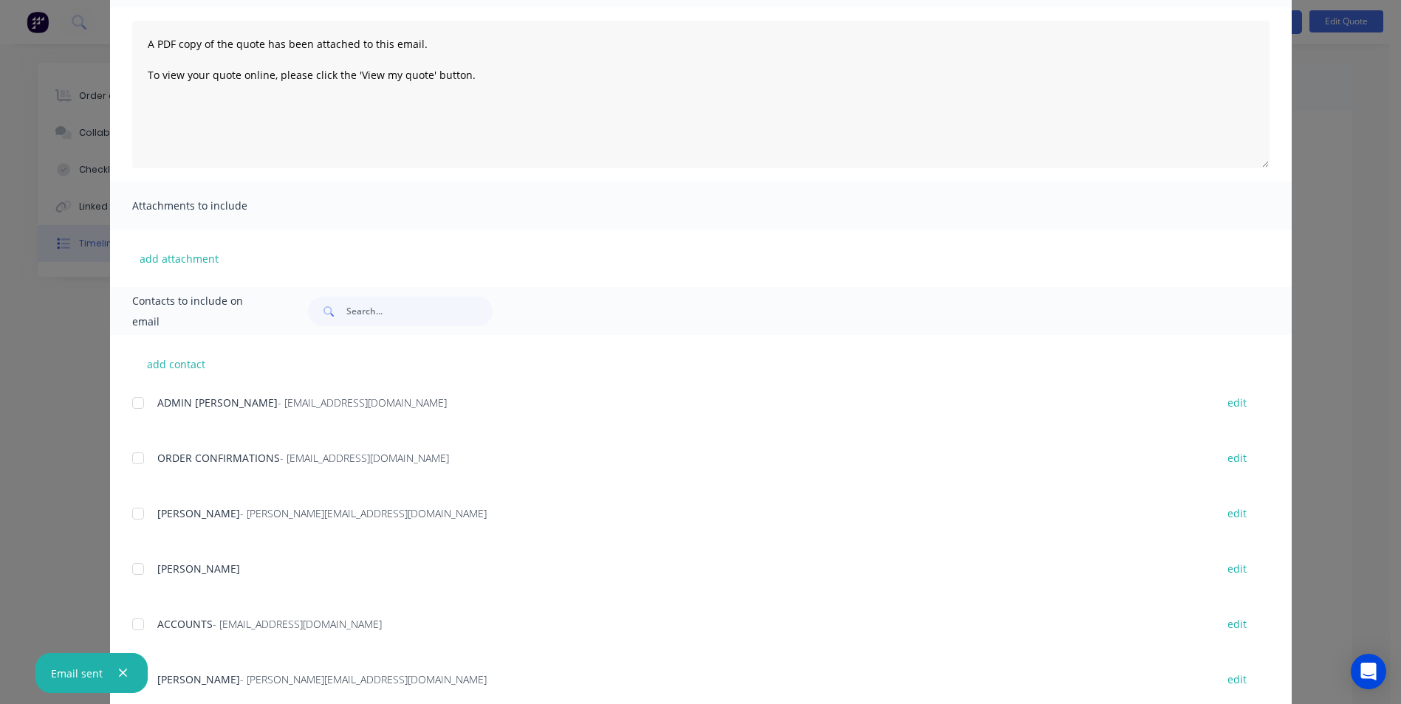
click at [127, 461] on div at bounding box center [138, 459] width 30 height 30
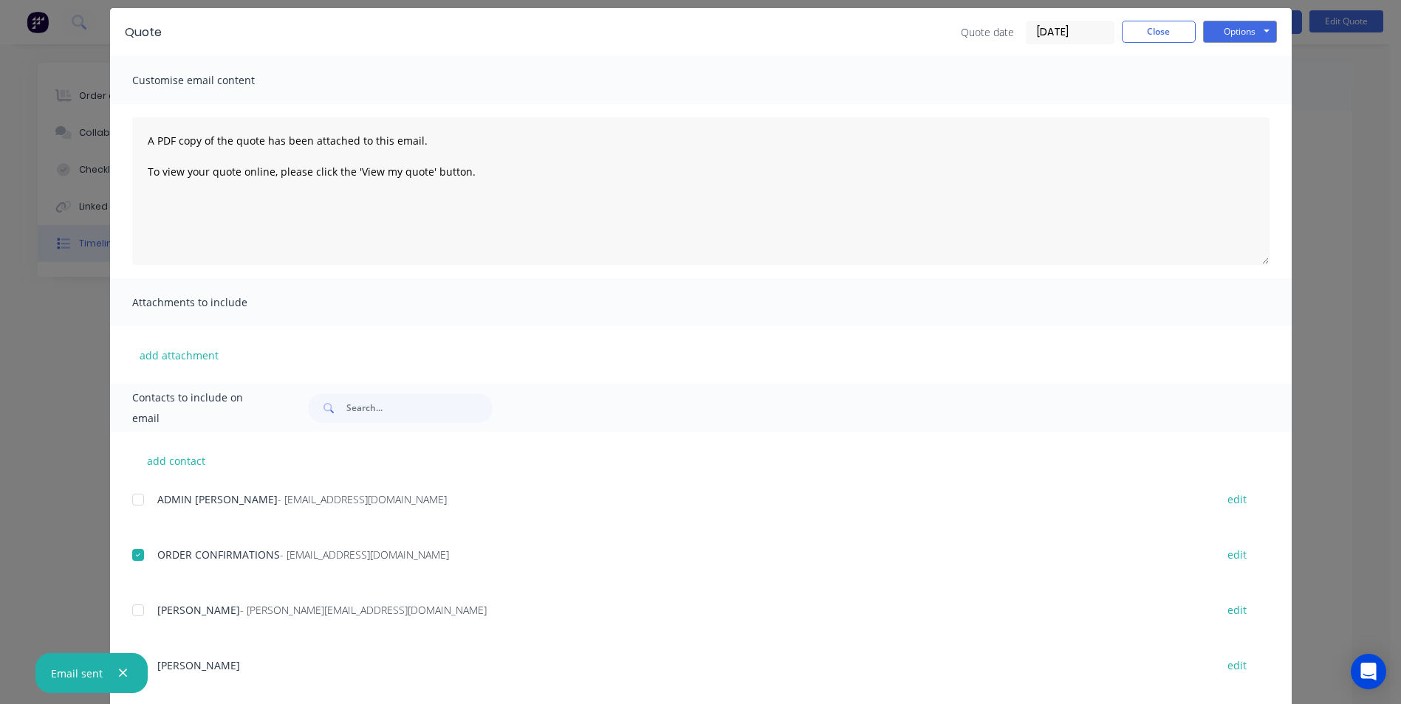
scroll to position [0, 0]
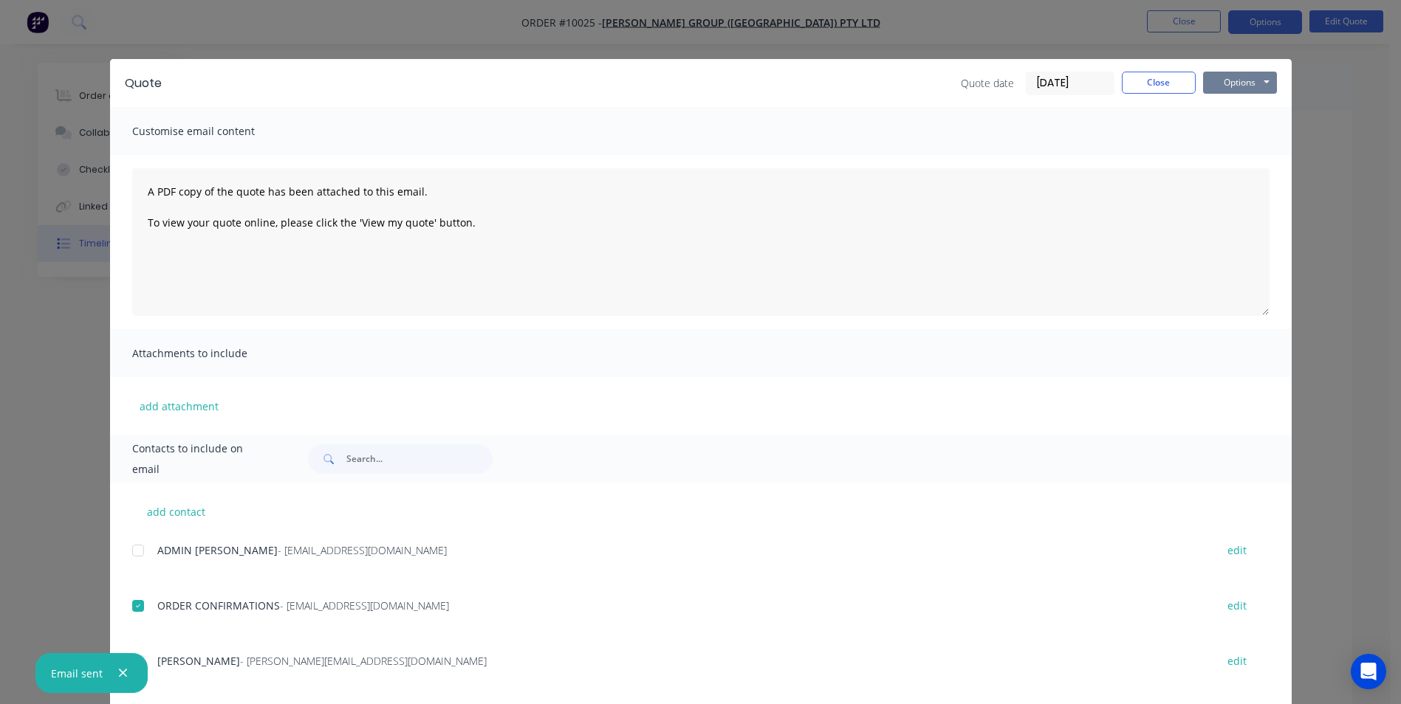
click at [1235, 83] on button "Options" at bounding box center [1240, 83] width 74 height 22
click at [1228, 161] on button "Email" at bounding box center [1250, 157] width 95 height 24
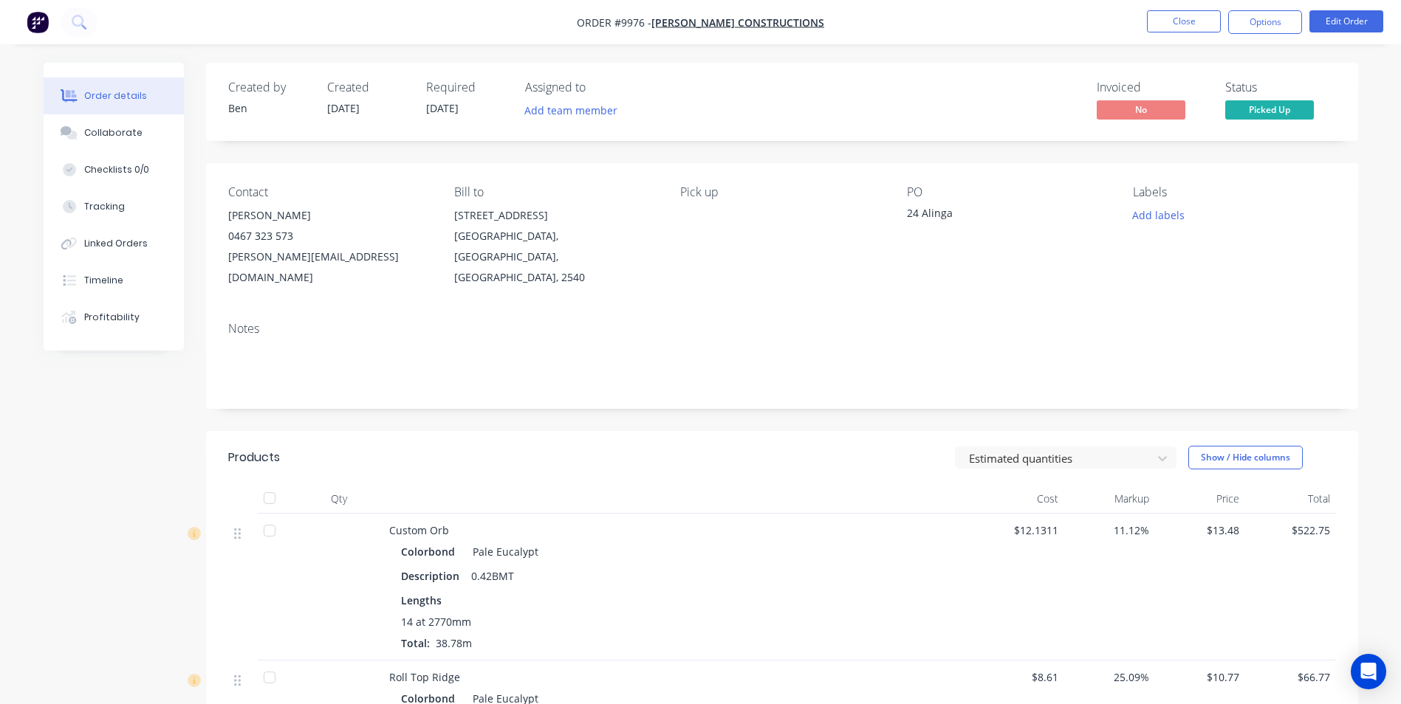
click at [34, 21] on img "button" at bounding box center [38, 22] width 22 height 22
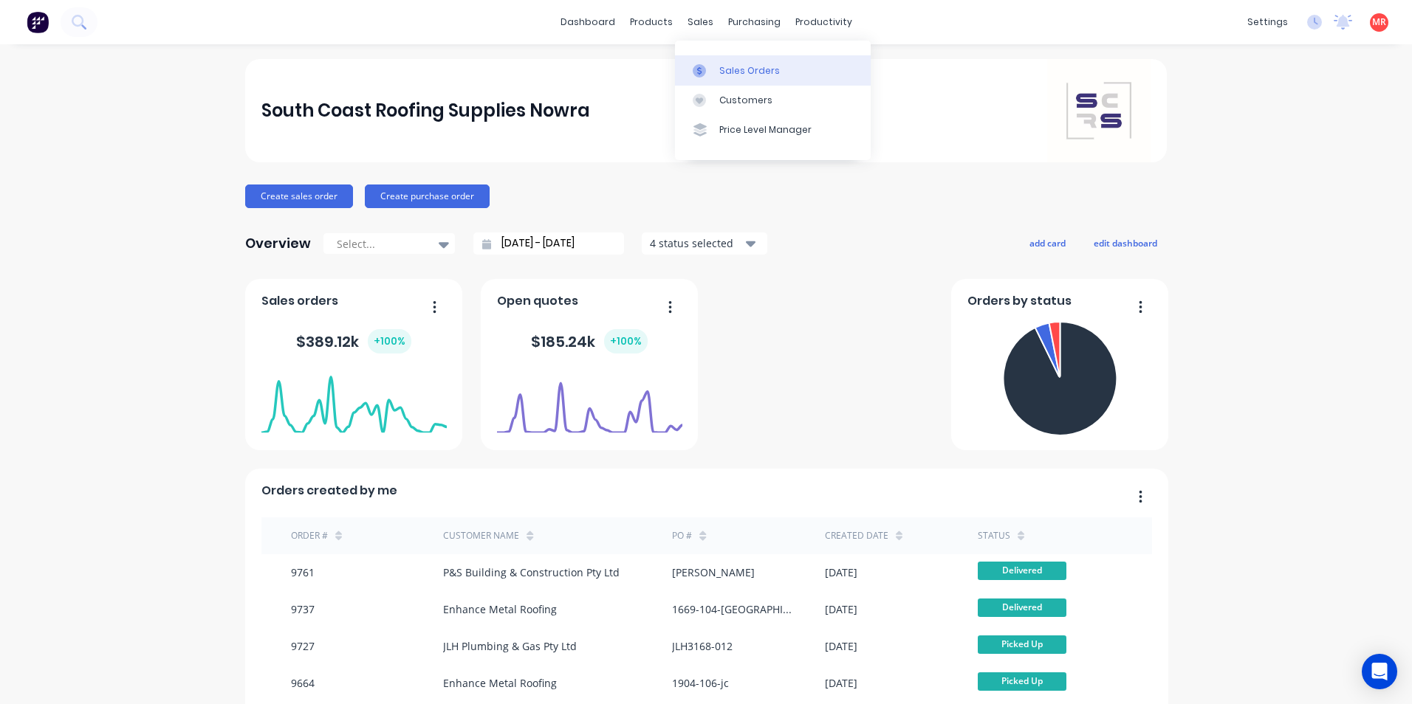
click at [727, 68] on div "Sales Orders" at bounding box center [749, 70] width 61 height 13
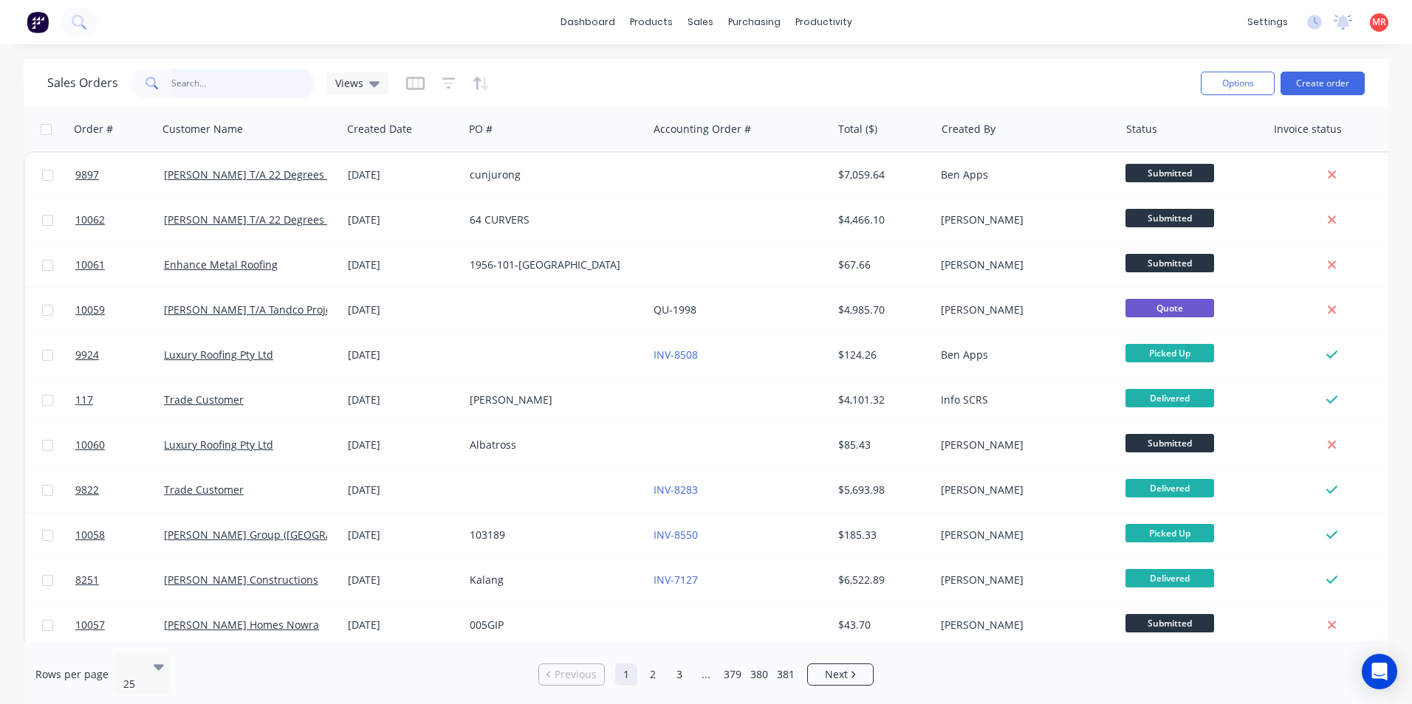
click at [239, 84] on input "text" at bounding box center [243, 84] width 144 height 30
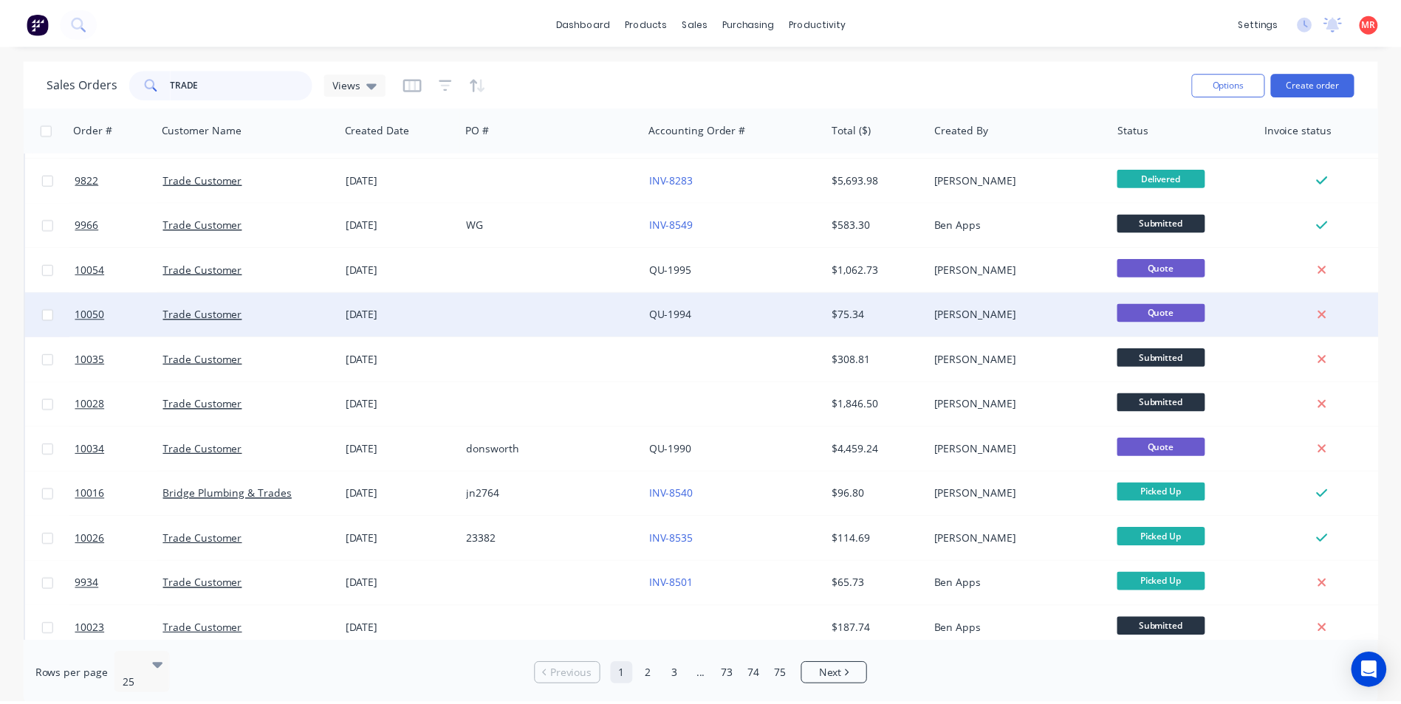
scroll to position [74, 0]
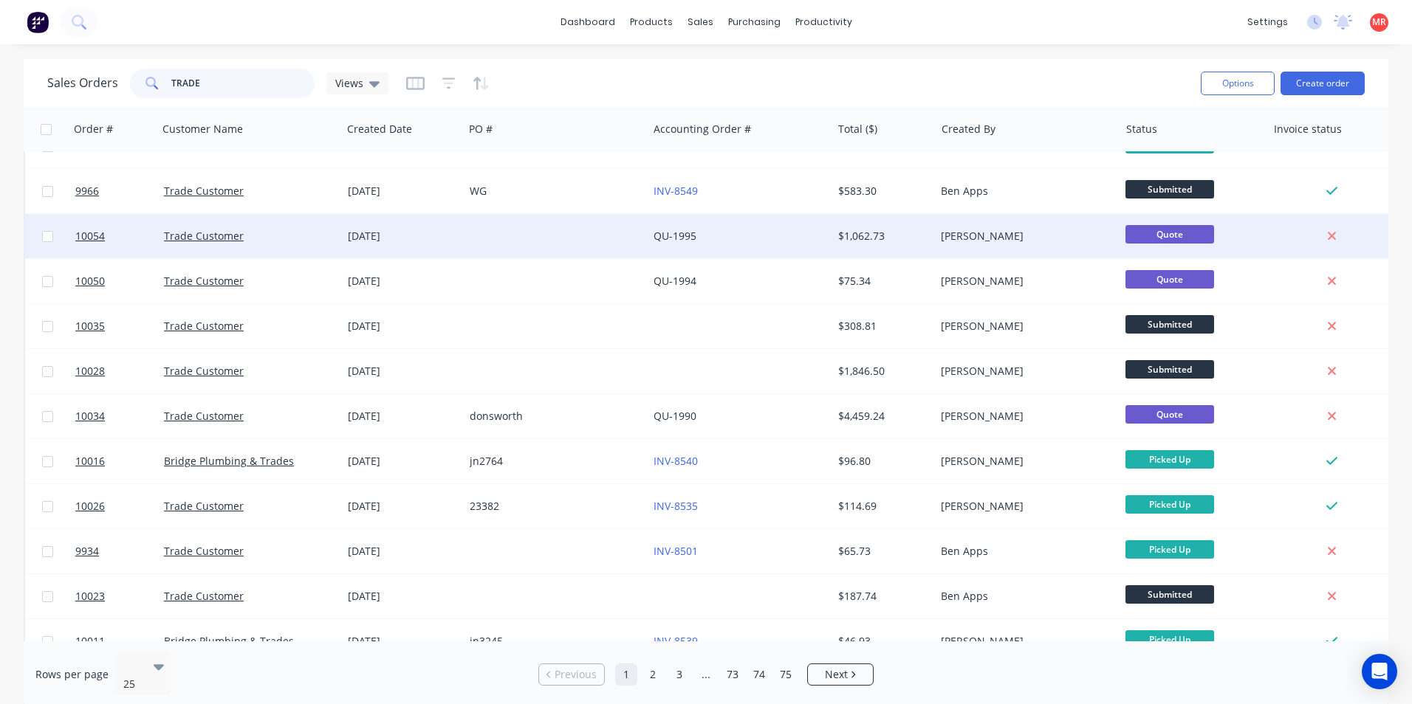
type input "TRADE"
click at [582, 253] on div at bounding box center [556, 236] width 184 height 44
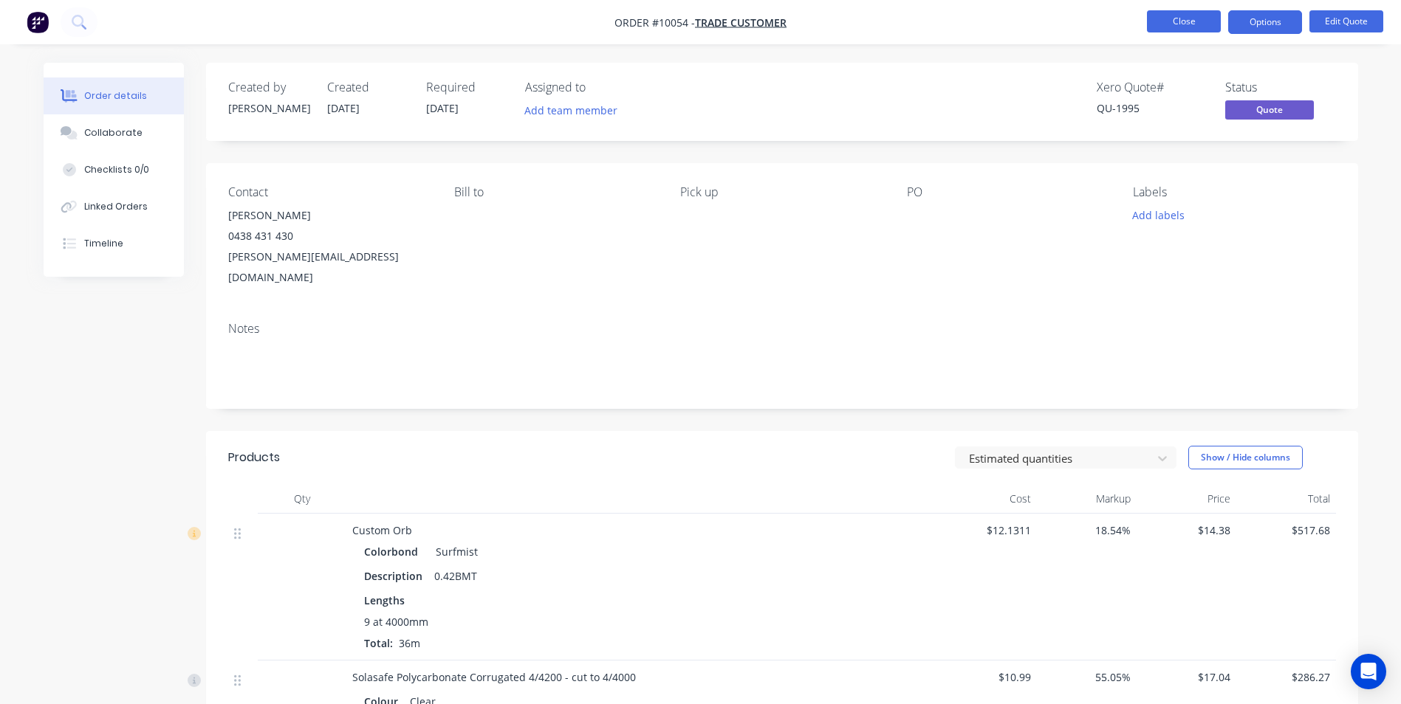
click at [1187, 27] on button "Close" at bounding box center [1184, 21] width 74 height 22
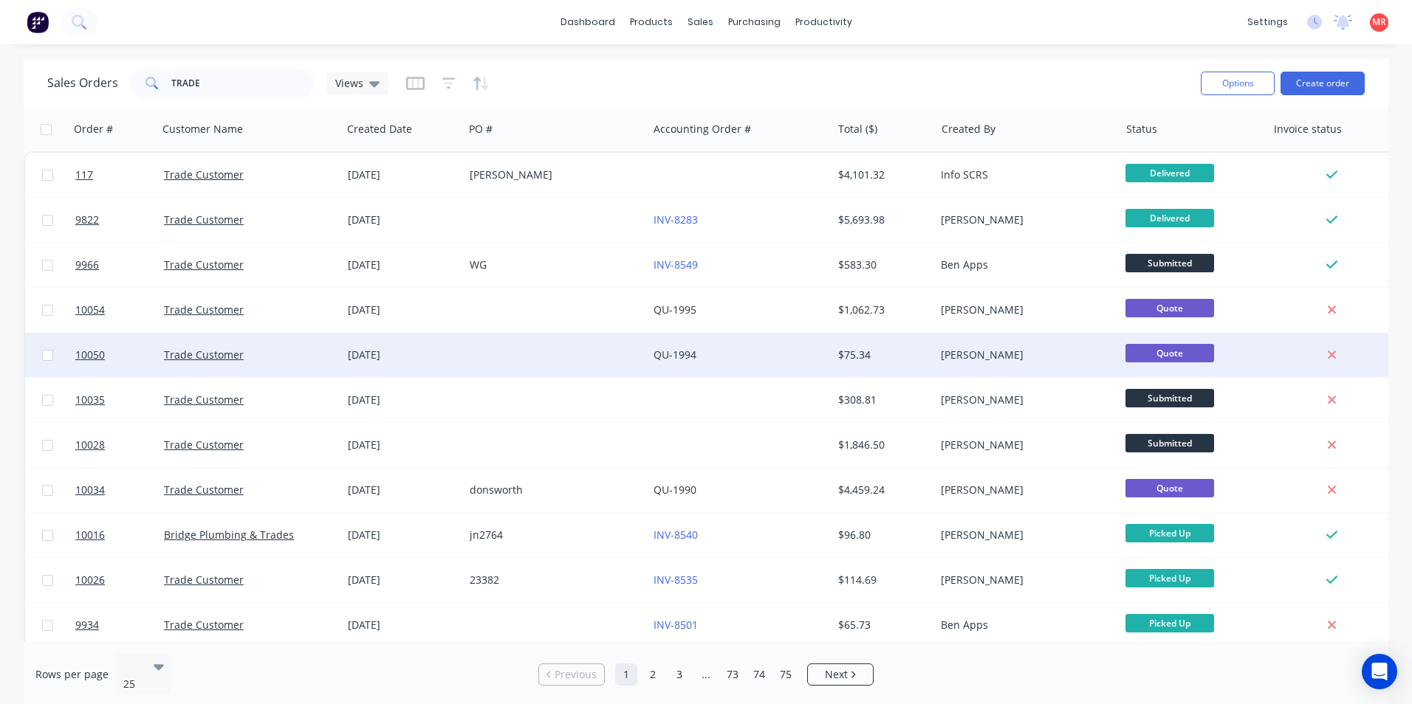
click at [625, 354] on div at bounding box center [556, 355] width 184 height 44
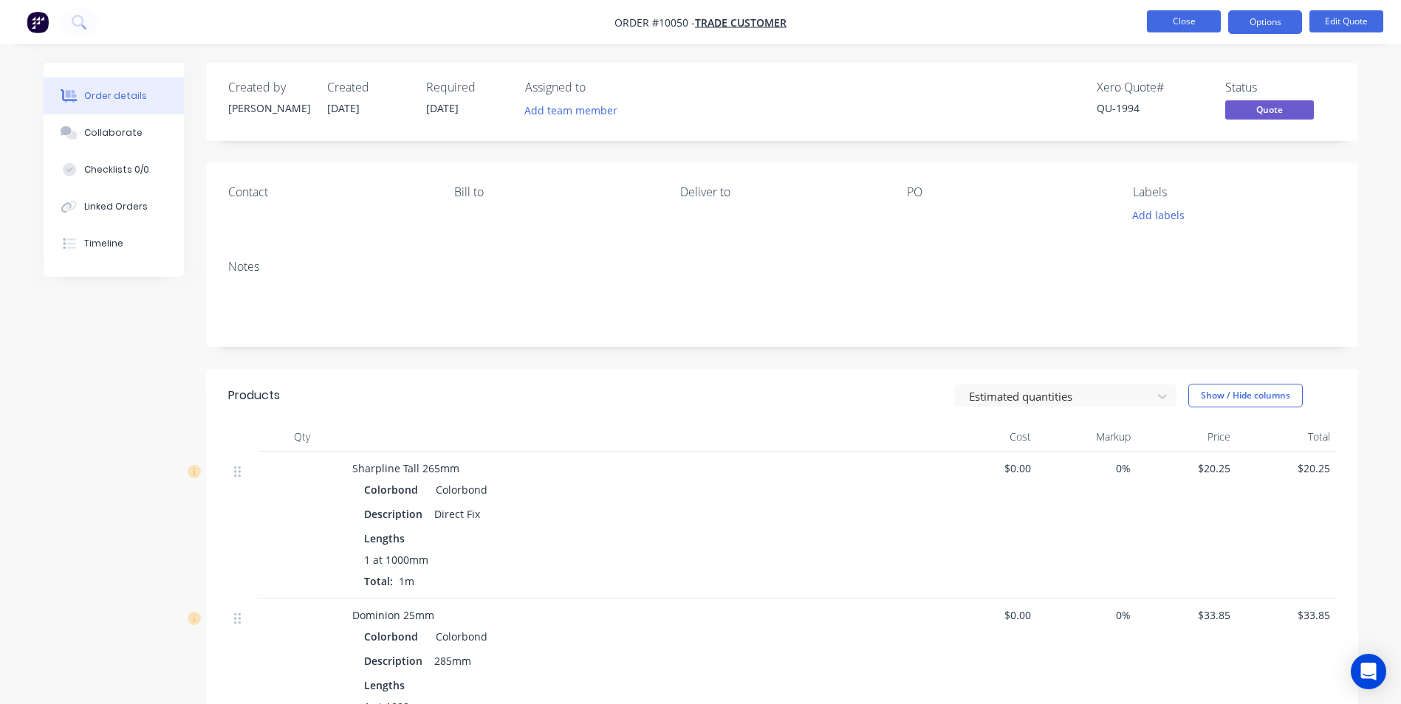
click at [1214, 18] on button "Close" at bounding box center [1184, 21] width 74 height 22
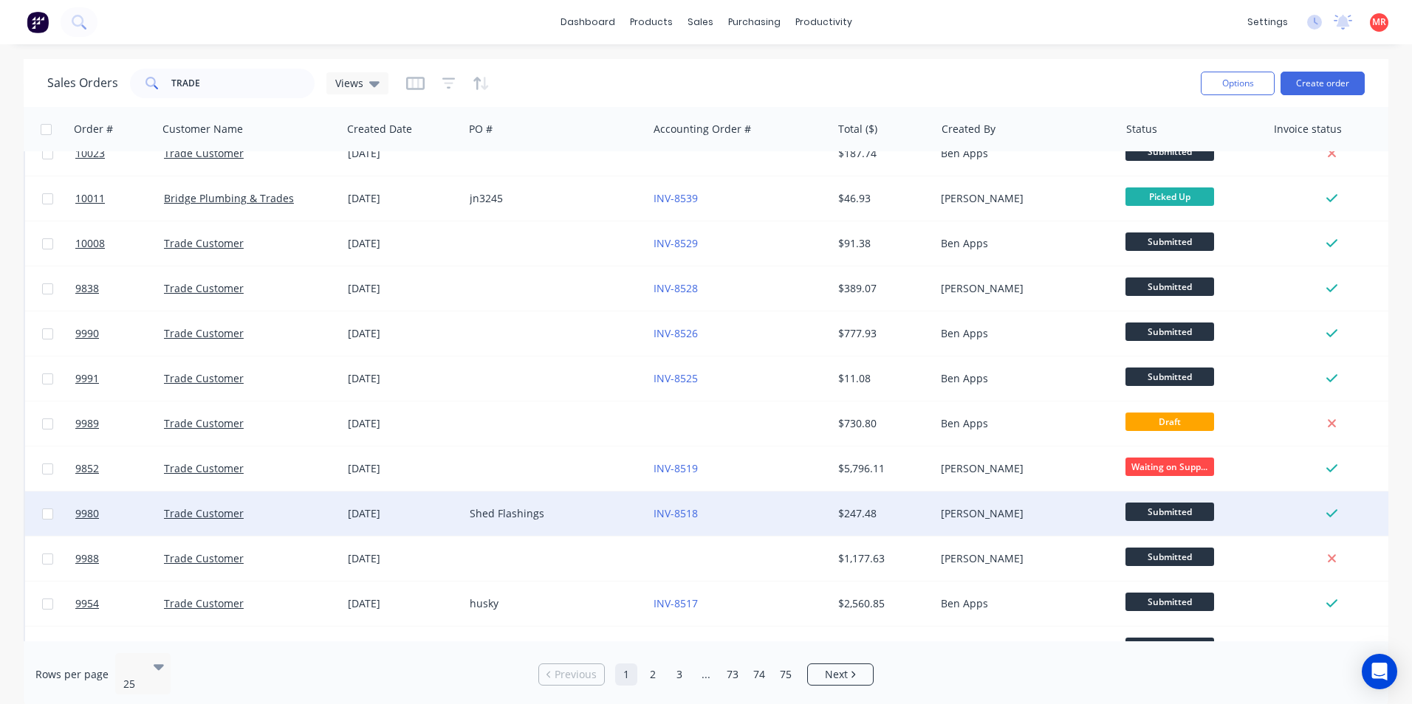
scroll to position [643, 0]
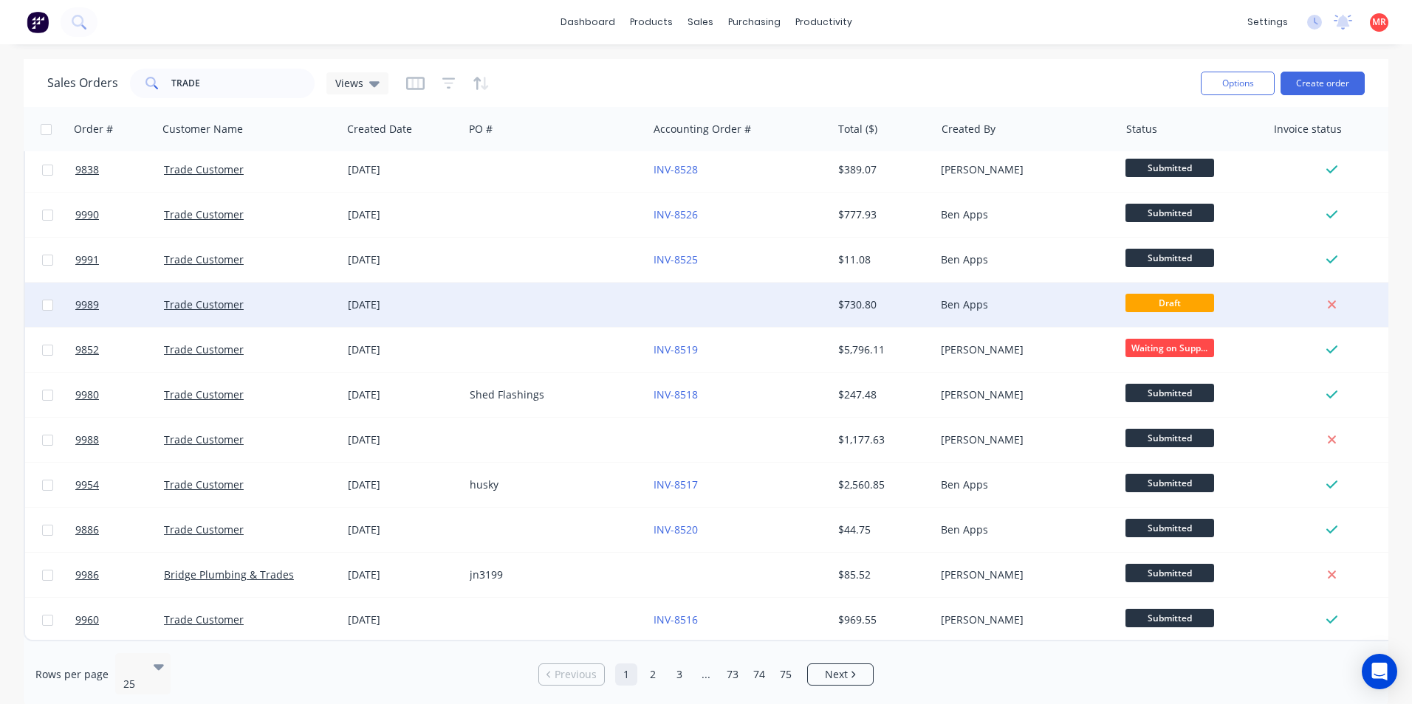
click at [673, 309] on div at bounding box center [740, 305] width 184 height 44
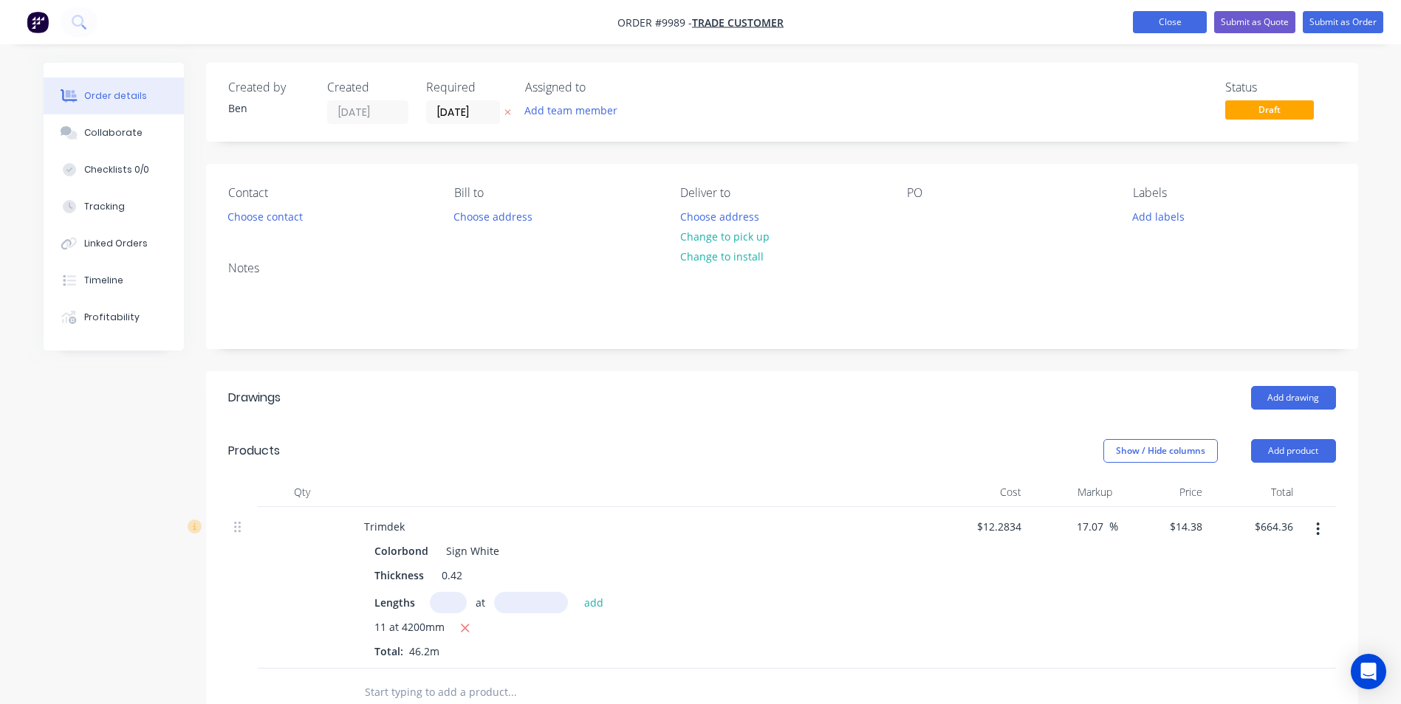
click at [1176, 30] on button "Close" at bounding box center [1170, 22] width 74 height 22
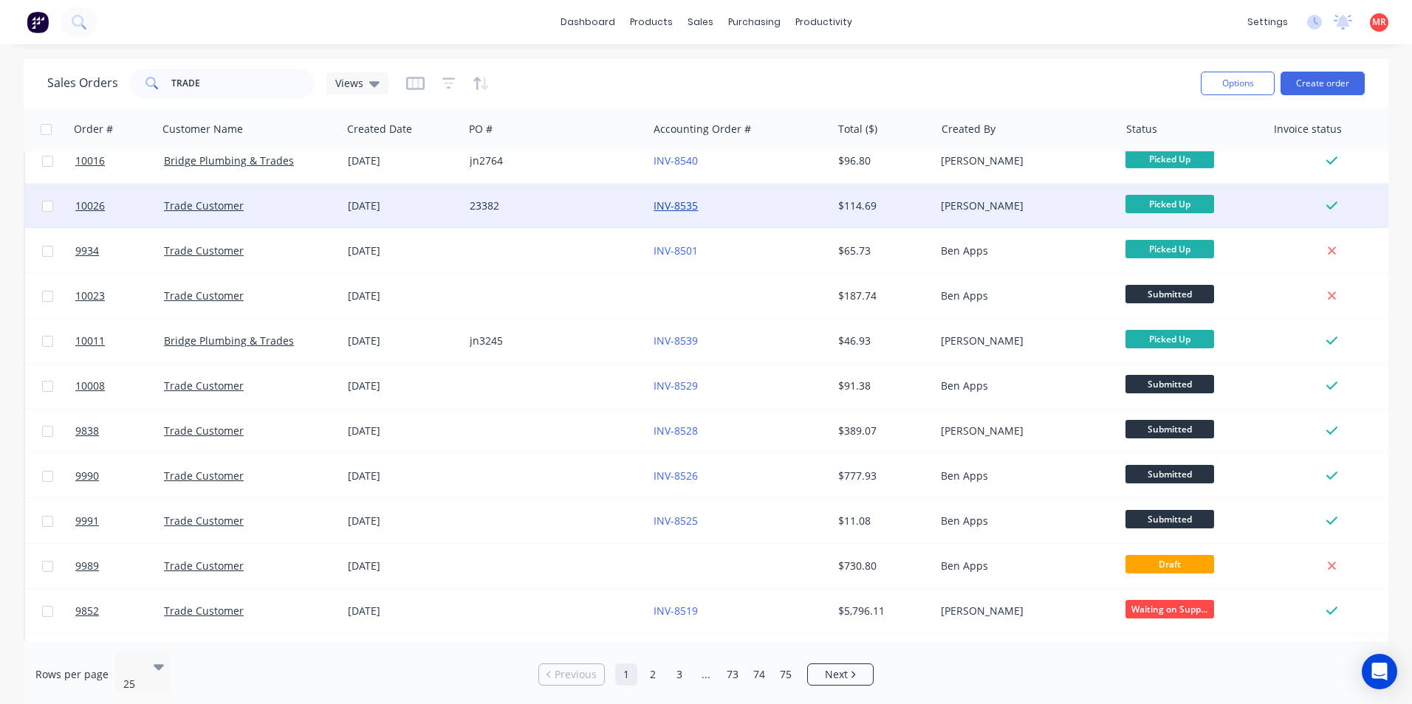
scroll to position [643, 0]
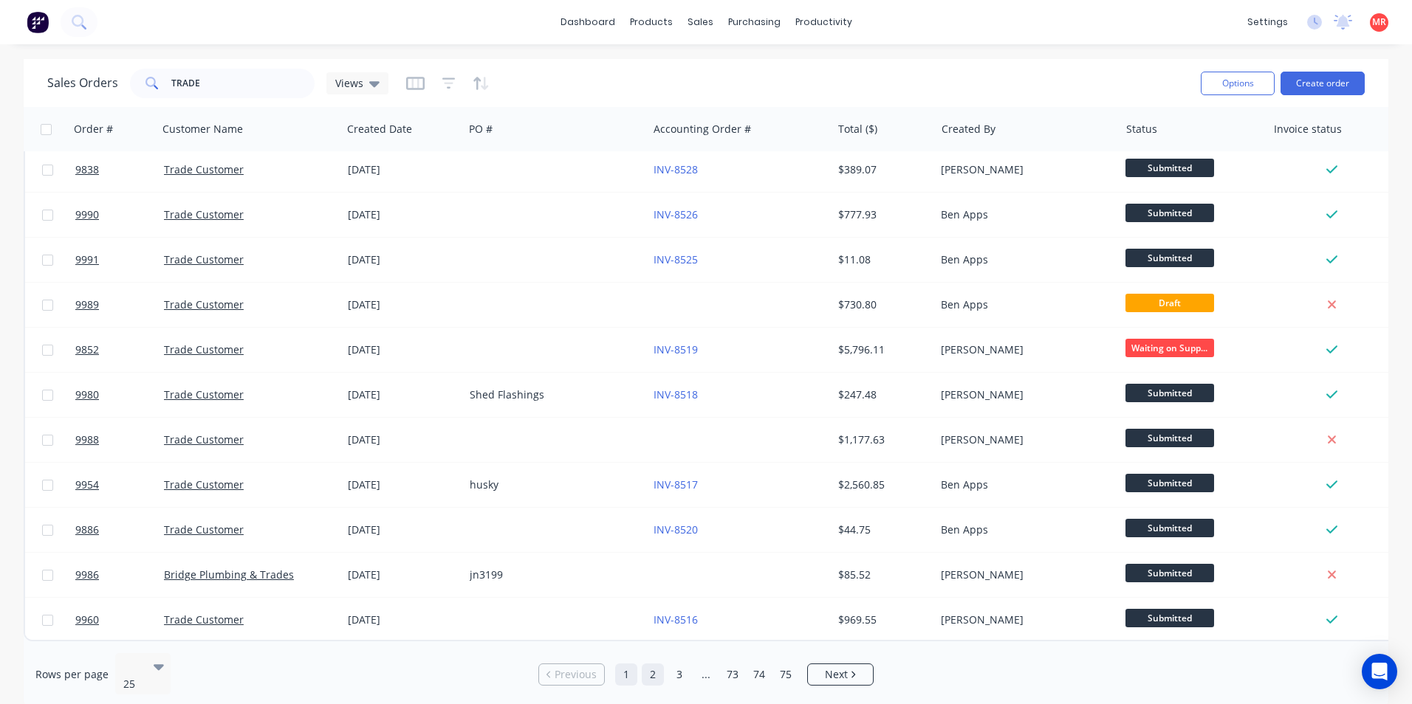
click at [648, 666] on link "2" at bounding box center [653, 675] width 22 height 22
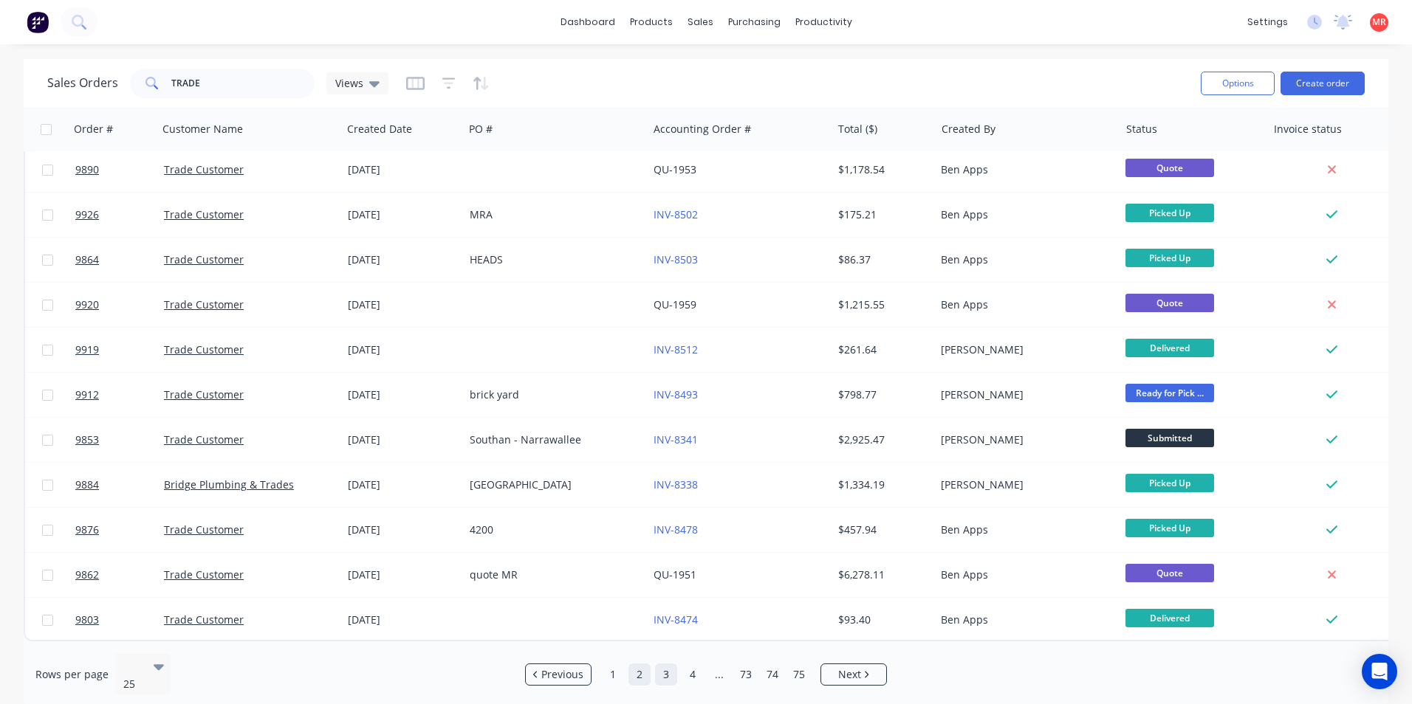
click at [670, 666] on link "3" at bounding box center [666, 675] width 22 height 22
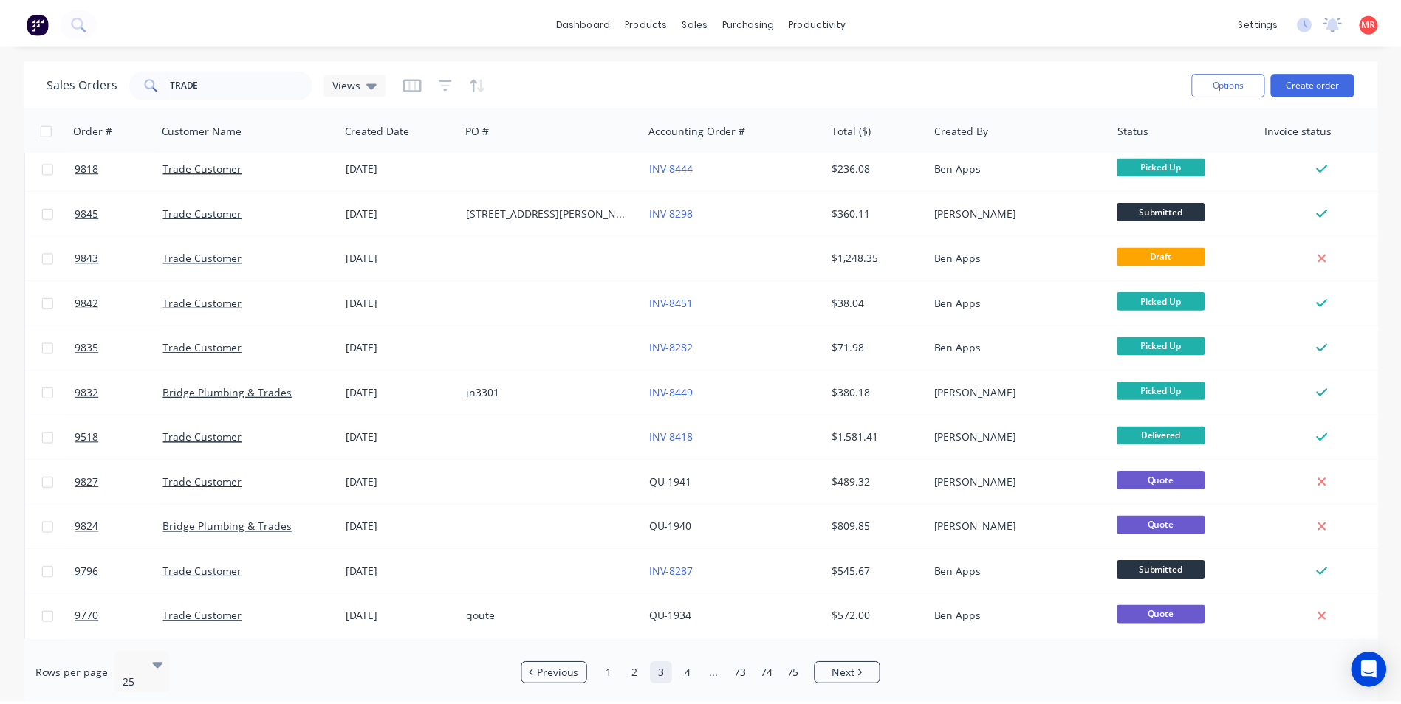
scroll to position [0, 0]
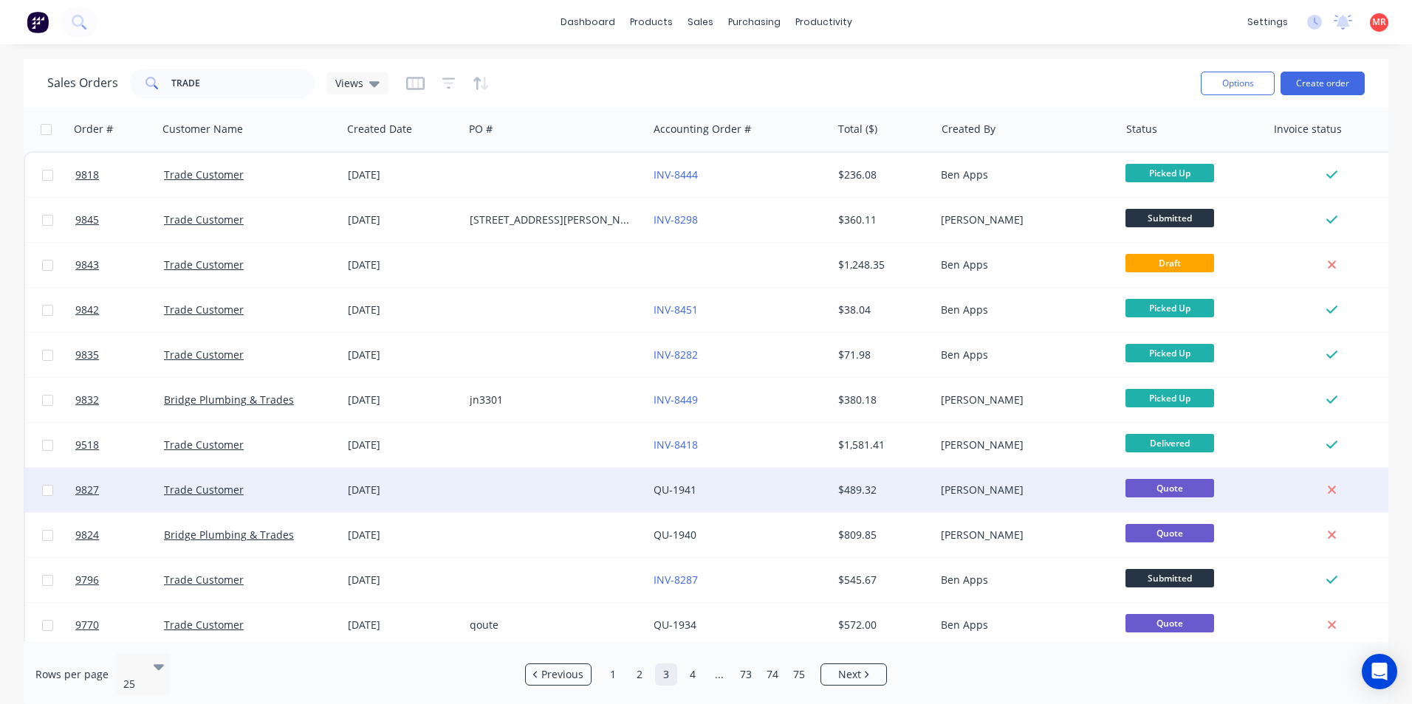
click at [601, 492] on div at bounding box center [556, 490] width 184 height 44
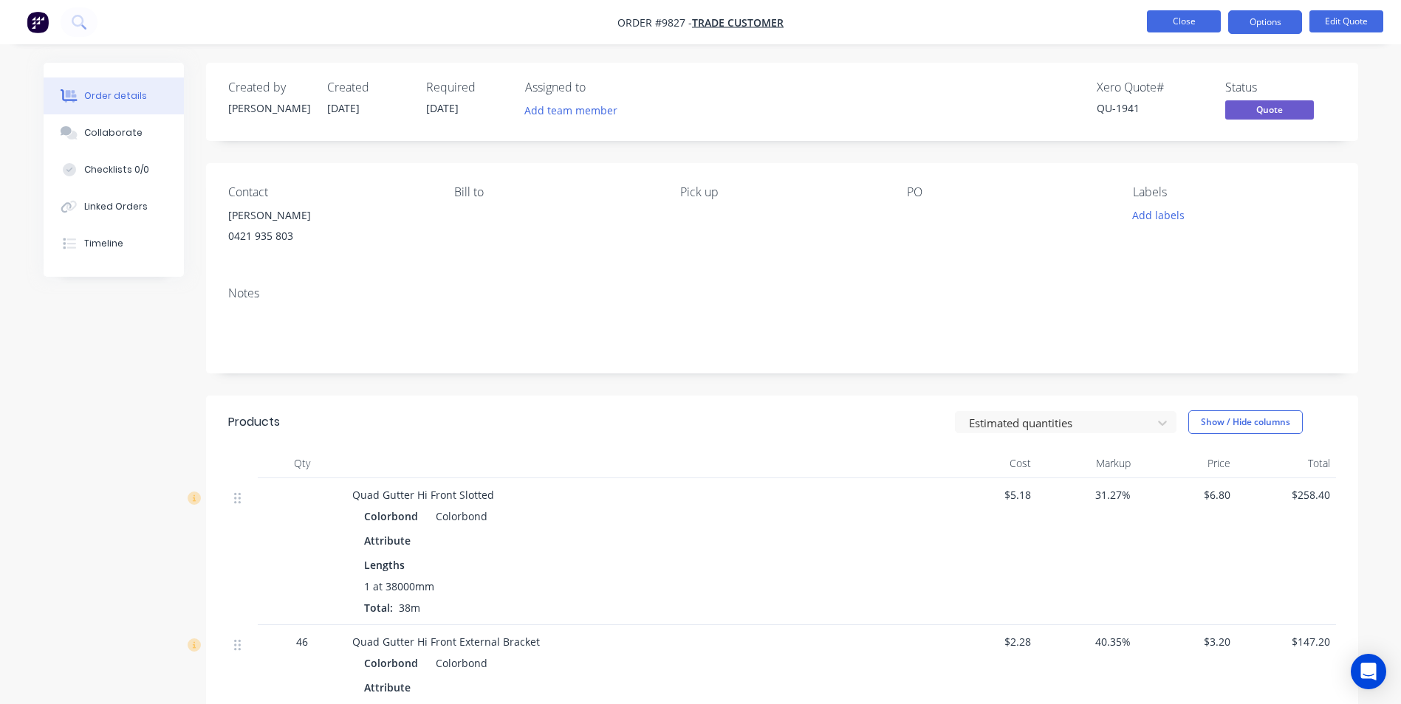
click at [1159, 16] on button "Close" at bounding box center [1184, 21] width 74 height 22
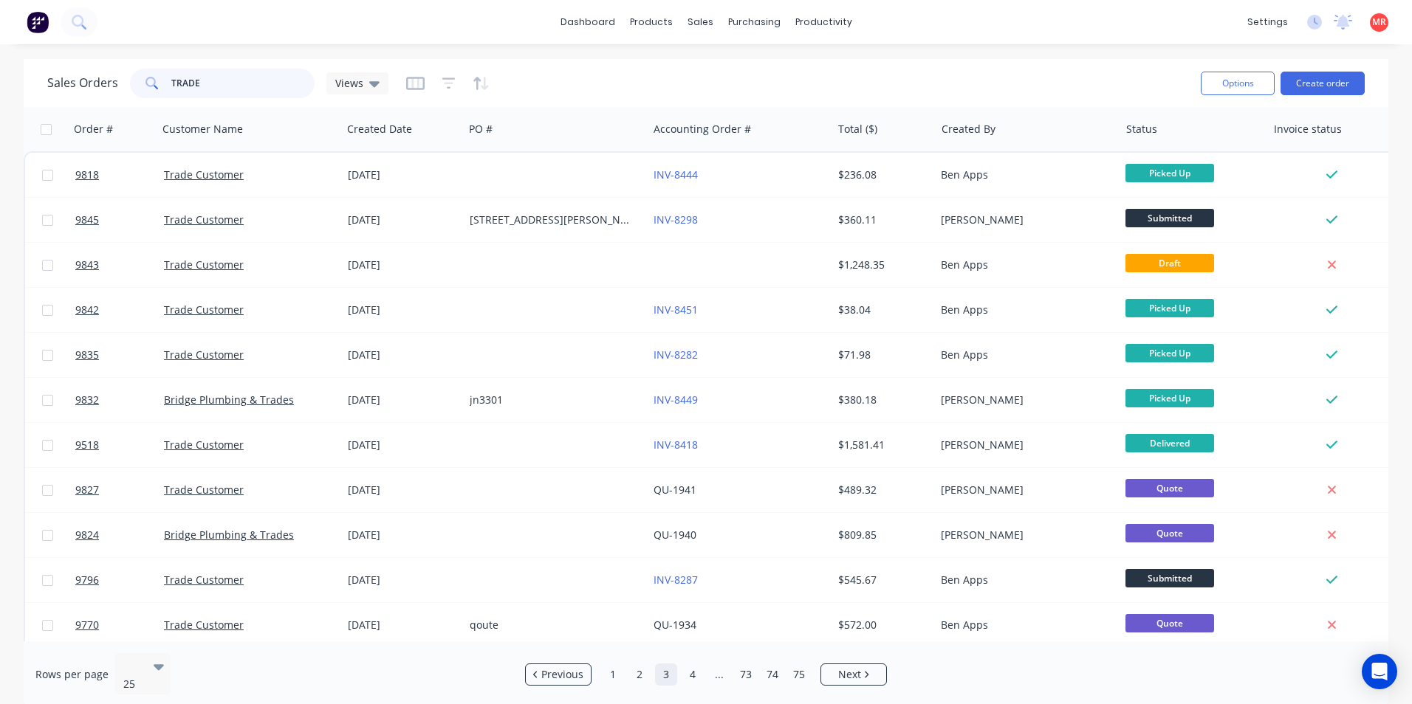
click at [200, 84] on input "TRADE" at bounding box center [243, 84] width 144 height 30
type input "T"
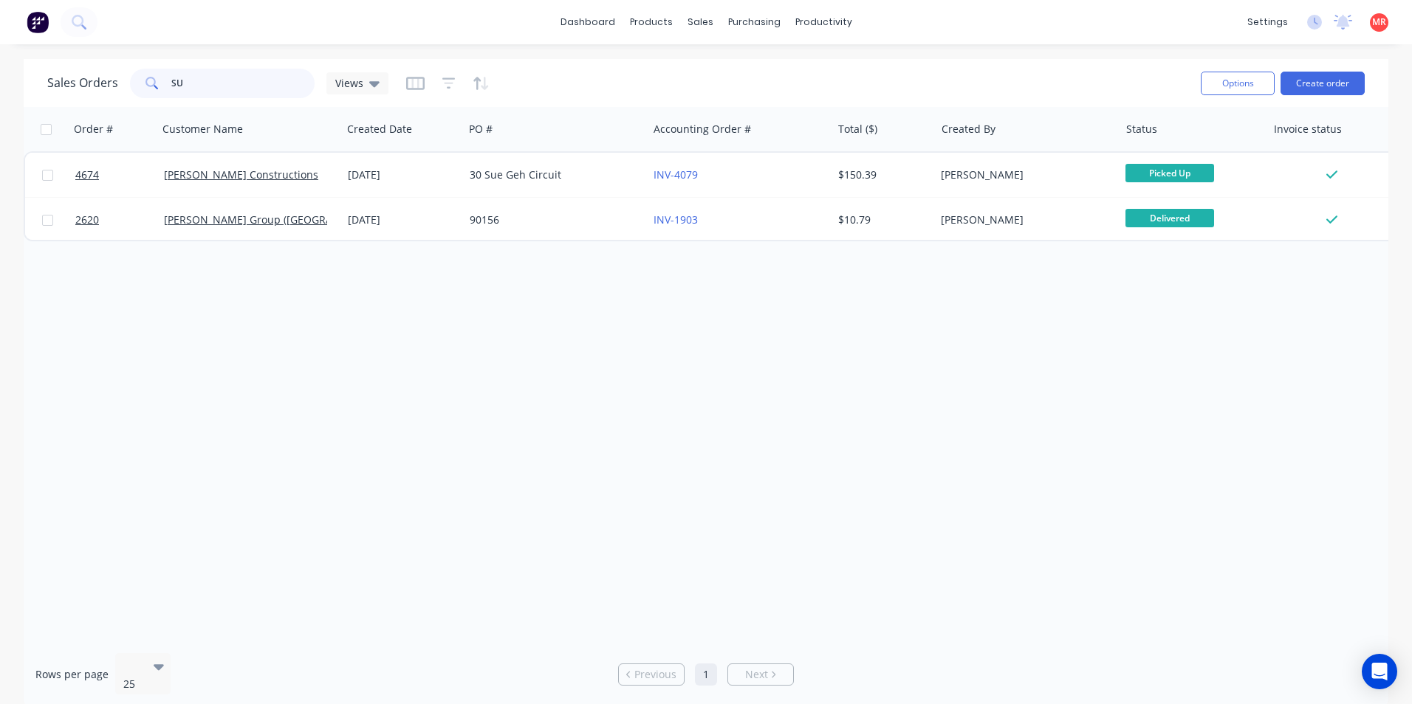
type input "S"
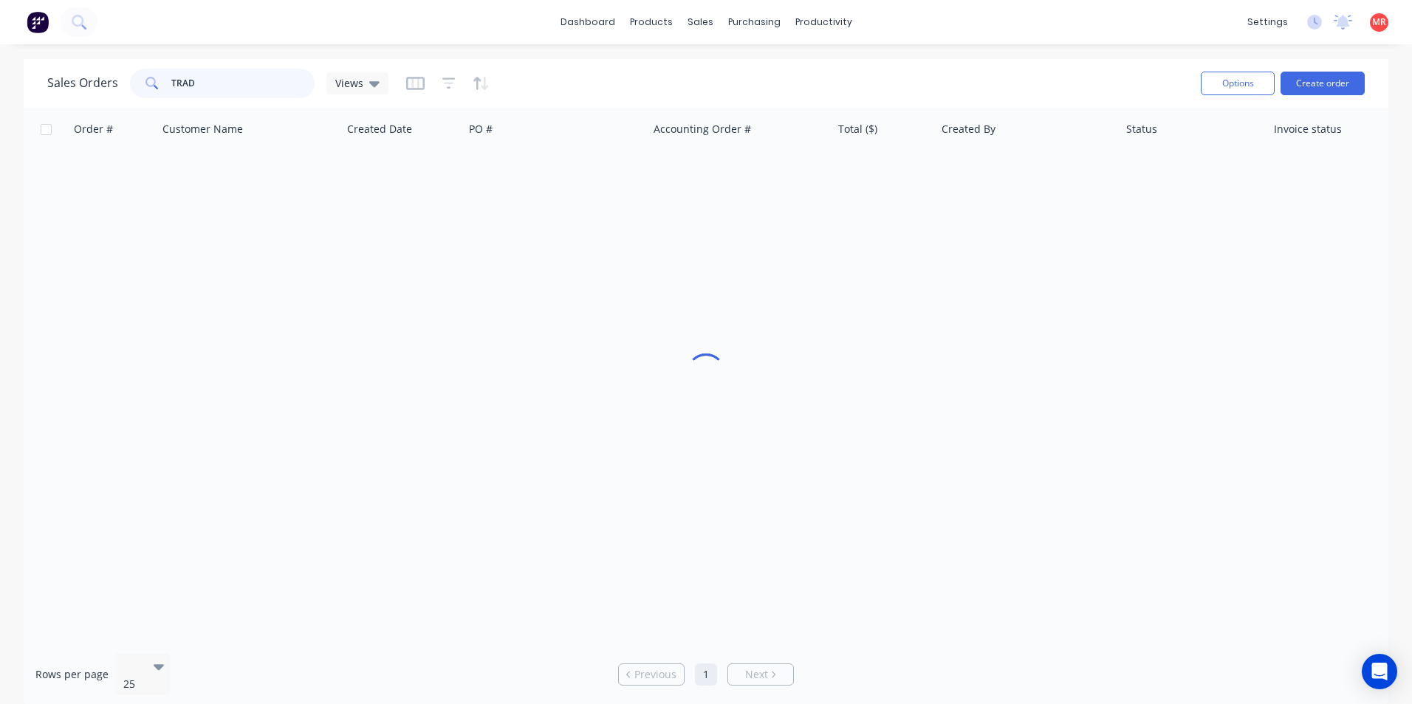
type input "TRADE"
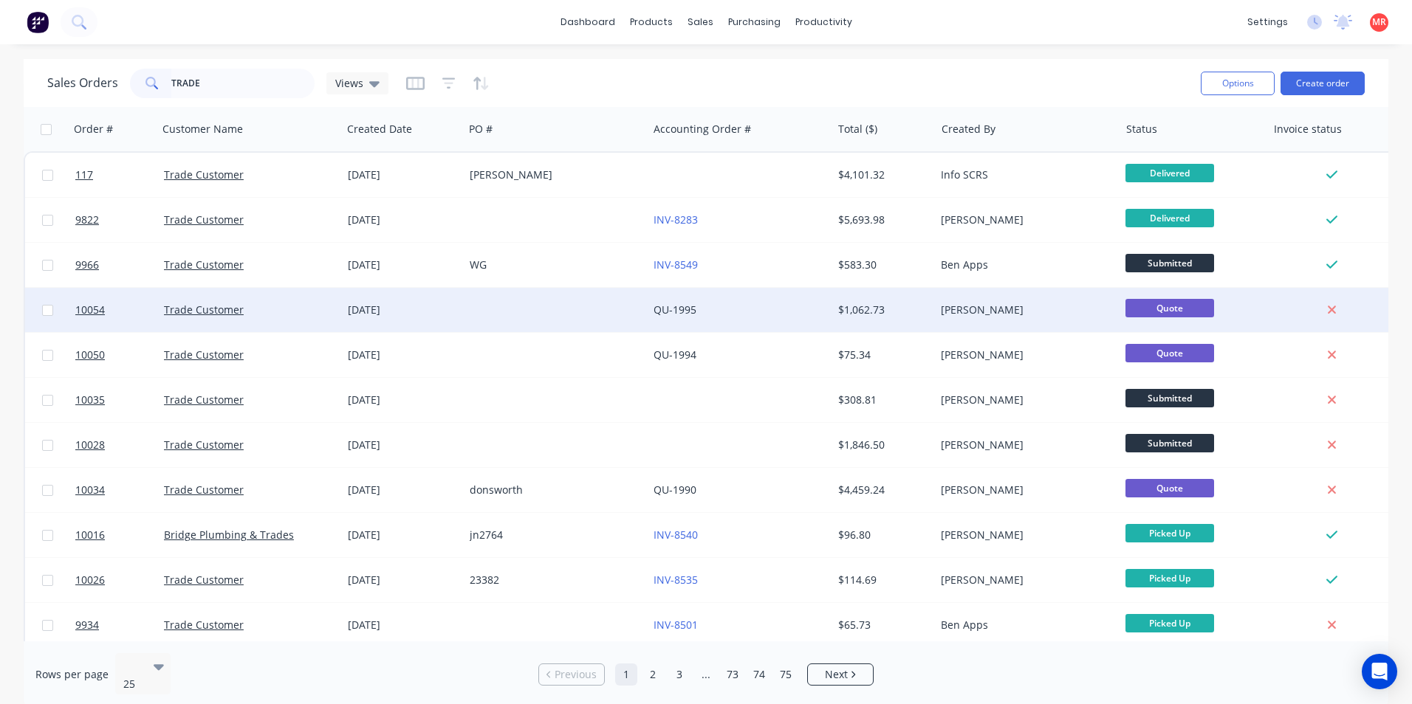
click at [472, 301] on div at bounding box center [556, 310] width 184 height 44
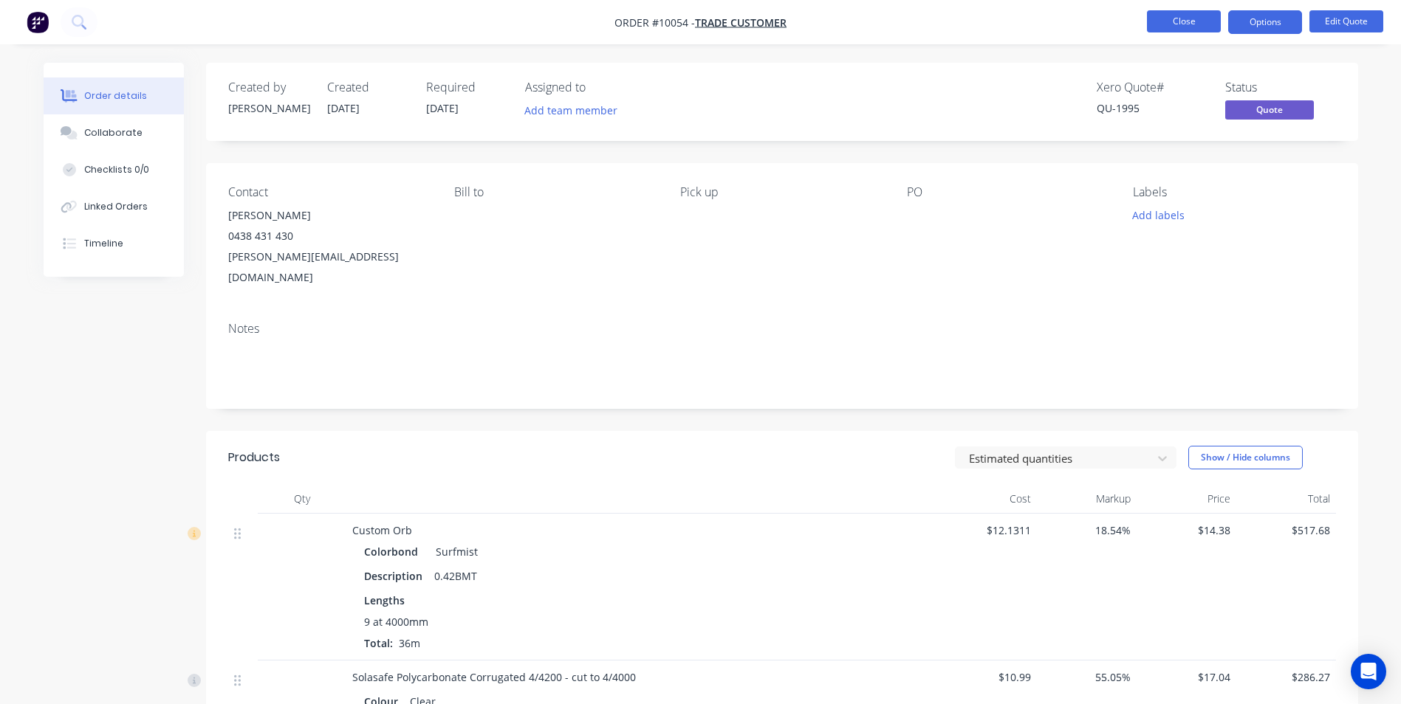
click at [1187, 28] on button "Close" at bounding box center [1184, 21] width 74 height 22
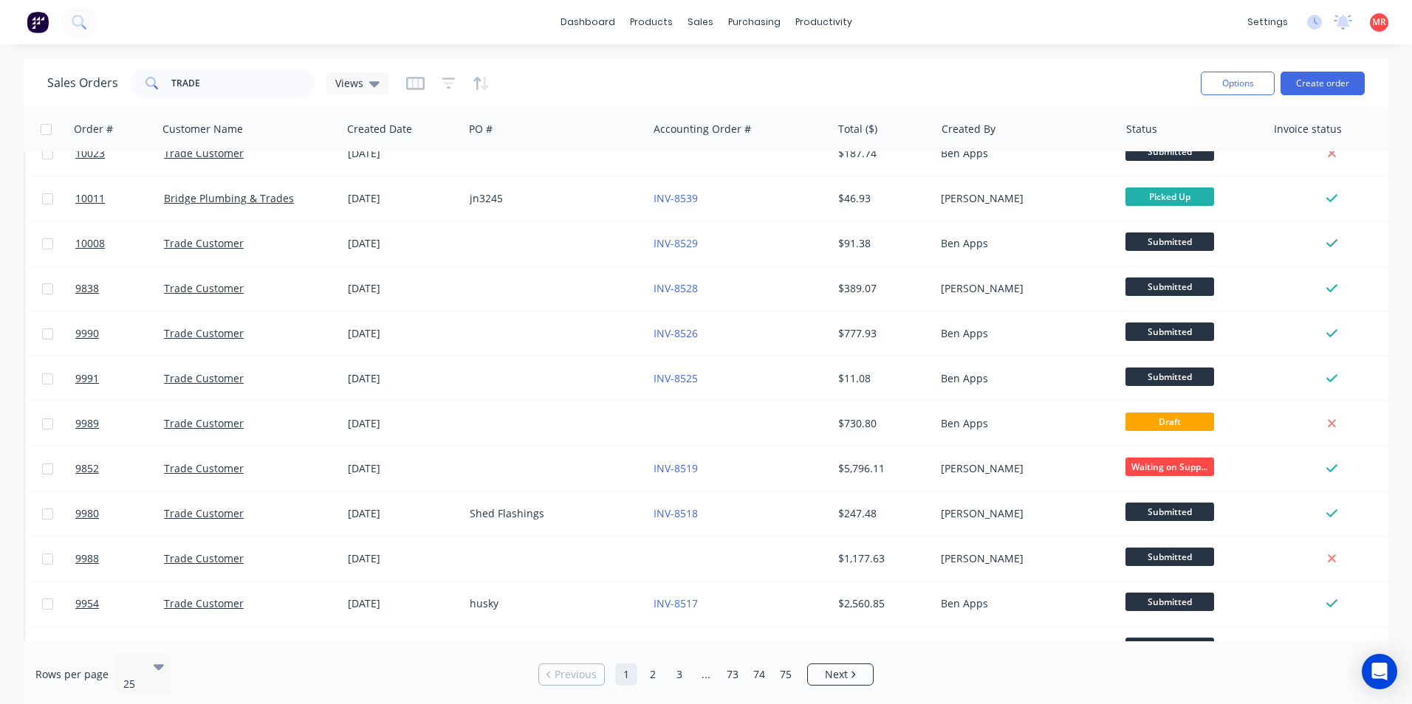
scroll to position [643, 0]
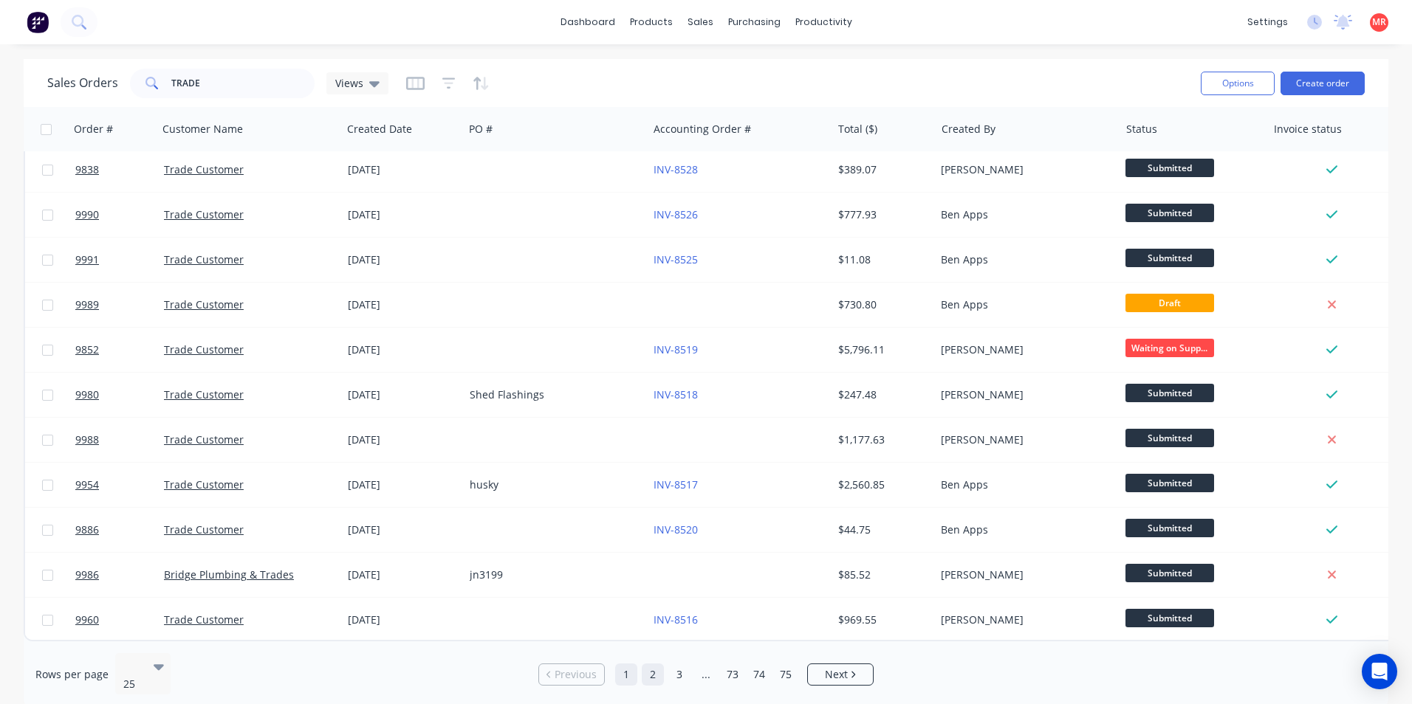
click at [646, 667] on link "2" at bounding box center [653, 675] width 22 height 22
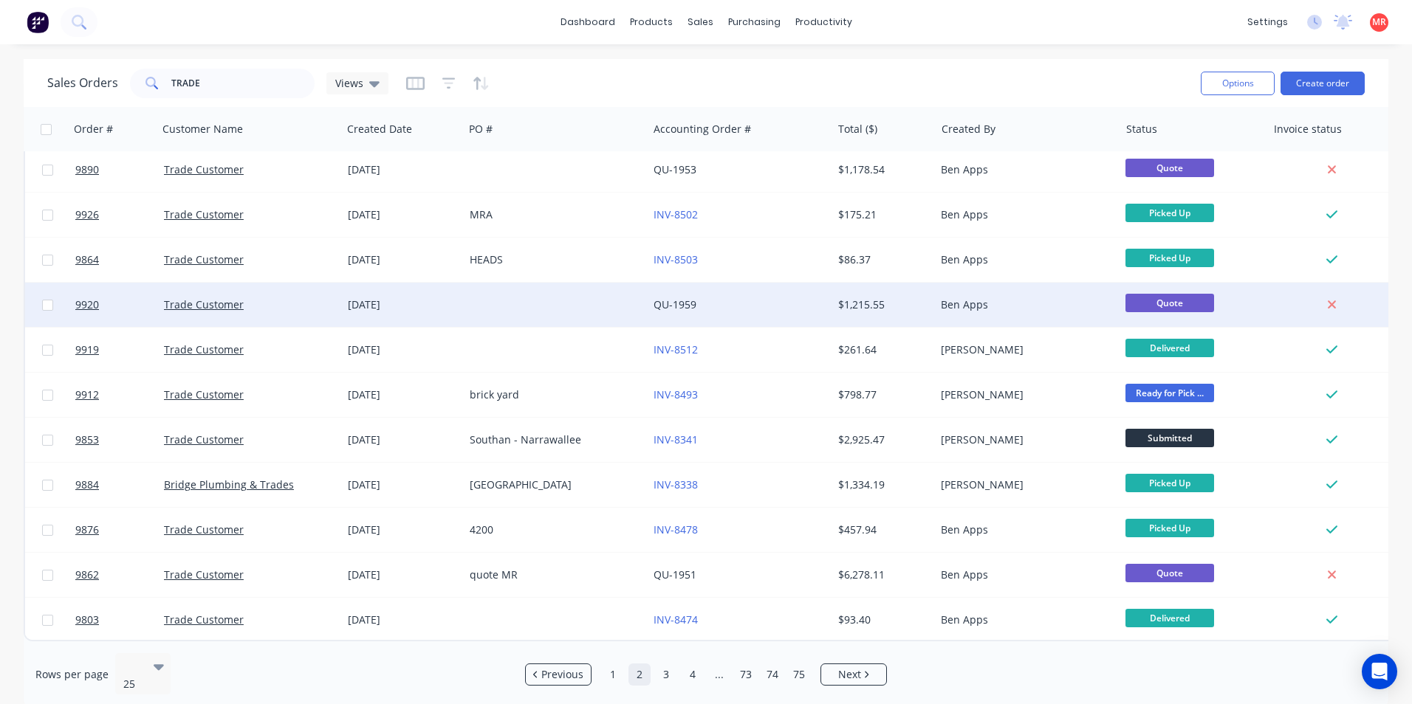
click at [605, 316] on div at bounding box center [556, 305] width 184 height 44
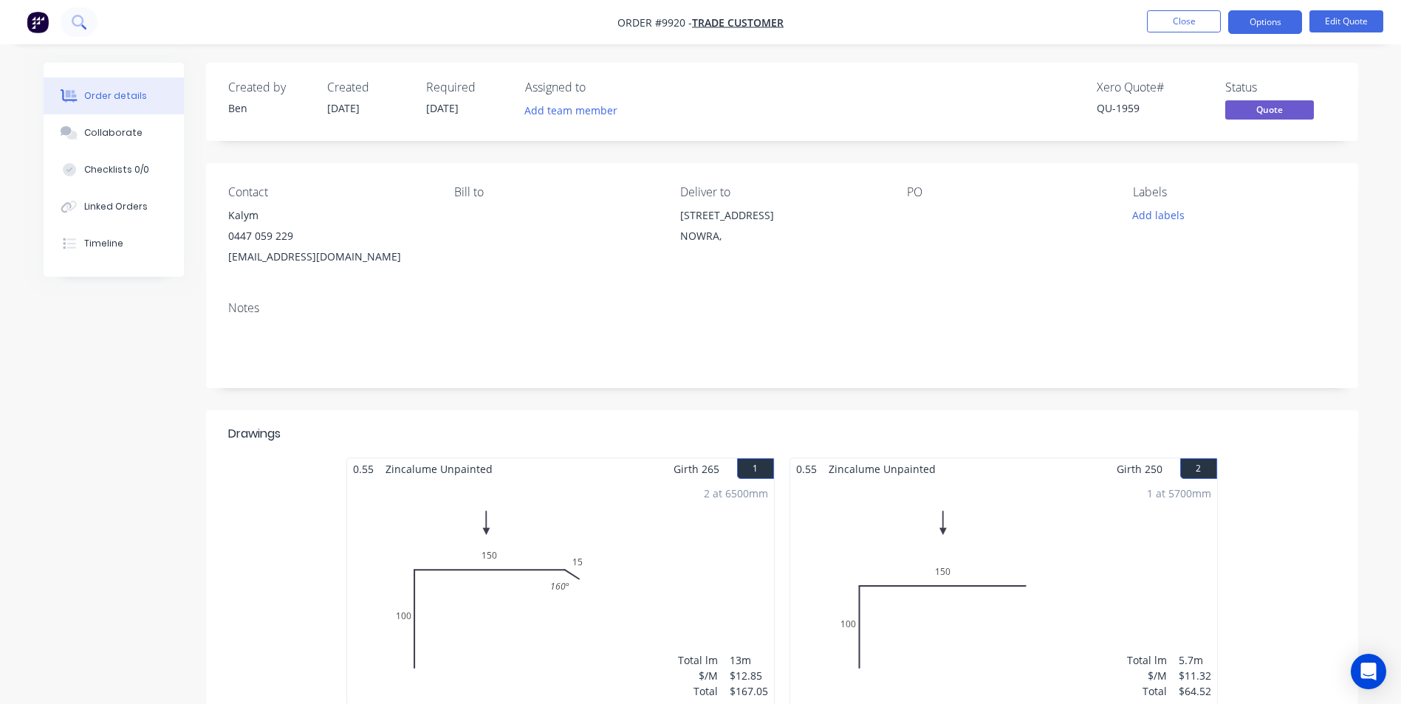
click at [89, 21] on button at bounding box center [79, 22] width 37 height 30
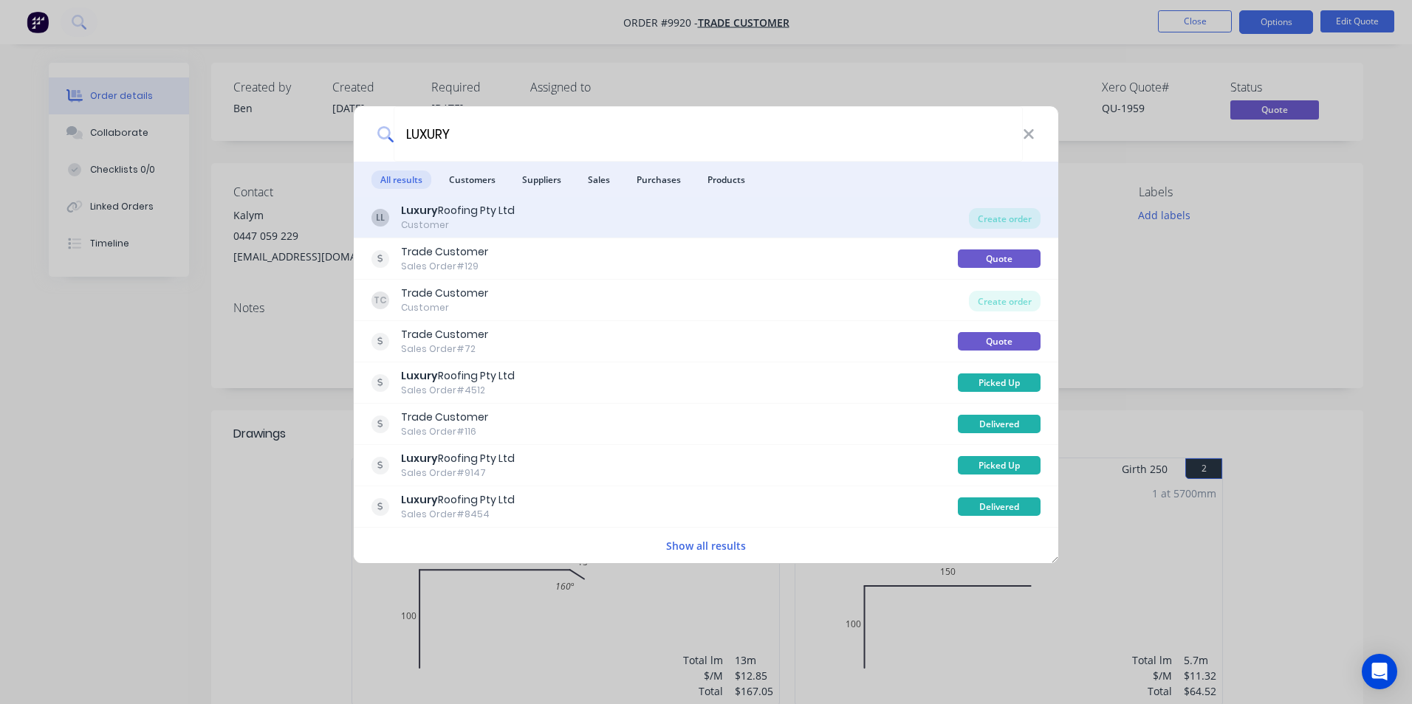
type input "LUXURY"
click at [627, 200] on div "LL Luxury Roofing Pty Ltd Customer Create order" at bounding box center [706, 217] width 704 height 41
click at [630, 206] on div "LL Luxury Roofing Pty Ltd Customer" at bounding box center [669, 217] width 597 height 29
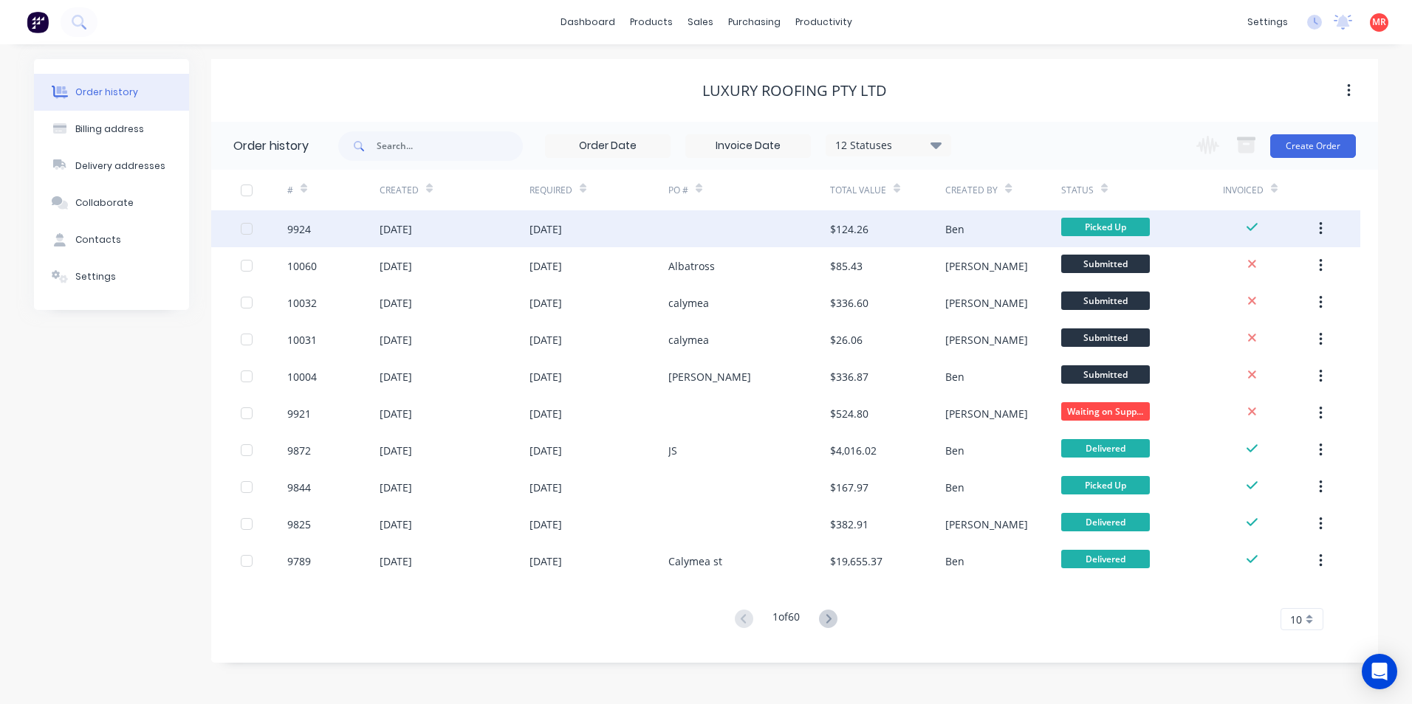
click at [660, 236] on div "26 Sep 2025" at bounding box center [598, 228] width 139 height 37
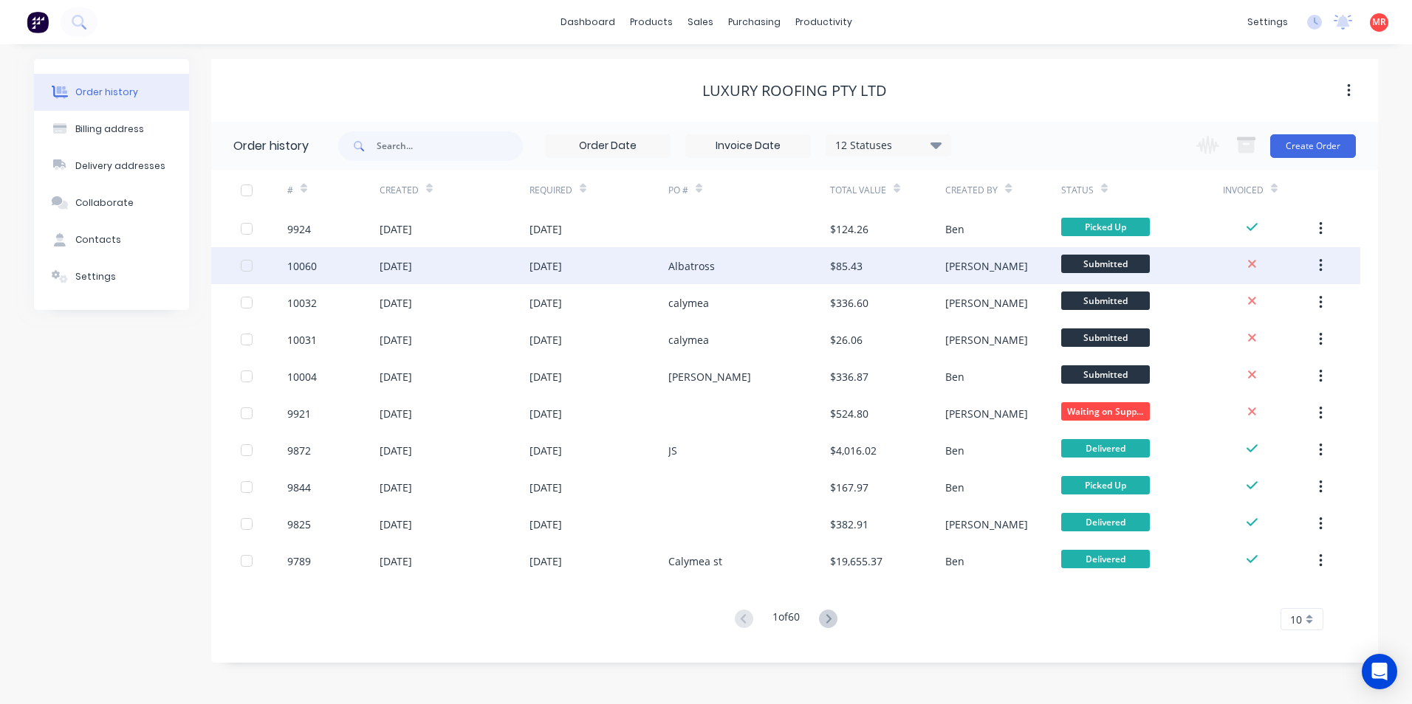
click at [472, 265] on div "08 Oct 2025" at bounding box center [455, 265] width 150 height 37
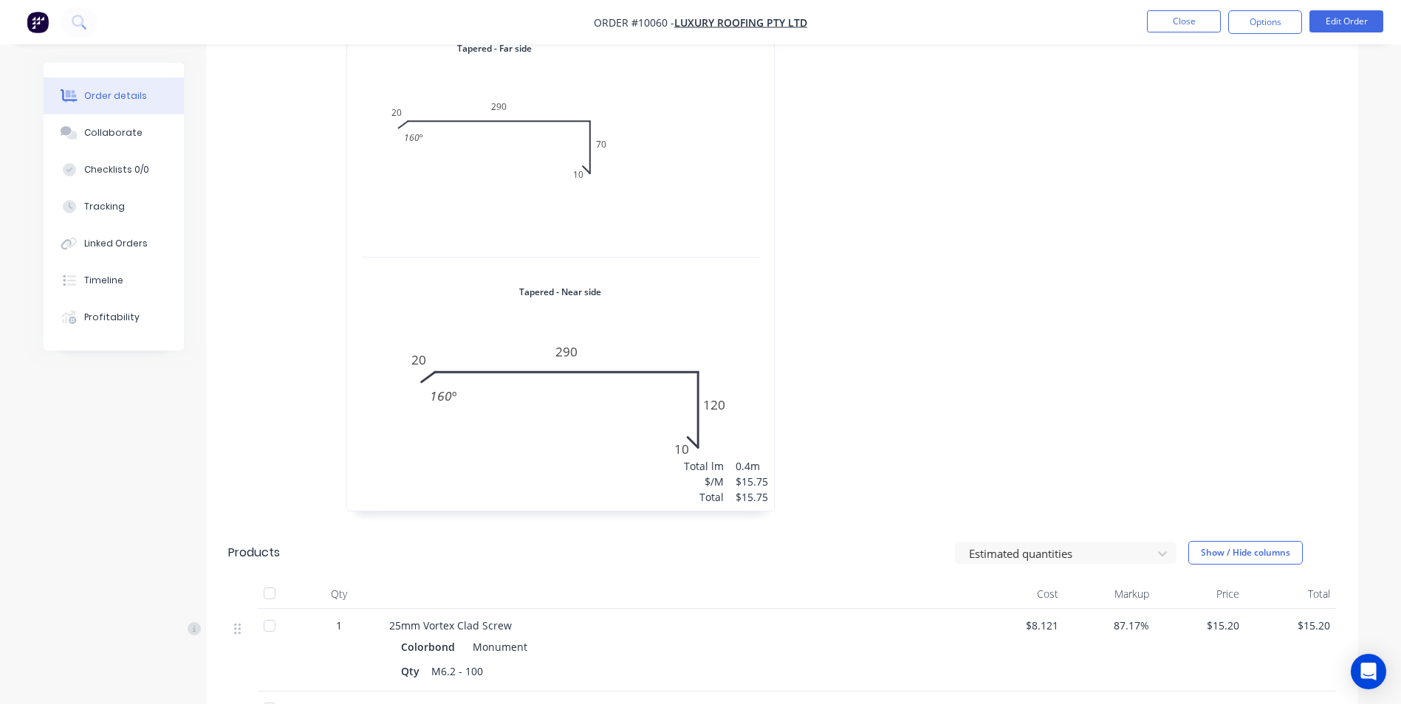
scroll to position [796, 0]
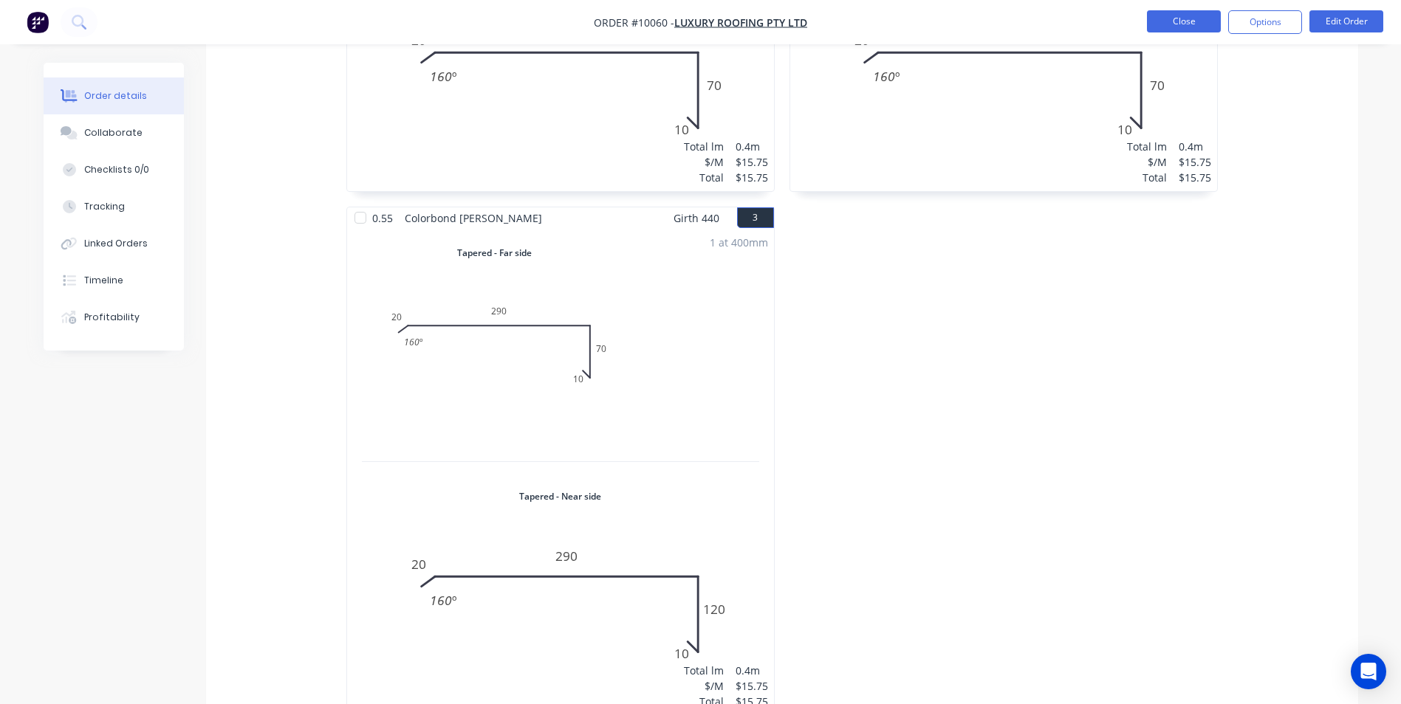
click at [1183, 29] on button "Close" at bounding box center [1184, 21] width 74 height 22
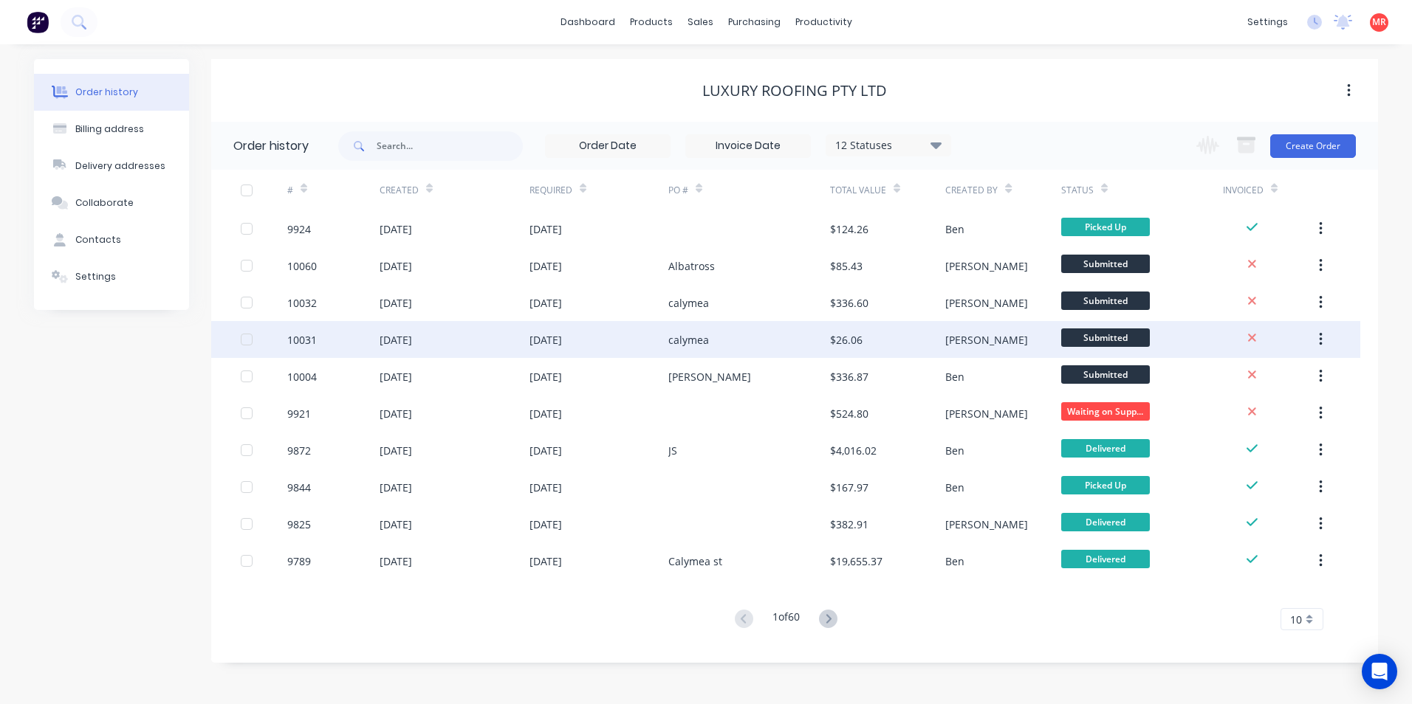
click at [538, 325] on div "07 Oct 2025" at bounding box center [598, 339] width 139 height 37
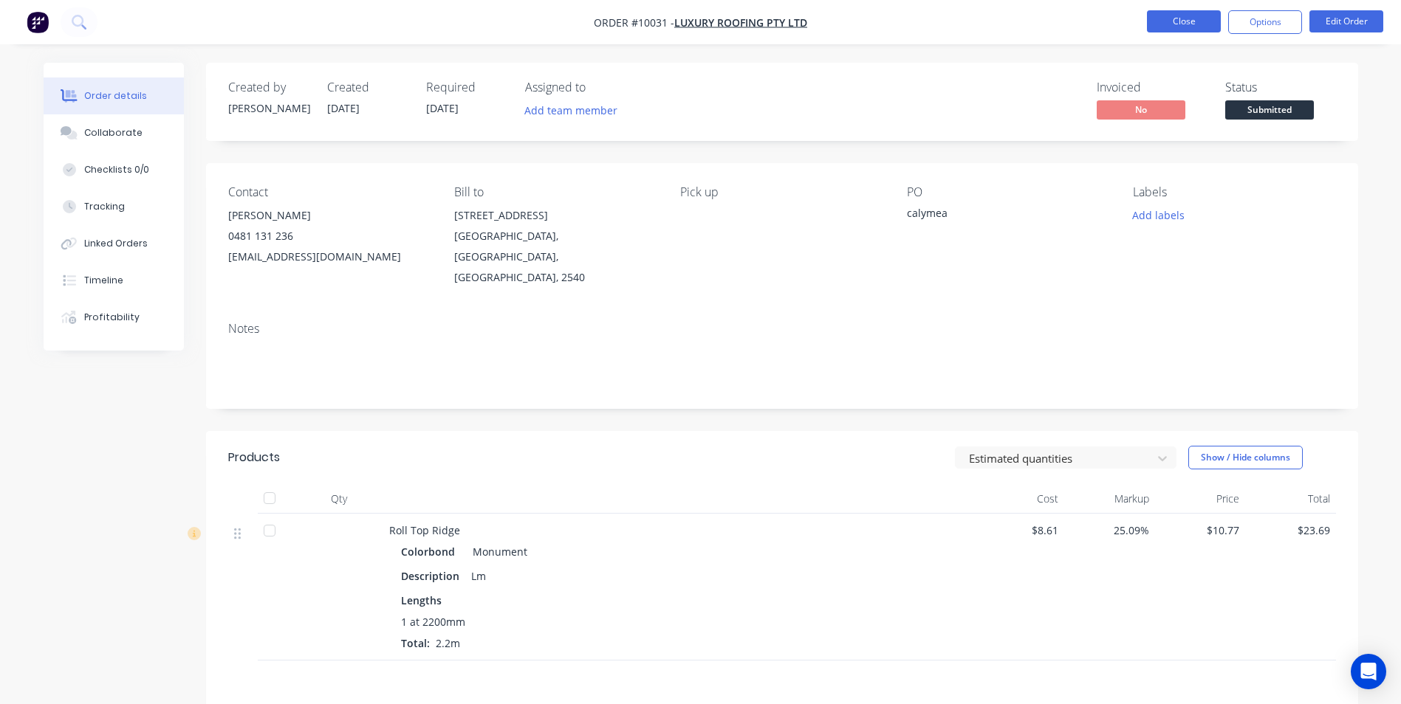
click at [1178, 16] on button "Close" at bounding box center [1184, 21] width 74 height 22
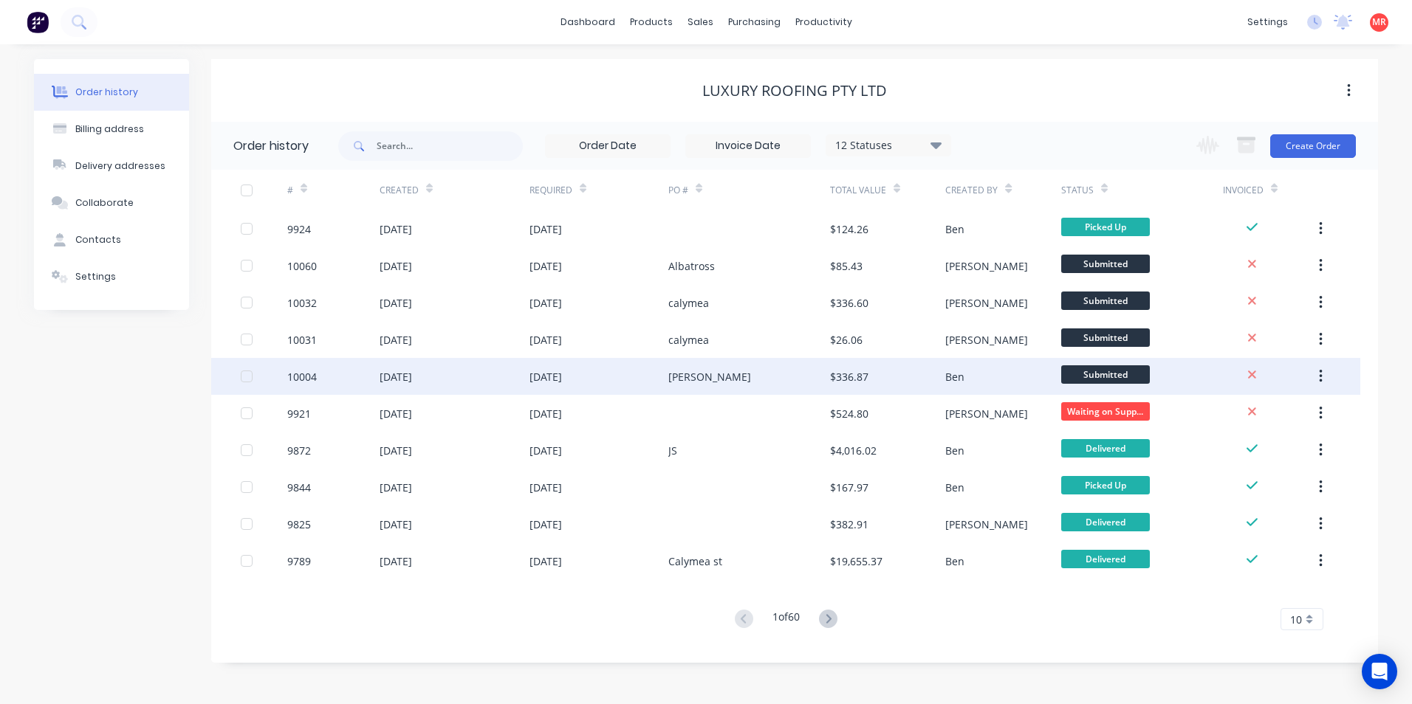
click at [611, 379] on div "02 Oct 2025" at bounding box center [598, 376] width 139 height 37
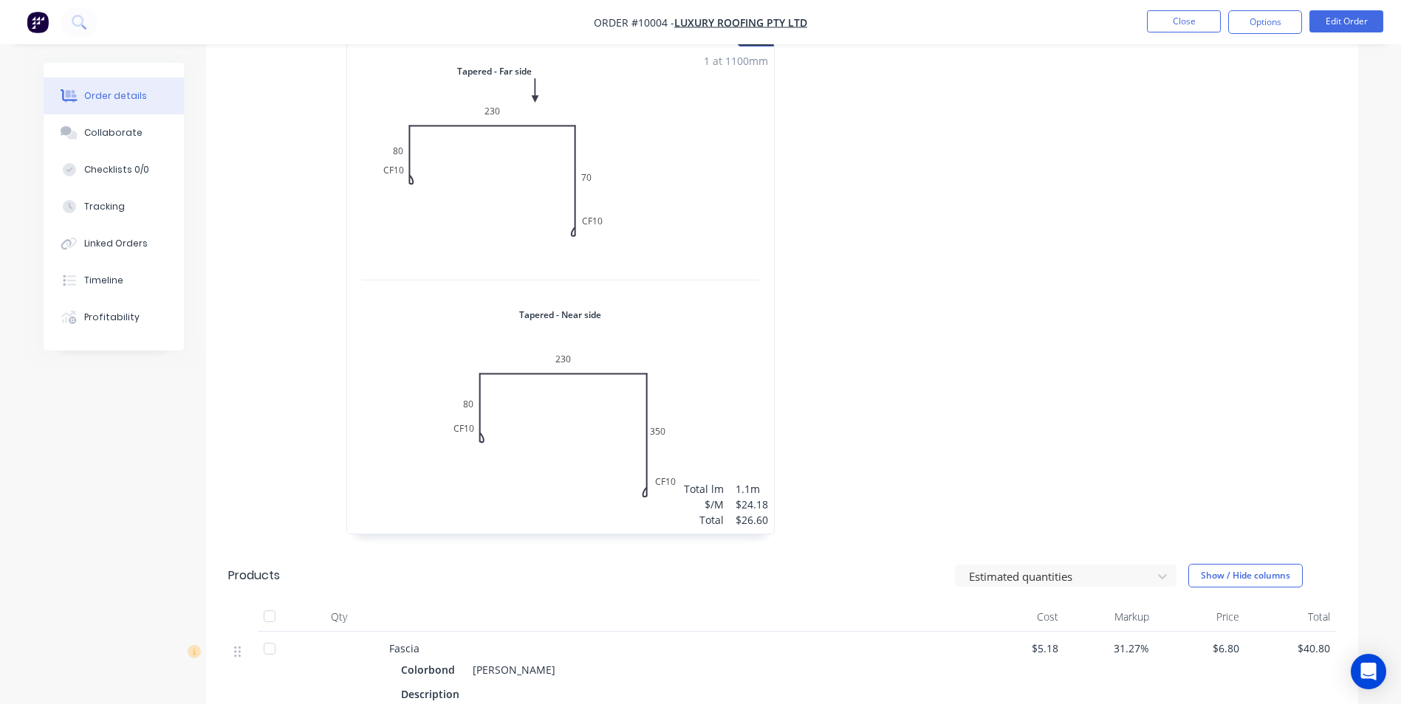
scroll to position [1029, 0]
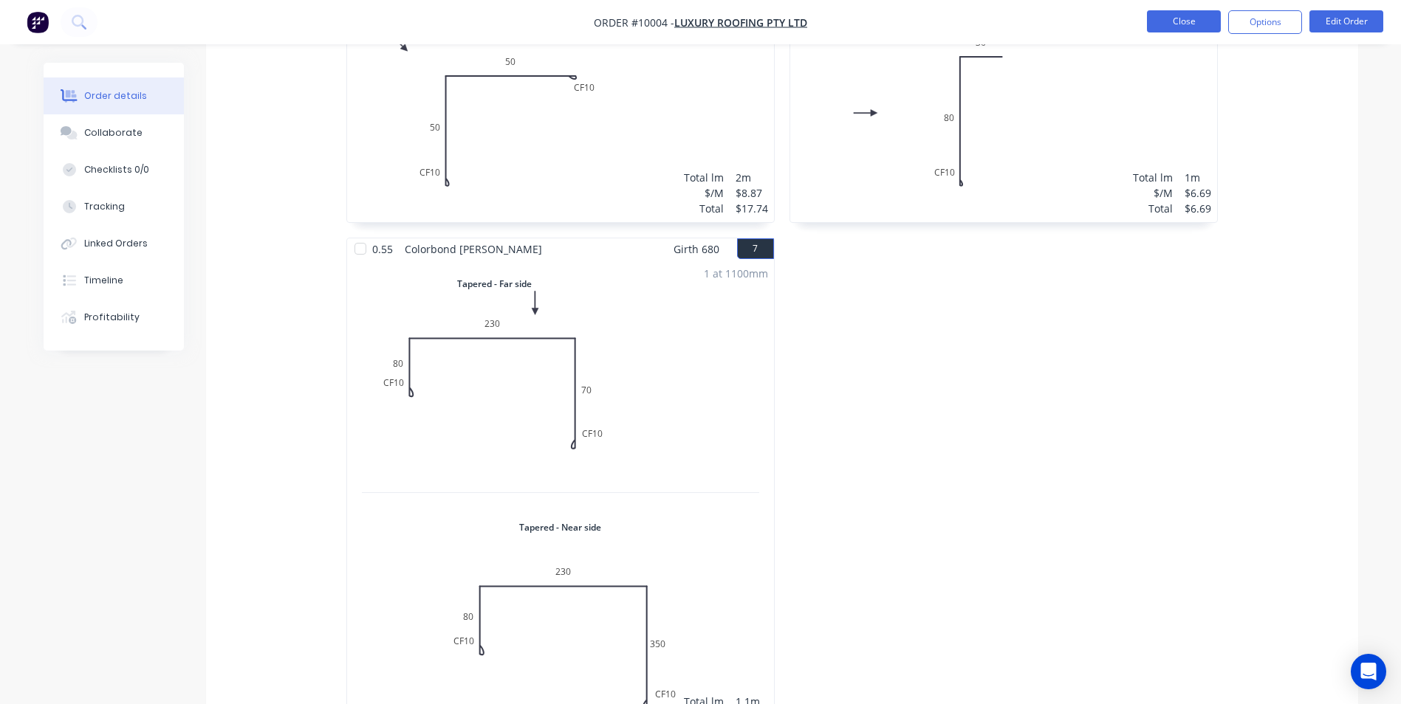
click at [1156, 16] on button "Close" at bounding box center [1184, 21] width 74 height 22
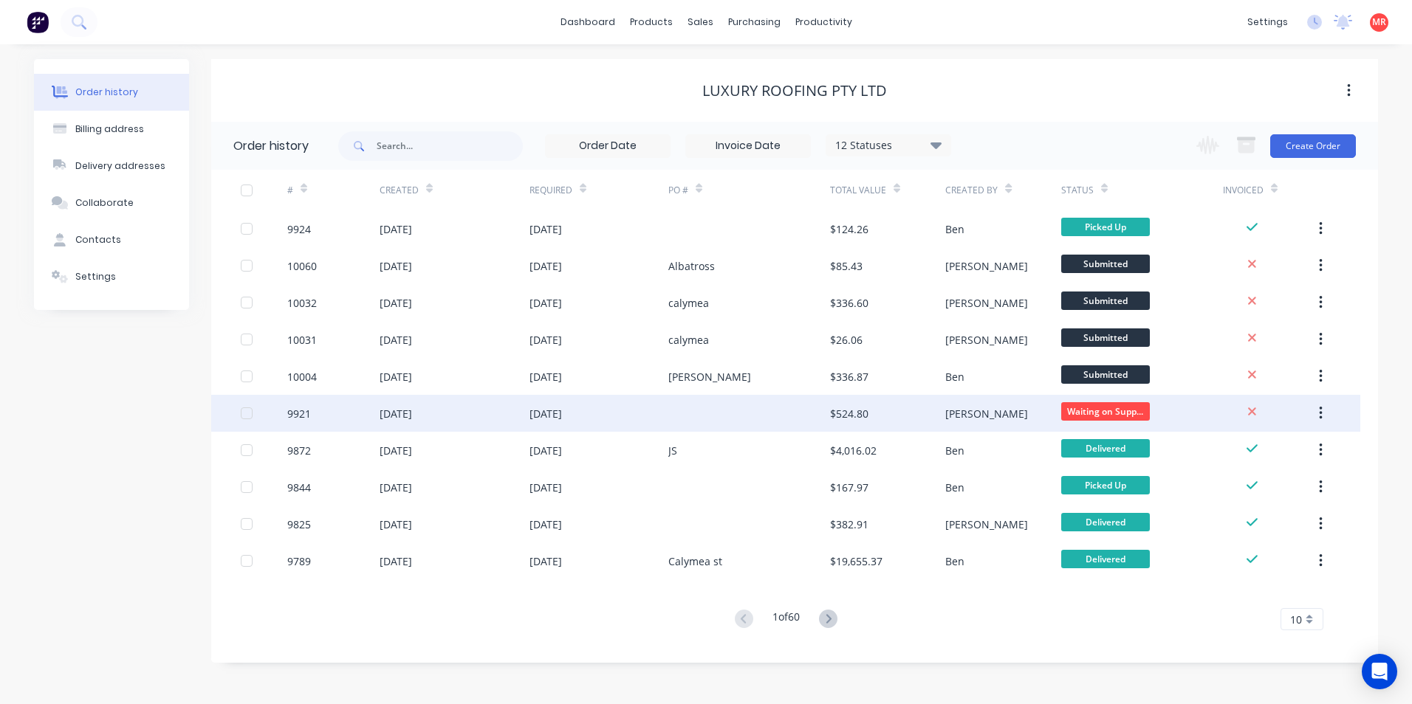
click at [646, 408] on div "26 Sep 2025" at bounding box center [598, 413] width 139 height 37
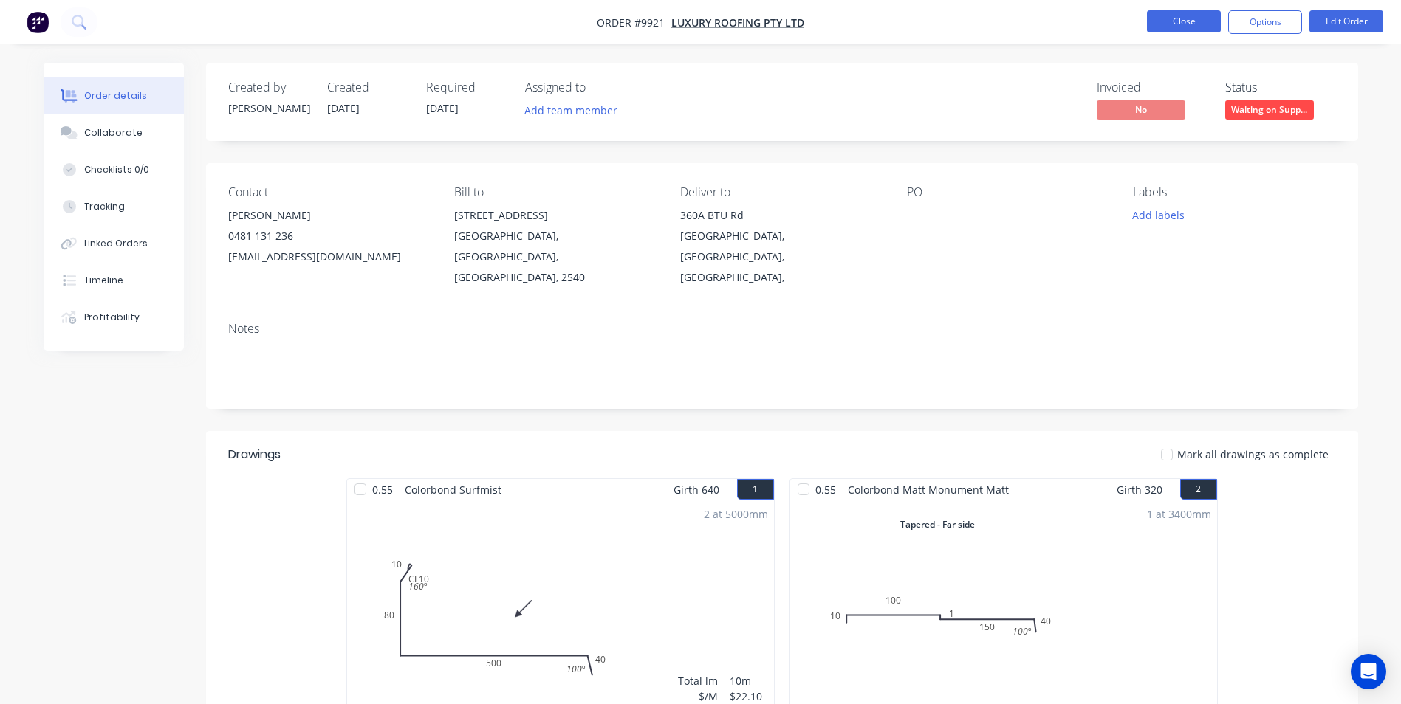
click at [1186, 19] on button "Close" at bounding box center [1184, 21] width 74 height 22
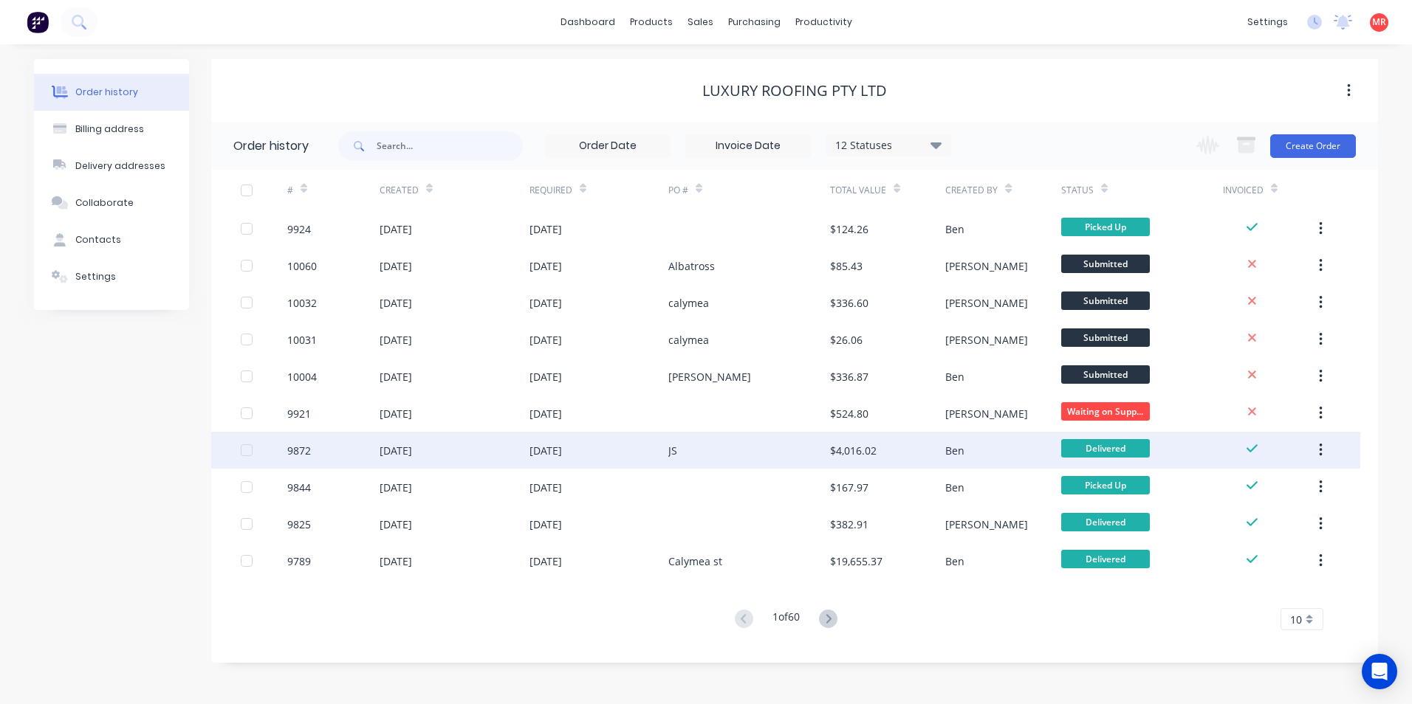
click at [643, 453] on div "25 Sep 2025" at bounding box center [598, 450] width 139 height 37
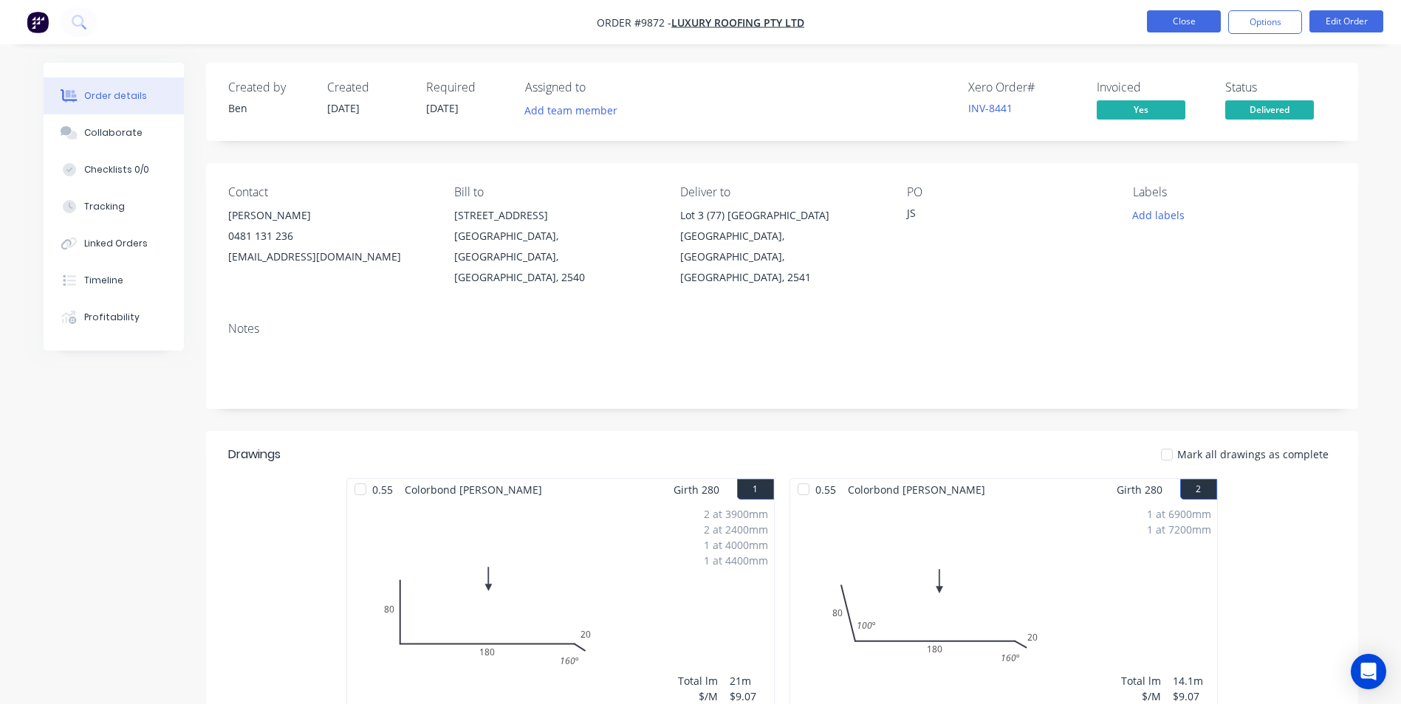
click at [1152, 21] on button "Close" at bounding box center [1184, 21] width 74 height 22
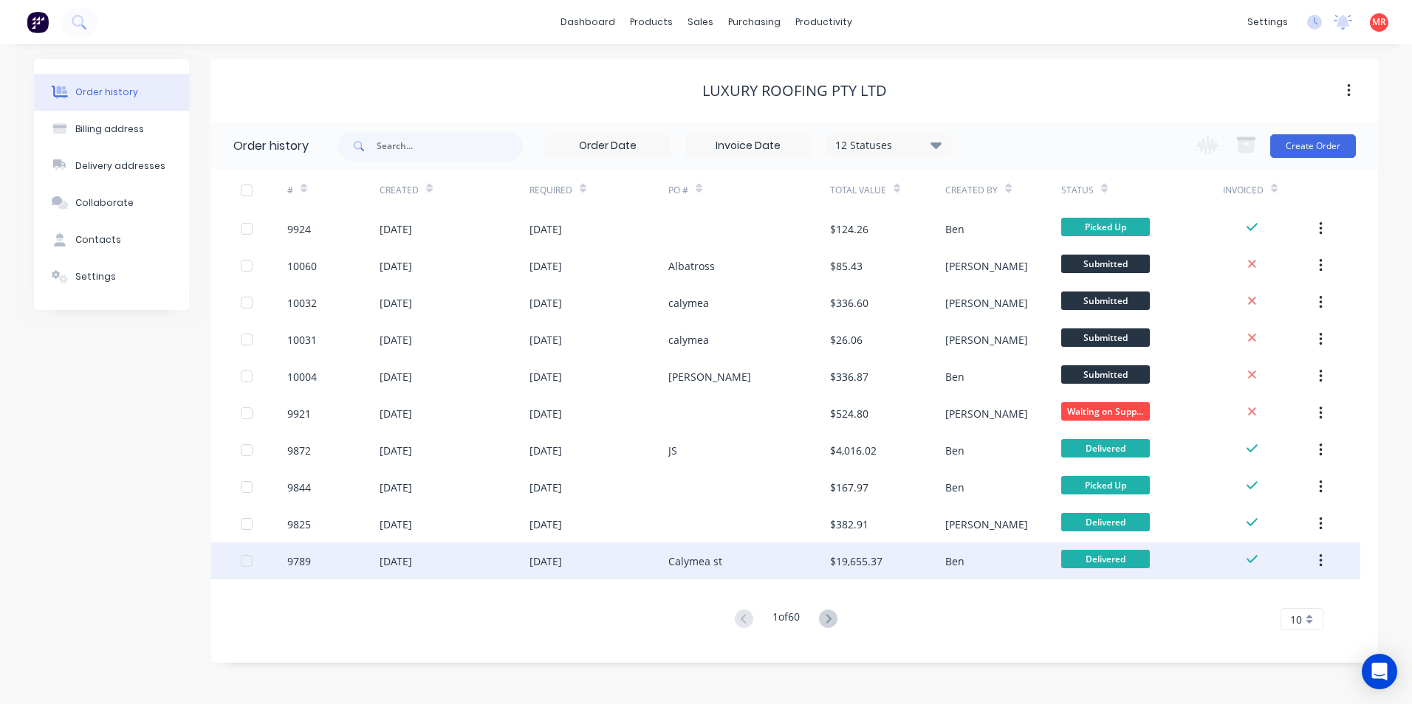
click at [650, 555] on div "22 Sep 2025" at bounding box center [598, 561] width 139 height 37
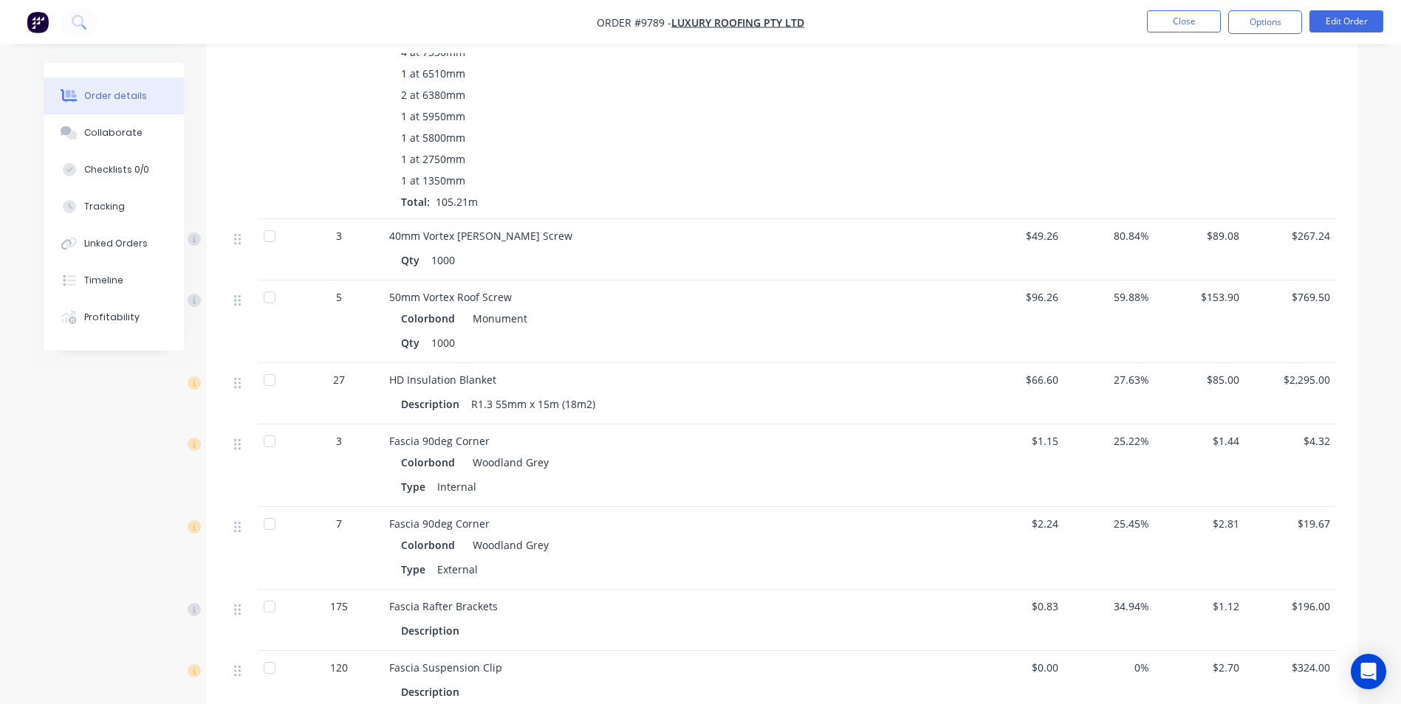
scroll to position [1846, 0]
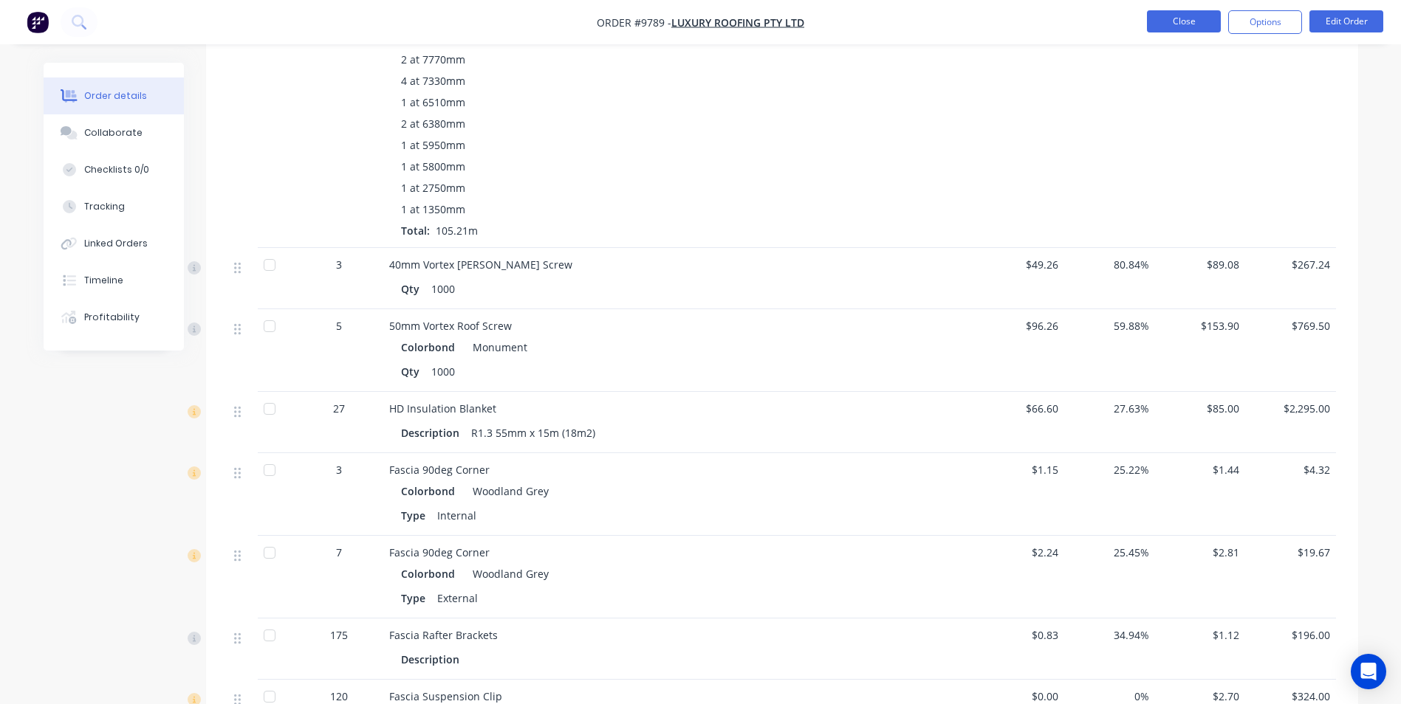
click at [1192, 31] on button "Close" at bounding box center [1184, 21] width 74 height 22
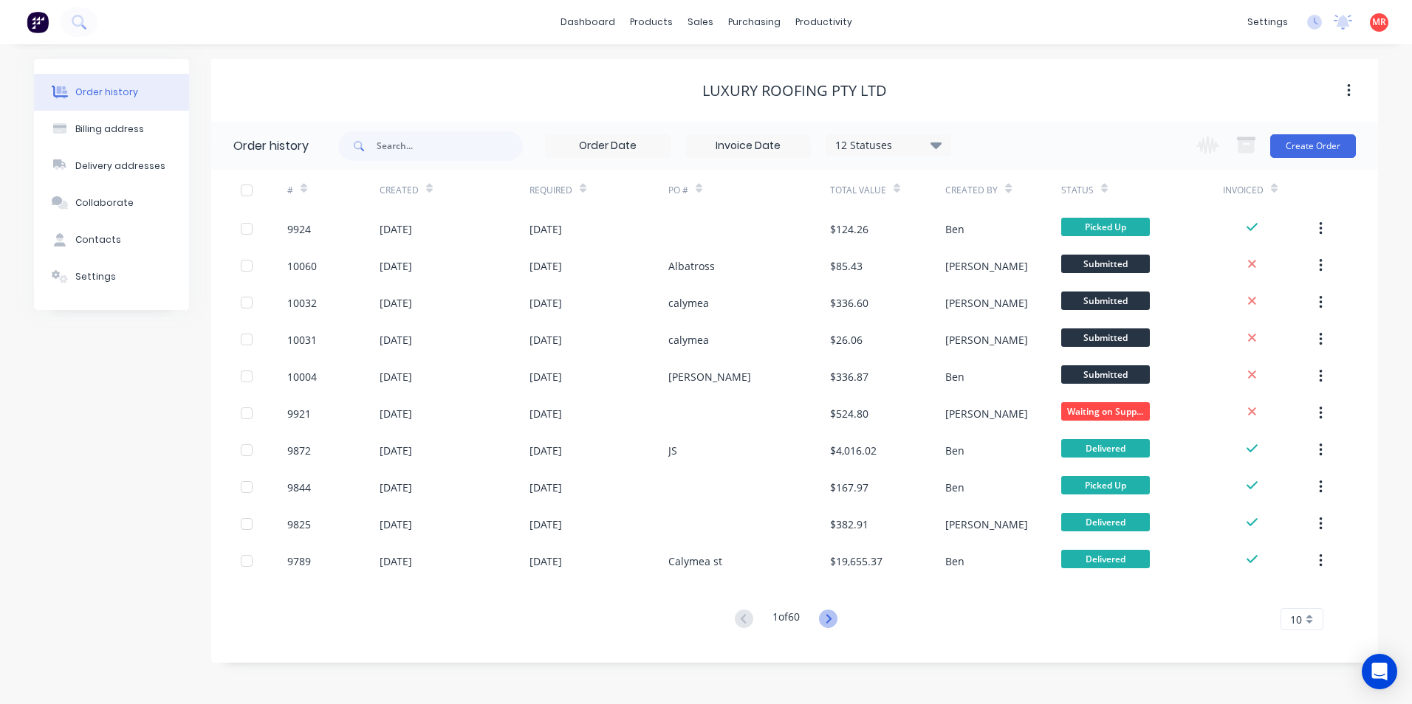
click at [828, 625] on icon at bounding box center [828, 619] width 18 height 18
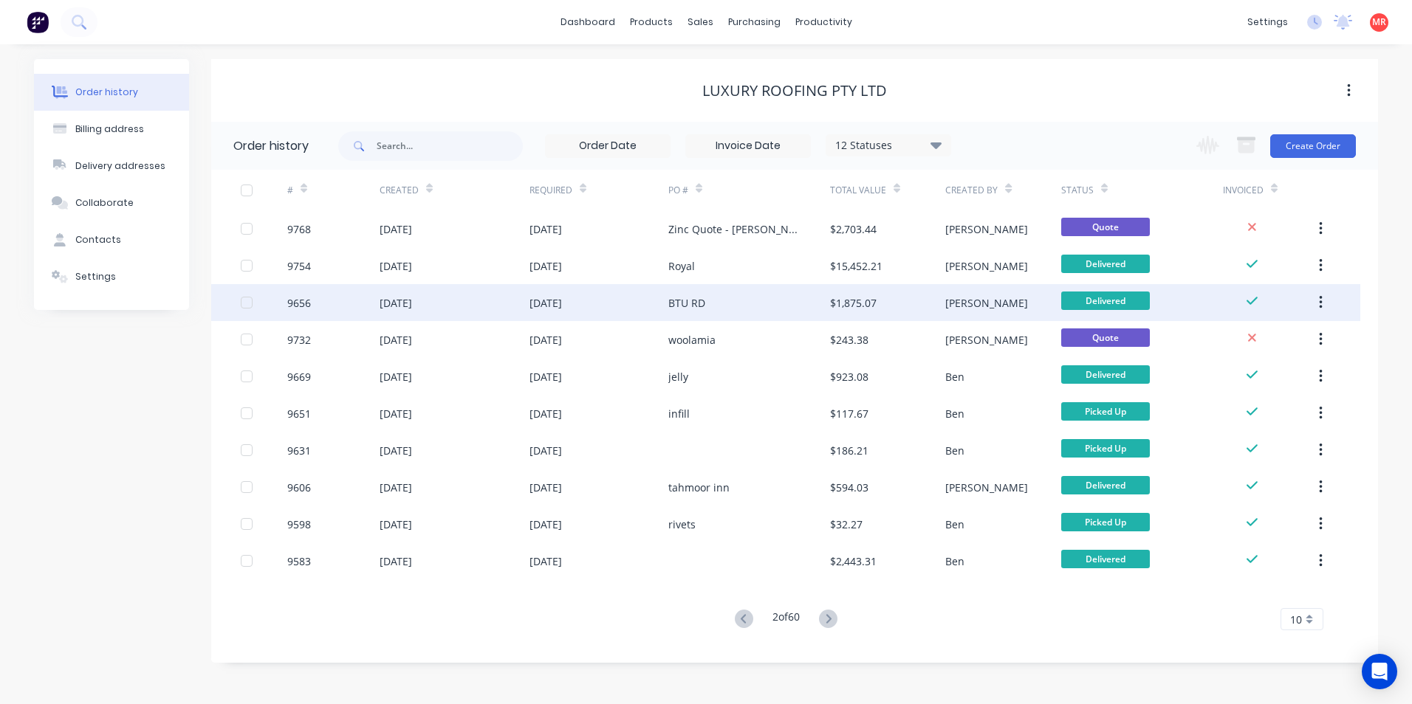
click at [710, 303] on div "BTU RD" at bounding box center [749, 302] width 162 height 37
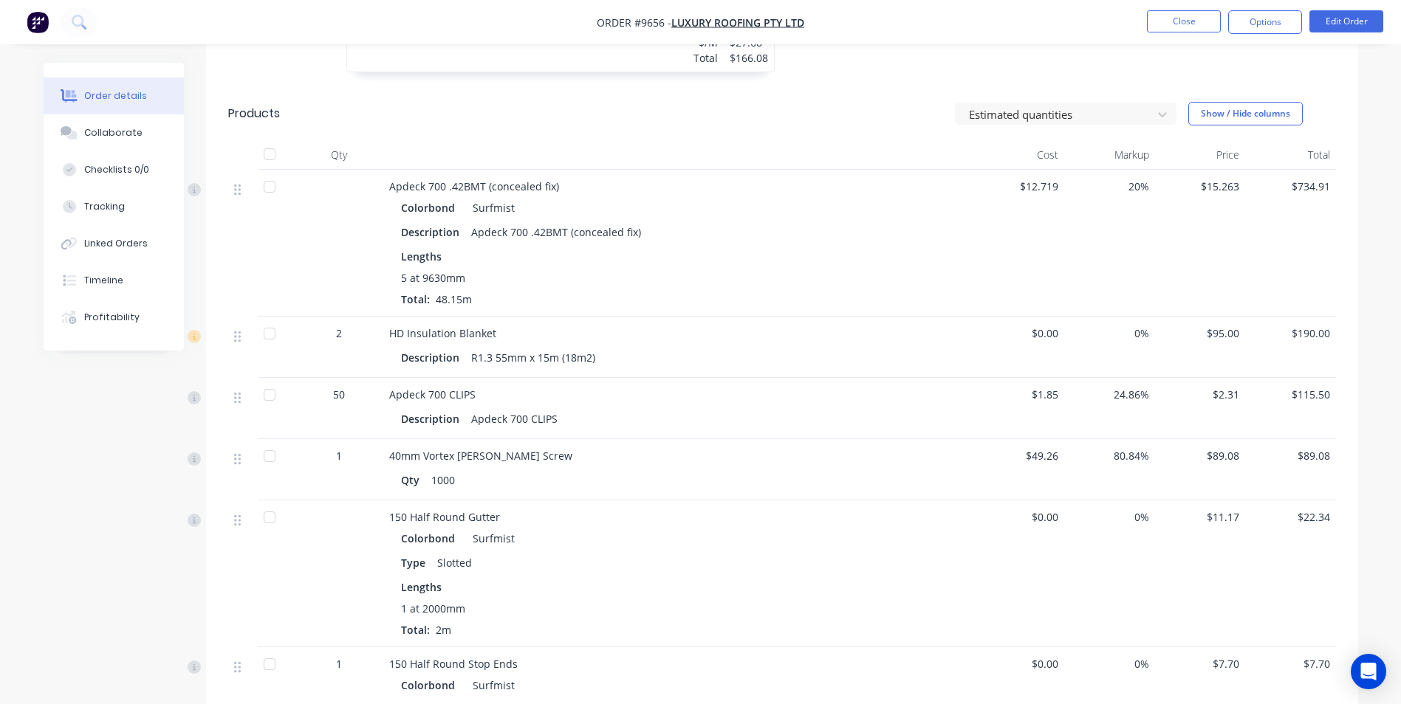
scroll to position [665, 0]
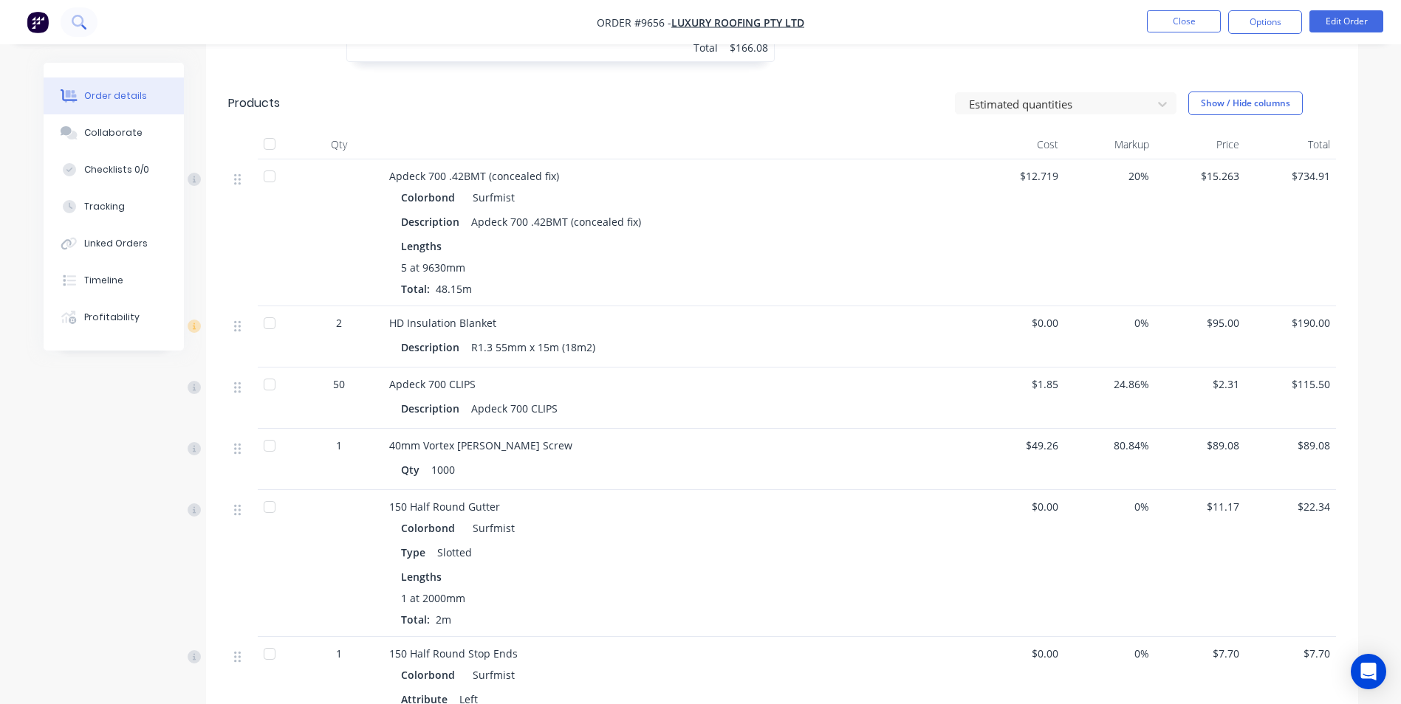
click at [89, 25] on button at bounding box center [79, 22] width 37 height 30
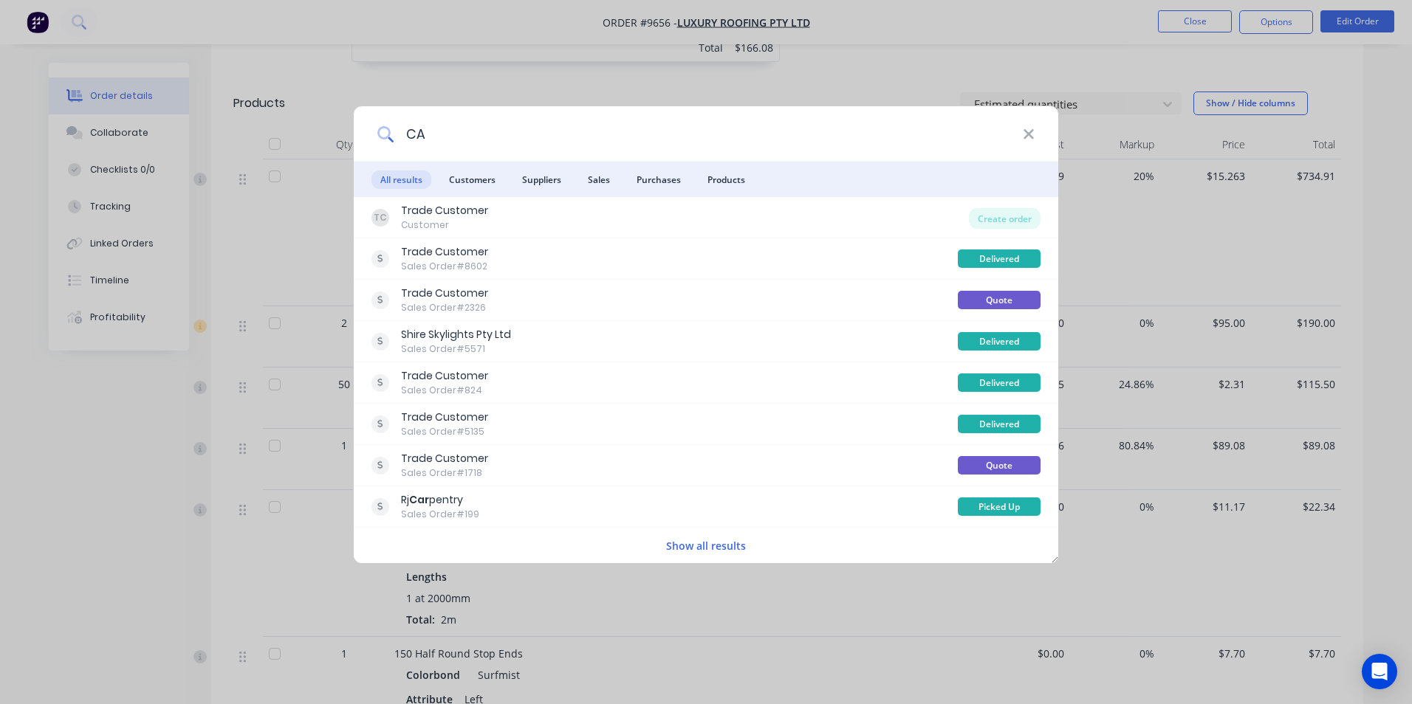
type input "C"
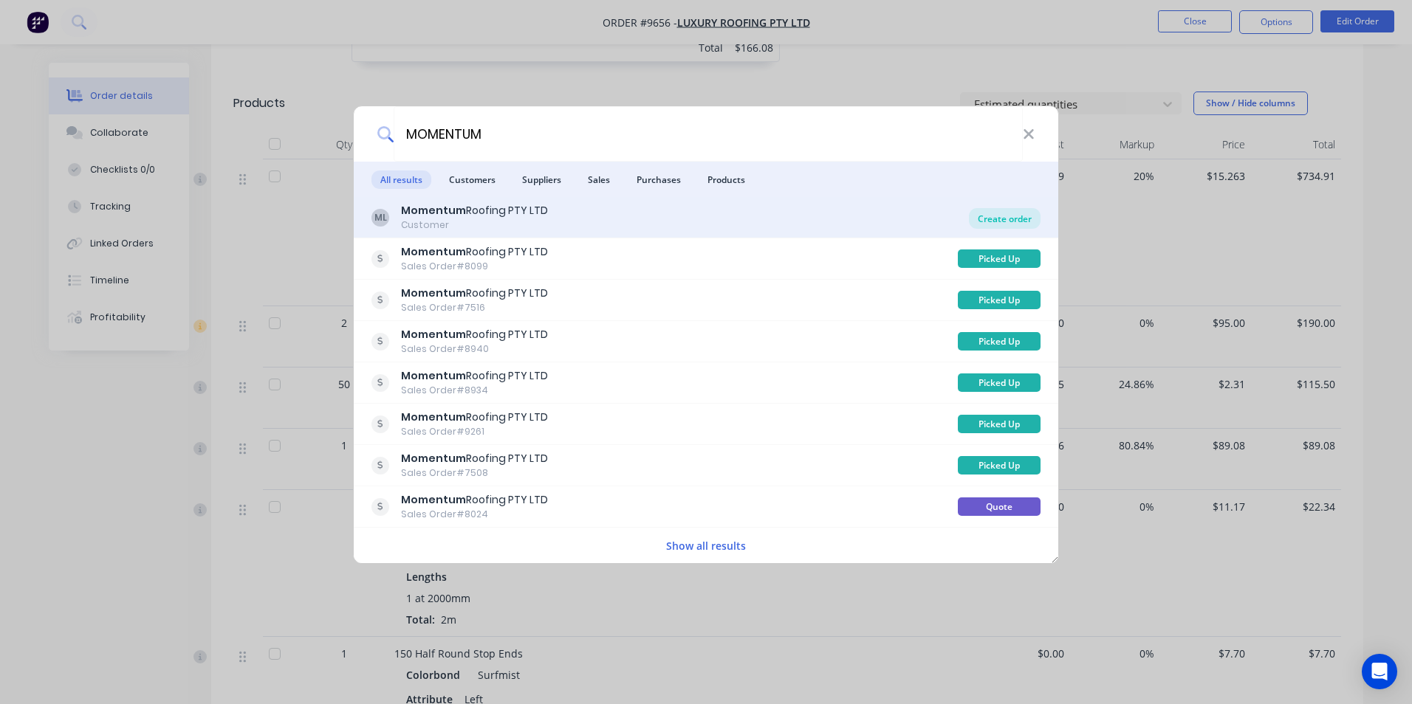
type input "MOMENTUM"
click at [981, 211] on div "Create order" at bounding box center [1005, 218] width 72 height 21
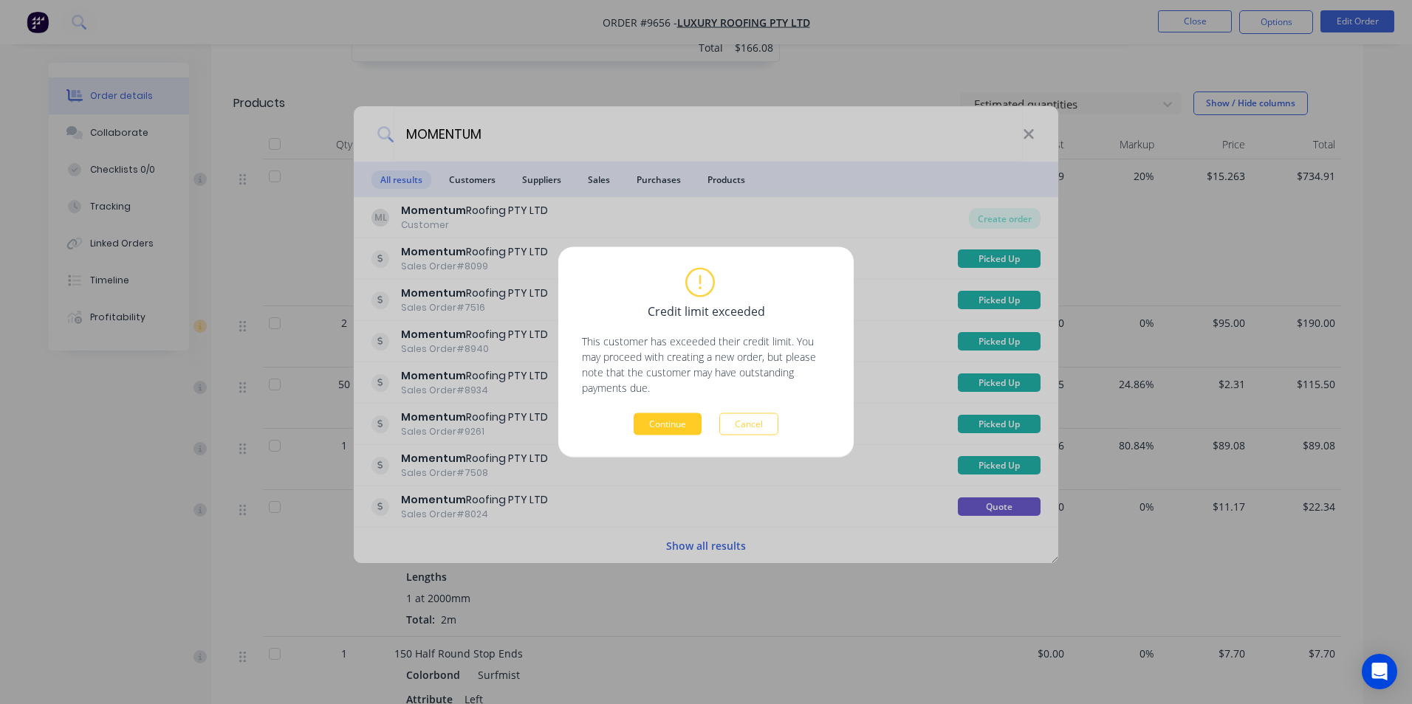
click at [676, 415] on button "Continue" at bounding box center [668, 424] width 68 height 22
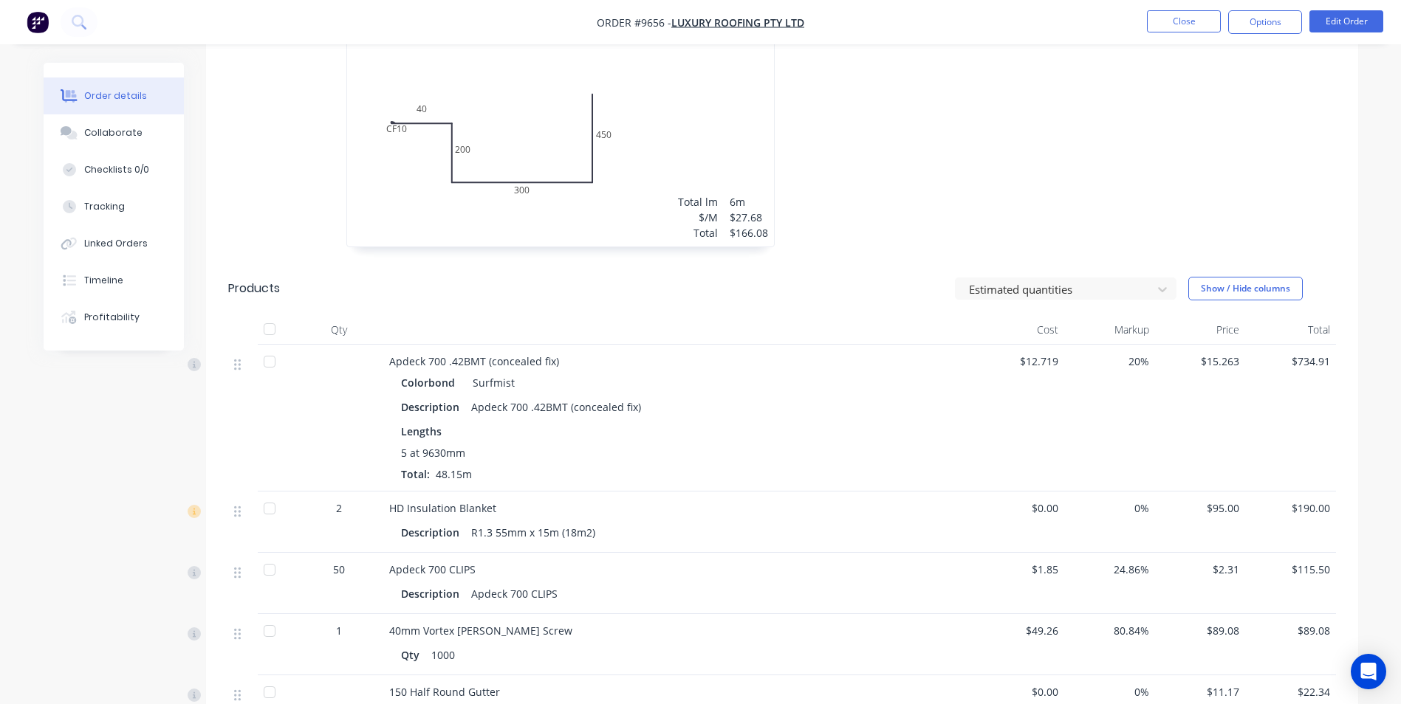
scroll to position [295, 0]
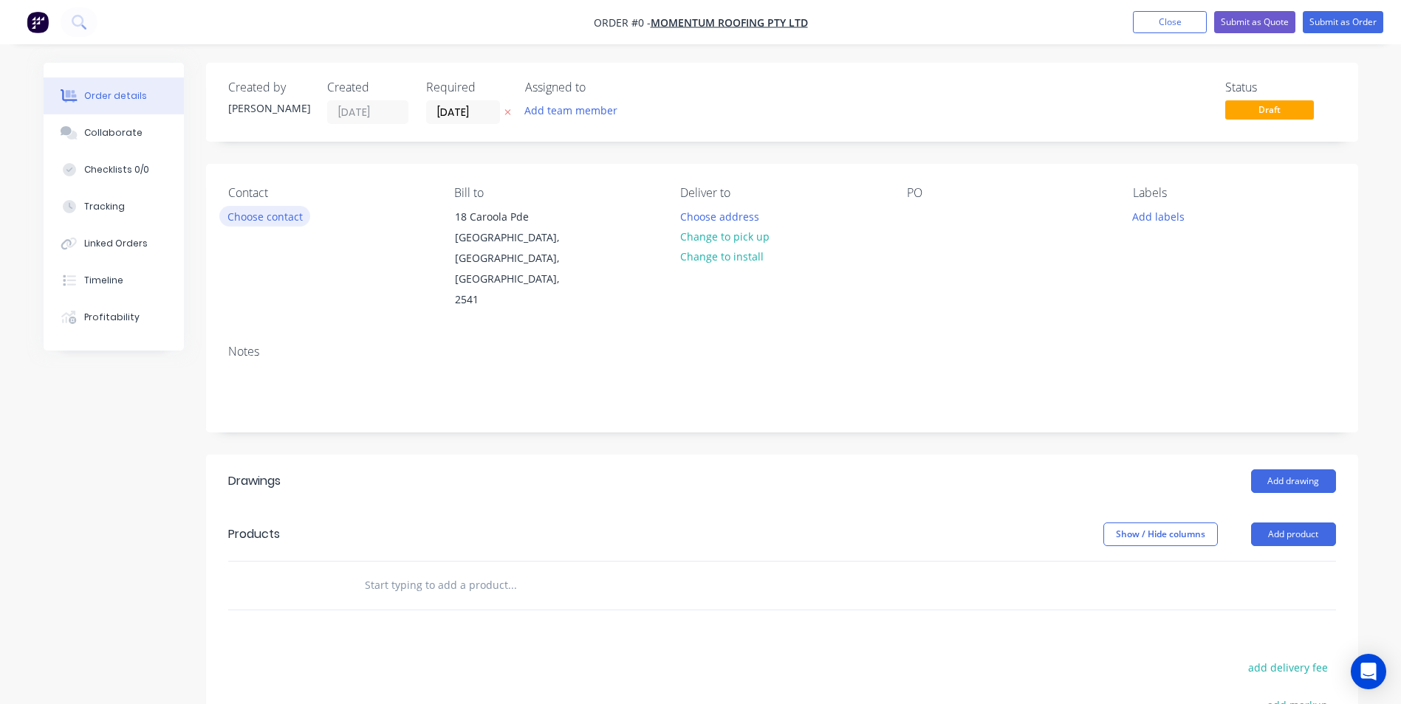
click at [288, 209] on button "Choose contact" at bounding box center [264, 216] width 91 height 20
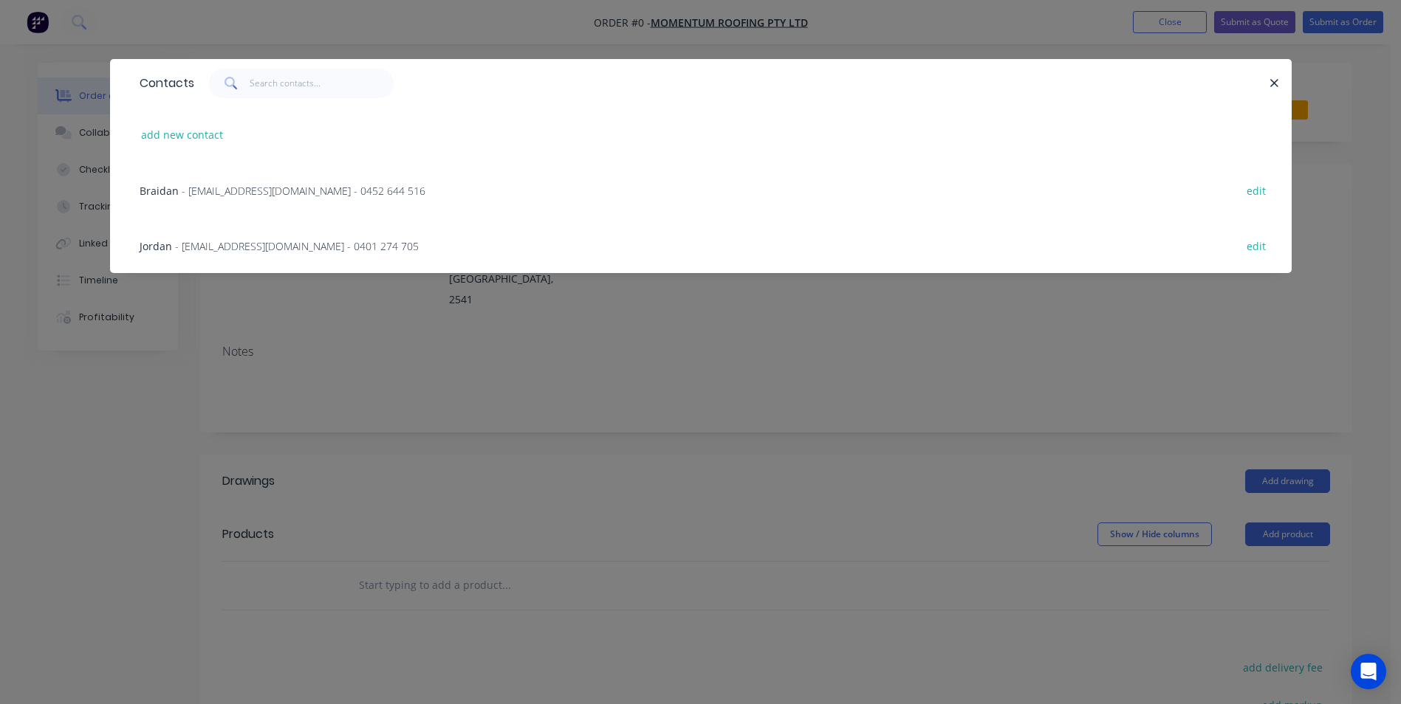
click at [246, 254] on div "Jordan - [EMAIL_ADDRESS][DOMAIN_NAME] - 0401 274 705 edit" at bounding box center [700, 245] width 1137 height 55
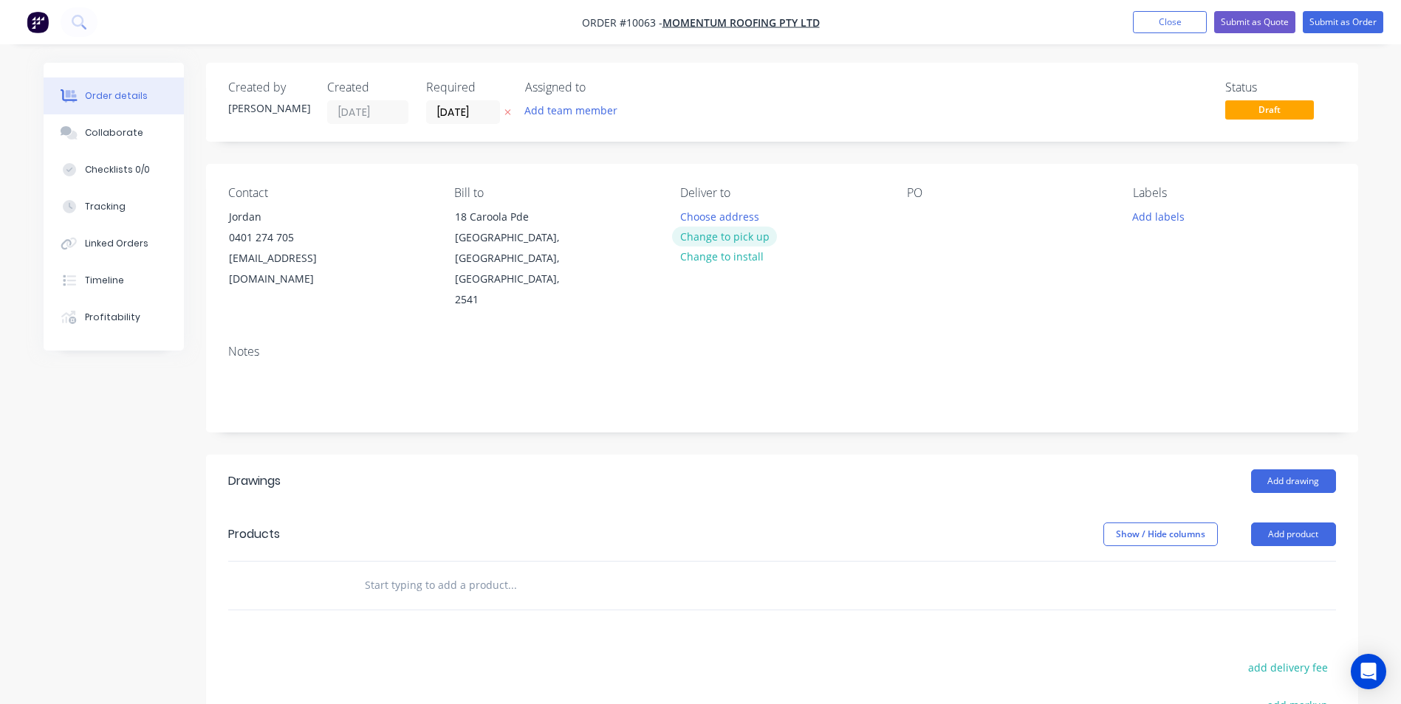
click at [732, 240] on button "Change to pick up" at bounding box center [724, 237] width 105 height 20
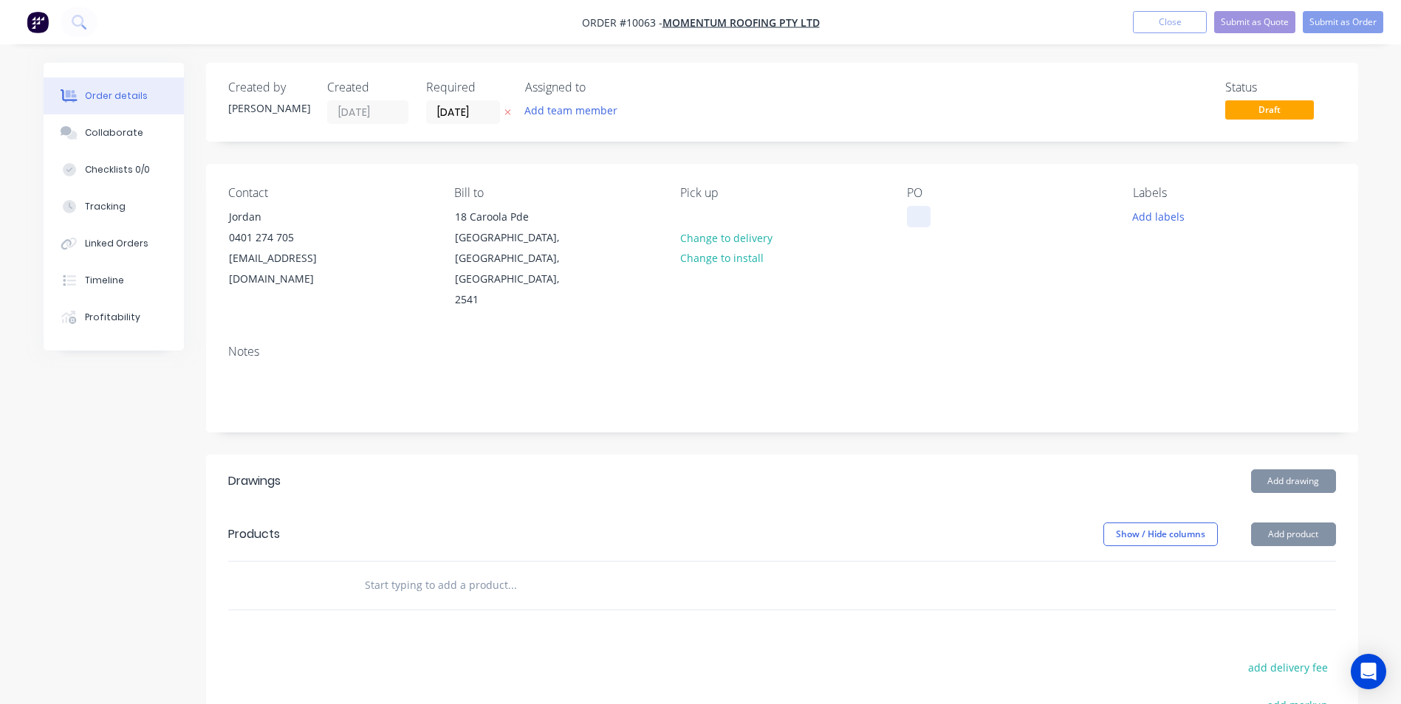
click at [921, 224] on div at bounding box center [919, 216] width 24 height 21
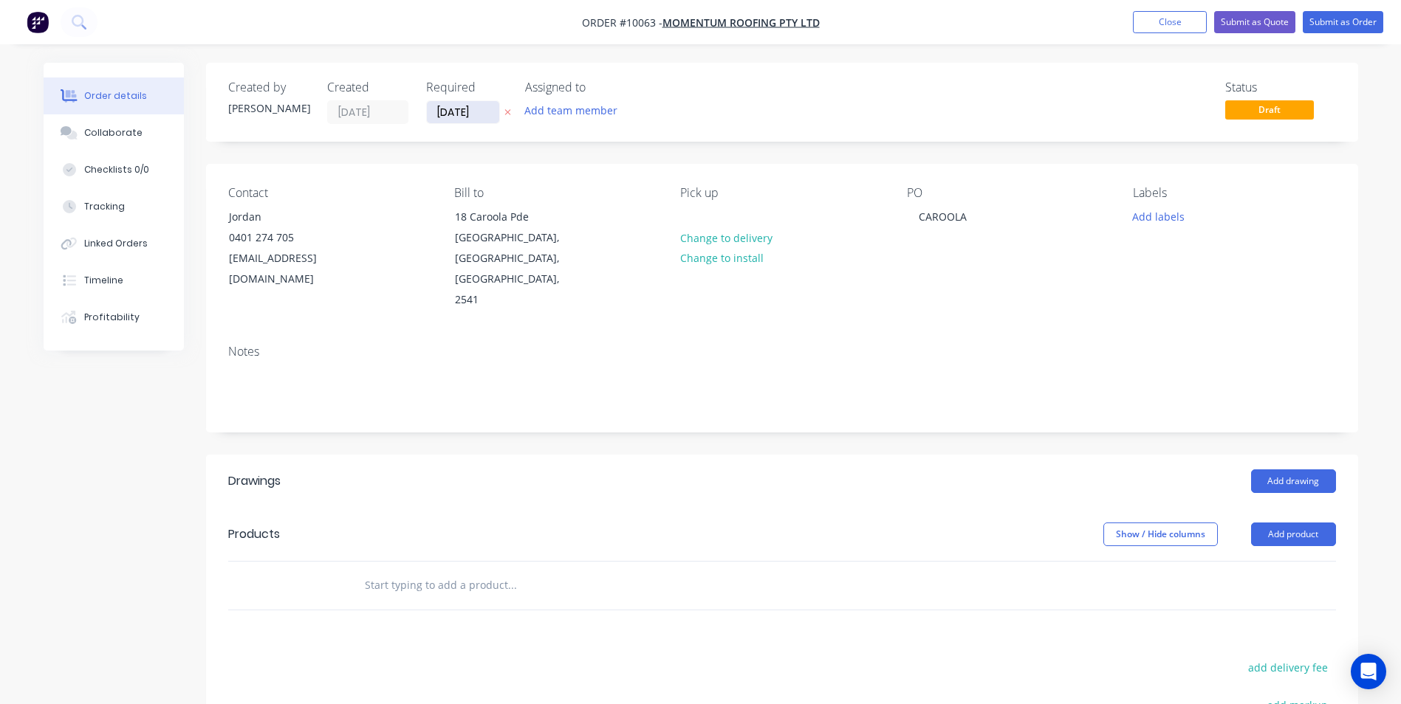
click at [456, 108] on input "[DATE]" at bounding box center [463, 112] width 72 height 22
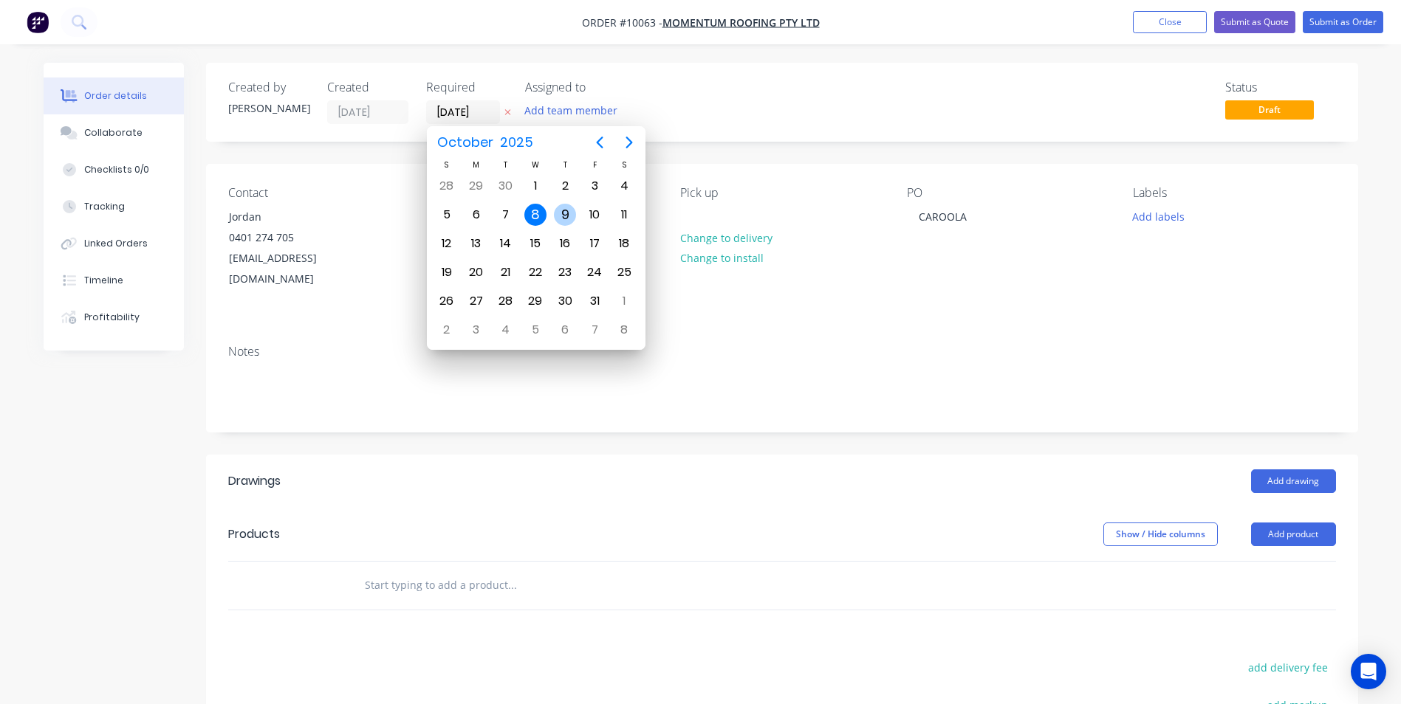
click at [565, 207] on div "9" at bounding box center [565, 215] width 22 height 22
type input "[DATE]"
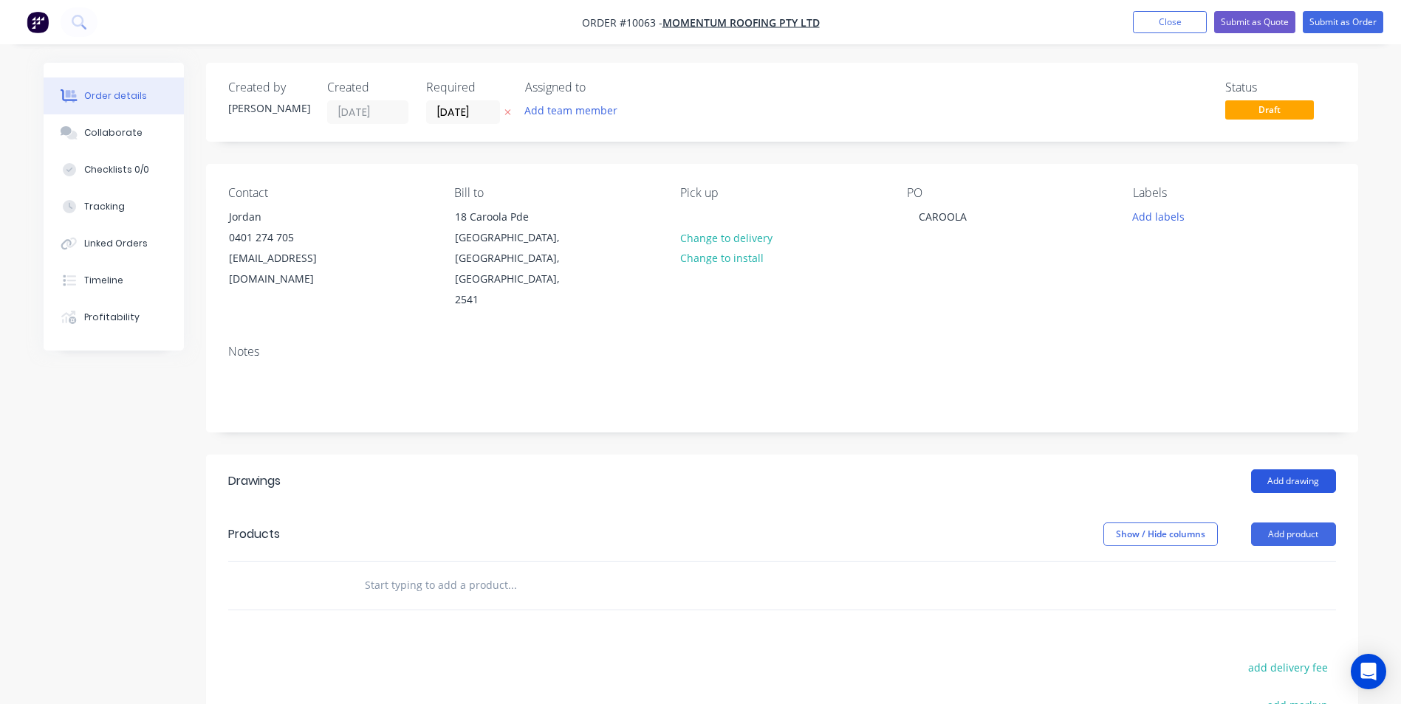
click at [1273, 470] on button "Add drawing" at bounding box center [1293, 482] width 85 height 24
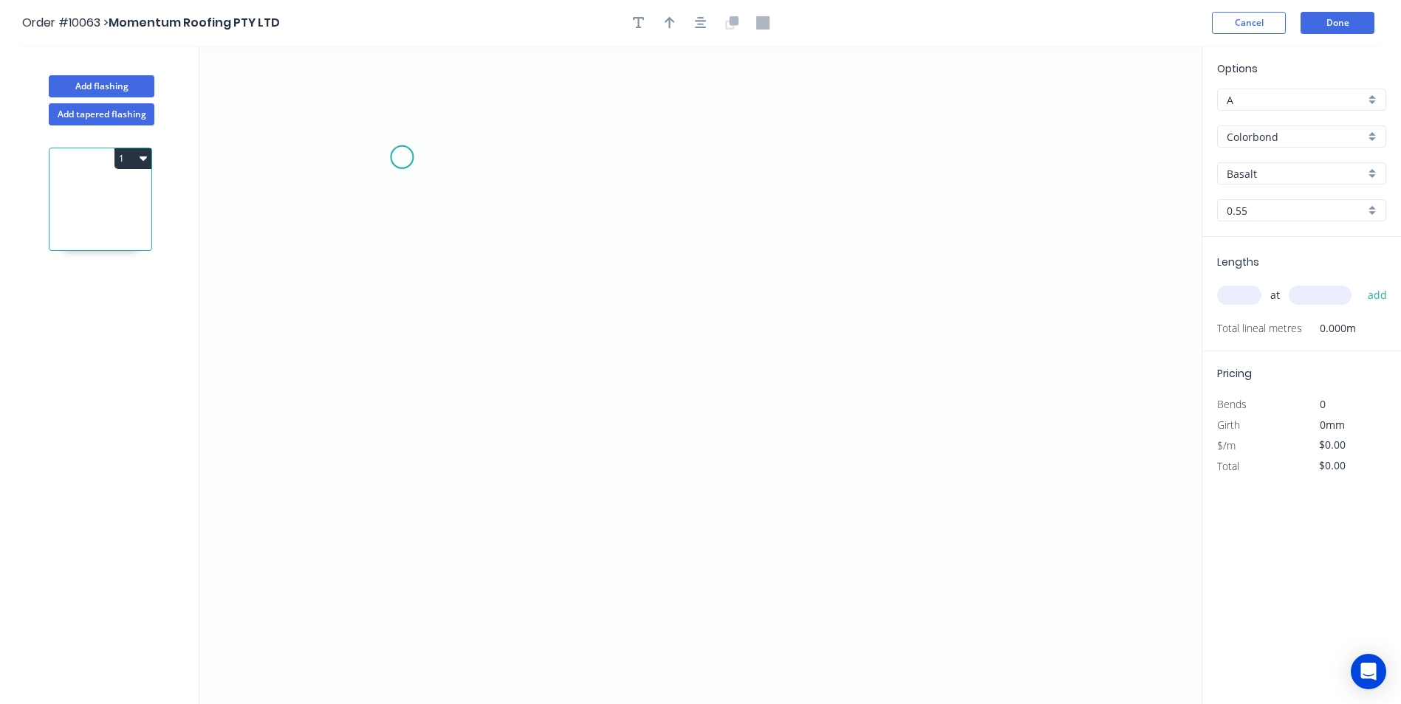
click at [402, 157] on icon "0" at bounding box center [700, 375] width 1002 height 659
click at [411, 399] on icon "0" at bounding box center [700, 375] width 1002 height 659
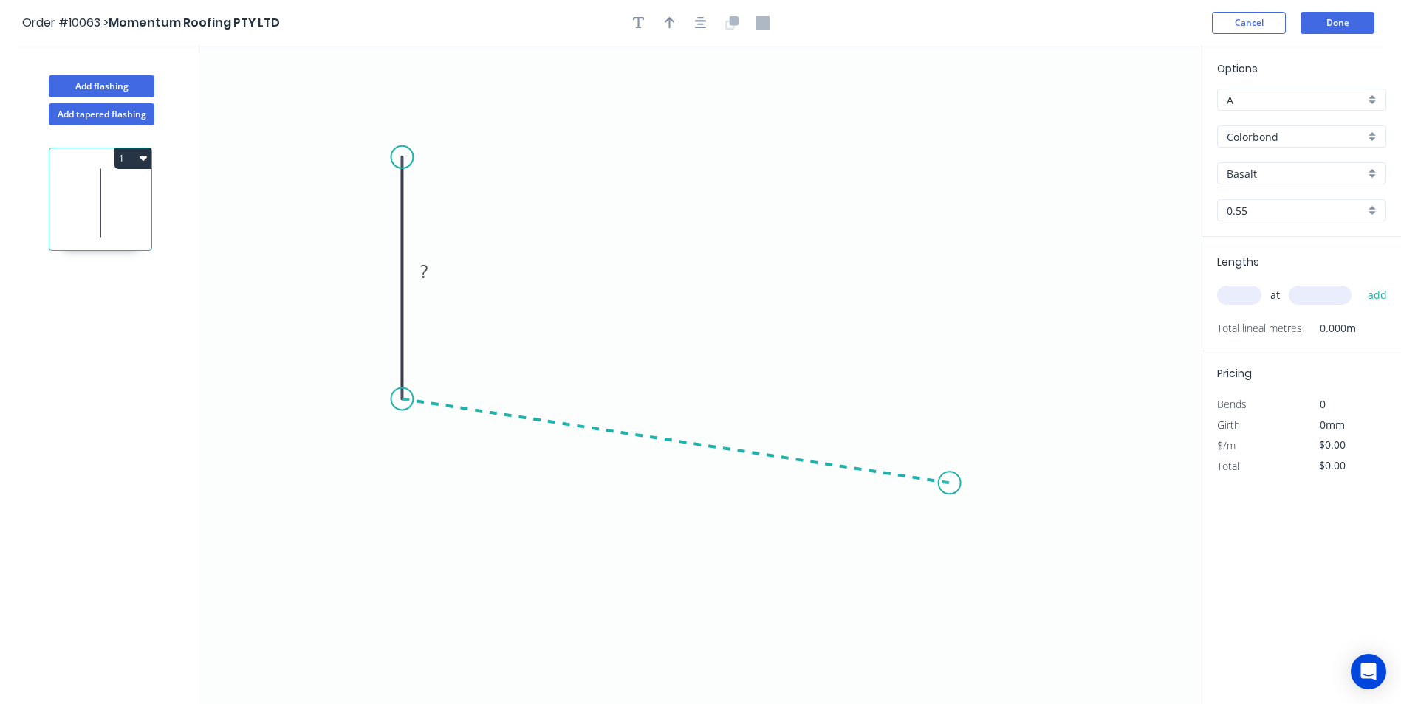
click at [950, 484] on icon "0 ?" at bounding box center [700, 375] width 1002 height 659
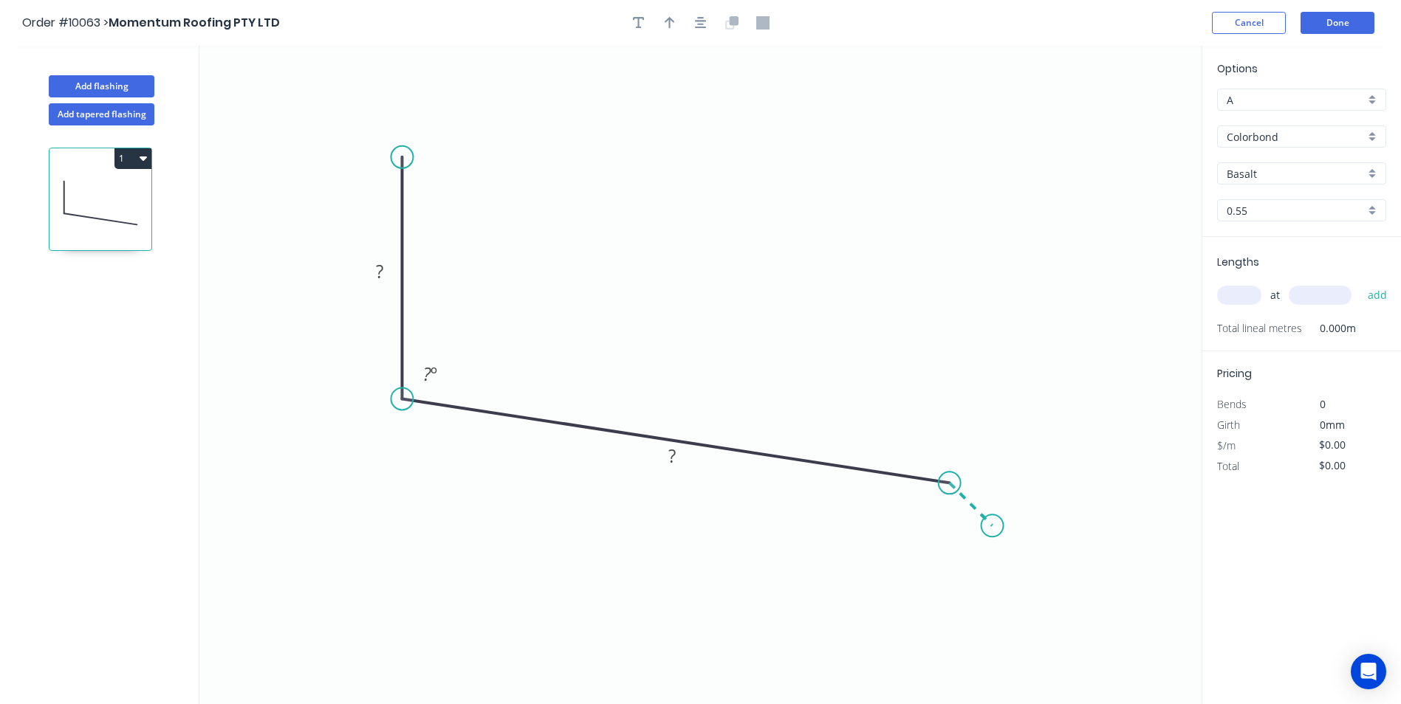
click at [992, 526] on icon "0 ? ? ? º" at bounding box center [700, 375] width 1002 height 659
click at [382, 279] on tspan "?" at bounding box center [379, 271] width 7 height 24
click at [540, 186] on icon "0 100 190 10 110 º 155 º" at bounding box center [700, 375] width 1002 height 659
type input "$9.07"
click at [1365, 176] on div "Basalt" at bounding box center [1301, 173] width 169 height 22
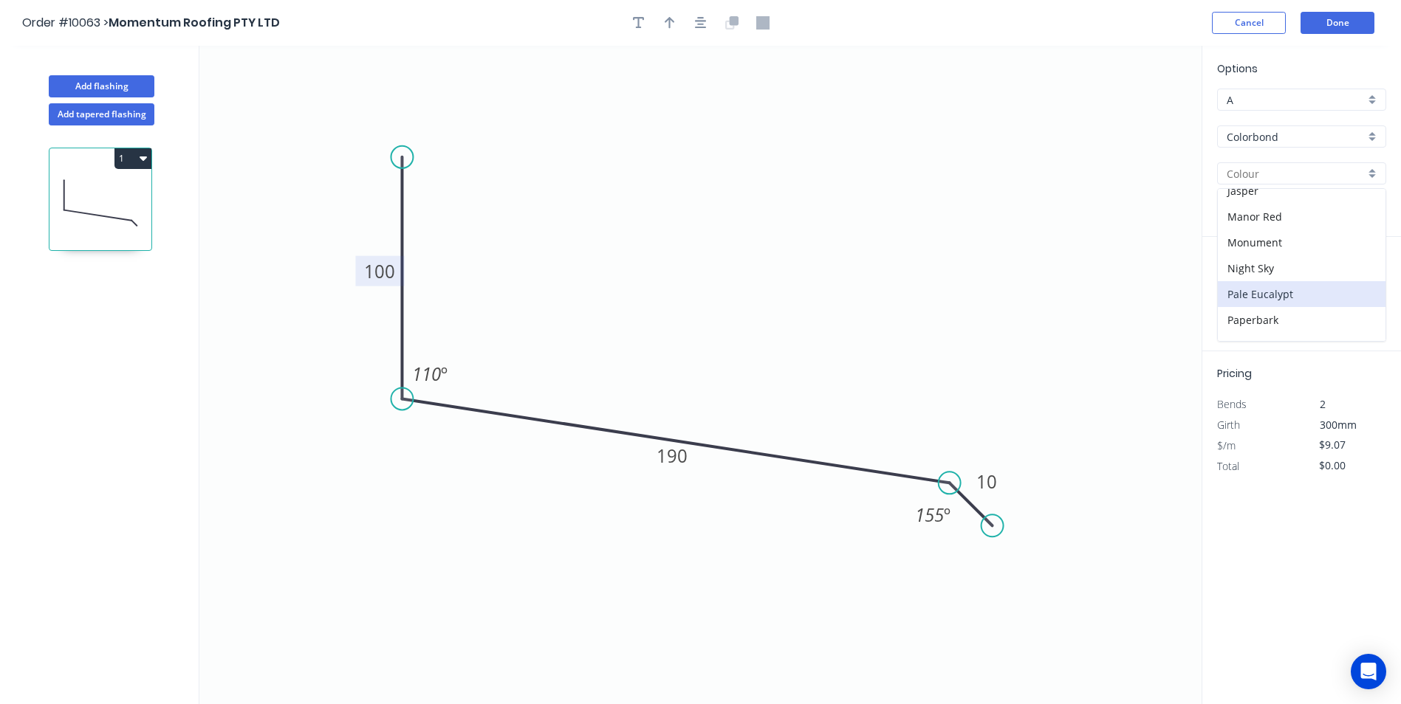
scroll to position [222, 0]
click at [1291, 246] on div "Ironstone" at bounding box center [1302, 239] width 168 height 26
type input "Ironstone"
click at [1249, 299] on input "text" at bounding box center [1239, 295] width 44 height 19
type input "1"
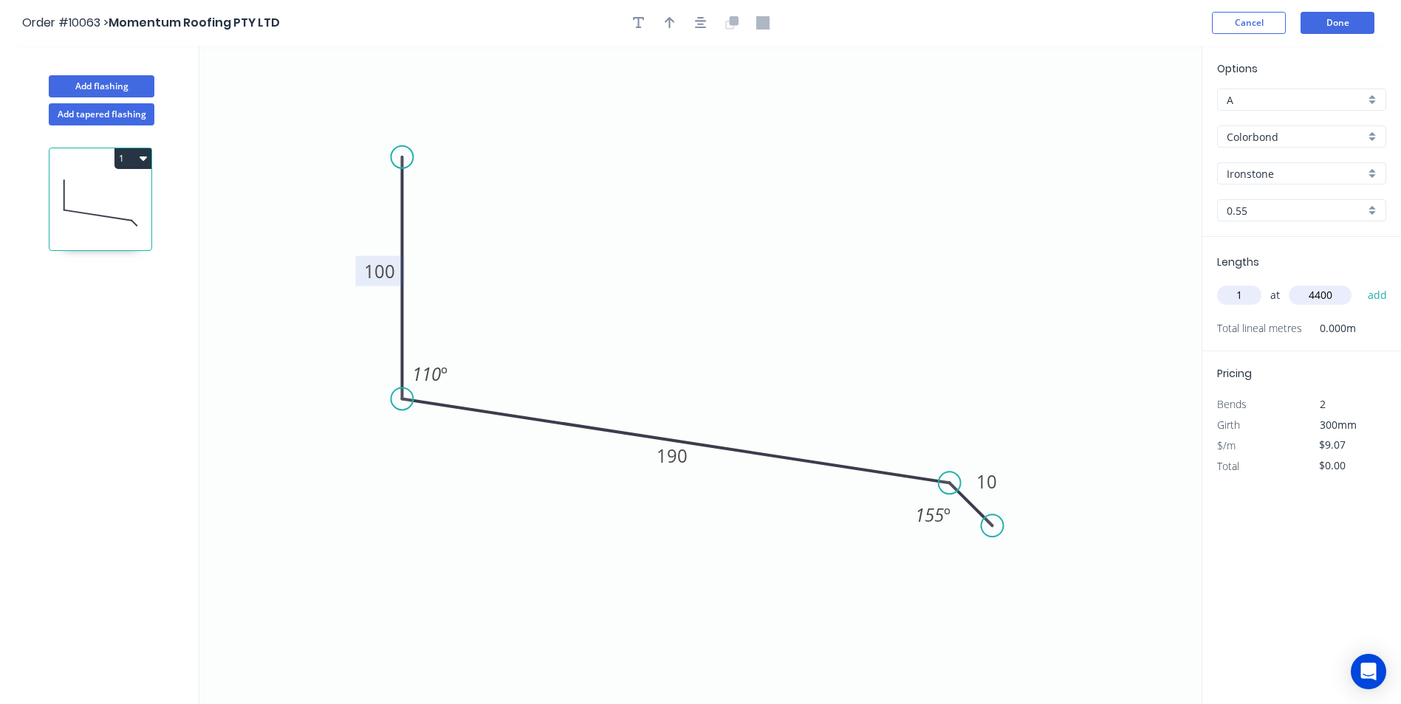
type input "4400"
click at [1360, 283] on button "add" at bounding box center [1377, 295] width 35 height 25
type input "$39.91"
click at [1317, 32] on button "Done" at bounding box center [1337, 23] width 74 height 22
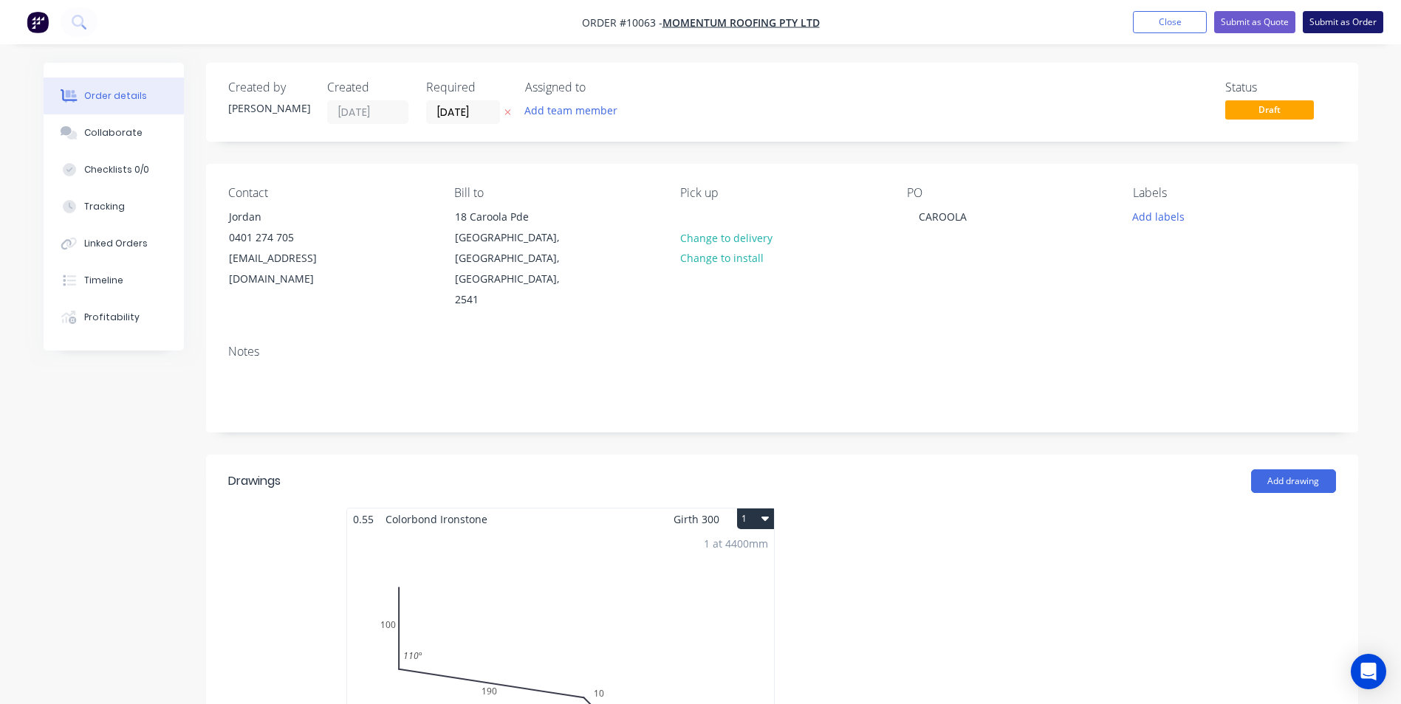
click at [1326, 22] on button "Submit as Order" at bounding box center [1342, 22] width 80 height 22
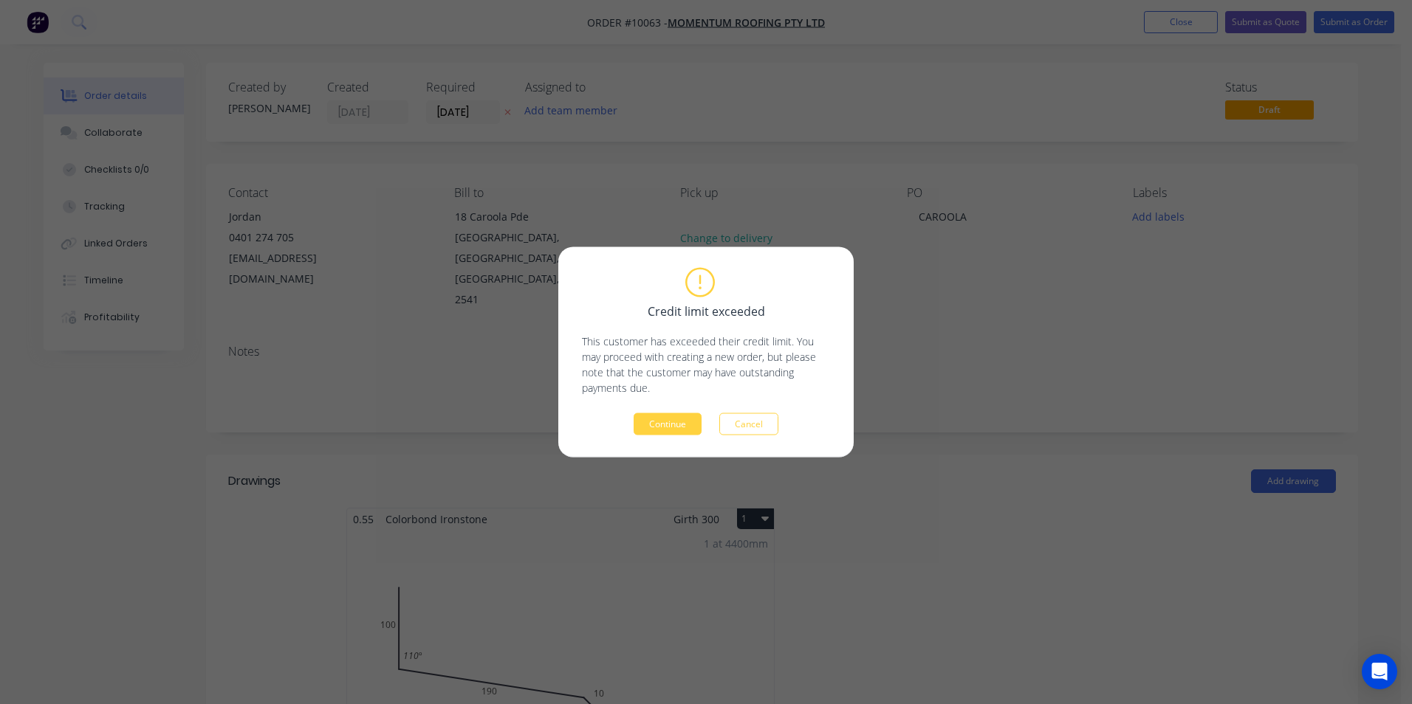
click at [655, 437] on div "Credit limit exceeded This customer has exceeded their credit limit. You may pr…" at bounding box center [705, 352] width 295 height 210
click at [659, 428] on button "Continue" at bounding box center [668, 424] width 68 height 22
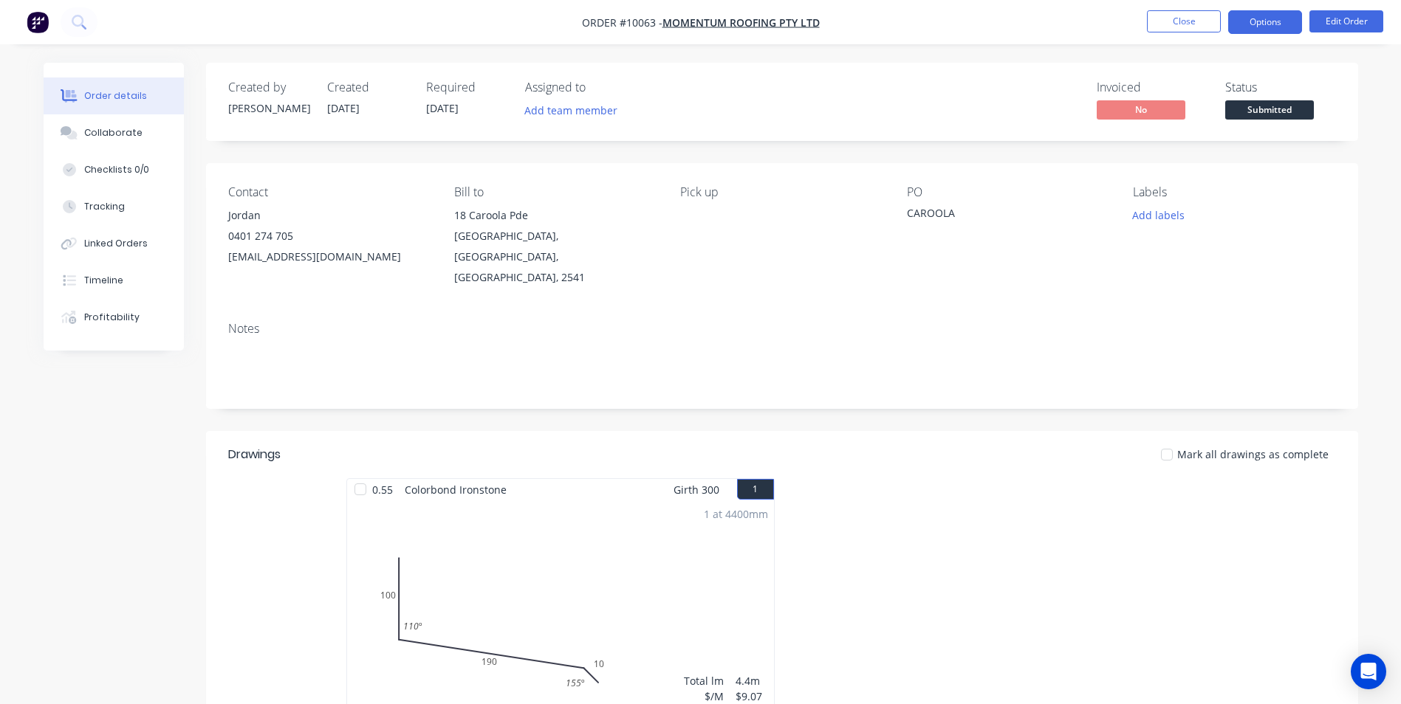
click at [1257, 28] on button "Options" at bounding box center [1265, 22] width 74 height 24
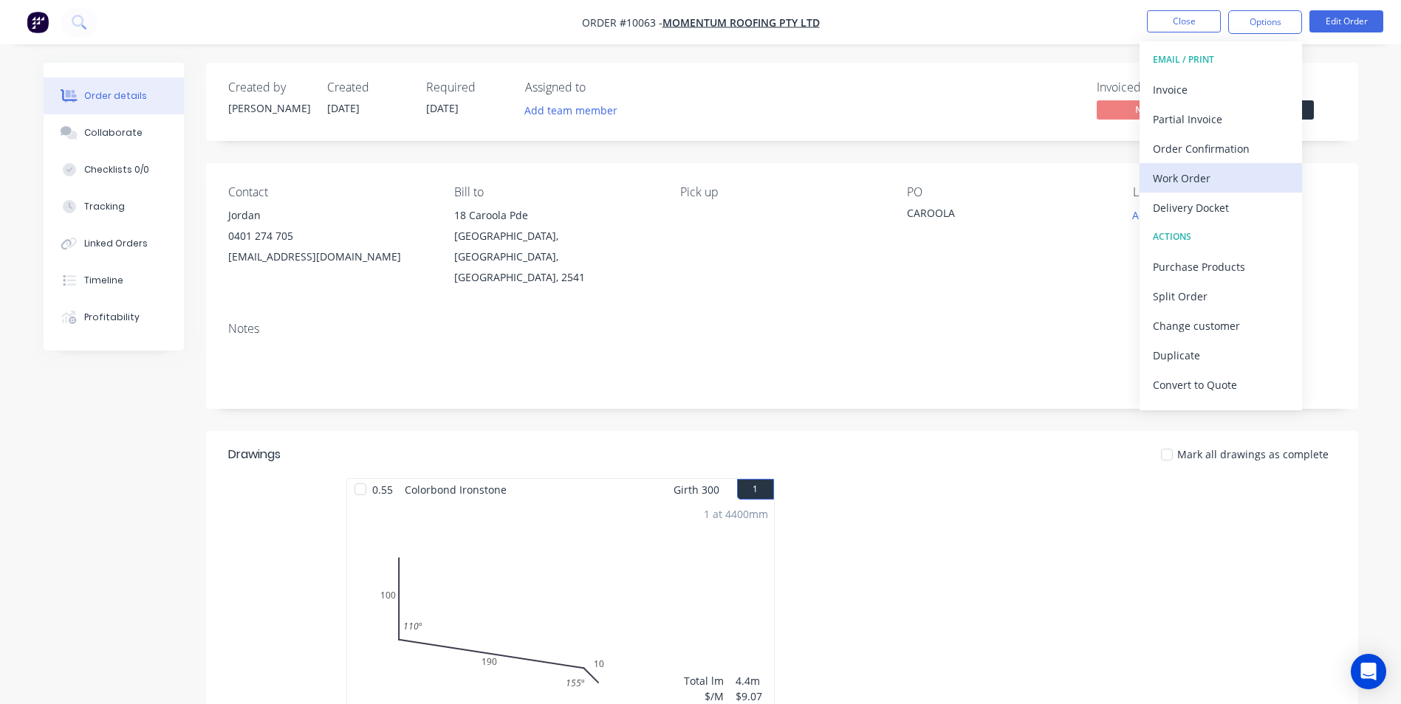
click at [1198, 175] on div "Work Order" at bounding box center [1221, 178] width 136 height 21
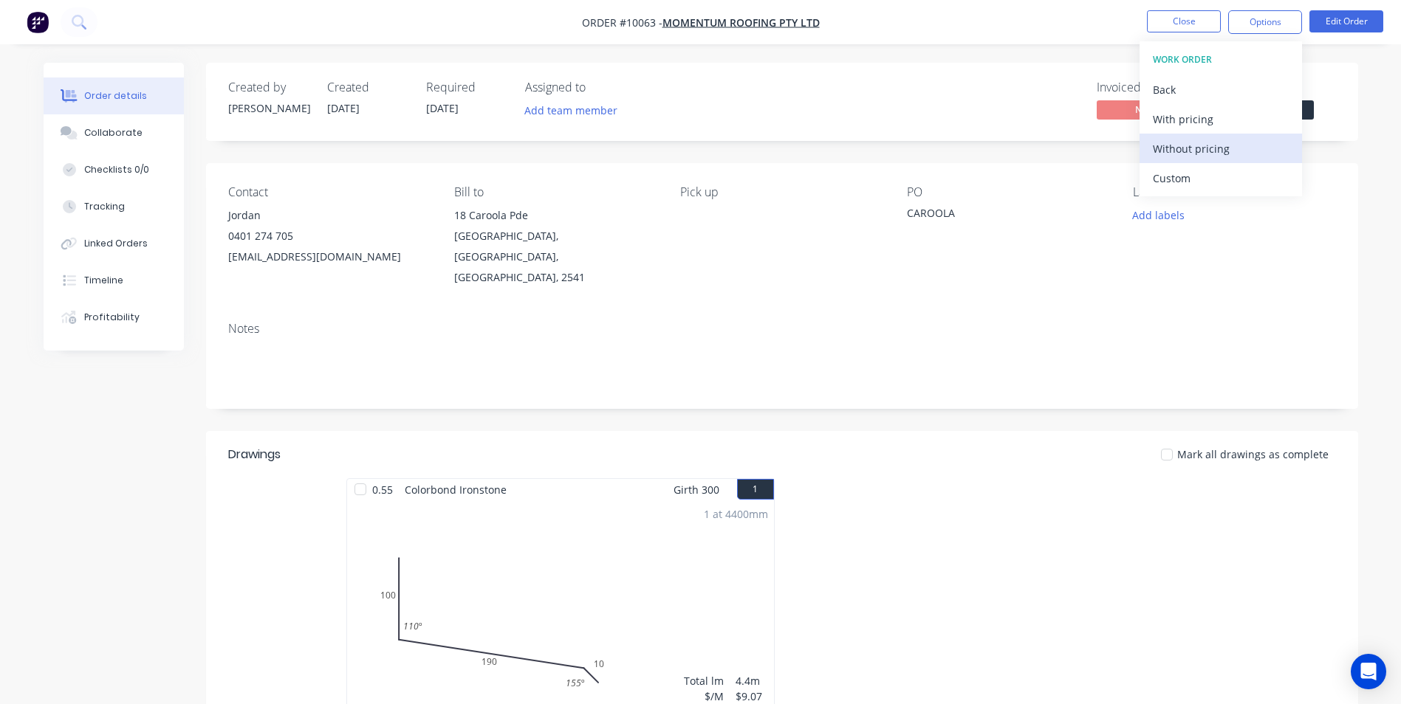
click at [1198, 158] on div "Without pricing" at bounding box center [1221, 148] width 136 height 21
click at [1186, 151] on div "Order Confirmation" at bounding box center [1221, 148] width 136 height 21
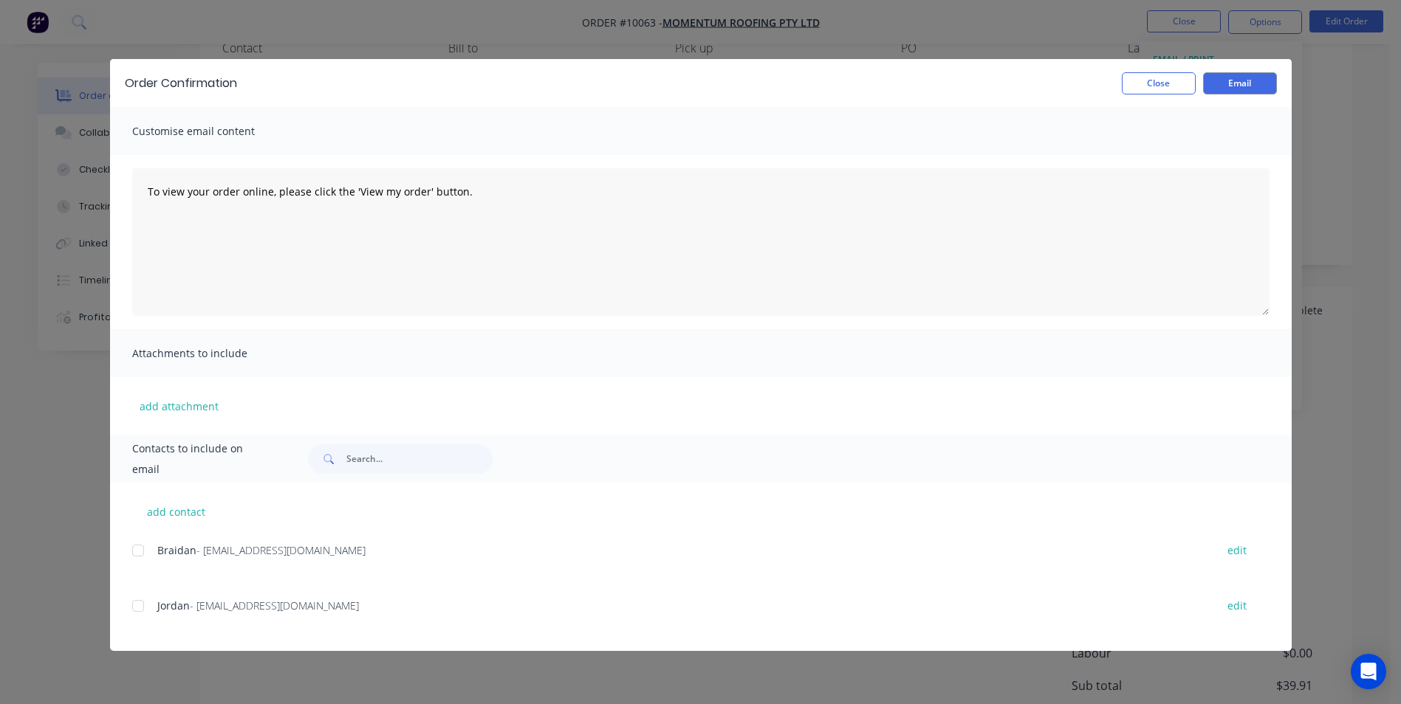
scroll to position [131, 0]
click at [141, 599] on div at bounding box center [138, 606] width 30 height 30
drag, startPoint x: 1223, startPoint y: 78, endPoint x: 1179, endPoint y: 78, distance: 44.3
click at [1222, 78] on button "Email" at bounding box center [1240, 83] width 74 height 22
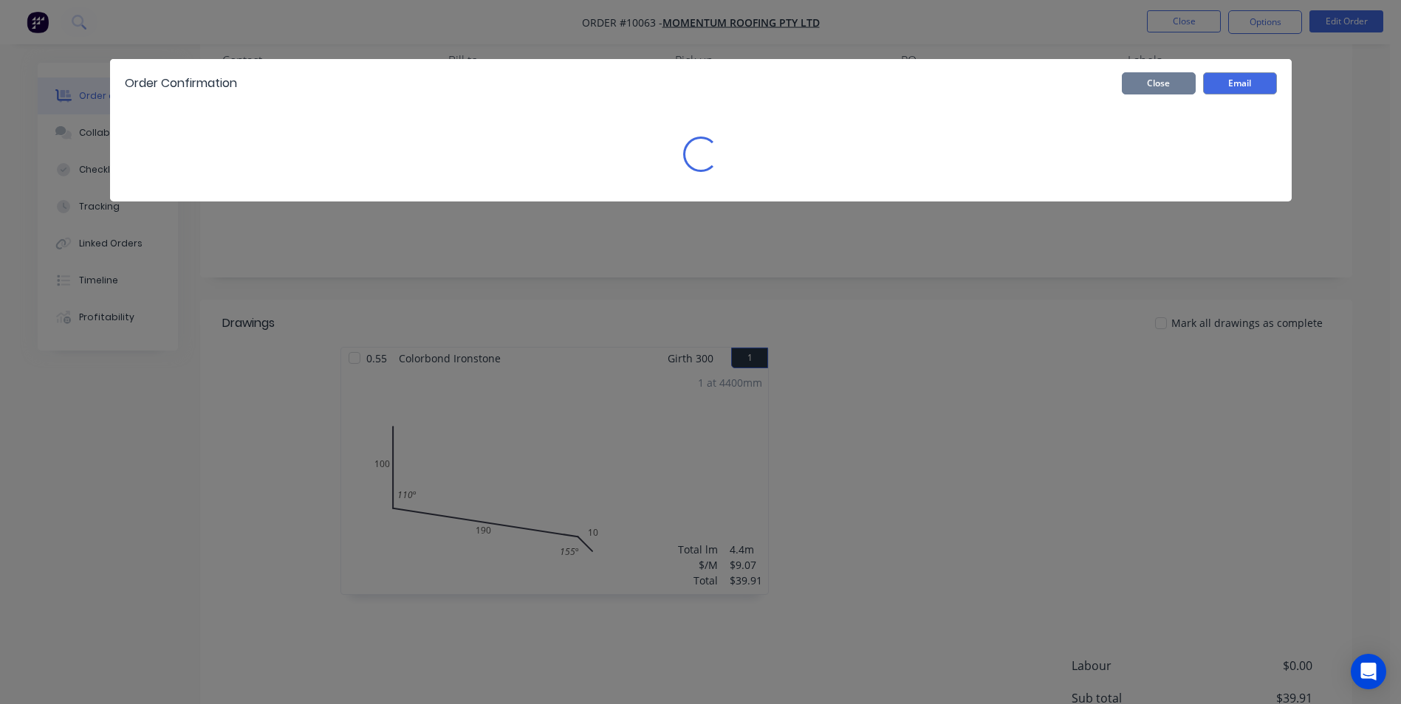
click at [1179, 78] on button "Close" at bounding box center [1159, 83] width 74 height 22
